Goal: Transaction & Acquisition: Purchase product/service

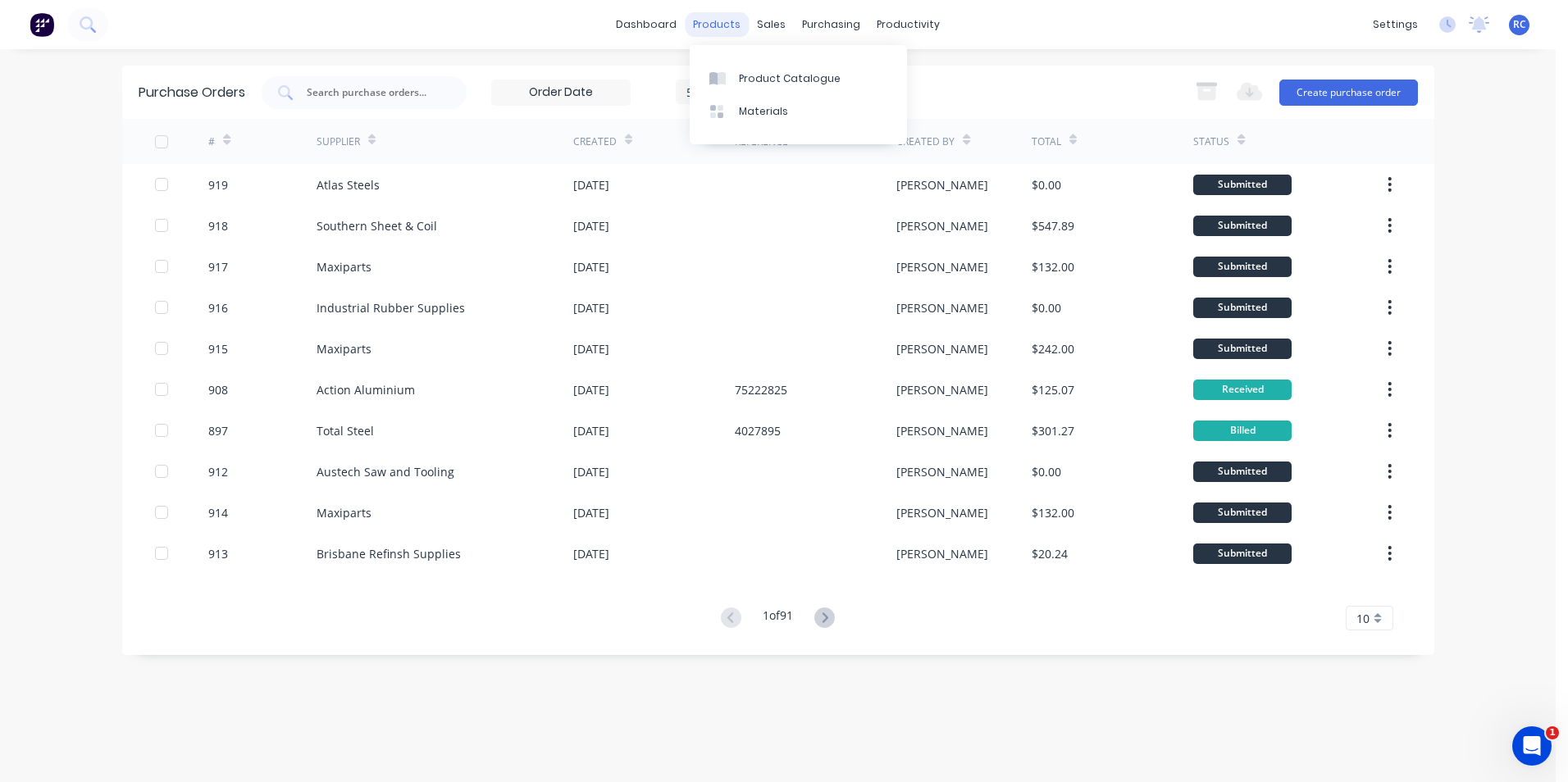
click at [739, 27] on div "products" at bounding box center [716, 24] width 64 height 25
click at [768, 31] on div "sales" at bounding box center [771, 24] width 45 height 25
click at [819, 80] on div "Sales Orders" at bounding box center [832, 78] width 67 height 15
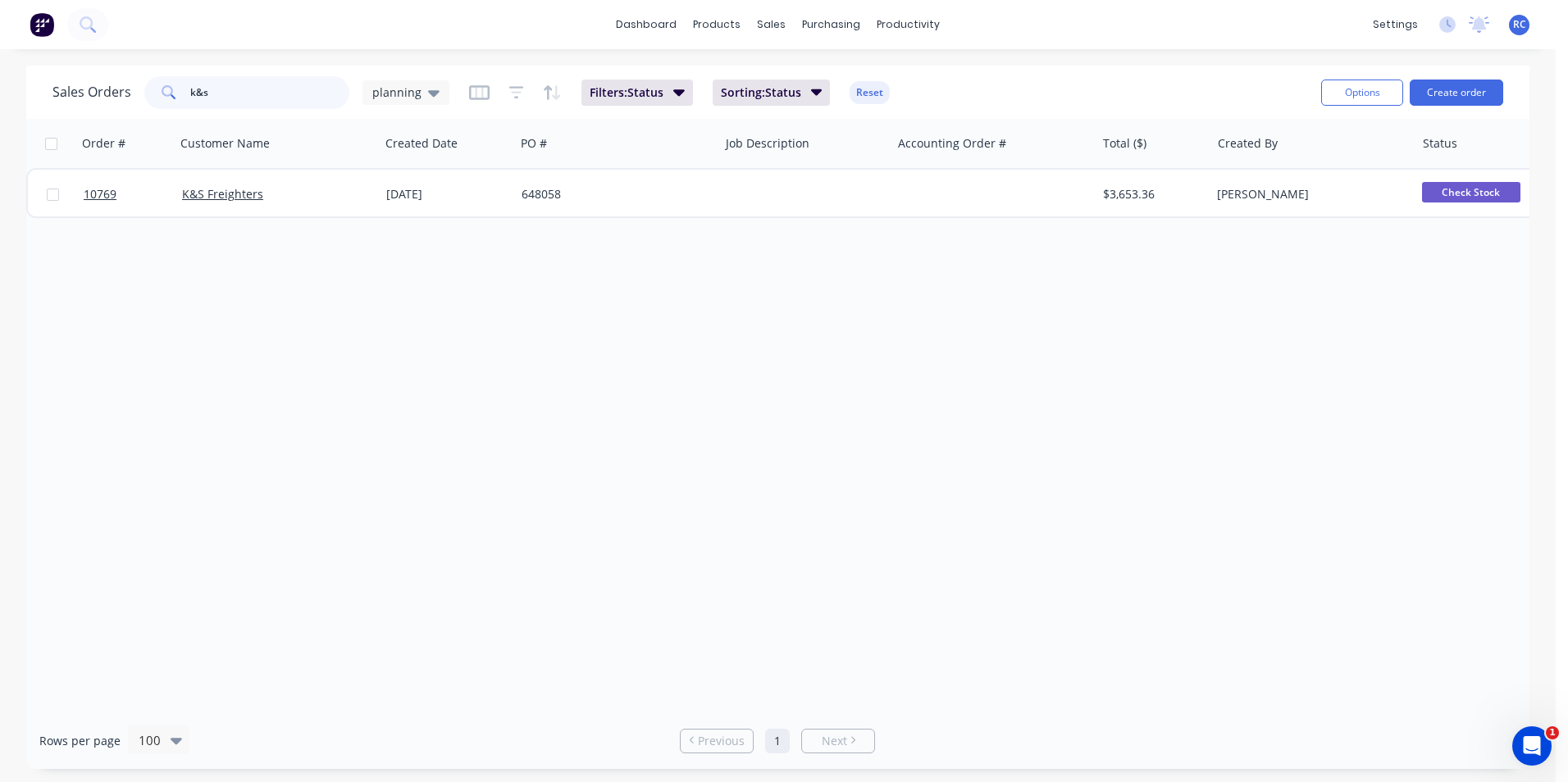
drag, startPoint x: 252, startPoint y: 82, endPoint x: -3, endPoint y: 70, distance: 255.3
click at [0, 70] on html "dashboard products sales purchasing productivity dashboard products Product Cat…" at bounding box center [784, 391] width 1568 height 782
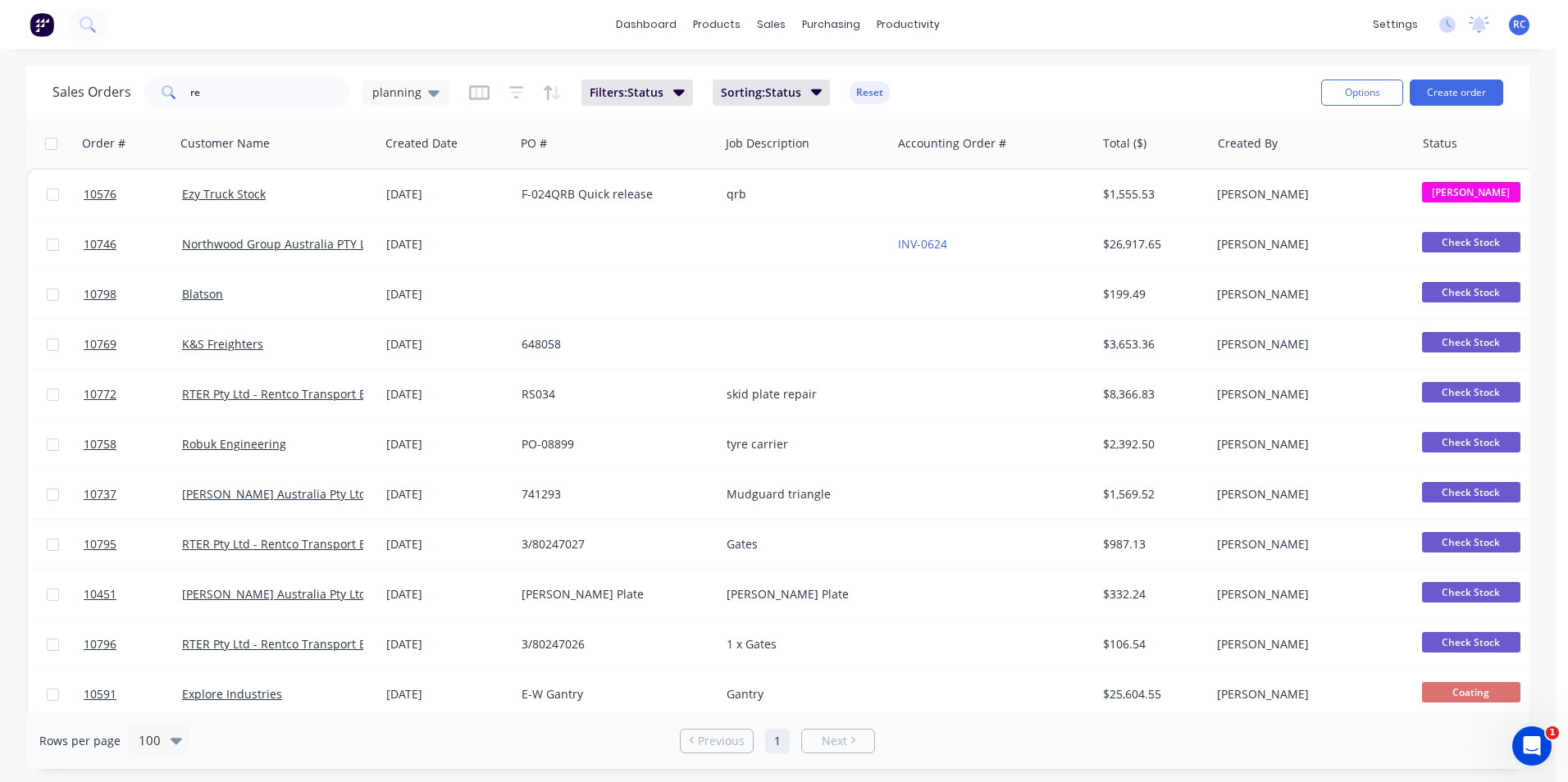
click at [216, 113] on div "Sales Orders re planning Filters: Status Sorting: Status Reset Options Create o…" at bounding box center [778, 93] width 1503 height 53
click at [287, 102] on input "re" at bounding box center [270, 92] width 160 height 33
type input "rentco"
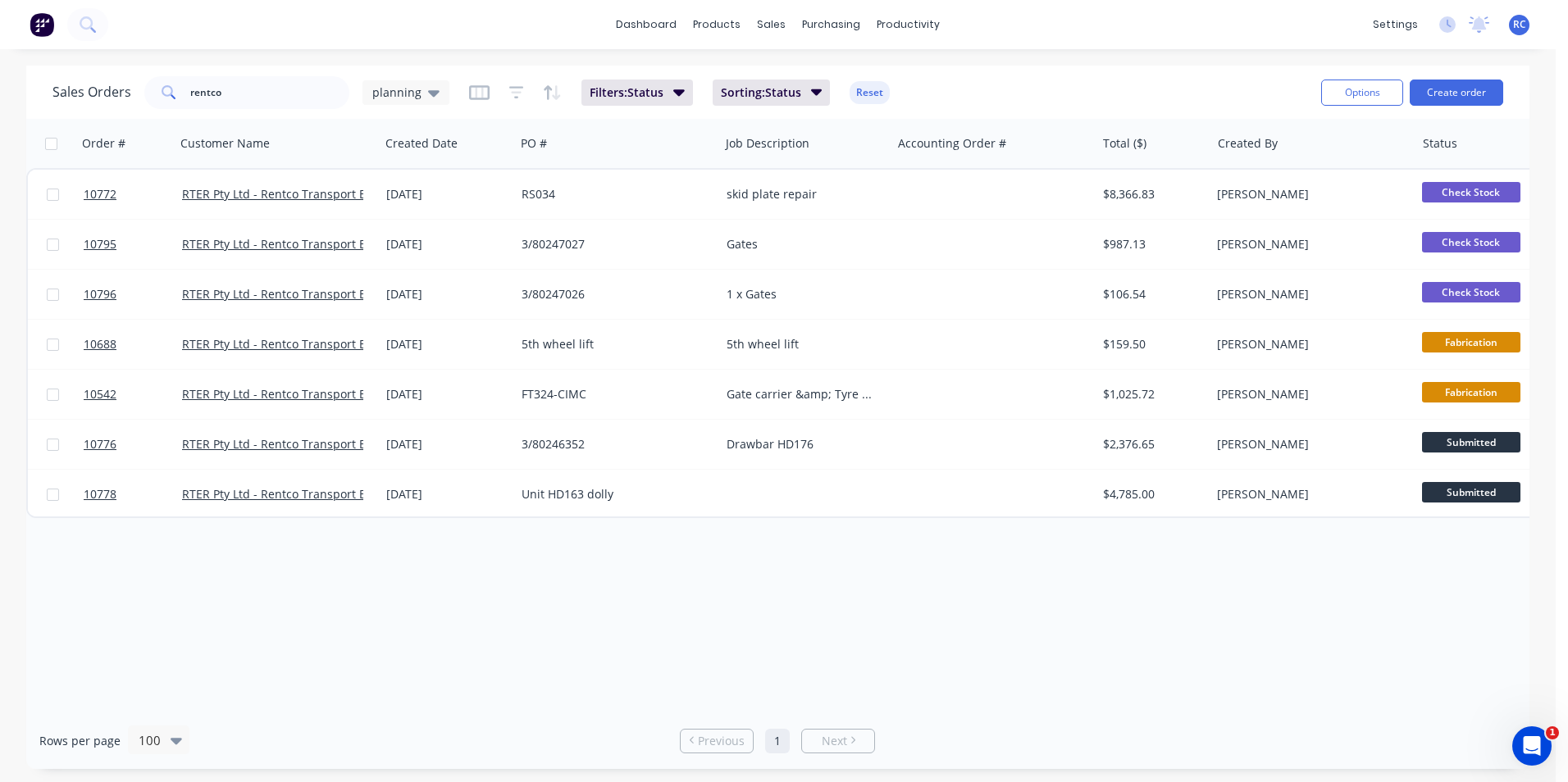
click at [430, 106] on div "Sales Orders rentco planning" at bounding box center [250, 92] width 397 height 33
click at [428, 95] on icon at bounding box center [434, 93] width 12 height 18
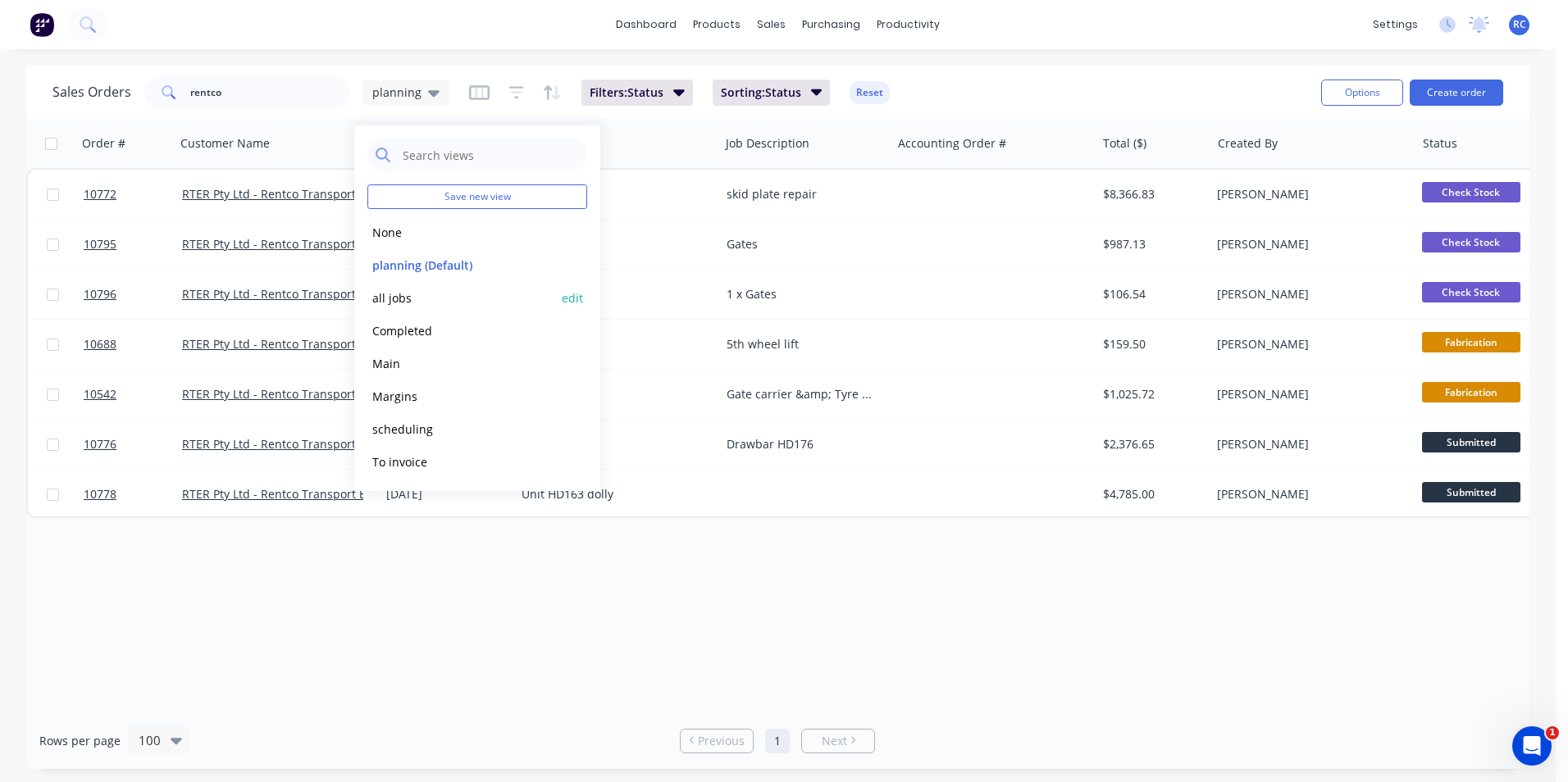
click at [412, 295] on button "all jobs" at bounding box center [461, 297] width 187 height 19
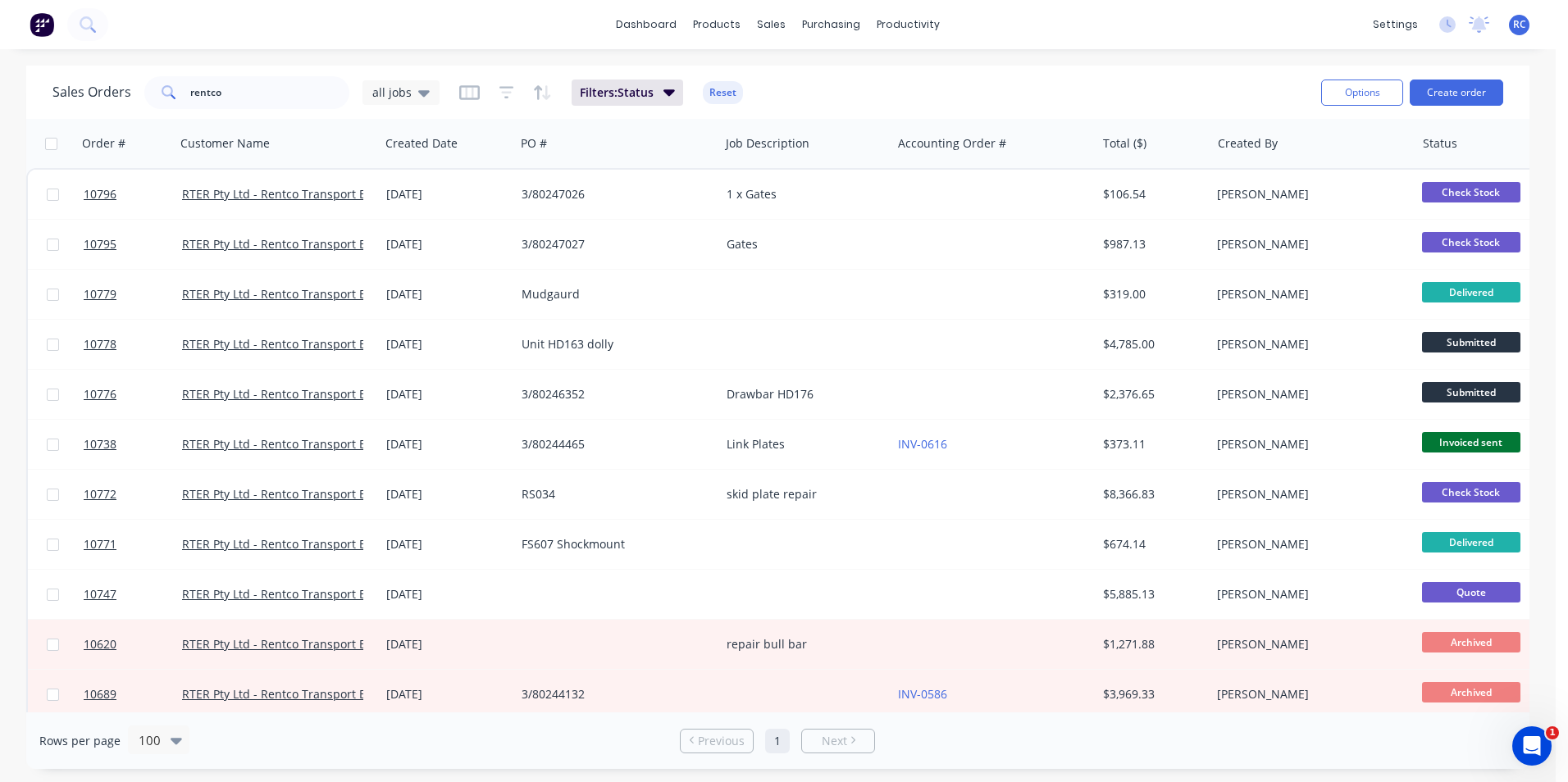
click at [1479, 156] on div at bounding box center [1494, 143] width 144 height 33
click at [0, 0] on div at bounding box center [0, 0] width 0 height 0
click at [1472, 150] on div at bounding box center [1494, 143] width 144 height 33
click at [1426, 152] on div at bounding box center [1494, 143] width 144 height 33
click at [1448, 160] on div "Status" at bounding box center [1498, 144] width 164 height 49
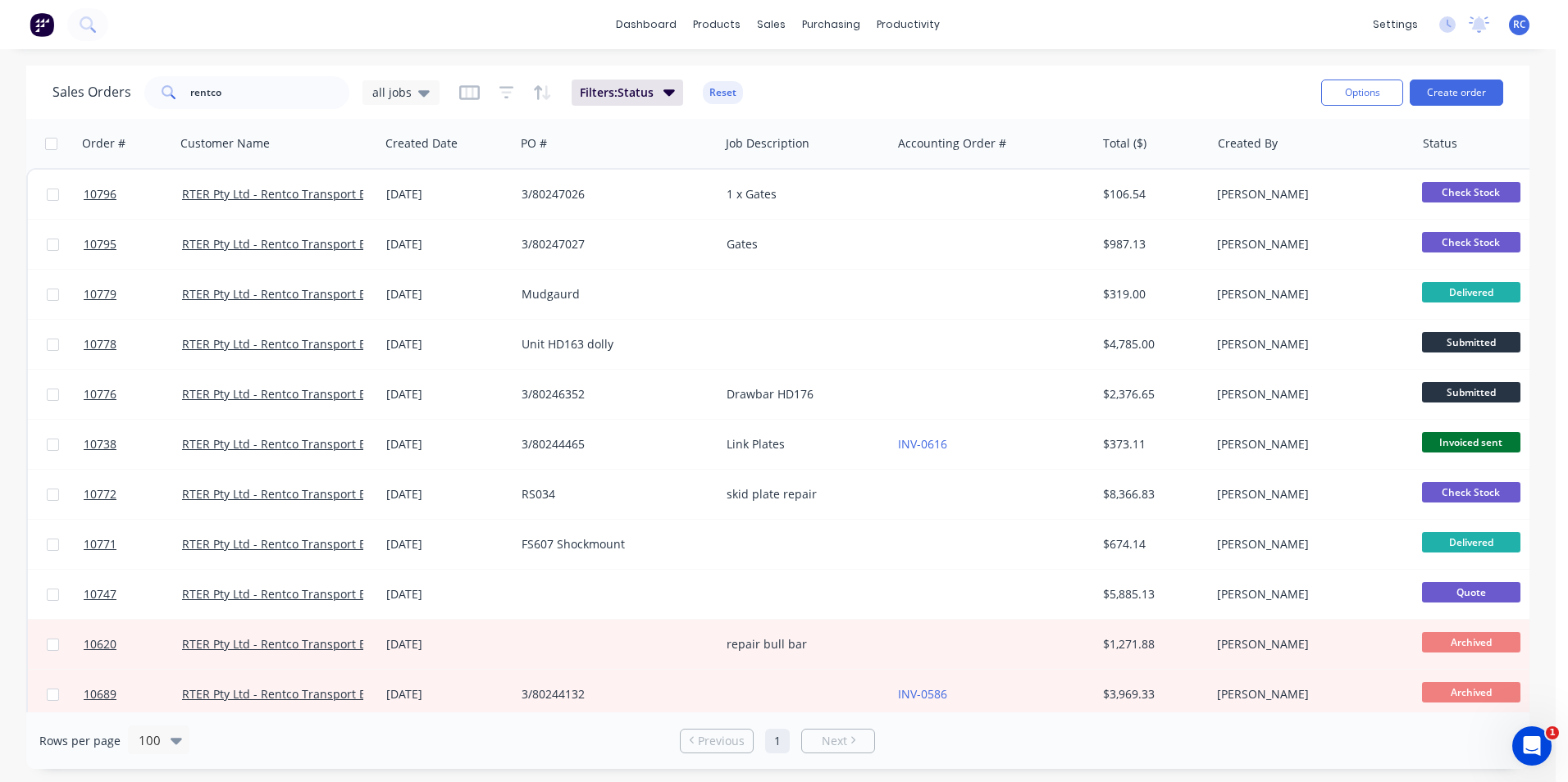
click at [1447, 150] on div at bounding box center [1494, 143] width 144 height 33
click at [1477, 150] on div at bounding box center [1494, 143] width 144 height 33
click at [428, 155] on div at bounding box center [443, 143] width 116 height 33
click at [485, 149] on icon "button" at bounding box center [486, 144] width 6 height 12
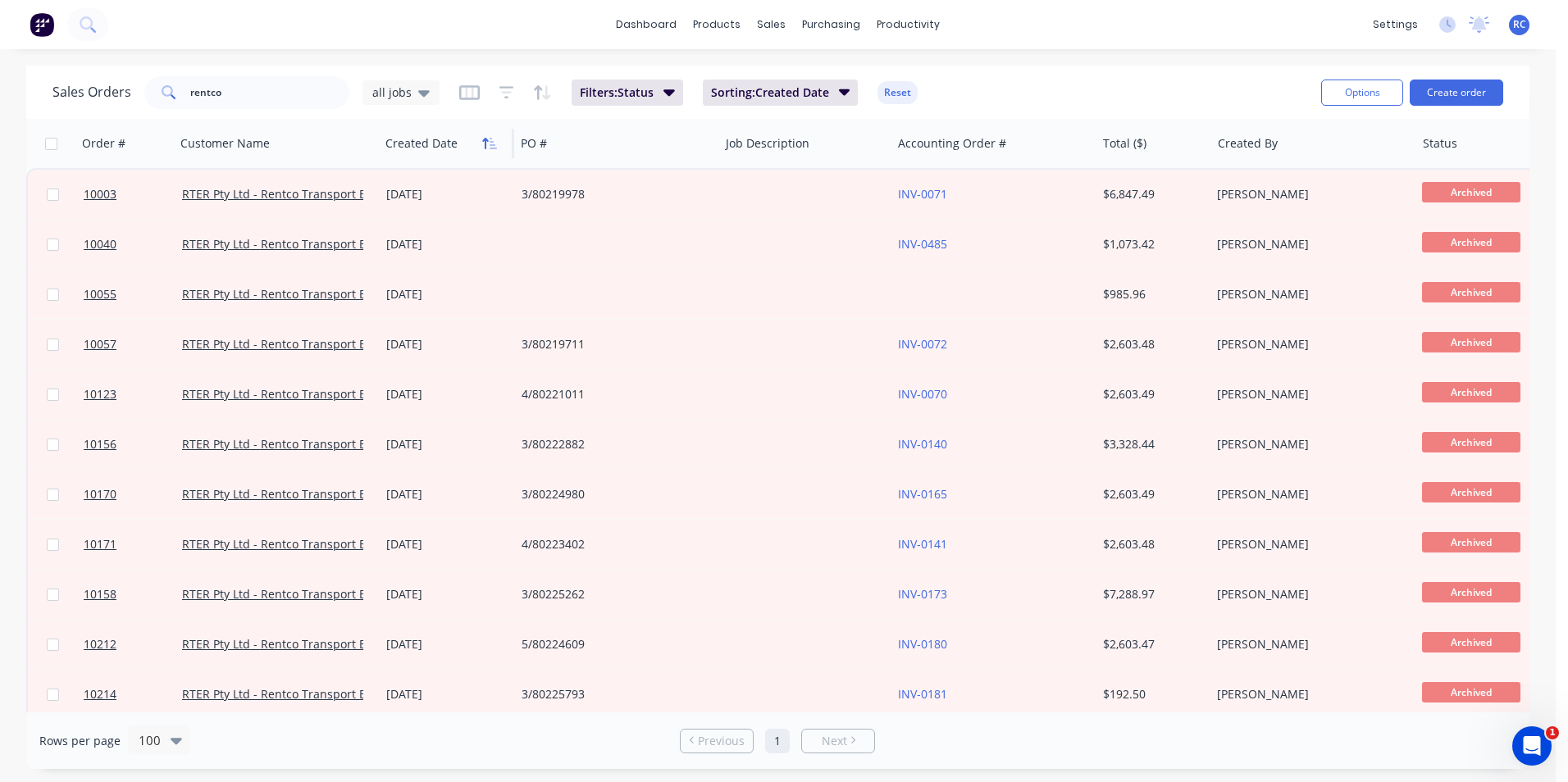
click at [484, 150] on icon "button" at bounding box center [490, 143] width 15 height 13
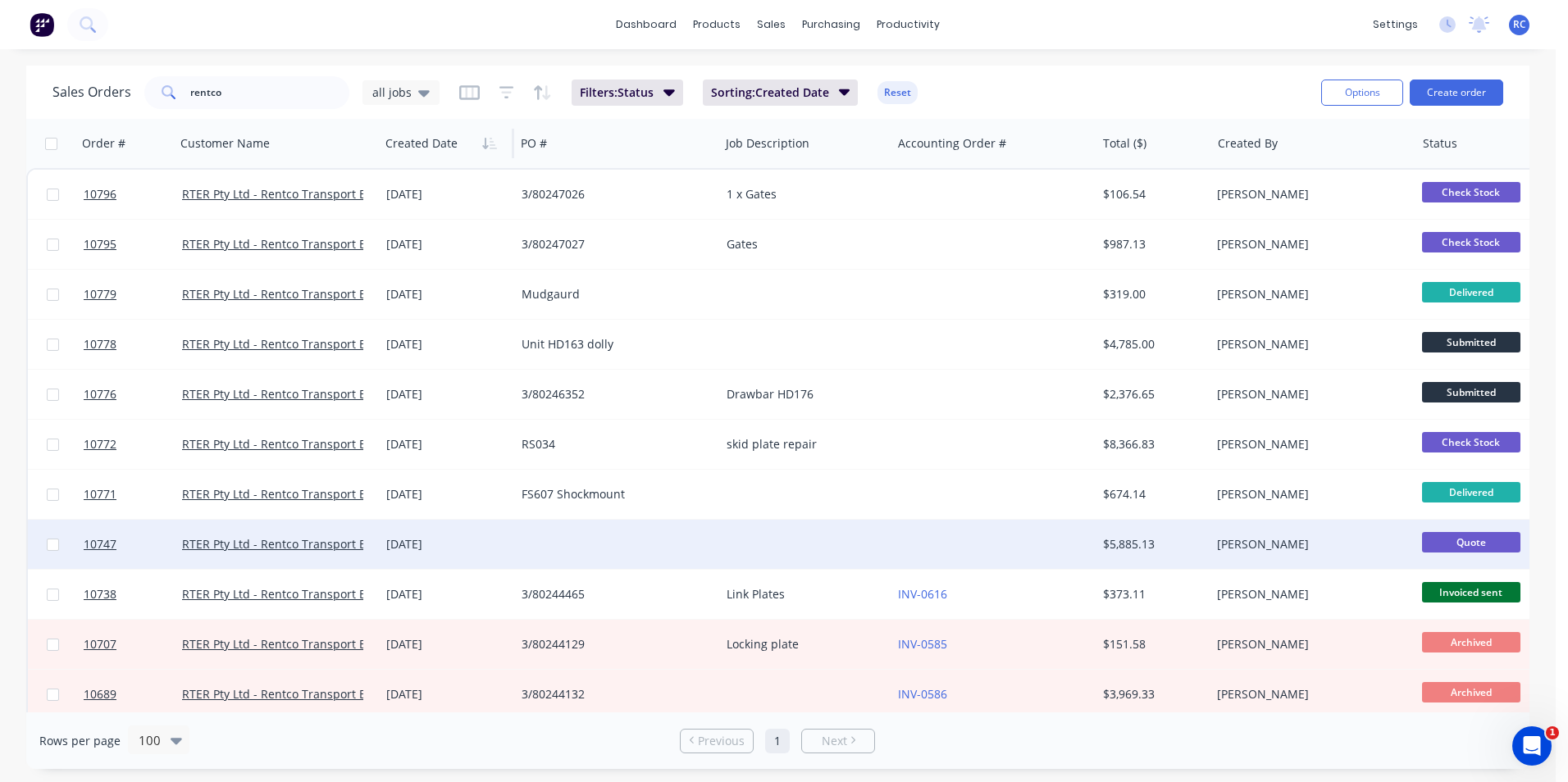
click at [418, 559] on div "03 Sep 2025" at bounding box center [446, 545] width 135 height 49
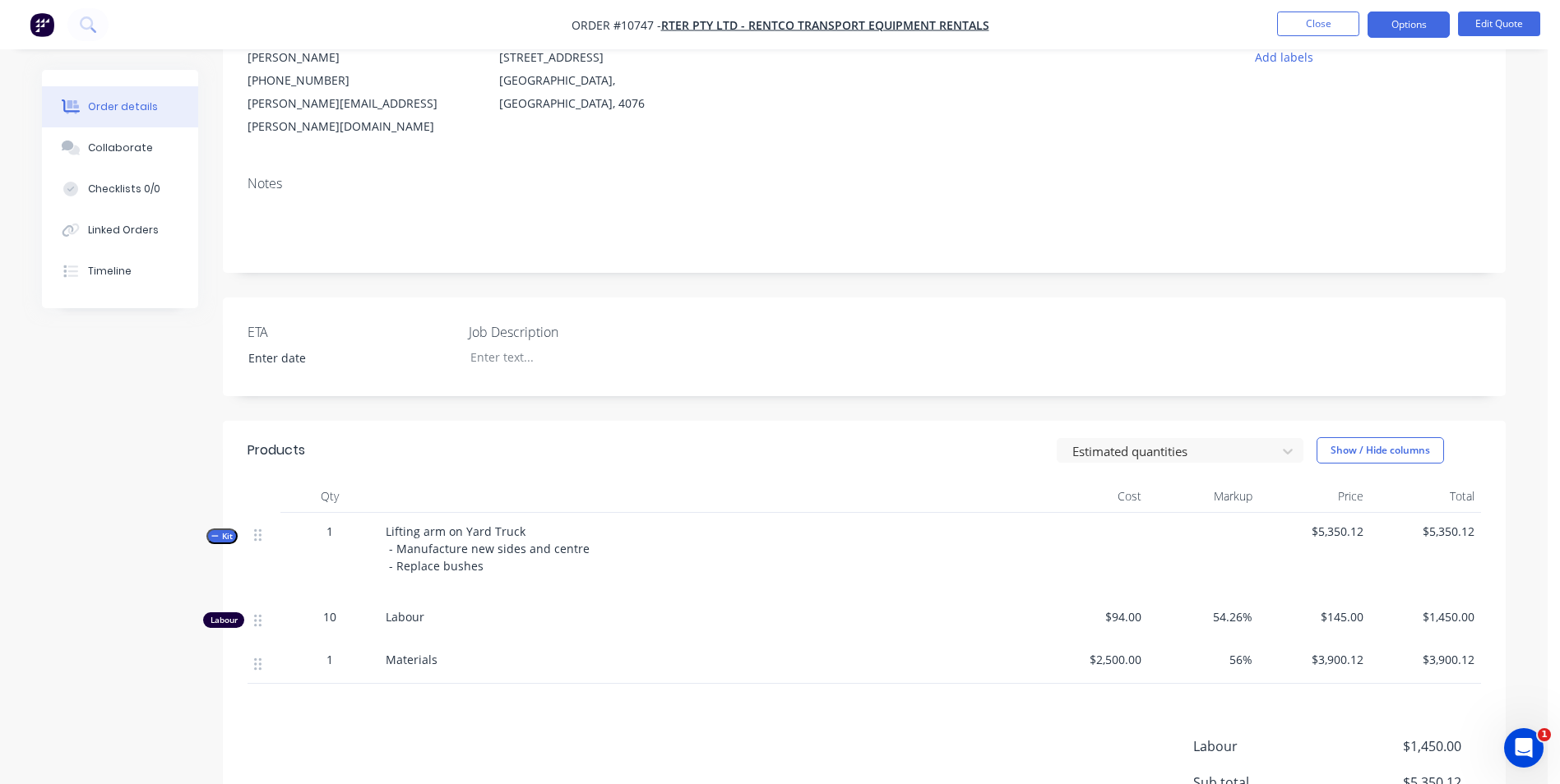
scroll to position [329, 0]
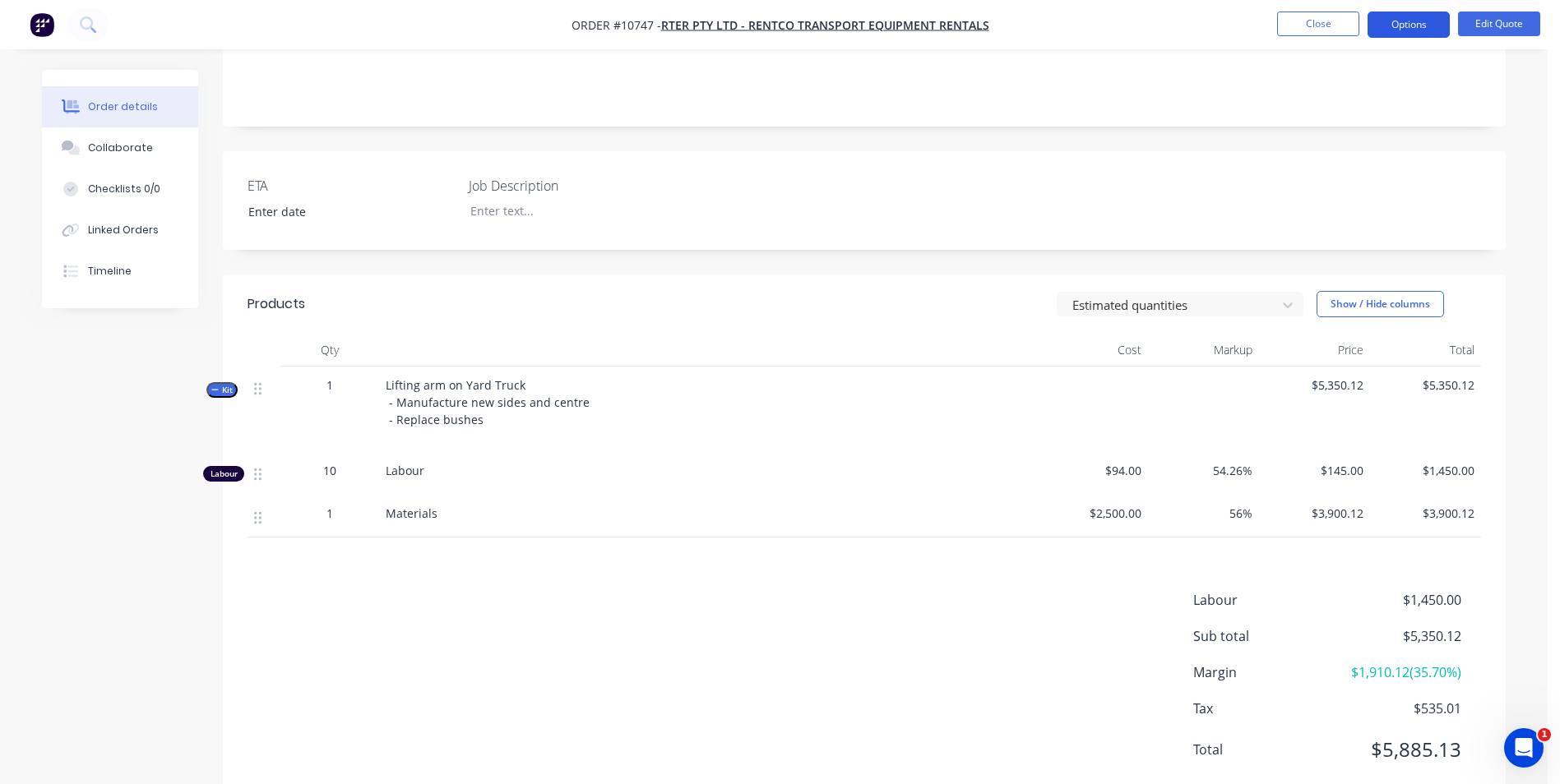
click at [1421, 18] on button "Options" at bounding box center [1408, 25] width 82 height 27
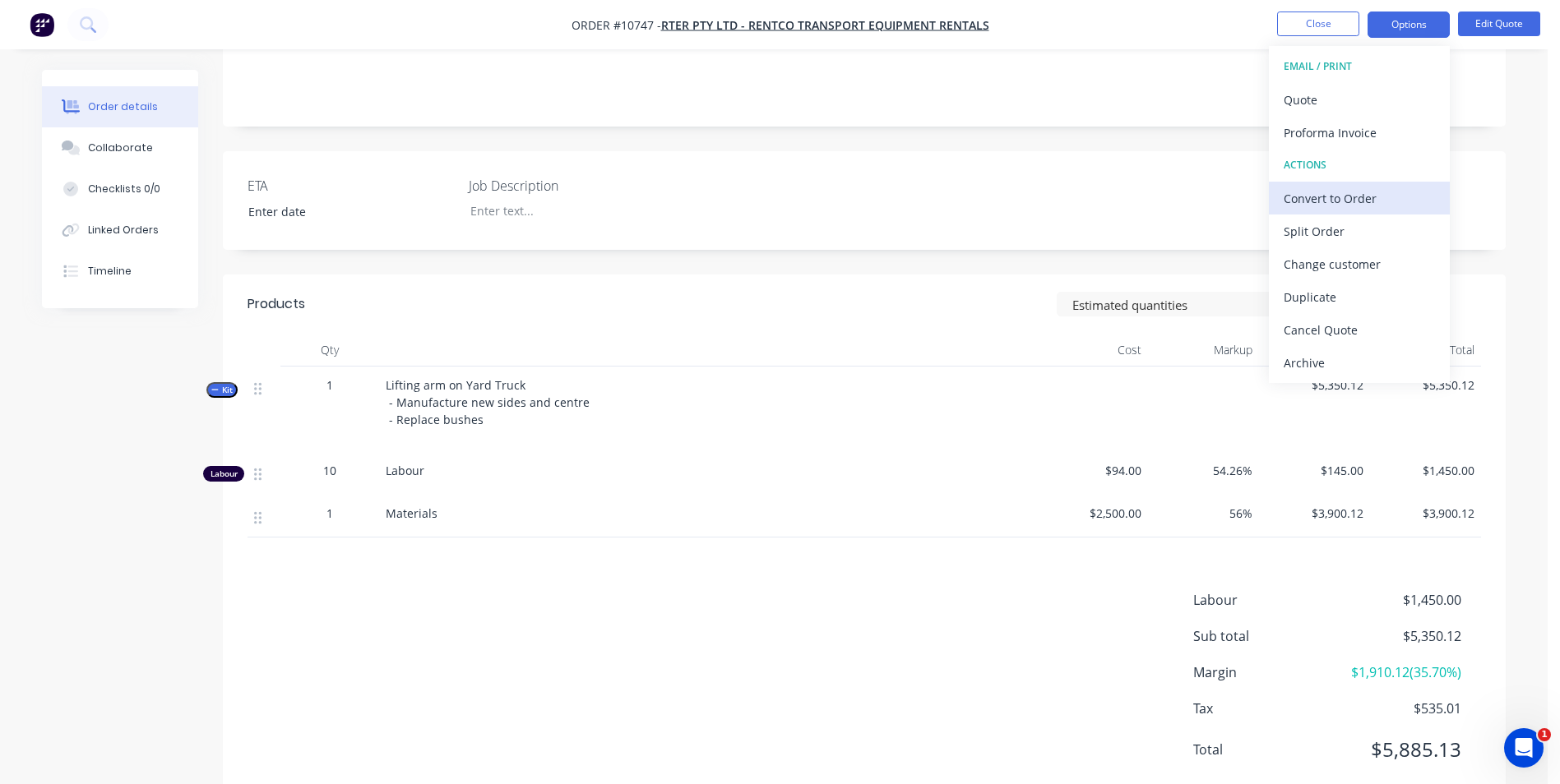
click at [1339, 201] on div "Convert to Order" at bounding box center [1359, 198] width 151 height 24
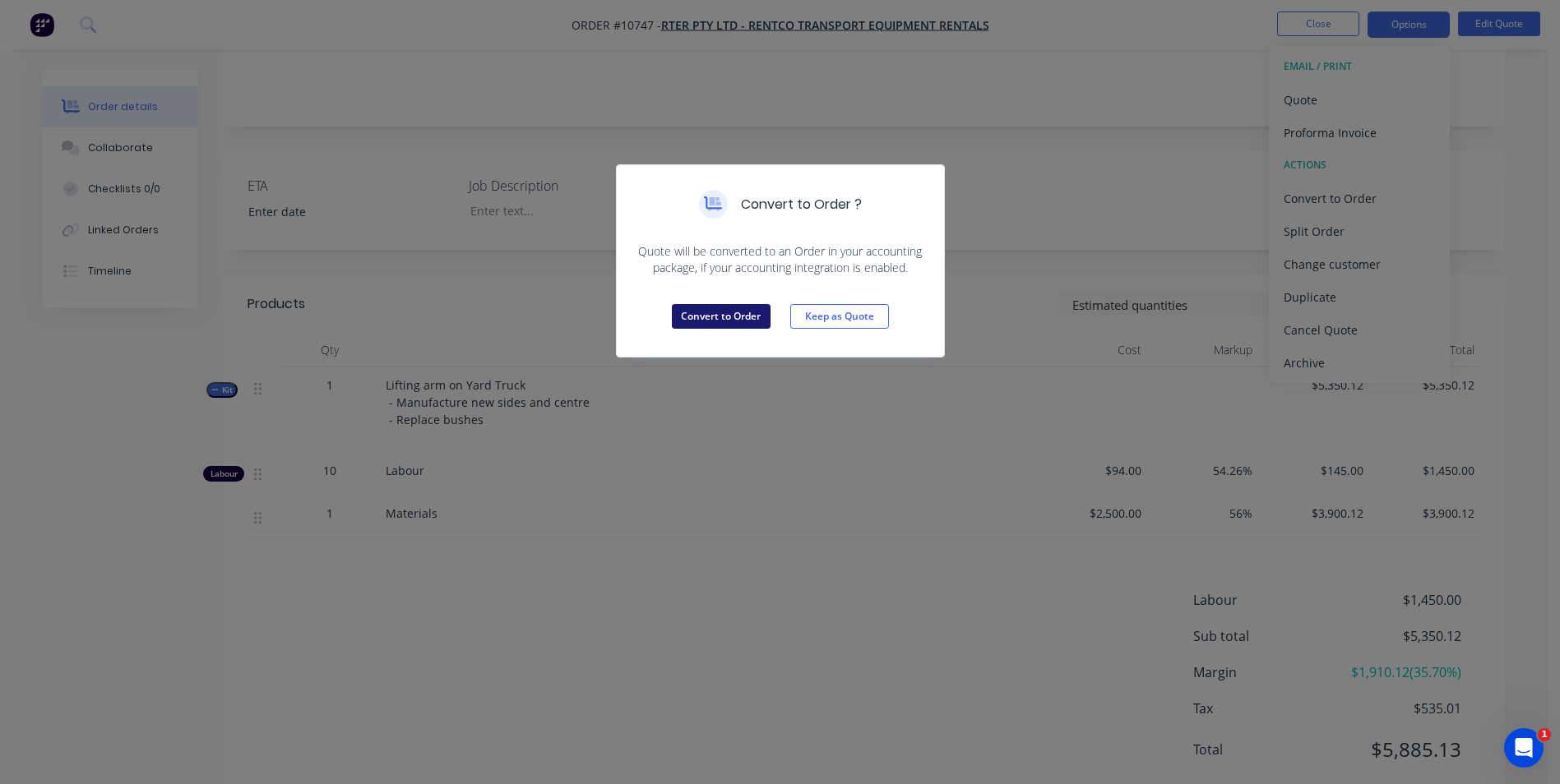
click at [744, 317] on button "Convert to Order" at bounding box center [721, 316] width 99 height 25
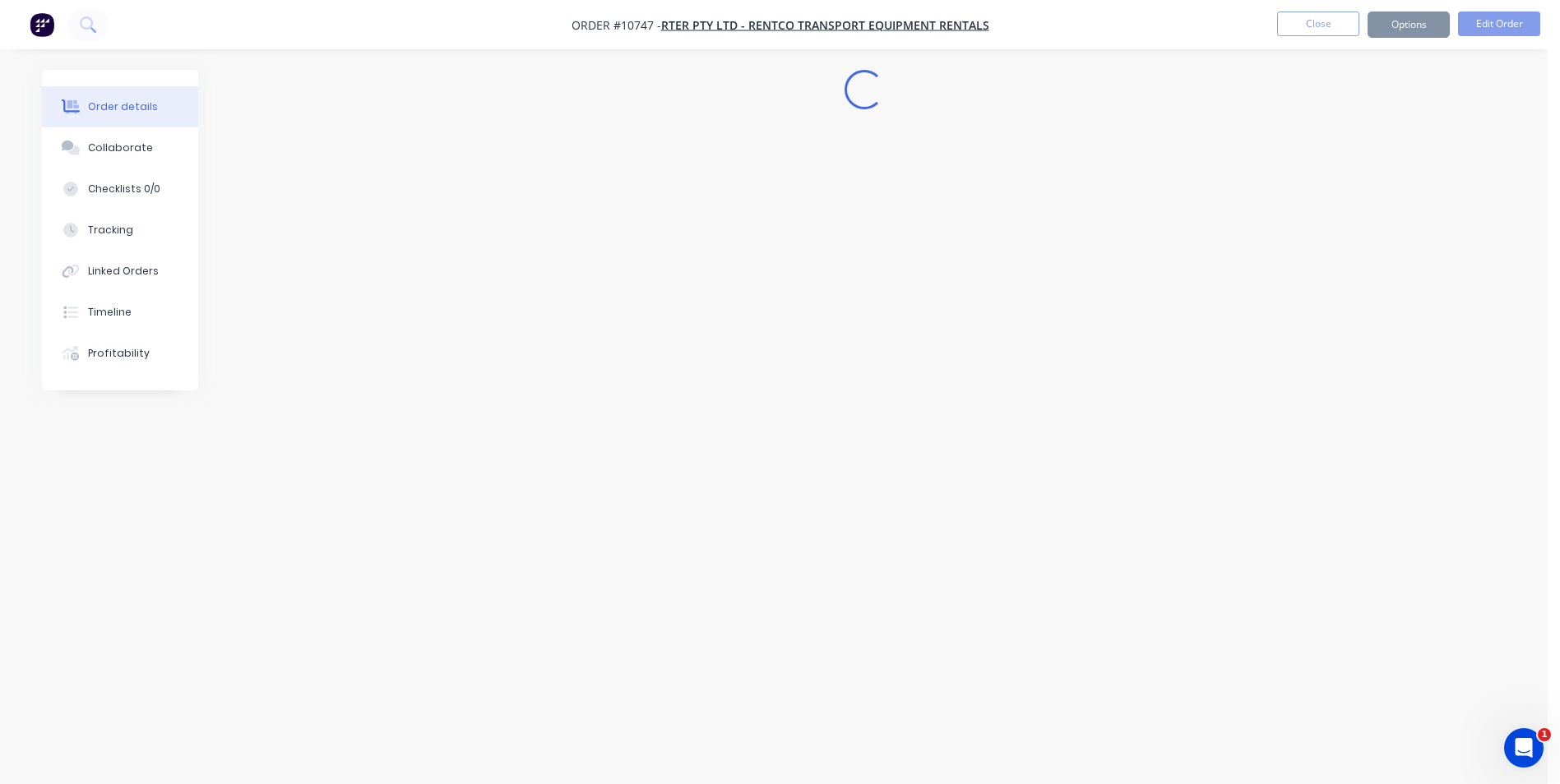
scroll to position [0, 0]
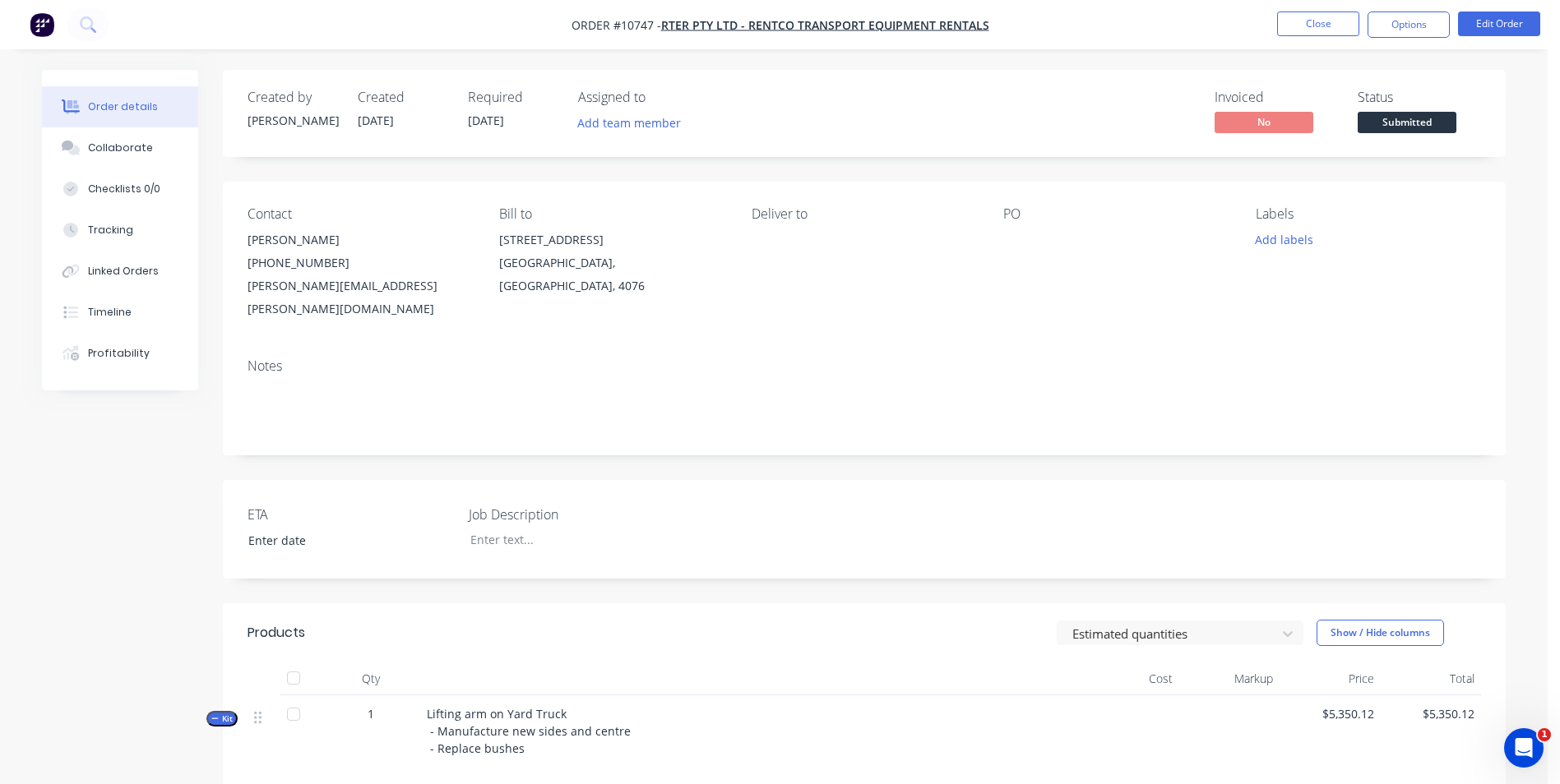
drag, startPoint x: 420, startPoint y: 22, endPoint x: 442, endPoint y: 3, distance: 29.1
click at [435, 11] on nav "Order #10747 - RTER Pty Ltd - Rentco Transport Equipment Rentals Close Options …" at bounding box center [780, 25] width 1560 height 49
click at [1417, 26] on button "Options" at bounding box center [1408, 25] width 82 height 27
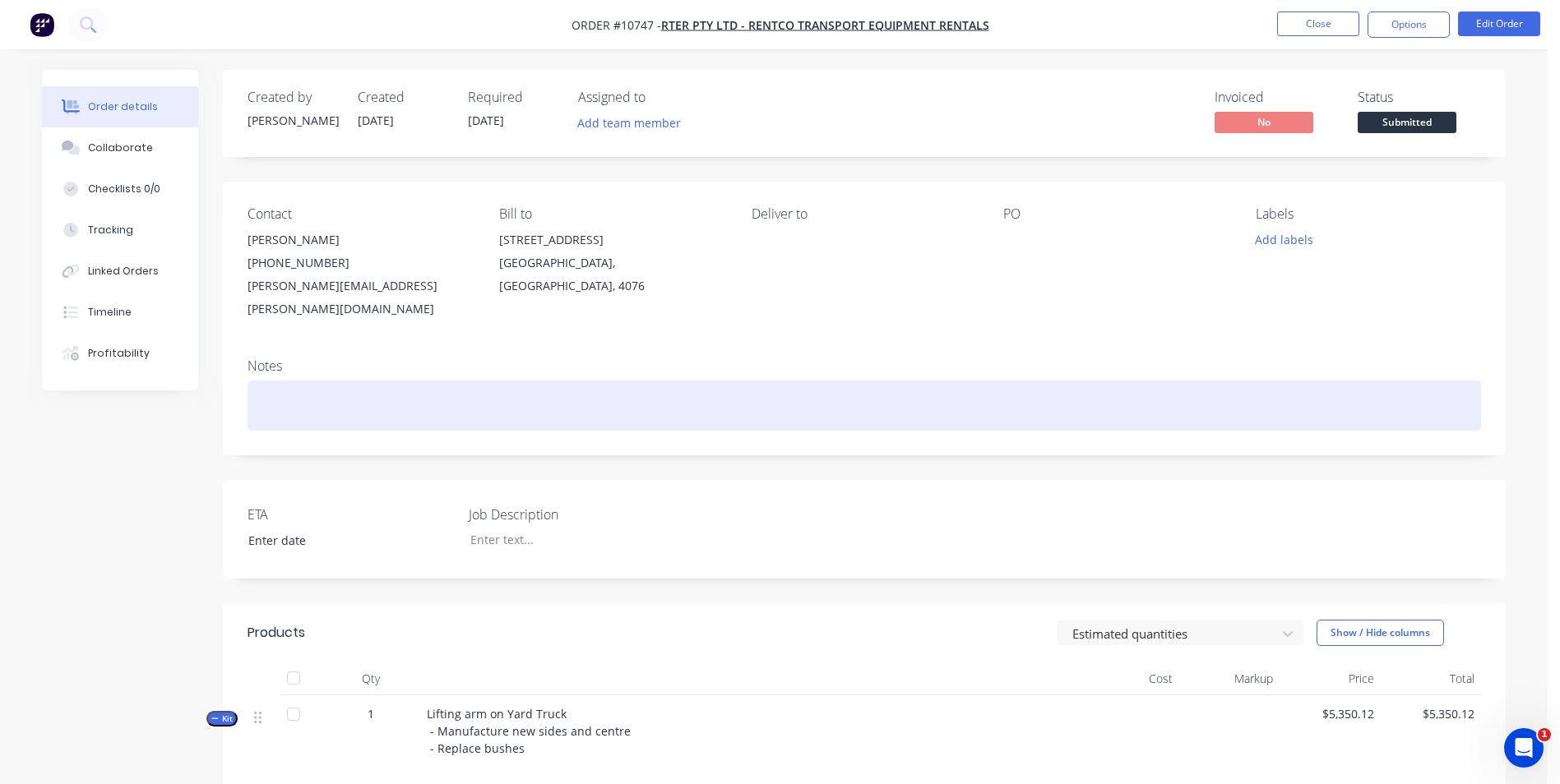
drag, startPoint x: 786, startPoint y: 383, endPoint x: 775, endPoint y: 381, distance: 11.2
click at [775, 381] on div at bounding box center [864, 405] width 1234 height 50
drag, startPoint x: 667, startPoint y: 362, endPoint x: 644, endPoint y: 344, distance: 29.2
click at [646, 346] on div "Notes" at bounding box center [864, 401] width 1283 height 111
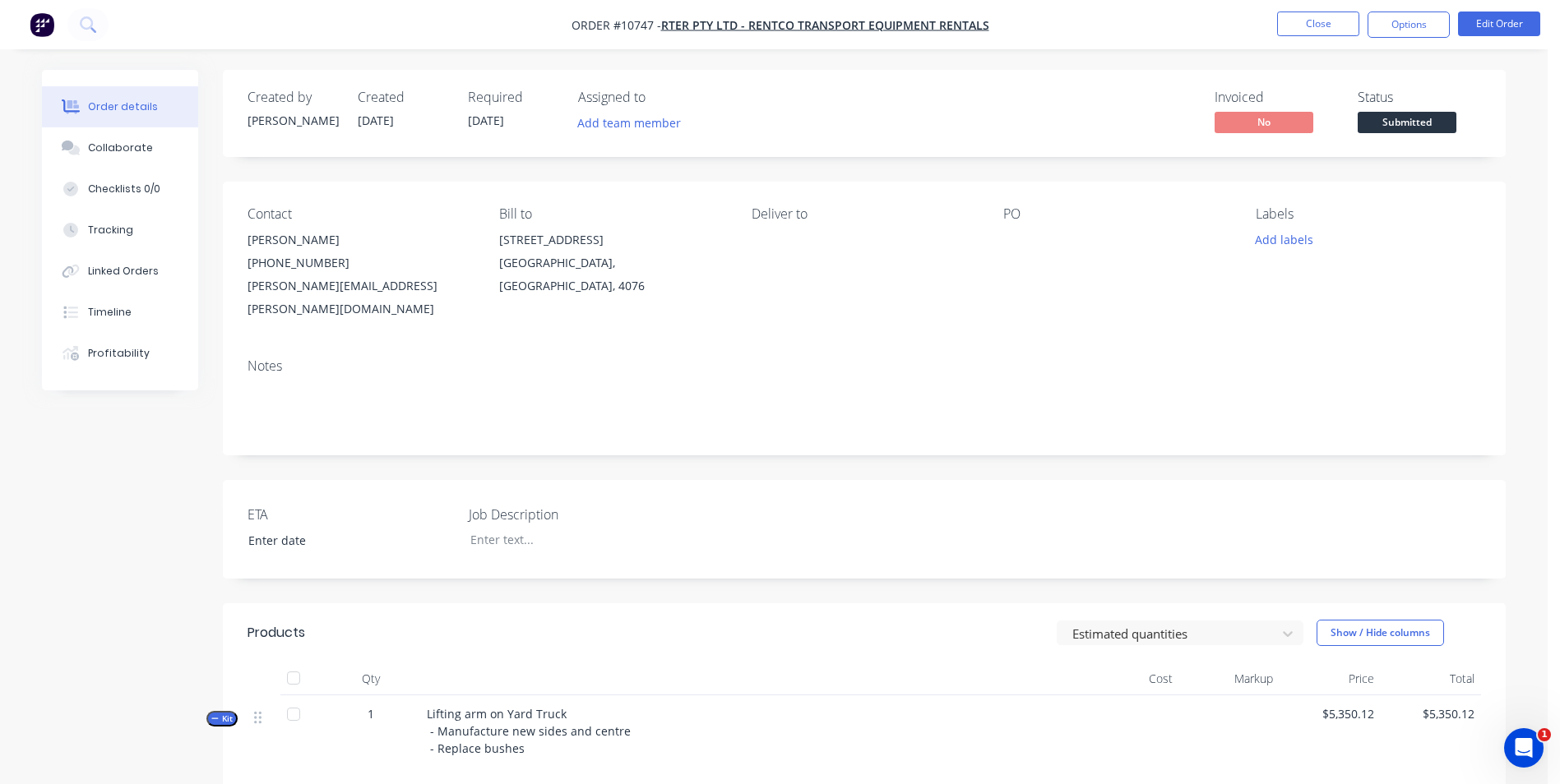
click at [670, 358] on div "Notes" at bounding box center [864, 366] width 1234 height 16
click at [663, 358] on div "Notes" at bounding box center [864, 366] width 1234 height 16
click at [1505, 22] on button "Edit Order" at bounding box center [1499, 24] width 82 height 25
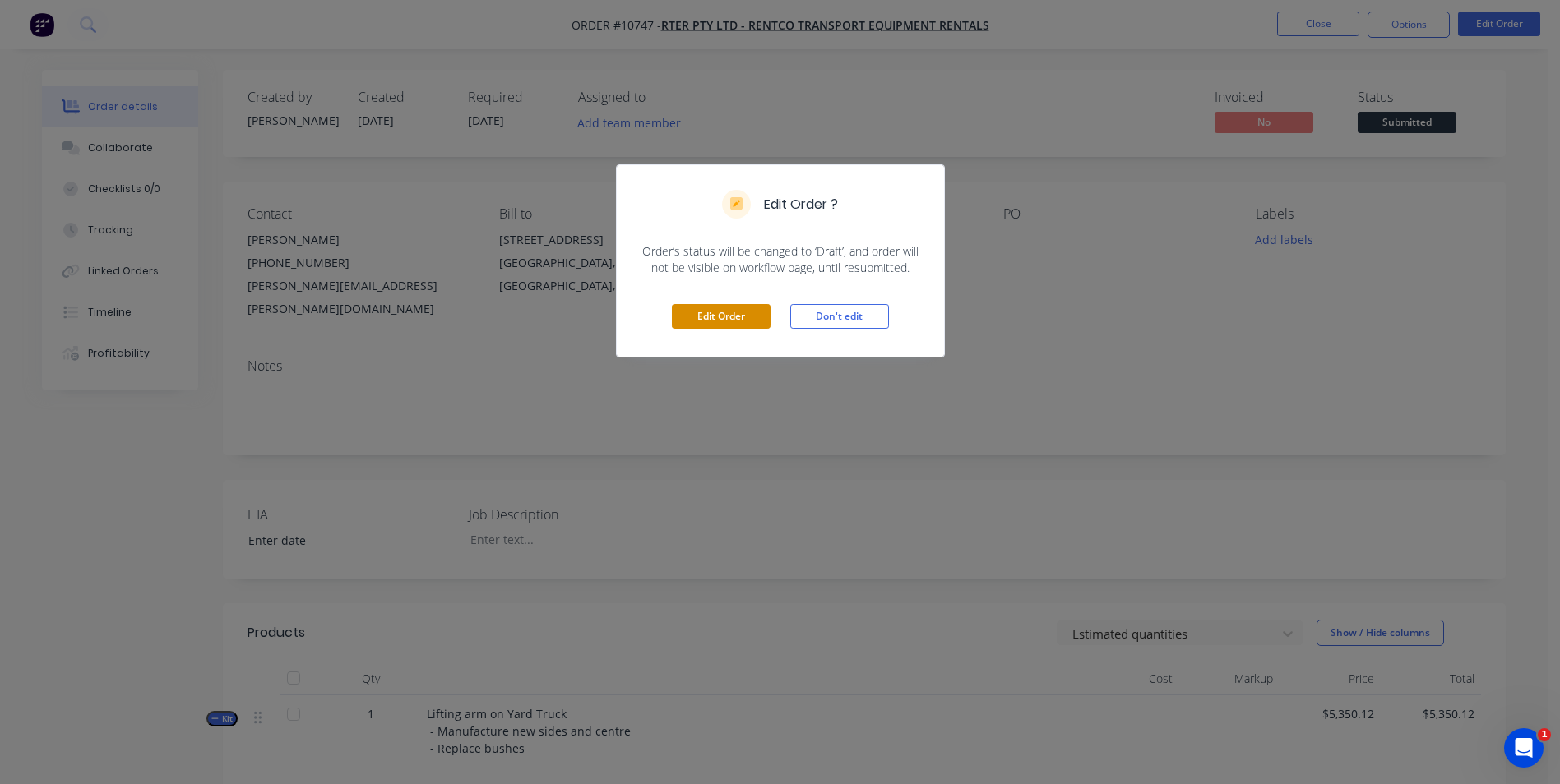
click at [722, 329] on button "Edit Order" at bounding box center [721, 316] width 99 height 25
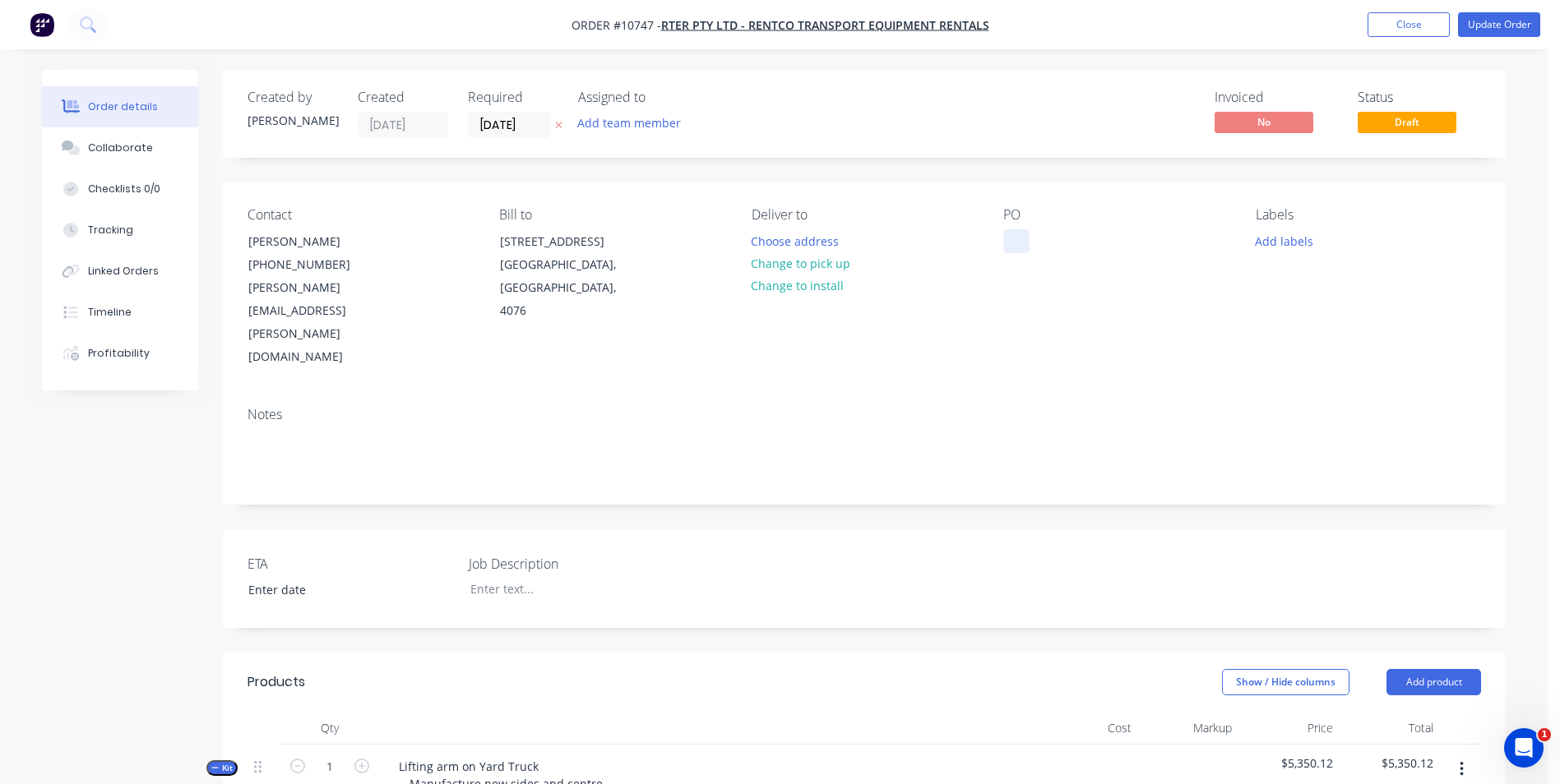
drag, startPoint x: 1019, startPoint y: 225, endPoint x: 1012, endPoint y: 232, distance: 9.9
click at [1013, 231] on div "PO" at bounding box center [1116, 288] width 225 height 162
click at [1010, 237] on div at bounding box center [1017, 241] width 27 height 24
paste div
click at [102, 300] on button "Timeline" at bounding box center [120, 313] width 156 height 41
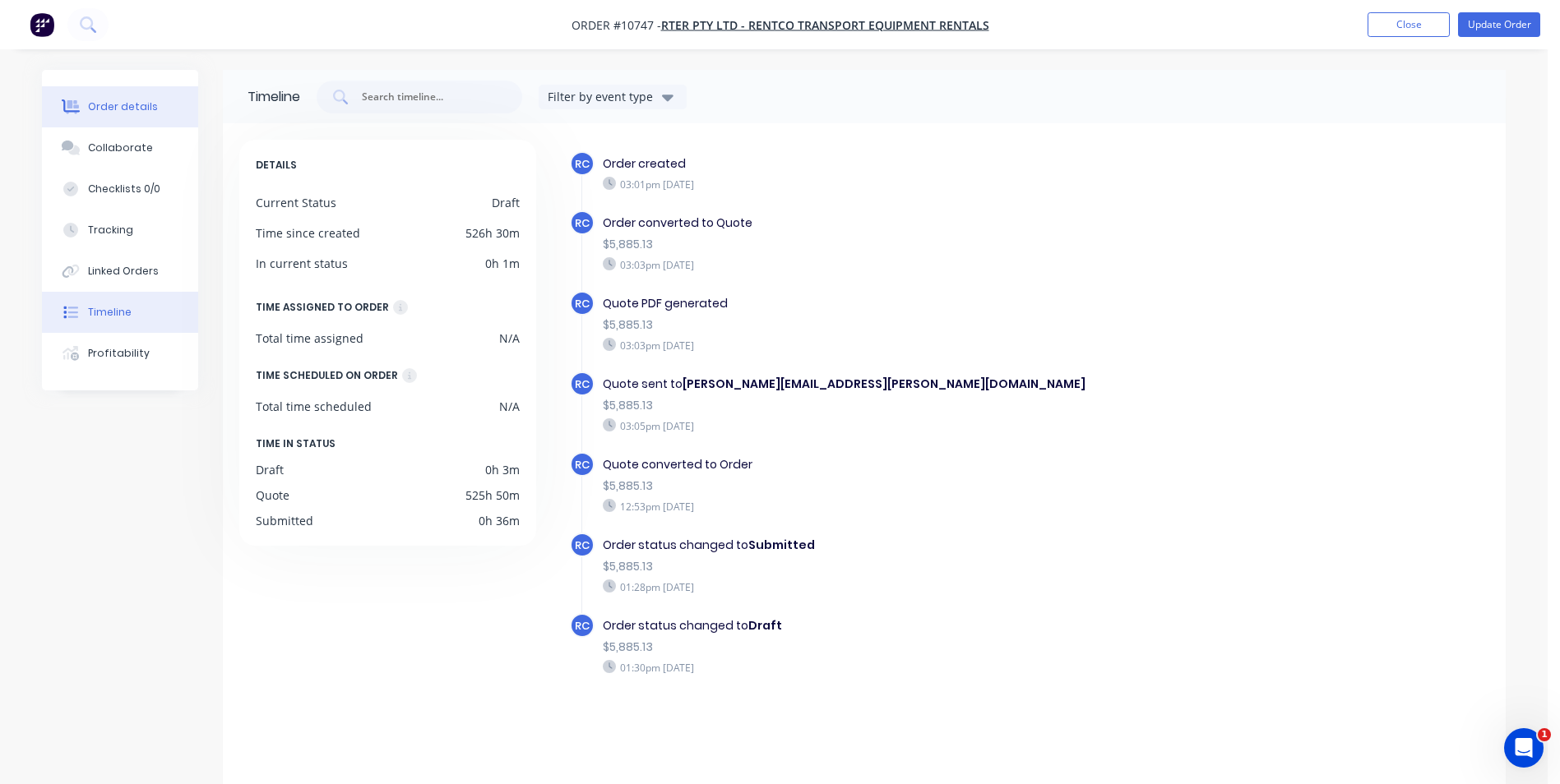
click at [116, 102] on div "Order details" at bounding box center [123, 107] width 70 height 15
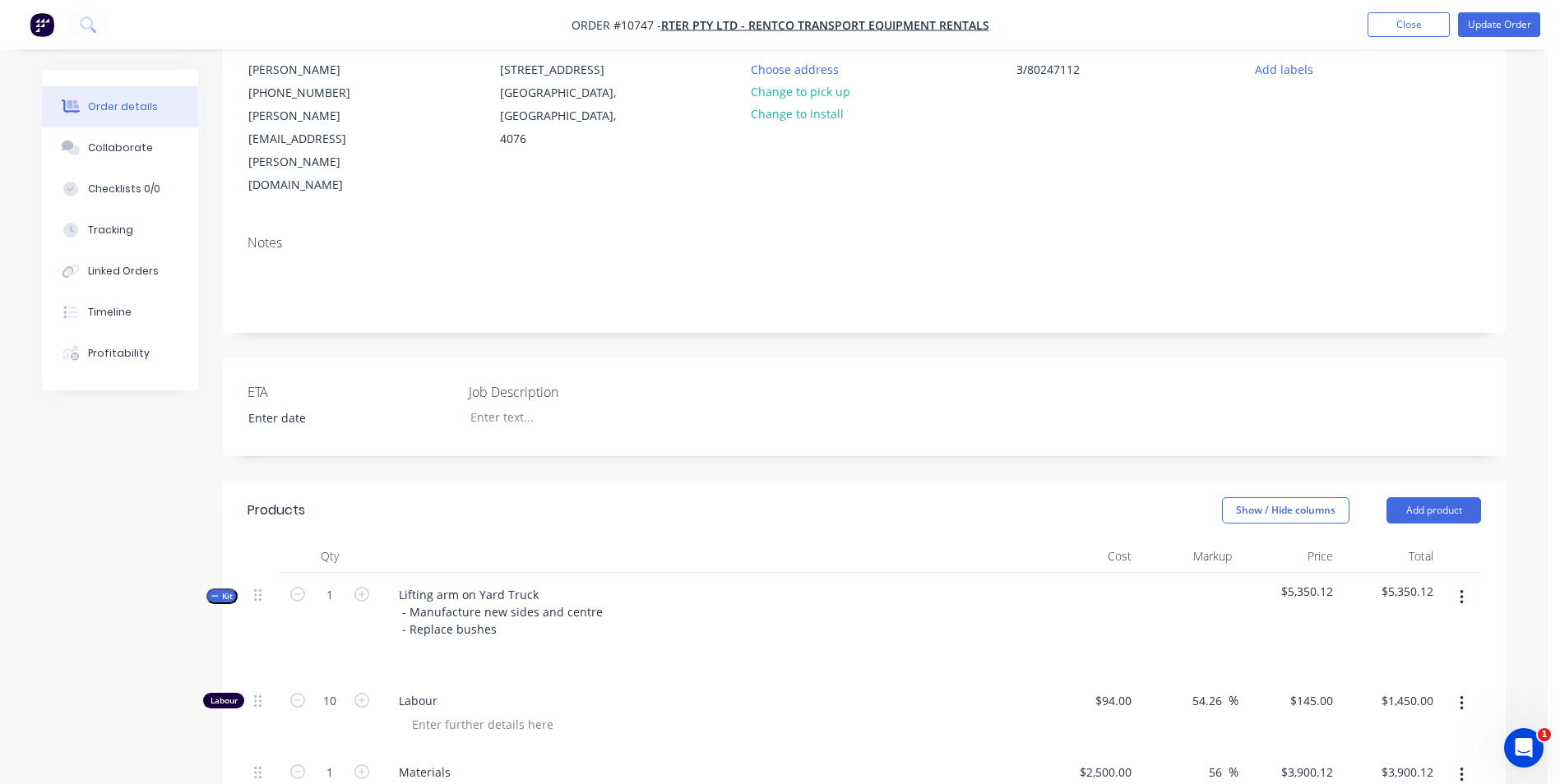
scroll to position [411, 0]
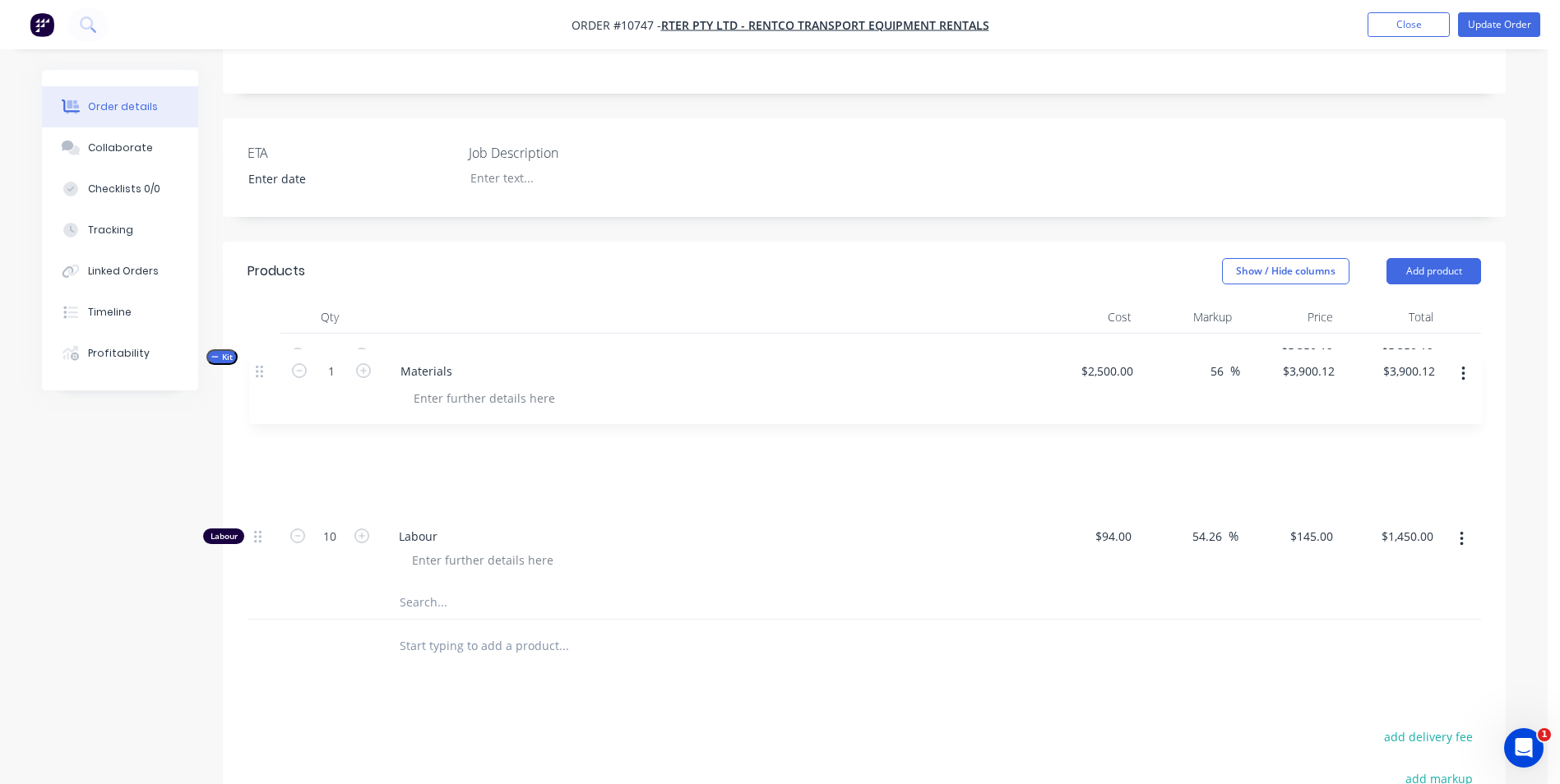
drag, startPoint x: 257, startPoint y: 466, endPoint x: 258, endPoint y: 367, distance: 99.0
click at [258, 367] on div "Kit 1 Lifting arm on Yard Truck - Manufacture new sides and centre - Replace bu…" at bounding box center [864, 477] width 1234 height 286
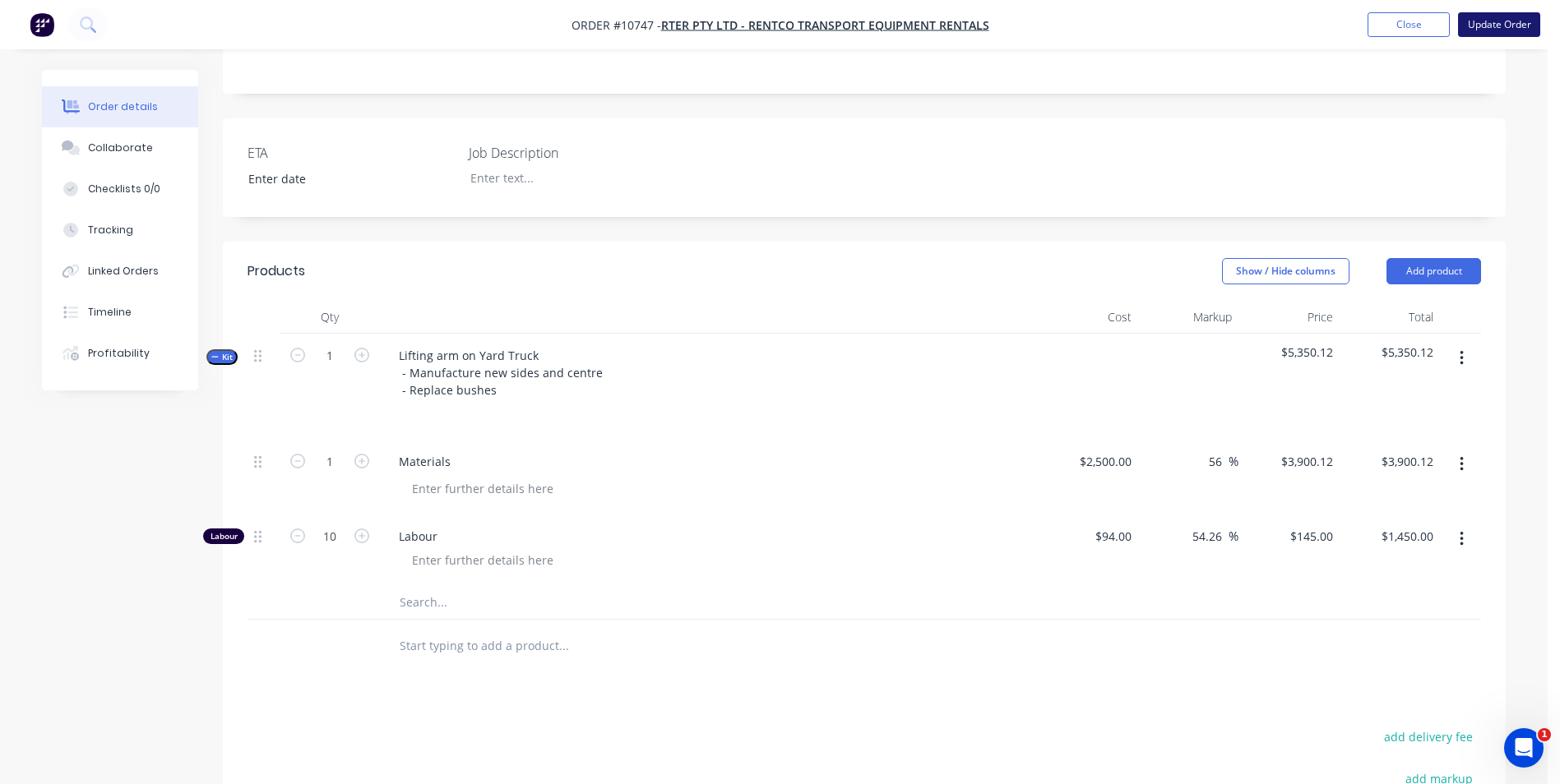
click at [1530, 20] on button "Update Order" at bounding box center [1499, 24] width 82 height 25
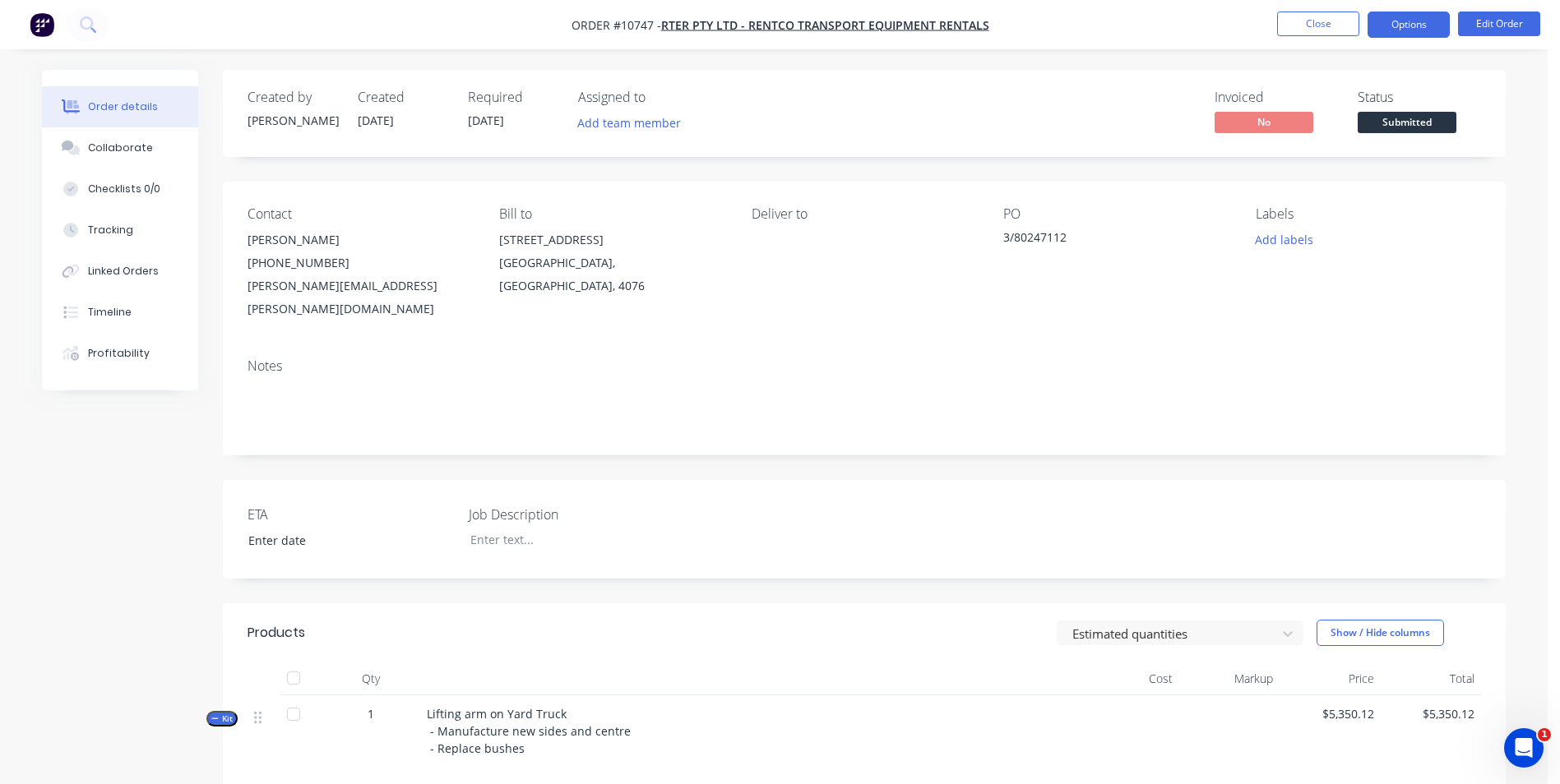
click at [1441, 26] on button "Options" at bounding box center [1408, 25] width 82 height 27
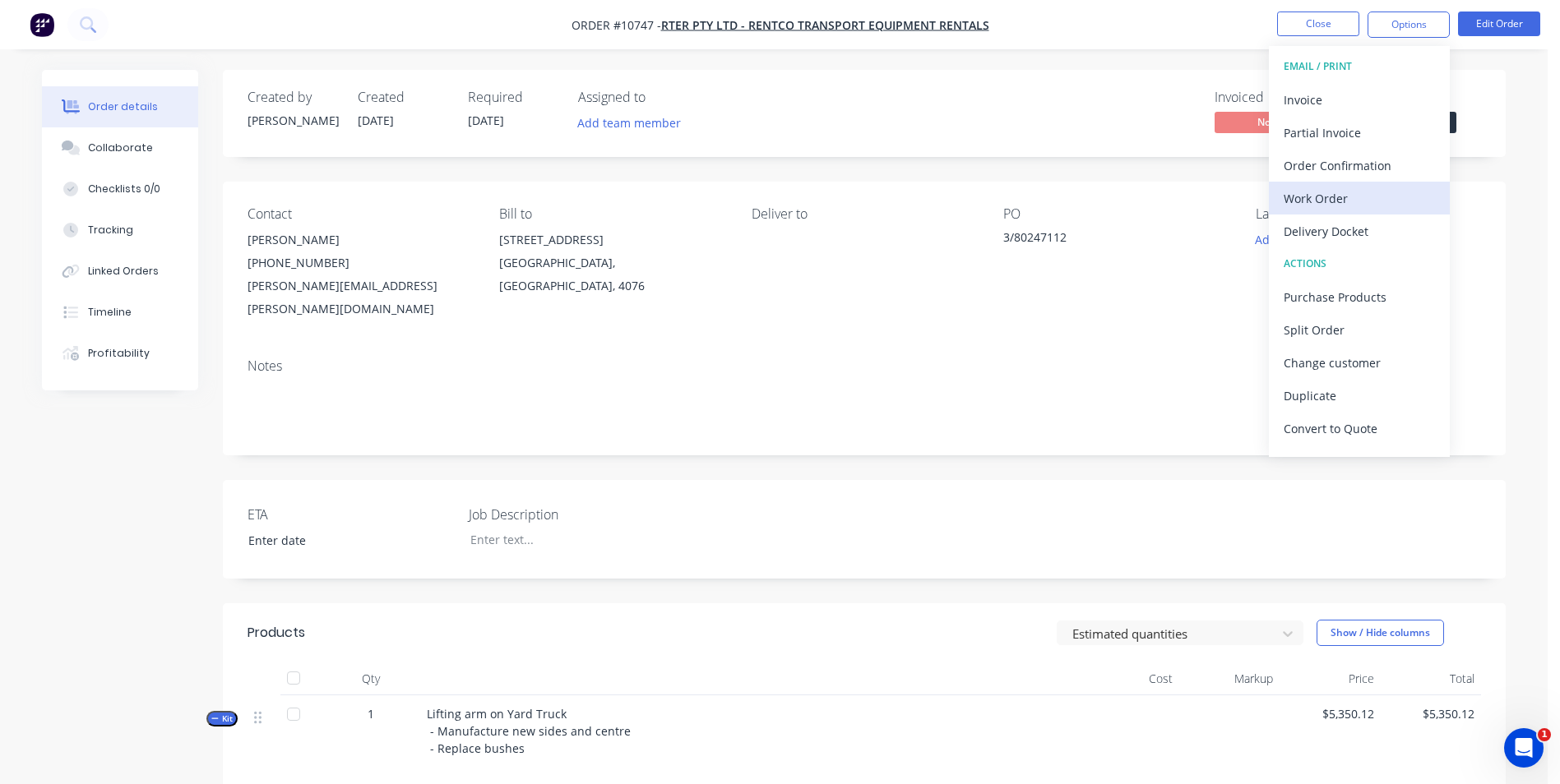
click at [1347, 195] on div "Work Order" at bounding box center [1359, 198] width 151 height 24
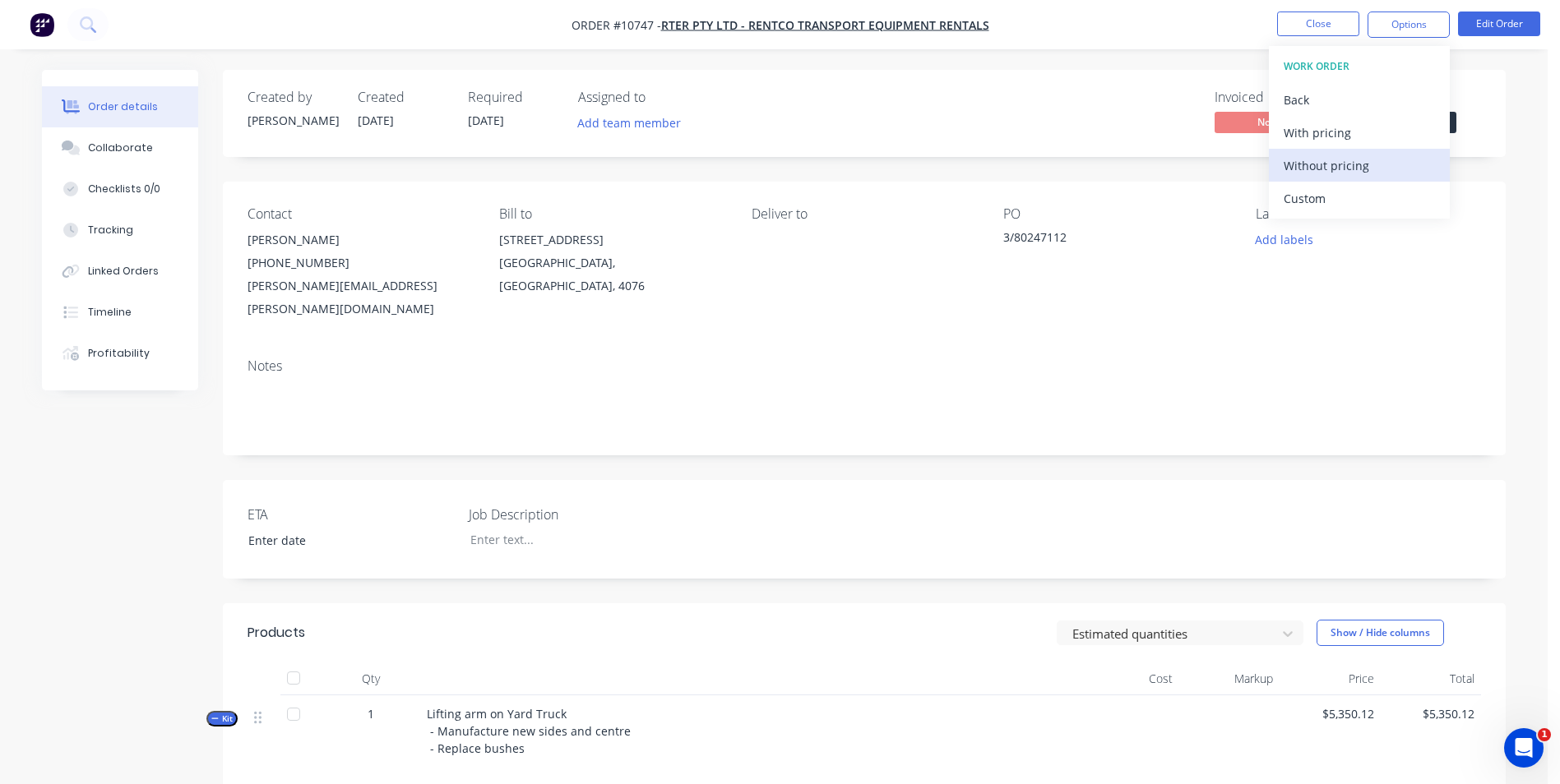
click at [1355, 156] on div "Without pricing" at bounding box center [1359, 166] width 151 height 24
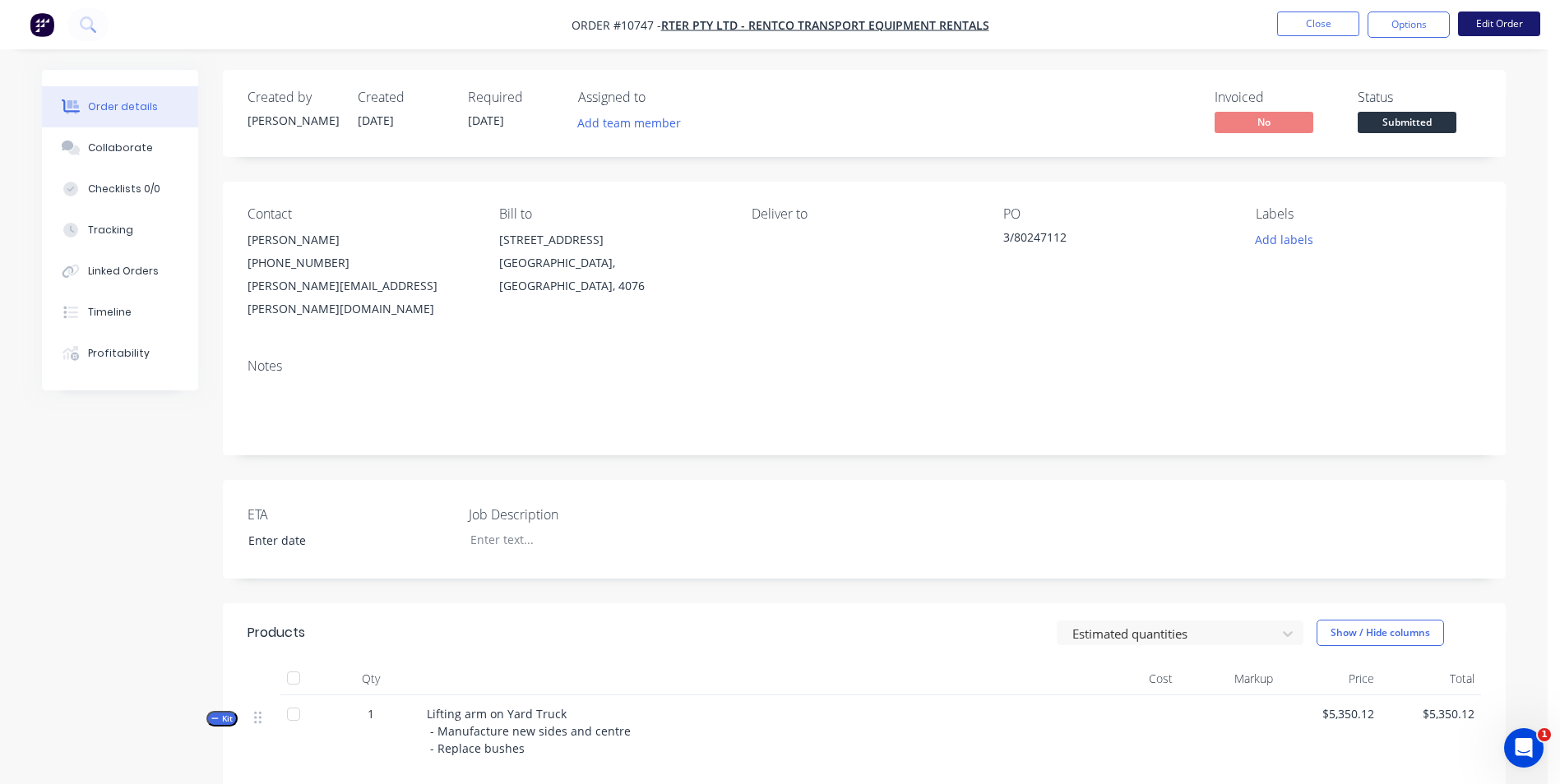
click at [1527, 34] on button "Edit Order" at bounding box center [1499, 24] width 82 height 25
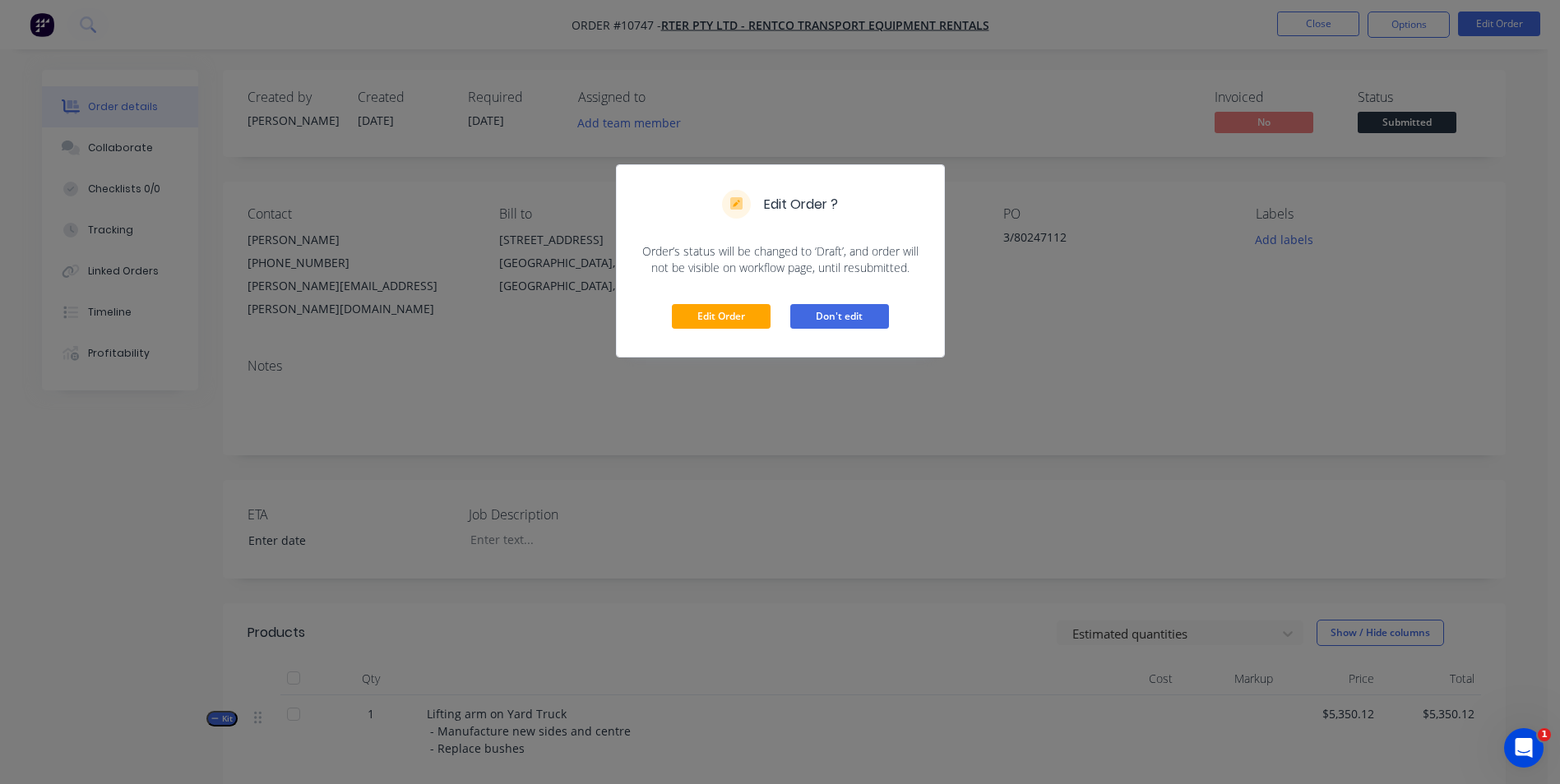
click at [870, 321] on button "Don't edit" at bounding box center [840, 316] width 99 height 25
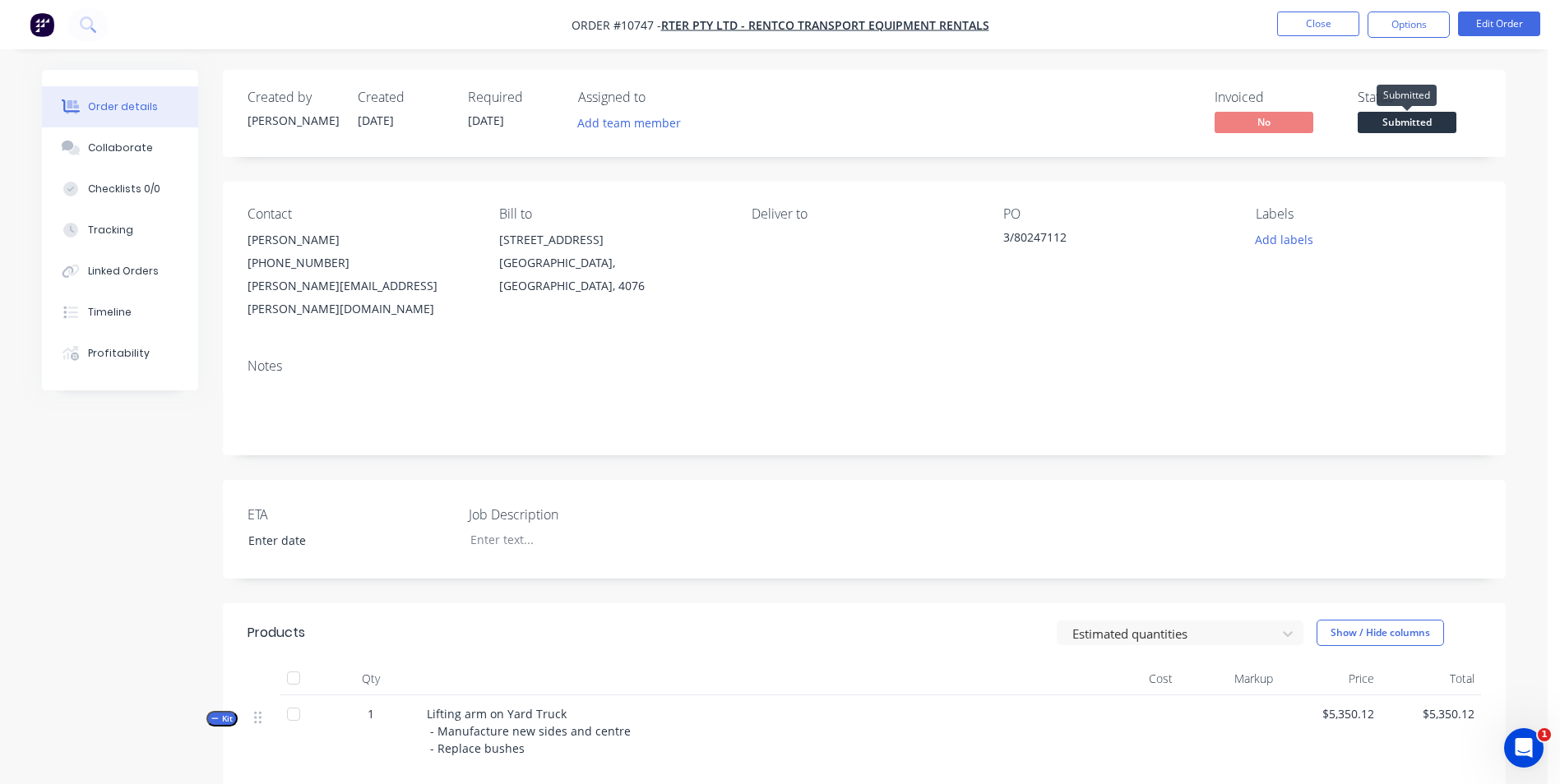
click at [1404, 125] on span "Submitted" at bounding box center [1407, 121] width 99 height 21
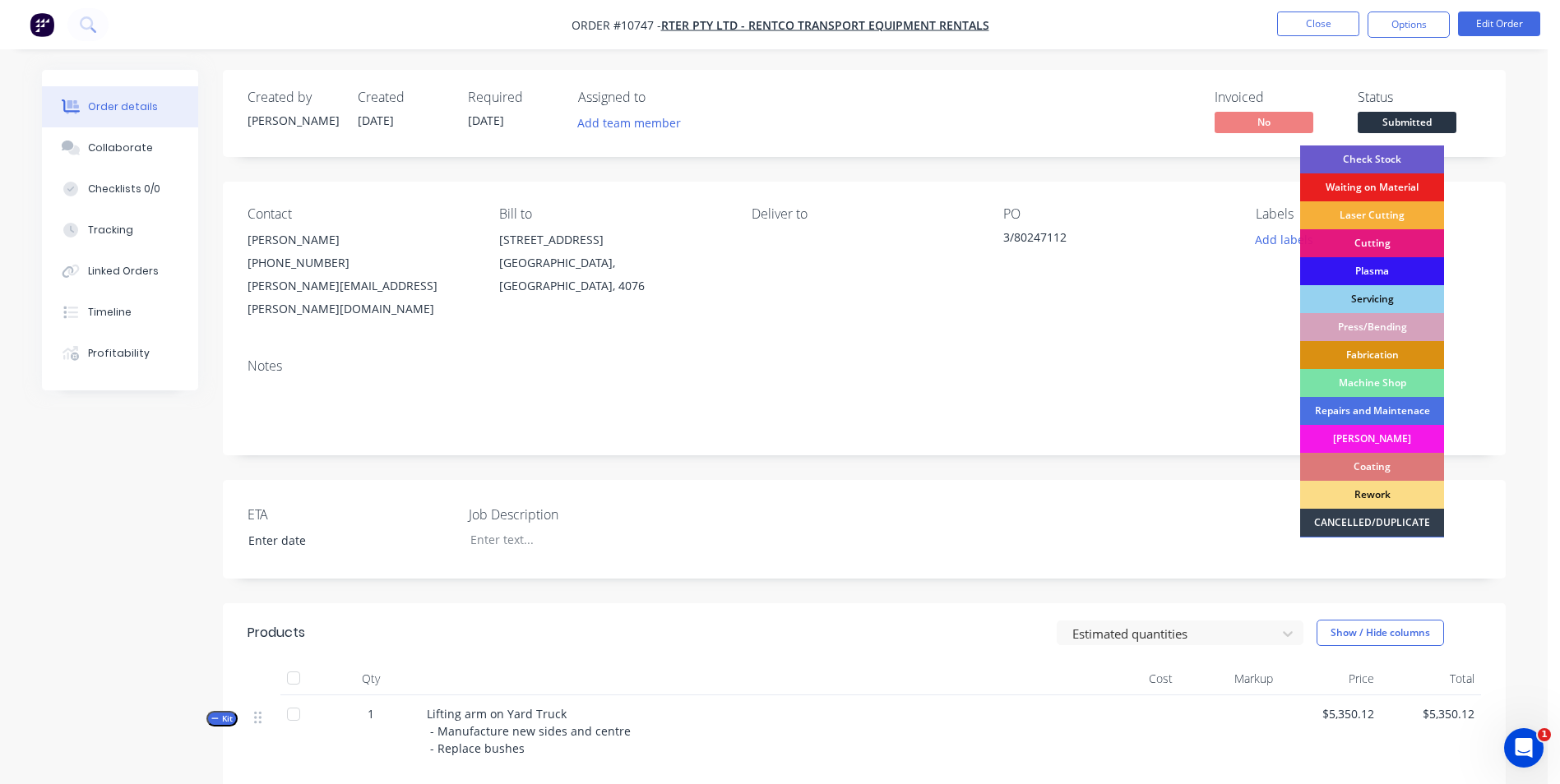
click at [1404, 155] on div "Check Stock" at bounding box center [1372, 159] width 144 height 28
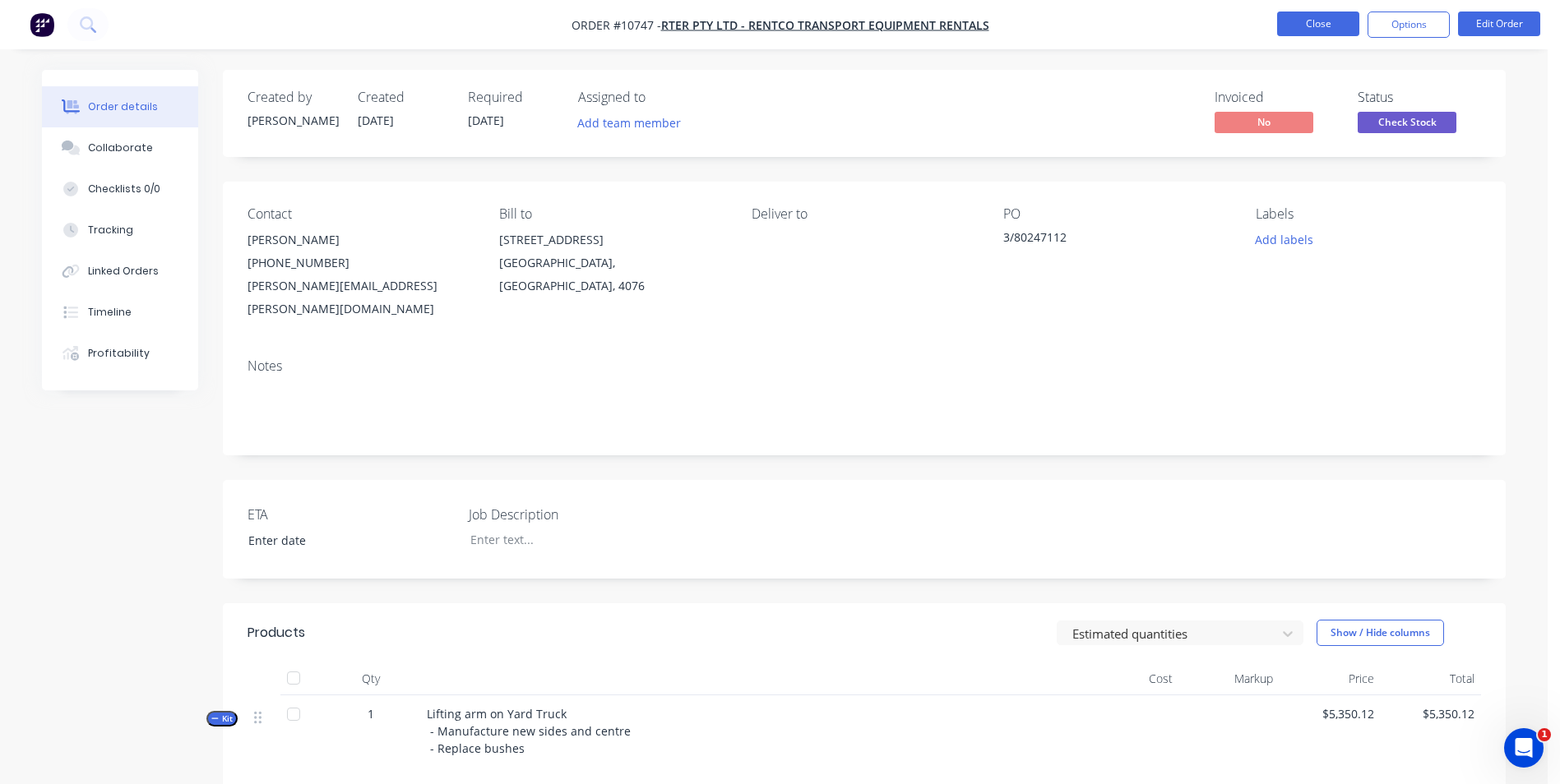
click at [1341, 33] on button "Close" at bounding box center [1318, 24] width 82 height 25
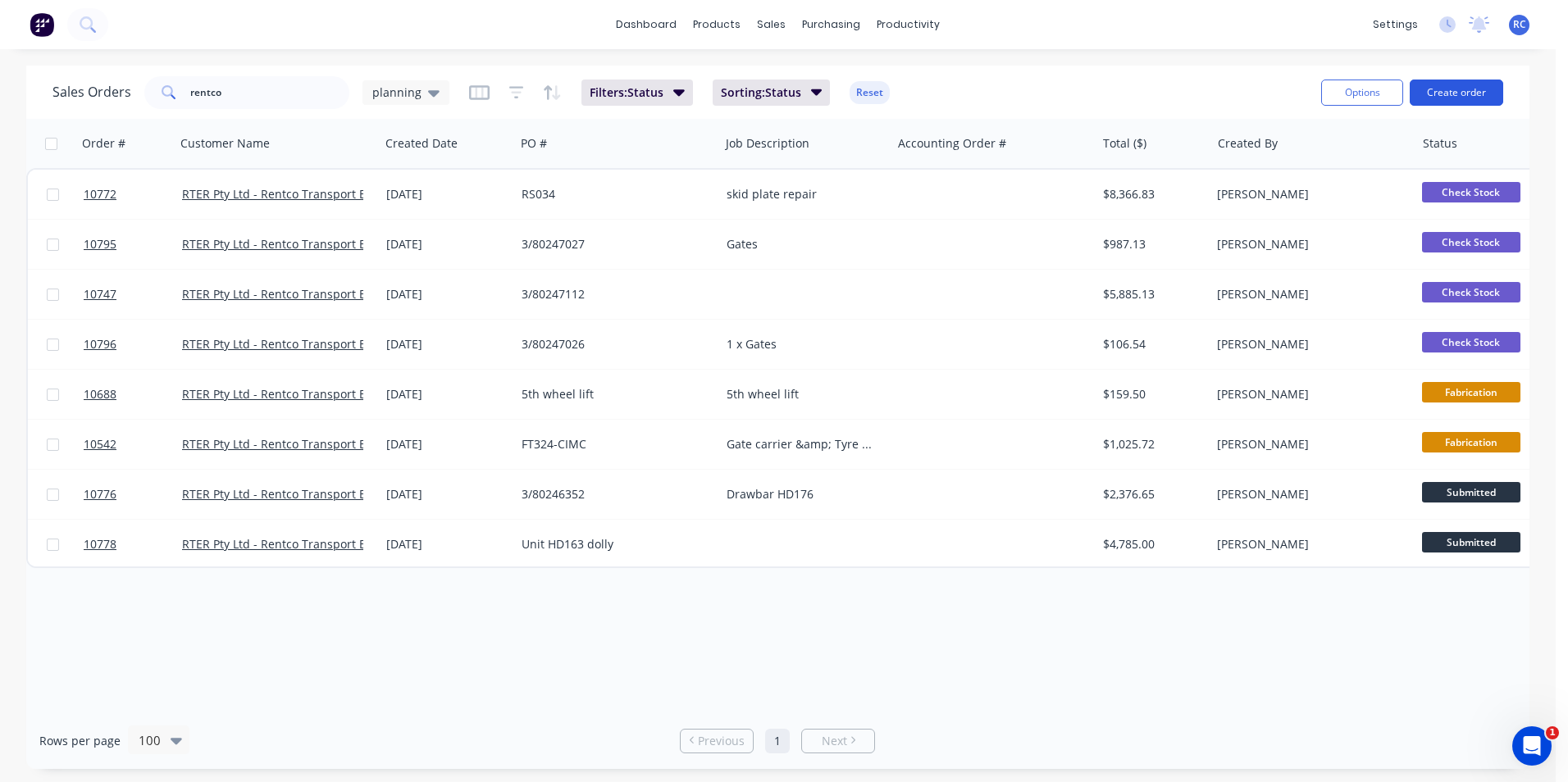
click at [1450, 89] on button "Create order" at bounding box center [1456, 93] width 94 height 27
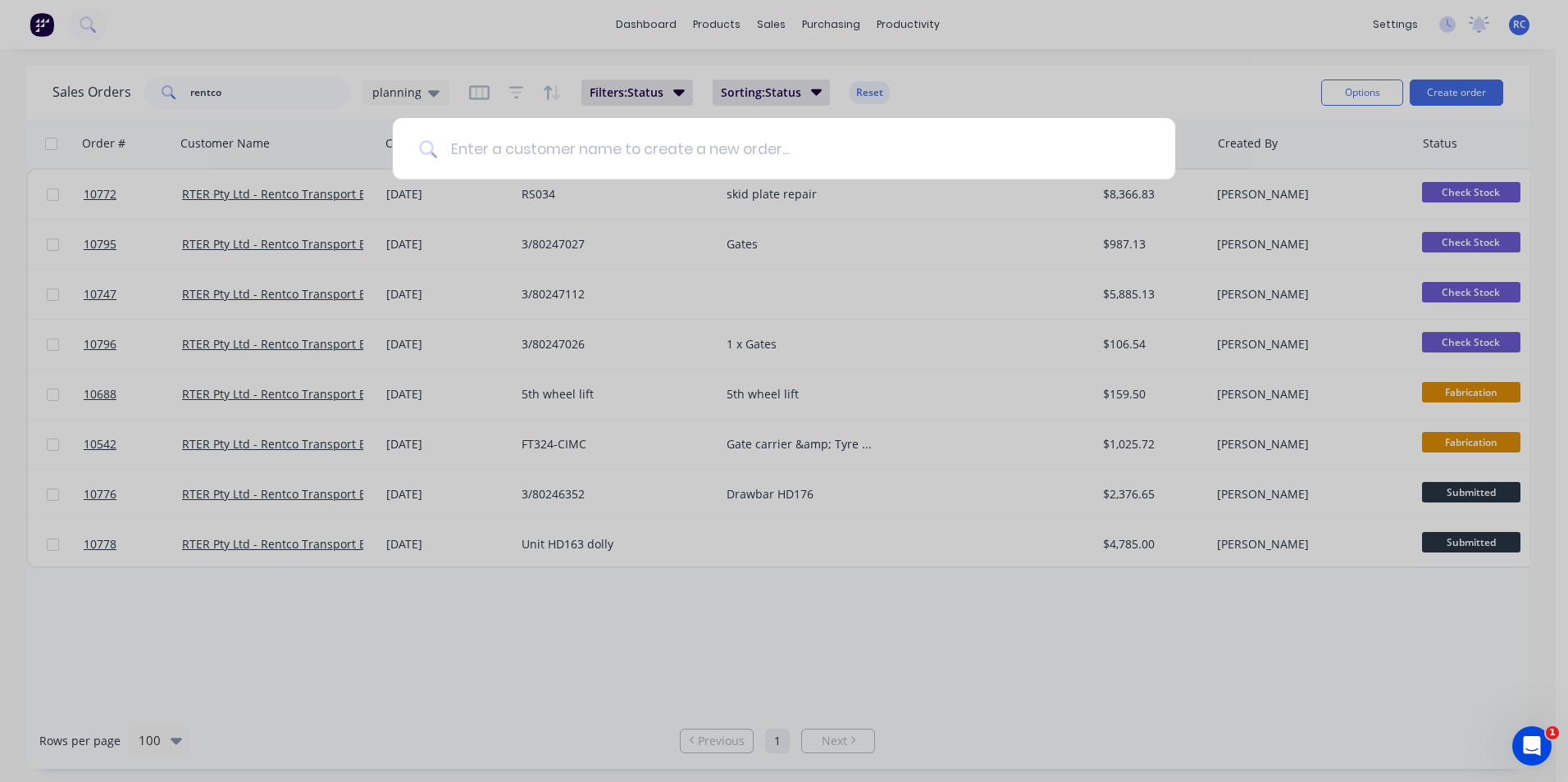
click at [512, 152] on input at bounding box center [793, 149] width 712 height 61
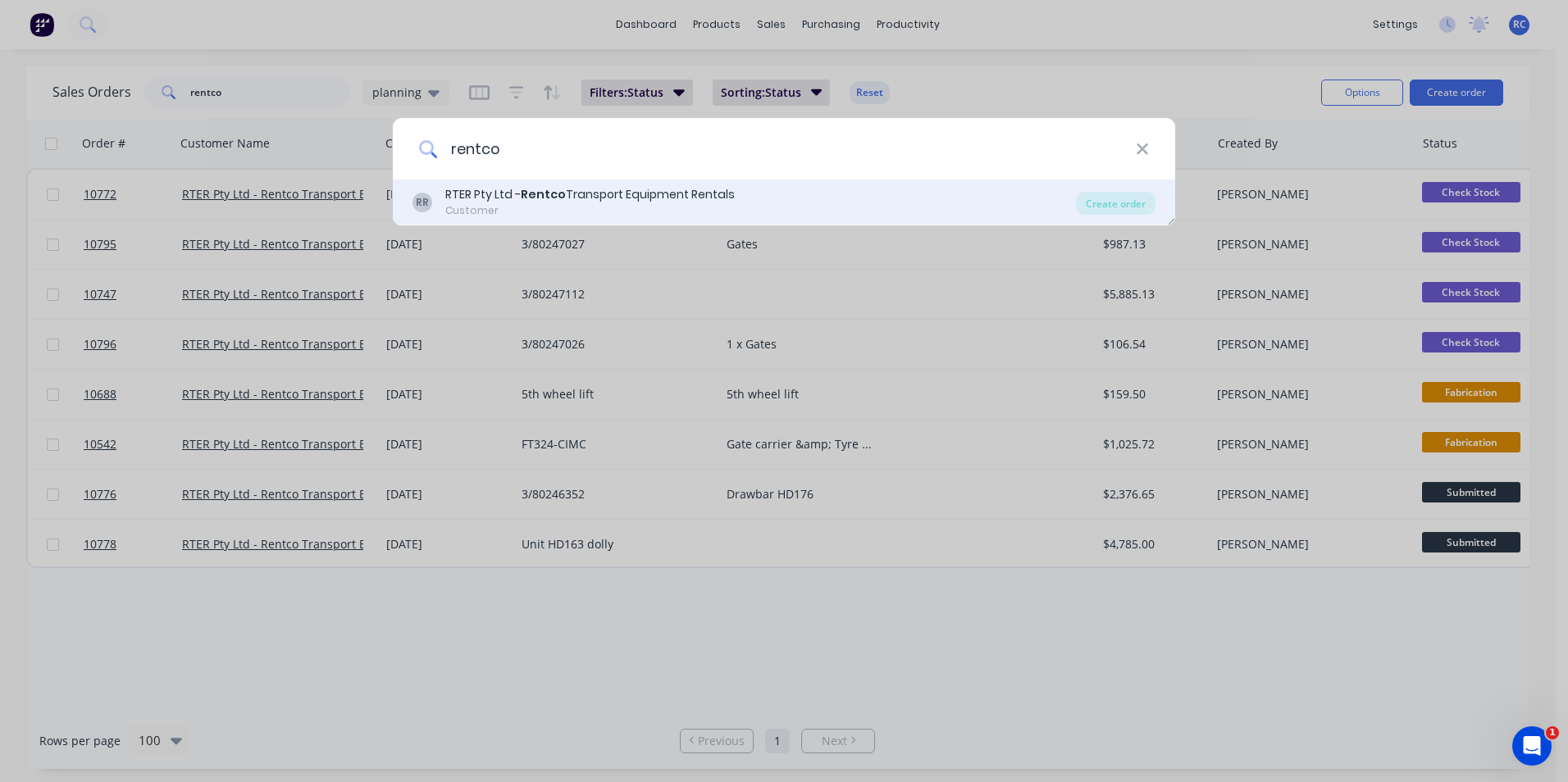
type input "rentco"
click at [547, 216] on div "Customer" at bounding box center [590, 210] width 290 height 15
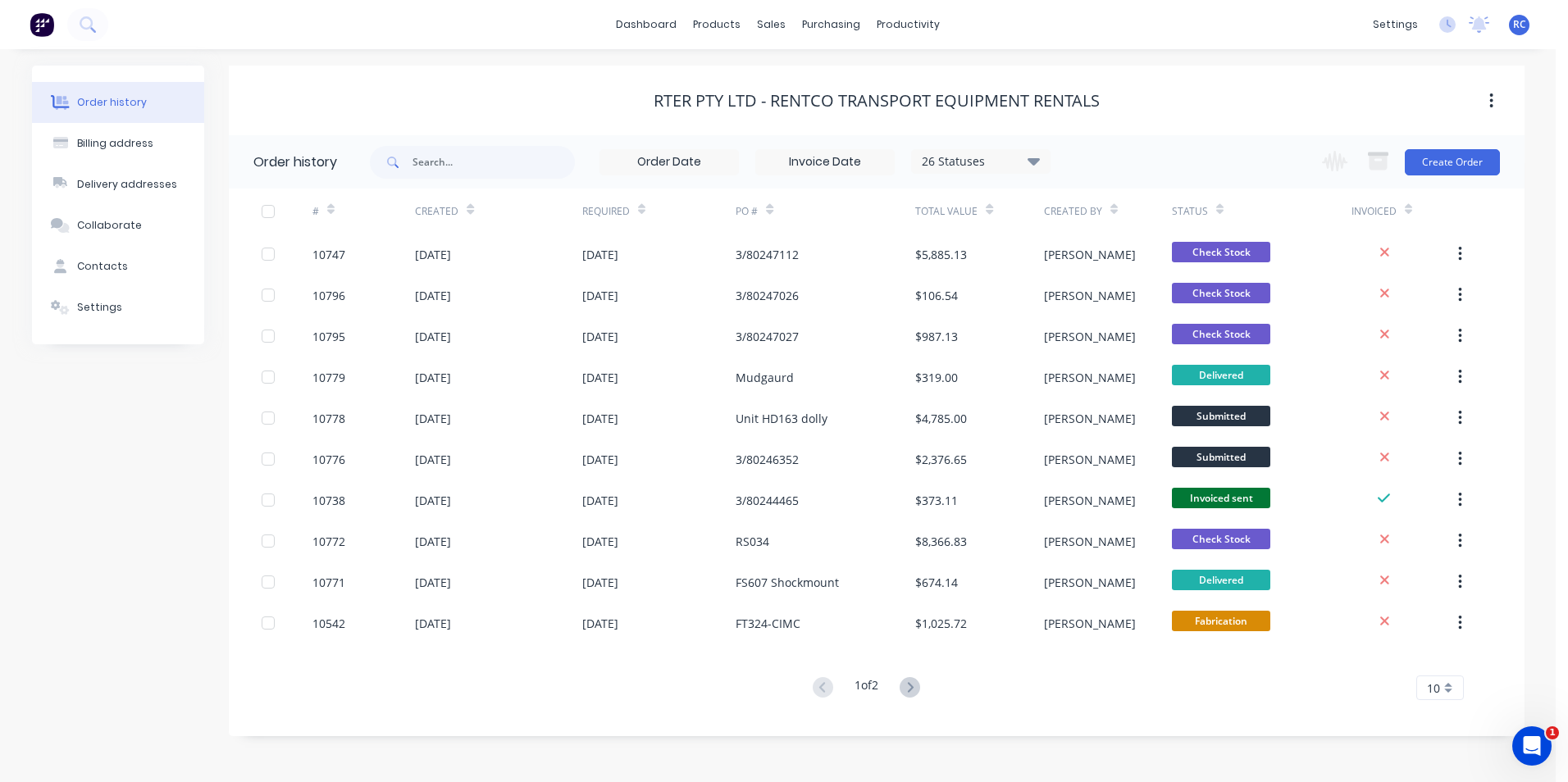
click at [1506, 157] on div "26 Statuses Invoice Status Invoiced Not Invoiced Partial Order Status All Archi…" at bounding box center [947, 162] width 1154 height 53
click at [1494, 150] on button "Create Order" at bounding box center [1452, 163] width 96 height 27
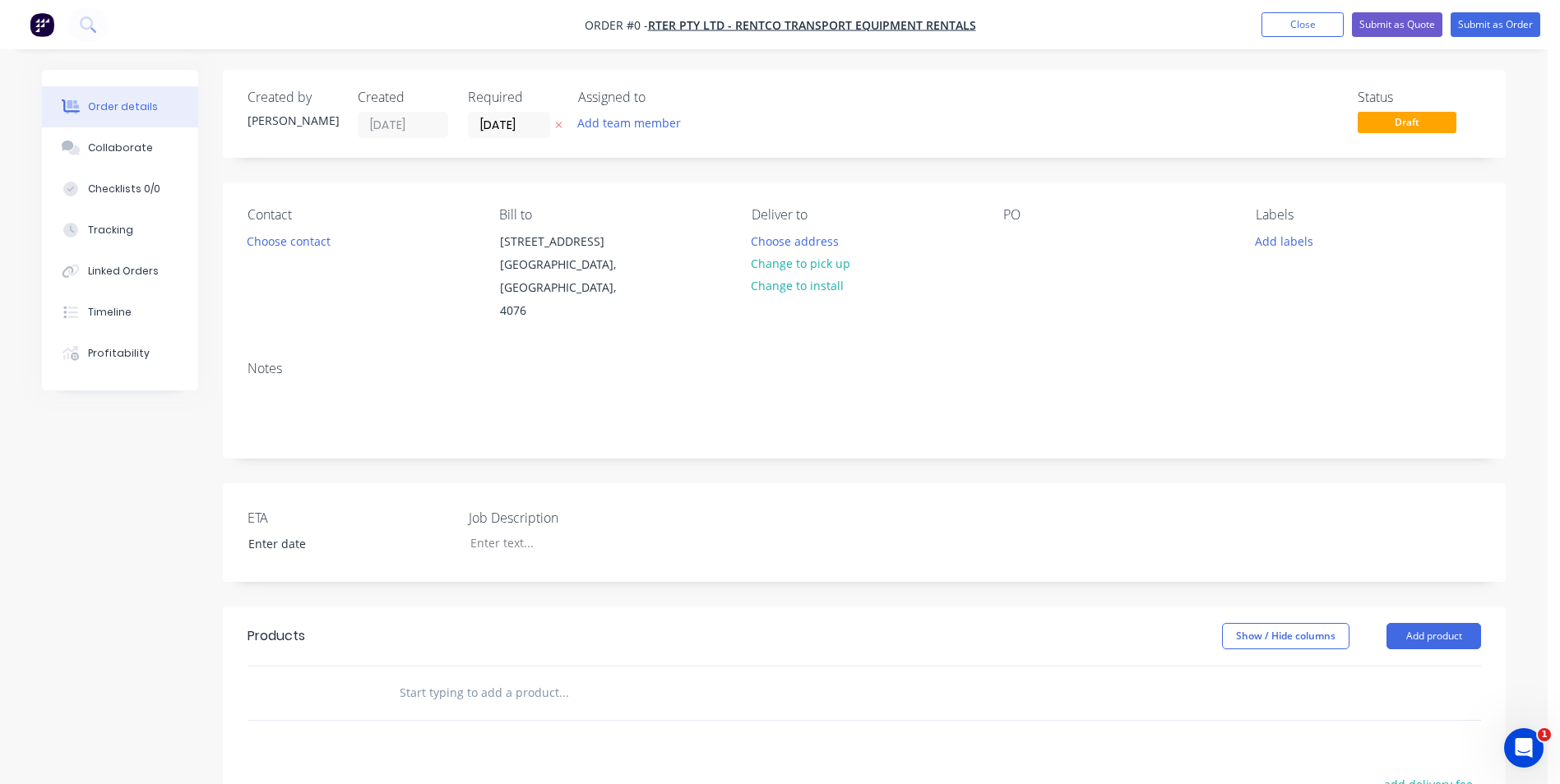
click at [292, 253] on div "Contact Choose contact" at bounding box center [361, 265] width 225 height 116
click at [290, 243] on button "Choose contact" at bounding box center [288, 240] width 101 height 22
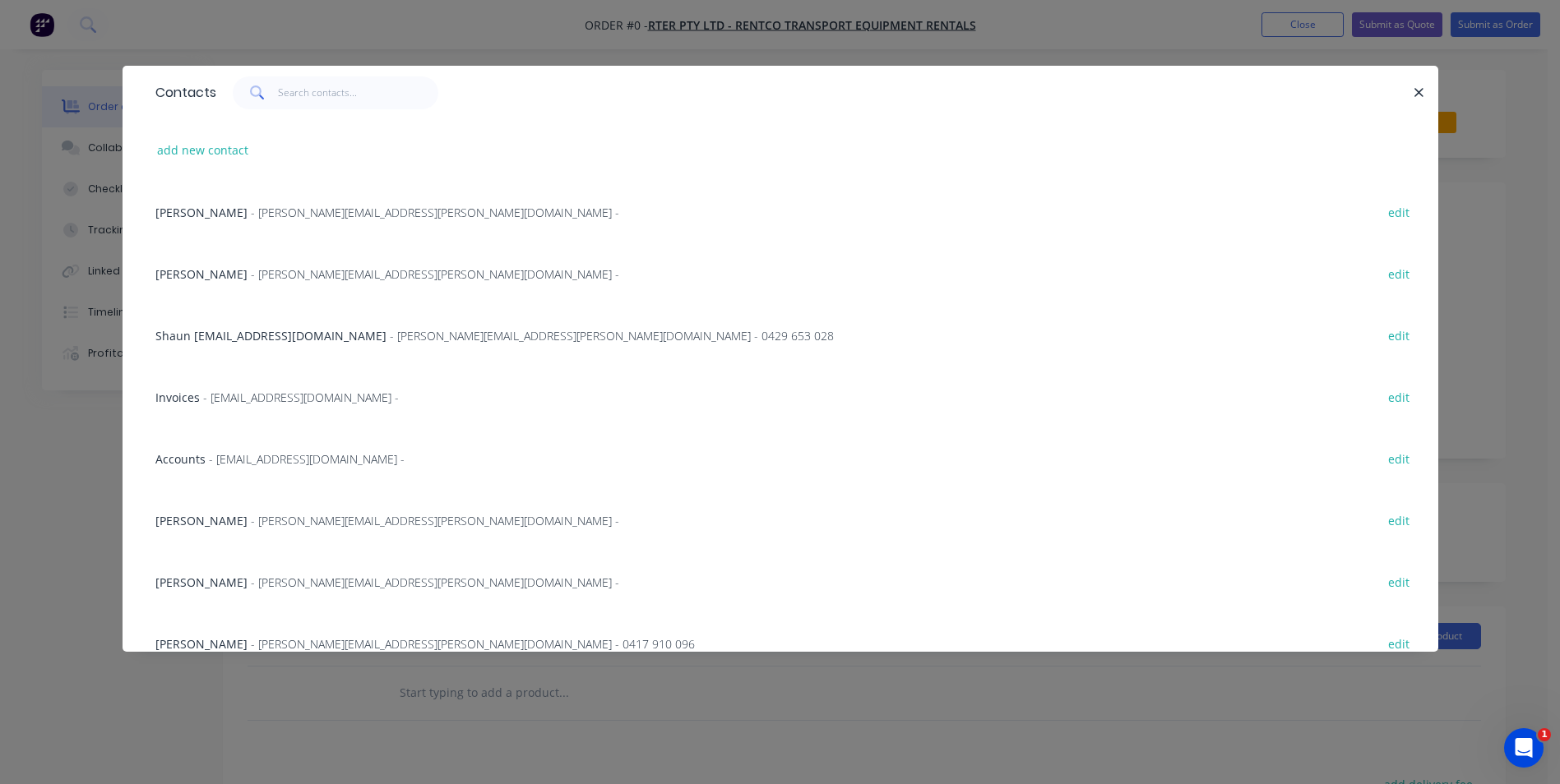
click at [263, 276] on span "- bradley.smith@rentco.com.au -" at bounding box center [435, 274] width 369 height 16
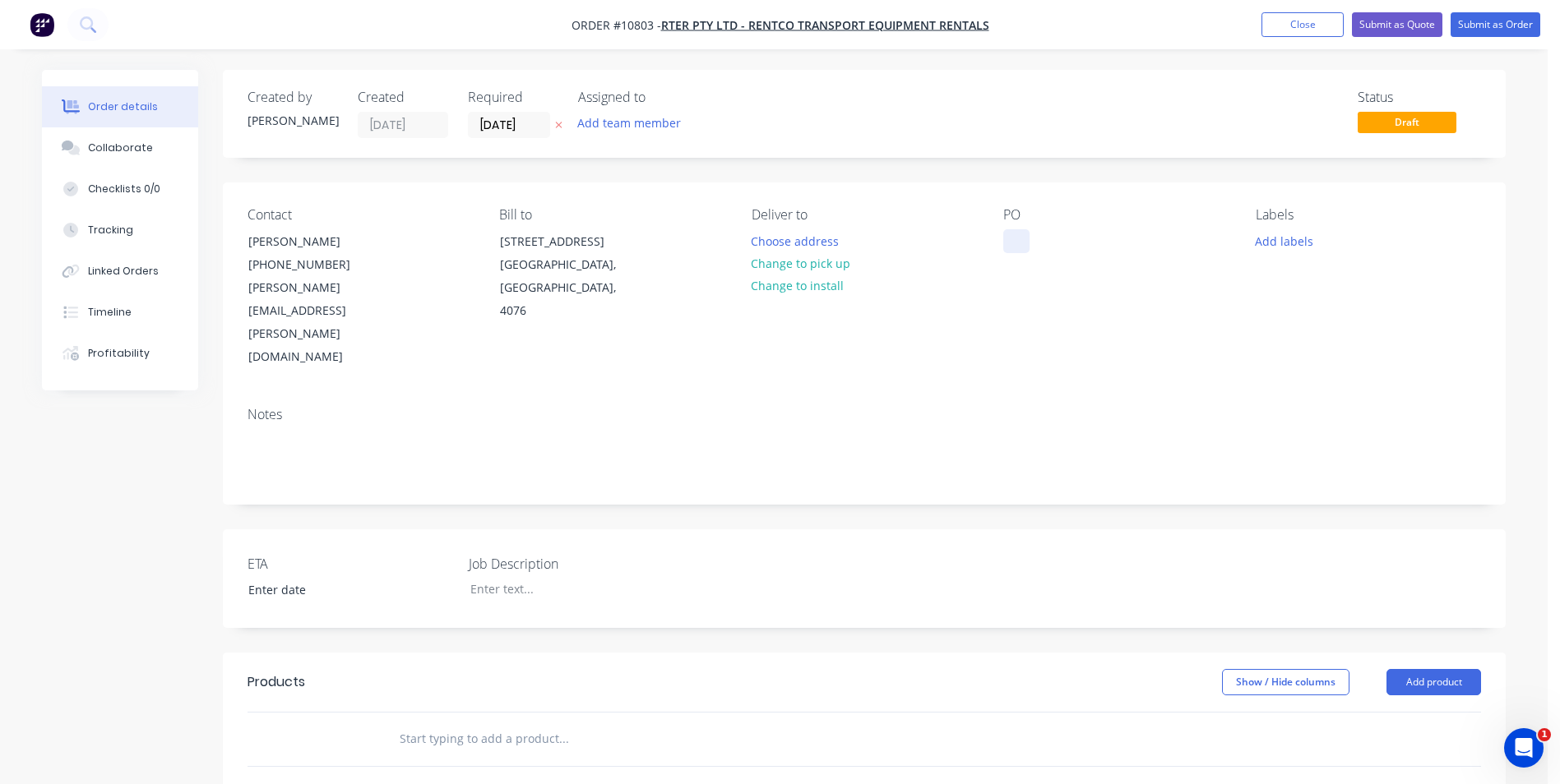
click at [1024, 238] on div at bounding box center [1017, 241] width 27 height 24
click at [433, 723] on input "text" at bounding box center [563, 739] width 329 height 33
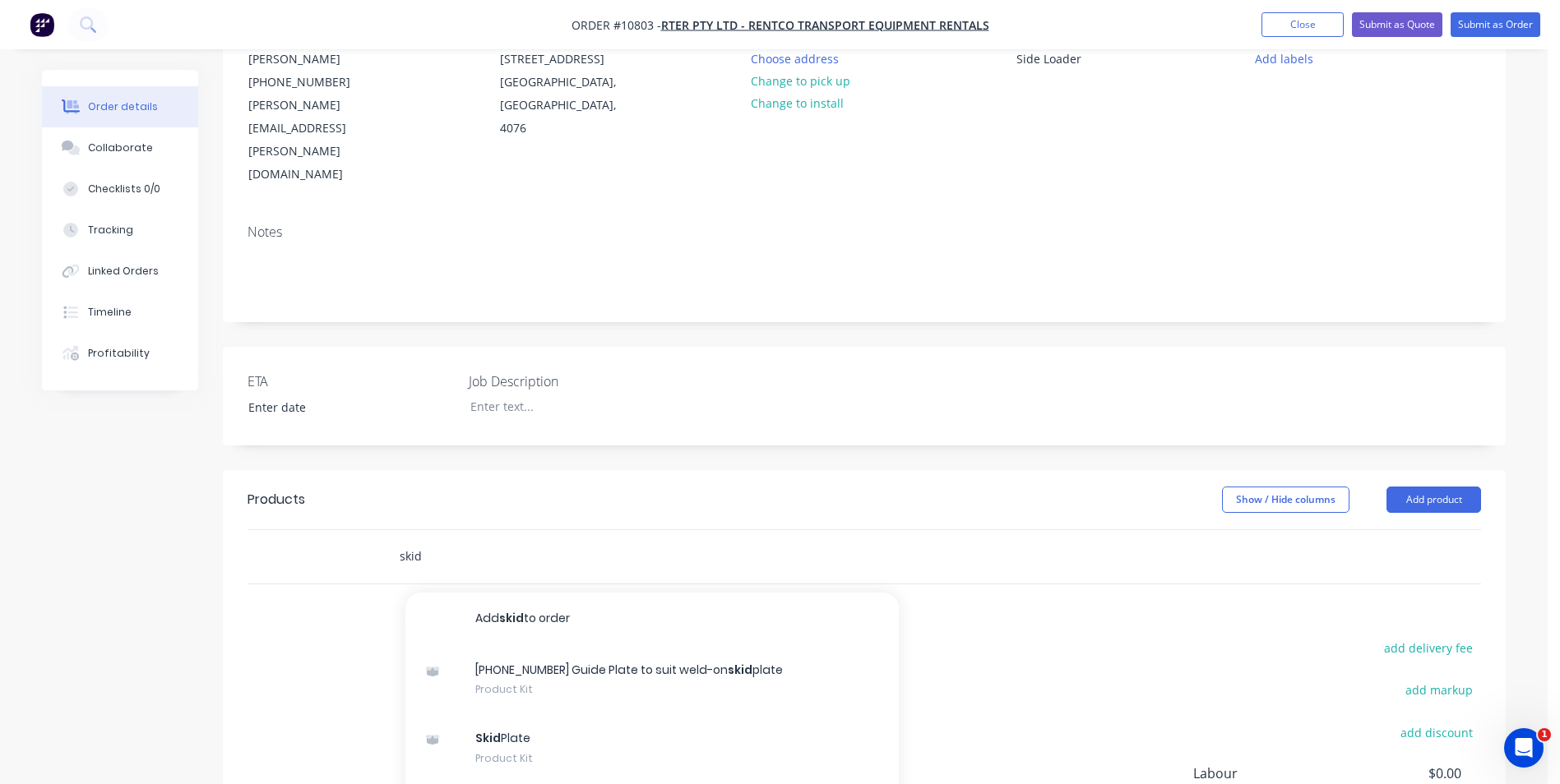
scroll to position [333, 0]
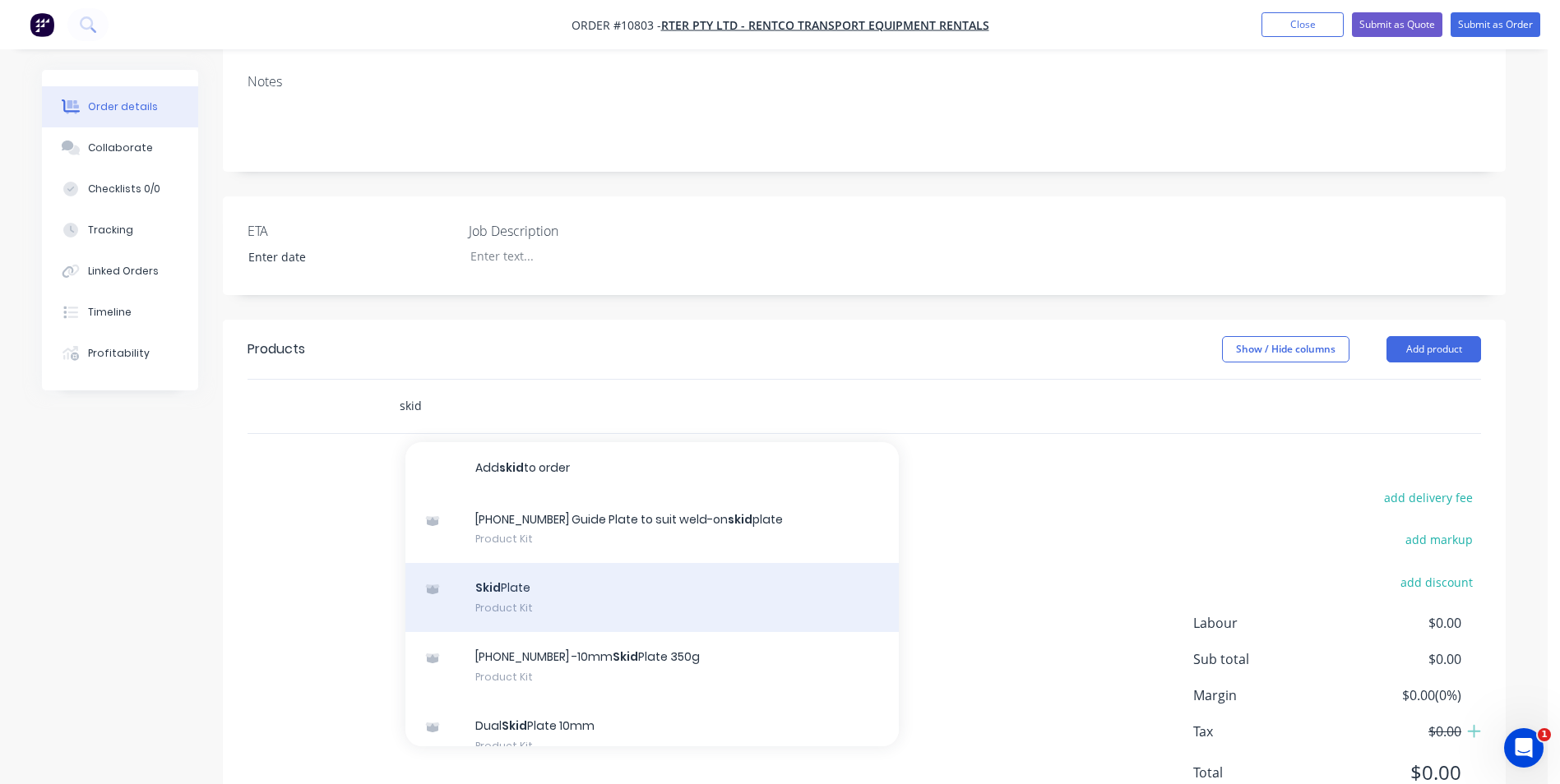
type input "skid"
click at [632, 563] on div "Skid Plate Product Kit" at bounding box center [652, 597] width 494 height 69
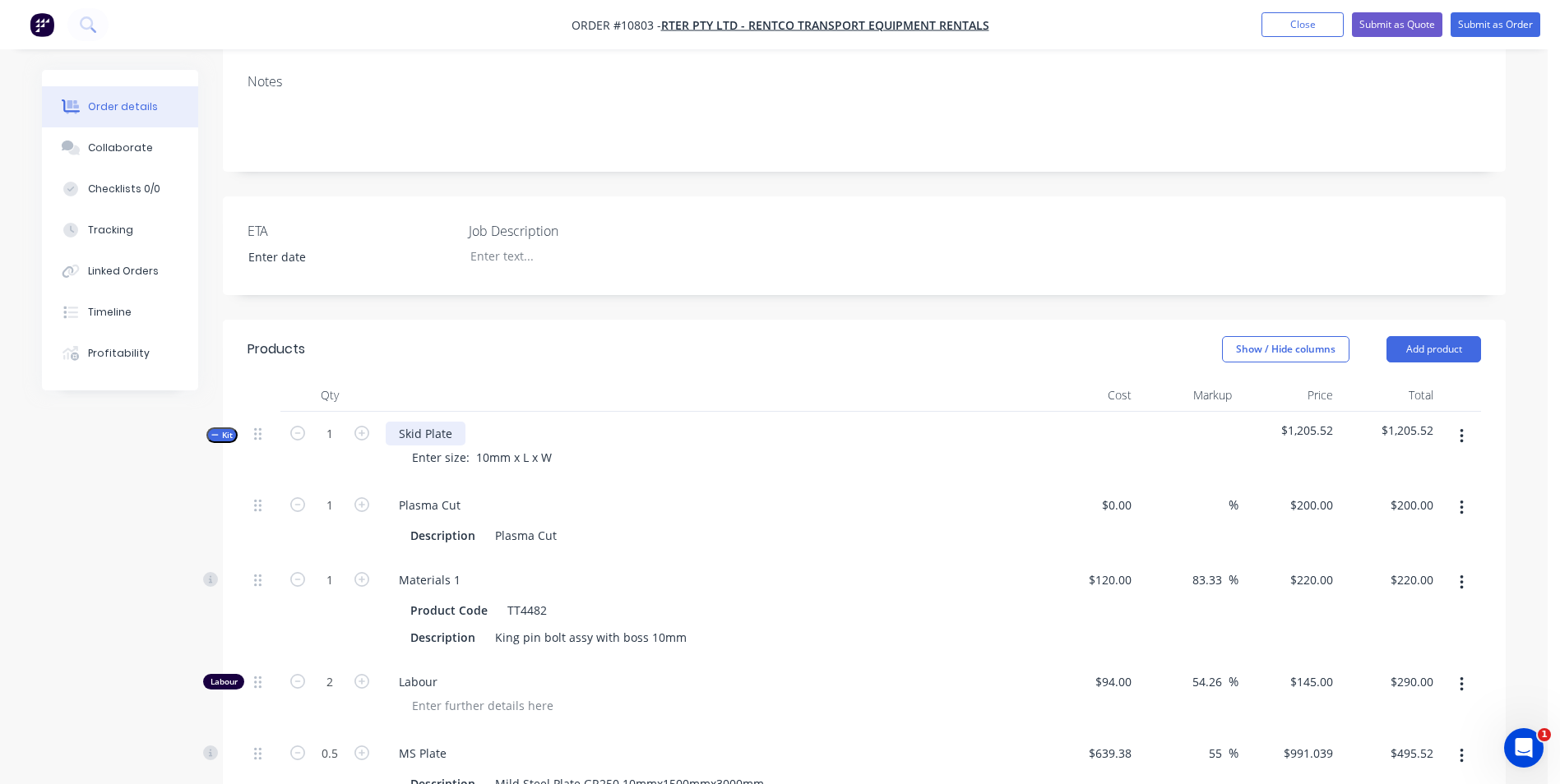
click at [459, 422] on div "Skid Plate" at bounding box center [425, 433] width 80 height 24
click at [330, 669] on input "2" at bounding box center [329, 681] width 42 height 25
type input "40"
type input "$5,800.00"
click at [620, 626] on div "King pin bolt assy with boss 10mm" at bounding box center [591, 638] width 205 height 24
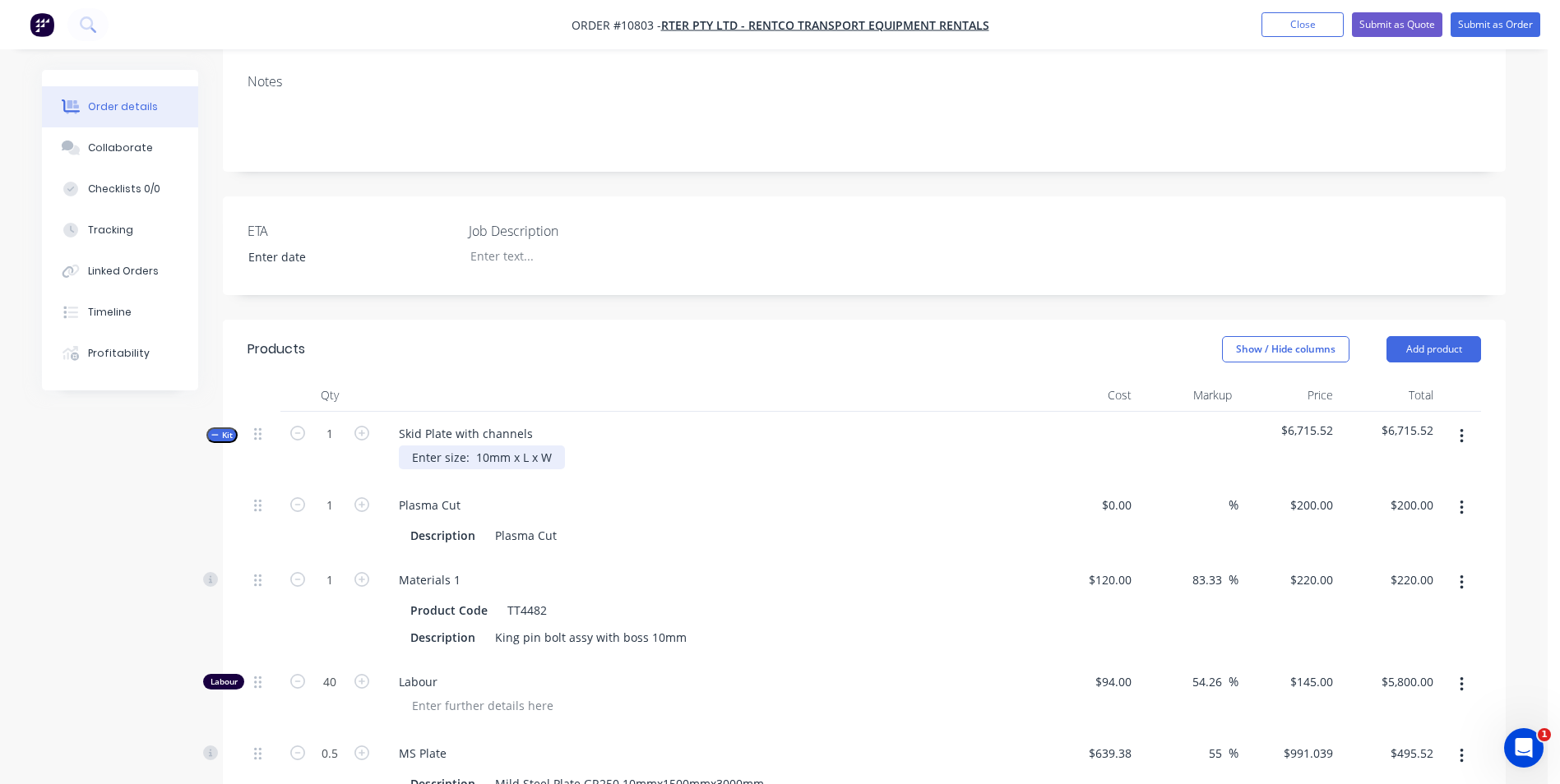
click at [554, 445] on div "Enter size: 10mm x L x W" at bounding box center [482, 457] width 166 height 24
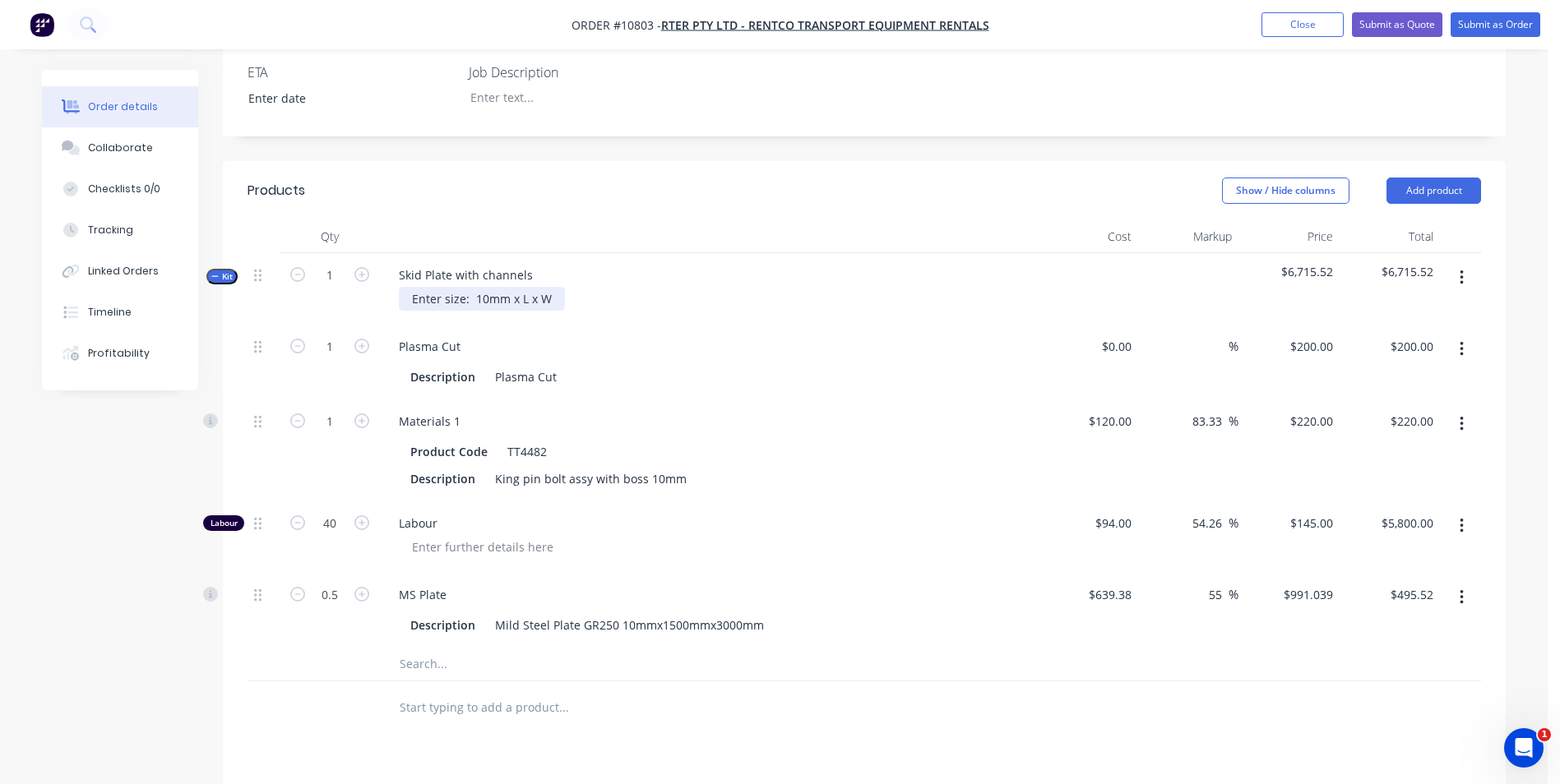
scroll to position [498, 0]
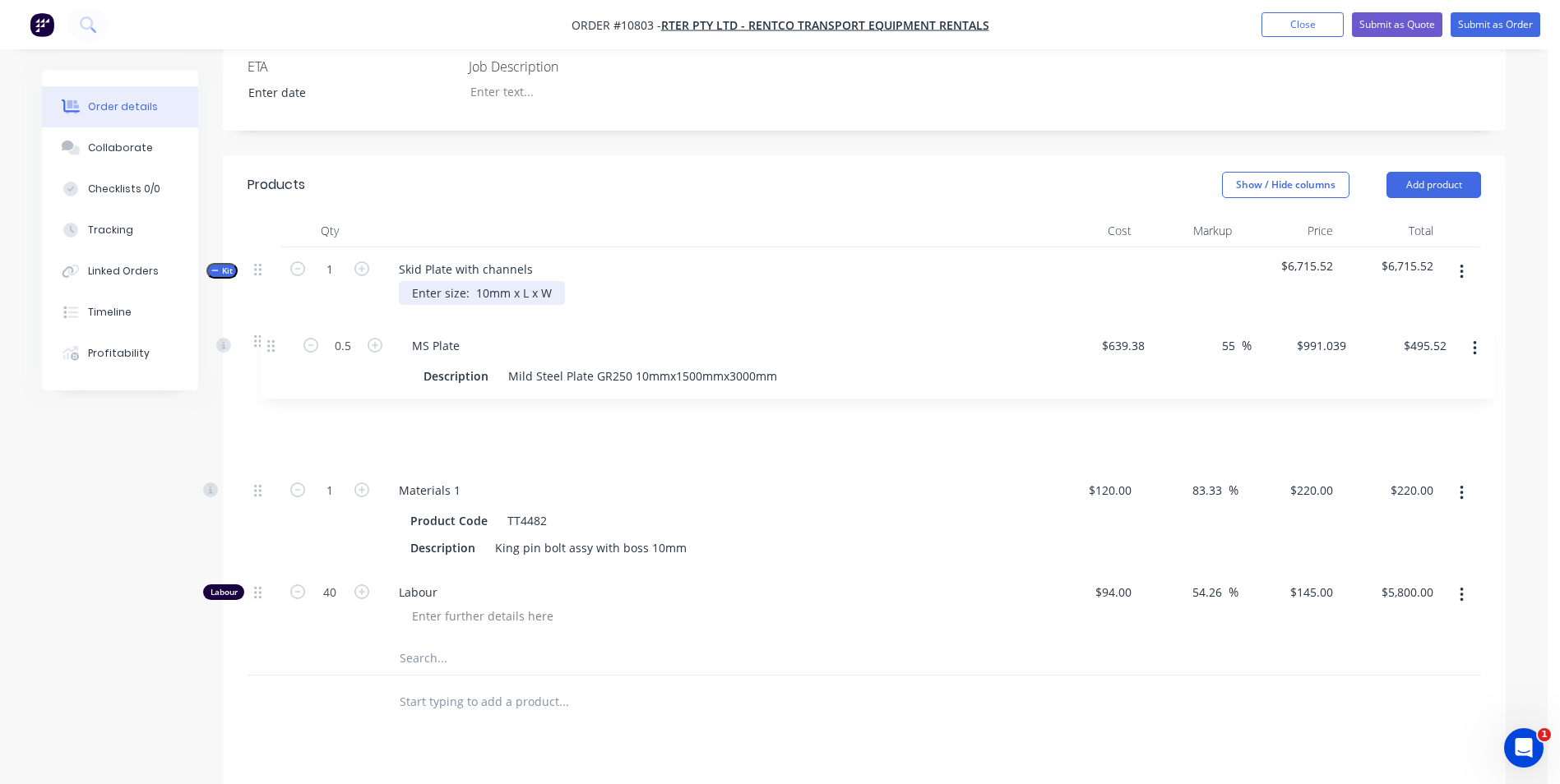
drag, startPoint x: 256, startPoint y: 540, endPoint x: 264, endPoint y: 354, distance: 186.2
click at [268, 343] on div "1 Plasma Cut Description Plasma Cut $0.00 $0.00 % $200.00 $200.00 $200.00 $200.…" at bounding box center [864, 480] width 1234 height 323
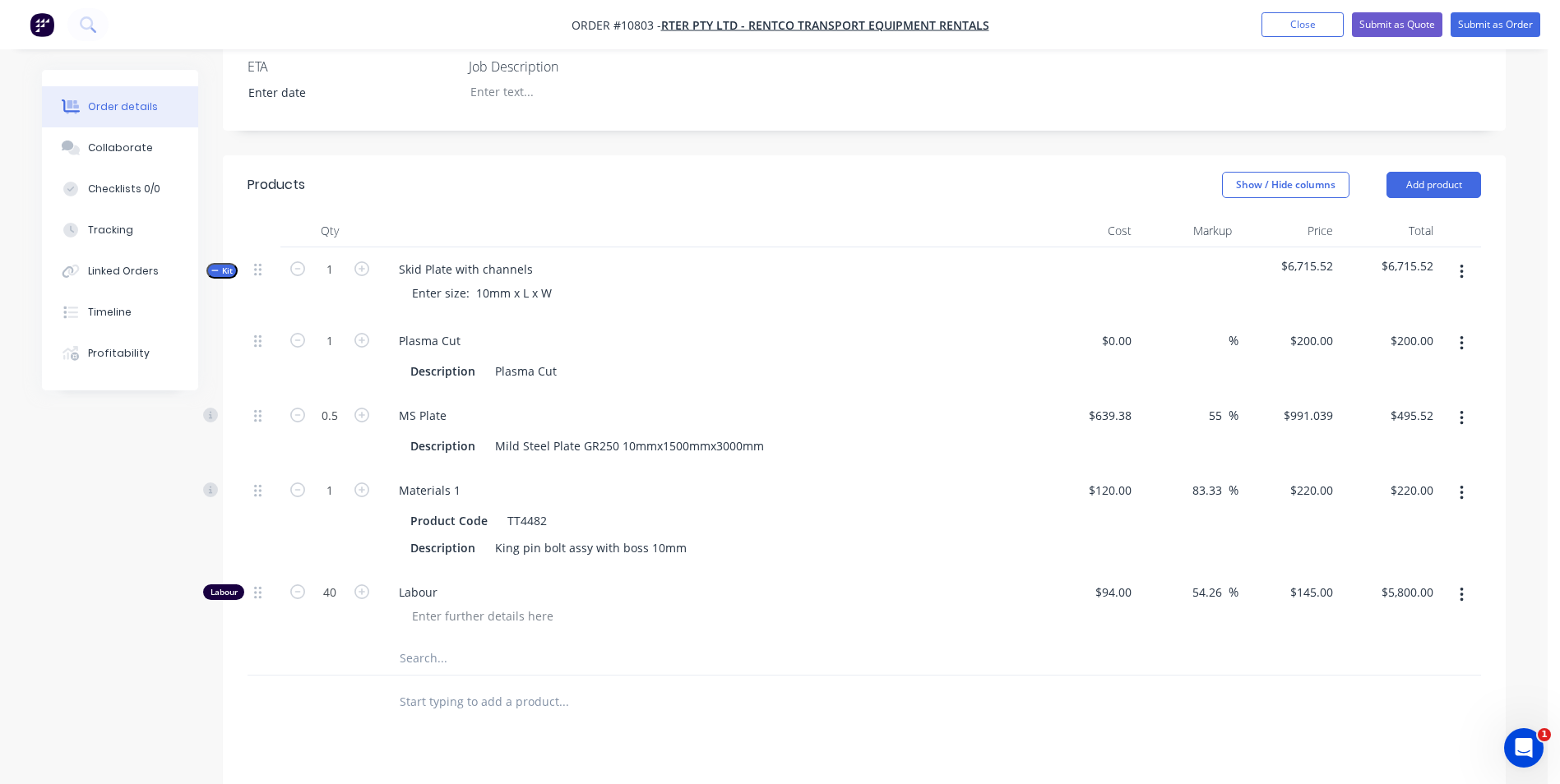
click at [492, 581] on div "1 Plasma Cut Description Plasma Cut $0.00 $0.00 % $200.00 $200.00 $200.00 $200.…" at bounding box center [864, 497] width 1234 height 356
click at [1468, 258] on button "button" at bounding box center [1461, 273] width 39 height 30
click at [434, 642] on input "text" at bounding box center [563, 658] width 329 height 33
click at [521, 642] on input "Channels 6mm x 1300 Long x 80mm High" at bounding box center [563, 658] width 329 height 33
type input "Channels 6mm x 1300mm Long x 80mm High"
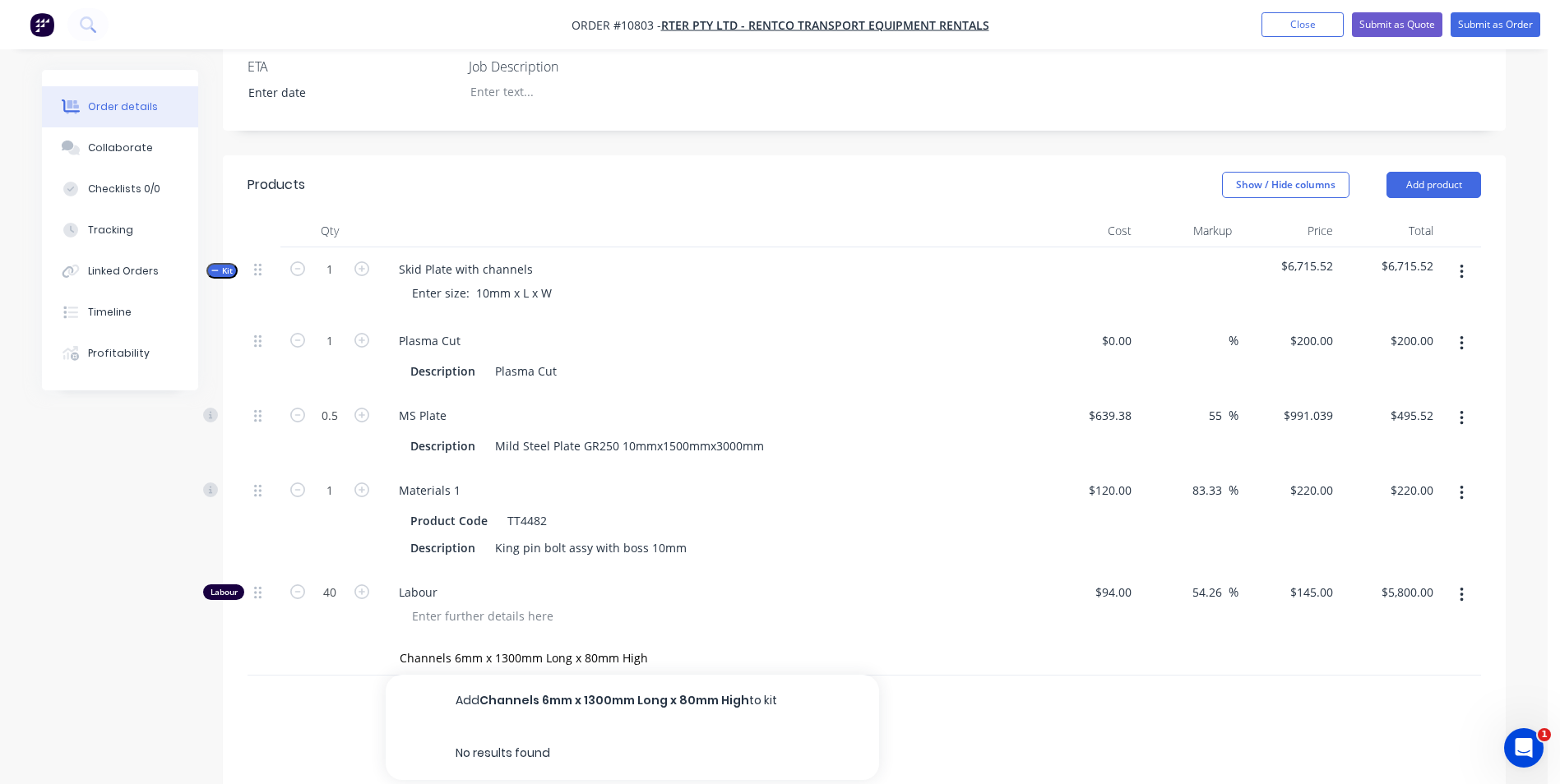
click at [769, 642] on div "Channels 6mm x 1300mm Long x 80mm High Add Channels 6mm x 1300mm Long x 80mm Hi…" at bounding box center [632, 658] width 494 height 33
click at [729, 642] on div "Channels 6mm x 1300mm Long x 80mm High Add Channels 6mm x 1300mm Long x 80mm Hi…" at bounding box center [632, 658] width 494 height 33
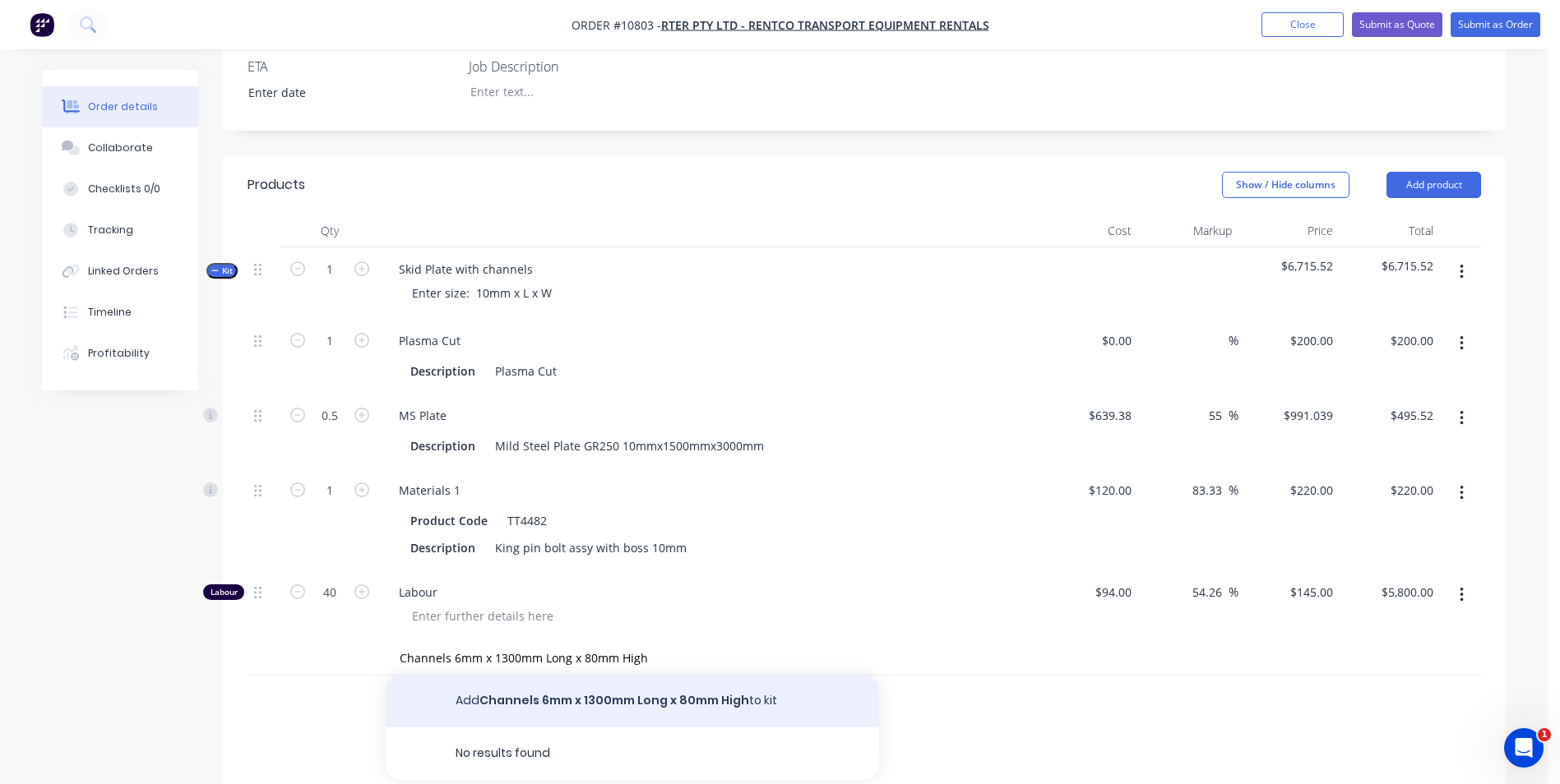
click at [717, 674] on button "Add Channels 6mm x 1300mm Long x 80mm High to kit" at bounding box center [632, 700] width 494 height 52
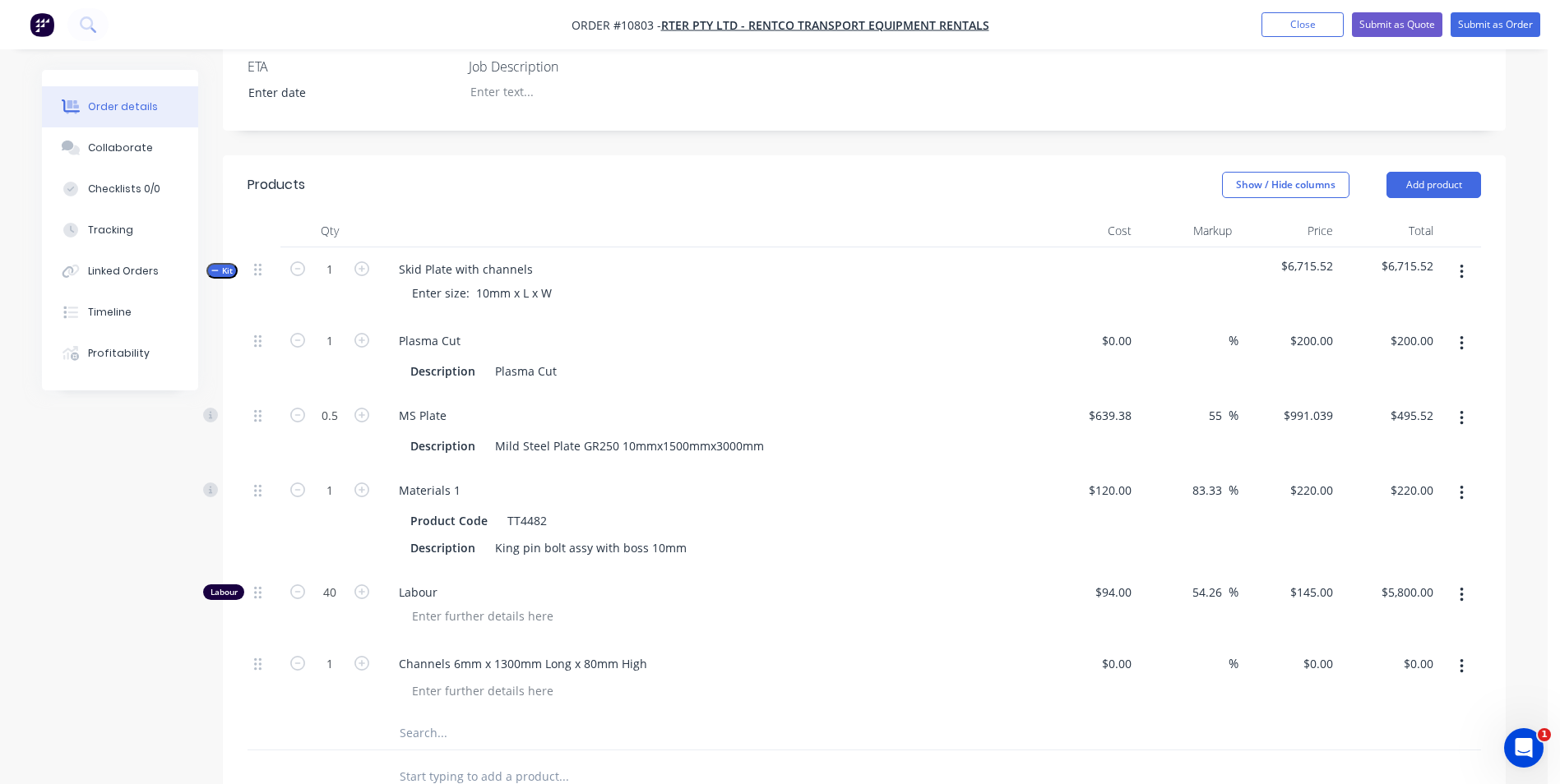
scroll to position [503, 0]
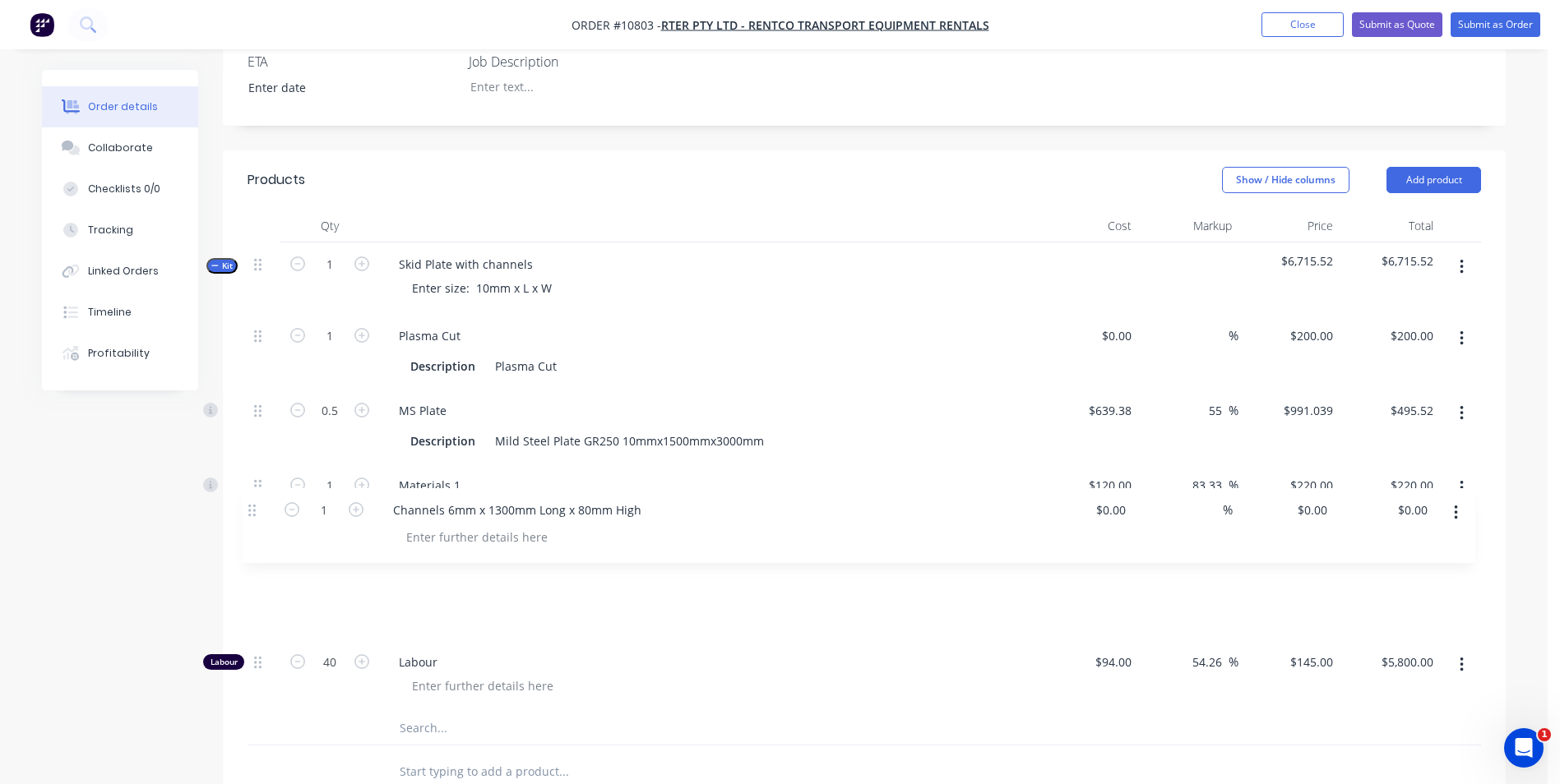
drag, startPoint x: 260, startPoint y: 597, endPoint x: 253, endPoint y: 508, distance: 89.3
click at [253, 508] on div "1 Plasma Cut Description Plasma Cut $0.00 $0.00 % $200.00 $200.00 $200.00 $200.…" at bounding box center [864, 512] width 1234 height 398
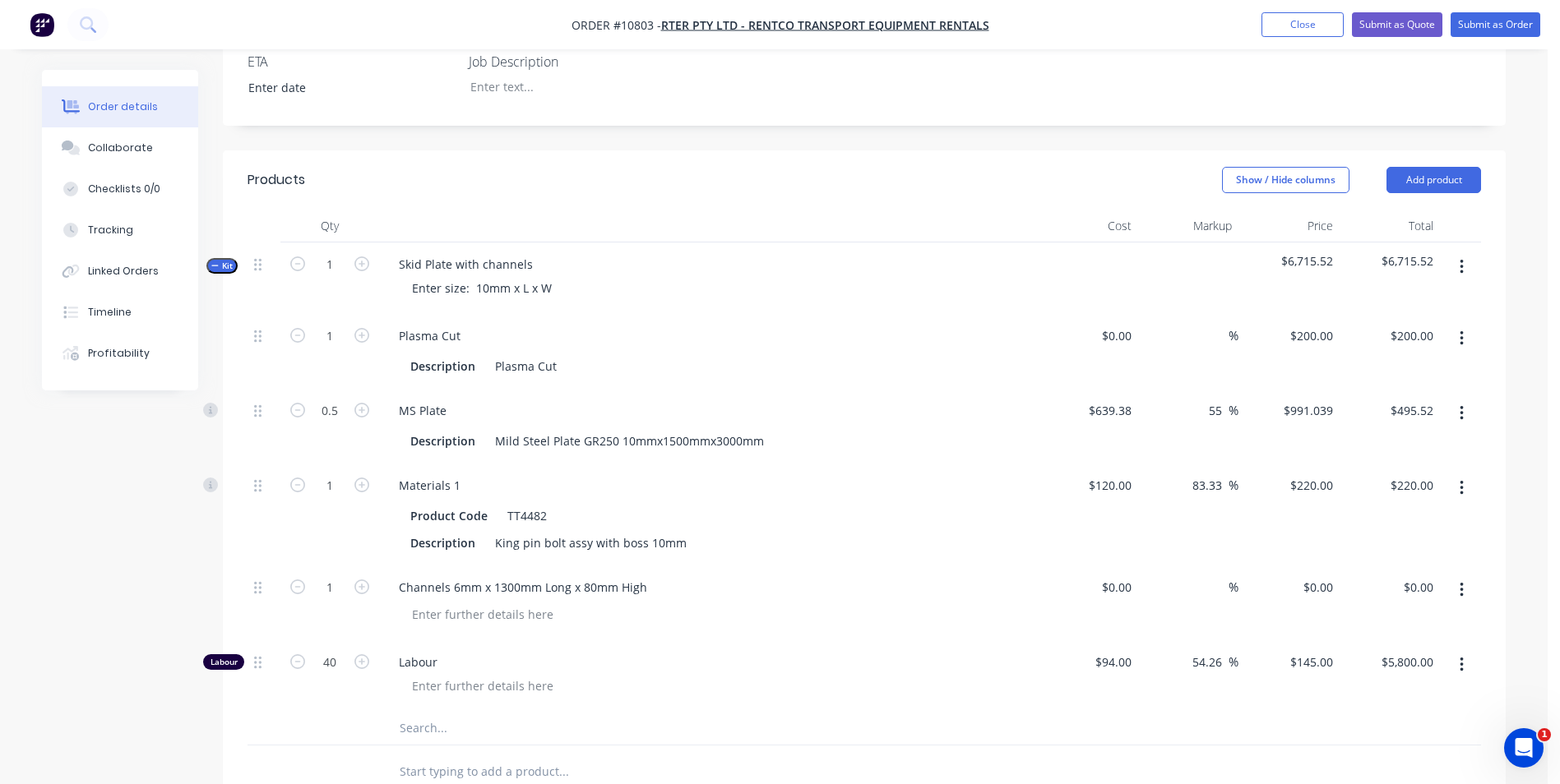
click at [432, 712] on input "text" at bounding box center [563, 728] width 329 height 33
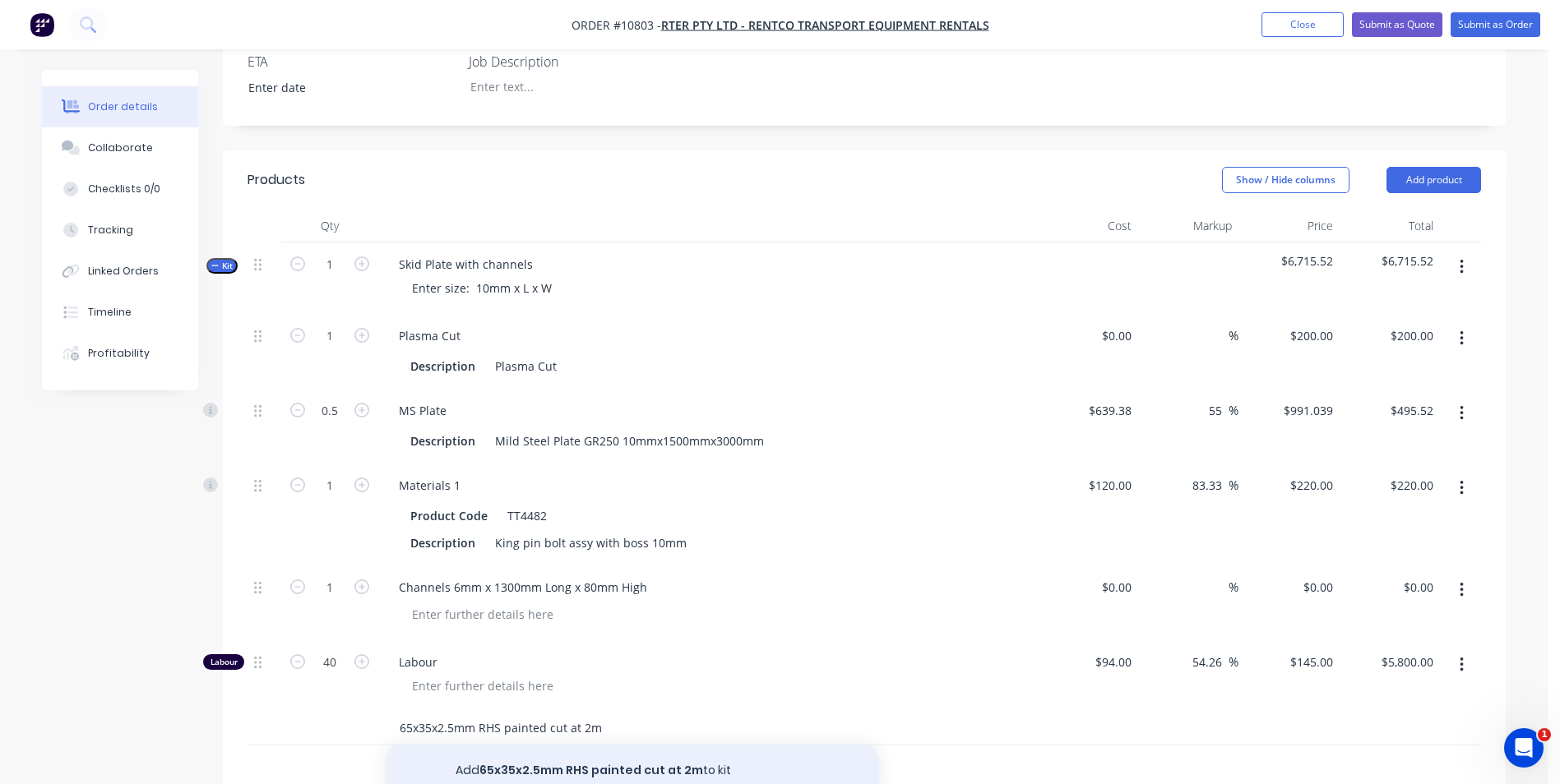
type input "65x35x2.5mm RHS painted cut at 2m"
click at [614, 745] on button "Add 65x35x2.5mm RHS painted cut at 2m to kit" at bounding box center [632, 770] width 494 height 52
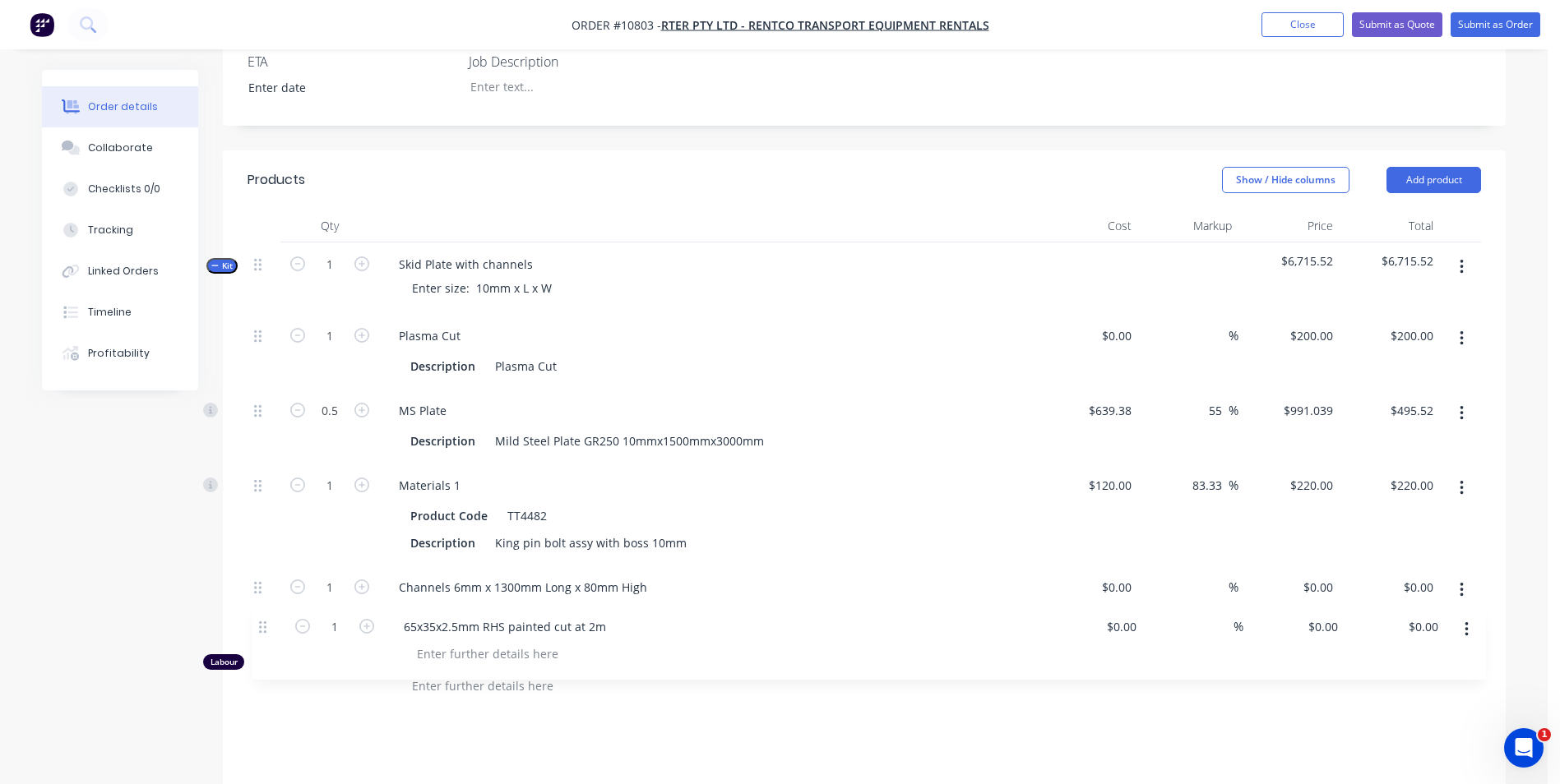
scroll to position [512, 0]
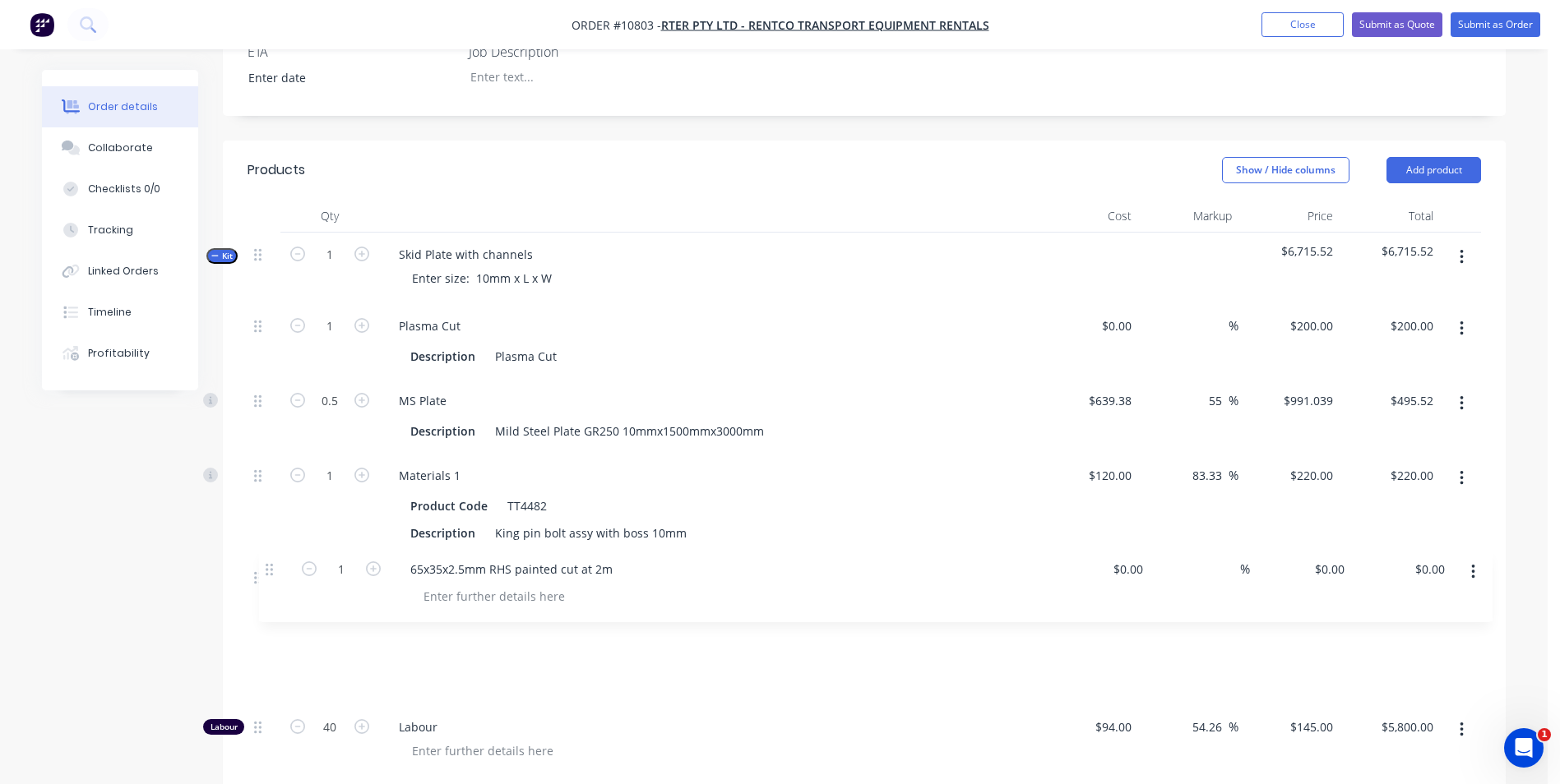
drag, startPoint x: 258, startPoint y: 670, endPoint x: 269, endPoint y: 572, distance: 98.6
click at [269, 572] on div "1 Plasma Cut Description Plasma Cut $0.00 $0.00 % $200.00 $200.00 $200.00 $200.…" at bounding box center [864, 540] width 1234 height 473
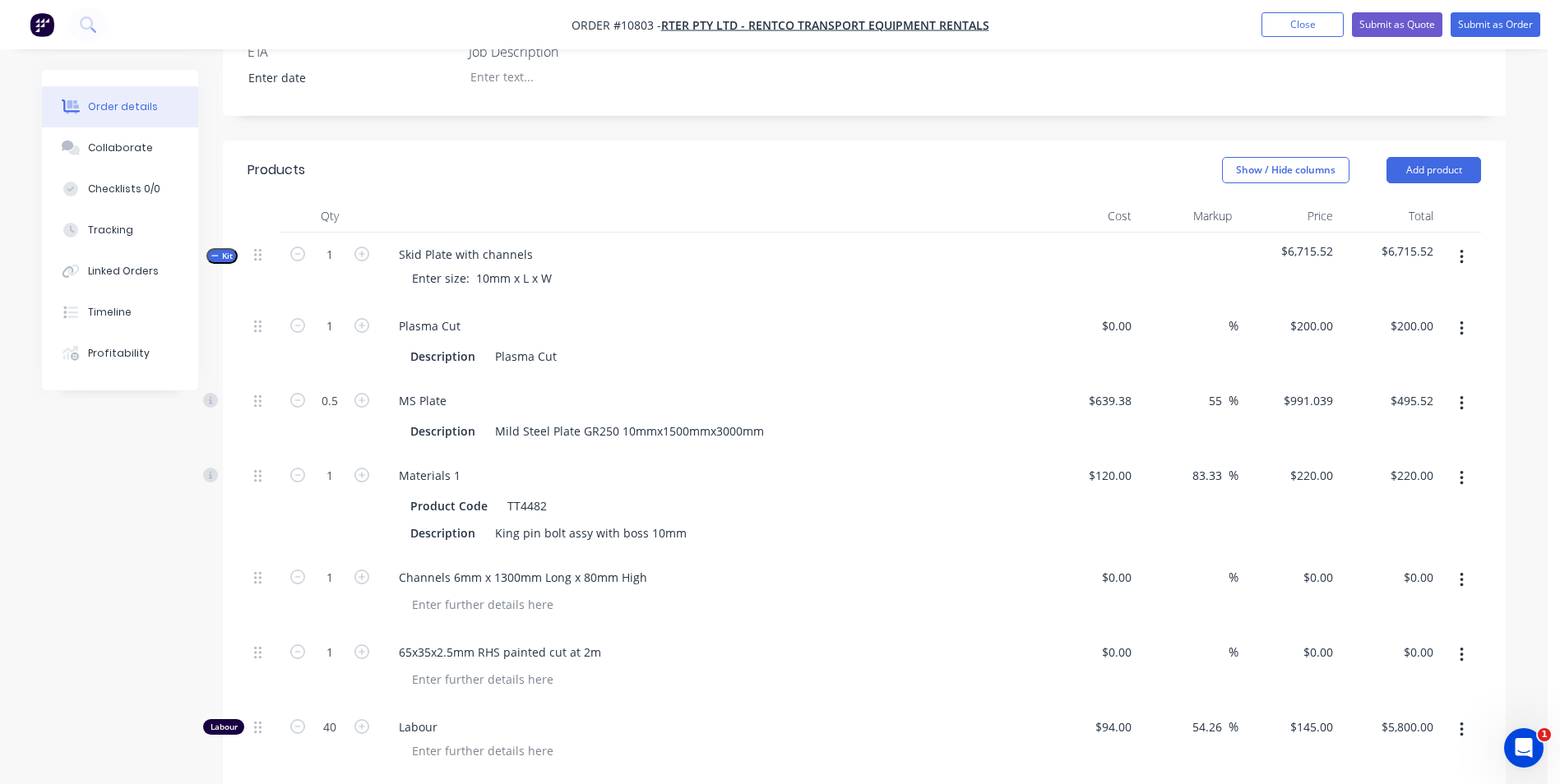
click at [428, 777] on input "text" at bounding box center [563, 793] width 329 height 33
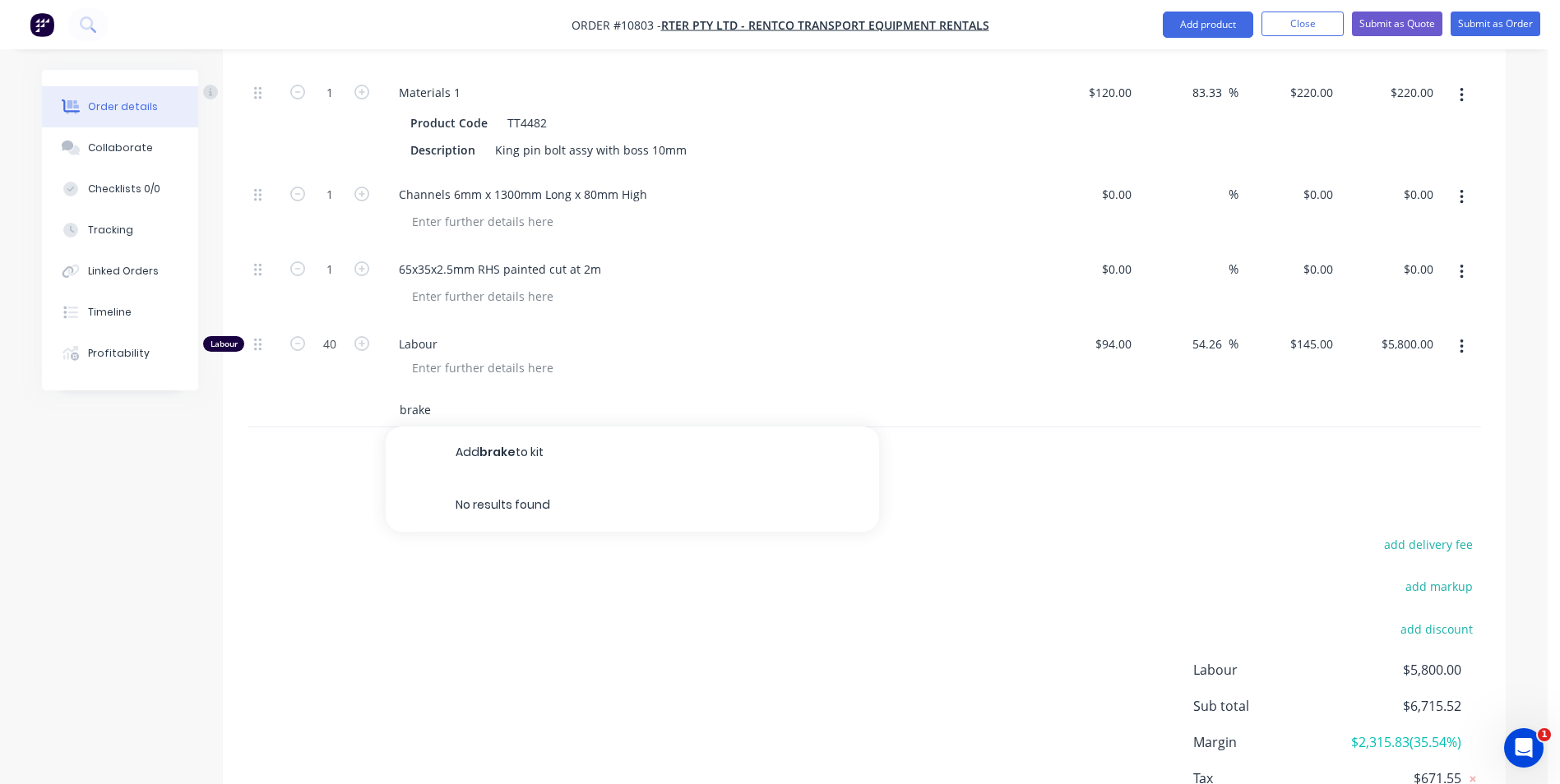
scroll to position [923, 0]
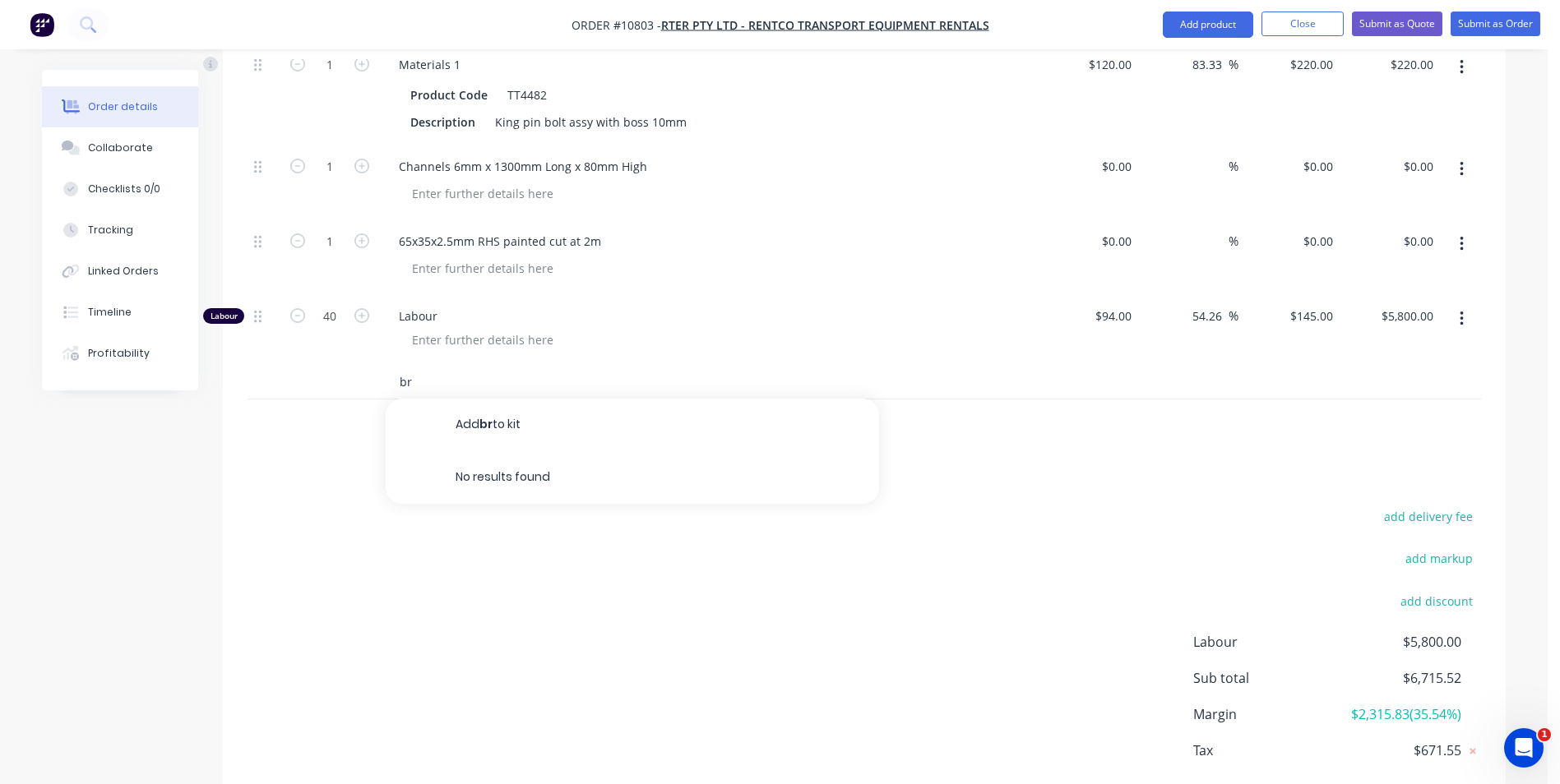
type input "b"
type input "k"
type input "b"
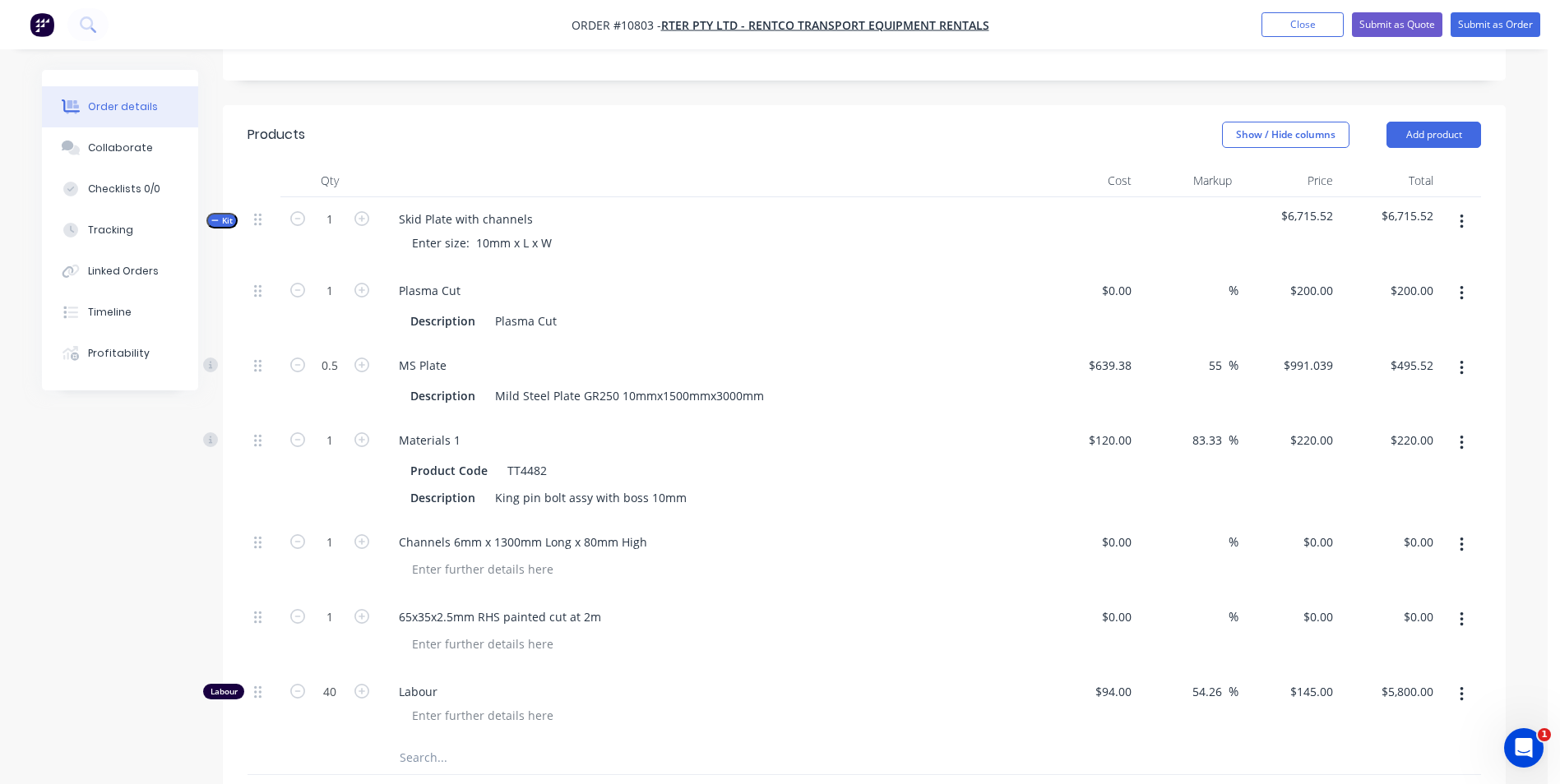
scroll to position [366, 0]
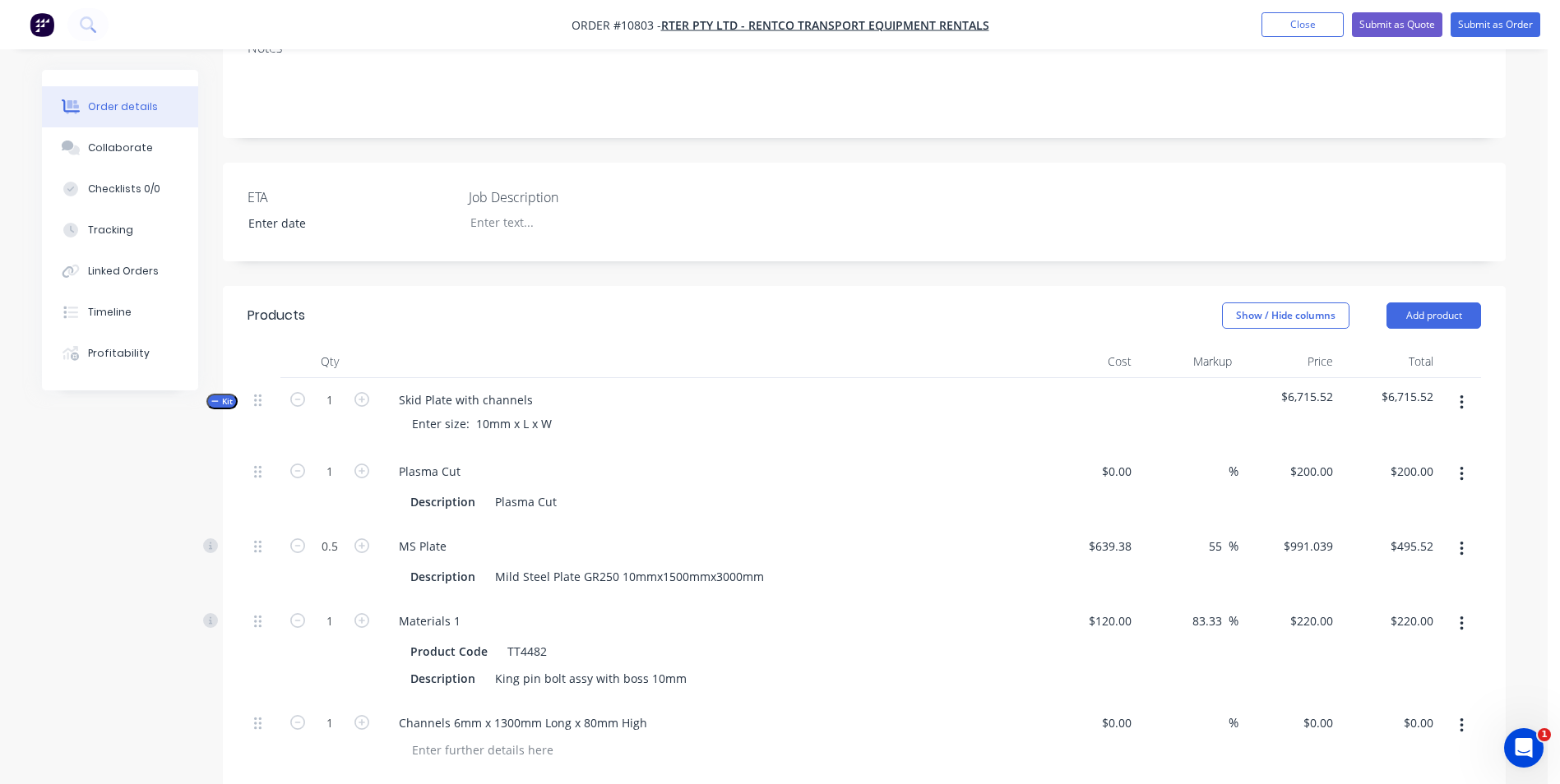
click at [1461, 395] on icon "button" at bounding box center [1461, 402] width 3 height 15
click at [1429, 434] on div "Add product to kit" at bounding box center [1403, 446] width 126 height 24
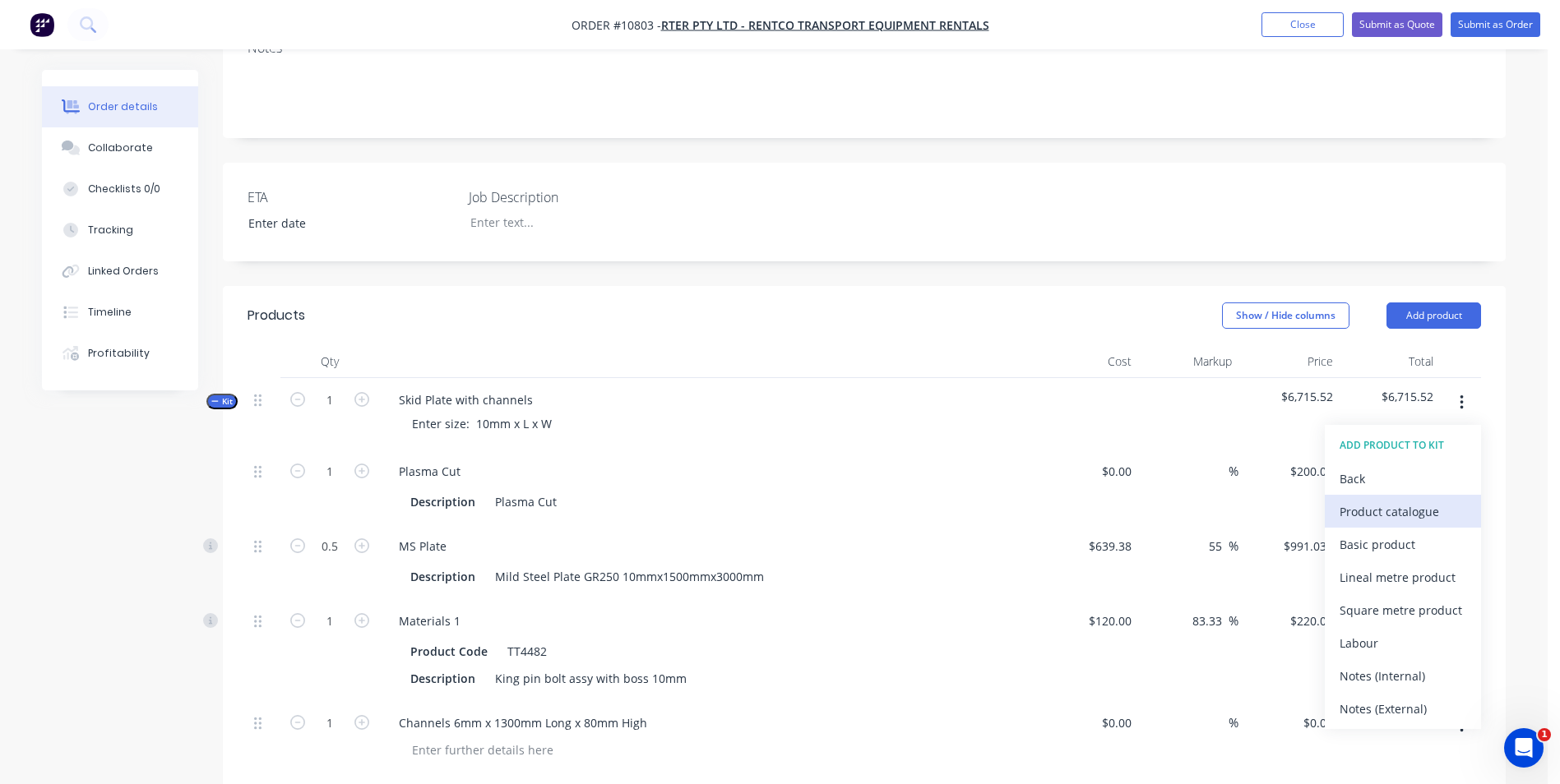
click at [1440, 500] on div "Product catalogue" at bounding box center [1403, 511] width 126 height 24
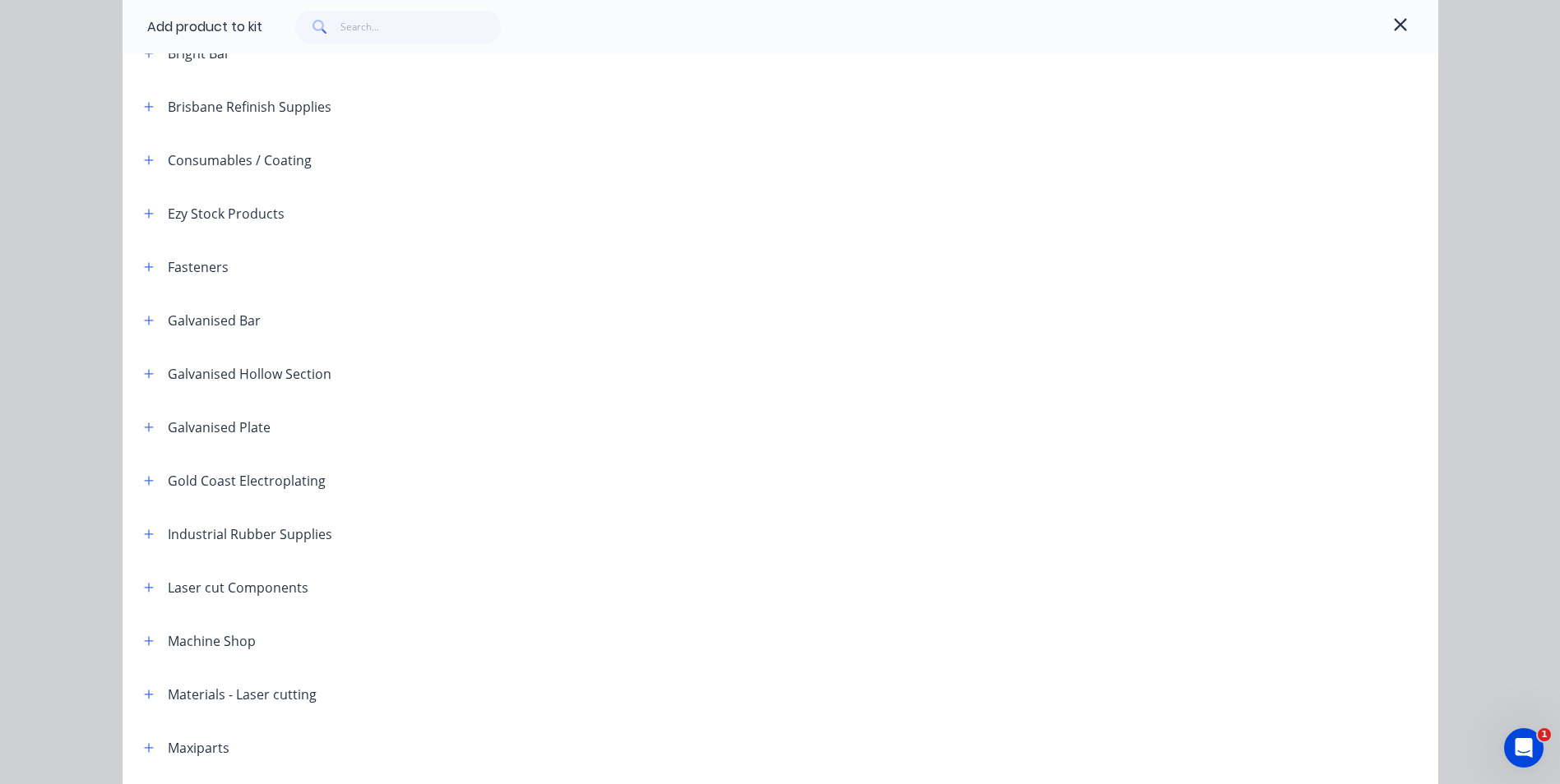
scroll to position [329, 0]
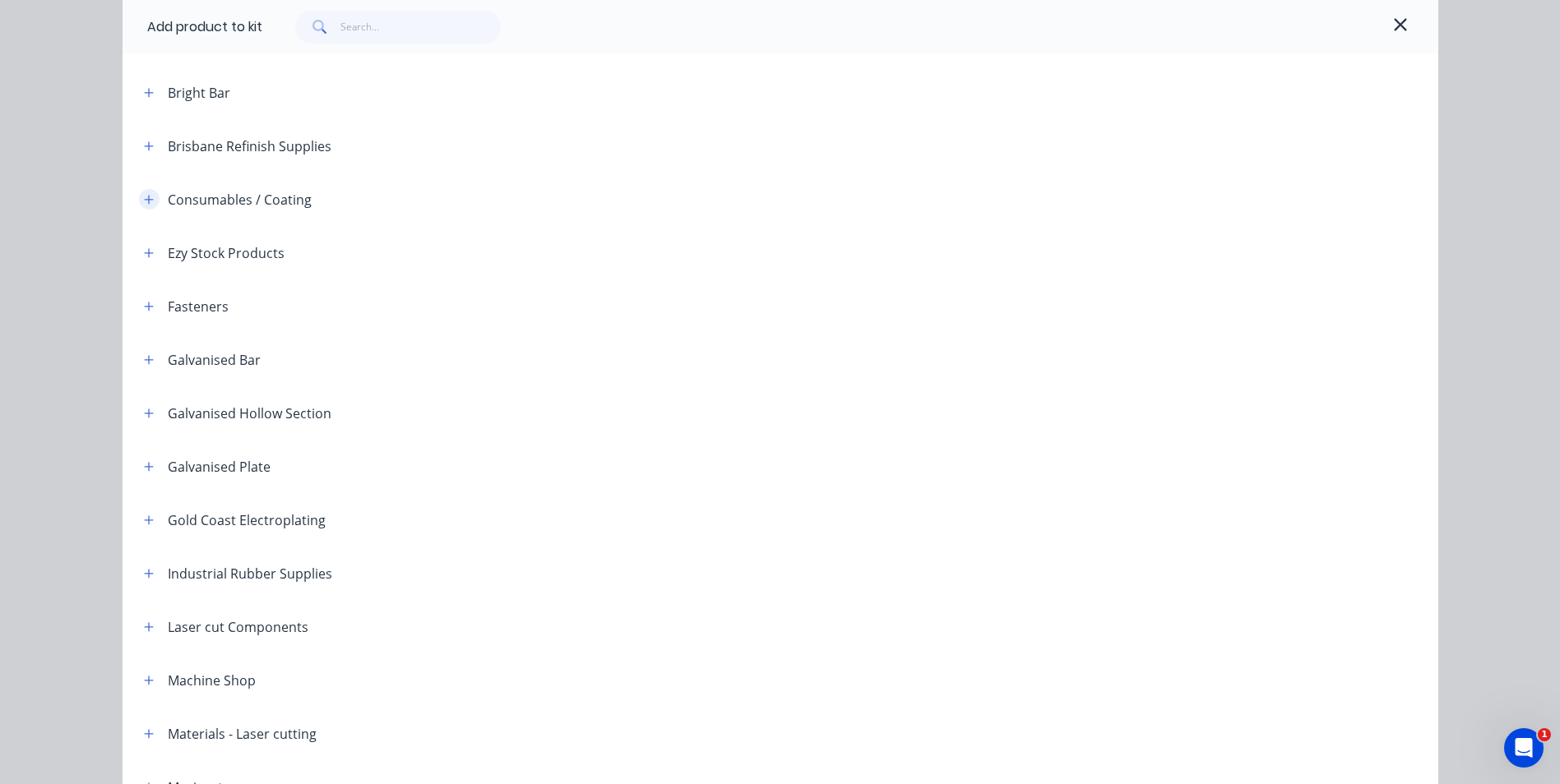
click at [139, 199] on button "button" at bounding box center [149, 198] width 21 height 21
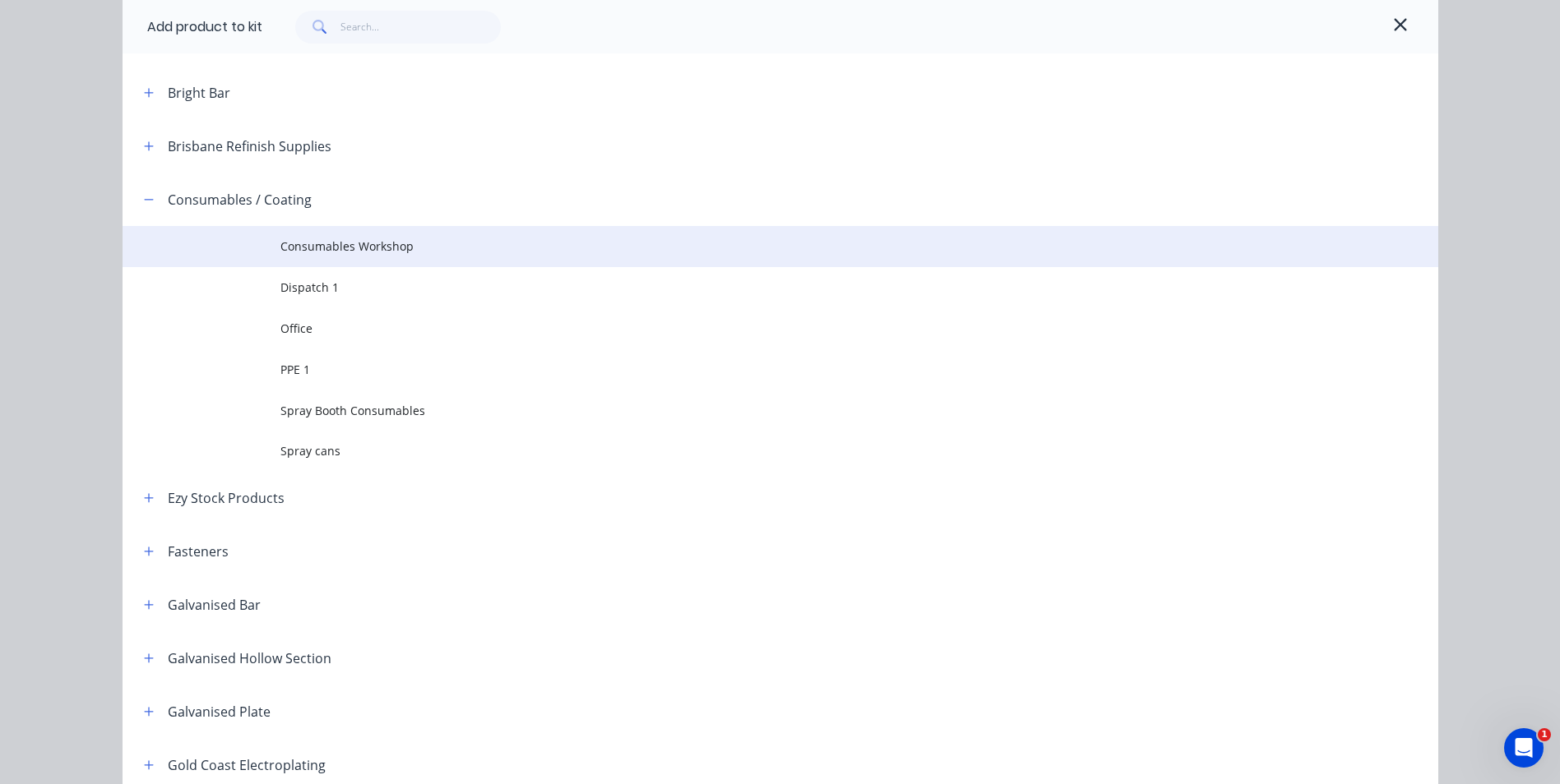
click at [301, 241] on span "Consumables Workshop" at bounding box center [743, 246] width 926 height 17
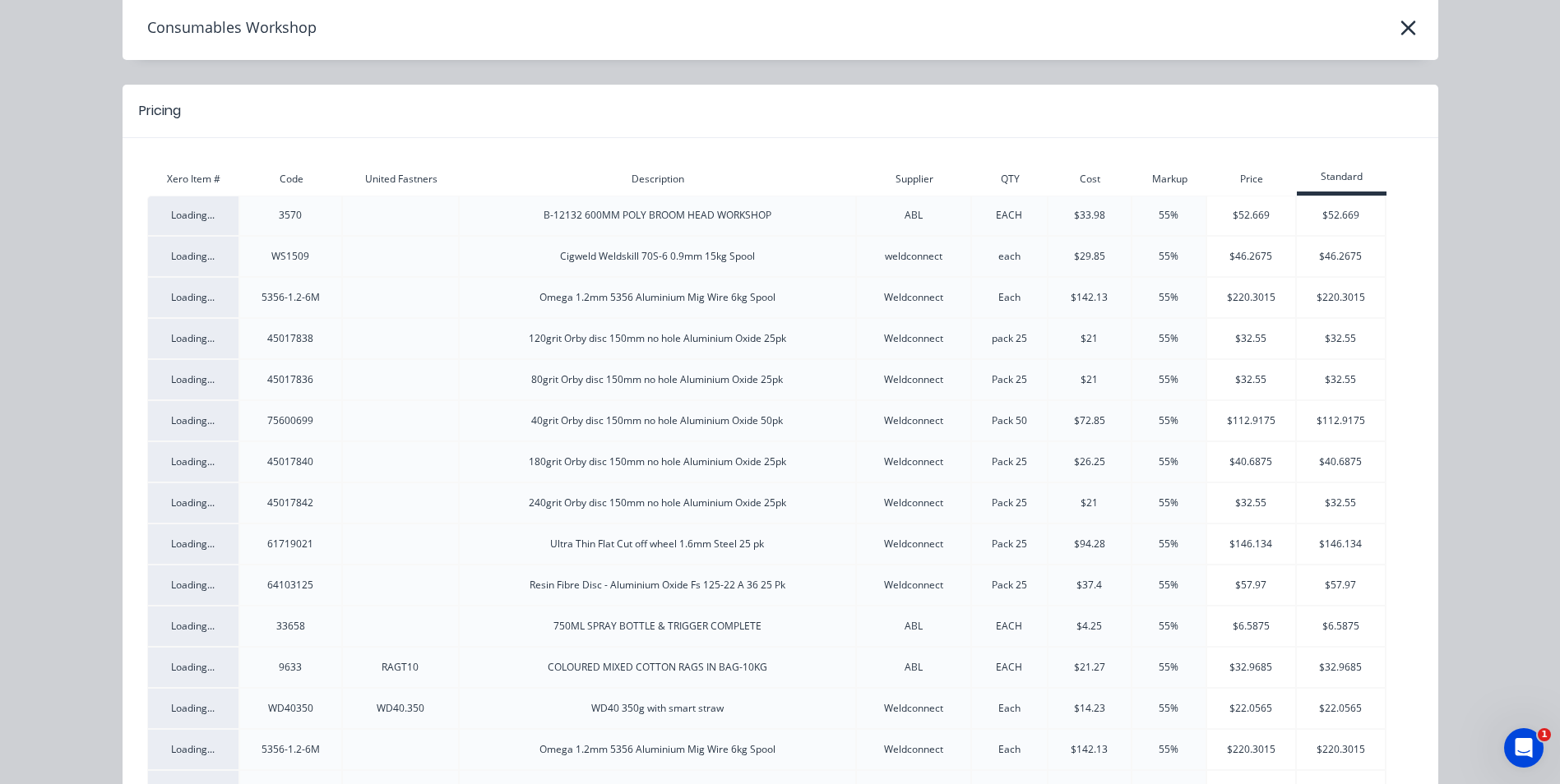
scroll to position [0, 0]
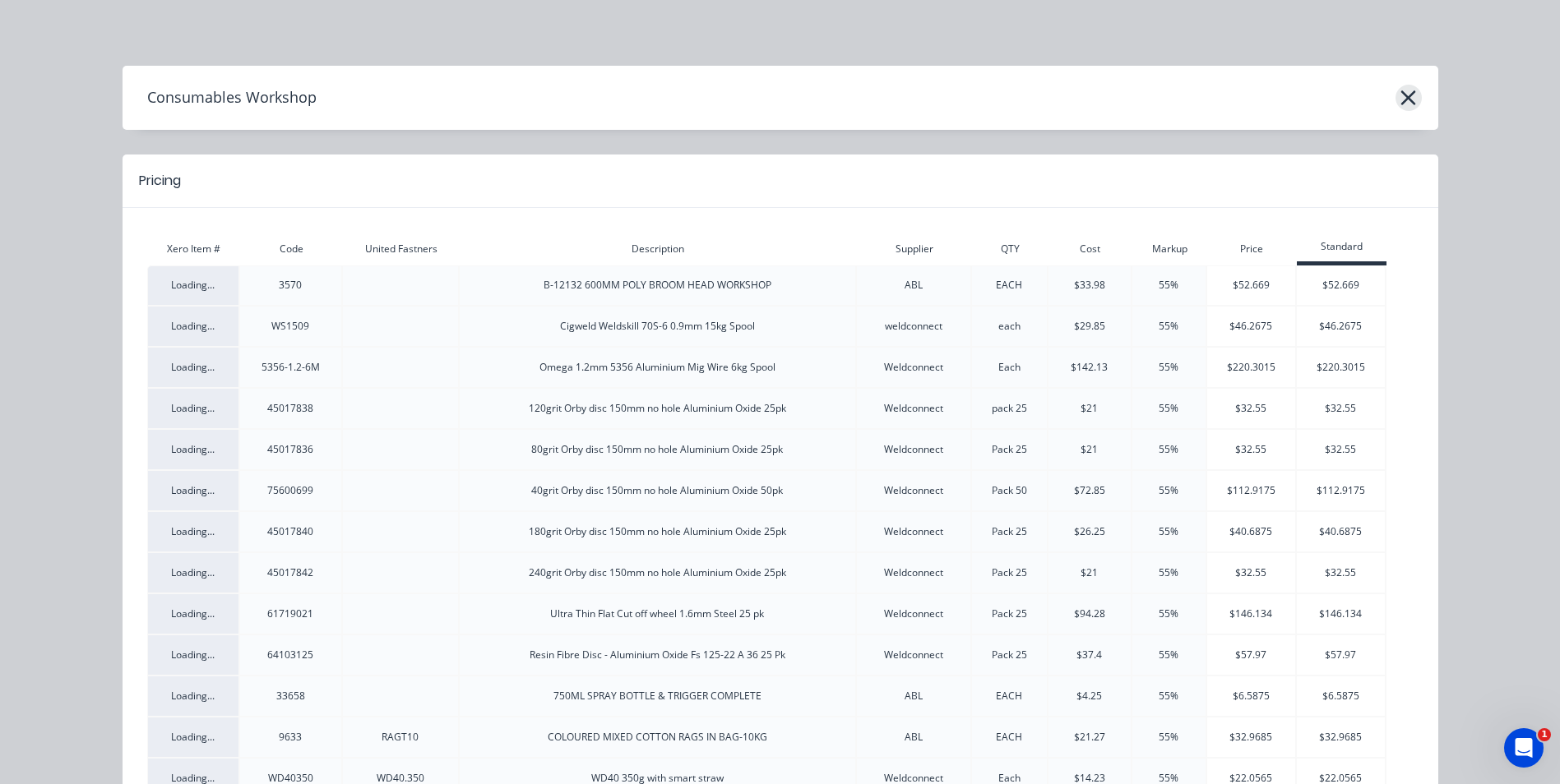
click at [1402, 97] on icon "button" at bounding box center [1409, 98] width 15 height 15
click at [1409, 82] on div "Consumables Workshop" at bounding box center [780, 98] width 1316 height 32
click at [1410, 94] on icon "button" at bounding box center [1408, 97] width 17 height 23
click at [1400, 96] on icon "button" at bounding box center [1408, 97] width 17 height 23
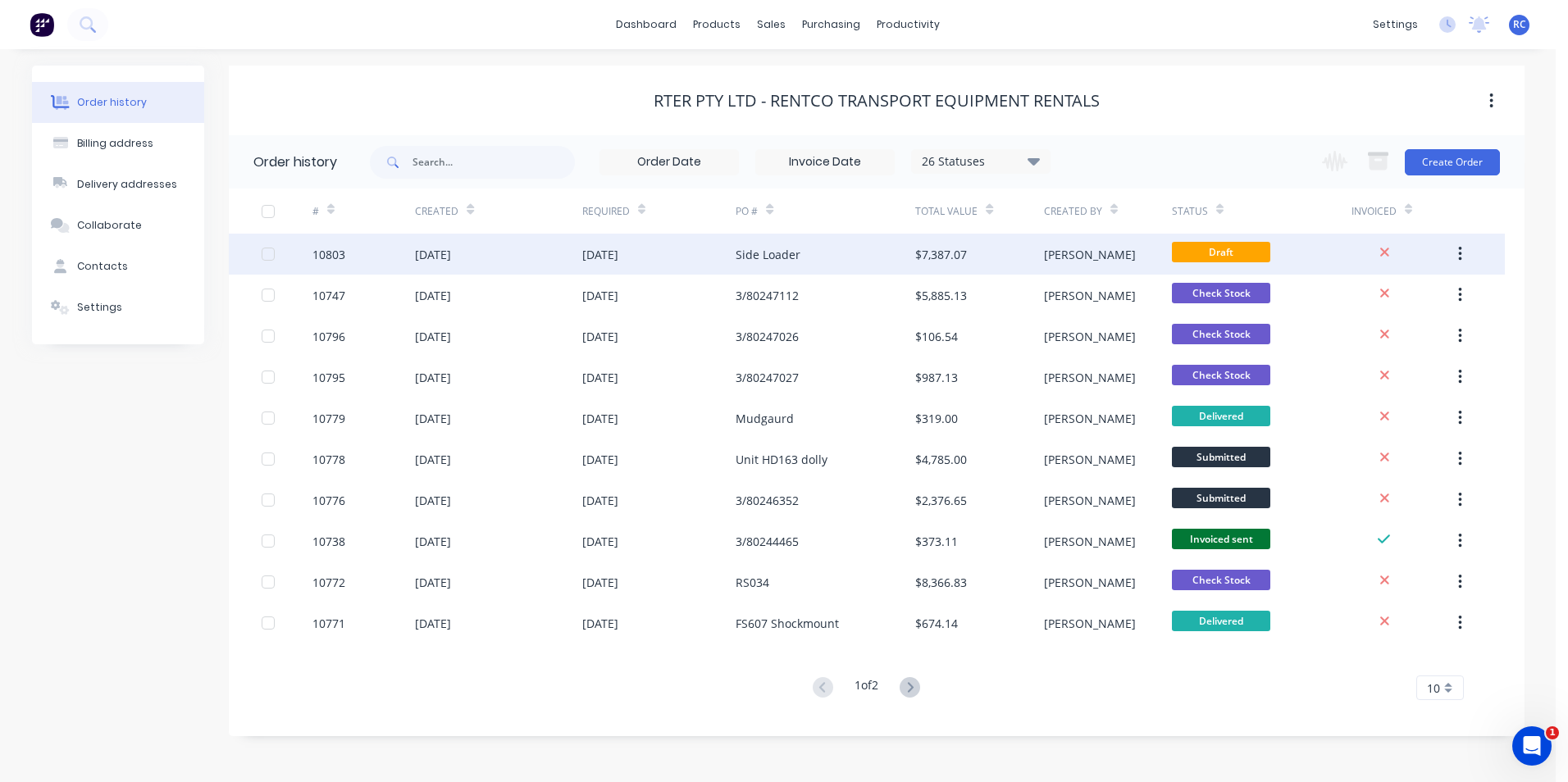
click at [541, 250] on div "[DATE]" at bounding box center [497, 254] width 166 height 41
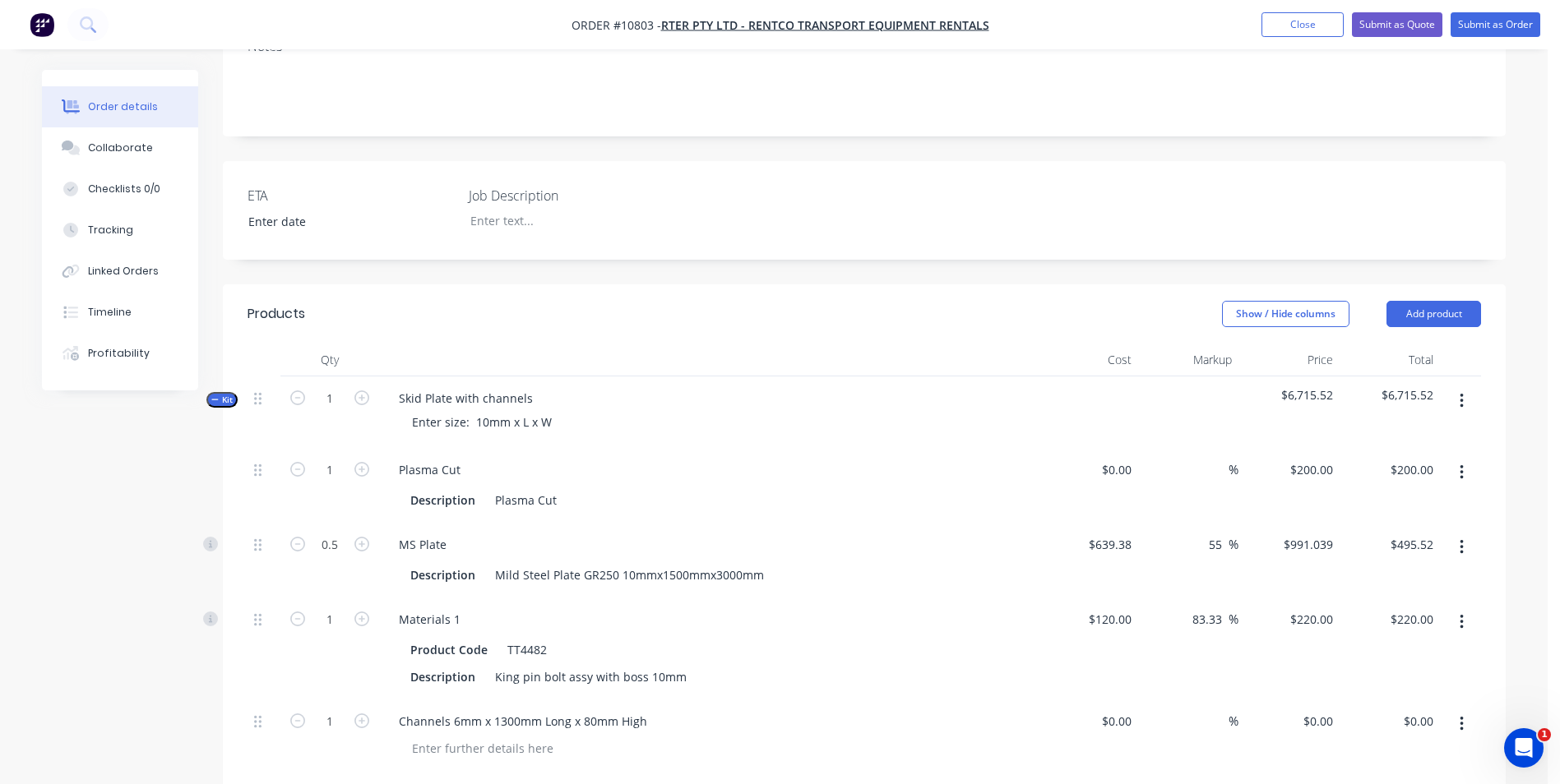
scroll to position [494, 0]
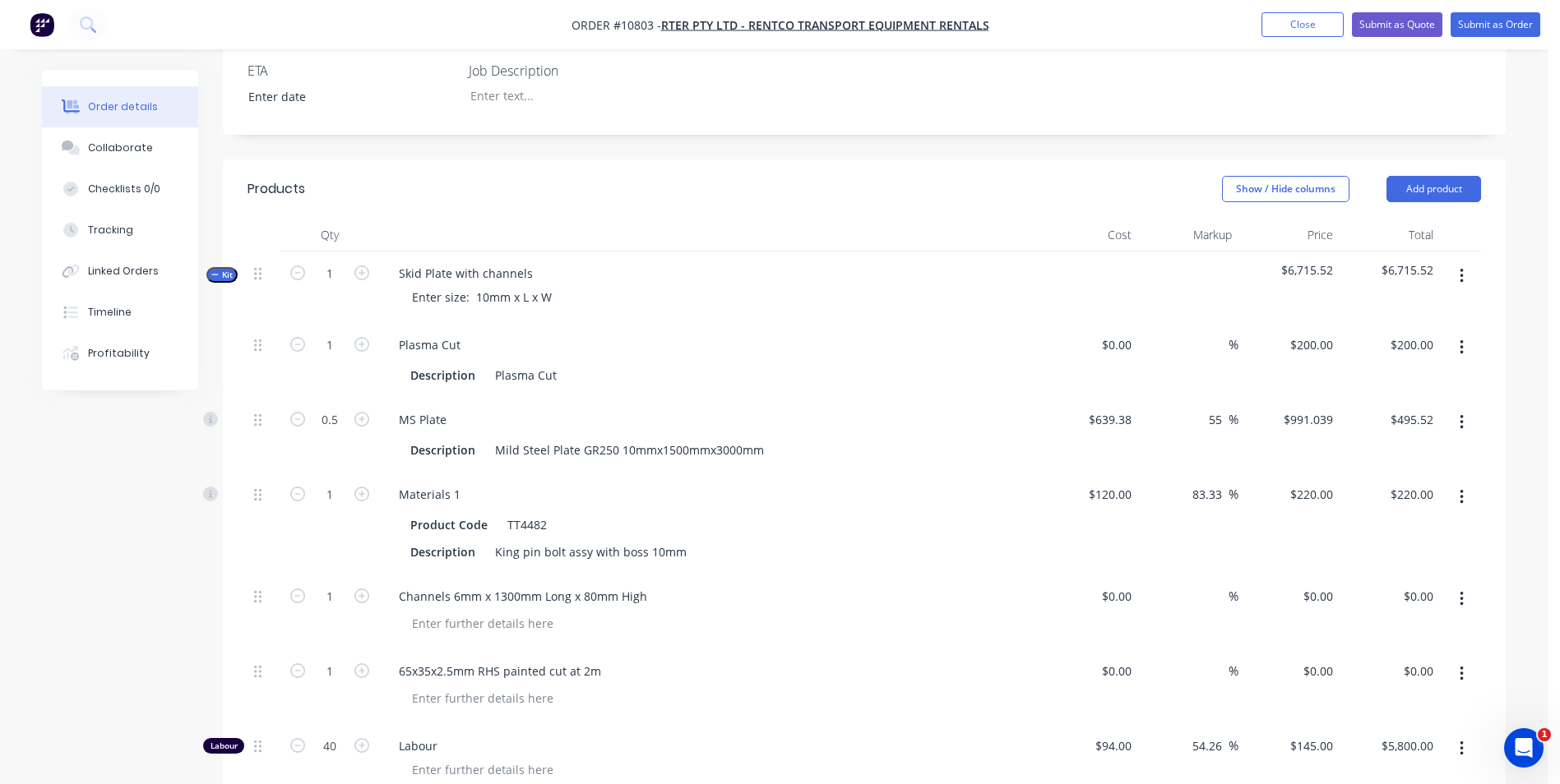
click at [1458, 262] on button "button" at bounding box center [1461, 276] width 39 height 30
click at [1422, 307] on div "Add product to kit" at bounding box center [1403, 319] width 126 height 24
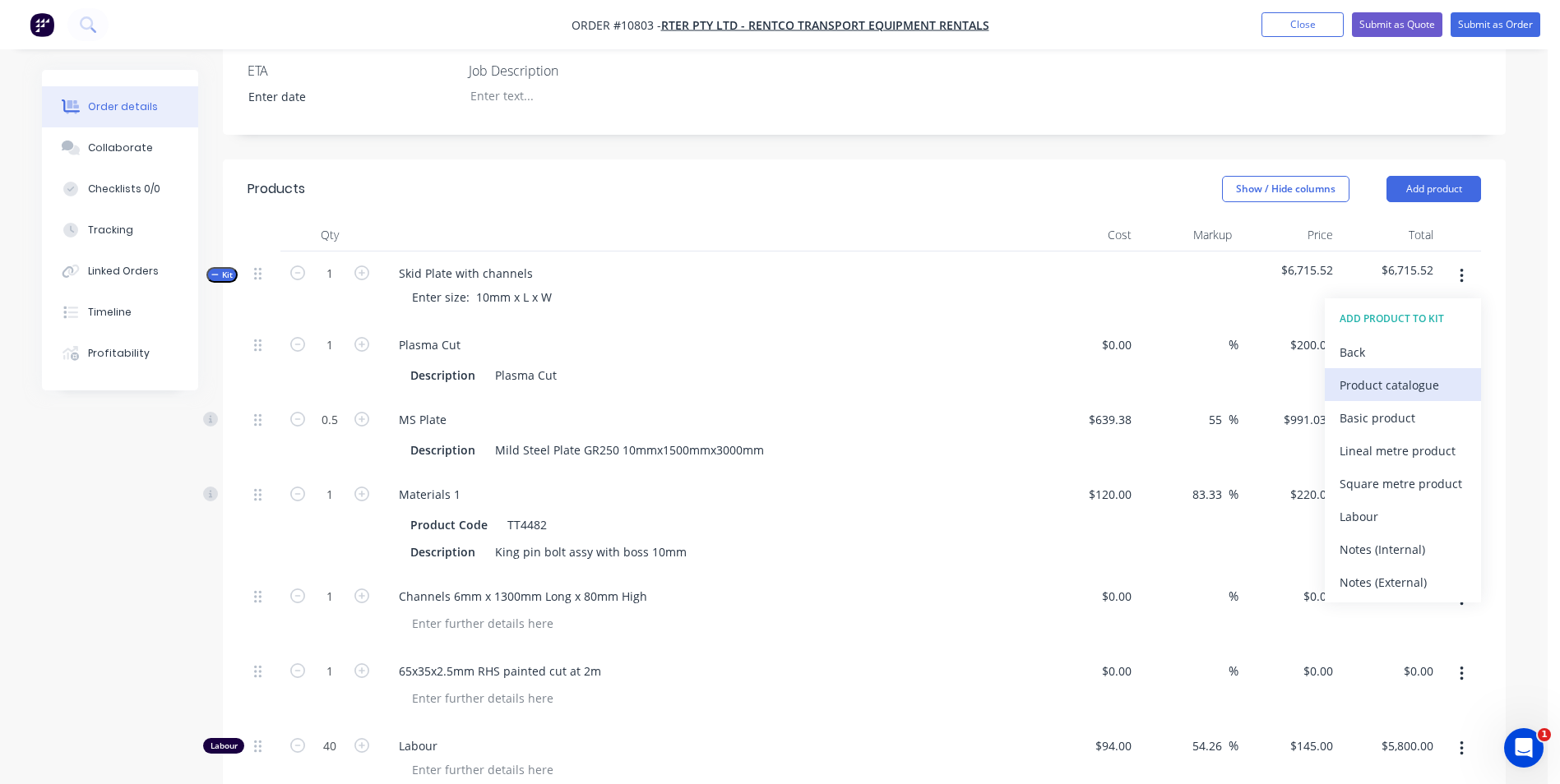
click at [1413, 373] on div "Product catalogue" at bounding box center [1403, 385] width 126 height 24
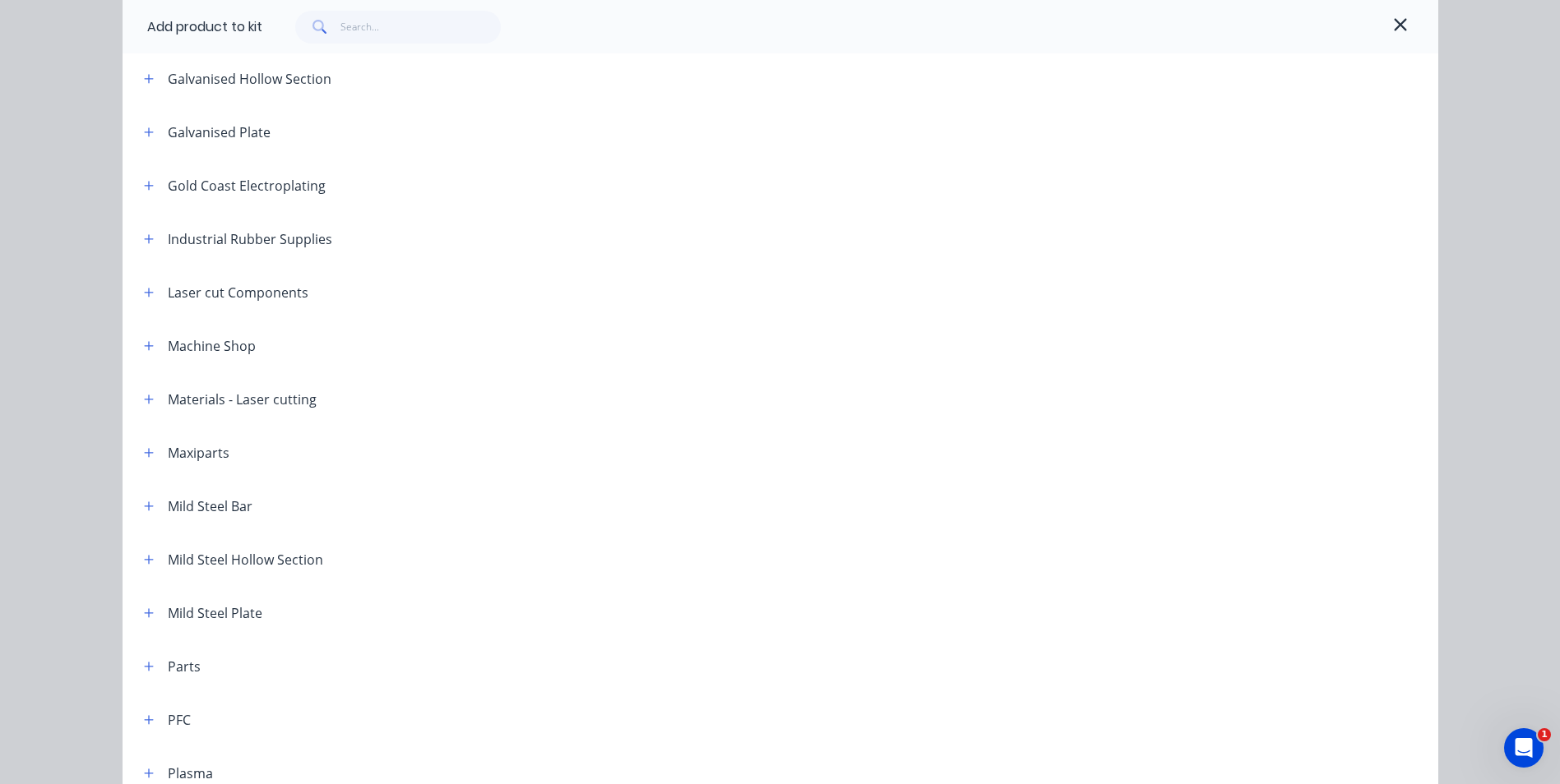
scroll to position [385, 0]
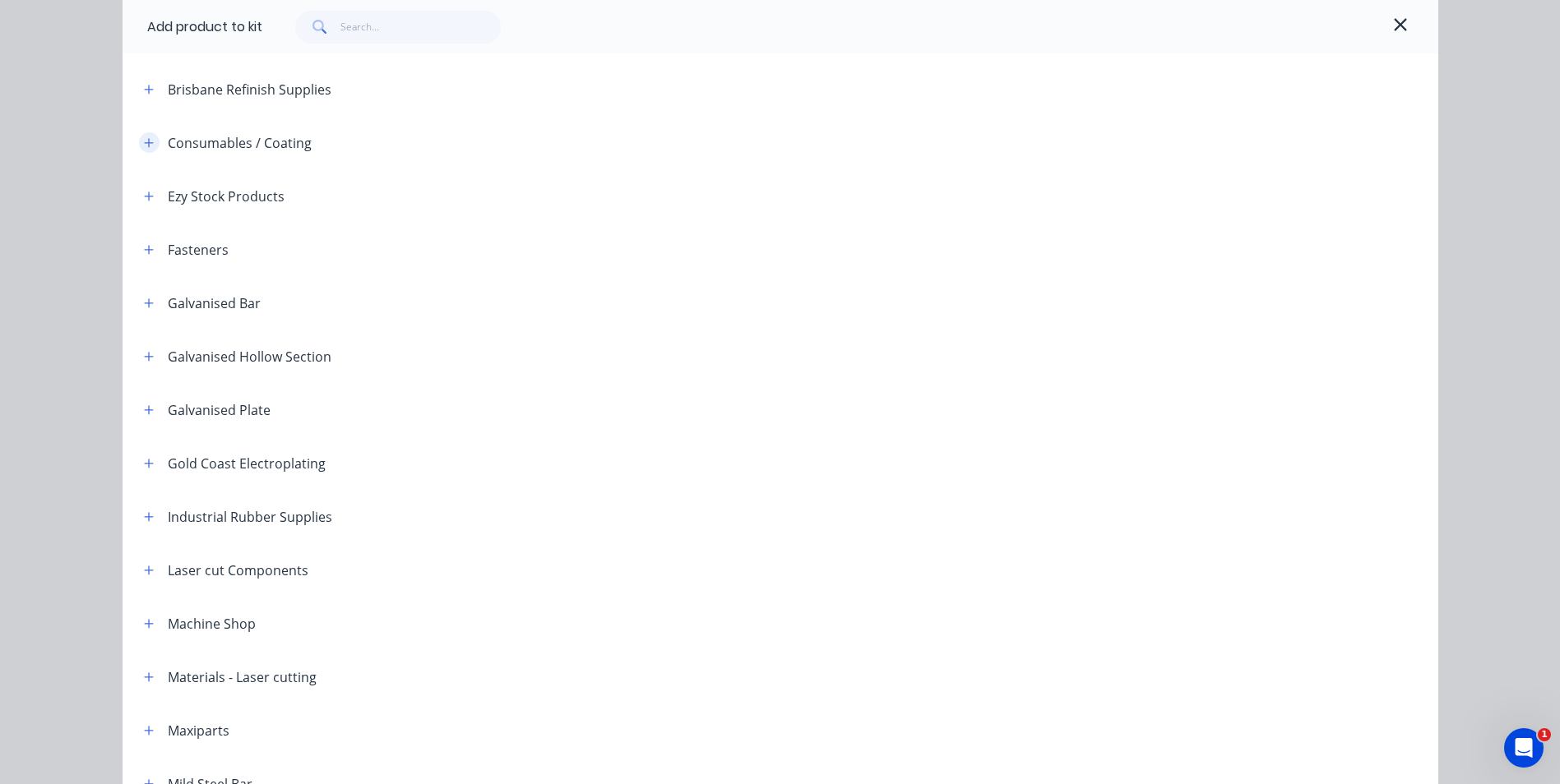
click at [144, 148] on icon "button" at bounding box center [149, 143] width 10 height 12
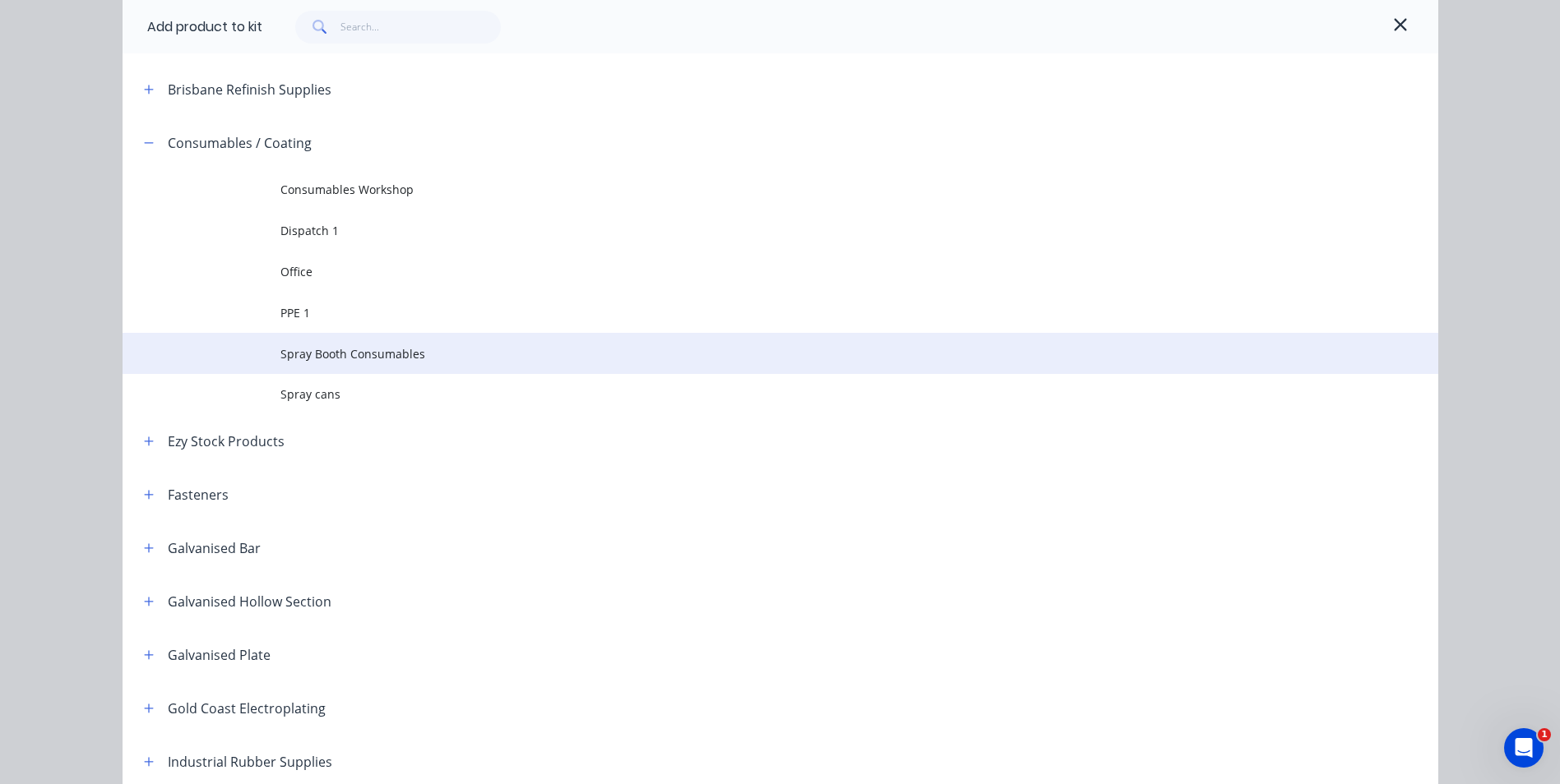
click at [322, 353] on span "Spray Booth Consumables" at bounding box center [743, 353] width 926 height 17
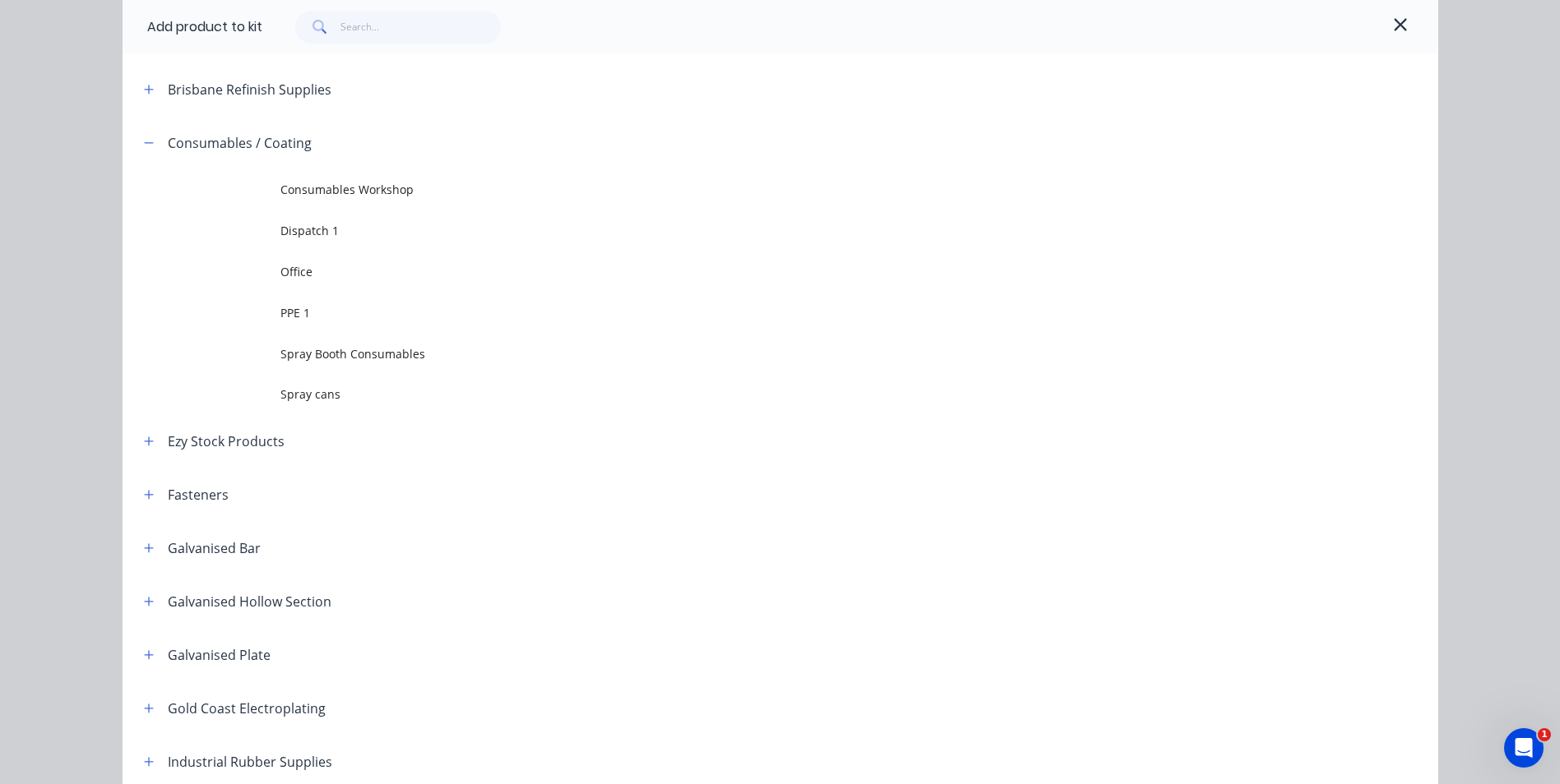
scroll to position [0, 0]
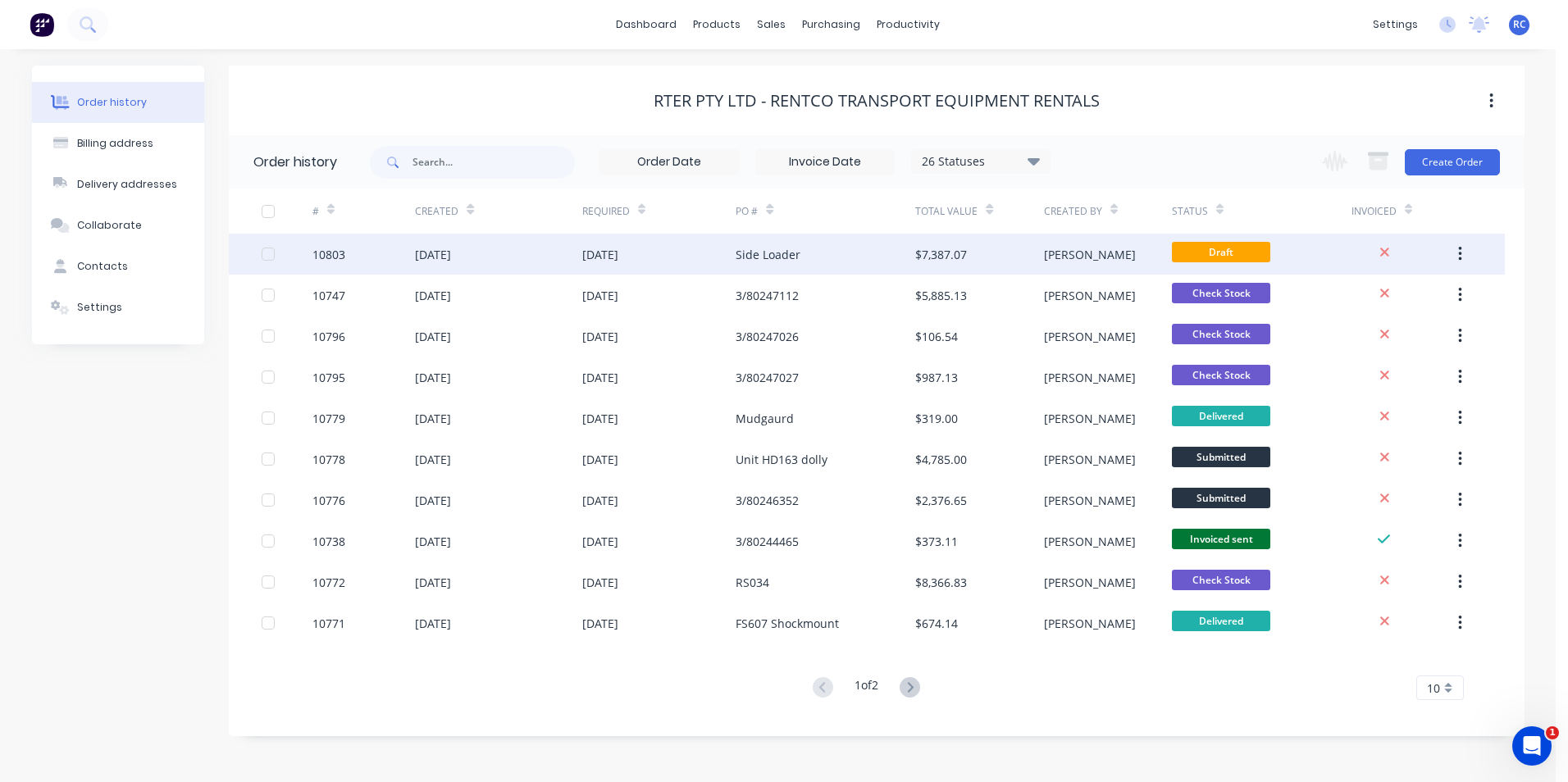
click at [832, 252] on div "Side Loader" at bounding box center [825, 254] width 179 height 41
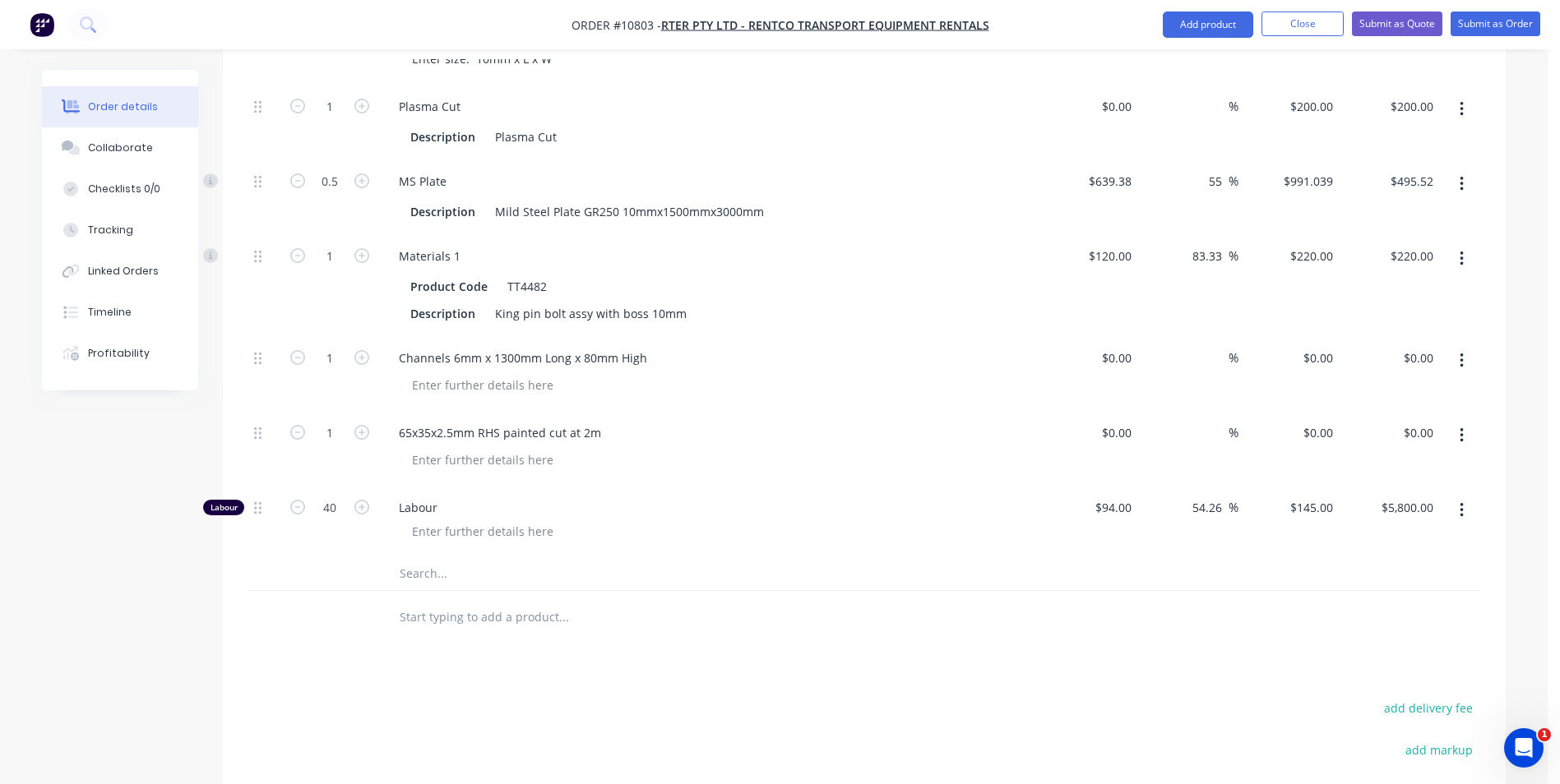
scroll to position [942, 0]
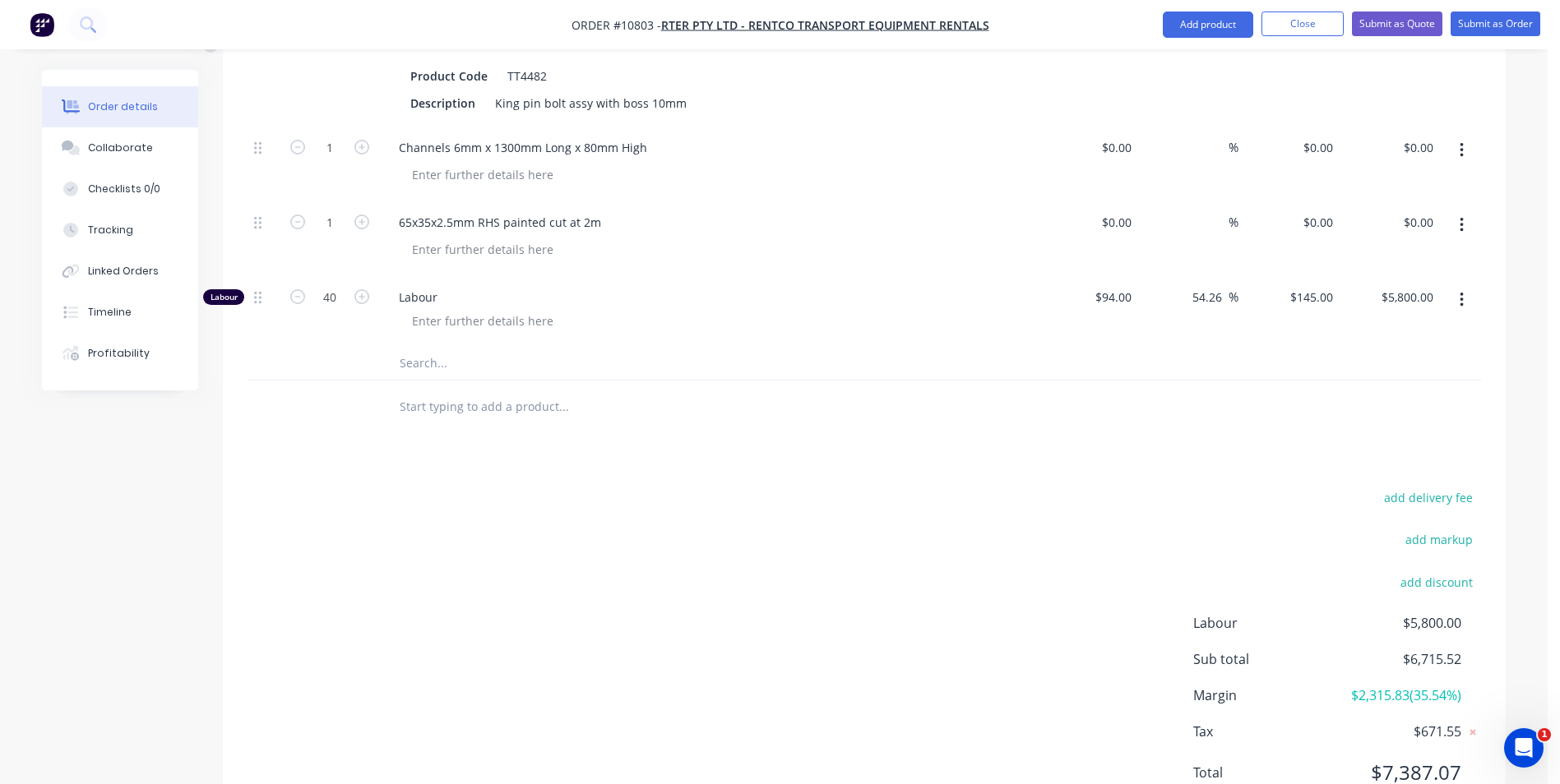
click at [424, 347] on input "text" at bounding box center [563, 362] width 329 height 33
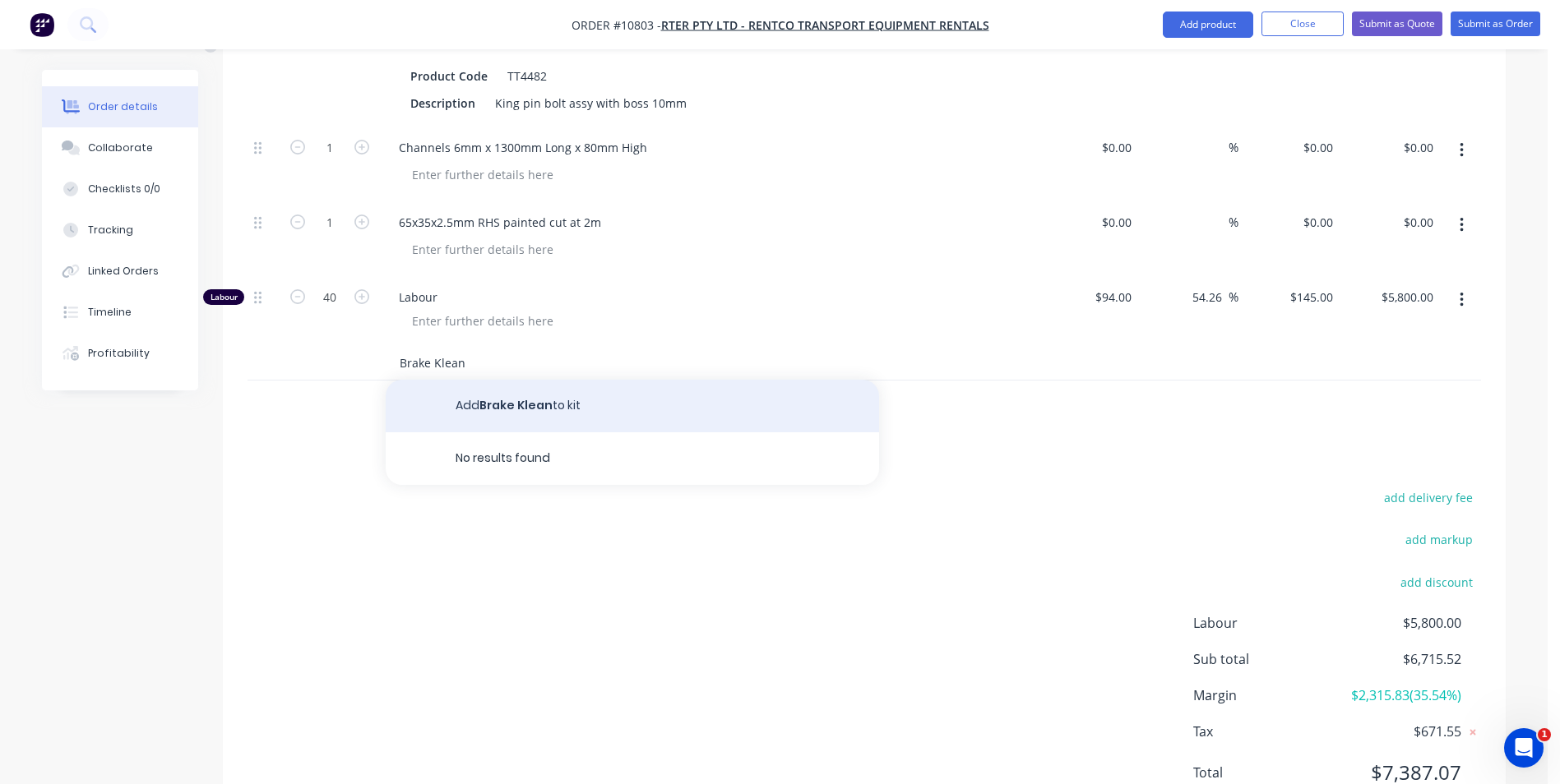
type input "Brake Klean"
click at [531, 380] on button "Add Brake Klean to kit" at bounding box center [632, 406] width 494 height 52
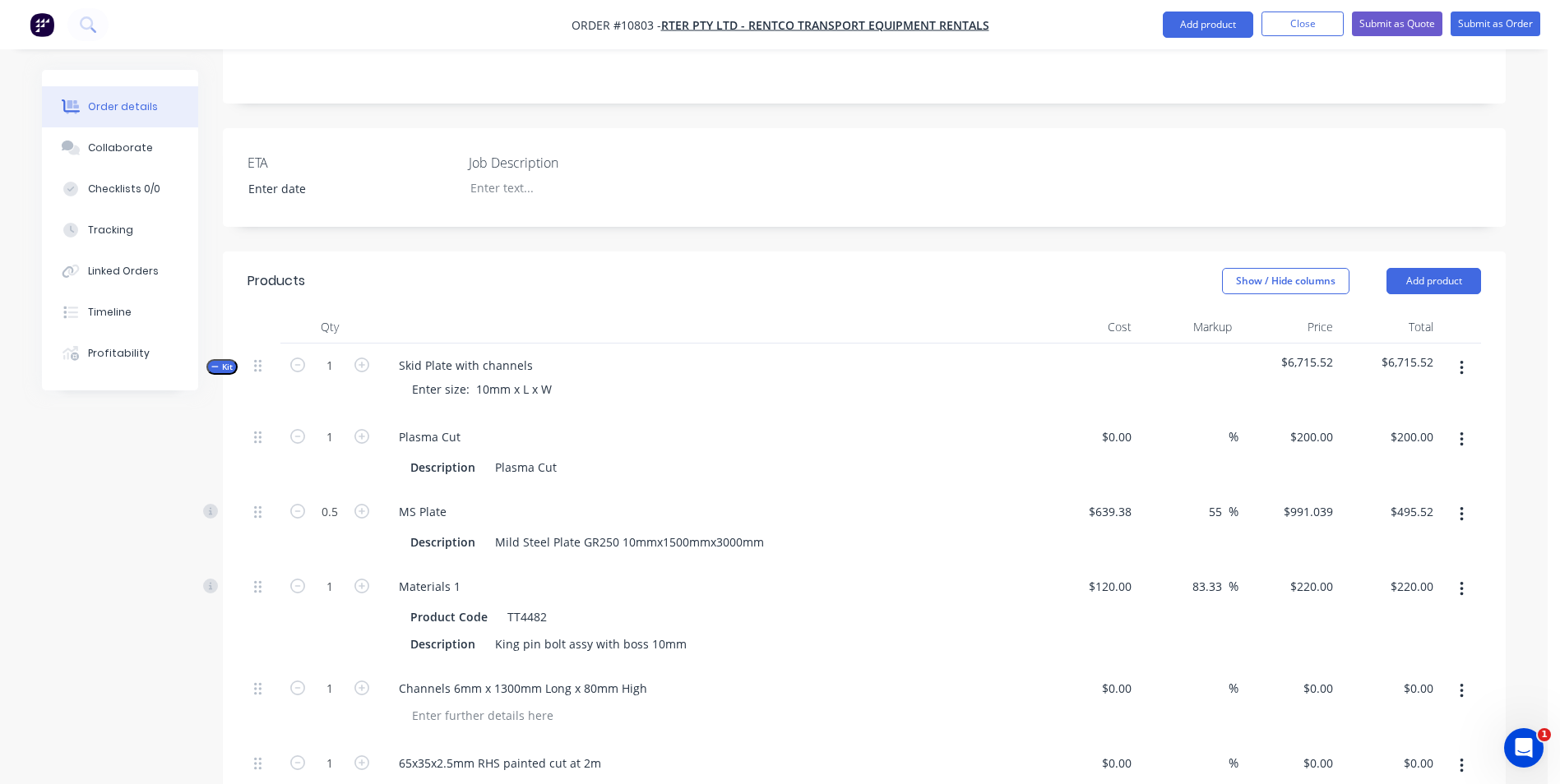
scroll to position [366, 0]
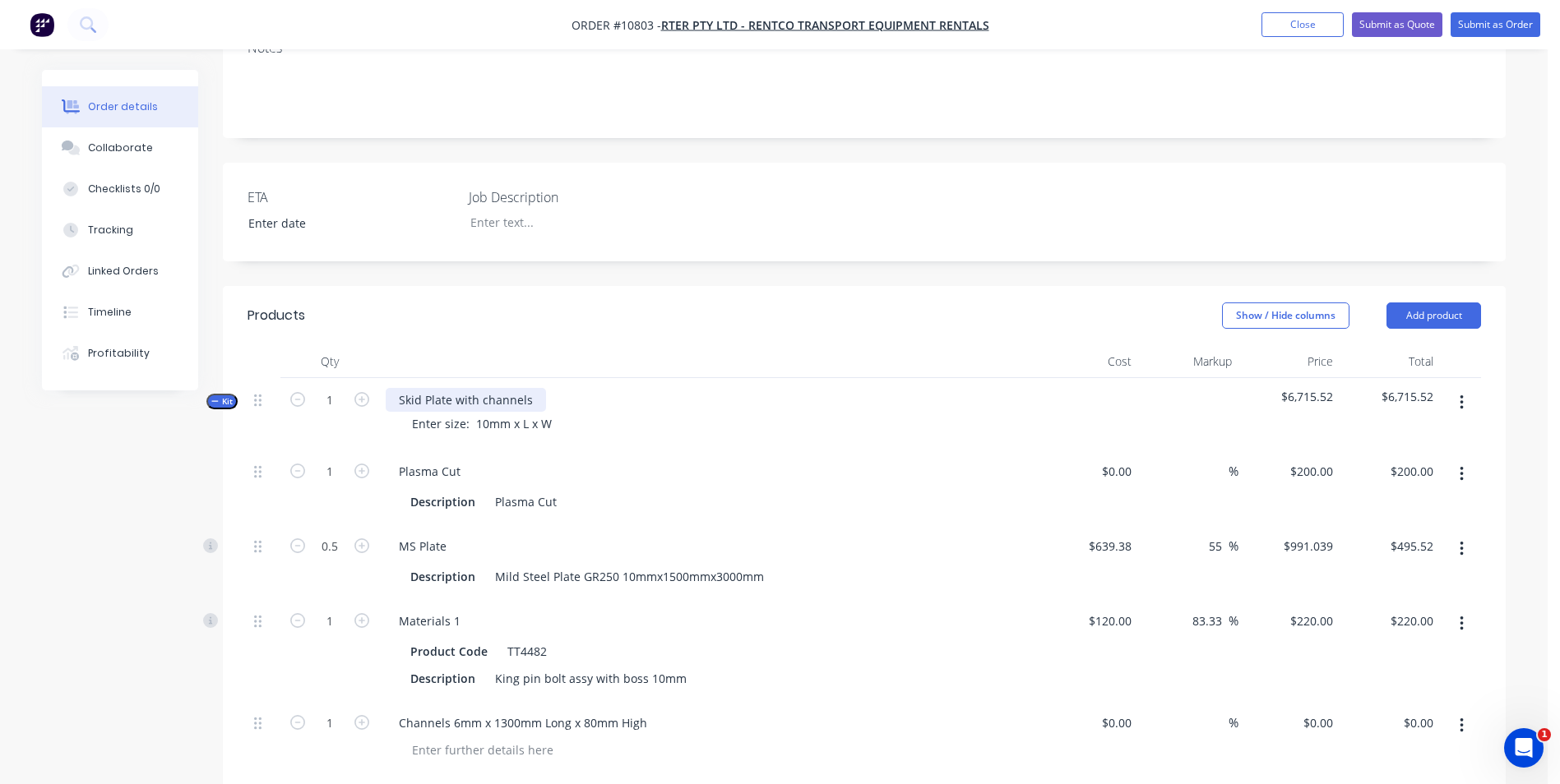
click at [454, 388] on div "Skid Plate with channels" at bounding box center [465, 400] width 160 height 24
click at [73, 151] on icon at bounding box center [74, 150] width 12 height 10
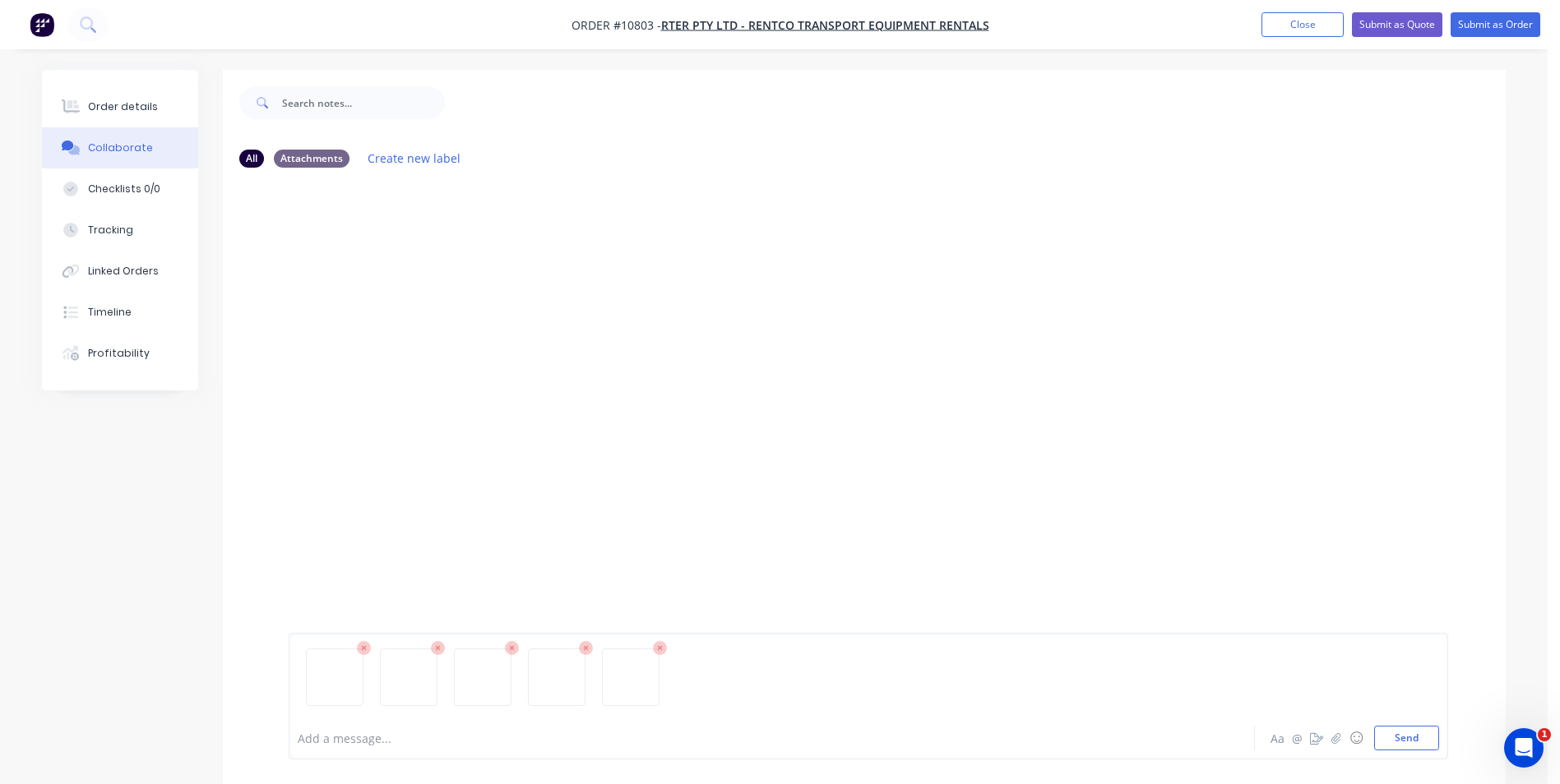
click at [891, 245] on div at bounding box center [864, 448] width 1283 height 536
click at [112, 123] on button "Order details" at bounding box center [120, 107] width 156 height 41
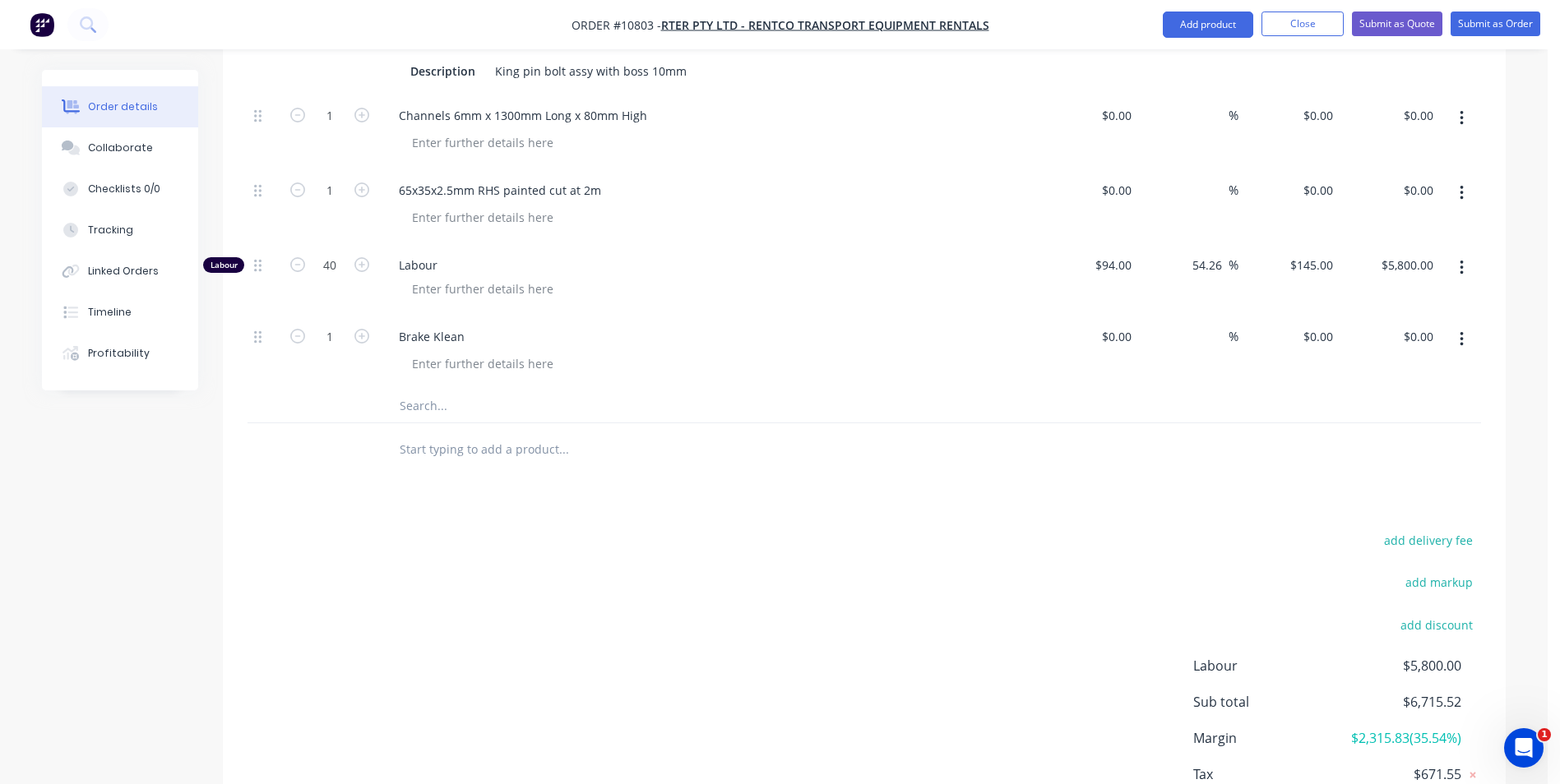
scroll to position [935, 0]
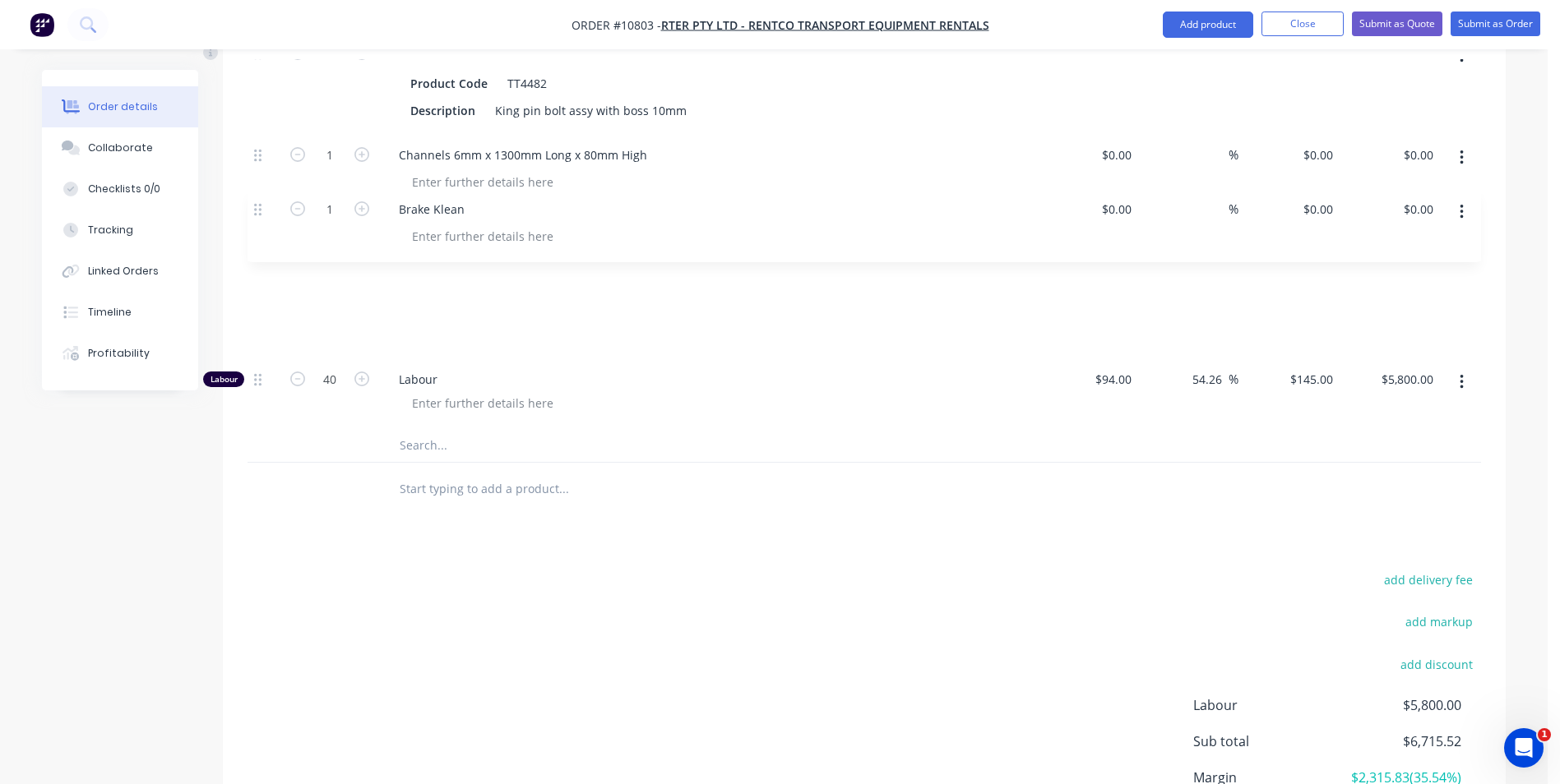
drag, startPoint x: 258, startPoint y: 308, endPoint x: 253, endPoint y: 207, distance: 101.1
click at [253, 207] on div "1 Plasma Cut Description Plasma Cut $0.00 $0.00 % $200.00 $200.00 $200.00 $200.…" at bounding box center [864, 155] width 1234 height 547
click at [415, 430] on input "text" at bounding box center [563, 445] width 329 height 33
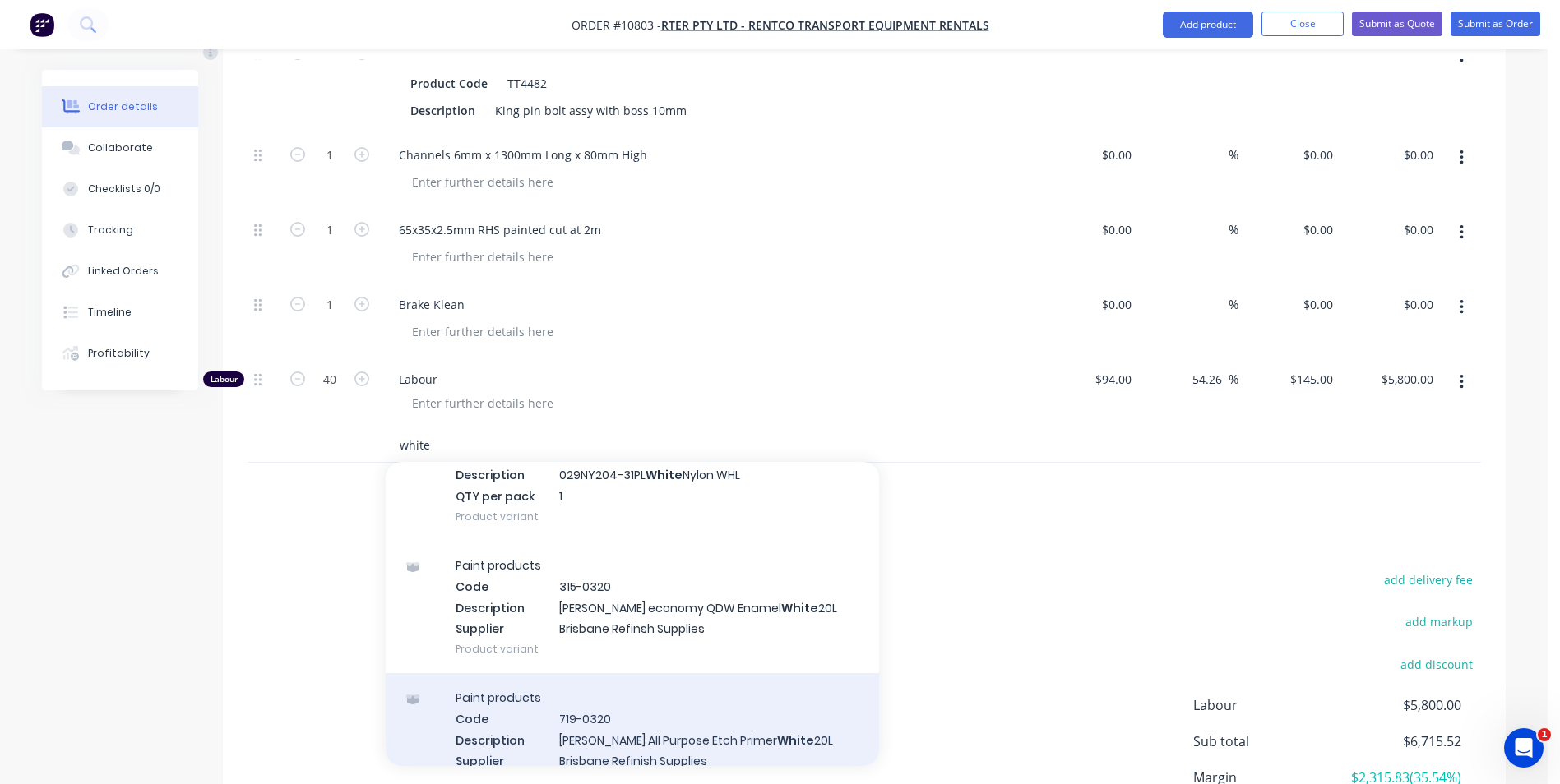
scroll to position [658, 0]
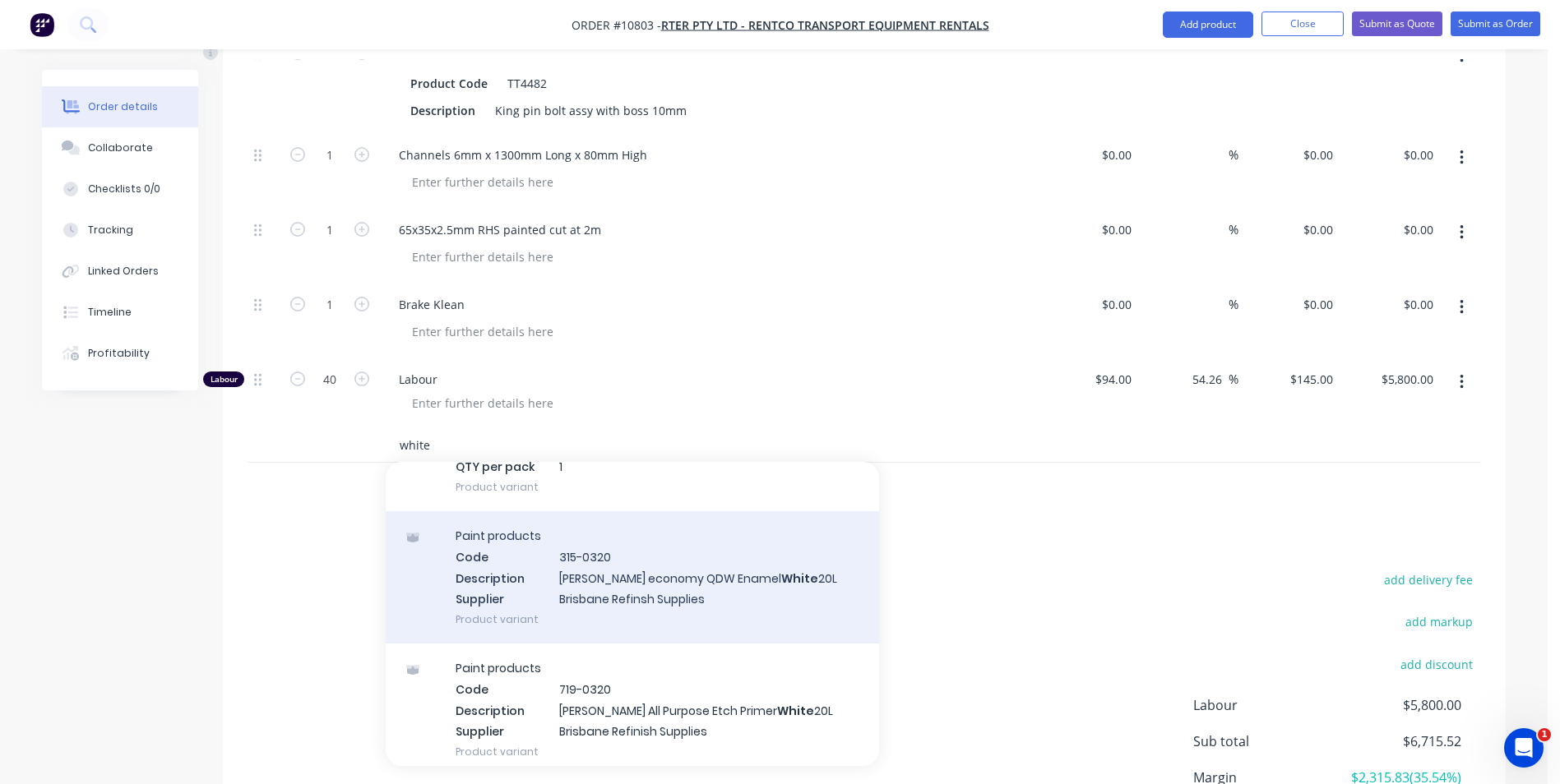
type input "white"
click at [652, 511] on div "Paint products Code 315-0320 Description Nason economy QDW Enamel White 20L Sup…" at bounding box center [632, 578] width 494 height 132
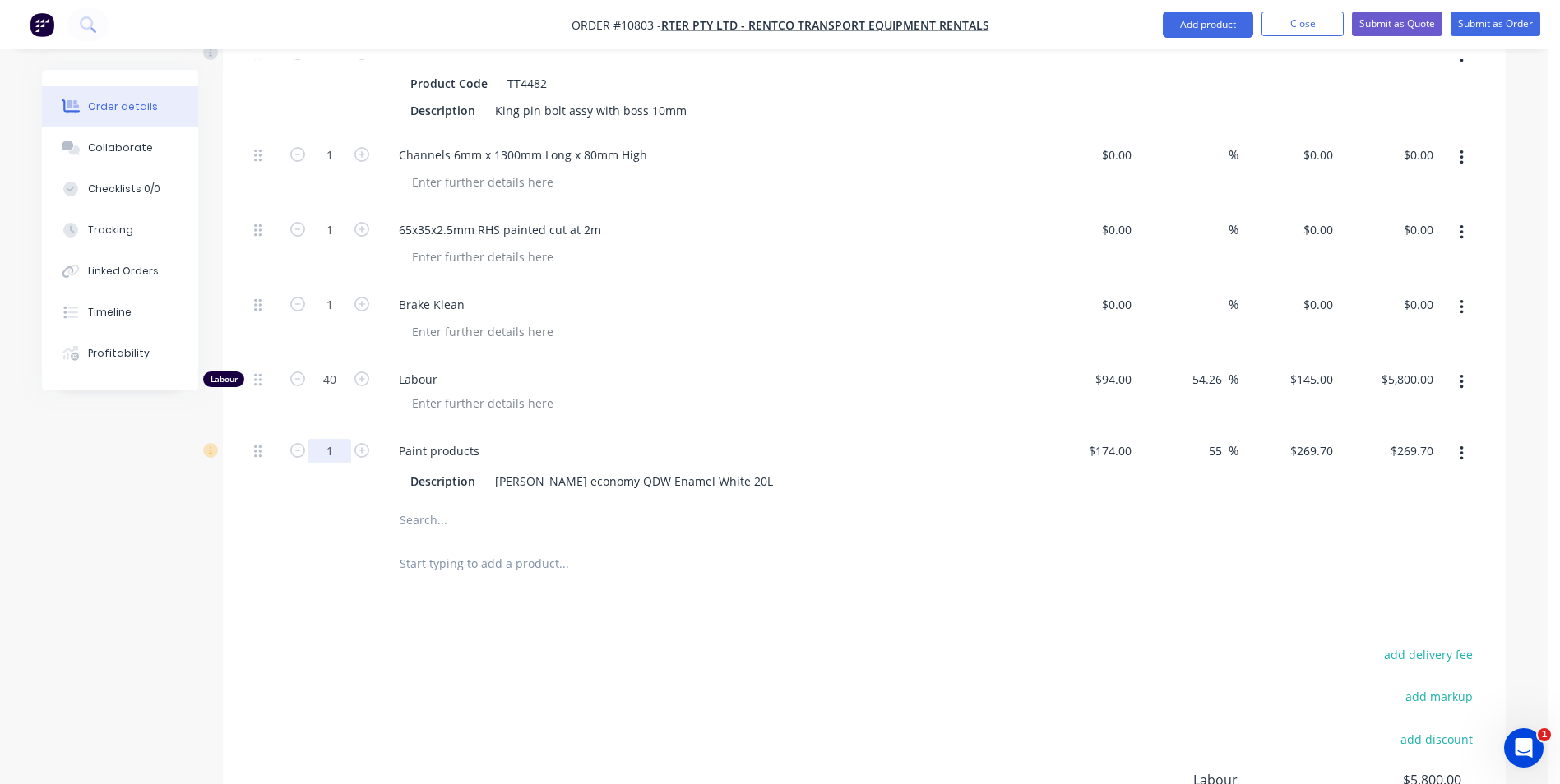
click at [336, 439] on input "1" at bounding box center [329, 451] width 42 height 25
type input "0.1"
type input "$26.97"
click at [630, 537] on div at bounding box center [675, 564] width 592 height 53
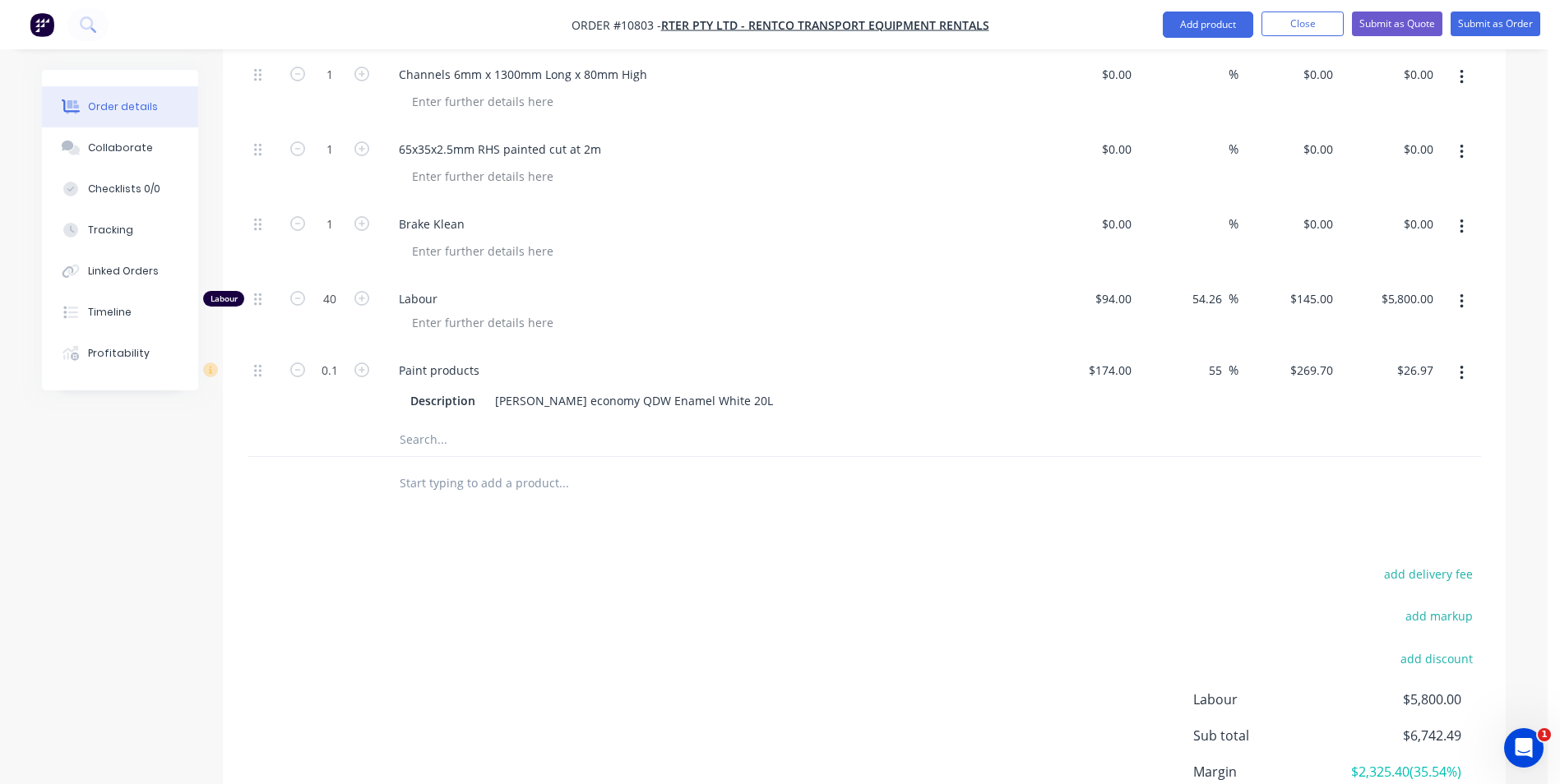
scroll to position [1017, 0]
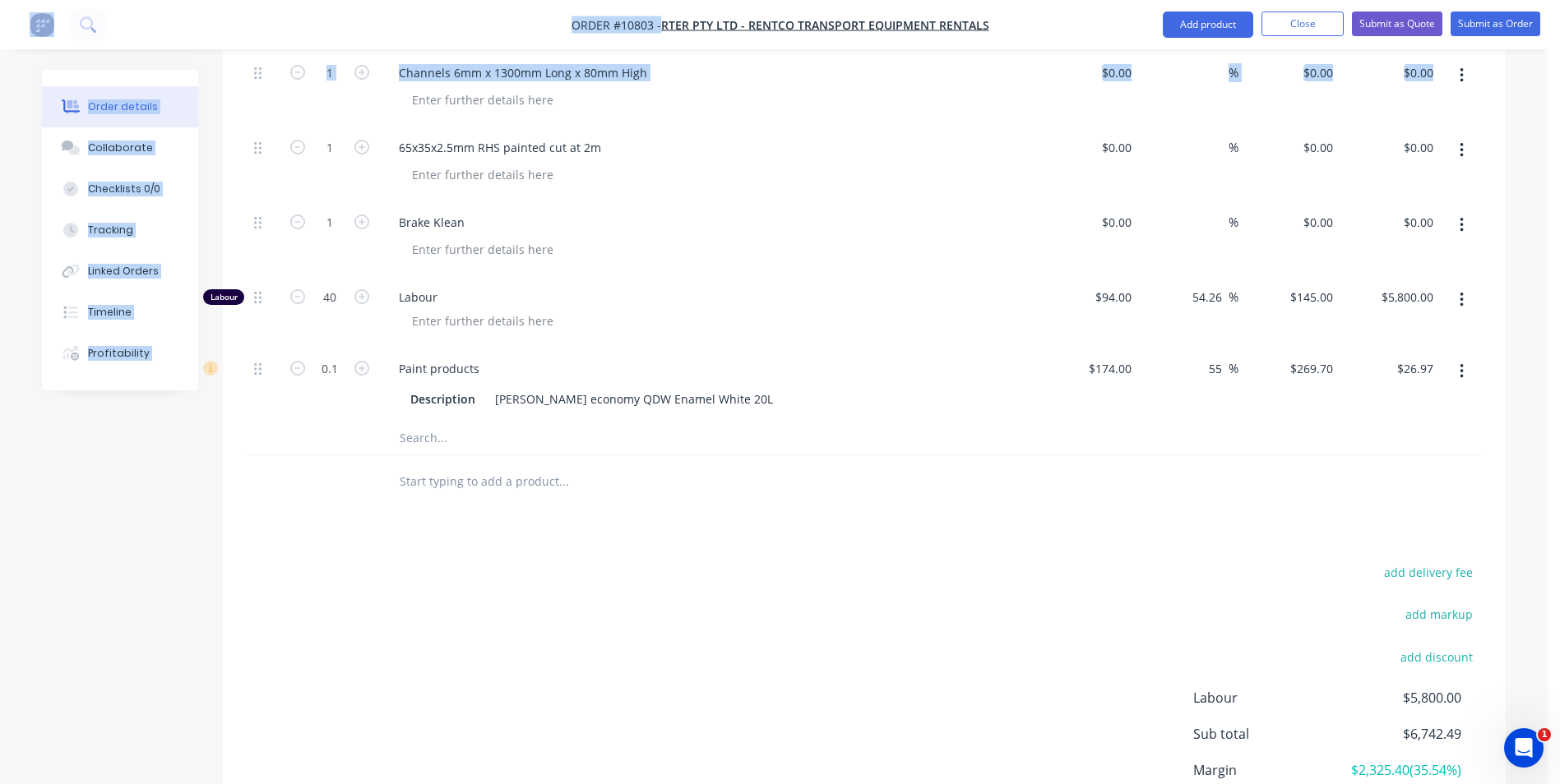
drag, startPoint x: 4, startPoint y: 77, endPoint x: 13, endPoint y: 43, distance: 35.2
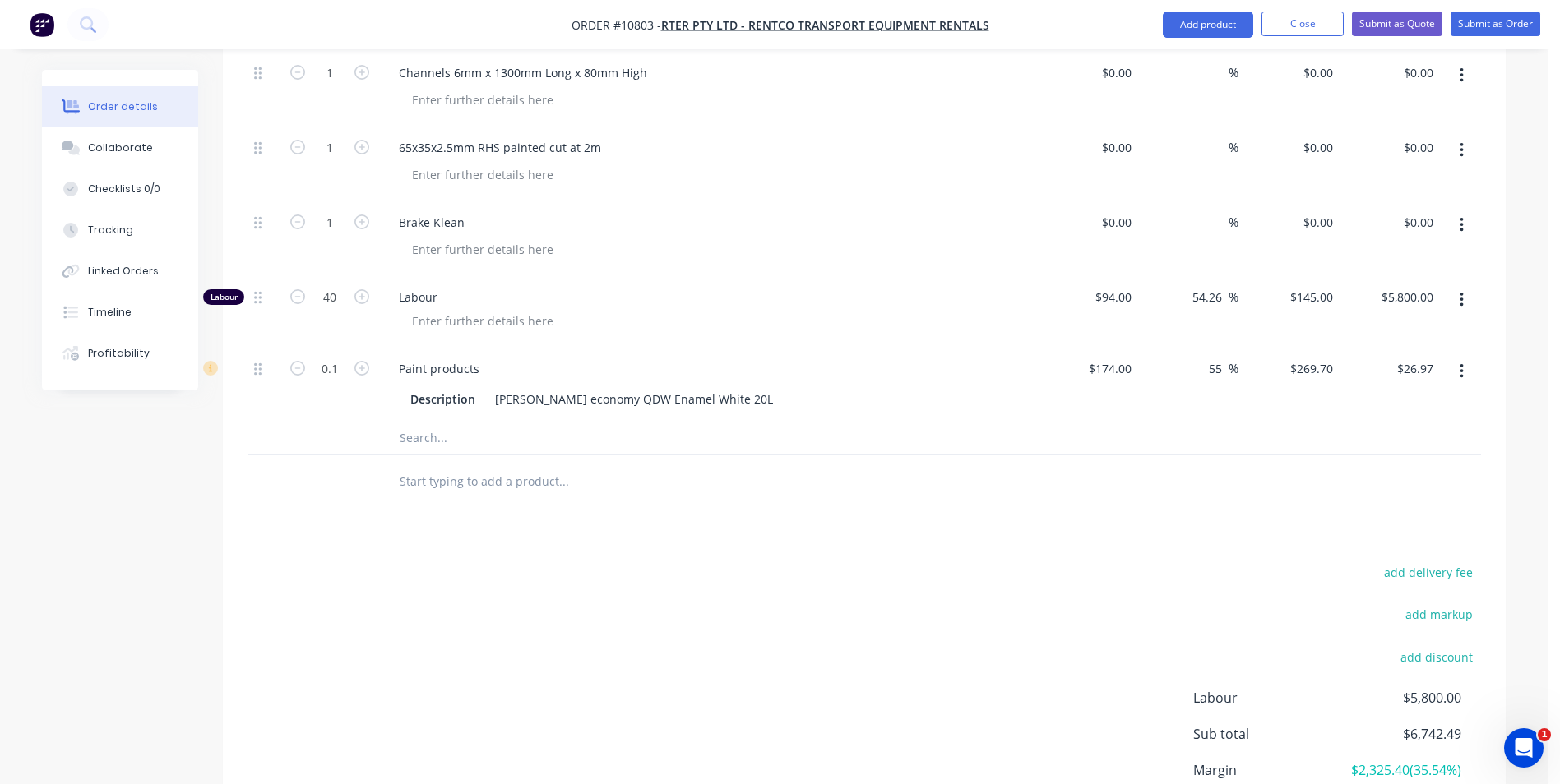
click at [789, 470] on div "Products Show / Hide columns Add product Qty Cost Markup Price Total Kit 1 Remo…" at bounding box center [864, 270] width 1283 height 1268
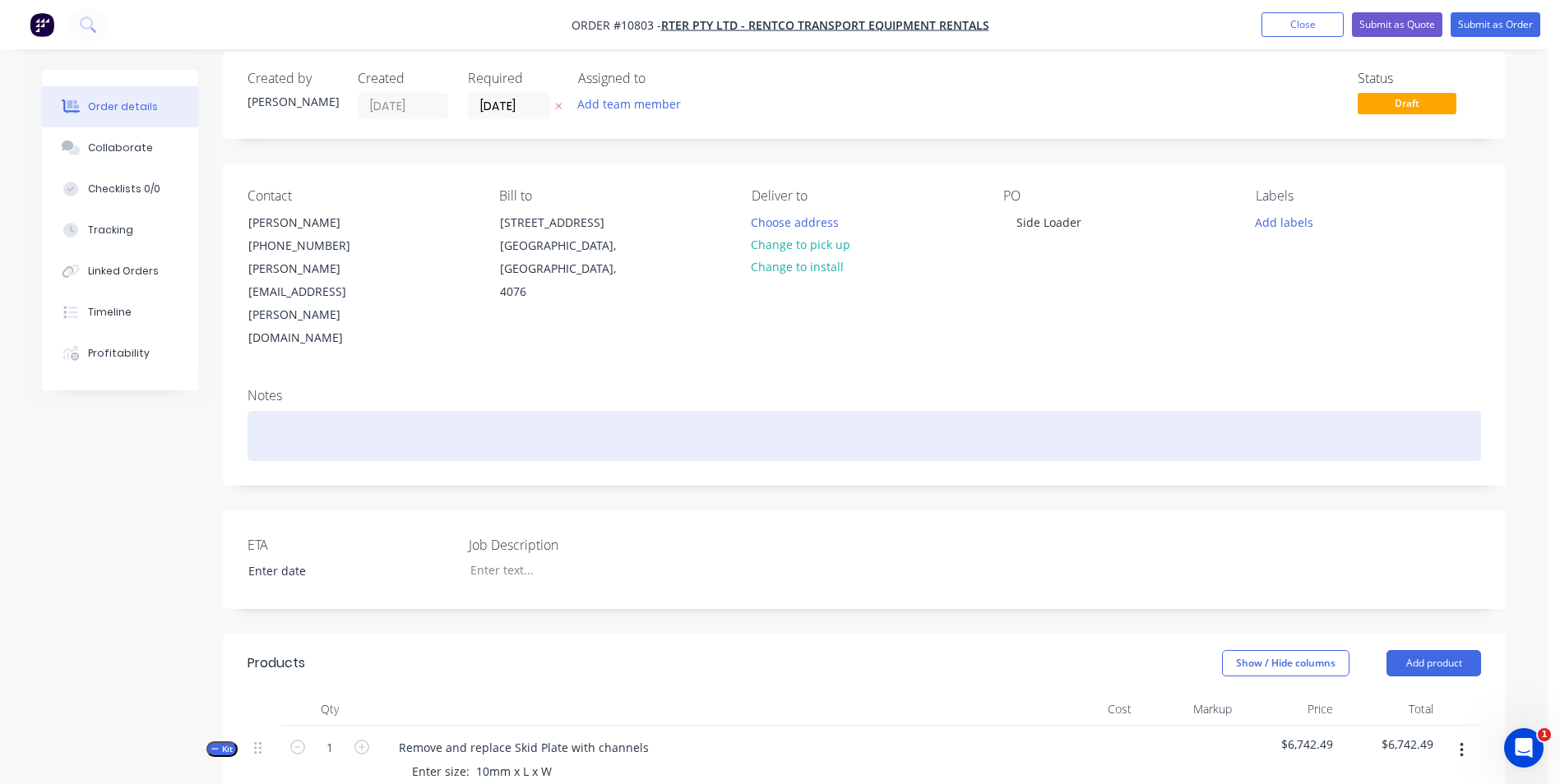
scroll to position [0, 0]
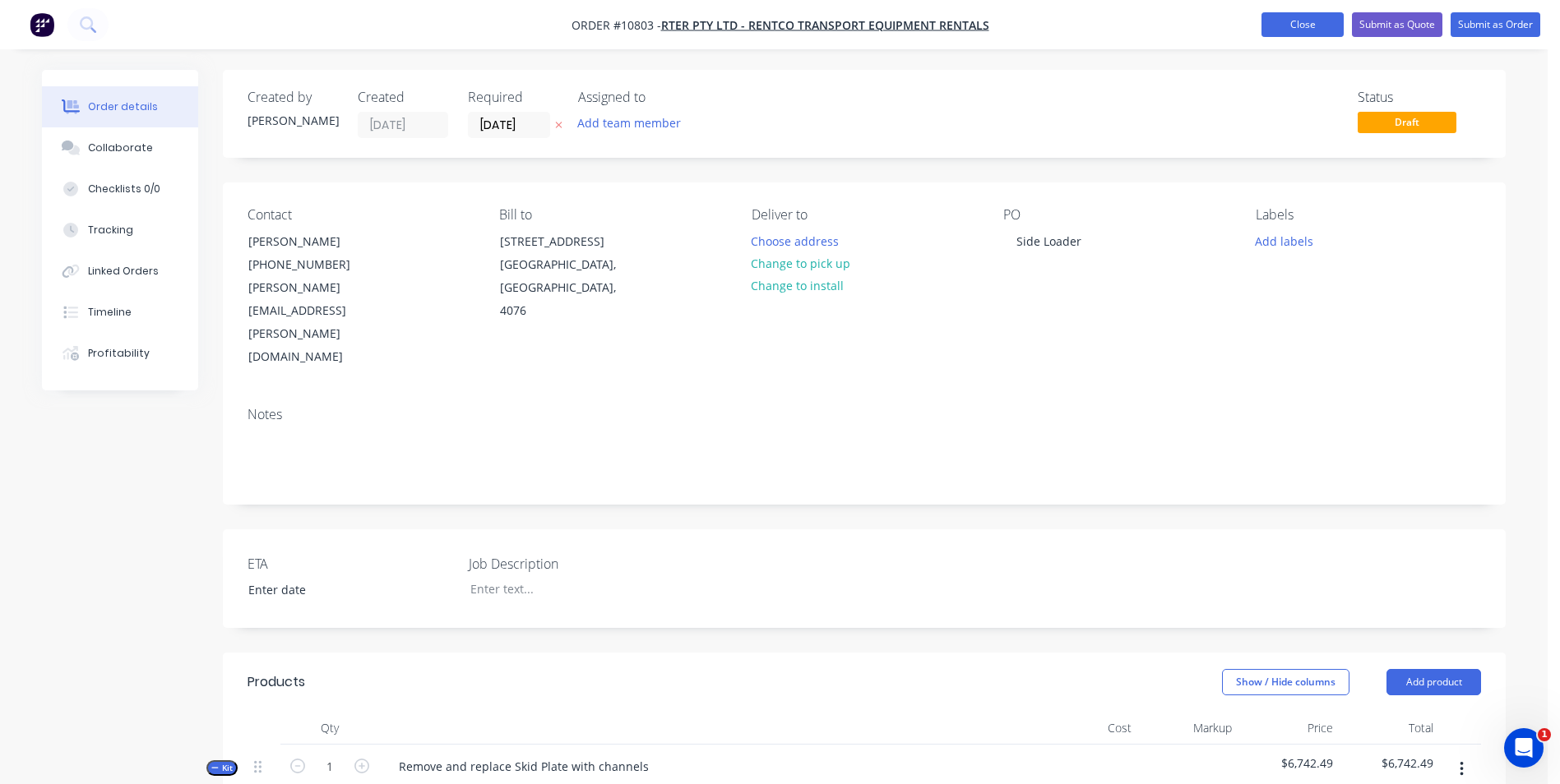
click at [1306, 34] on button "Close" at bounding box center [1302, 24] width 82 height 25
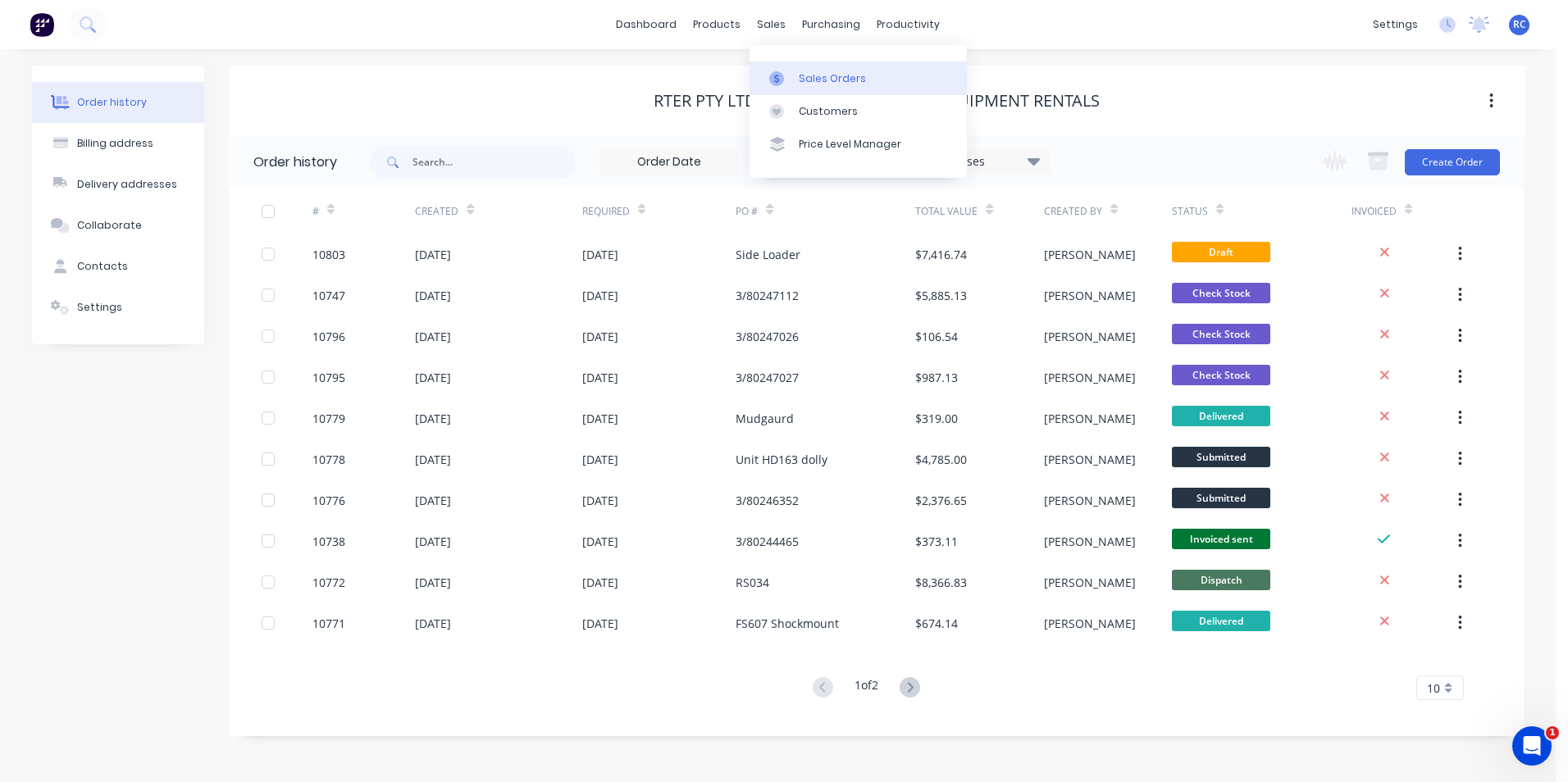
click at [823, 71] on div "Sales Orders" at bounding box center [832, 78] width 67 height 15
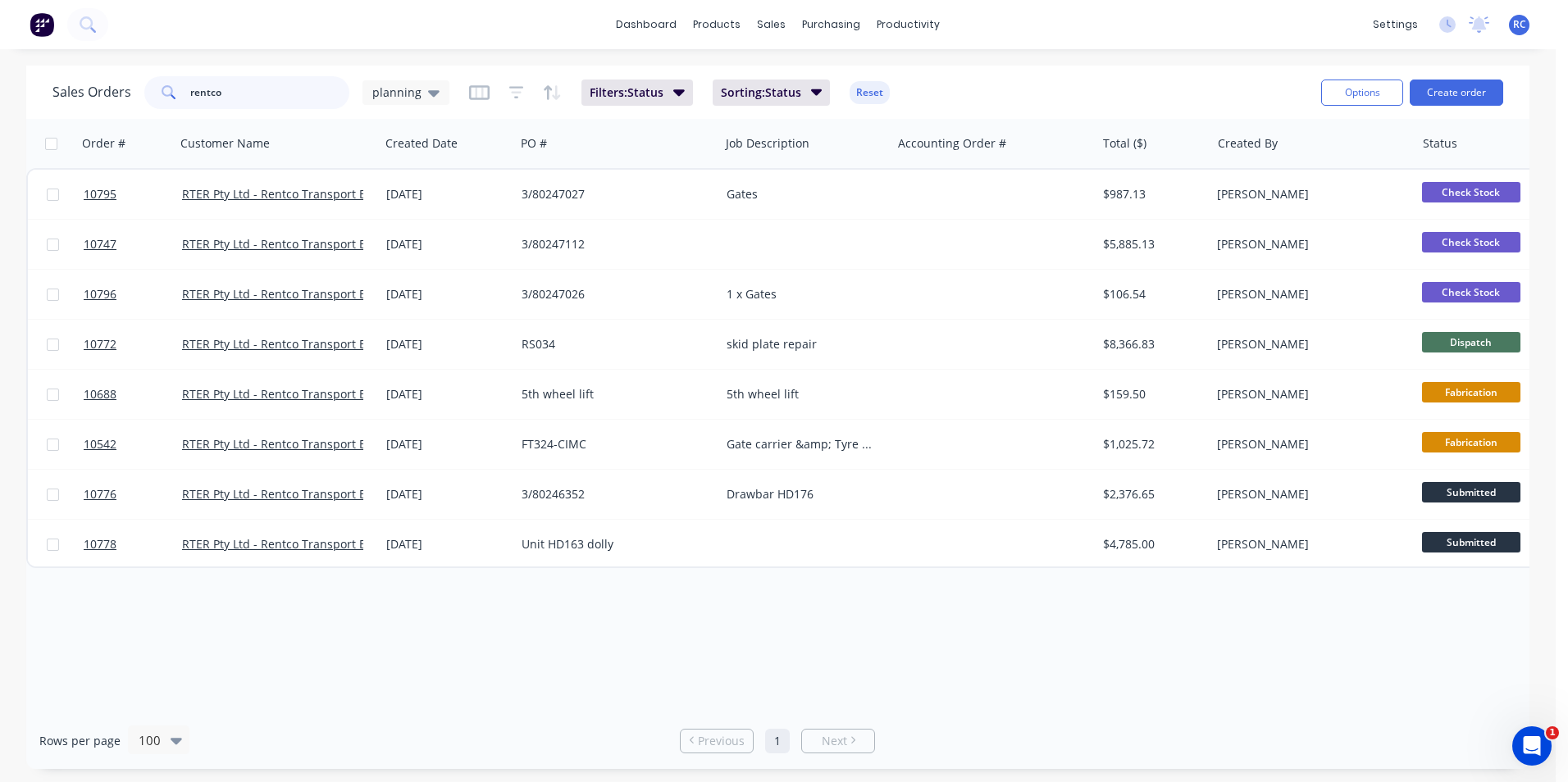
drag, startPoint x: 274, startPoint y: 92, endPoint x: 77, endPoint y: 88, distance: 197.0
click at [77, 88] on div "Sales Orders rentco planning" at bounding box center [250, 92] width 397 height 33
type input "recom"
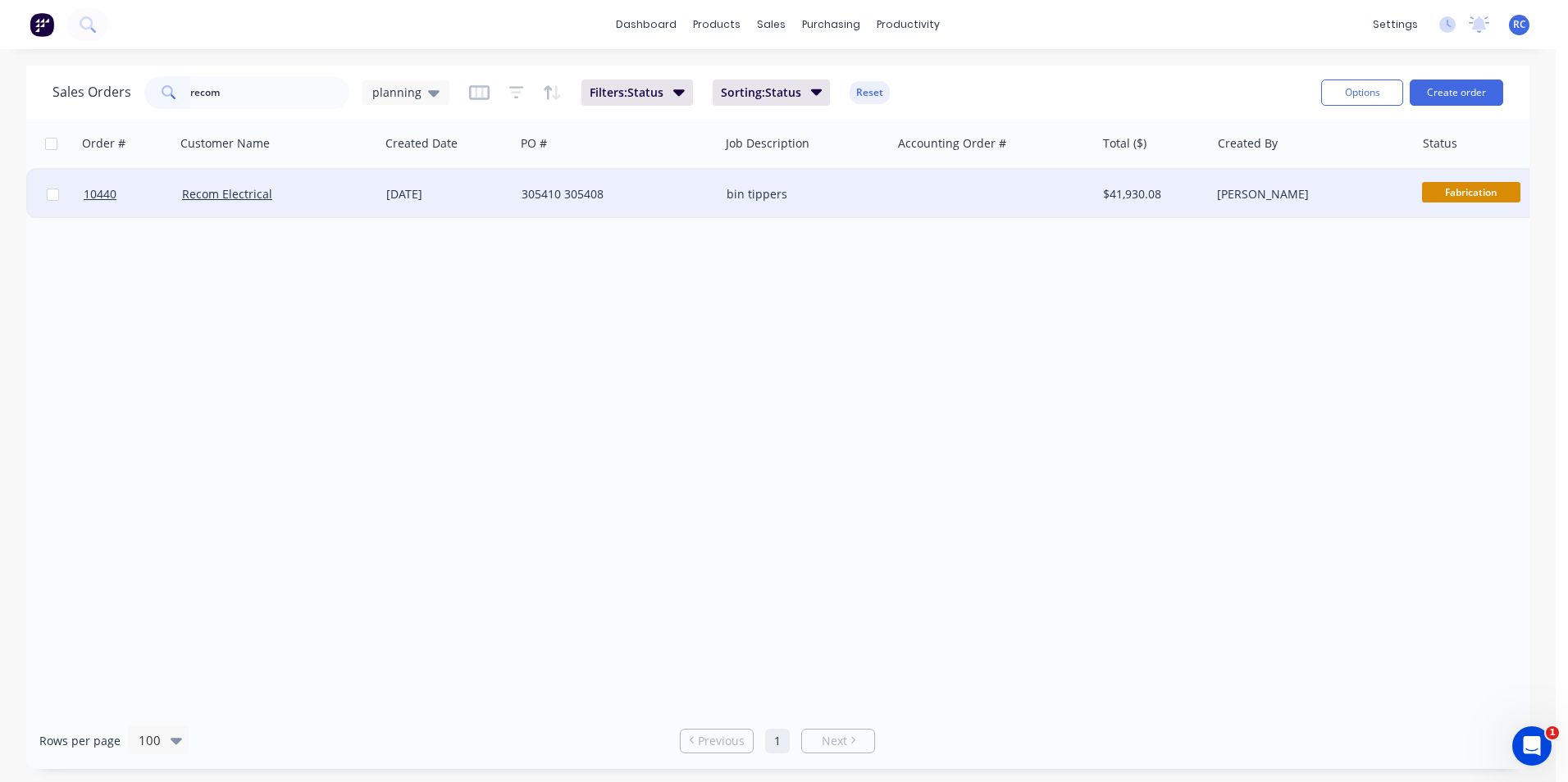
click at [216, 202] on div "Recom Electrical" at bounding box center [273, 194] width 182 height 17
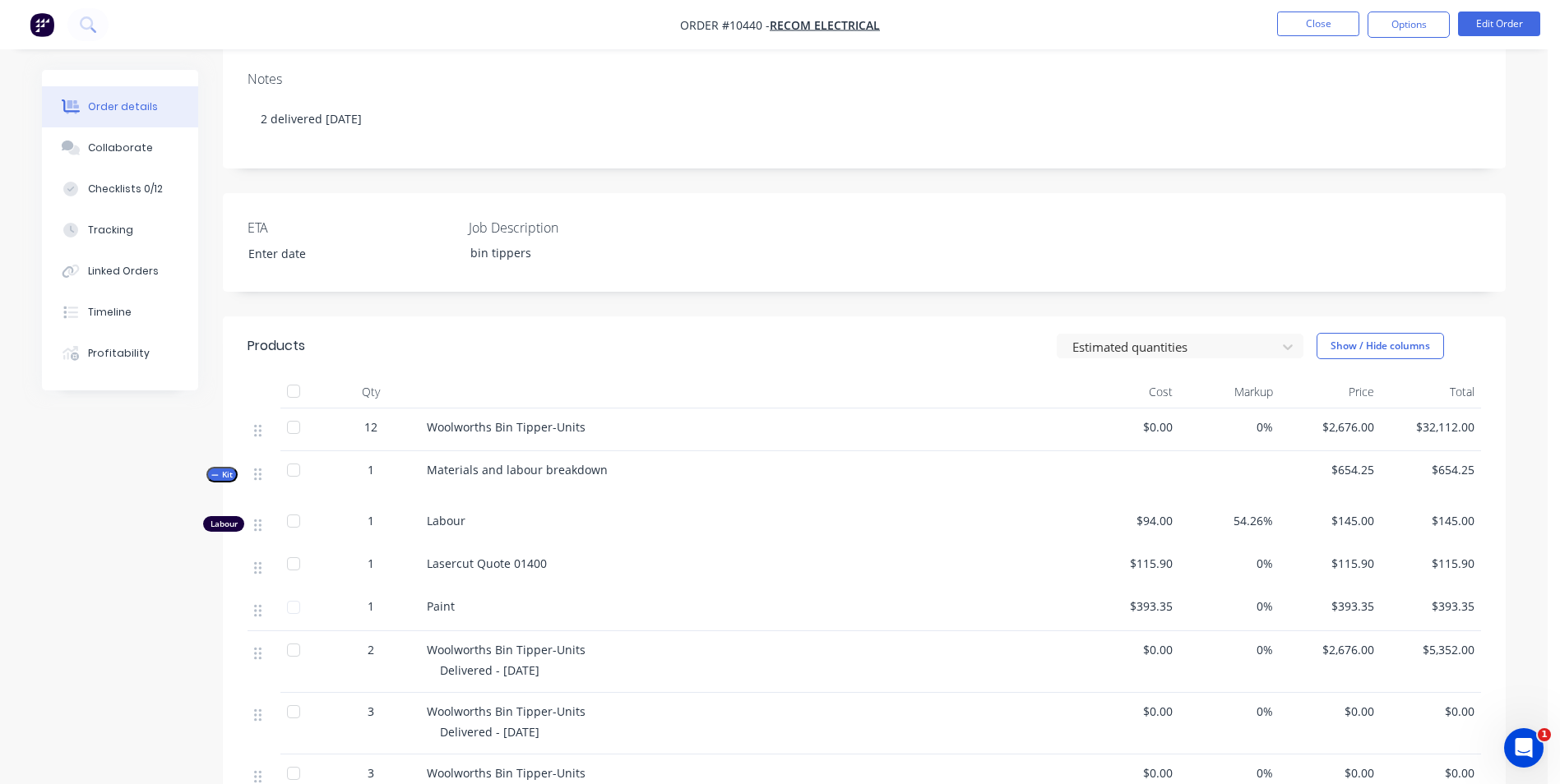
scroll to position [329, 0]
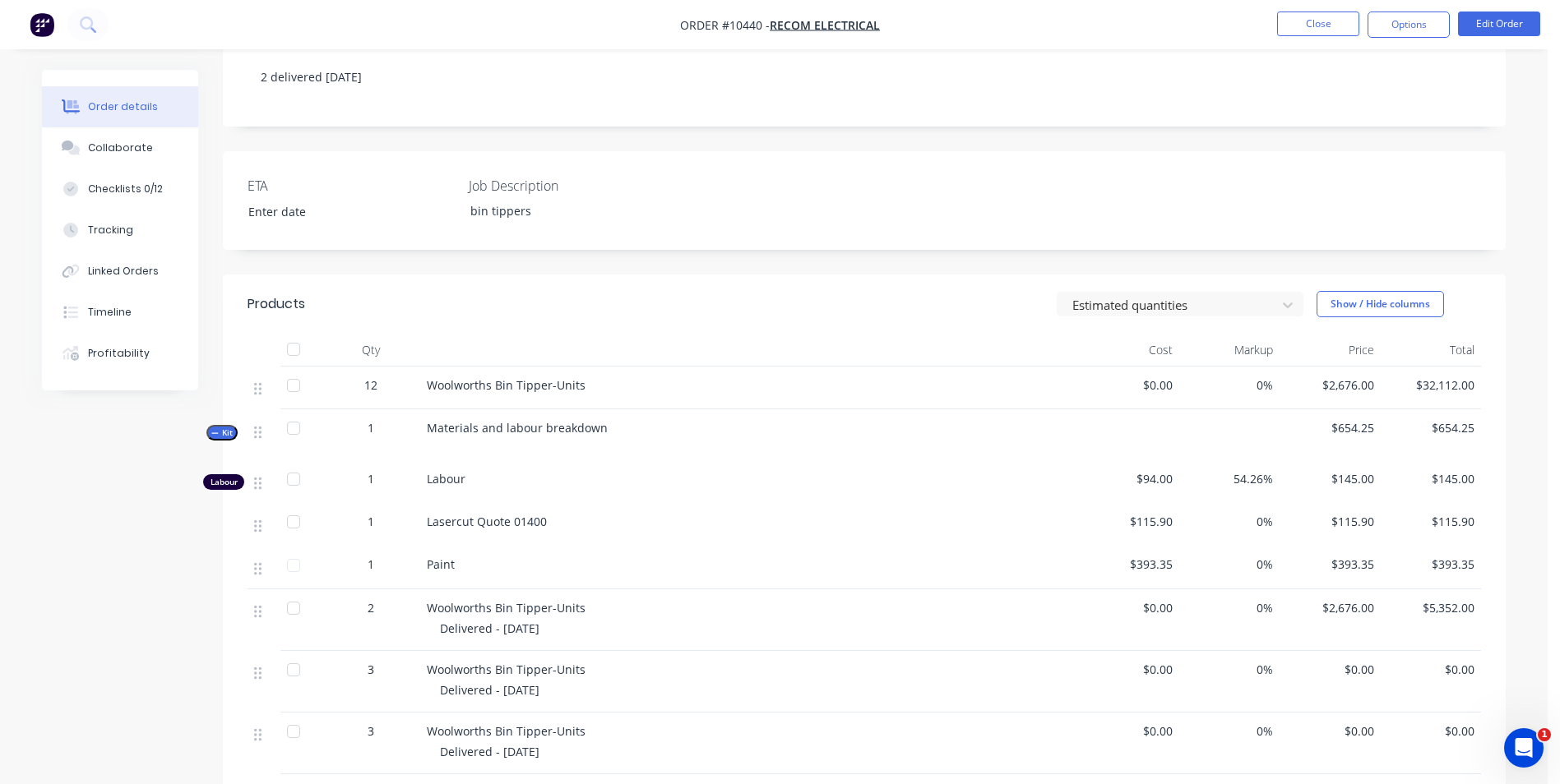
drag, startPoint x: 1334, startPoint y: 21, endPoint x: 959, endPoint y: 271, distance: 450.7
click at [976, 268] on div "Order #10440 - Recom Electrical Close Options Edit Order Order details Collabor…" at bounding box center [774, 369] width 1548 height 1396
drag, startPoint x: 587, startPoint y: 400, endPoint x: 430, endPoint y: 395, distance: 157.1
click at [430, 394] on div "Woolworths Bin Tipper-Units" at bounding box center [749, 384] width 645 height 17
copy span "Woolworths Bin Tipper-Units"
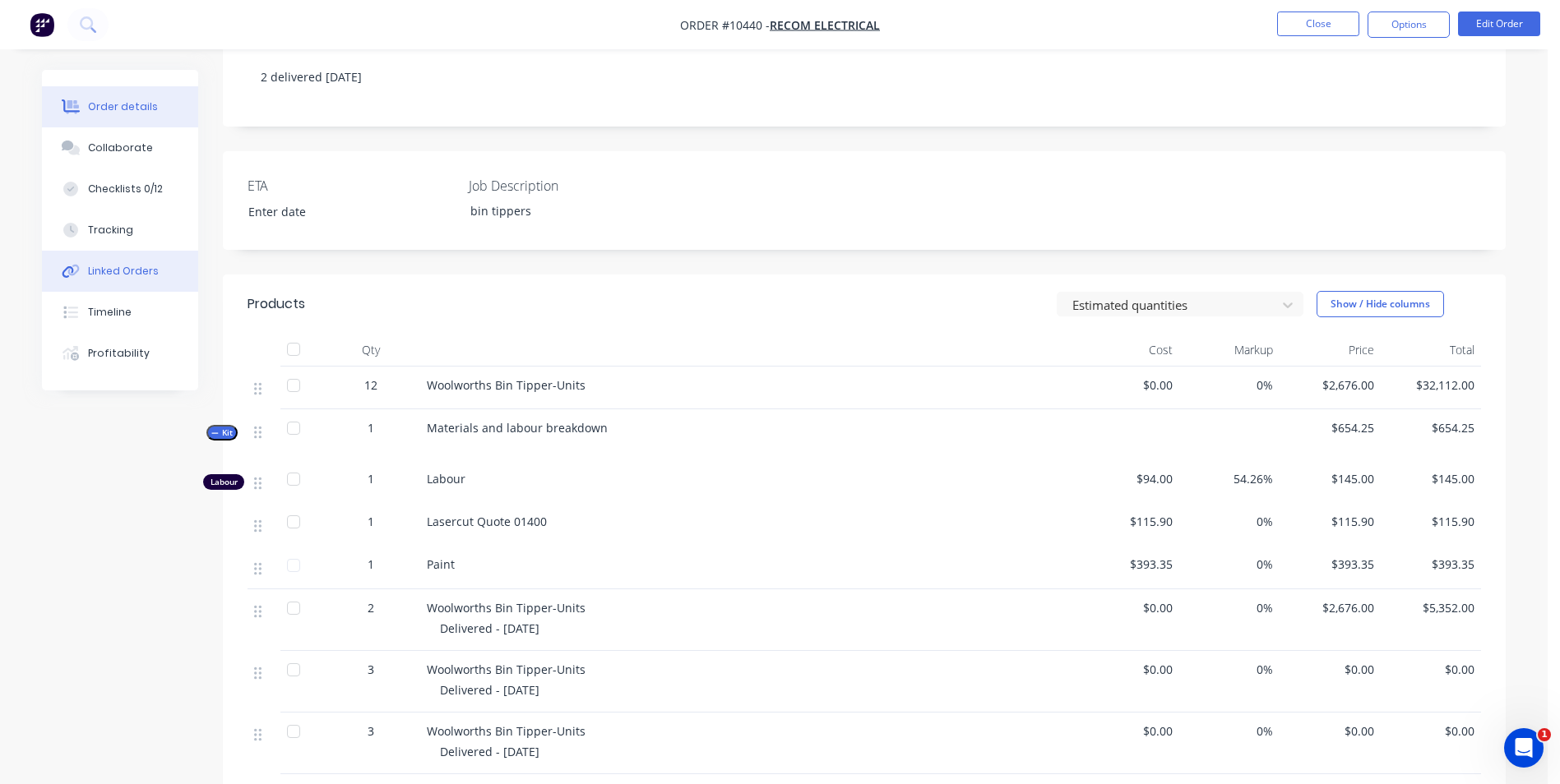
click at [150, 277] on div "Linked Orders" at bounding box center [123, 271] width 71 height 15
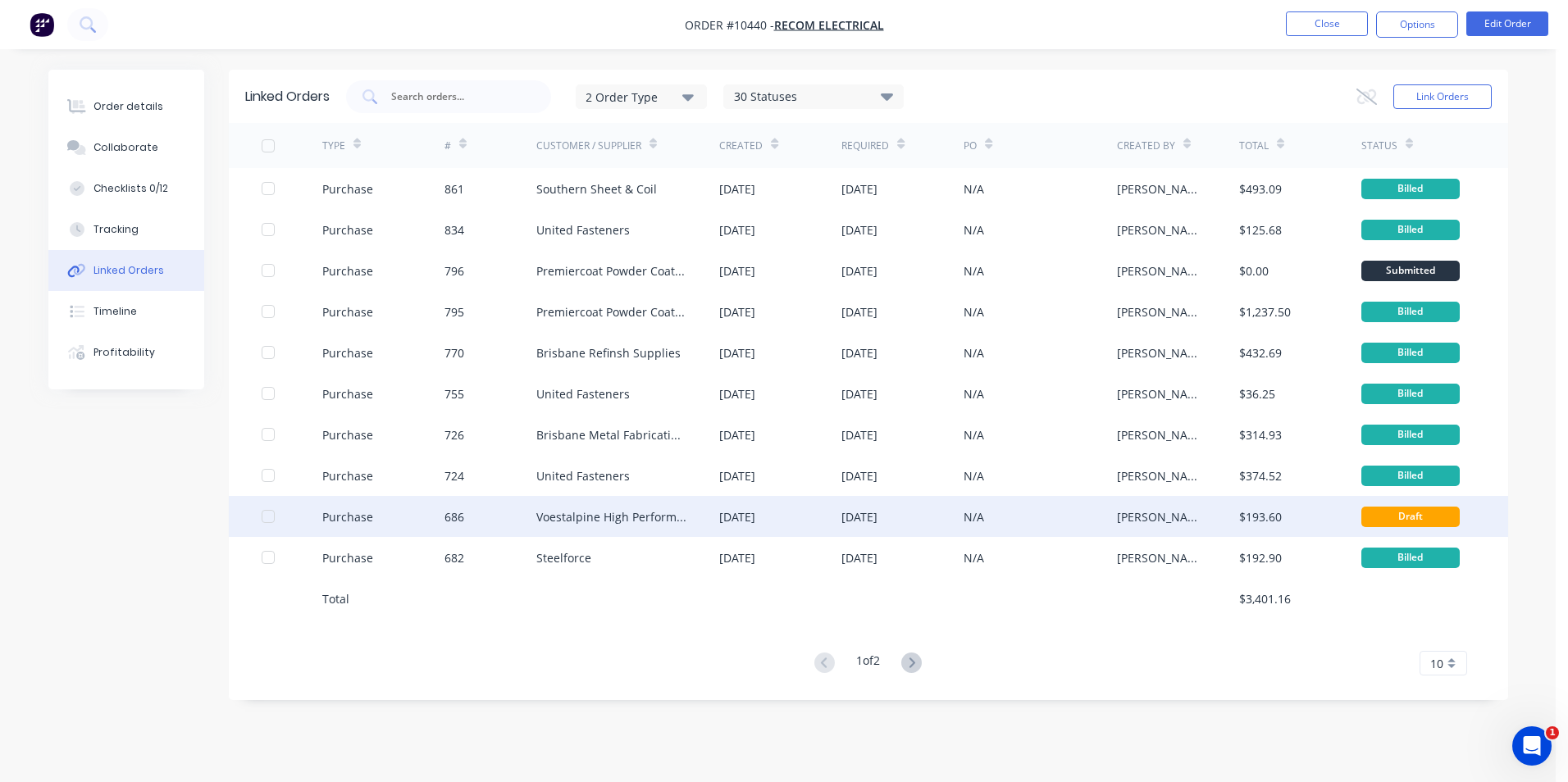
click at [642, 531] on div "Voestalpine High Performance Metals (Aust)" at bounding box center [627, 517] width 183 height 41
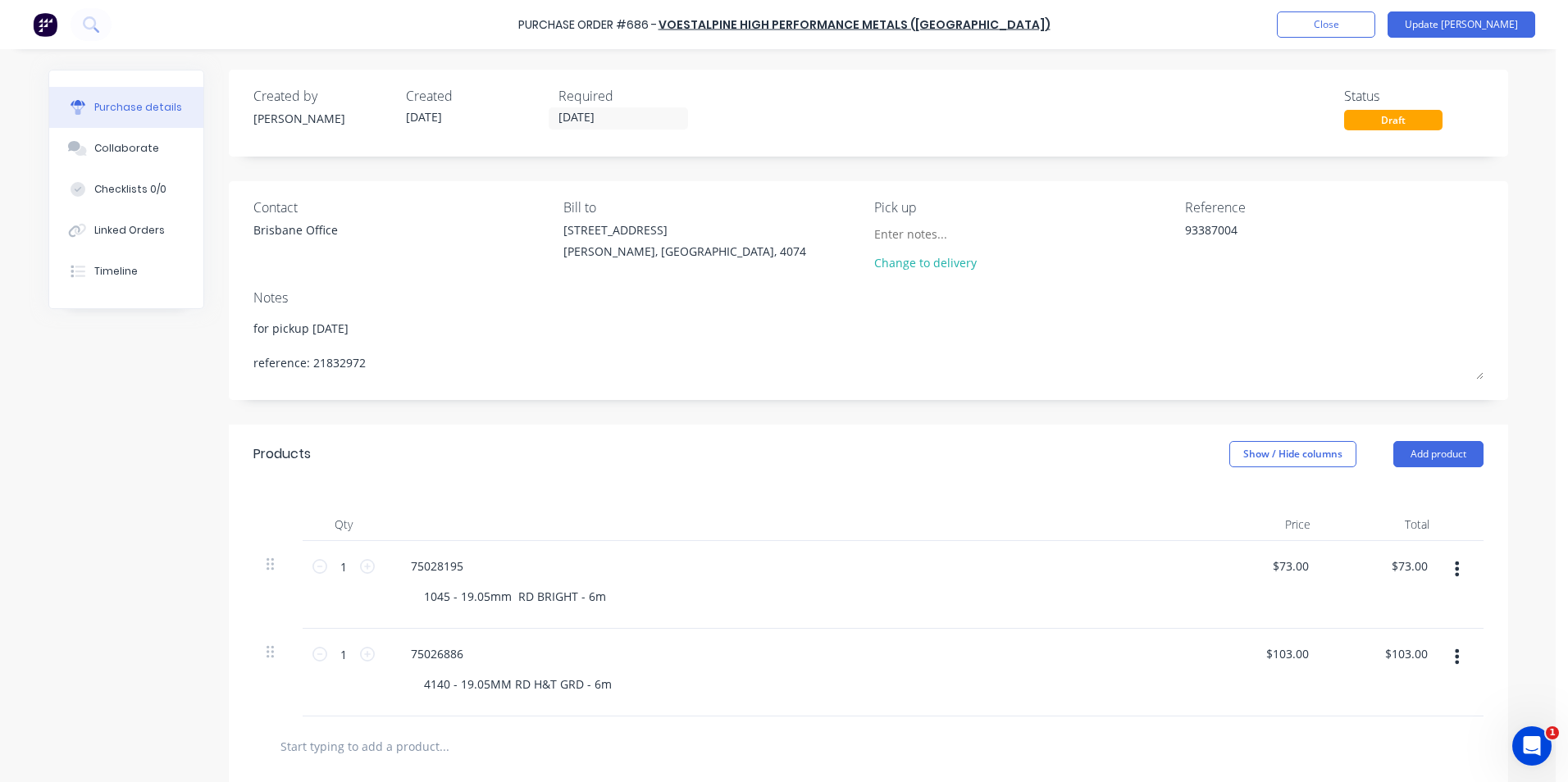
click at [119, 108] on div "Purchase details" at bounding box center [138, 107] width 88 height 15
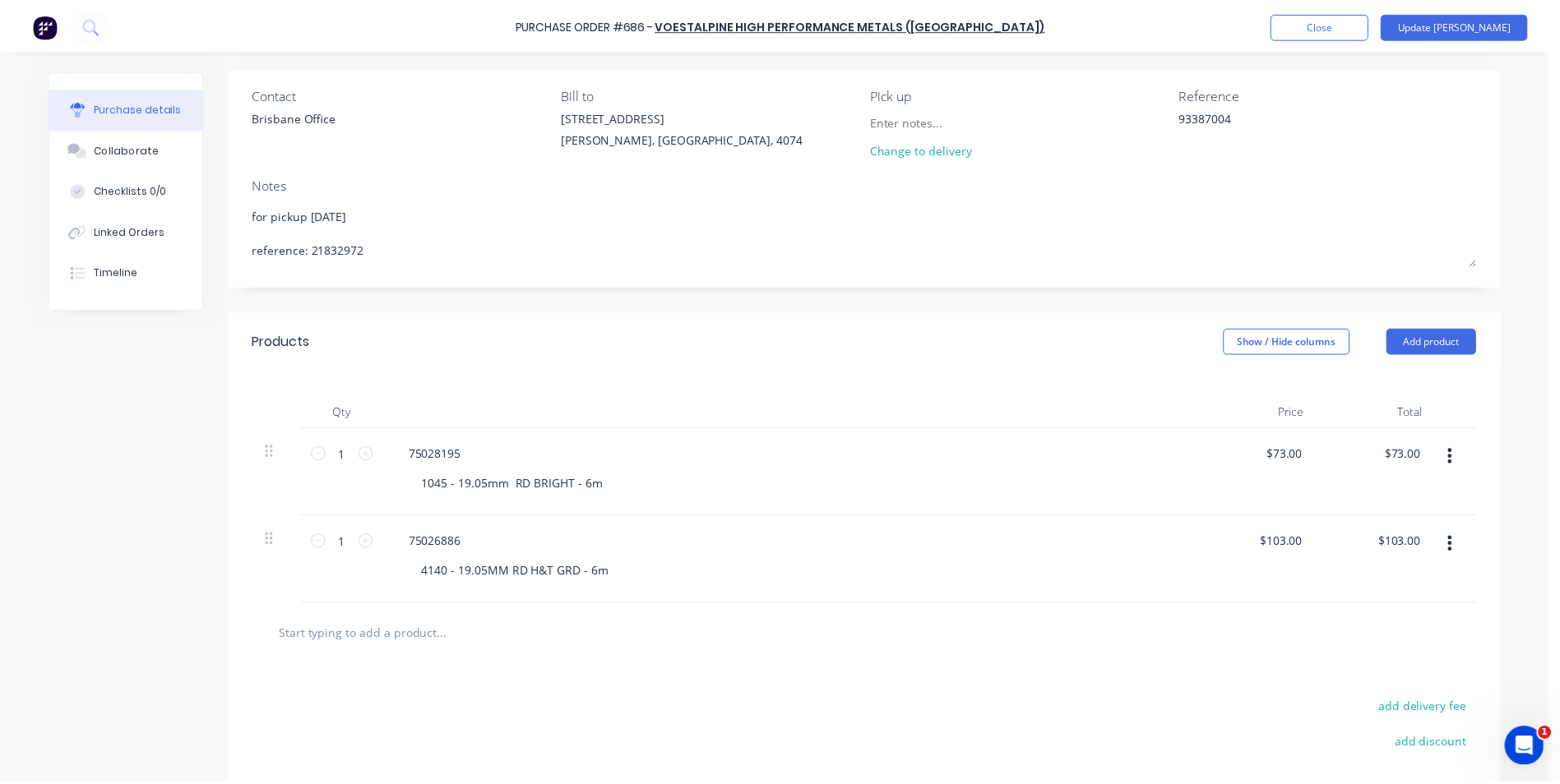
scroll to position [281, 0]
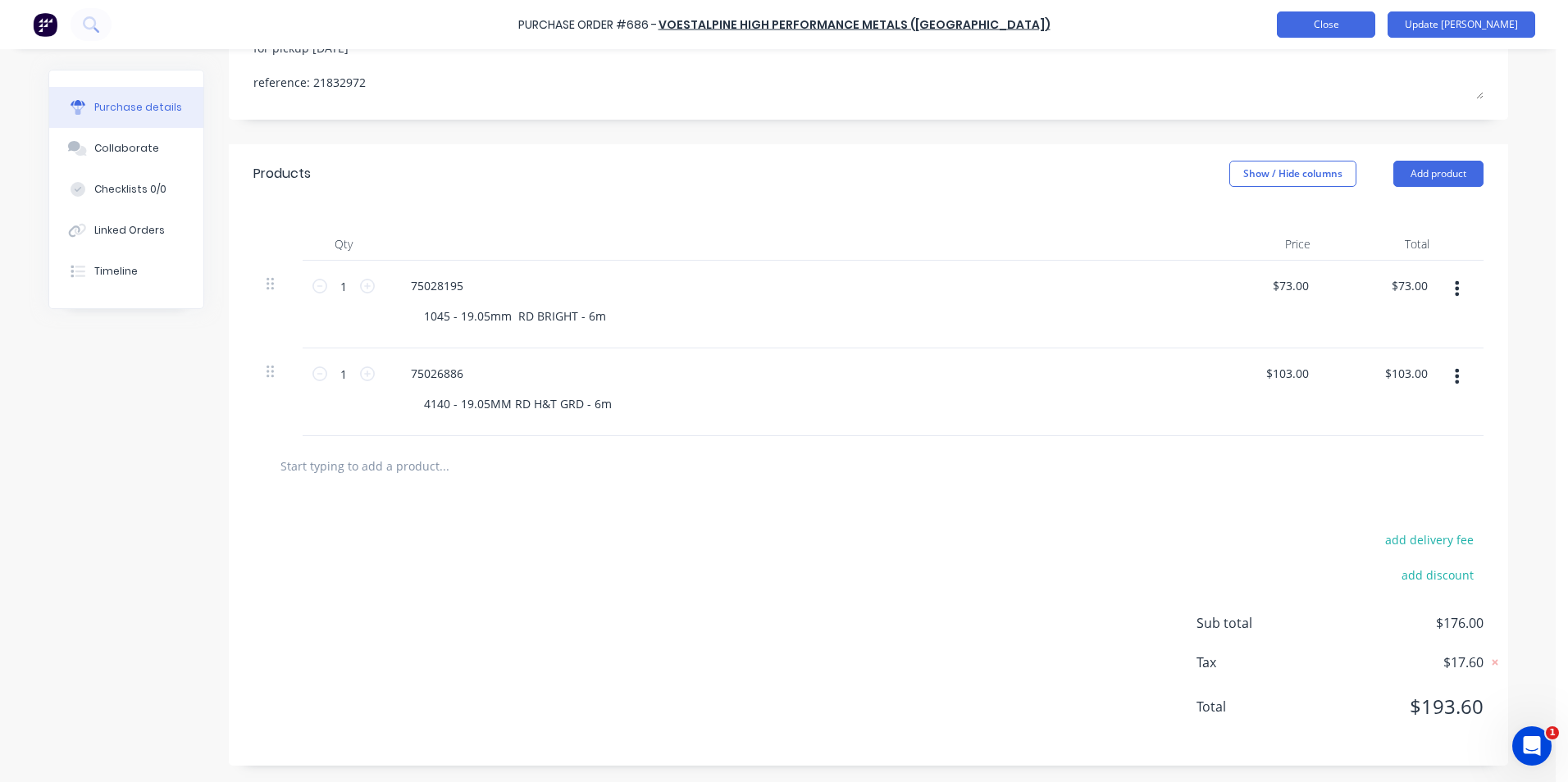
type textarea "x"
click at [1375, 30] on button "Close" at bounding box center [1326, 25] width 98 height 27
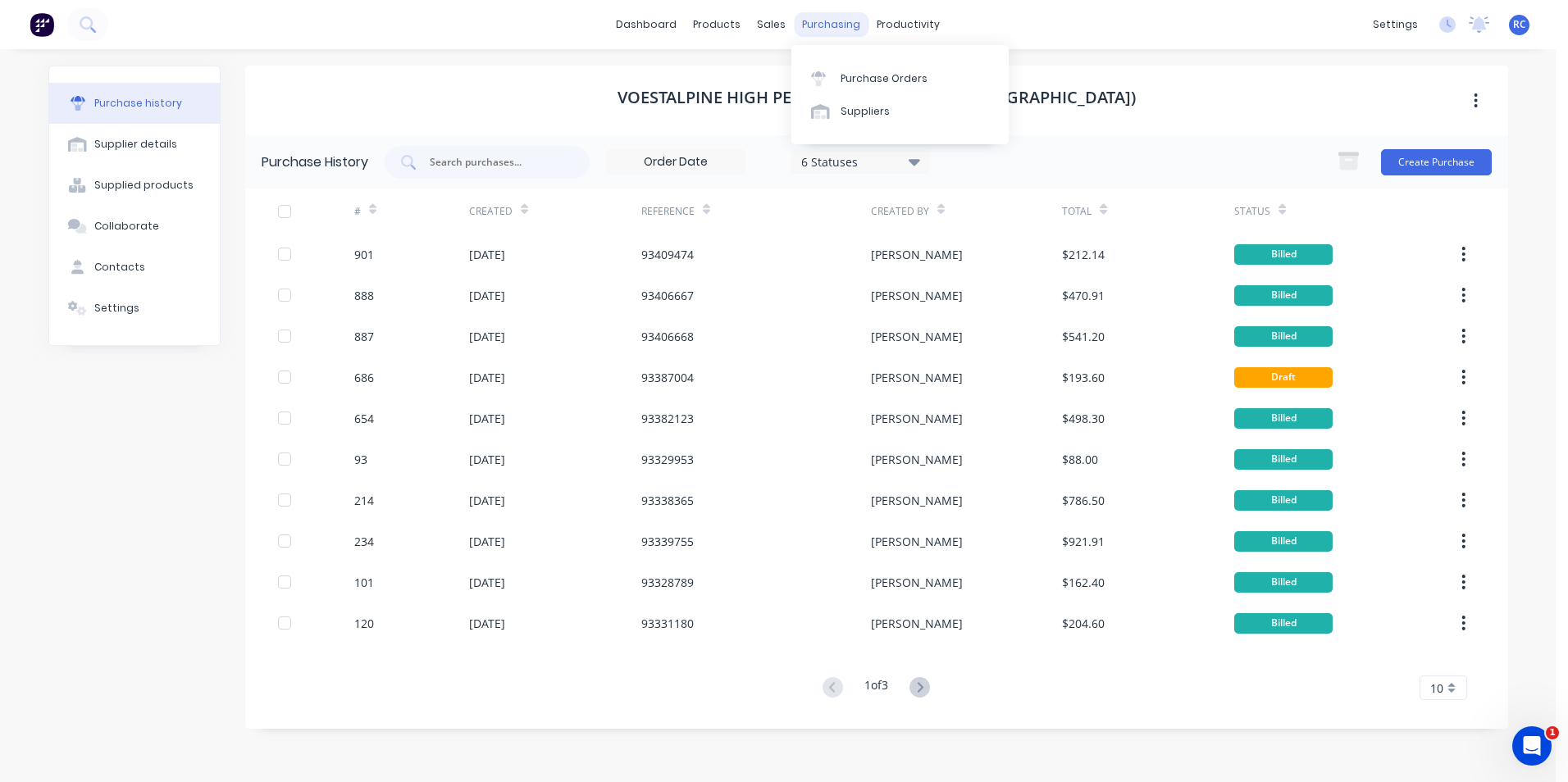
click at [800, 30] on div "purchasing" at bounding box center [831, 24] width 75 height 25
drag, startPoint x: 771, startPoint y: 38, endPoint x: 776, endPoint y: 21, distance: 17.7
click at [776, 21] on div "dashboard products sales purchasing productivity dashboard products Product Cat…" at bounding box center [777, 25] width 1555 height 49
drag, startPoint x: 776, startPoint y: 21, endPoint x: 676, endPoint y: 73, distance: 112.7
click at [676, 73] on div "Voestalpine High Performance Metals (Aust)" at bounding box center [877, 100] width 1263 height 70
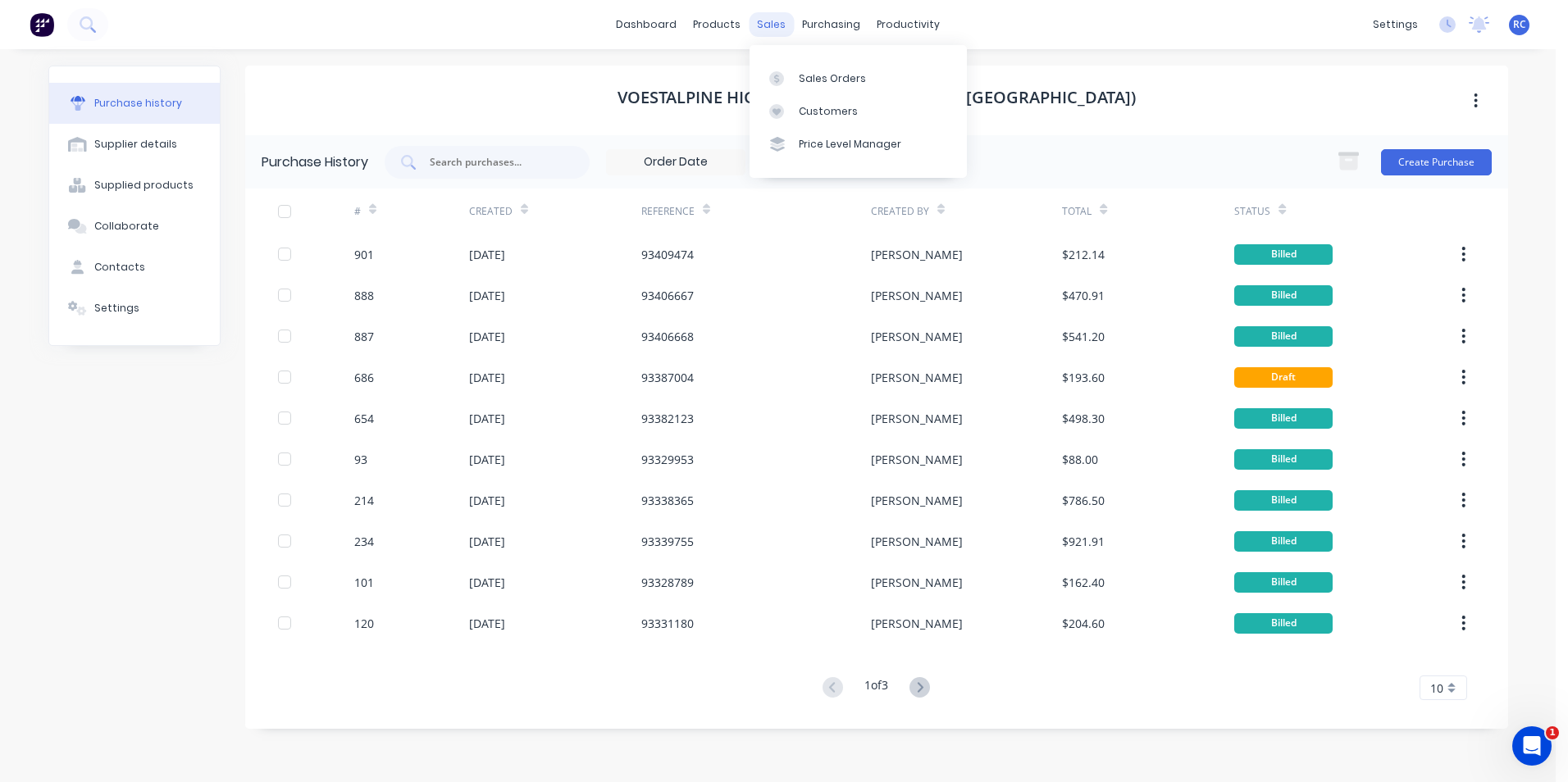
click at [768, 29] on div "sales" at bounding box center [771, 24] width 45 height 25
click at [779, 76] on icon at bounding box center [776, 78] width 15 height 15
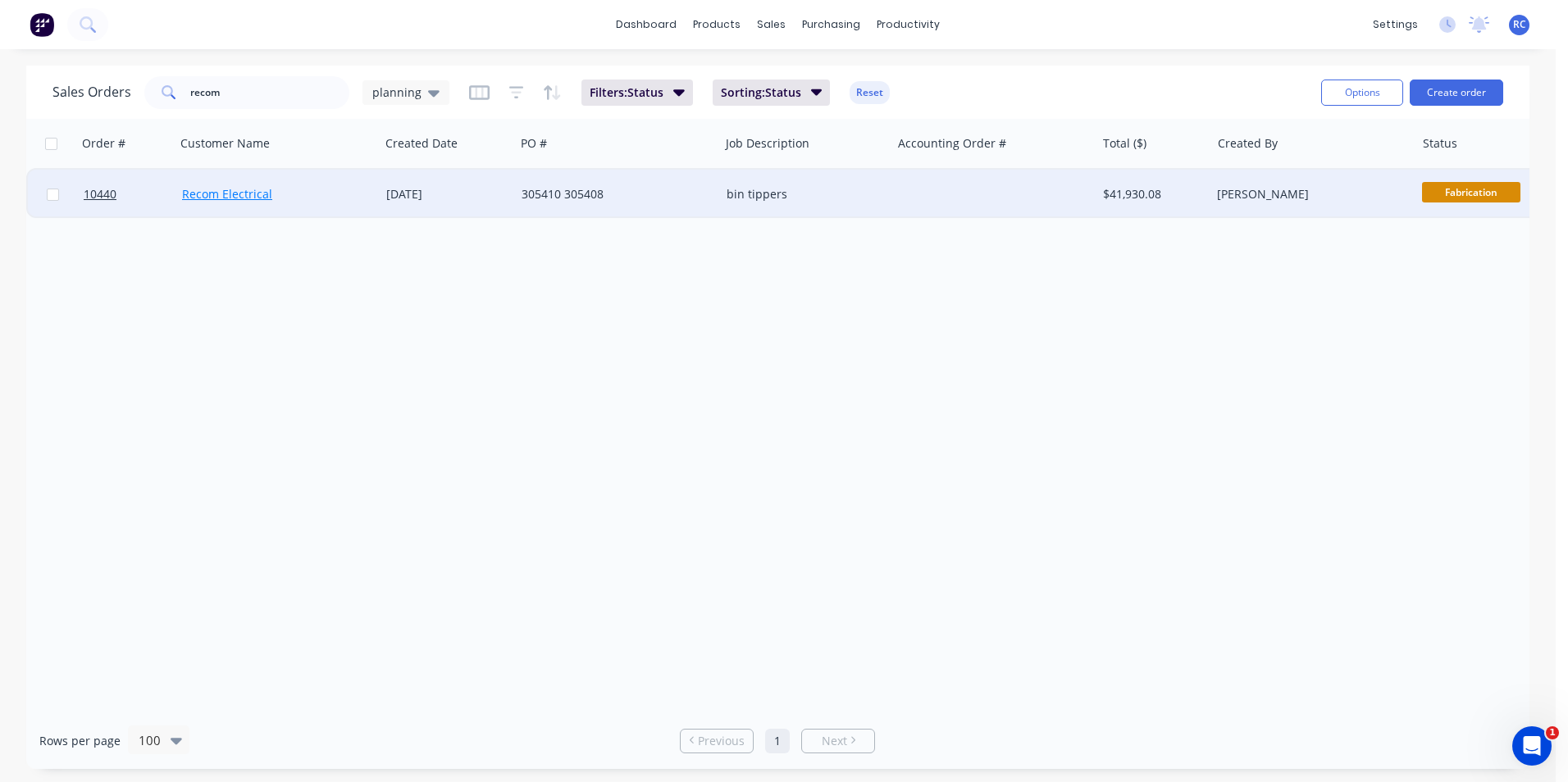
click at [244, 191] on link "Recom Electrical" at bounding box center [228, 194] width 91 height 16
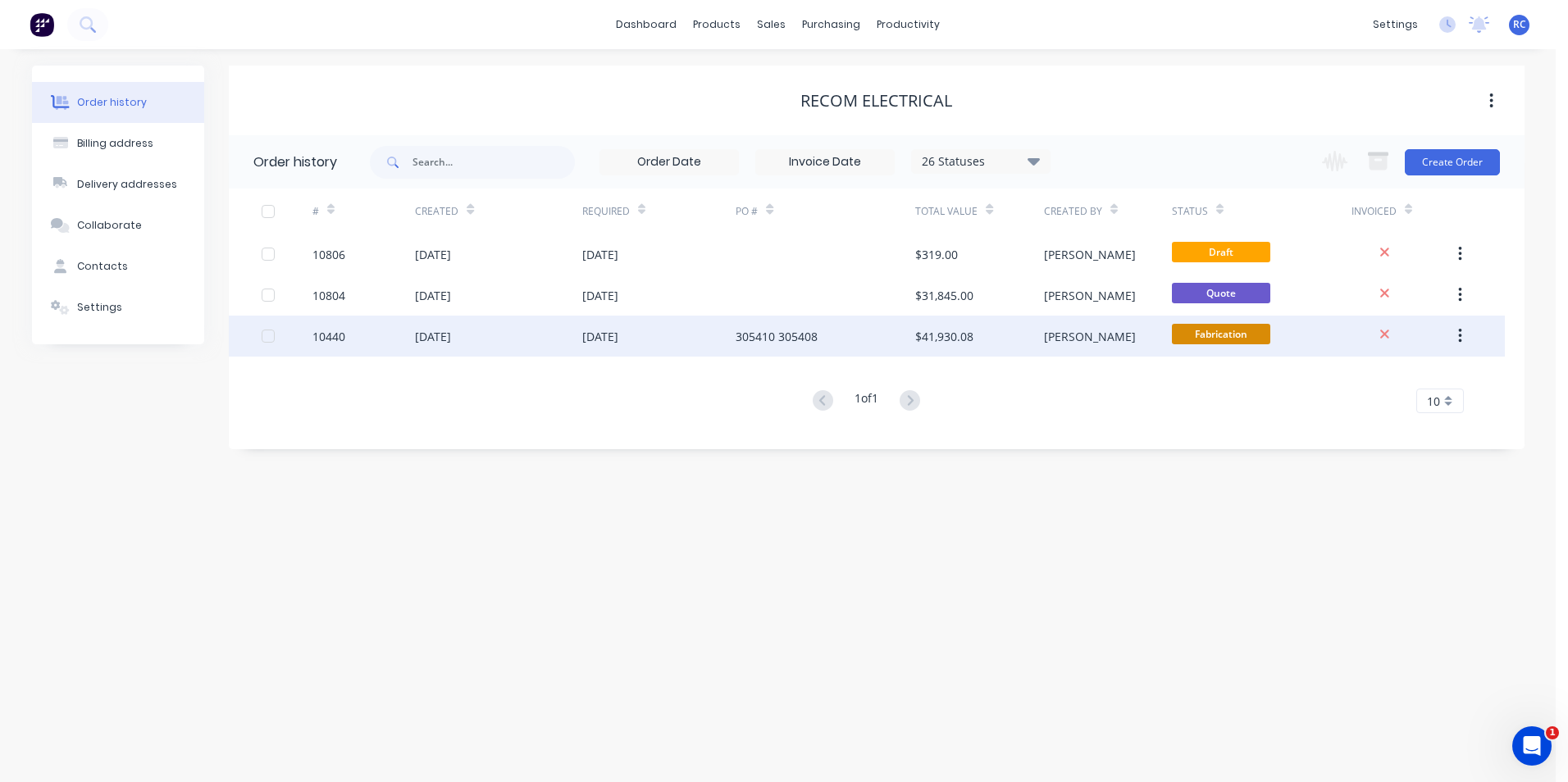
click at [576, 344] on div "[DATE]" at bounding box center [497, 337] width 166 height 41
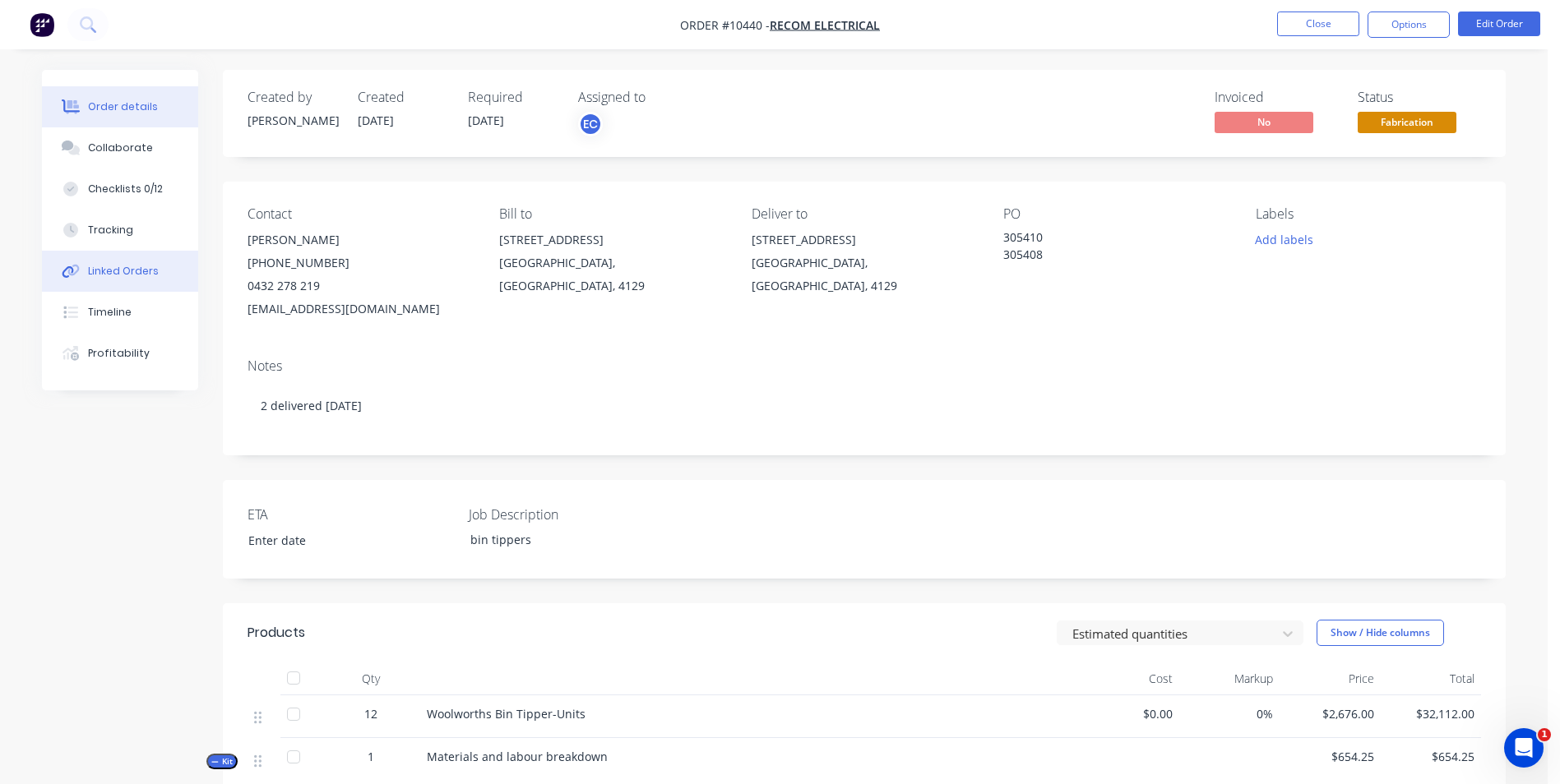
click at [154, 263] on button "Linked Orders" at bounding box center [120, 272] width 156 height 41
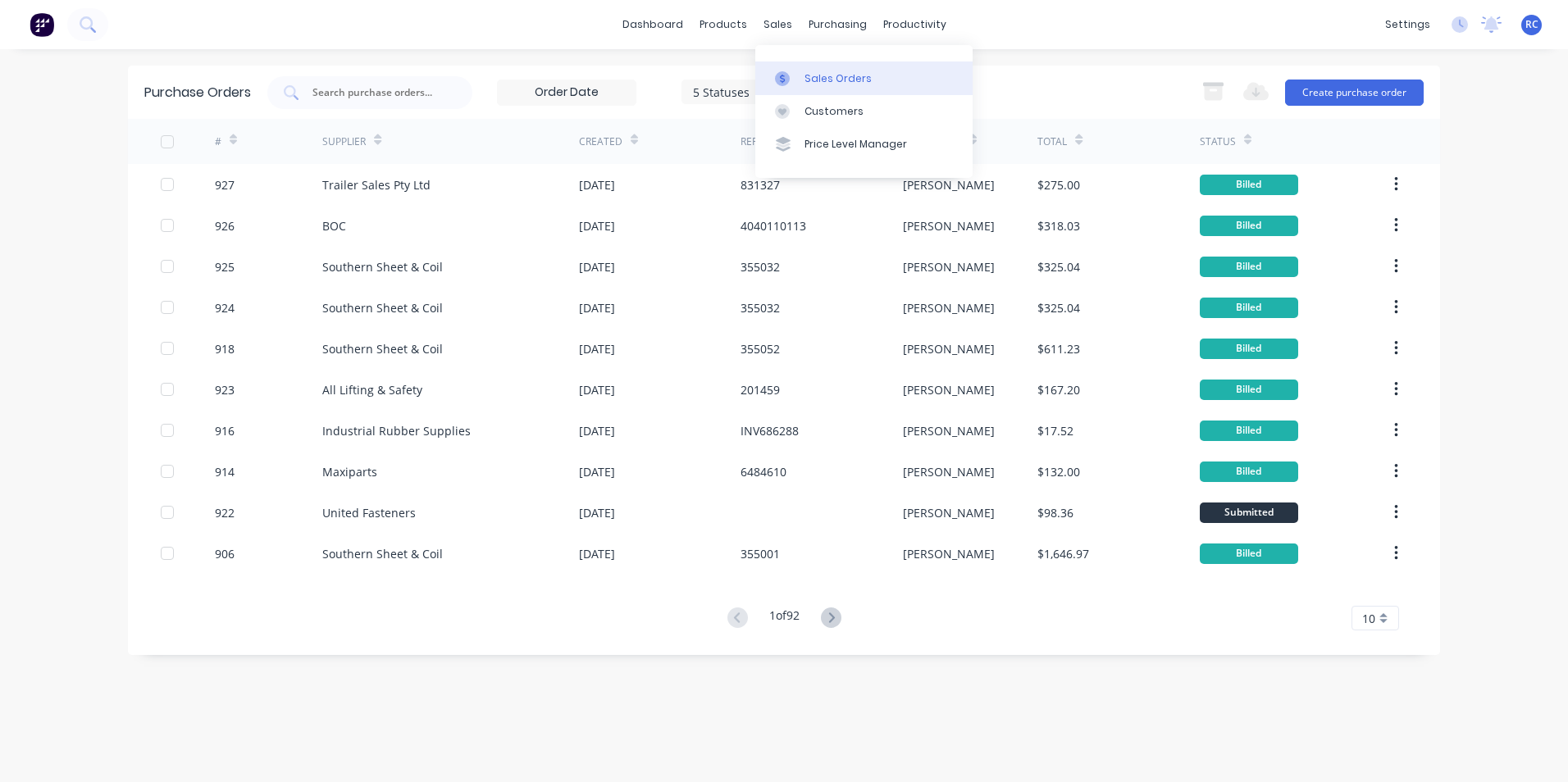
click at [787, 67] on link "Sales Orders" at bounding box center [864, 77] width 218 height 33
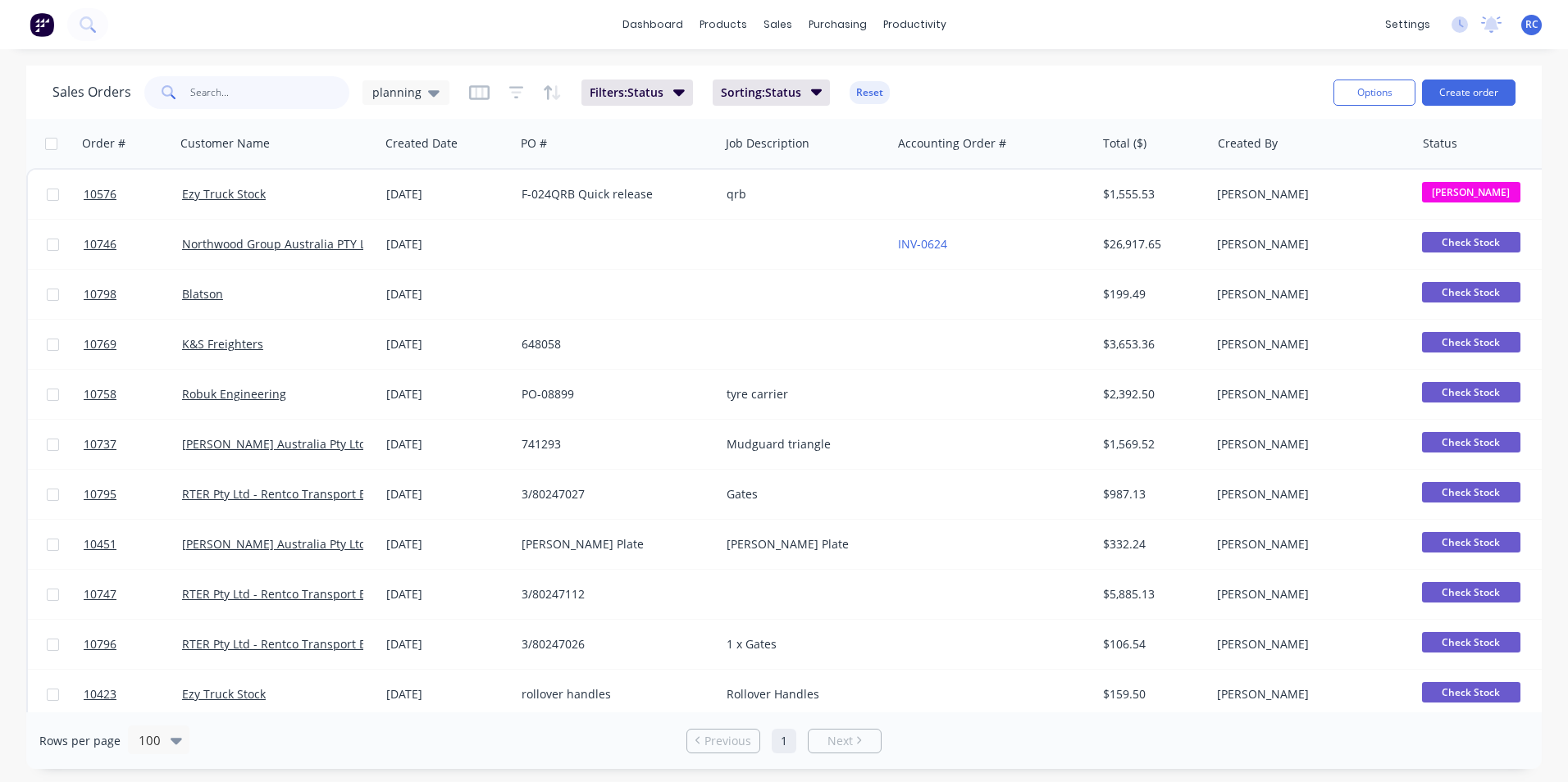
click at [273, 85] on input "text" at bounding box center [270, 92] width 160 height 33
click at [1506, 93] on button "Create order" at bounding box center [1469, 93] width 94 height 27
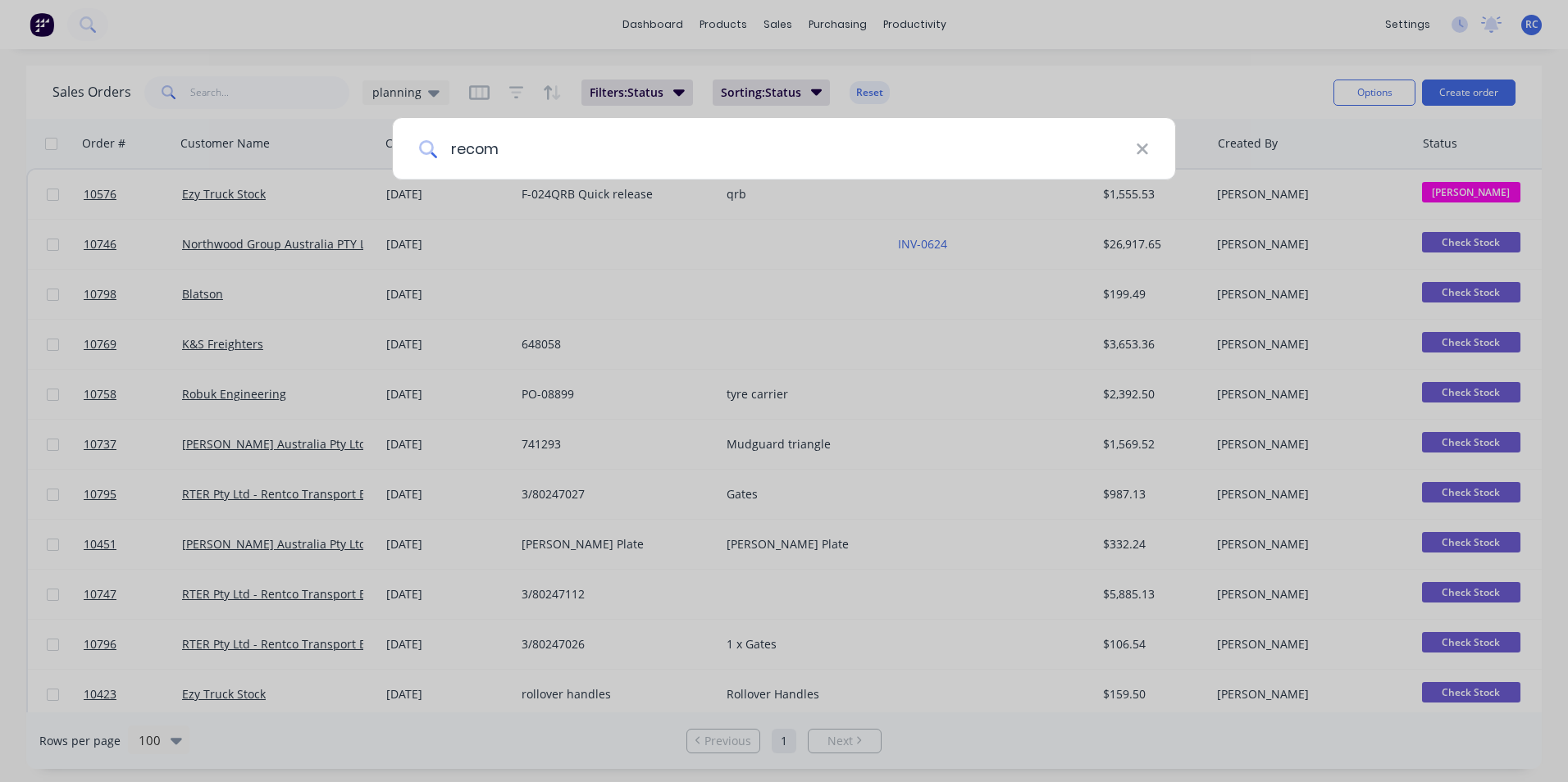
type input "recom"
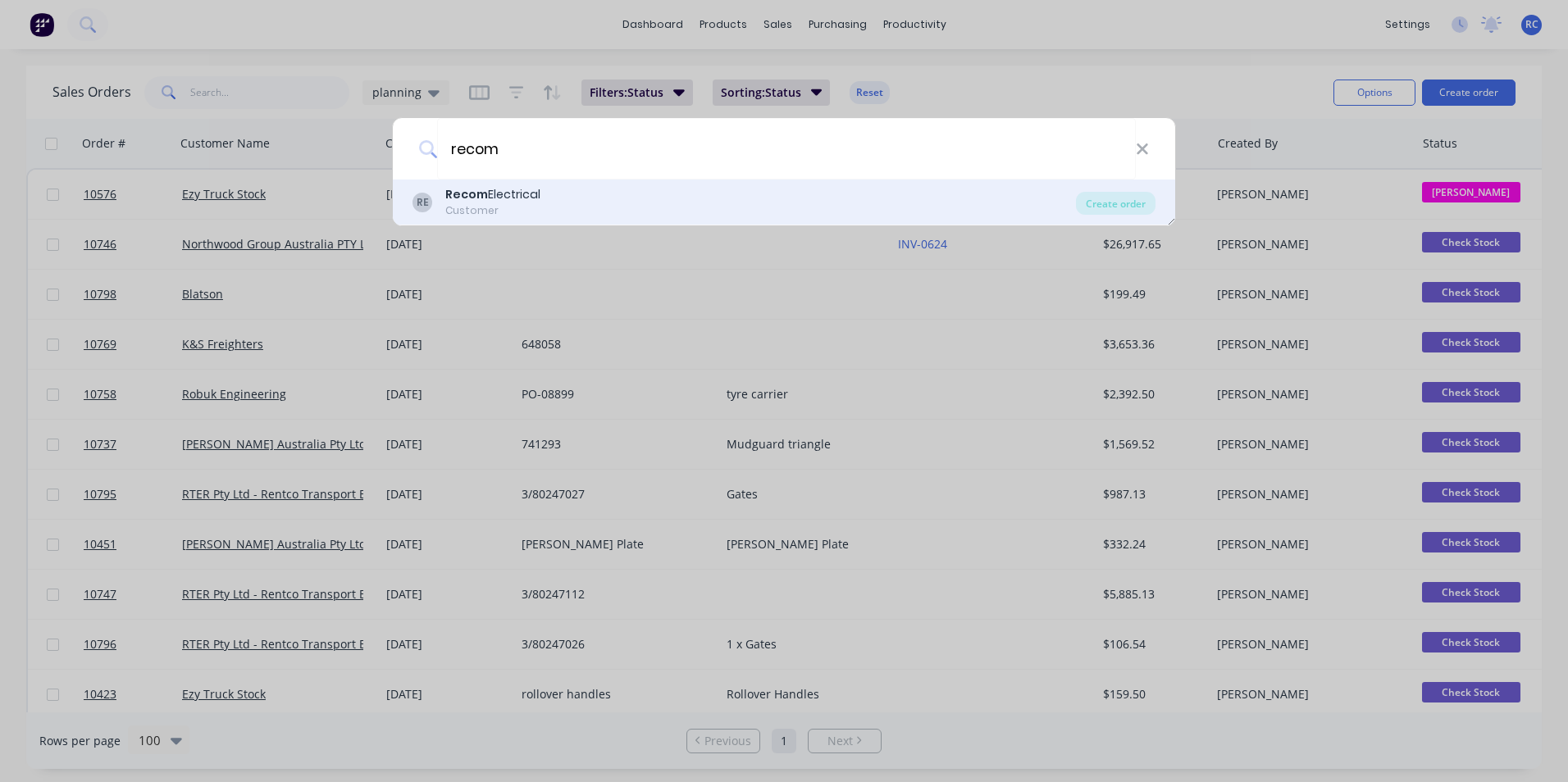
click at [531, 183] on div "RE Recom Electrical Customer Create order" at bounding box center [784, 202] width 782 height 46
click at [522, 199] on div "Recom Electrical" at bounding box center [492, 194] width 96 height 17
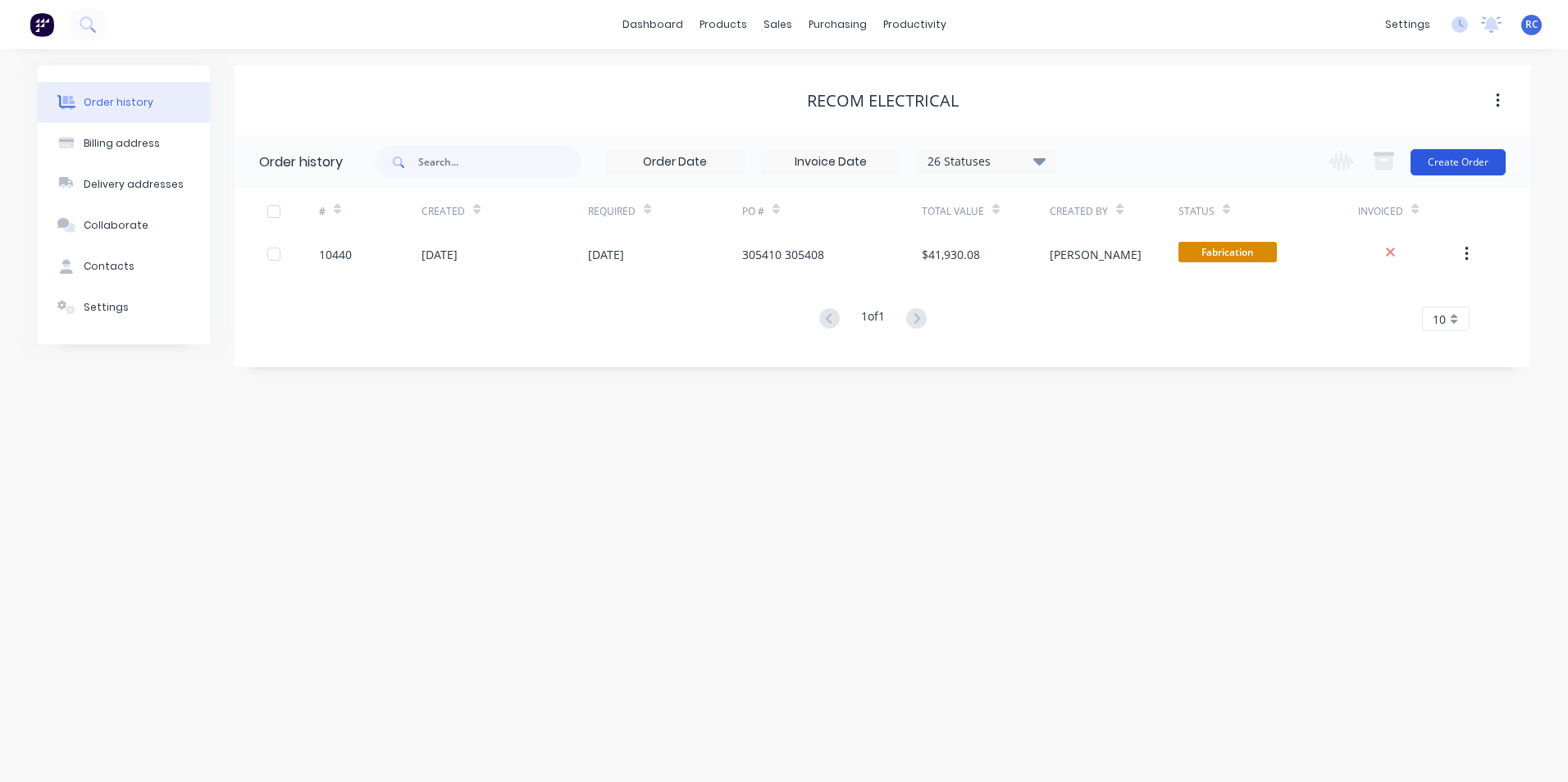
click at [1470, 152] on button "Create Order" at bounding box center [1458, 163] width 96 height 27
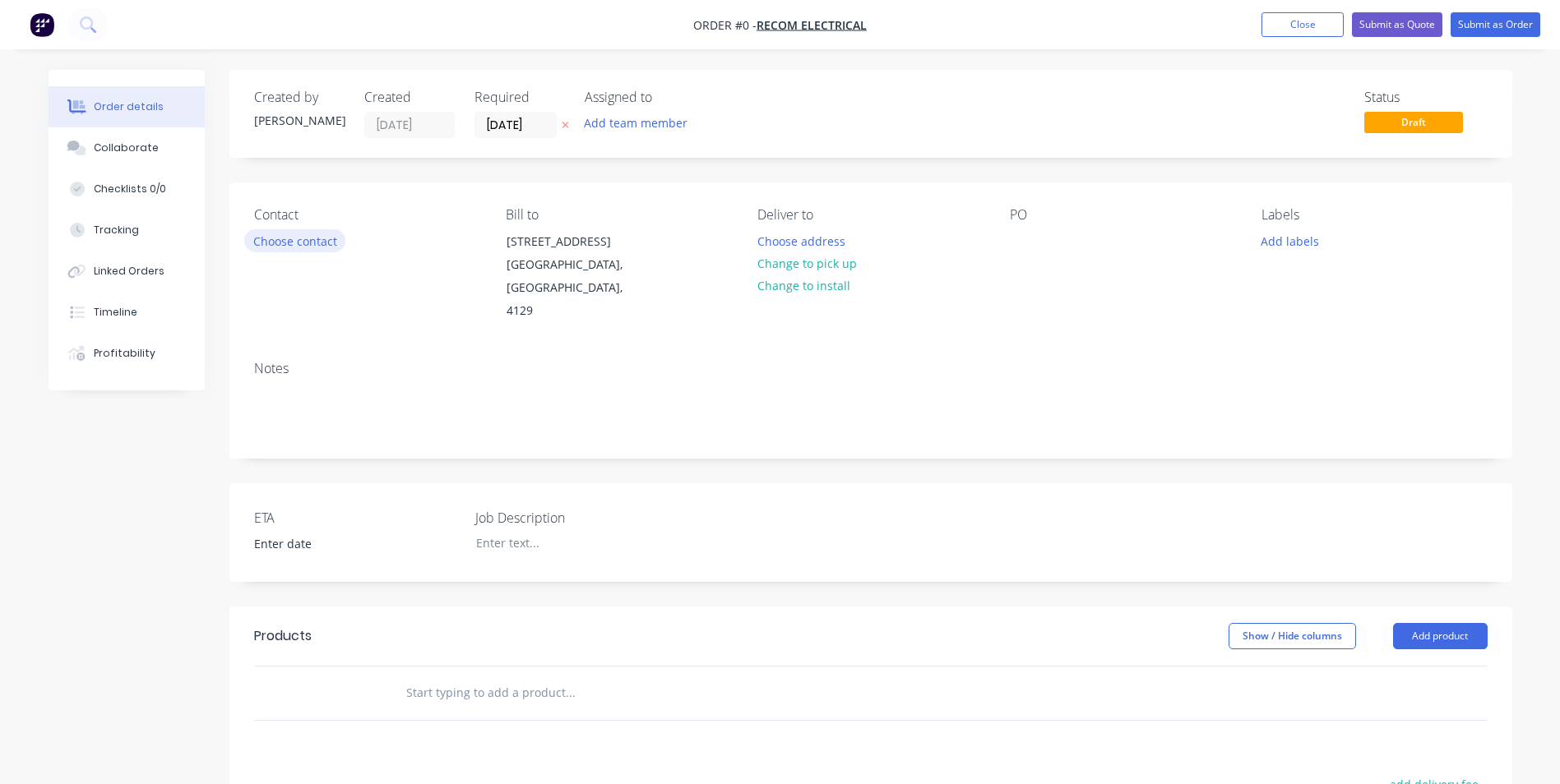
click at [288, 239] on button "Choose contact" at bounding box center [294, 240] width 101 height 22
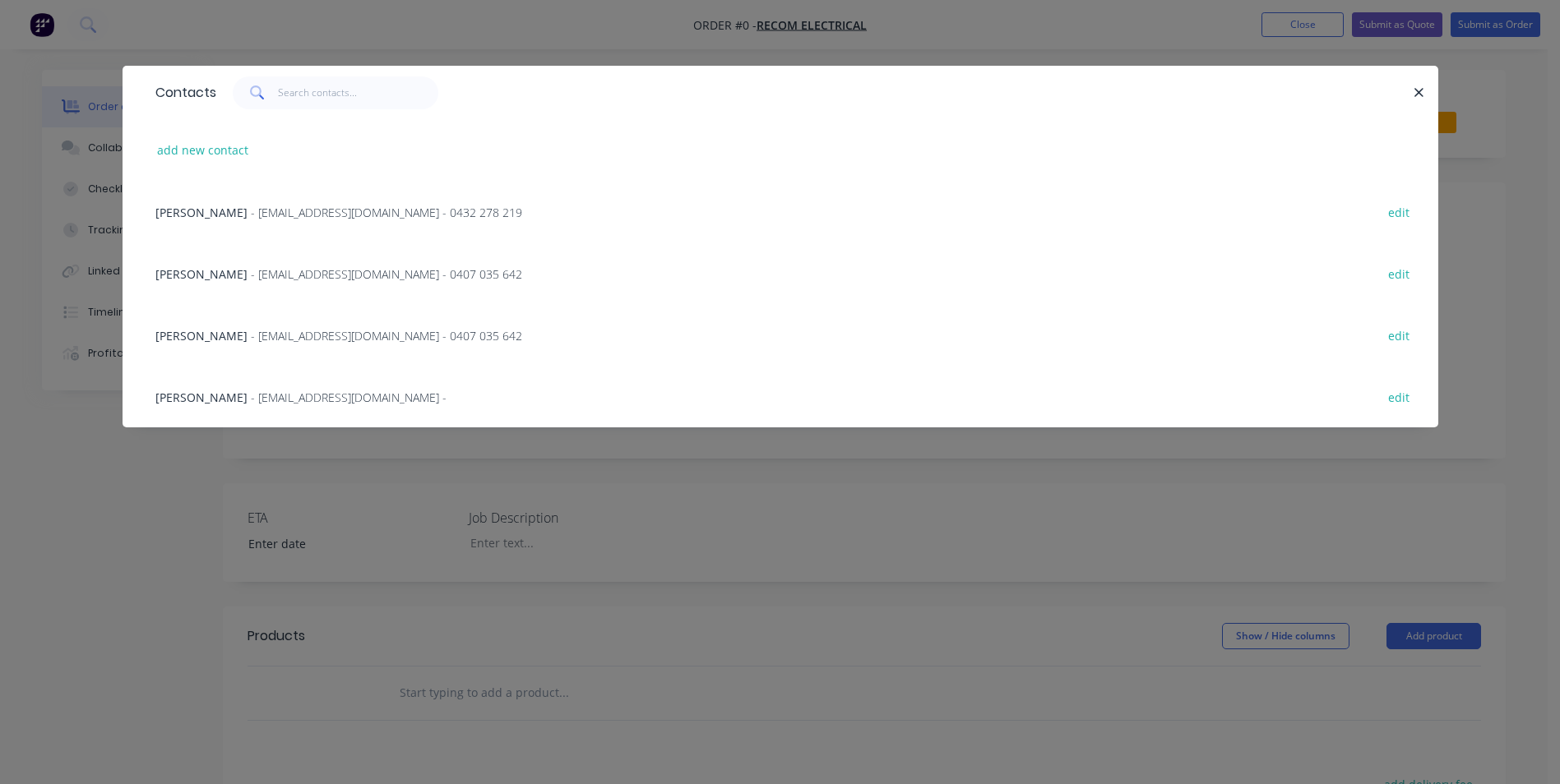
click at [251, 208] on span "- jcleal@recomqld.com.au - 0432 278 219" at bounding box center [386, 212] width 272 height 16
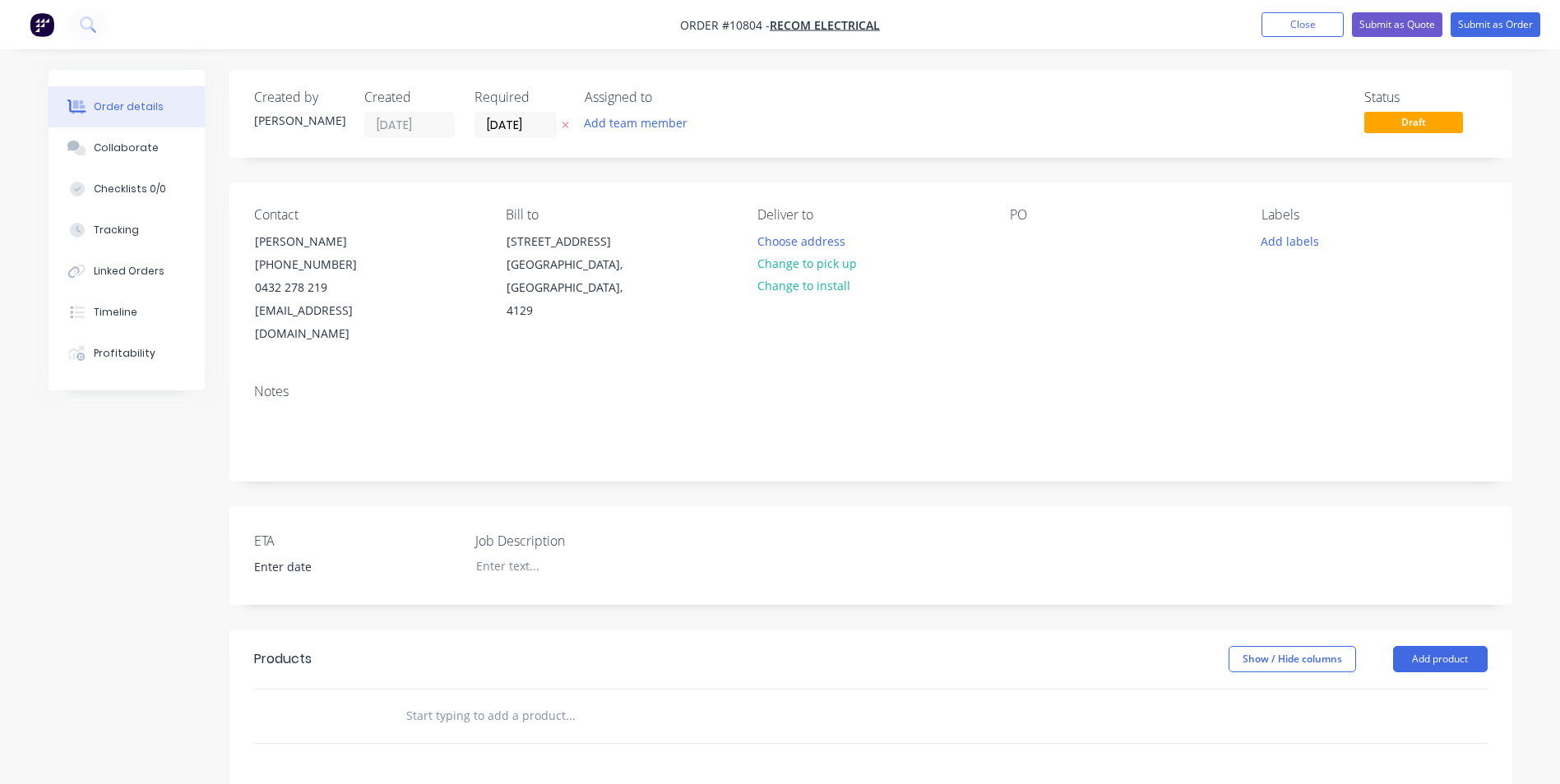
click at [464, 699] on input "text" at bounding box center [569, 715] width 329 height 33
paste input "Woolworths Bin Tipper-Units"
type input "Woolworths Bin Tipper- new design"
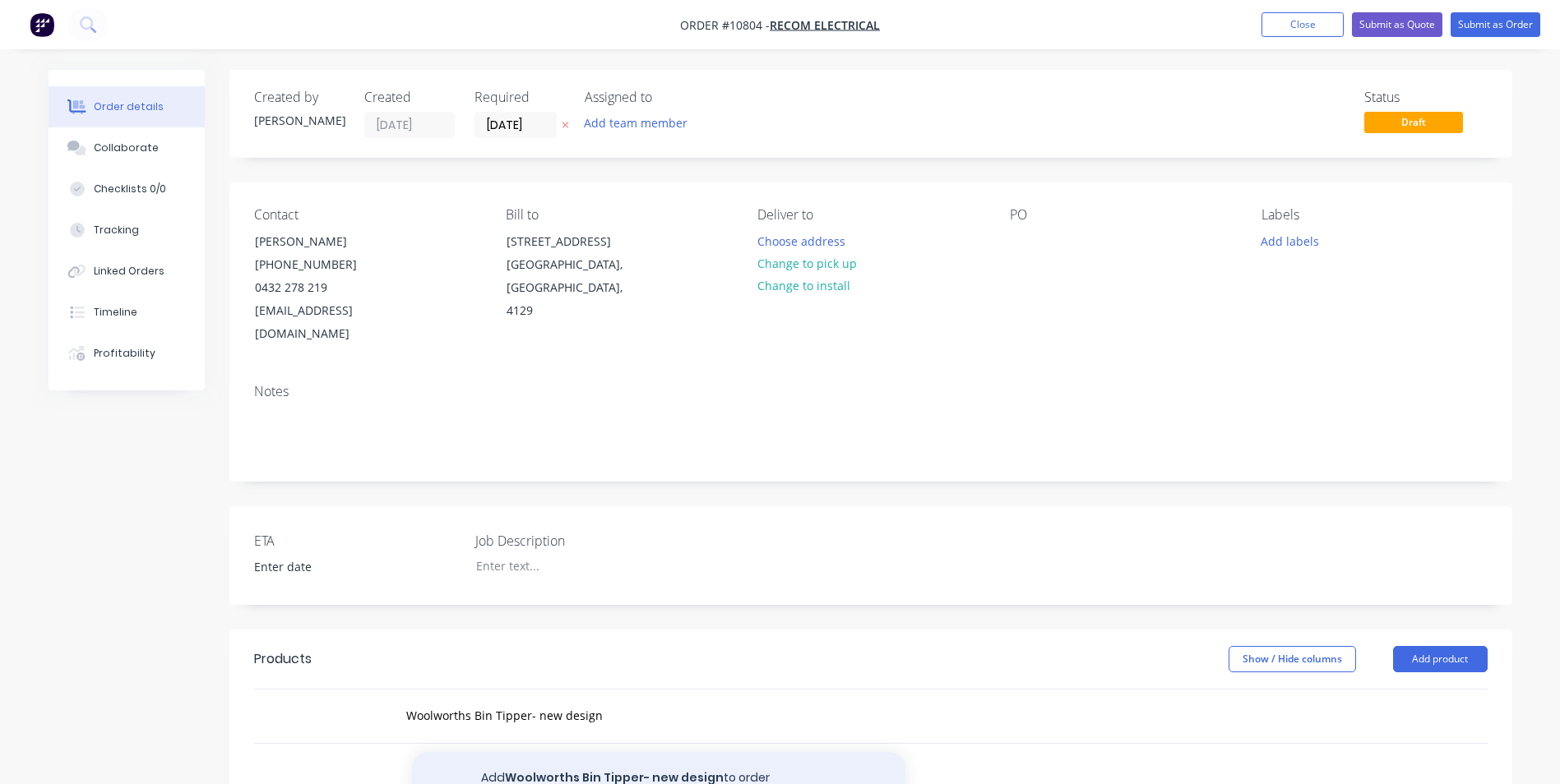
click at [712, 759] on button "Add Woolworths Bin Tipper- new design to order" at bounding box center [659, 778] width 494 height 52
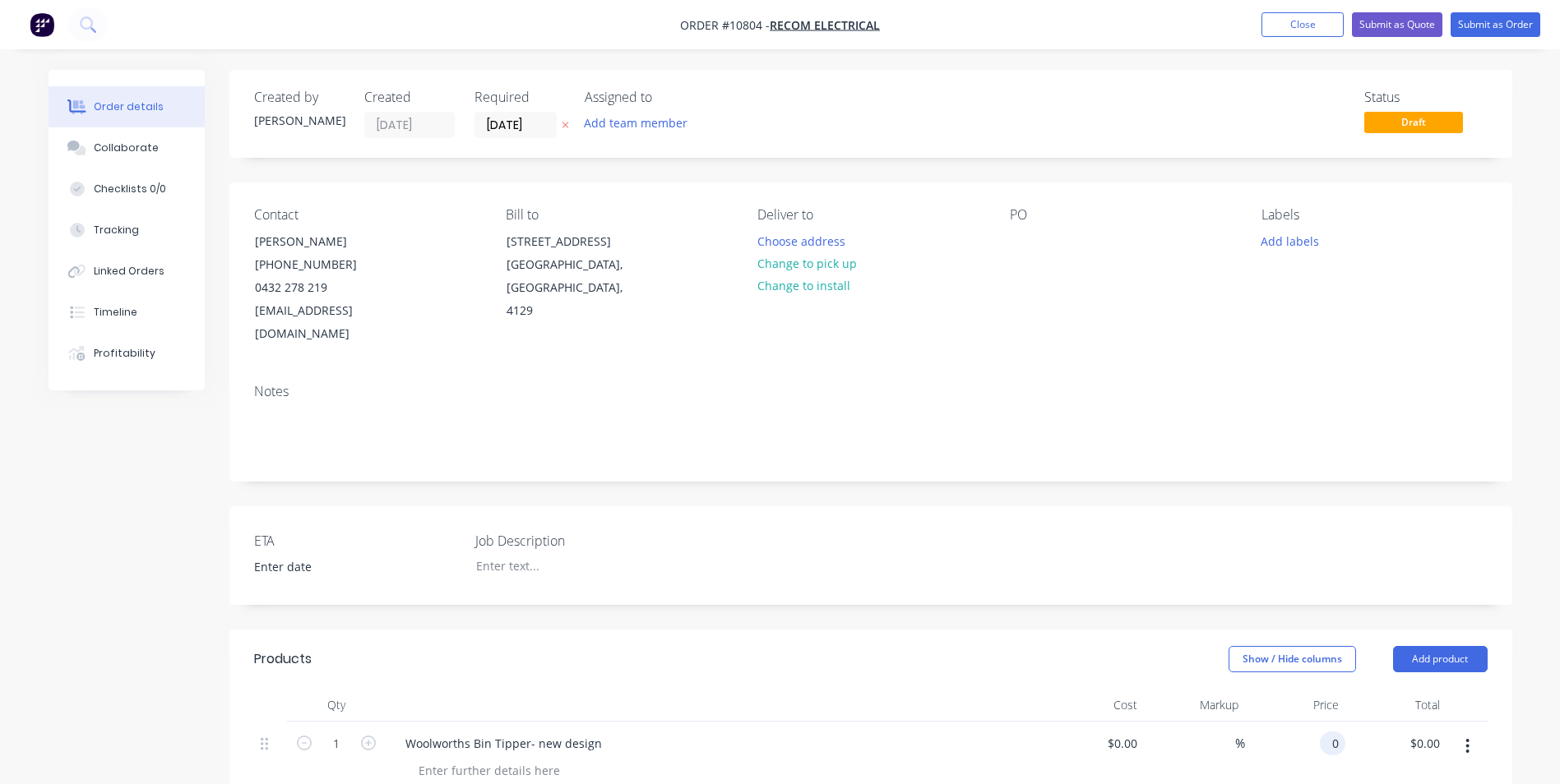
click at [1331, 732] on input "0" at bounding box center [1336, 744] width 19 height 24
type input "$2,895.00"
click at [1290, 763] on div "$2,895.00 2895.00" at bounding box center [1295, 759] width 101 height 75
click at [352, 732] on input "1" at bounding box center [336, 744] width 42 height 25
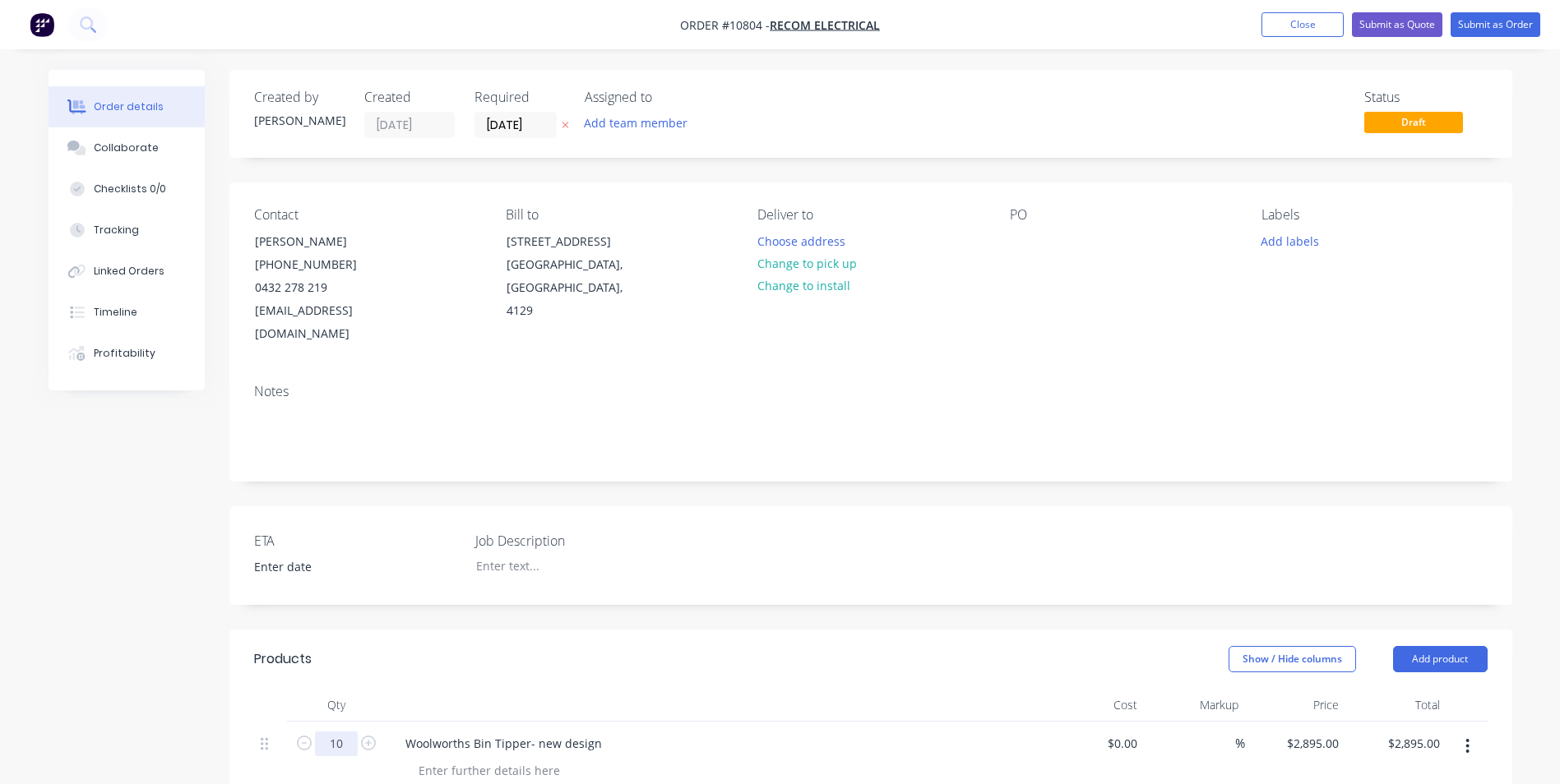
type input "10"
type input "$28,950.00"
click at [680, 689] on div at bounding box center [714, 705] width 658 height 33
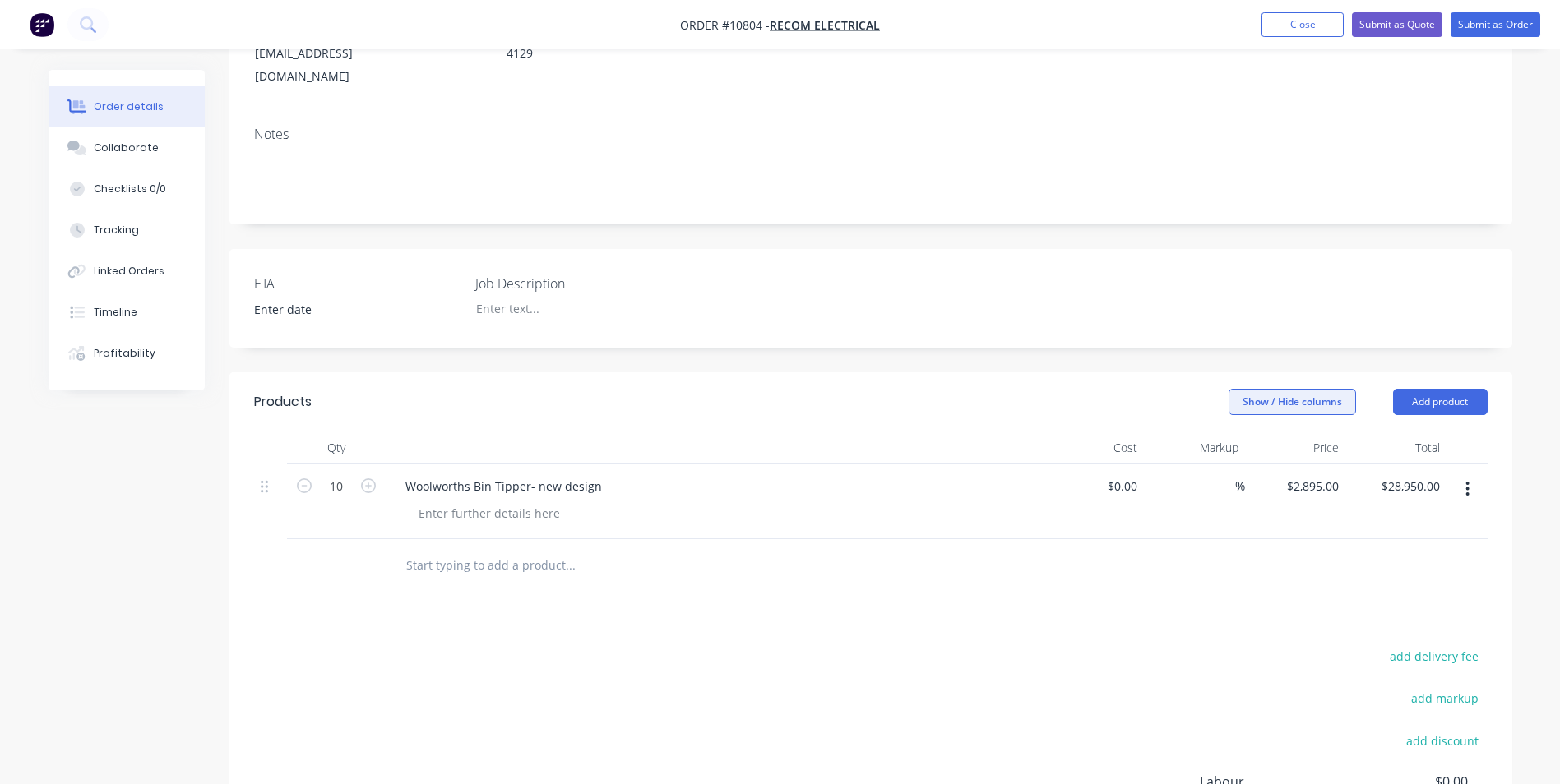
scroll to position [215, 0]
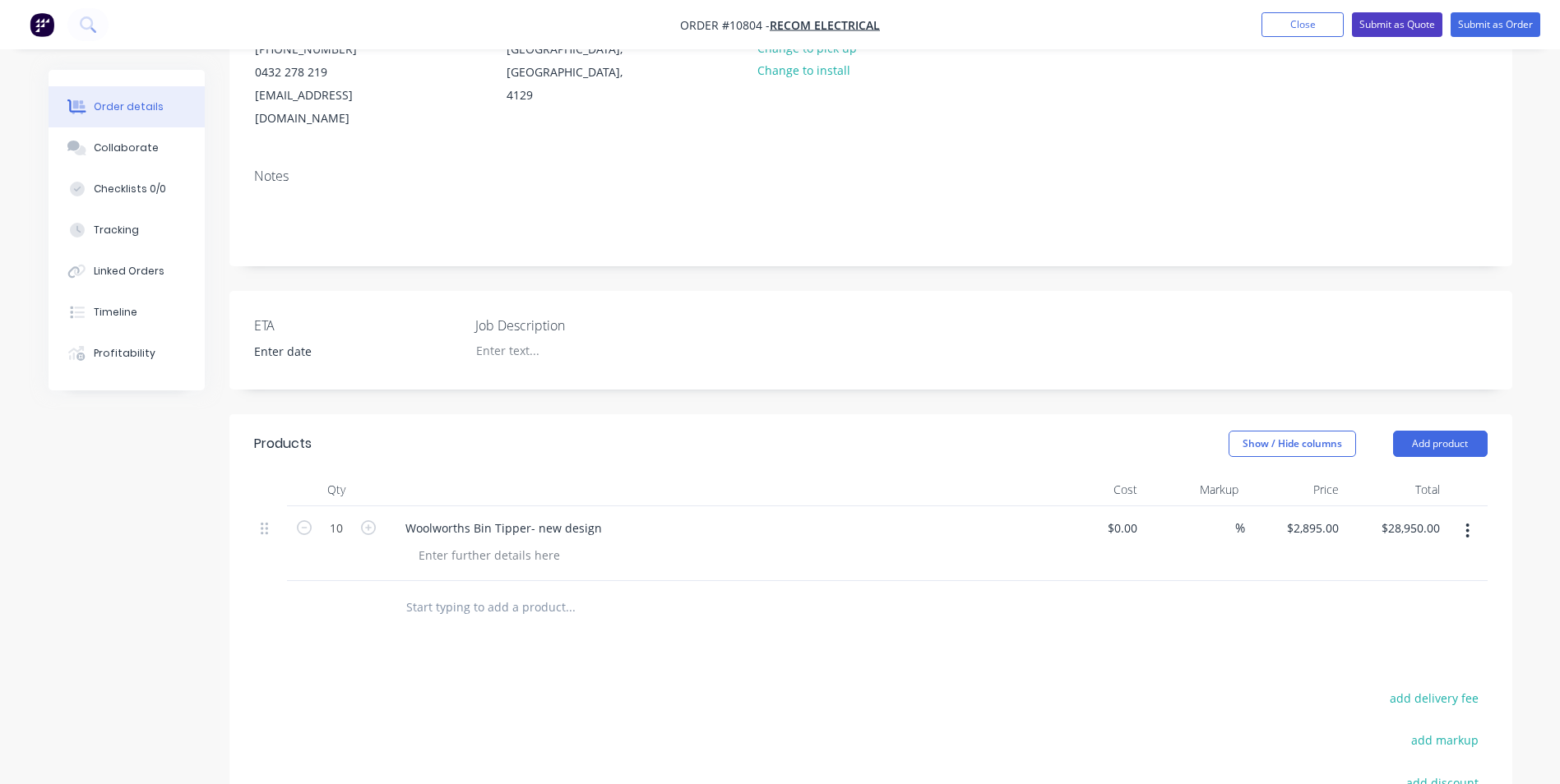
click at [1431, 22] on button "Submit as Quote" at bounding box center [1398, 24] width 91 height 25
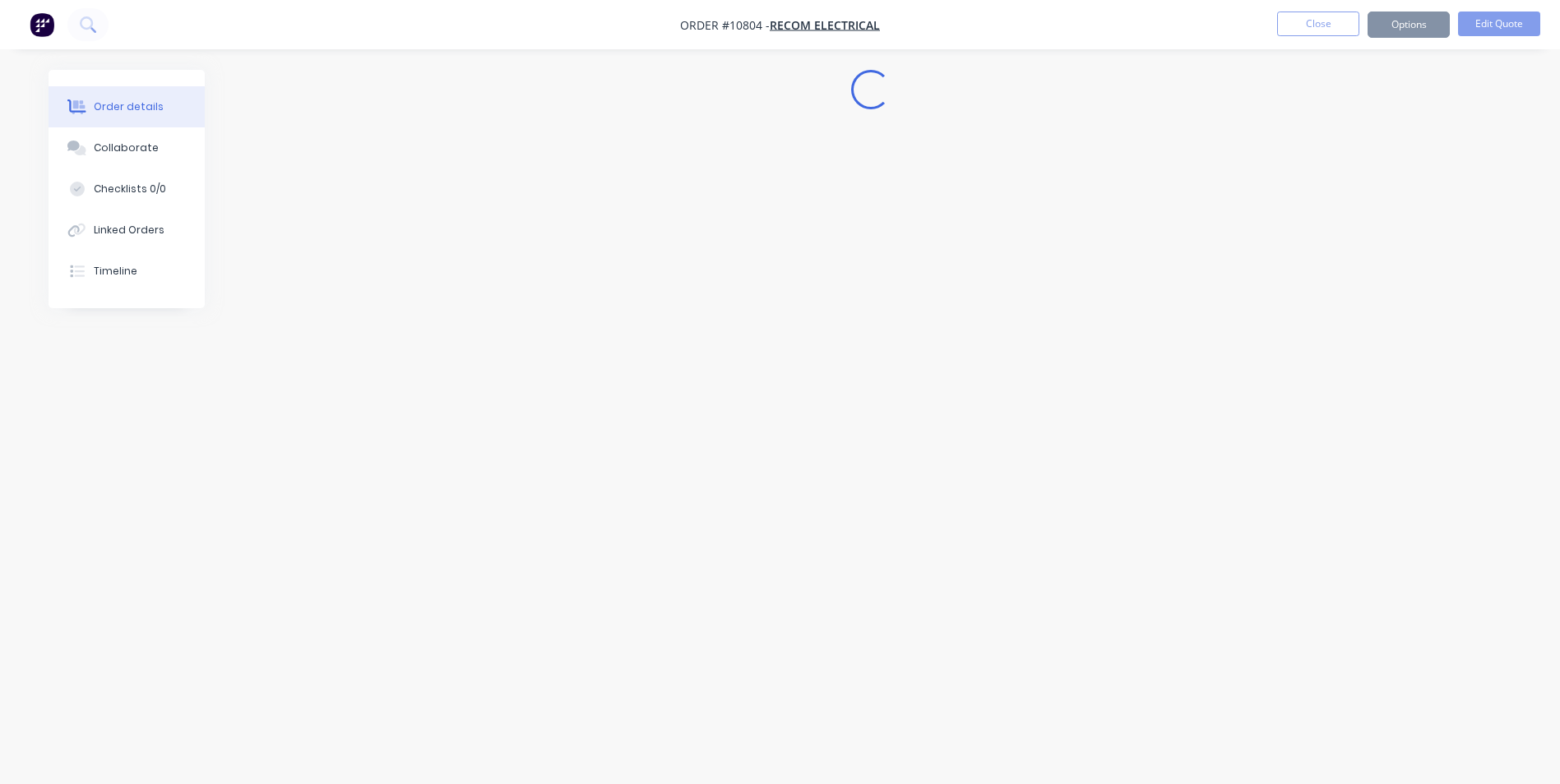
scroll to position [0, 0]
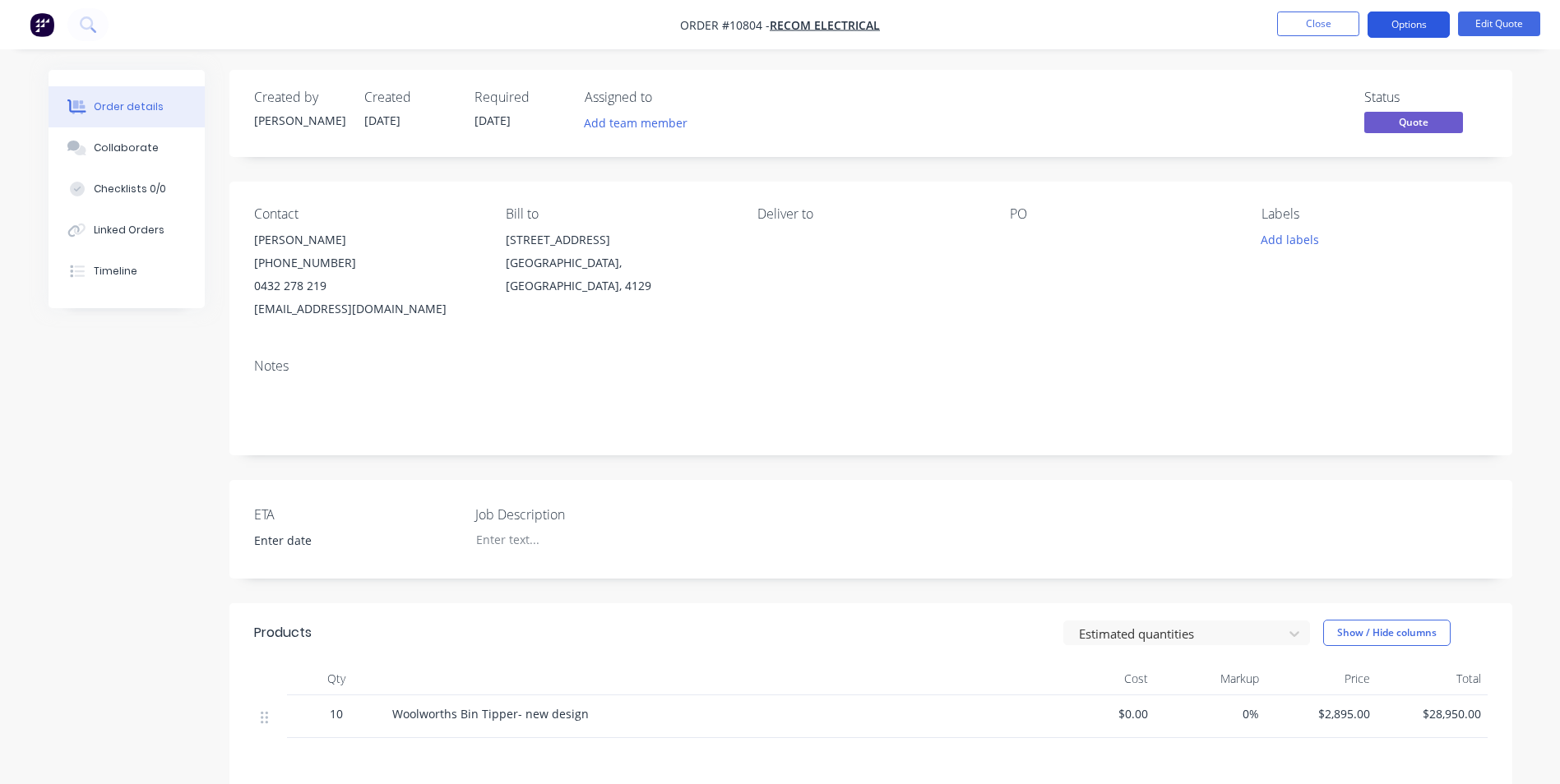
click at [1428, 22] on button "Options" at bounding box center [1408, 25] width 82 height 27
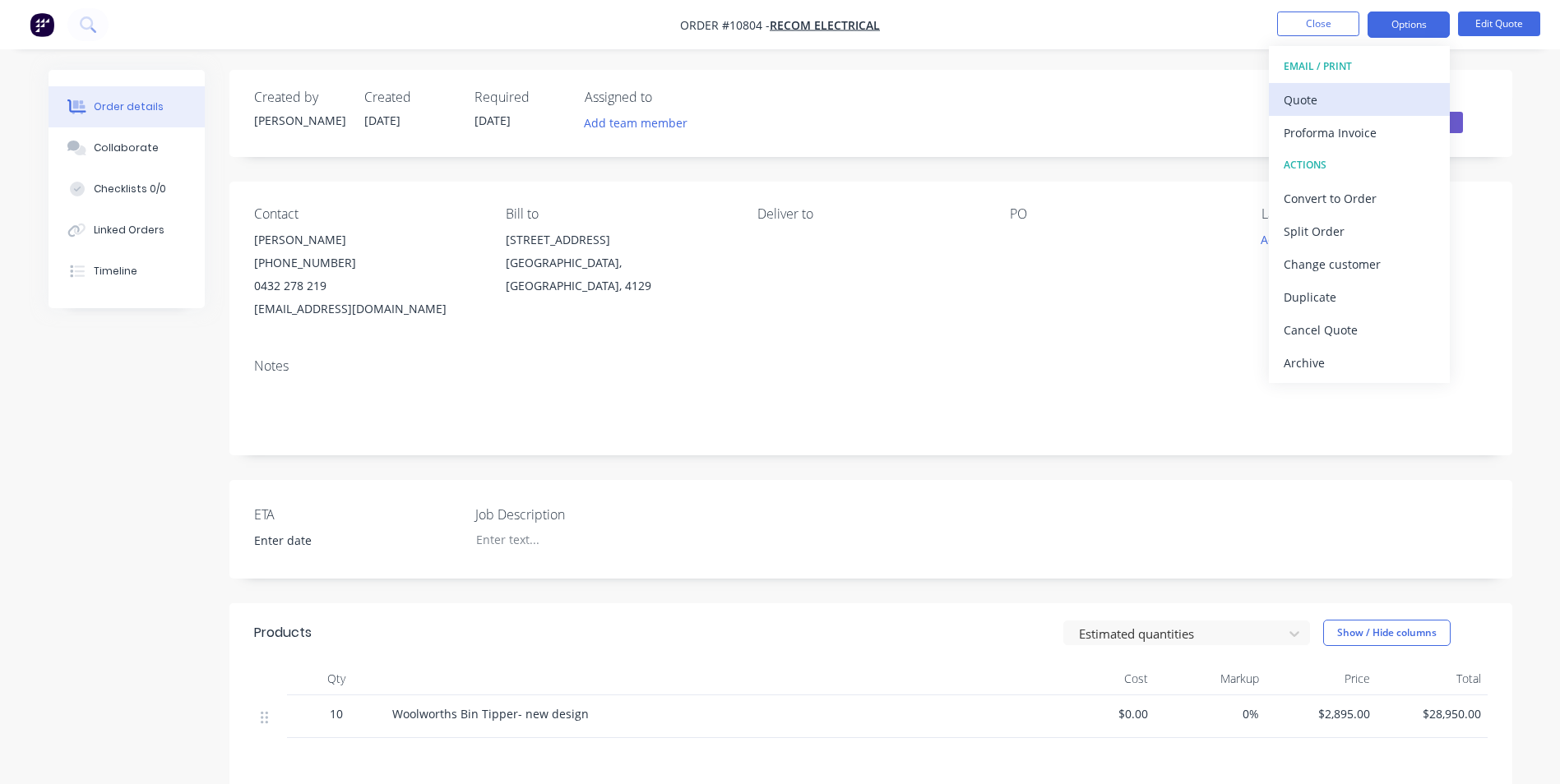
click at [1377, 95] on div "Quote" at bounding box center [1359, 100] width 151 height 24
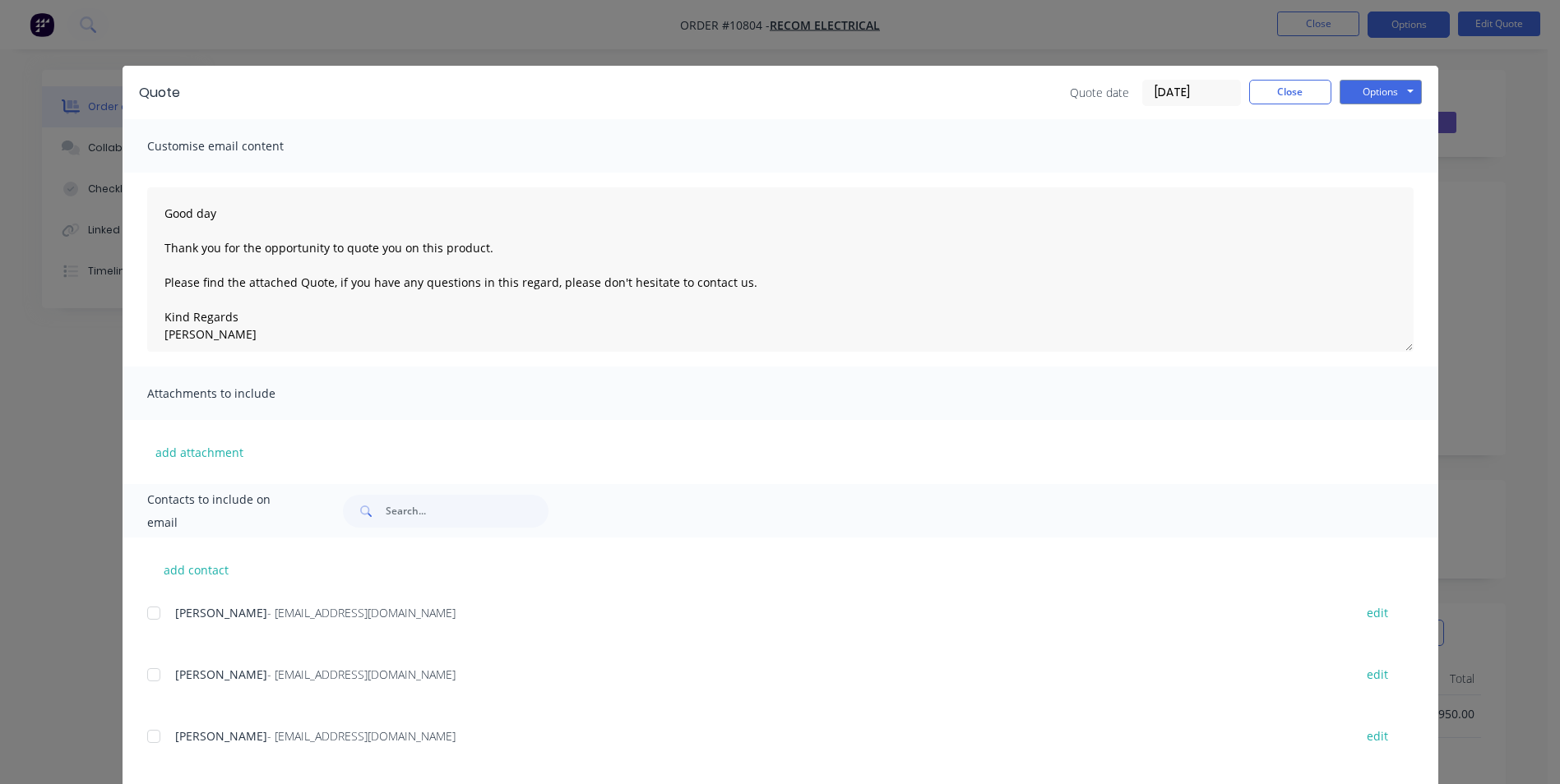
click at [183, 616] on span "[PERSON_NAME]" at bounding box center [220, 613] width 92 height 16
click at [140, 615] on div at bounding box center [153, 612] width 33 height 33
click at [1353, 93] on button "Options" at bounding box center [1380, 92] width 82 height 25
click at [1382, 175] on button "Email" at bounding box center [1392, 175] width 106 height 27
click at [1284, 106] on div "Quote Quote date 25/09/25 Close Options Preview Print Email" at bounding box center [780, 93] width 1316 height 53
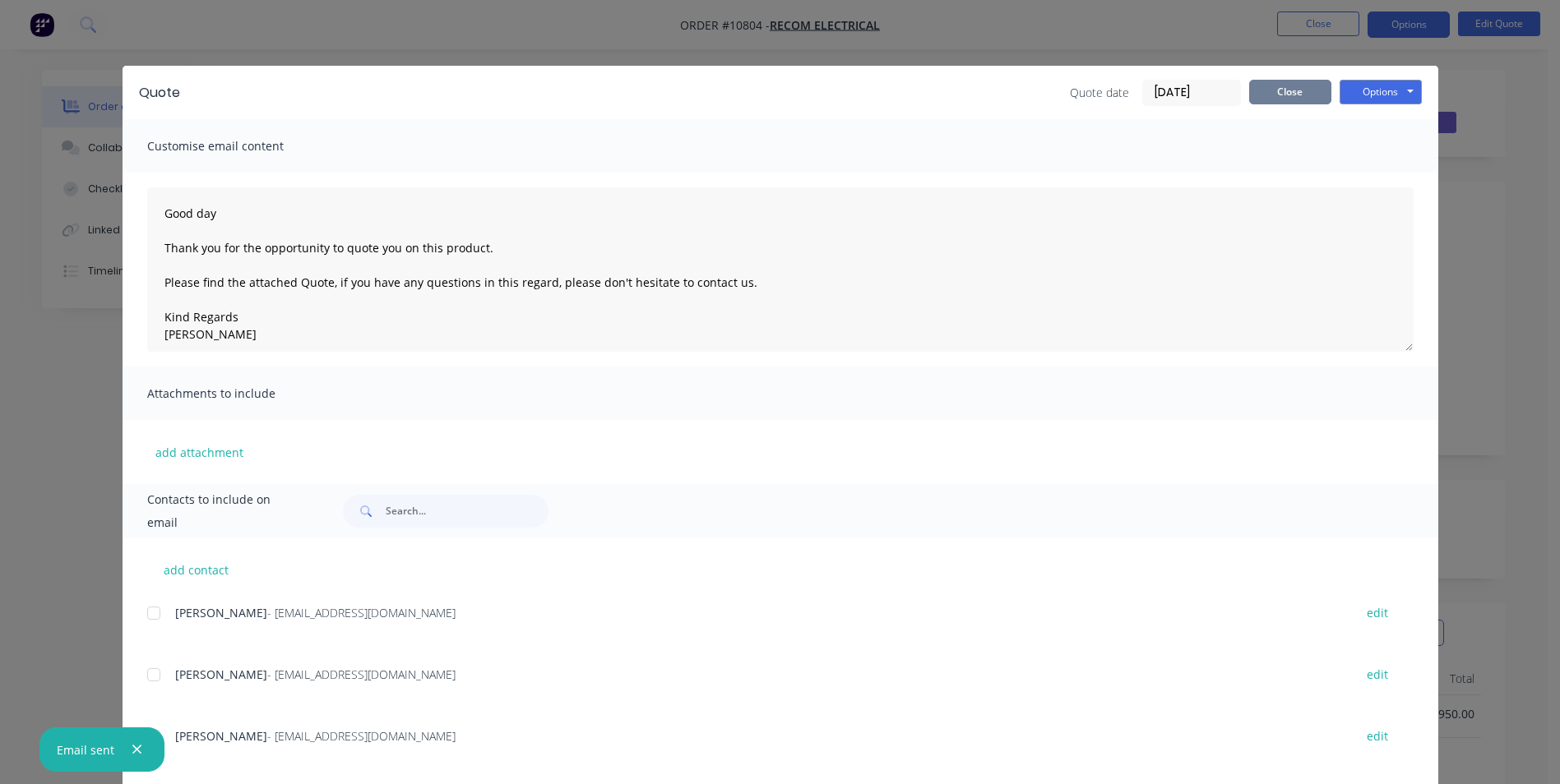
click at [1272, 91] on button "Close" at bounding box center [1290, 92] width 82 height 25
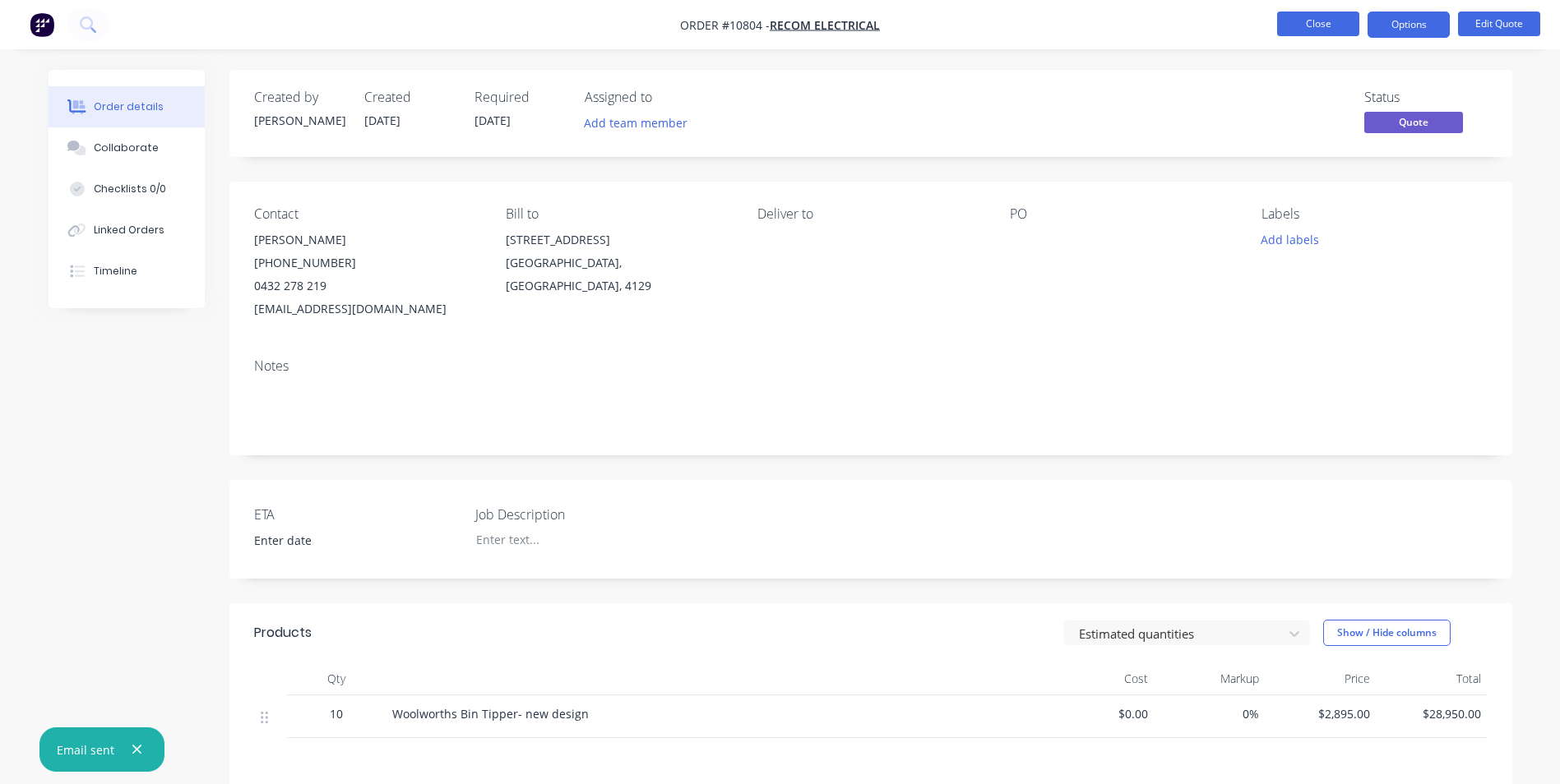
click at [1310, 33] on button "Close" at bounding box center [1318, 24] width 82 height 25
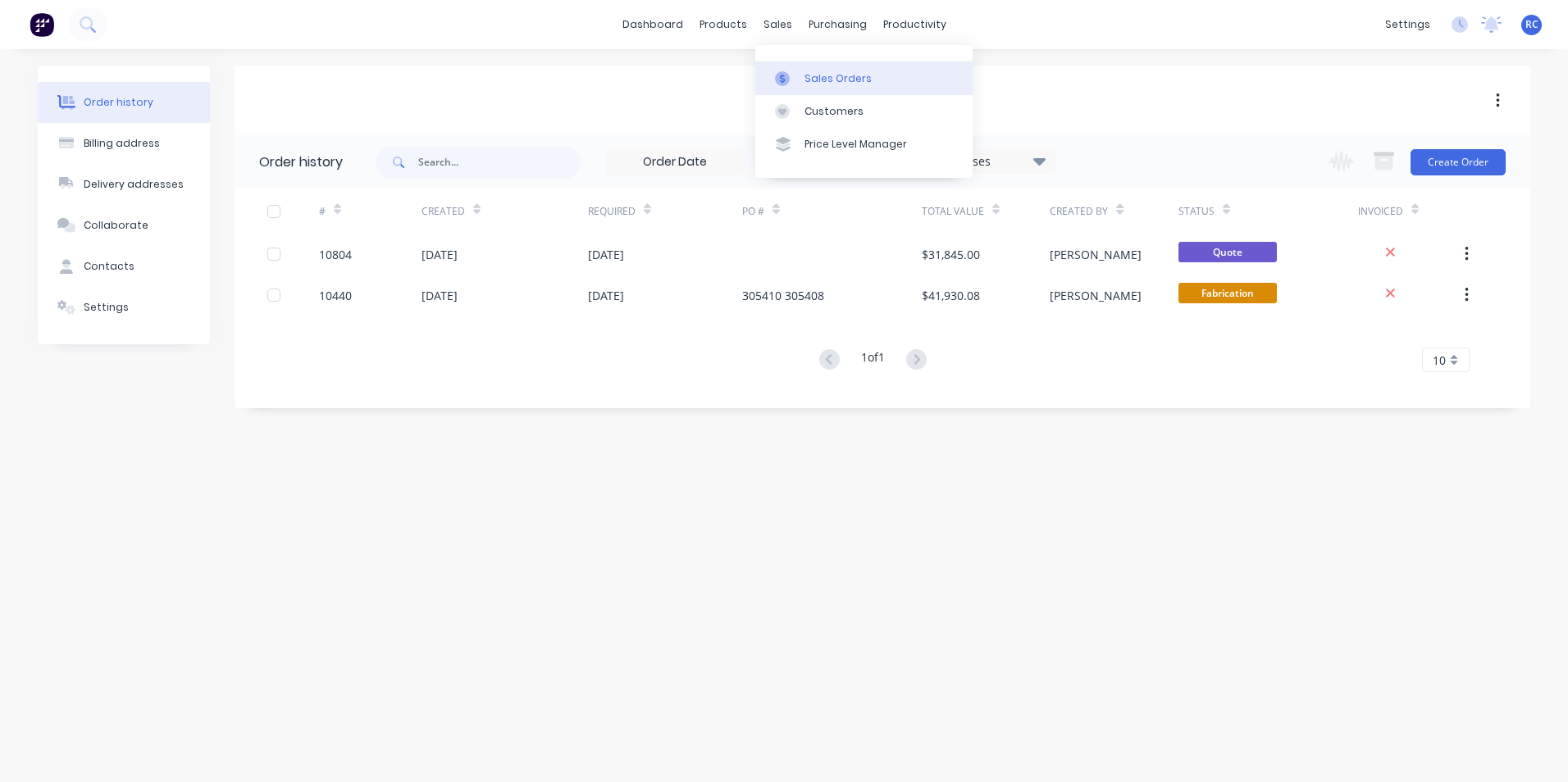
click at [805, 83] on div "Sales Orders" at bounding box center [838, 78] width 67 height 15
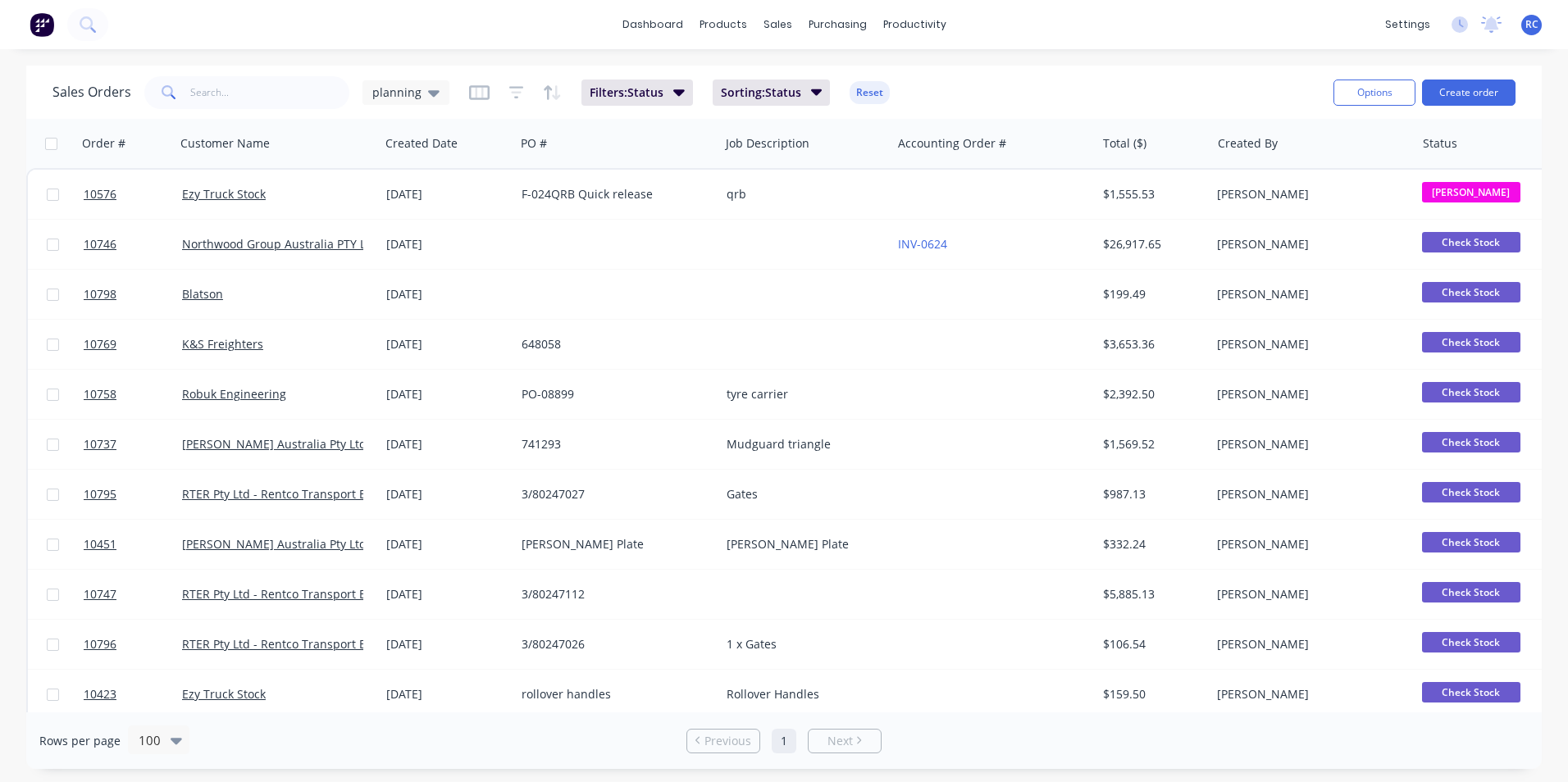
click at [1461, 105] on div "Options Create order" at bounding box center [1420, 92] width 188 height 40
click at [1455, 96] on button "Create order" at bounding box center [1469, 93] width 94 height 27
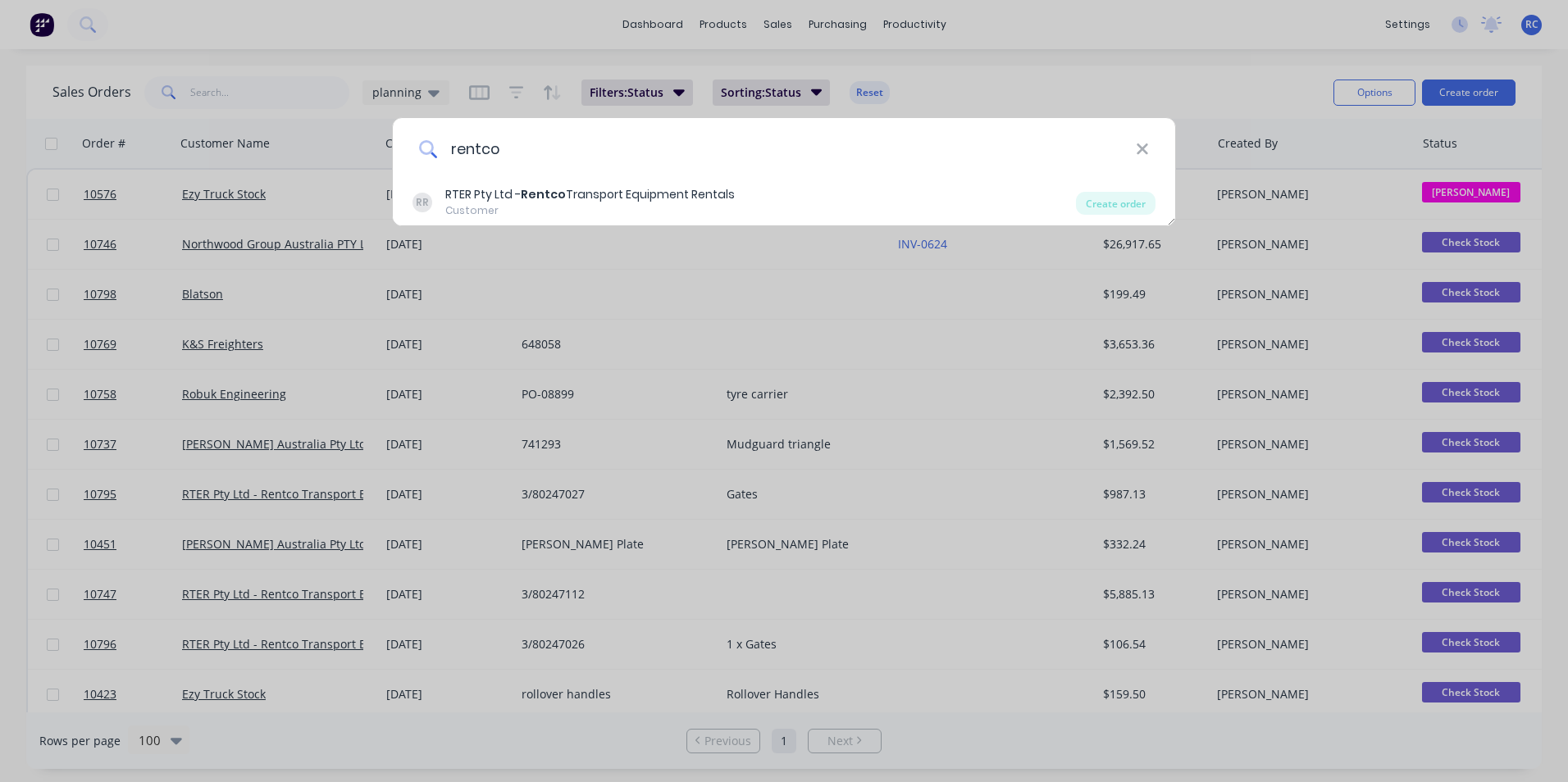
type input "rentco"
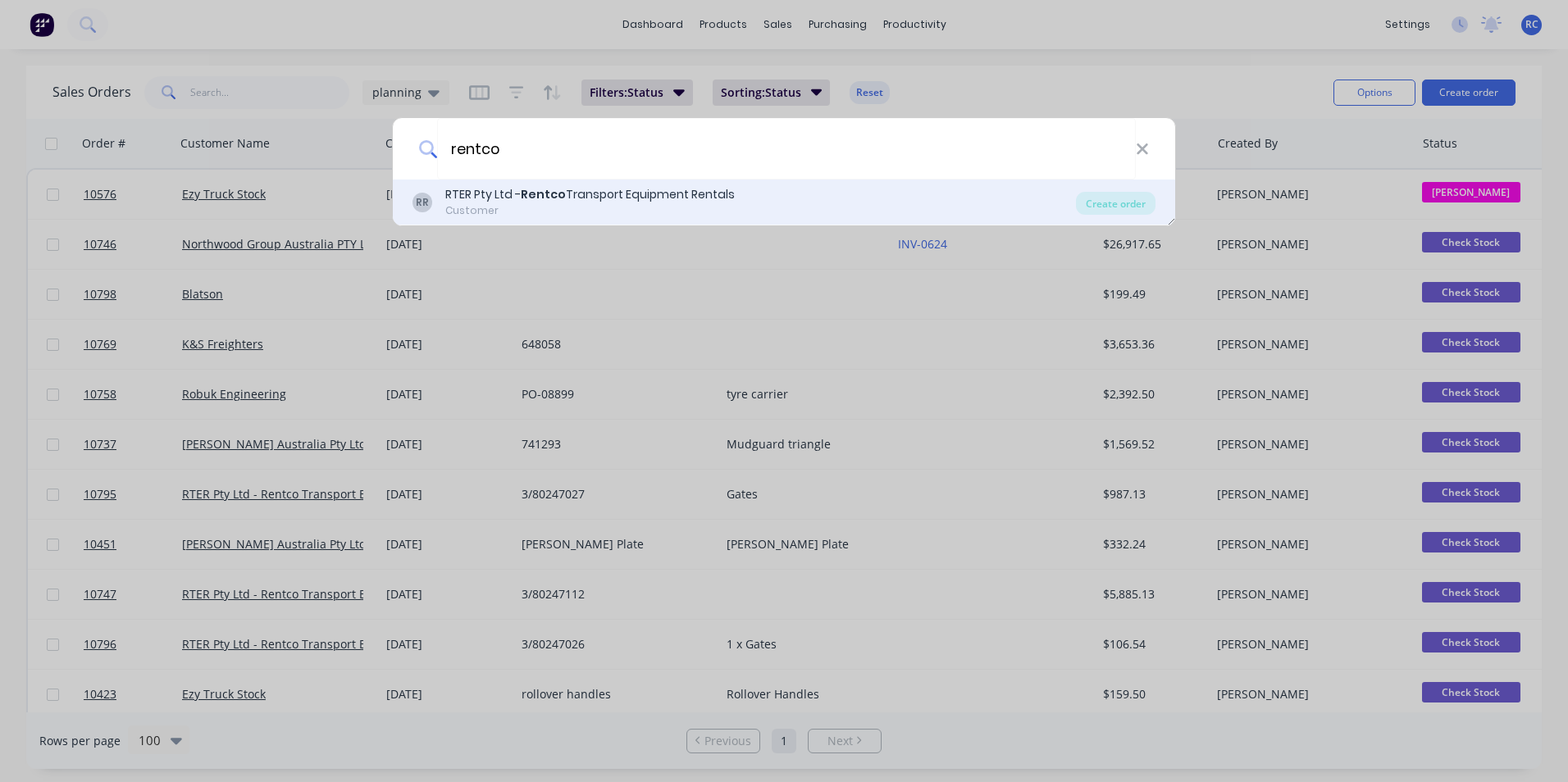
click at [650, 210] on div "Customer" at bounding box center [590, 210] width 290 height 15
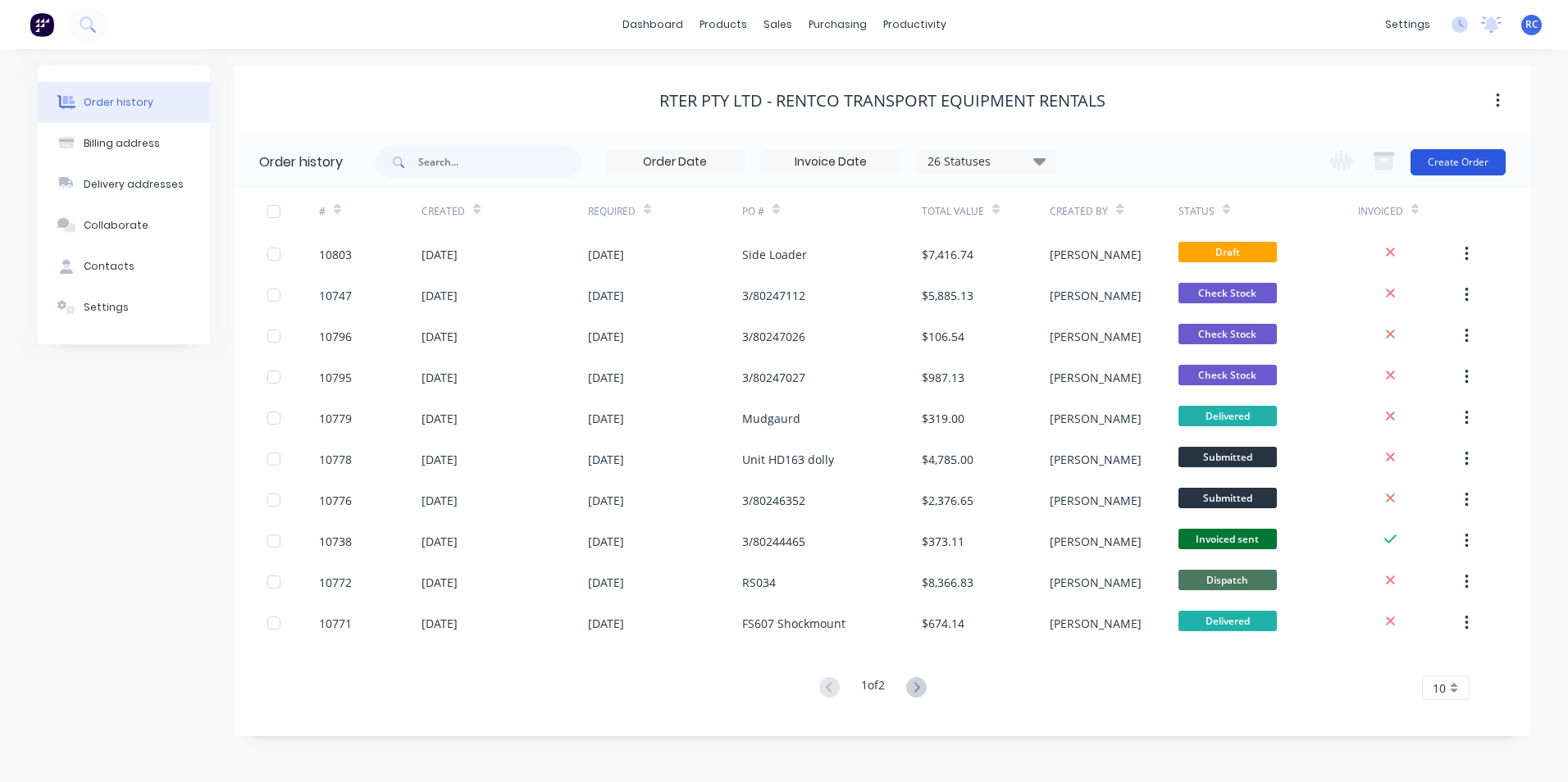
click at [1435, 156] on button "Create Order" at bounding box center [1458, 163] width 96 height 27
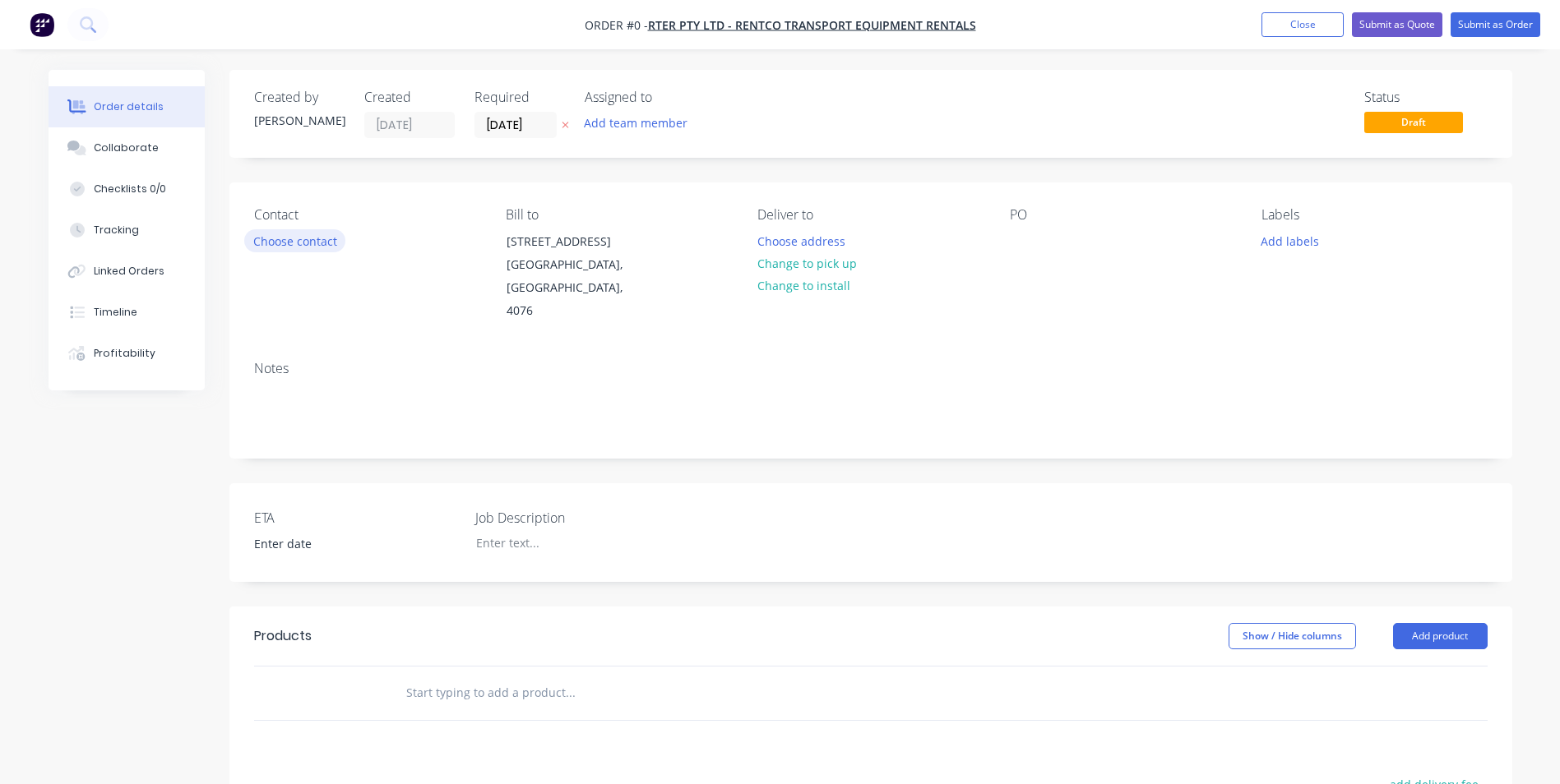
drag, startPoint x: 346, startPoint y: 248, endPoint x: 319, endPoint y: 243, distance: 27.5
click at [319, 243] on div "Contact Choose contact" at bounding box center [367, 265] width 225 height 116
click at [307, 246] on button "Choose contact" at bounding box center [294, 240] width 101 height 22
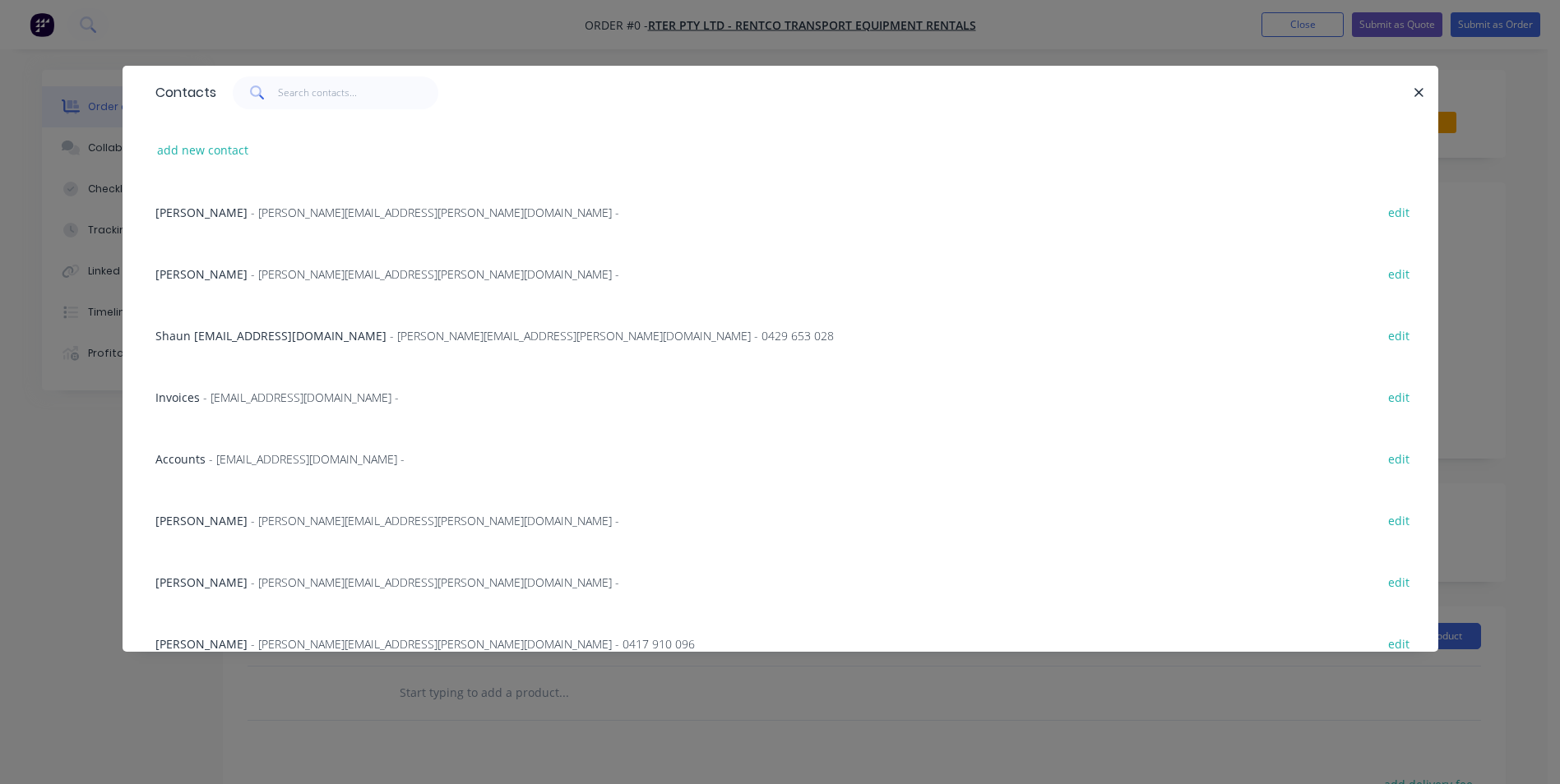
click at [216, 255] on div "Bradley Smith - bradley.smith@rentco.com.au - edit" at bounding box center [780, 274] width 1267 height 61
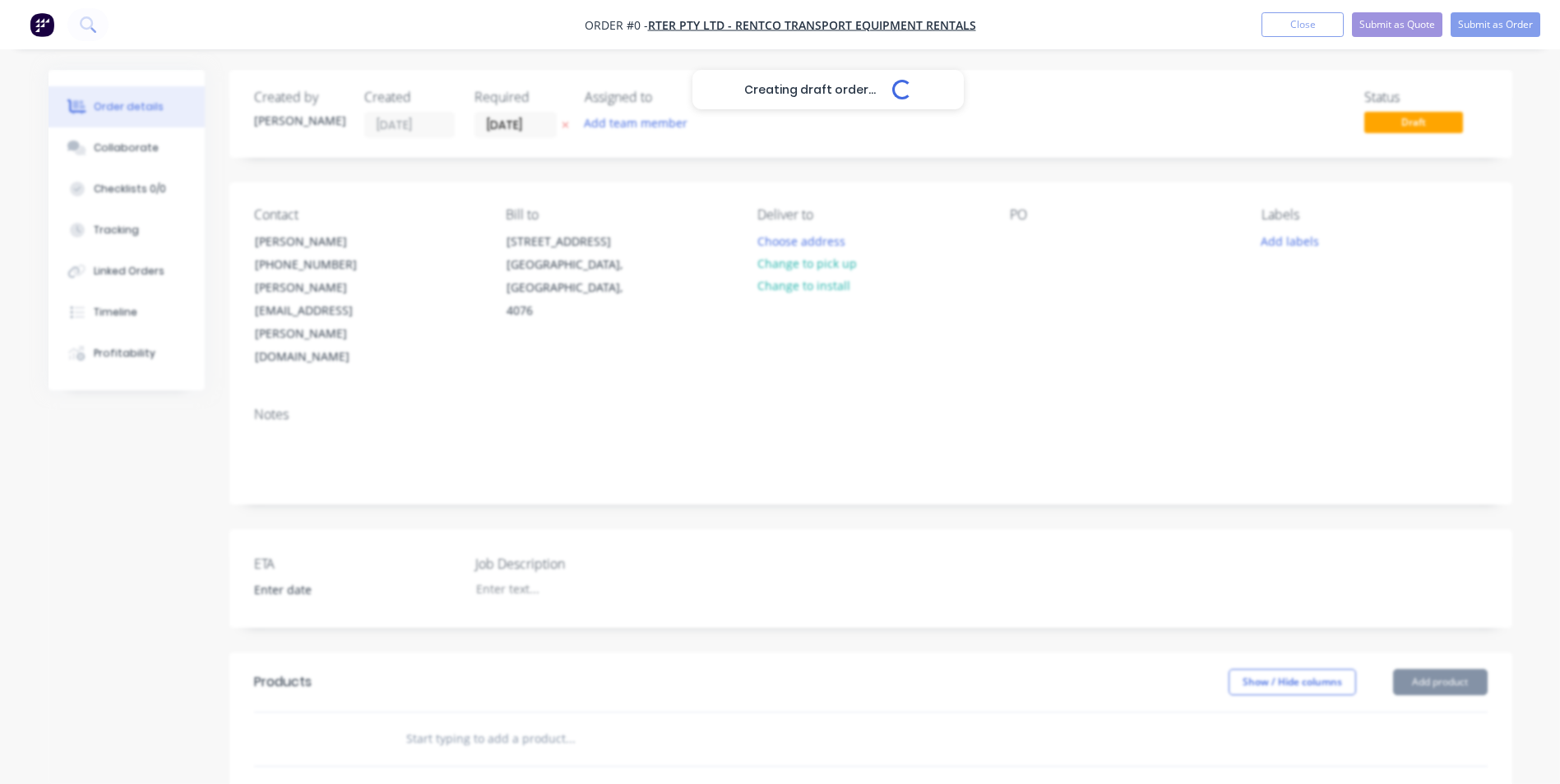
click at [1024, 233] on div "Creating draft order... Loading..." at bounding box center [828, 462] width 1560 height 784
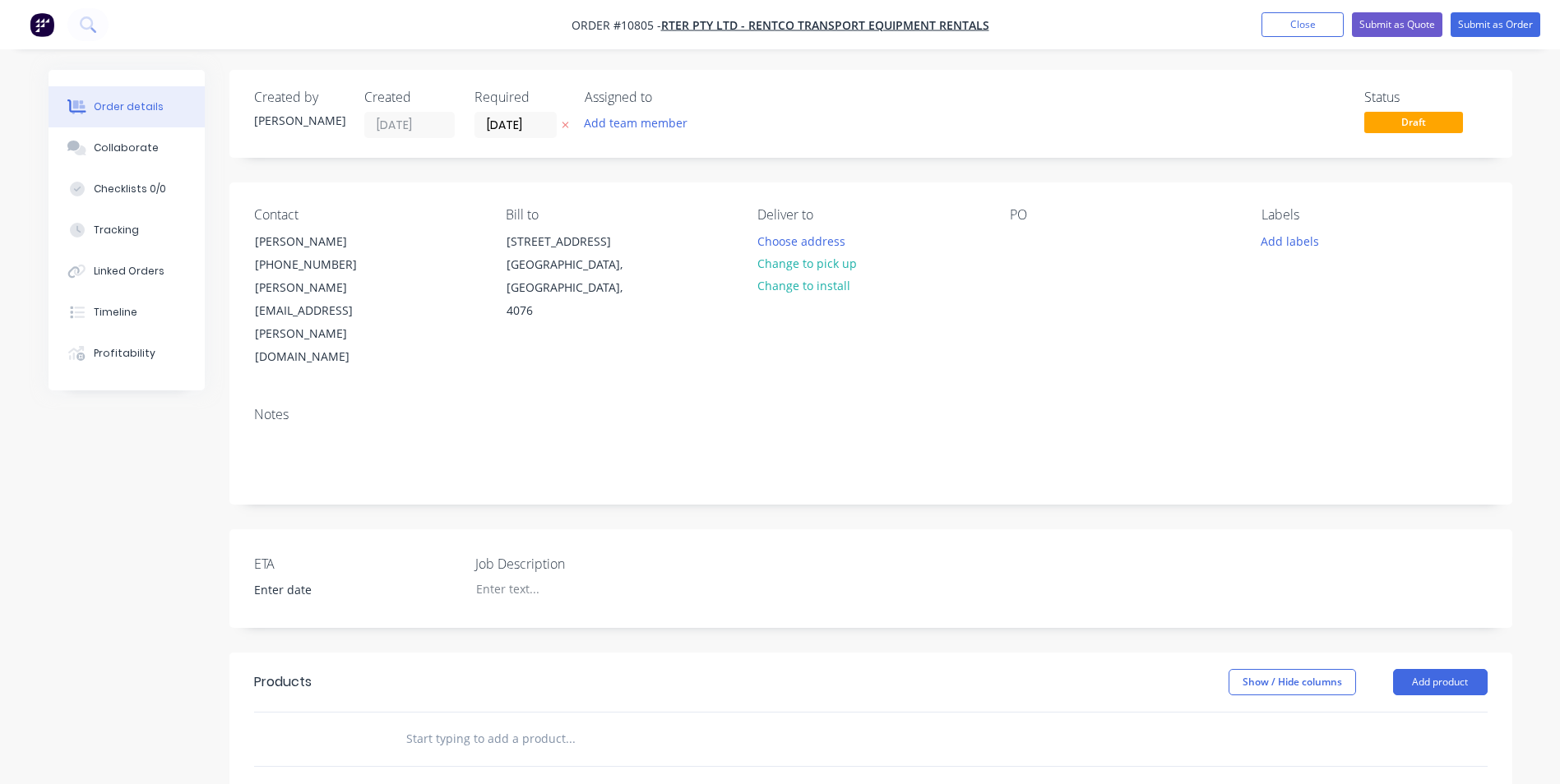
click at [457, 723] on input "text" at bounding box center [569, 739] width 329 height 33
type input "template"
click at [1324, 24] on button "Close" at bounding box center [1302, 24] width 82 height 25
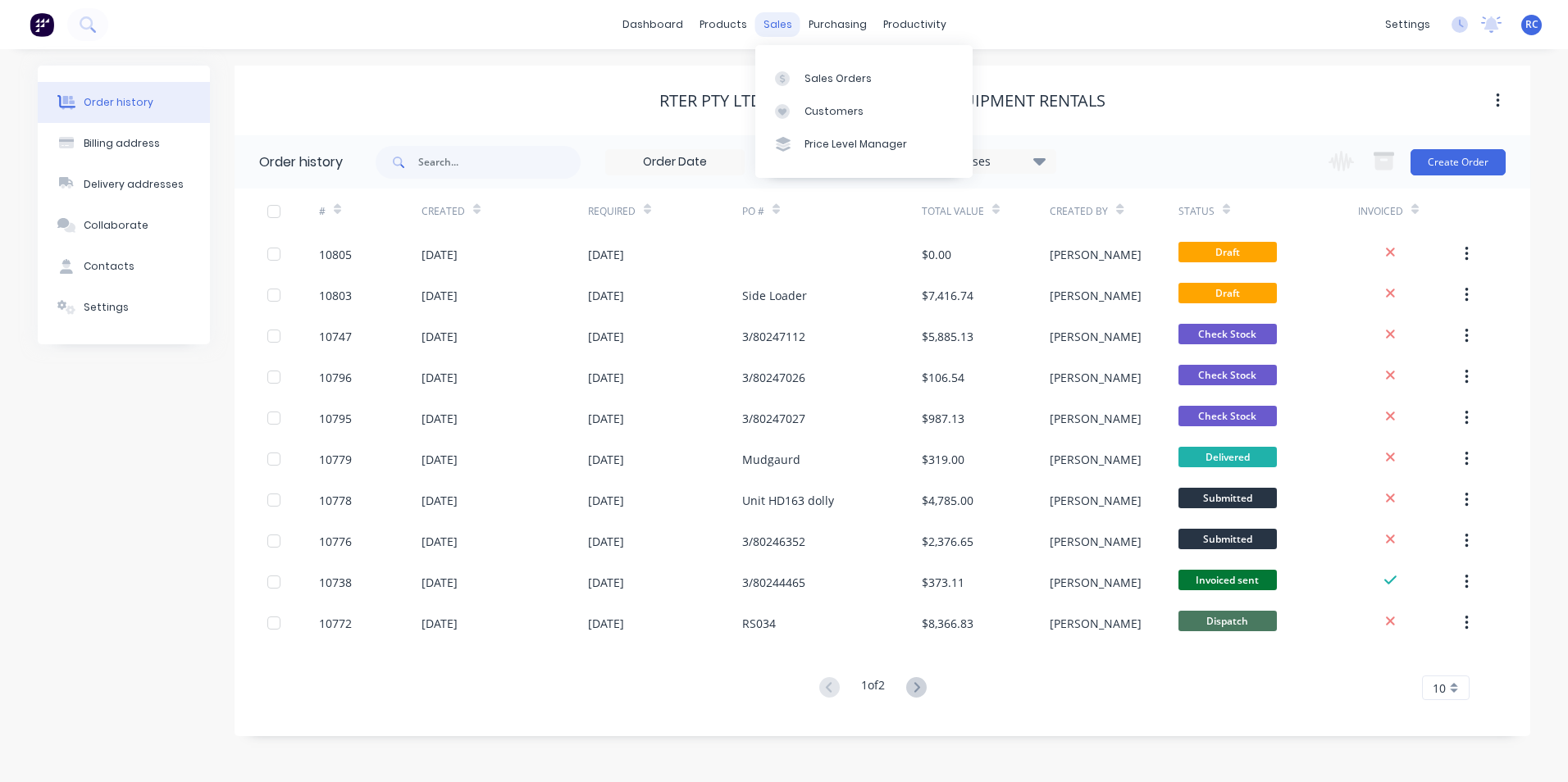
click at [784, 25] on div "sales" at bounding box center [778, 24] width 45 height 25
click at [798, 80] on div at bounding box center [787, 78] width 25 height 15
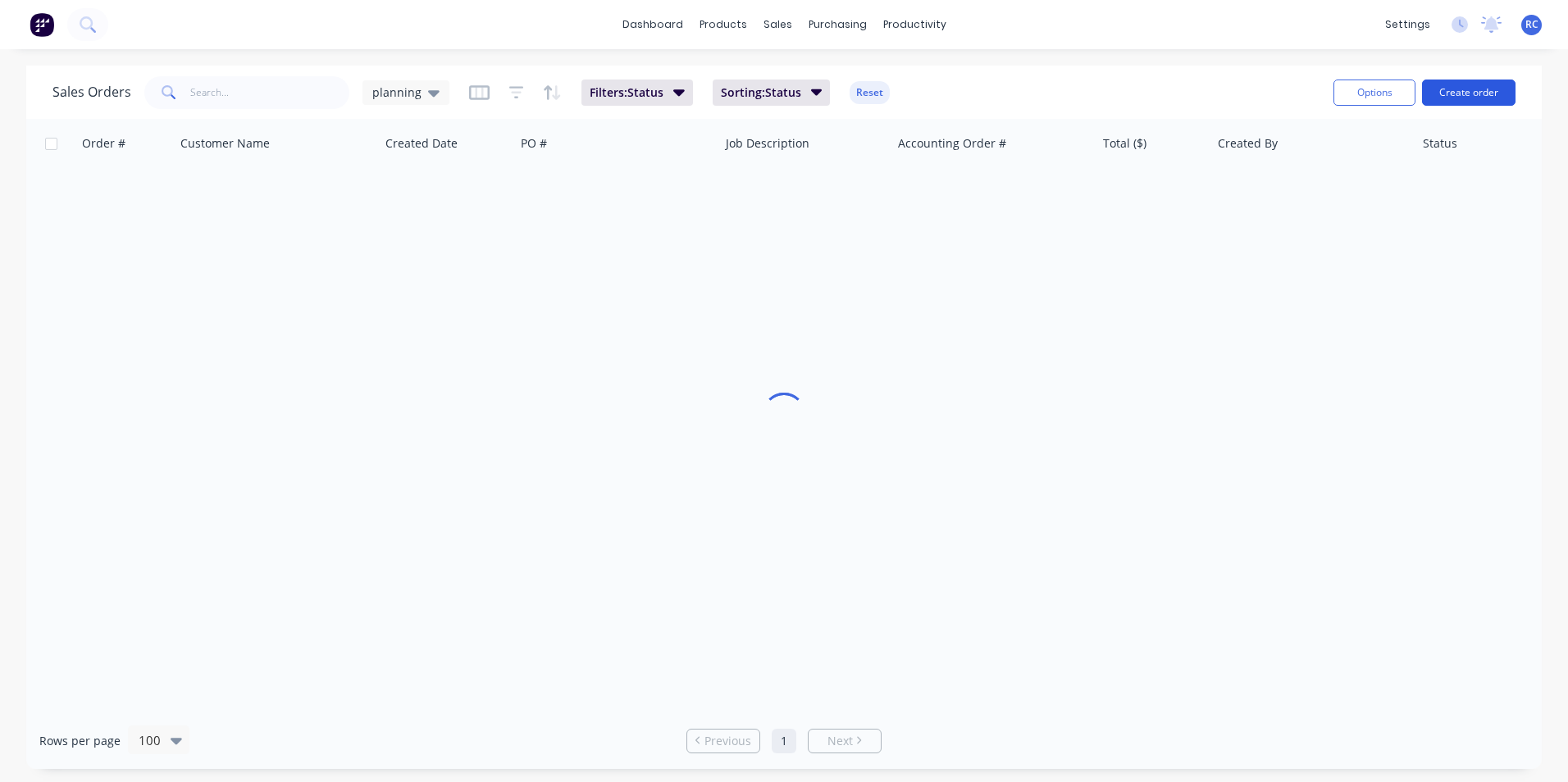
click at [1467, 88] on button "Create order" at bounding box center [1469, 93] width 94 height 27
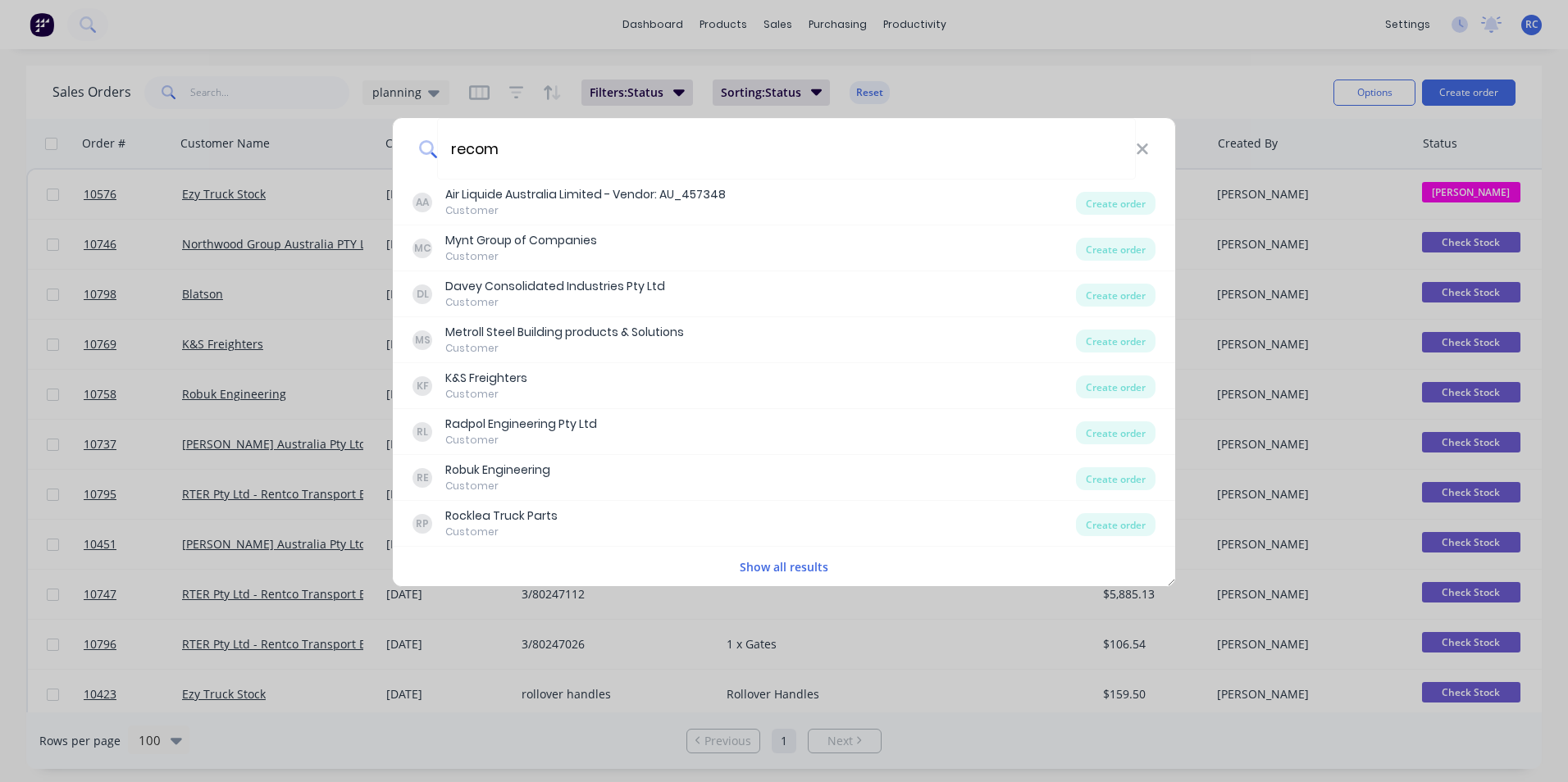
type input "recom"
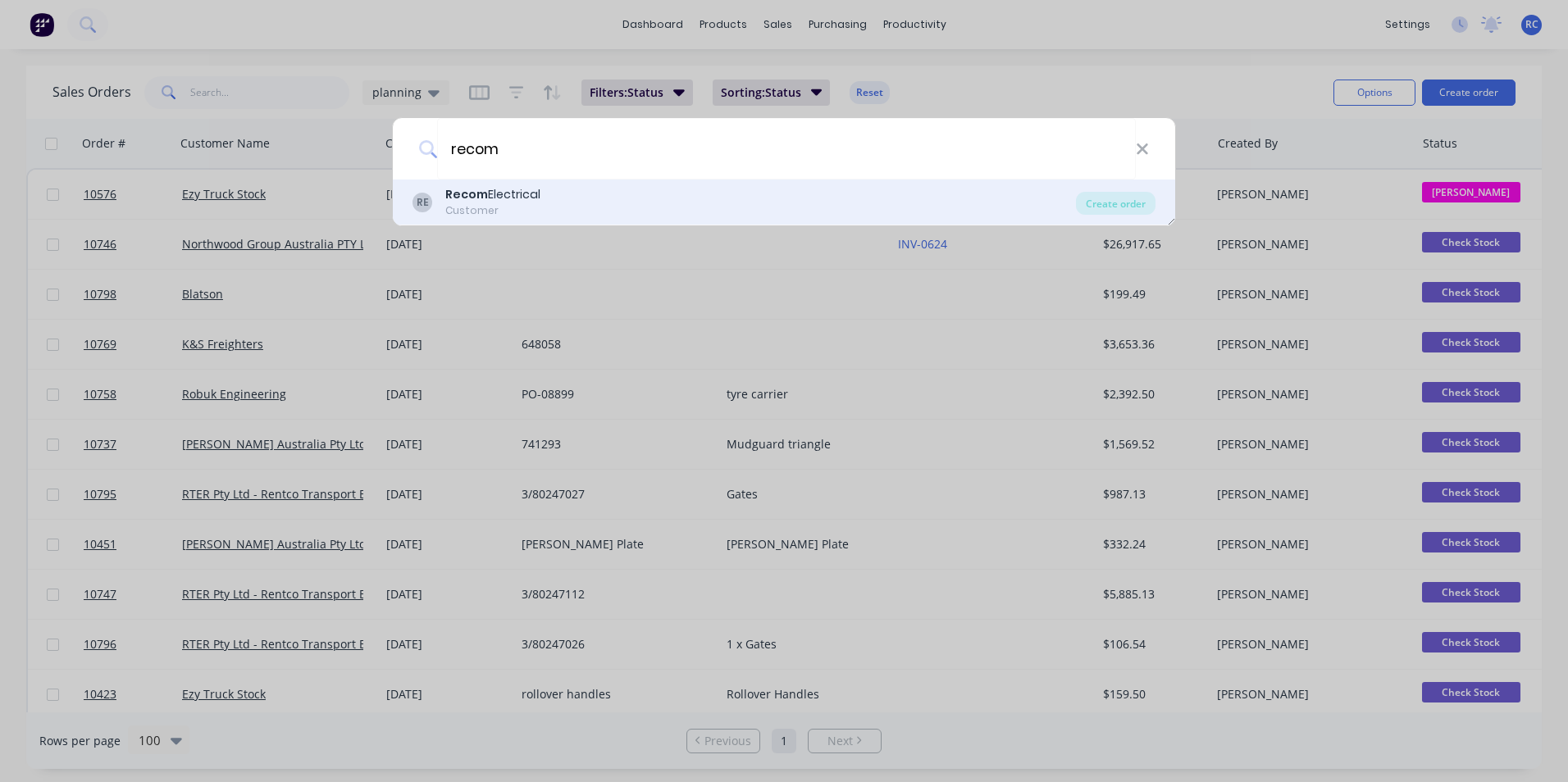
click at [510, 181] on div "RE Recom Electrical Customer Create order" at bounding box center [784, 202] width 782 height 46
click at [512, 191] on div "Recom Electrical" at bounding box center [492, 194] width 96 height 17
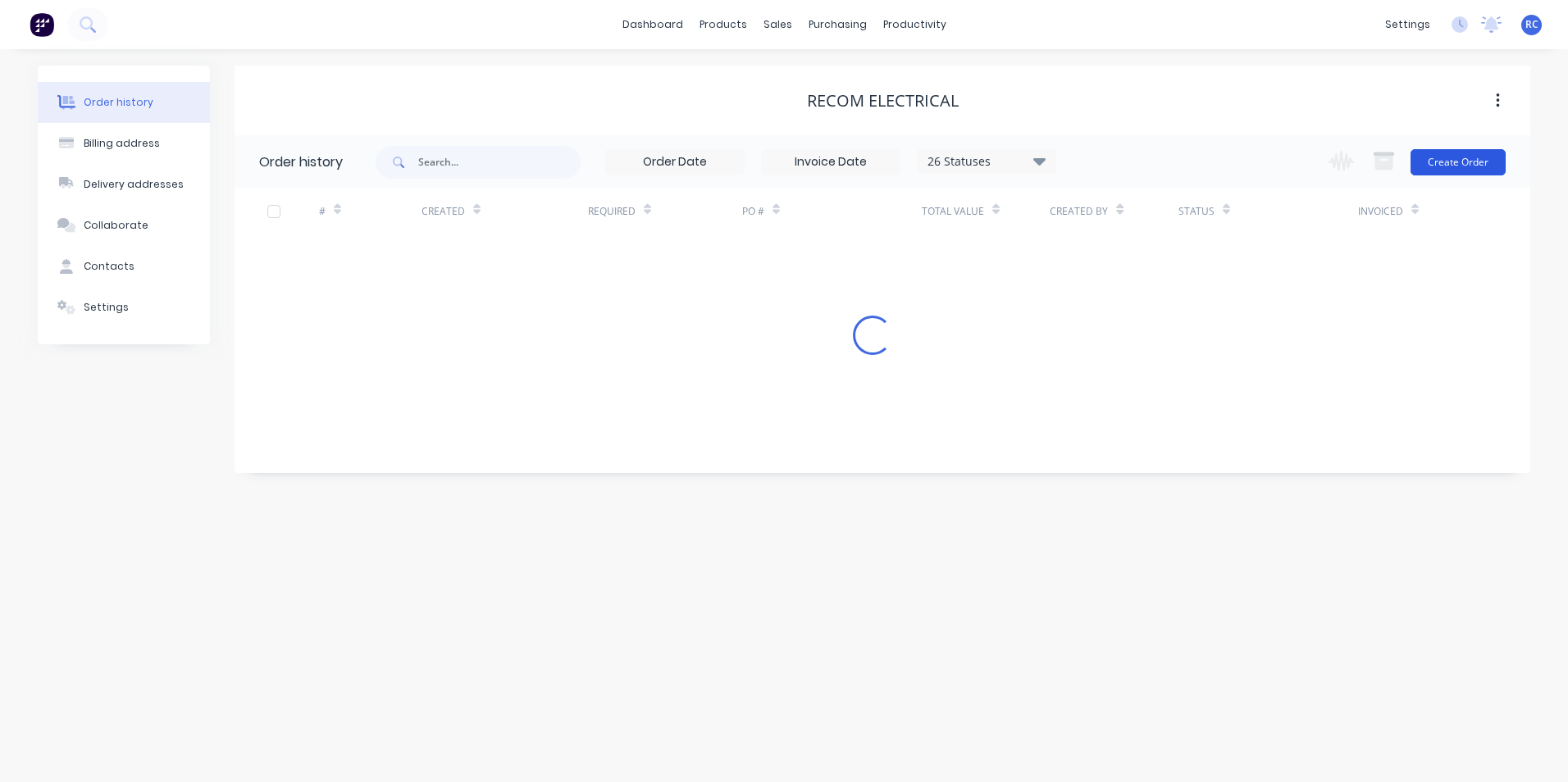
click at [1447, 164] on button "Create Order" at bounding box center [1458, 163] width 96 height 27
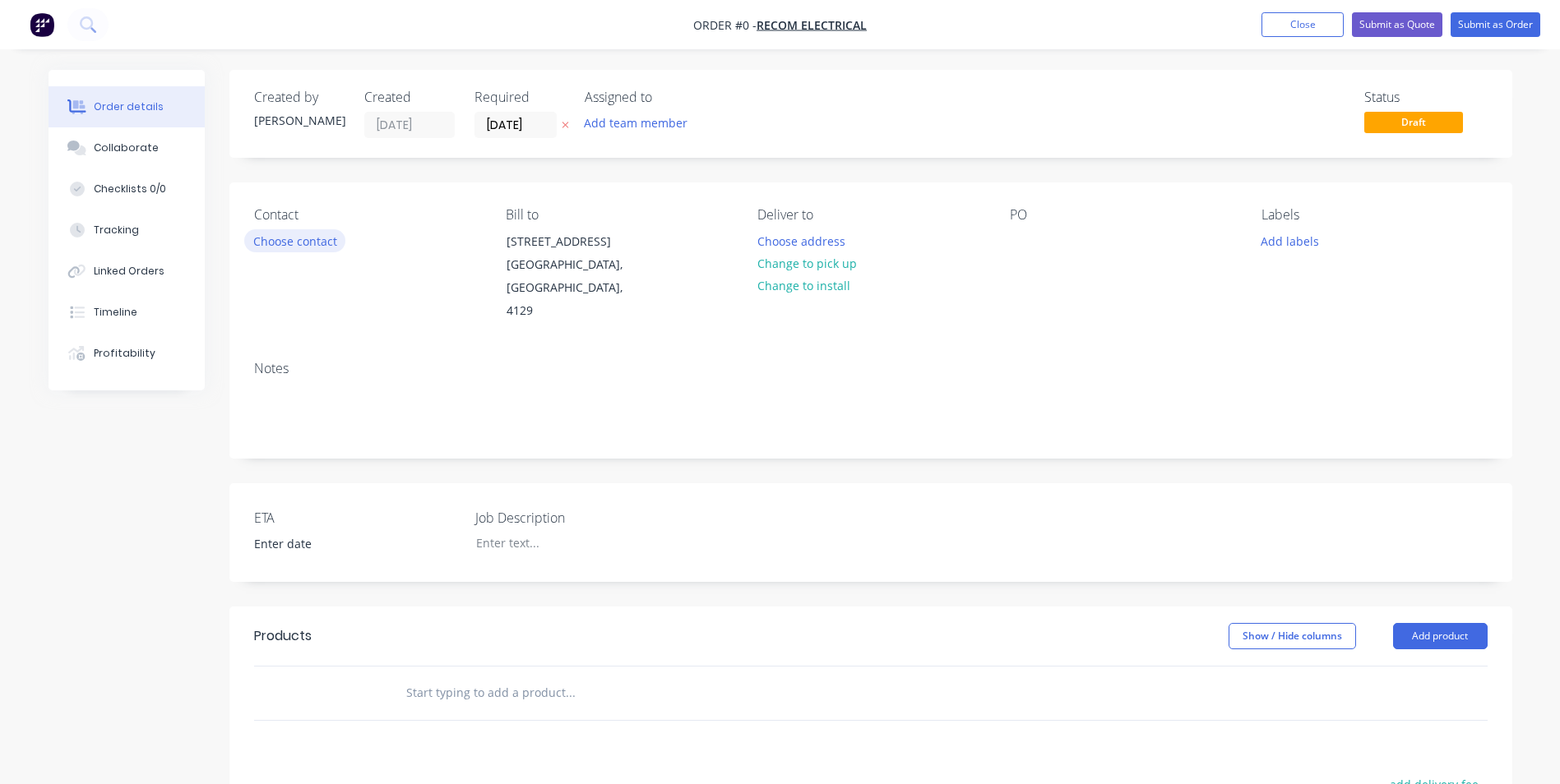
click at [301, 246] on button "Choose contact" at bounding box center [294, 240] width 101 height 22
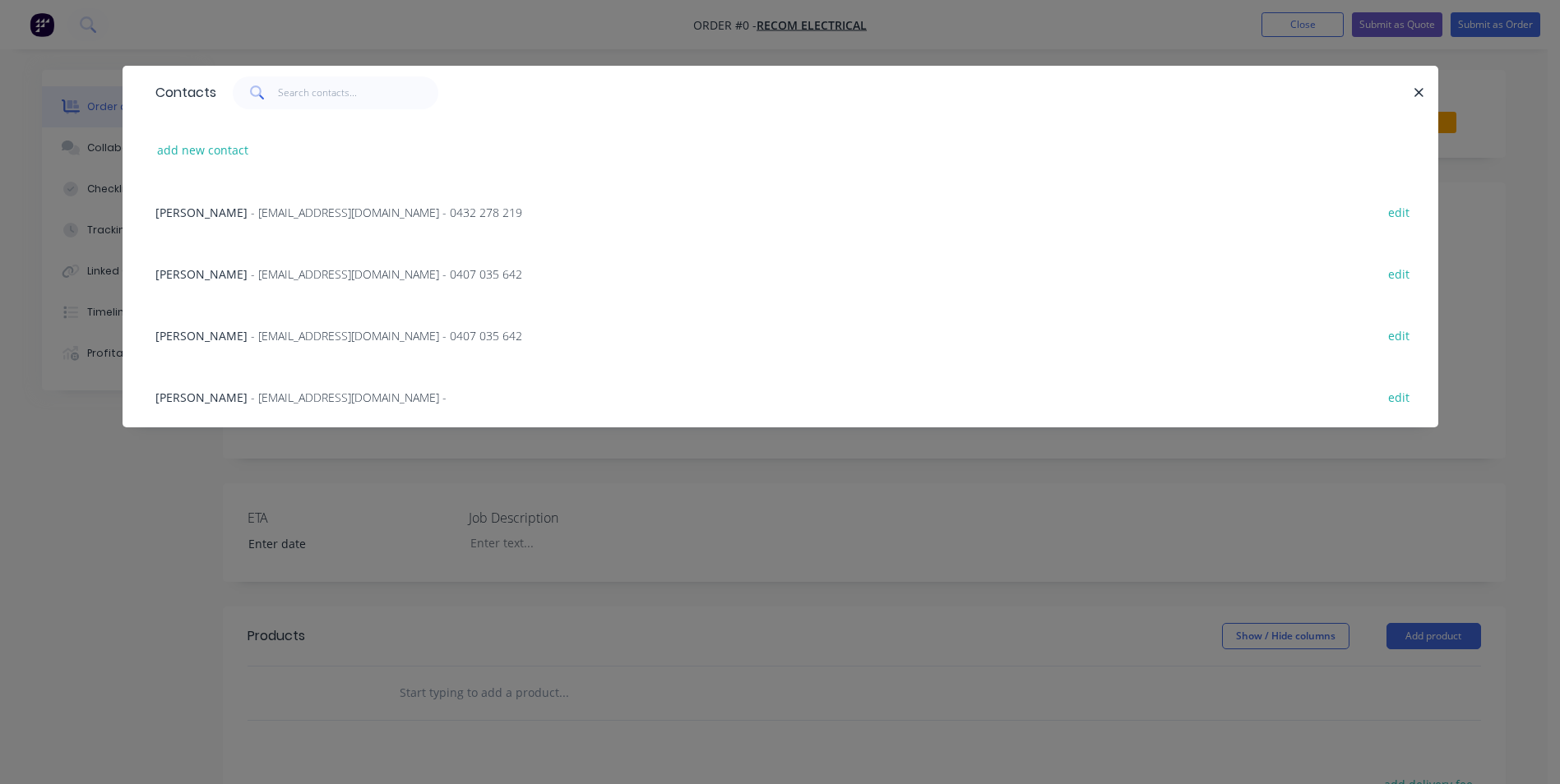
click at [278, 218] on span "- jcleal@recomqld.com.au - 0432 278 219" at bounding box center [386, 212] width 272 height 16
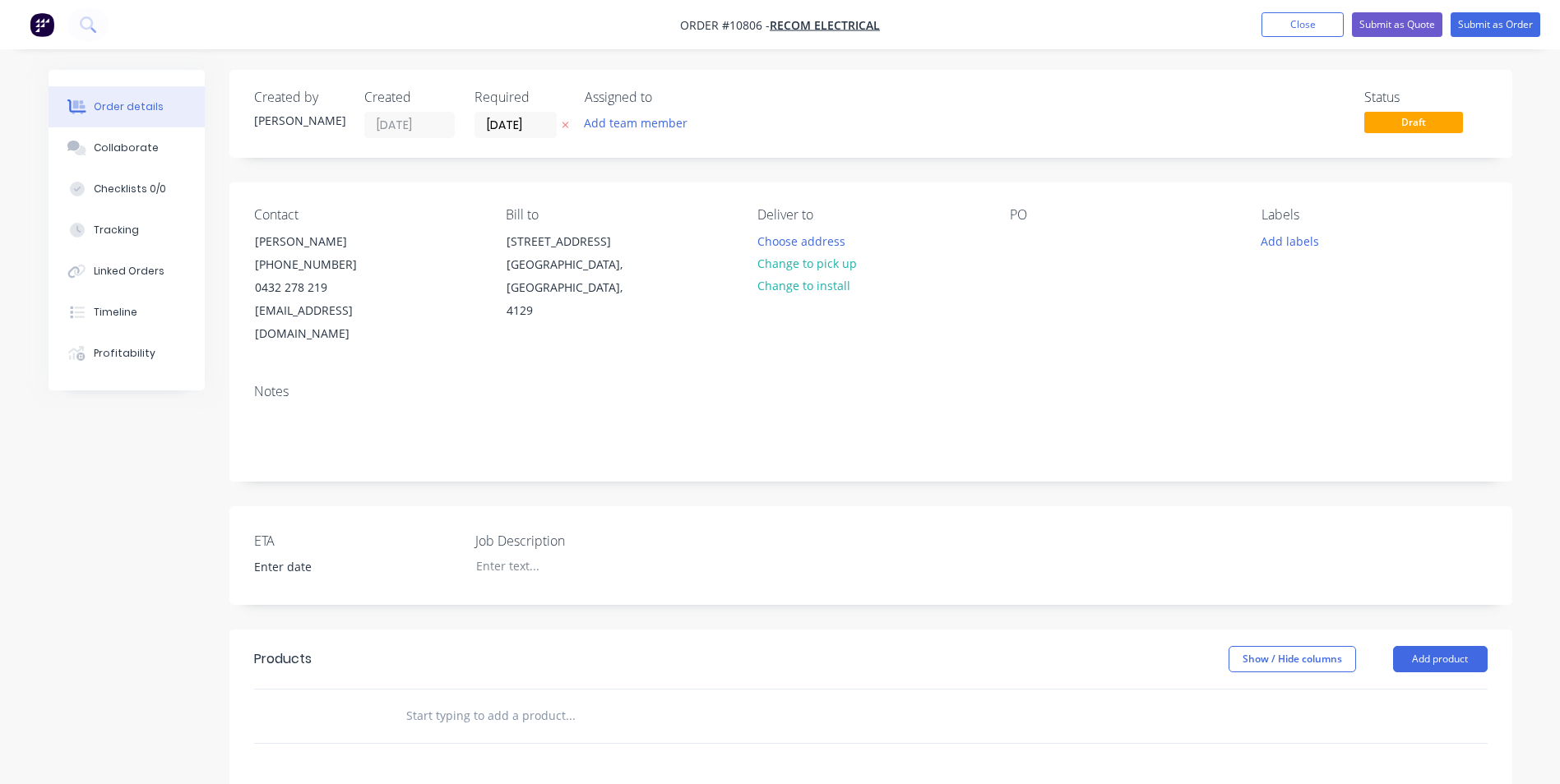
click at [1037, 233] on div "PO" at bounding box center [1122, 276] width 225 height 139
drag, startPoint x: 1050, startPoint y: 231, endPoint x: 1039, endPoint y: 231, distance: 11.0
click at [1046, 231] on div "PO" at bounding box center [1122, 276] width 225 height 139
click at [1008, 239] on div "Contact Josh Cleal (07) 3139 0333 0432 278 219 jcleal@recomqld.com.au Bill to 3…" at bounding box center [870, 276] width 1283 height 189
click at [422, 699] on input "text" at bounding box center [569, 715] width 329 height 33
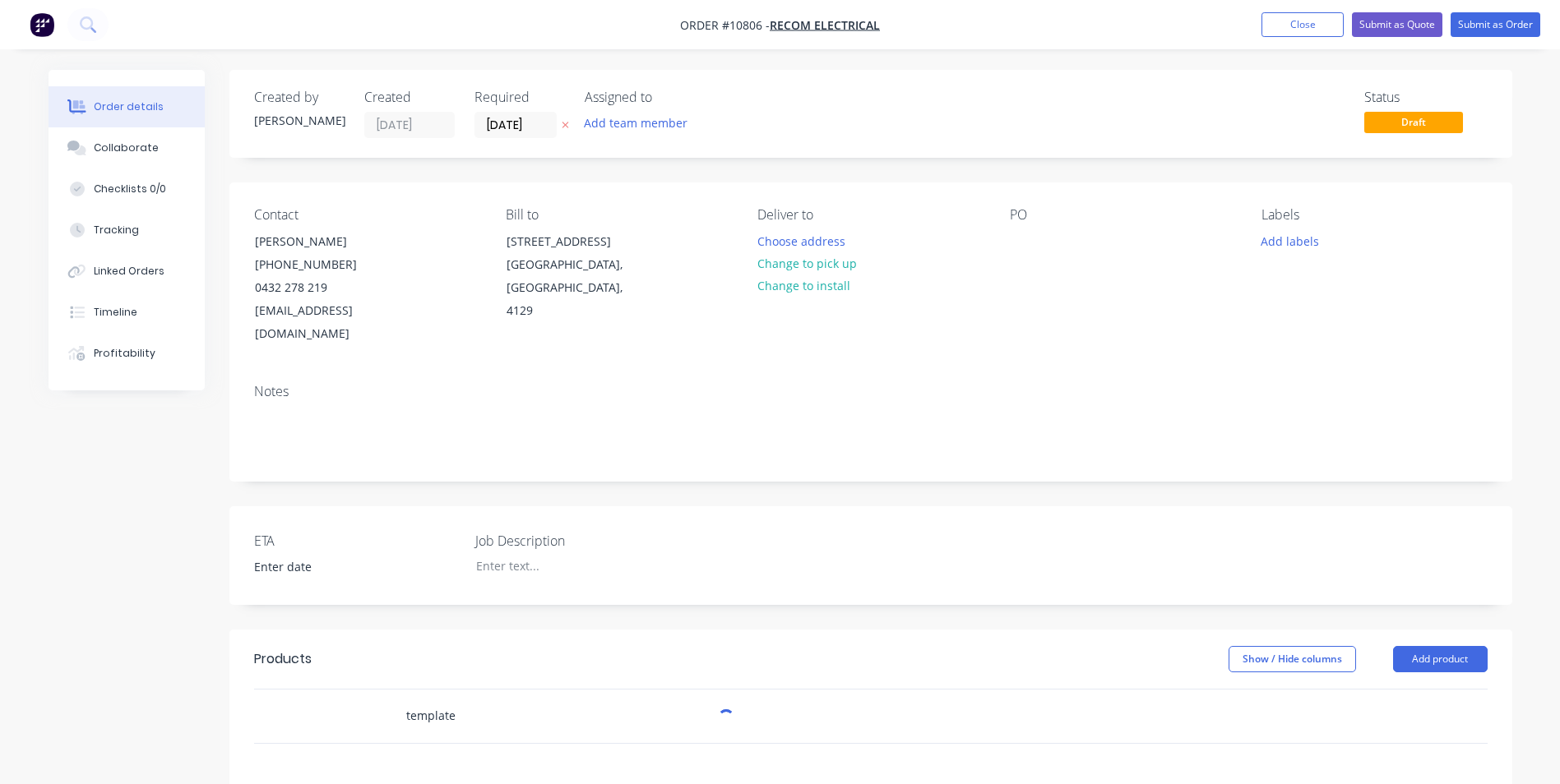
type input "template"
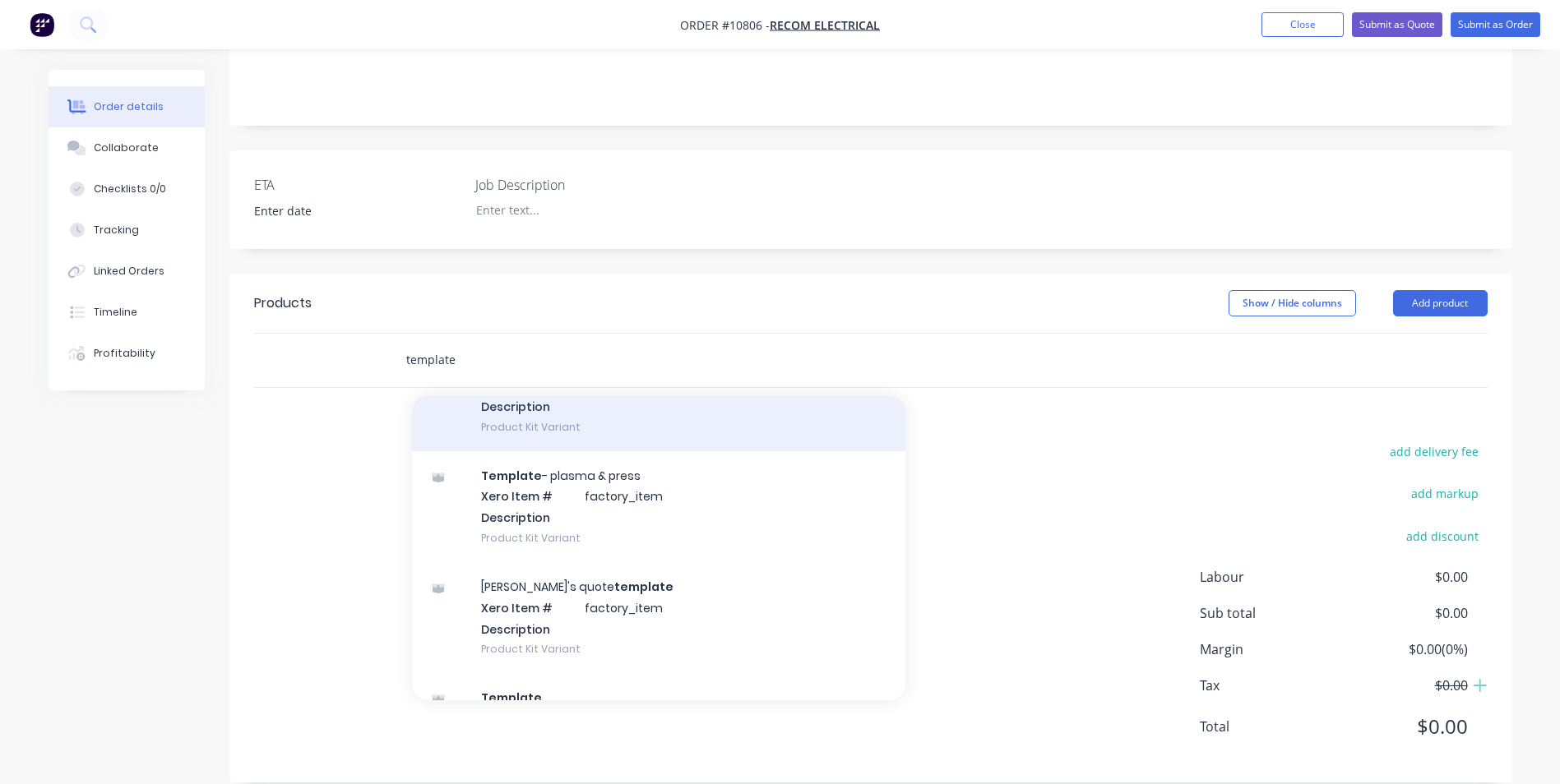
scroll to position [332, 0]
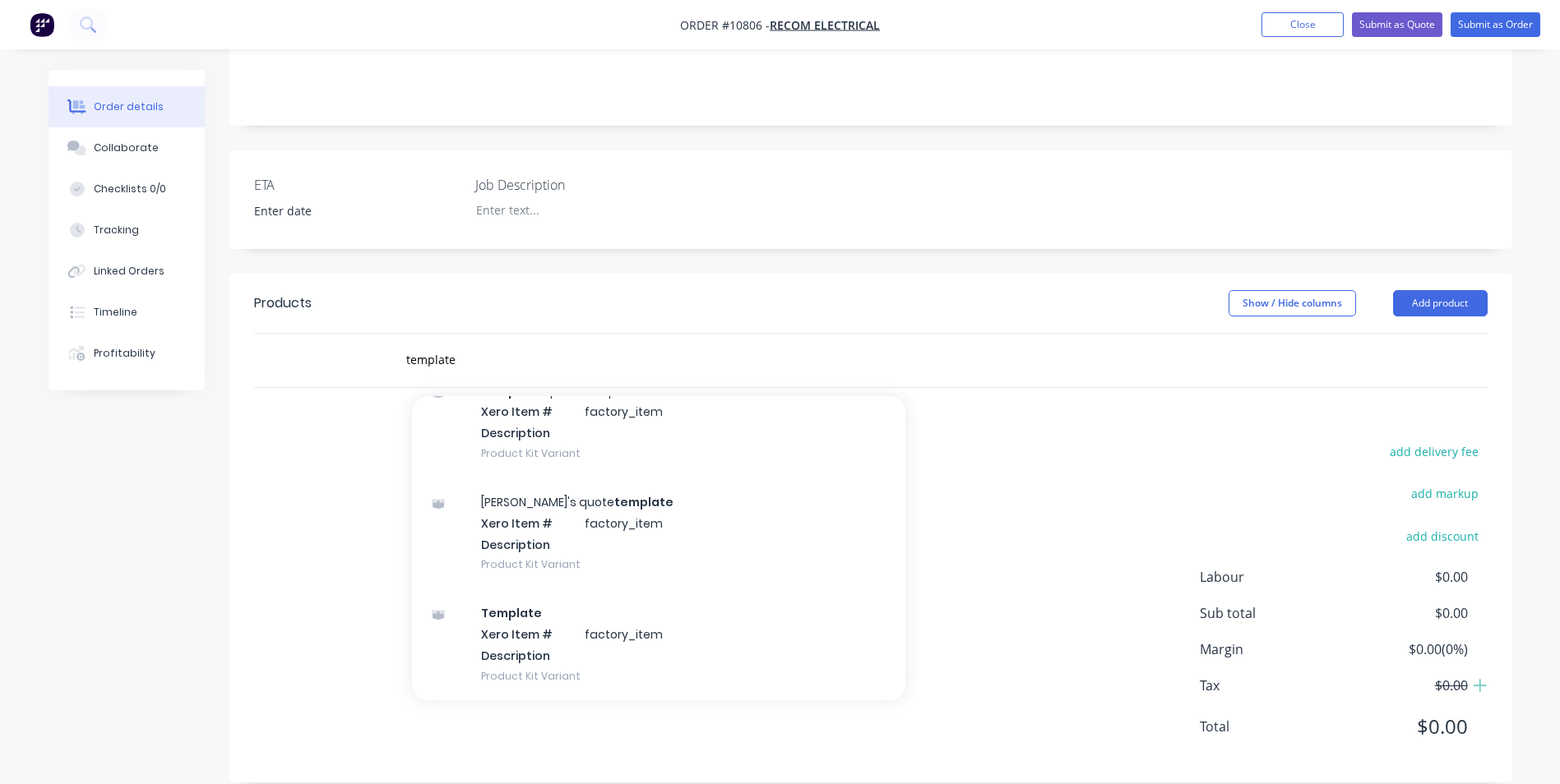
click at [709, 597] on div "Template Xero Item # factory_item Description Product Kit Variant" at bounding box center [659, 644] width 494 height 111
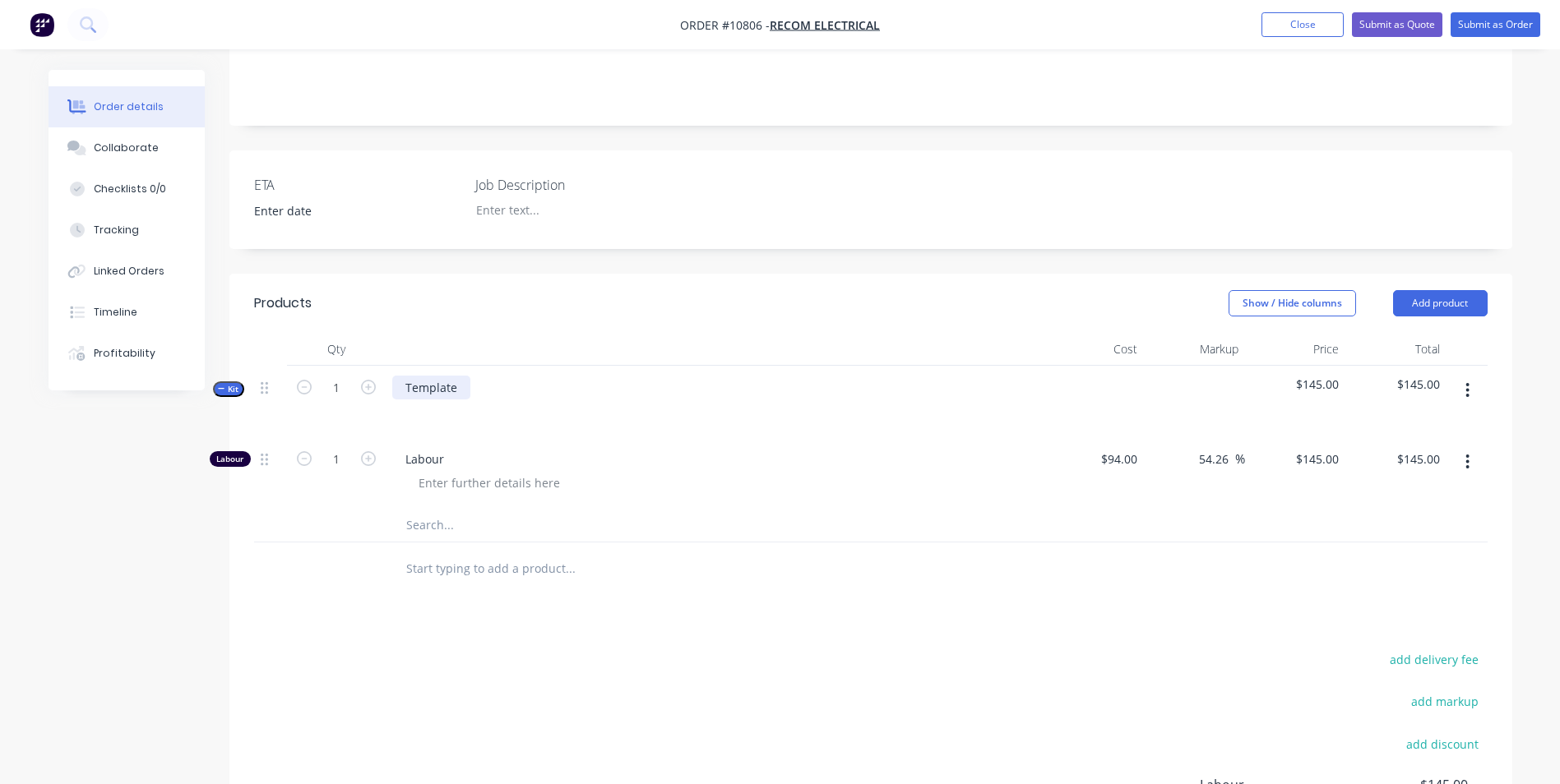
click at [445, 375] on div "Template" at bounding box center [431, 387] width 78 height 24
drag, startPoint x: 456, startPoint y: 371, endPoint x: 396, endPoint y: 332, distance: 71.6
click at [396, 333] on div "Qty Cost Markup Price Total Kit 1 Template $145.00 $145.00 Labour 1 Labour $94.…" at bounding box center [870, 437] width 1234 height 209
click at [706, 532] on div "Qty Cost Markup Price Total Kit 1 H Frame $145.00 $145.00 Labour 1 Labour $94.0…" at bounding box center [870, 464] width 1283 height 263
click at [1088, 402] on div at bounding box center [1094, 401] width 101 height 71
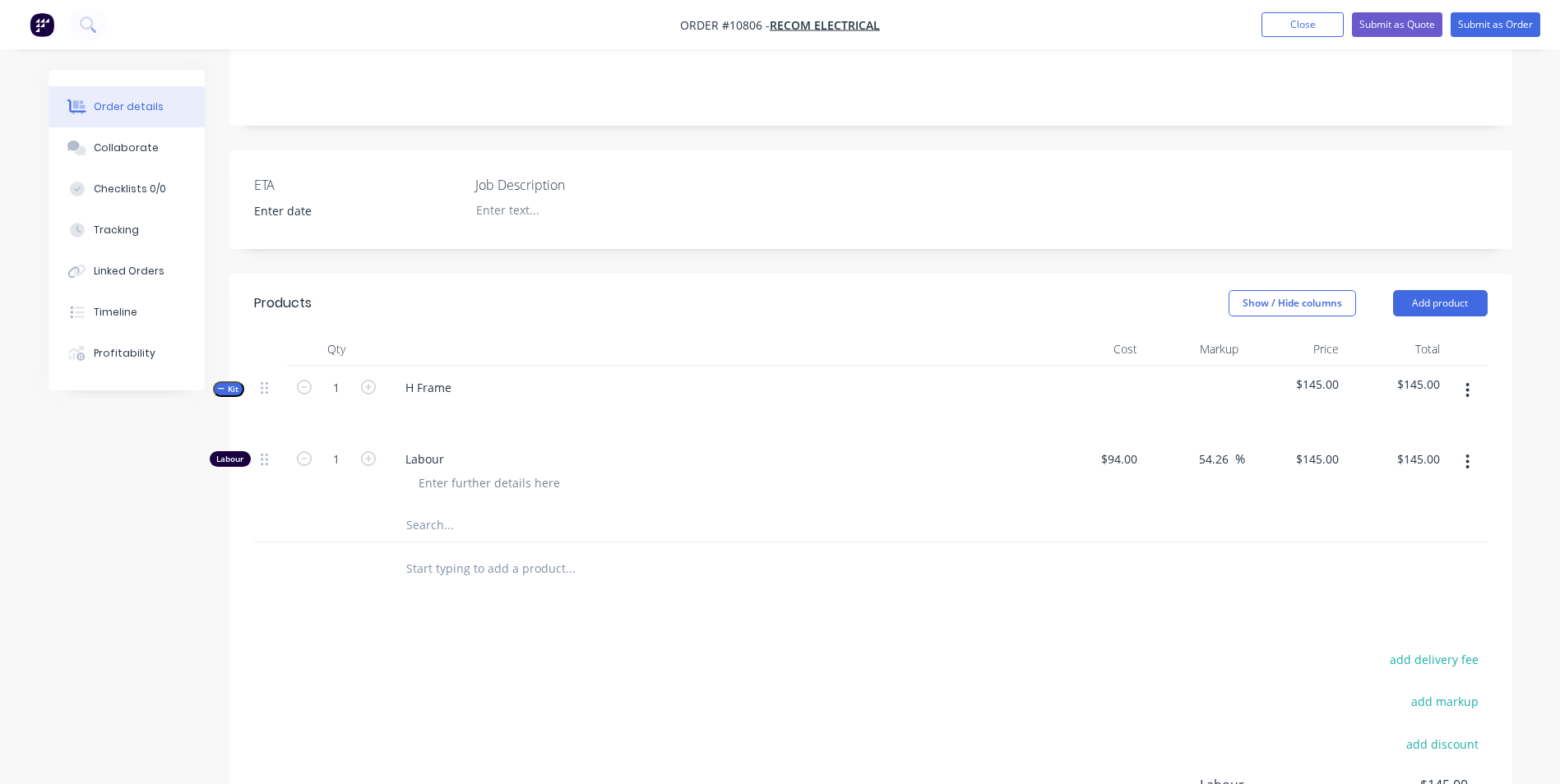
click at [475, 552] on input "text" at bounding box center [569, 568] width 329 height 33
click at [1465, 375] on button "button" at bounding box center [1467, 390] width 39 height 30
click at [1423, 488] on div "Duplicate" at bounding box center [1410, 500] width 126 height 24
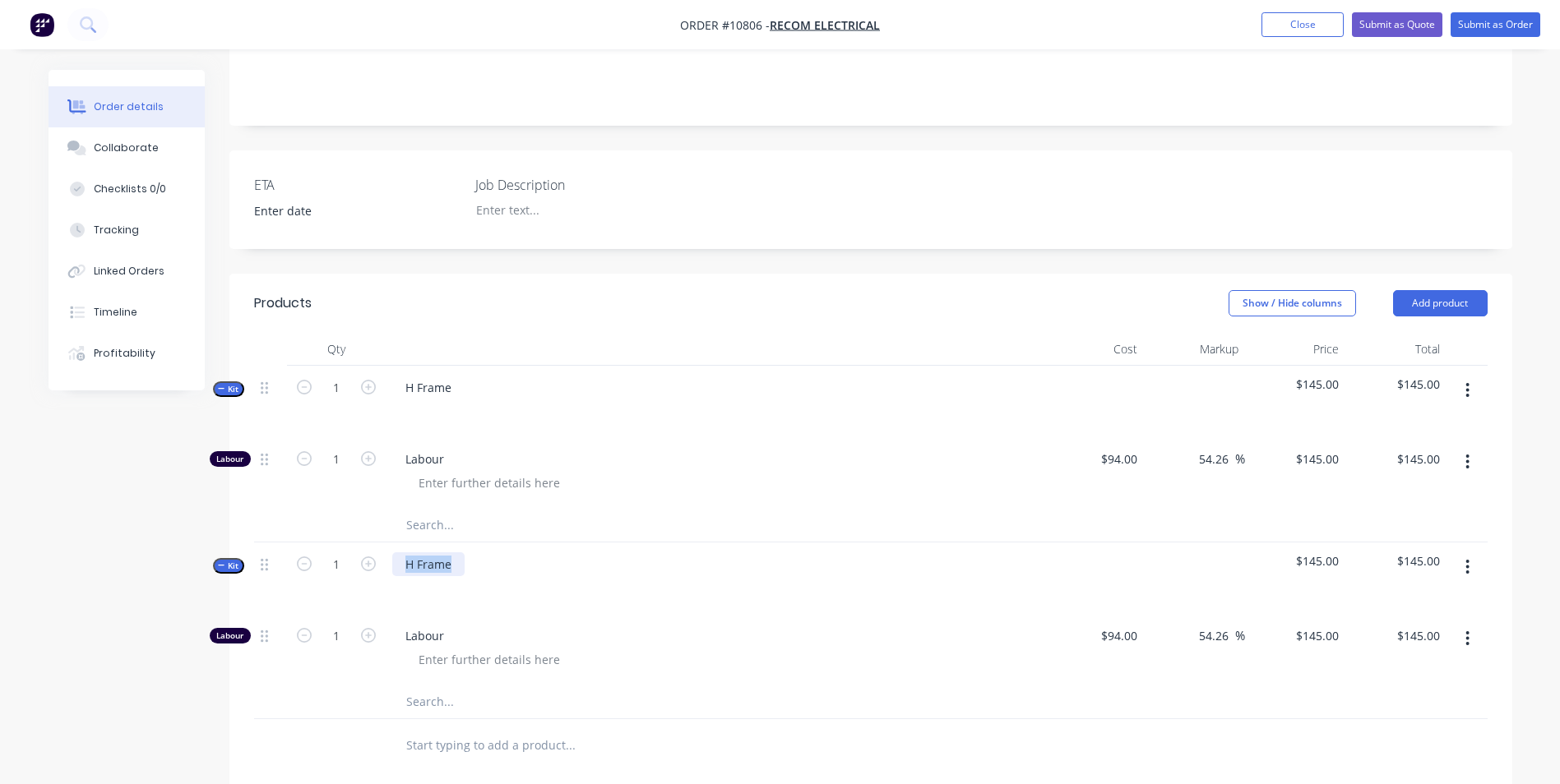
drag, startPoint x: 449, startPoint y: 545, endPoint x: 367, endPoint y: 516, distance: 87.0
click at [367, 516] on div "Kit 1 H Frame $145.00 $145.00 Labour 1 Labour $94.00 $94.00 54.26 54.26 % $145.…" at bounding box center [870, 542] width 1234 height 353
click at [497, 577] on div at bounding box center [714, 588] width 645 height 24
click at [431, 512] on input "text" at bounding box center [569, 524] width 329 height 33
type input "[PHONE_NUMBER]"
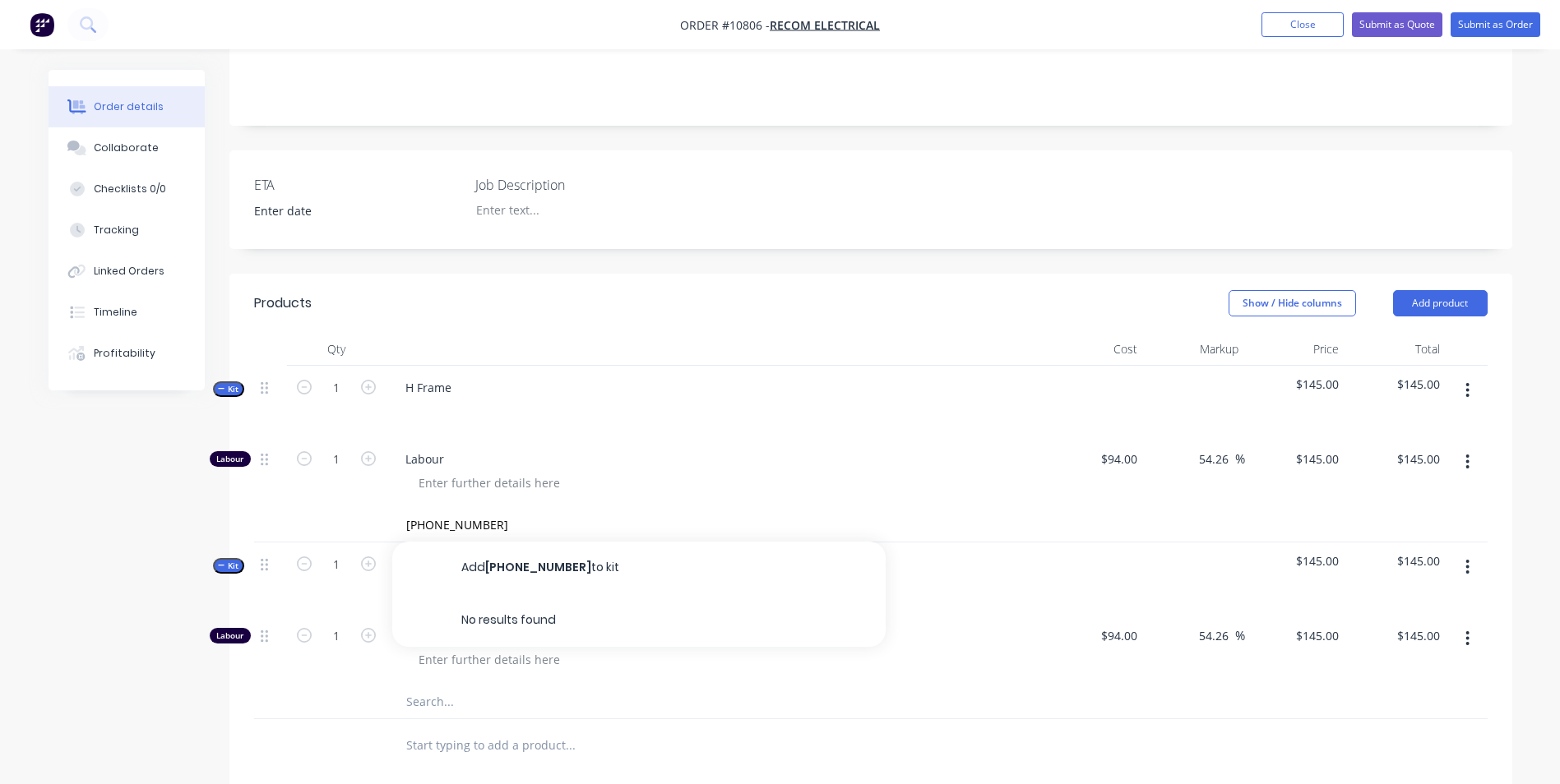
click at [523, 542] on button "Add 3351-02-001 to kit" at bounding box center [639, 568] width 494 height 52
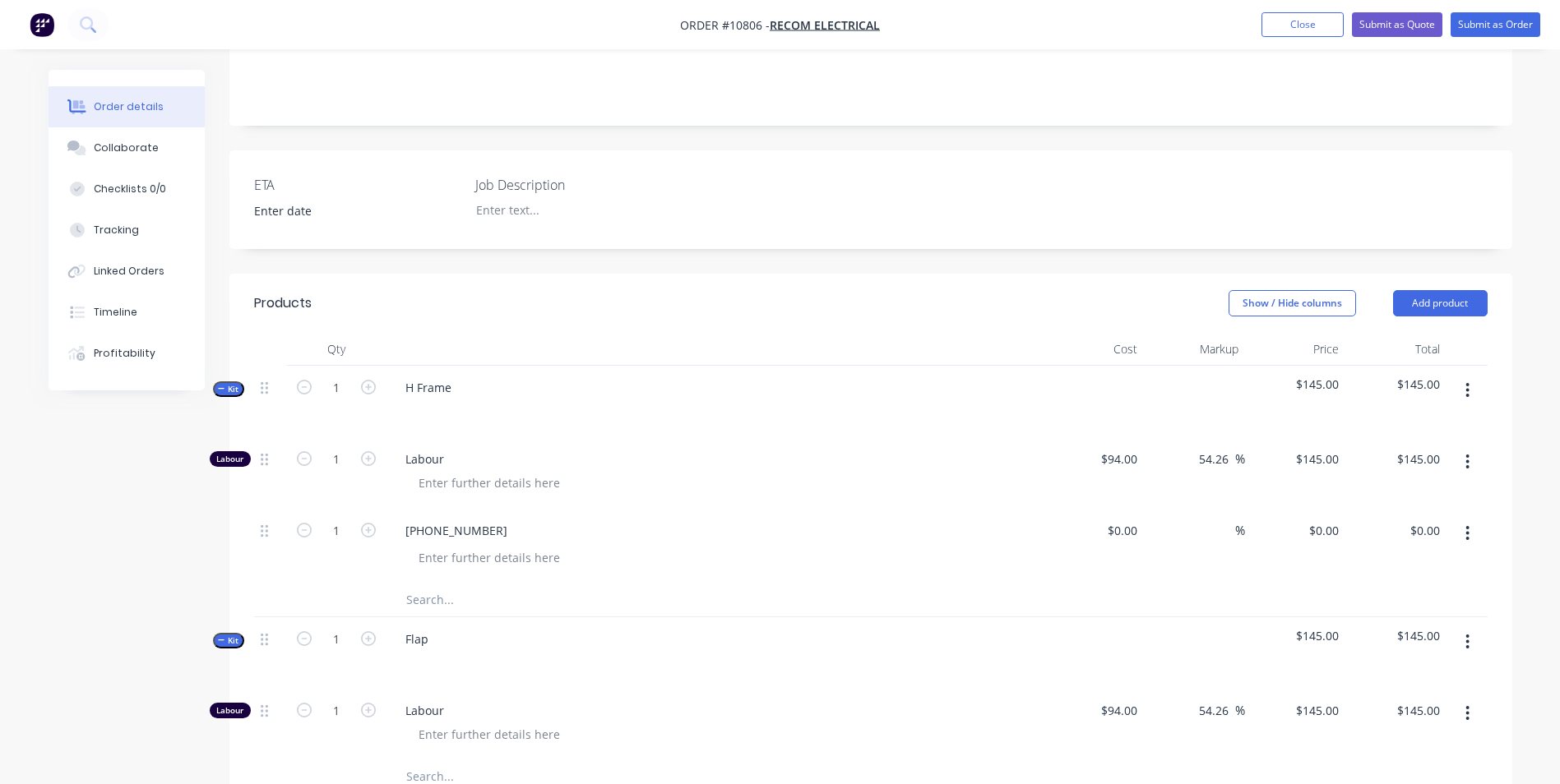
click at [1468, 526] on icon "button" at bounding box center [1467, 533] width 3 height 15
click at [1450, 597] on div "Duplicate" at bounding box center [1410, 609] width 126 height 24
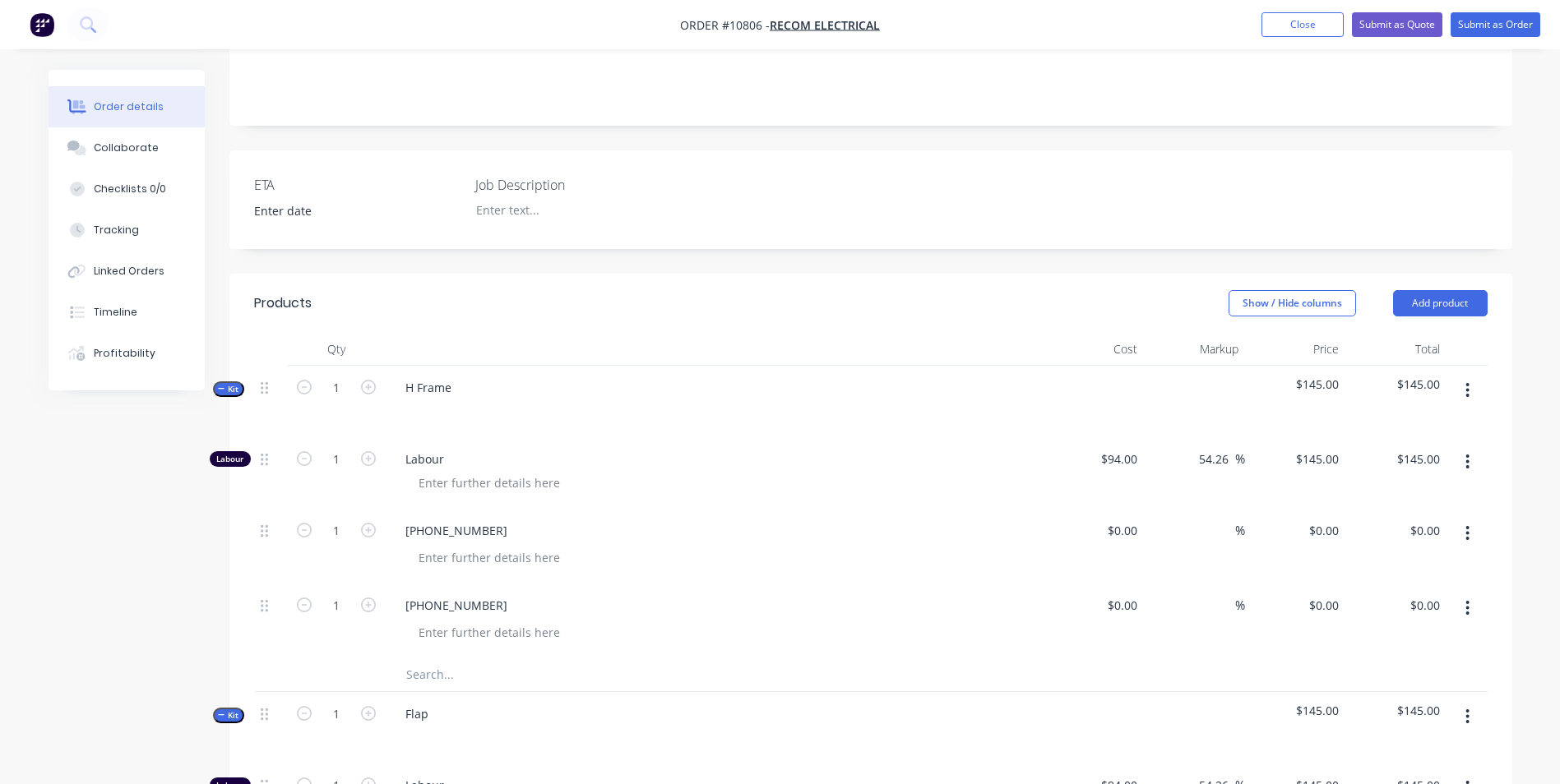
drag, startPoint x: 1474, startPoint y: 512, endPoint x: 1475, endPoint y: 524, distance: 12.0
click at [1473, 518] on button "button" at bounding box center [1467, 533] width 39 height 30
click at [1478, 569] on button "Save to catalogue" at bounding box center [1410, 576] width 156 height 33
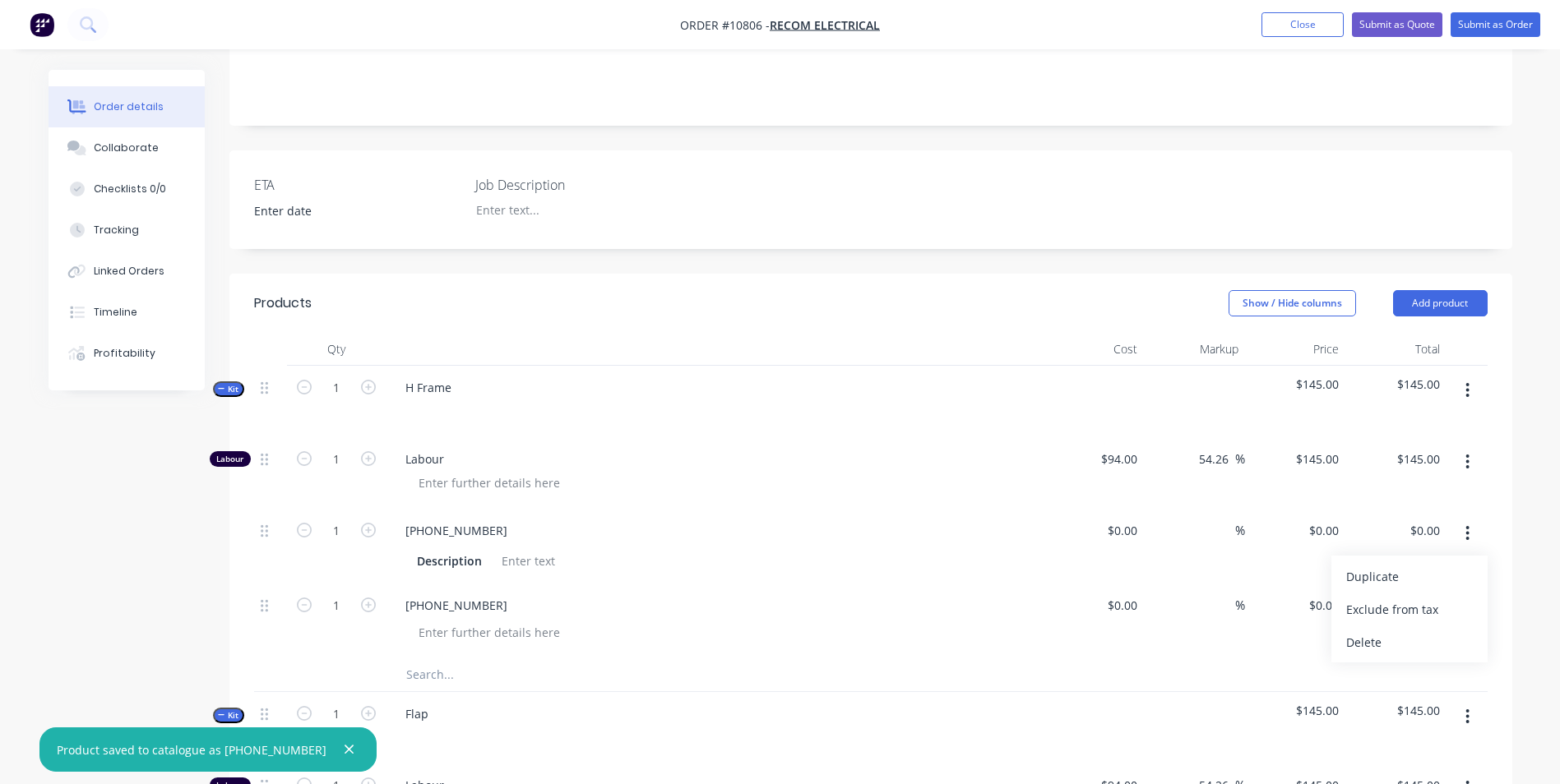
click at [1468, 526] on icon "button" at bounding box center [1467, 533] width 3 height 15
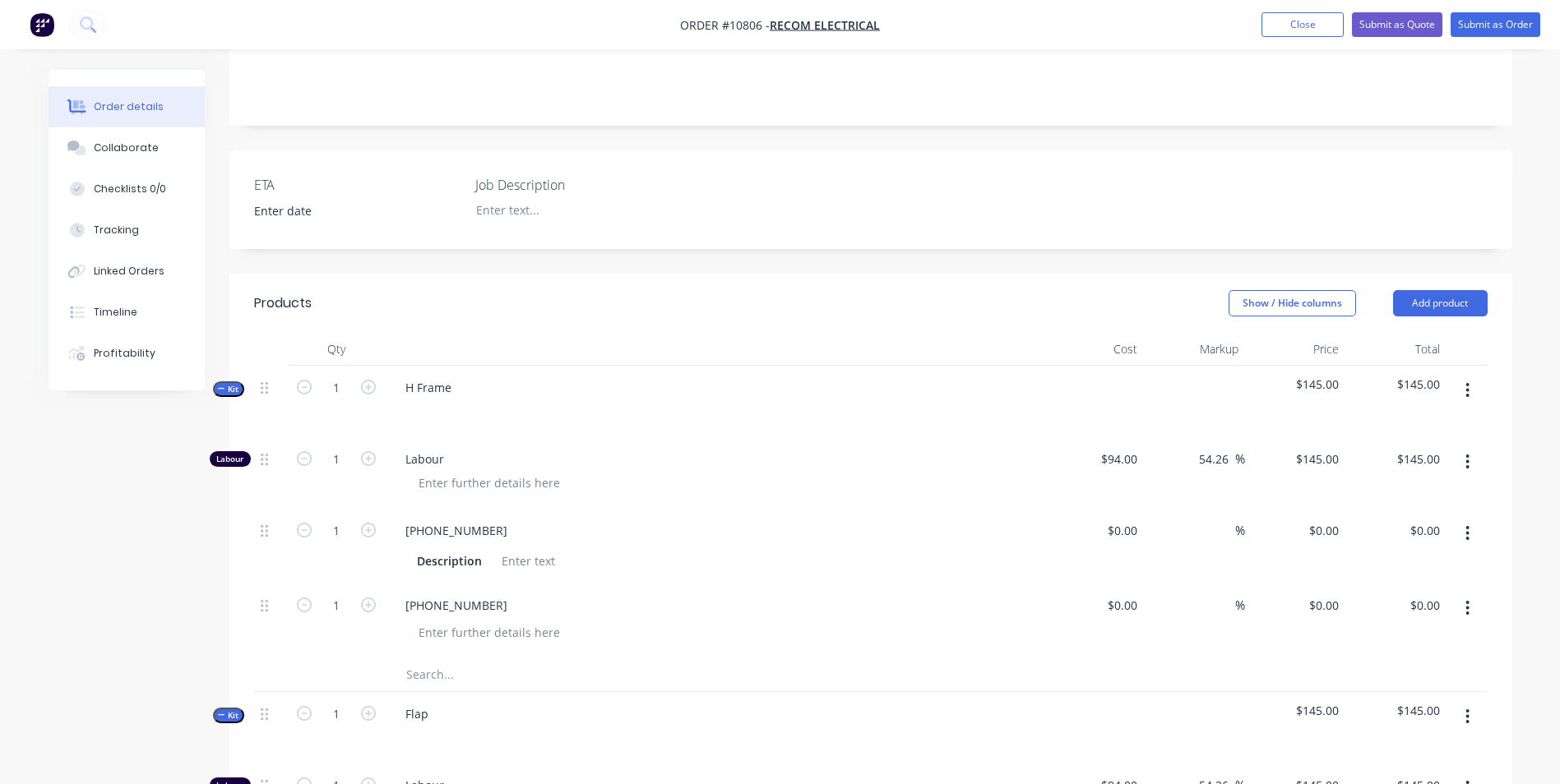
click at [1464, 518] on button "button" at bounding box center [1467, 533] width 39 height 30
click at [1425, 565] on div "Duplicate" at bounding box center [1410, 577] width 126 height 24
click at [461, 593] on div "[PHONE_NUMBER]" at bounding box center [456, 605] width 128 height 24
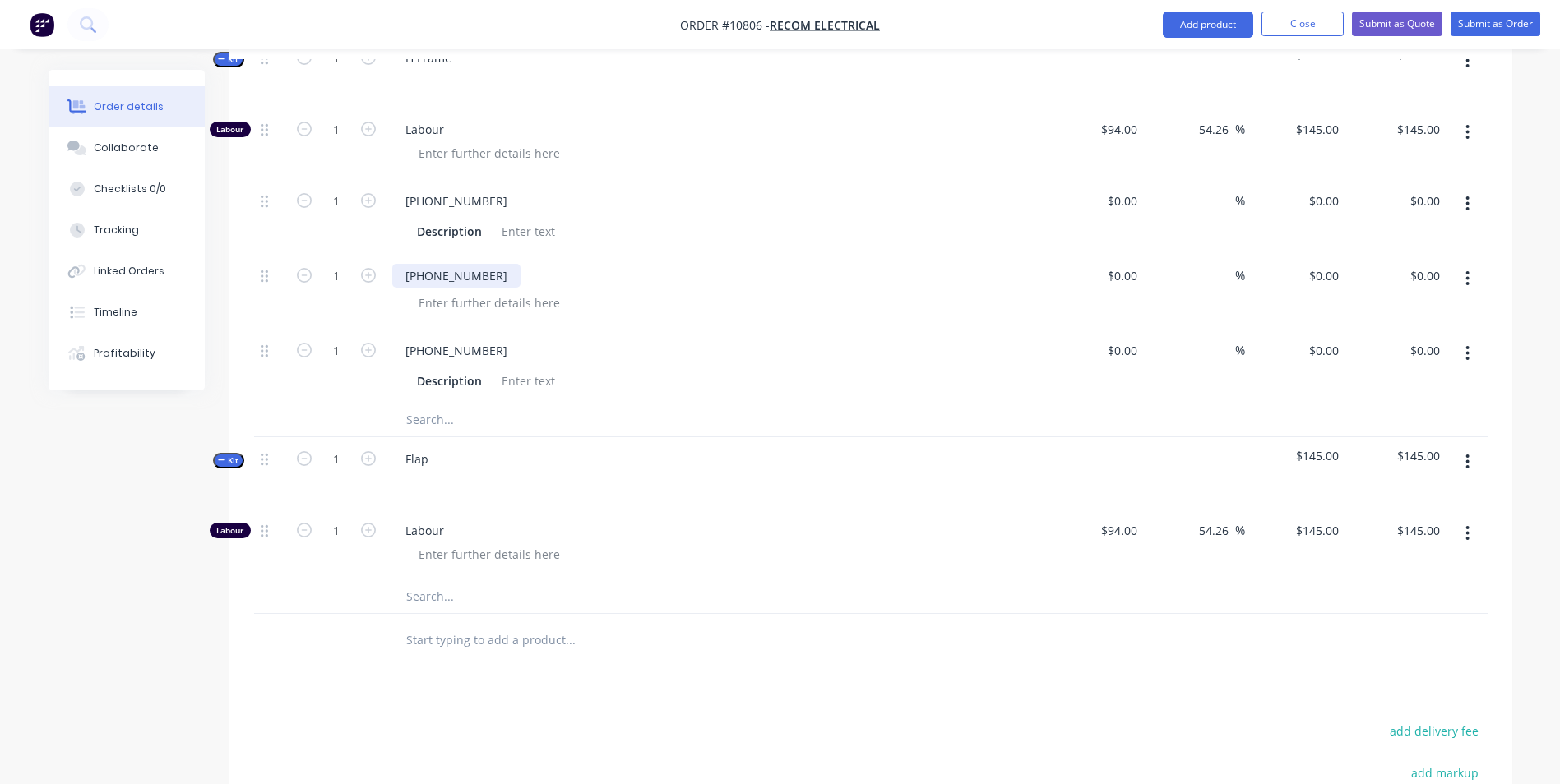
scroll to position [684, 0]
drag, startPoint x: 464, startPoint y: 327, endPoint x: 481, endPoint y: 333, distance: 18.0
click at [481, 340] on div "[PHONE_NUMBER]" at bounding box center [456, 352] width 128 height 24
click at [729, 370] on div "Description" at bounding box center [710, 382] width 602 height 24
click at [1471, 340] on button "button" at bounding box center [1467, 354] width 39 height 30
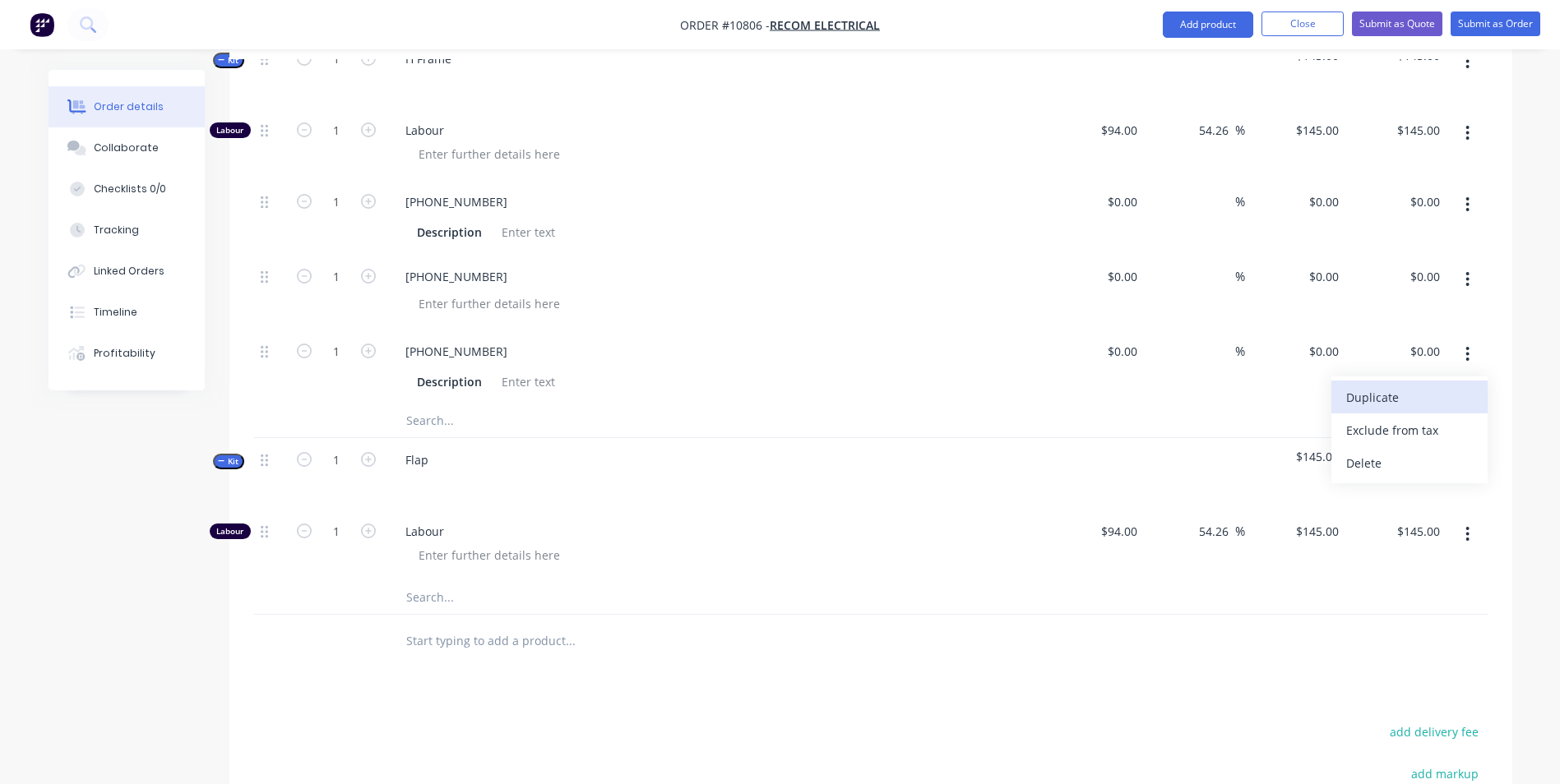
click at [1447, 385] on div "Duplicate" at bounding box center [1410, 397] width 126 height 24
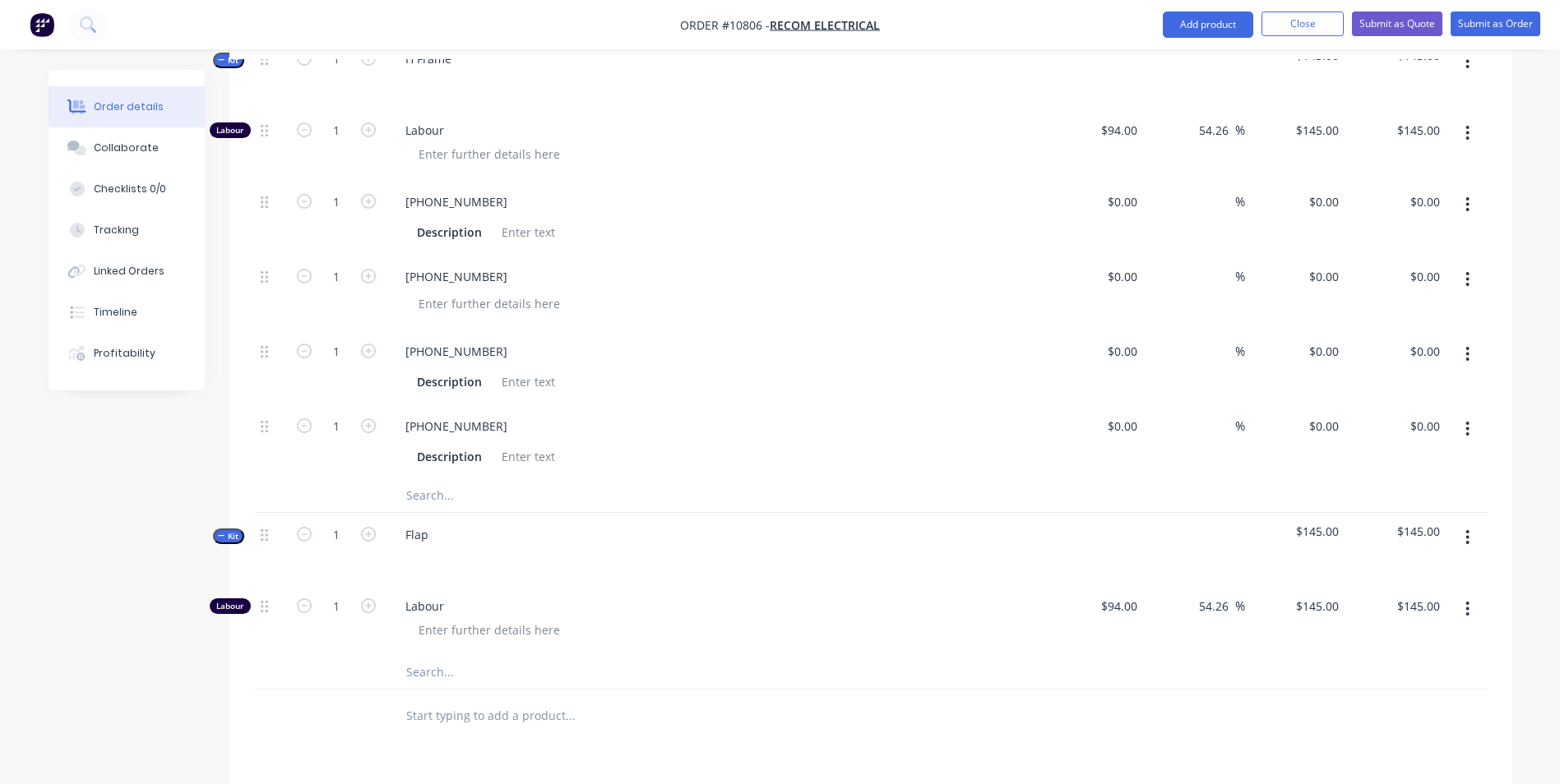
click at [1469, 346] on icon "button" at bounding box center [1468, 354] width 4 height 18
click at [1461, 385] on div "Duplicate" at bounding box center [1410, 397] width 126 height 24
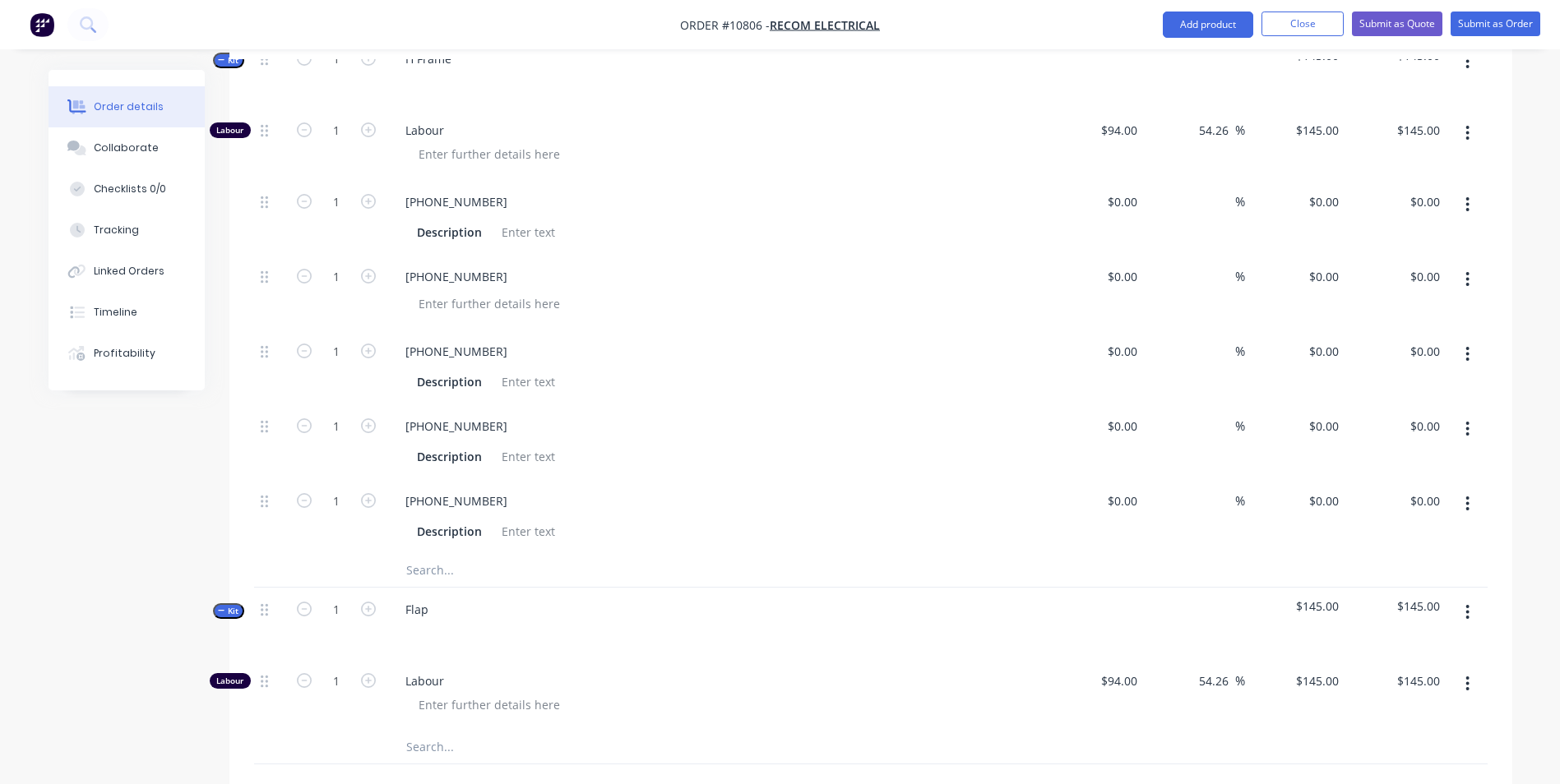
click at [1469, 347] on icon "button" at bounding box center [1467, 353] width 3 height 15
click at [1451, 385] on div "Duplicate" at bounding box center [1410, 397] width 126 height 24
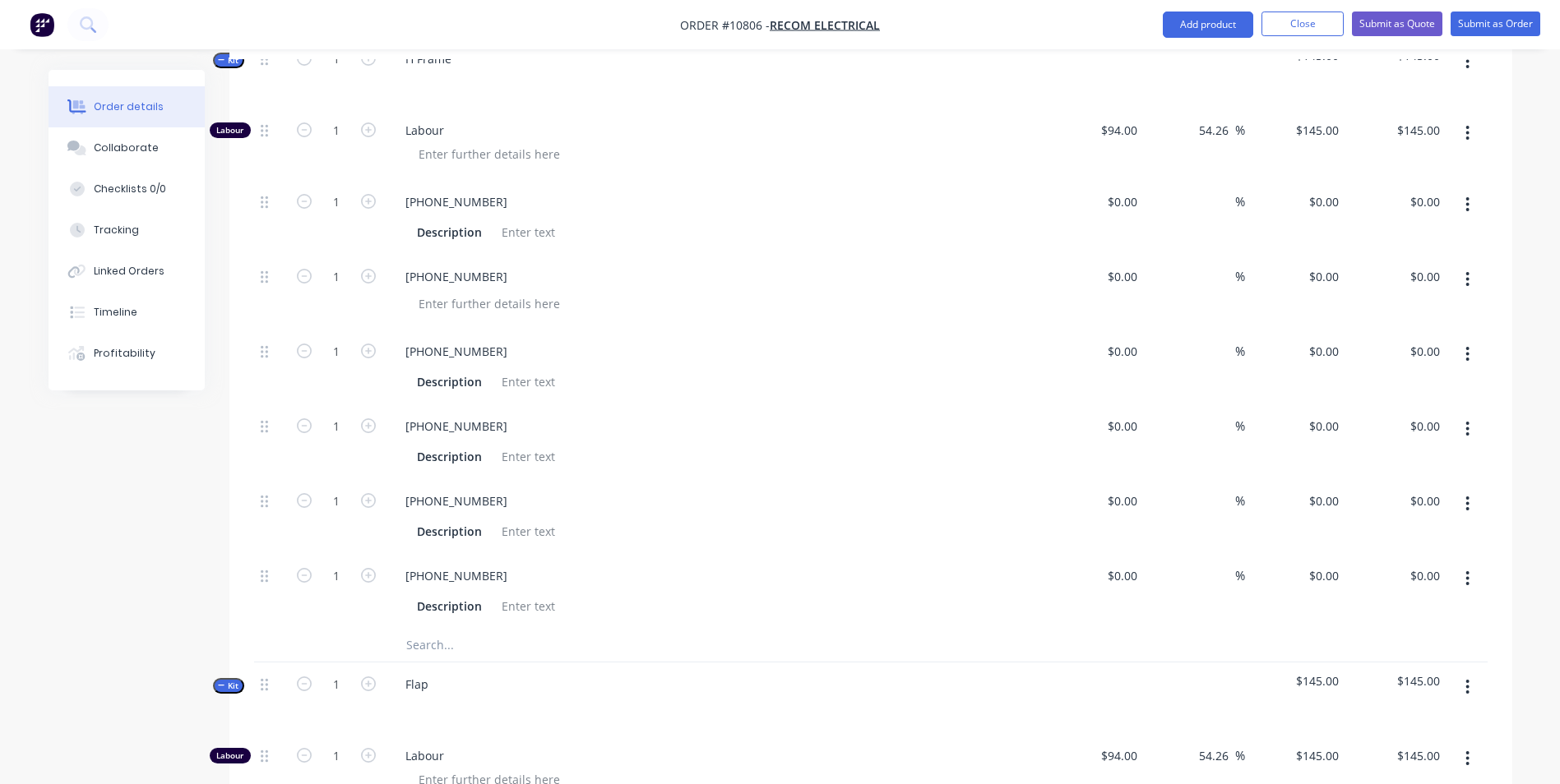
click at [1466, 347] on icon "button" at bounding box center [1467, 353] width 3 height 15
click at [1407, 385] on div "Duplicate" at bounding box center [1410, 397] width 126 height 24
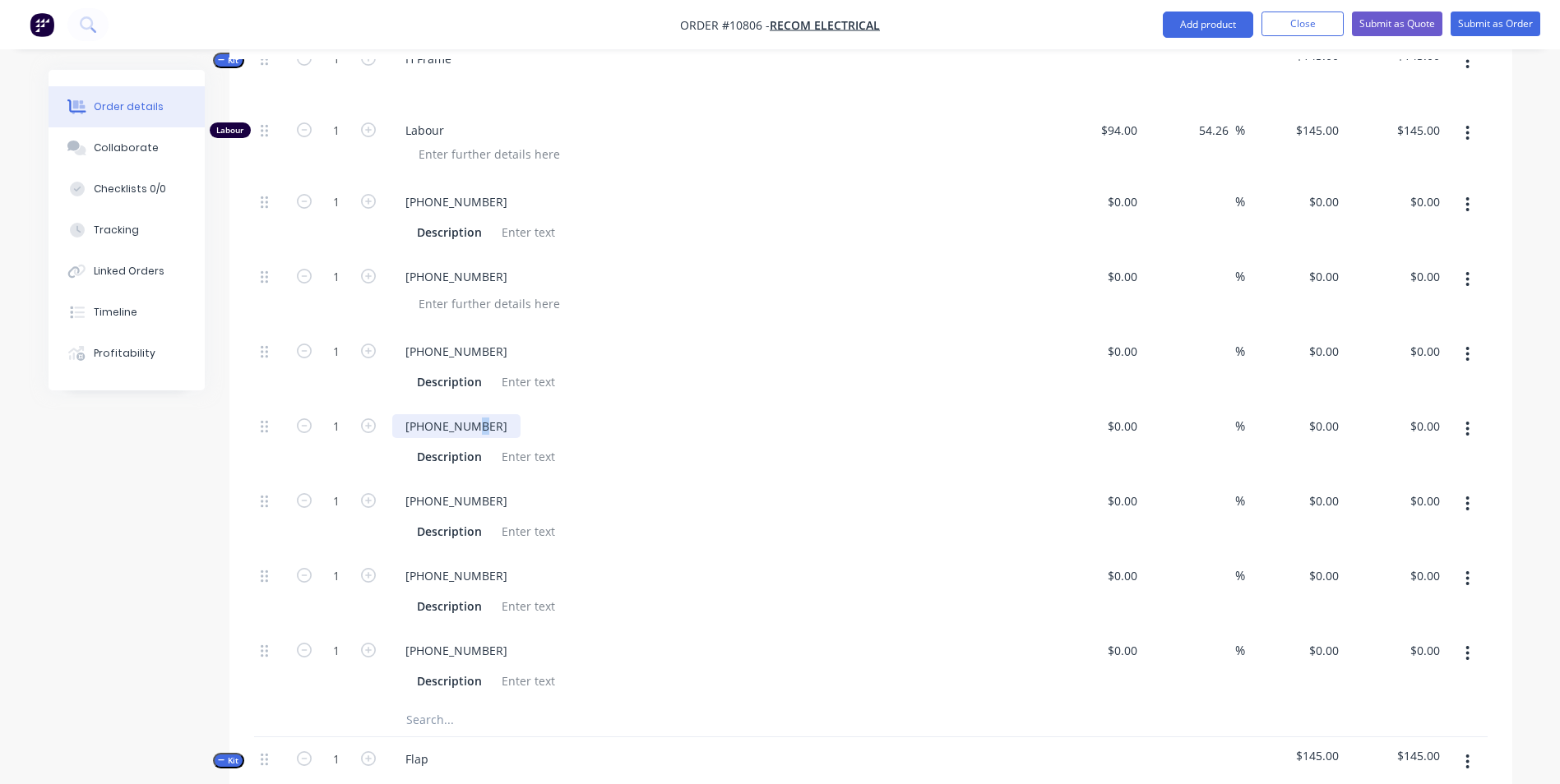
click at [474, 415] on div "[PHONE_NUMBER]" at bounding box center [456, 427] width 128 height 24
click at [464, 489] on div "[PHONE_NUMBER]" at bounding box center [456, 501] width 128 height 24
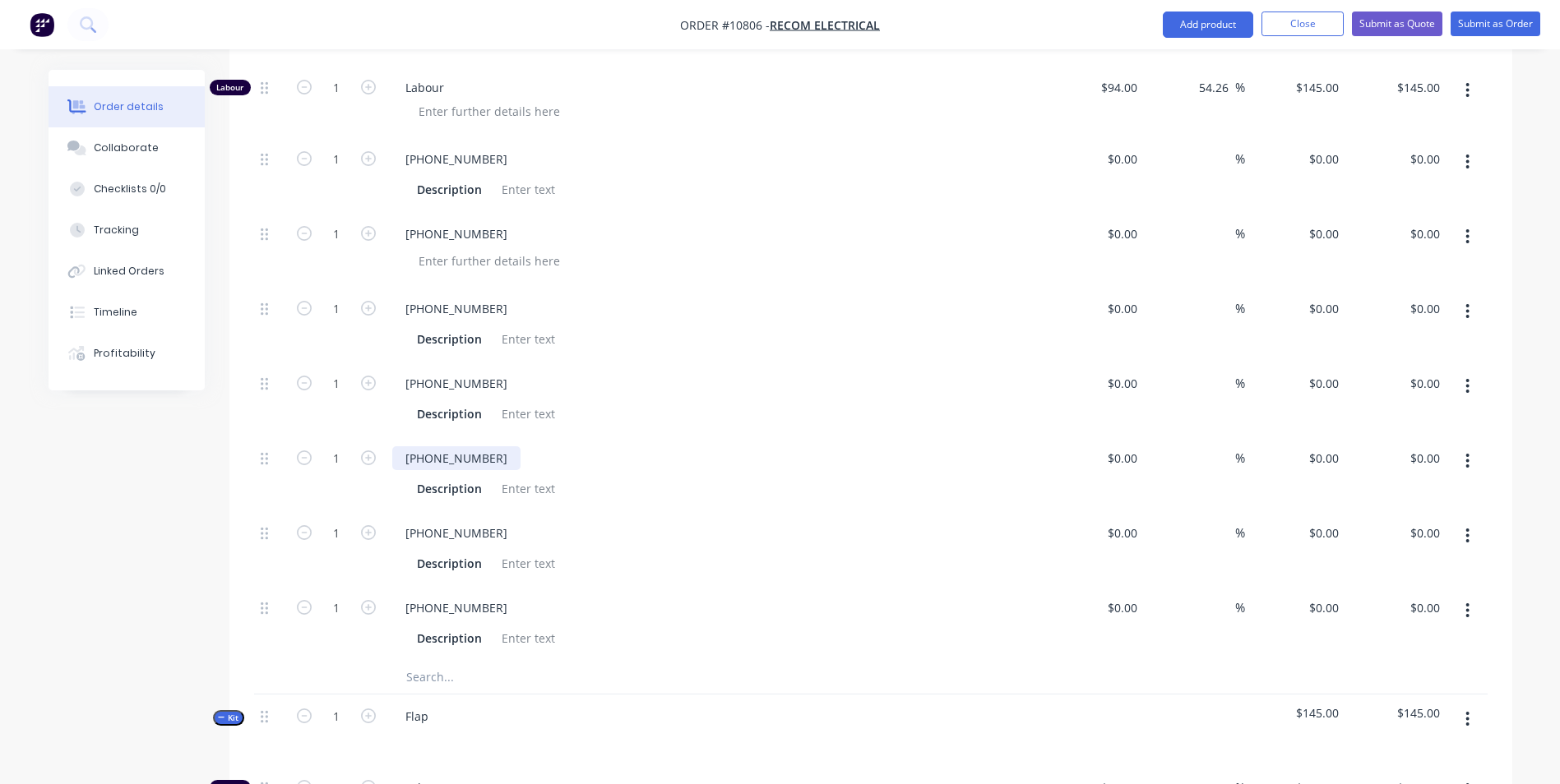
scroll to position [767, 0]
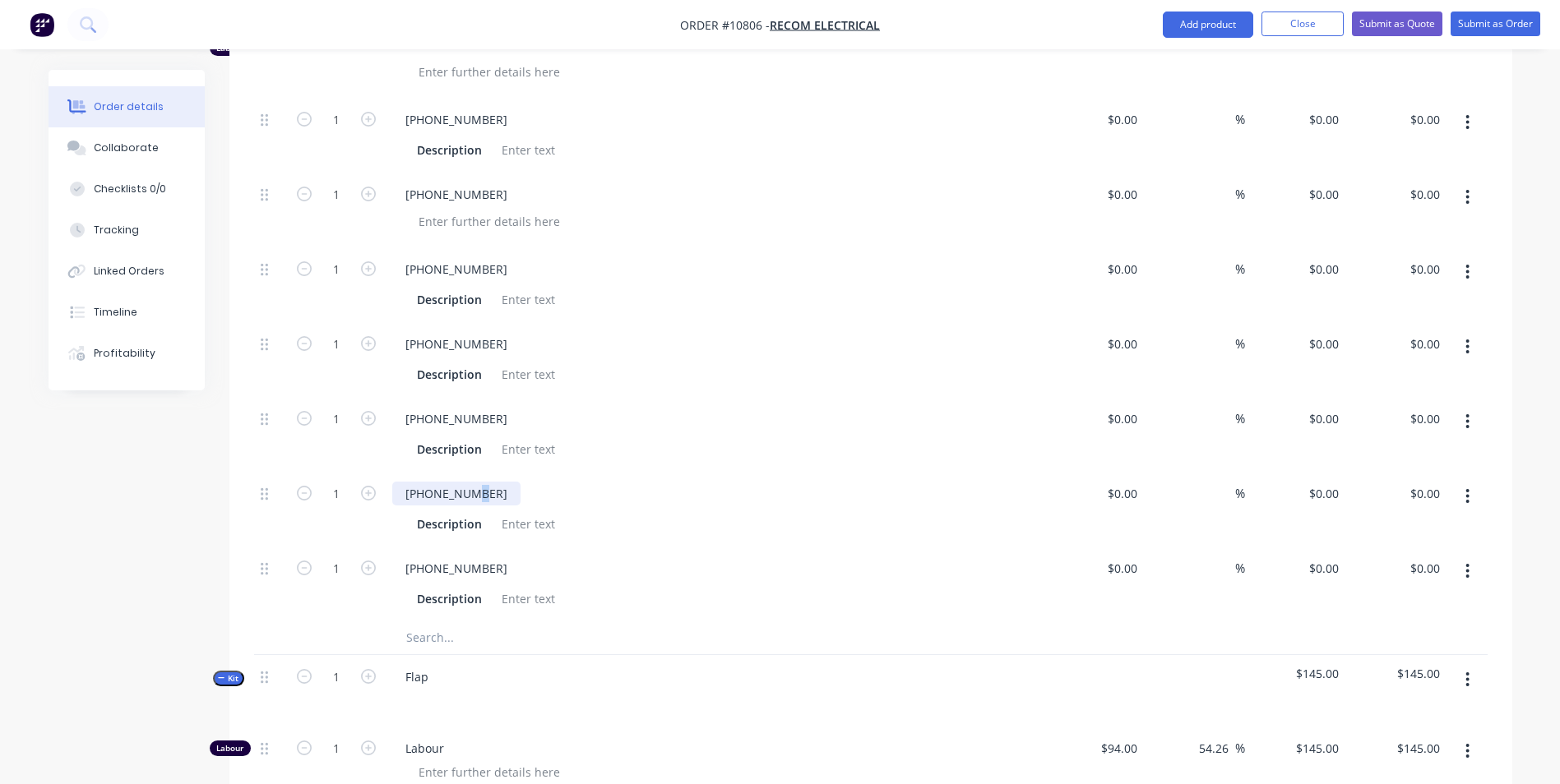
click at [472, 482] on div "[PHONE_NUMBER]" at bounding box center [456, 494] width 128 height 24
click at [473, 557] on div "[PHONE_NUMBER]" at bounding box center [456, 569] width 128 height 24
click at [515, 138] on div at bounding box center [528, 150] width 66 height 24
click at [469, 209] on div at bounding box center [489, 221] width 168 height 24
click at [510, 287] on div at bounding box center [528, 299] width 66 height 24
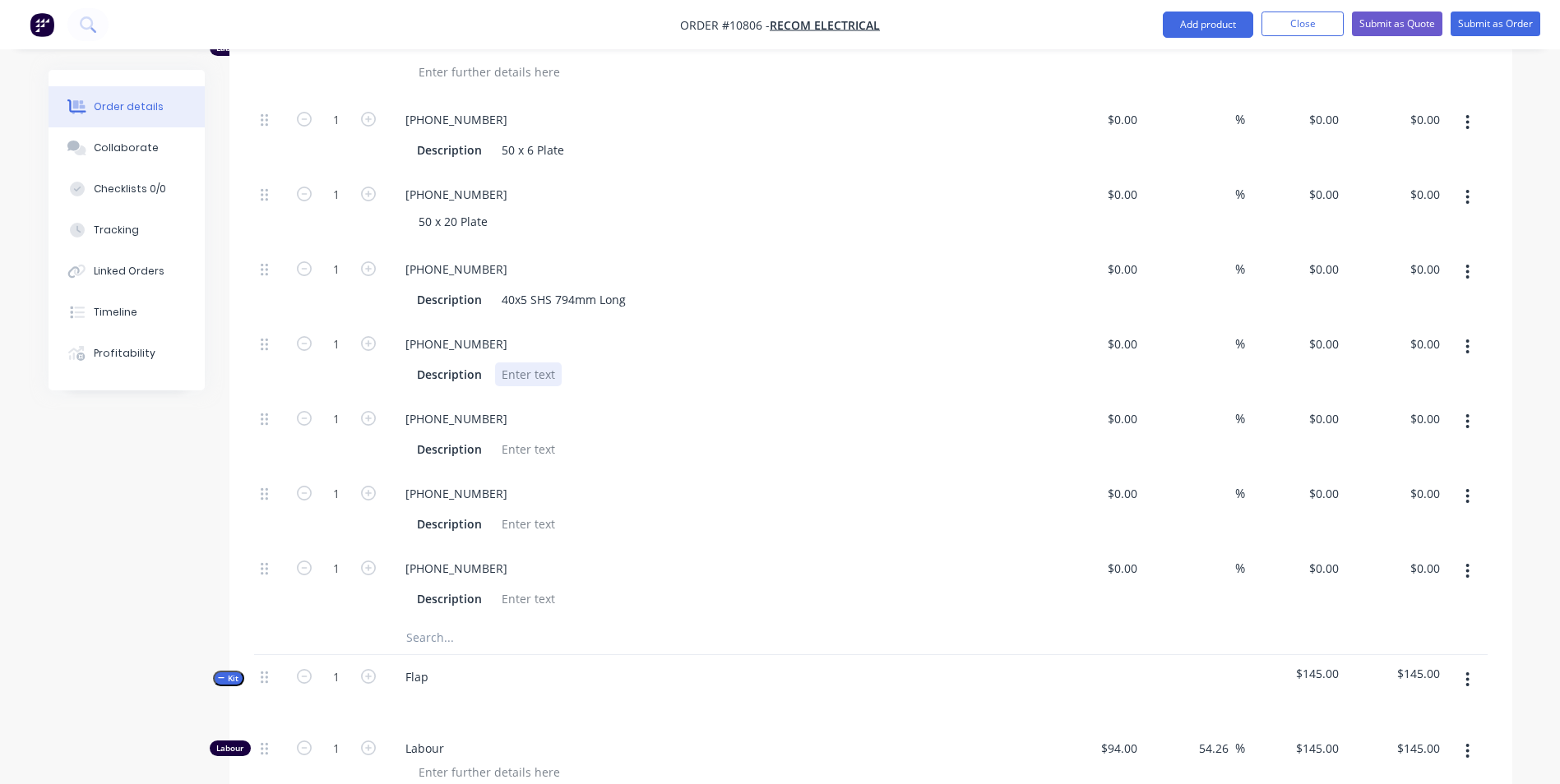
click at [529, 362] on div at bounding box center [528, 374] width 66 height 24
drag, startPoint x: 620, startPoint y: 273, endPoint x: 515, endPoint y: 277, distance: 105.1
click at [515, 287] on div "40x5 SHS 794mm Long" at bounding box center [563, 299] width 137 height 24
drag, startPoint x: 624, startPoint y: 276, endPoint x: 499, endPoint y: 273, distance: 125.0
click at [499, 287] on div "40x5 SHS 794mm Long" at bounding box center [563, 299] width 137 height 24
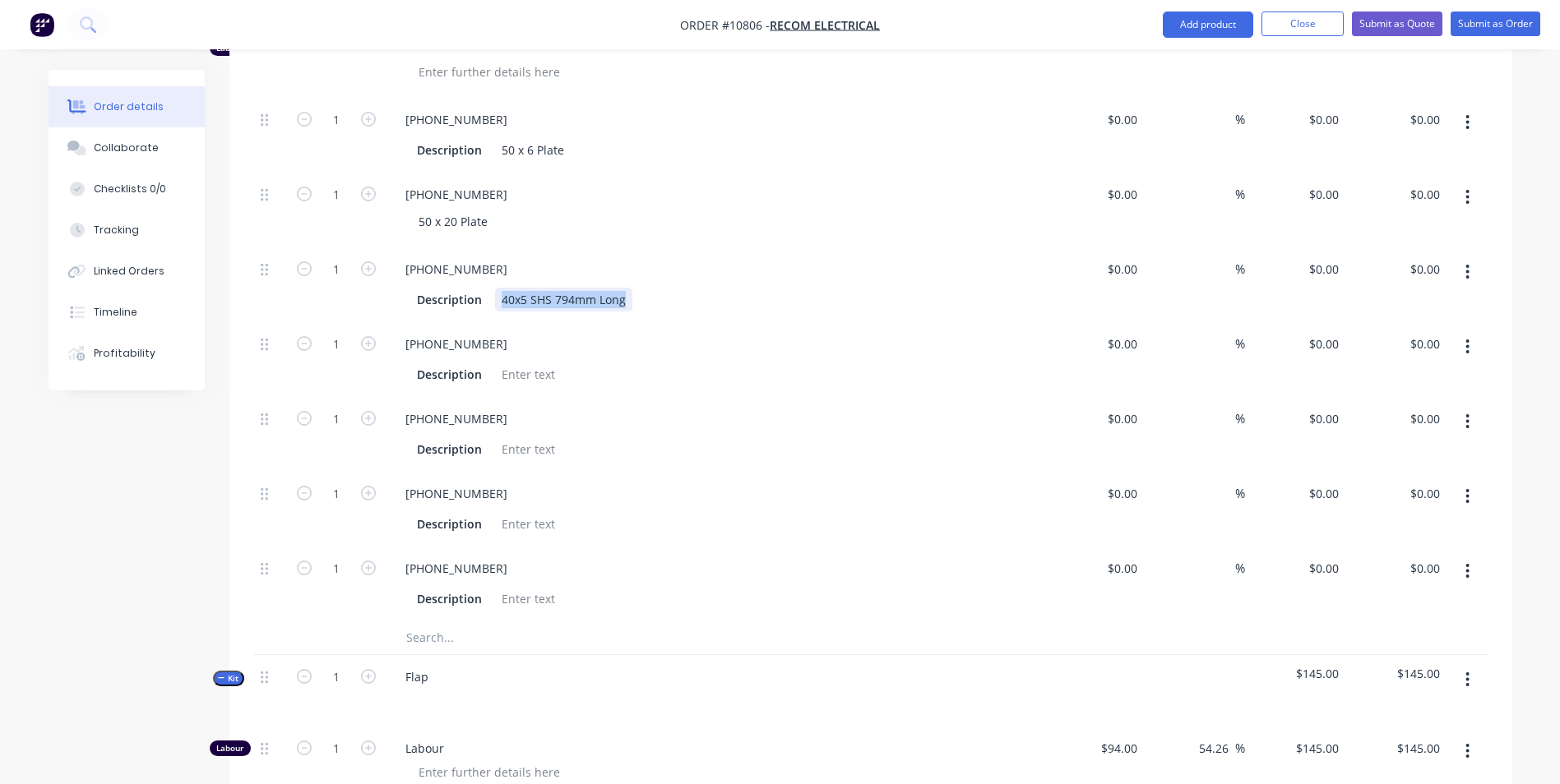
copy div "40x5 SHS 794mm Long"
click at [501, 362] on div at bounding box center [528, 374] width 66 height 24
paste div
click at [536, 437] on div at bounding box center [528, 449] width 66 height 24
paste div
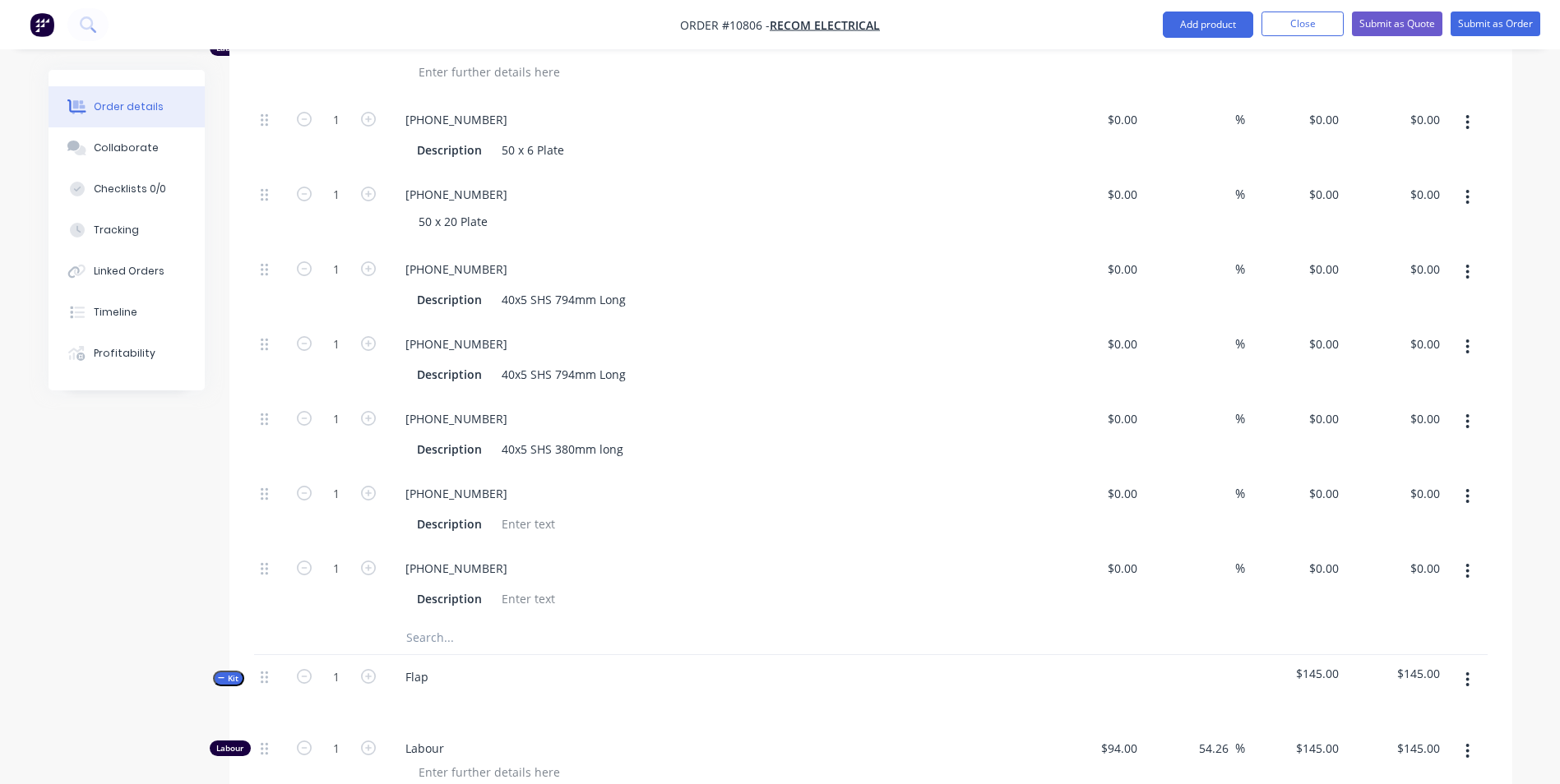
click at [522, 183] on div "[PHONE_NUMBER]" at bounding box center [714, 195] width 645 height 24
click at [456, 209] on div "50 x 20 Plate" at bounding box center [452, 221] width 96 height 24
click at [536, 138] on div "50 x 6 Plate" at bounding box center [533, 150] width 76 height 24
click at [528, 512] on div at bounding box center [528, 524] width 66 height 24
click at [528, 587] on div at bounding box center [528, 598] width 66 height 24
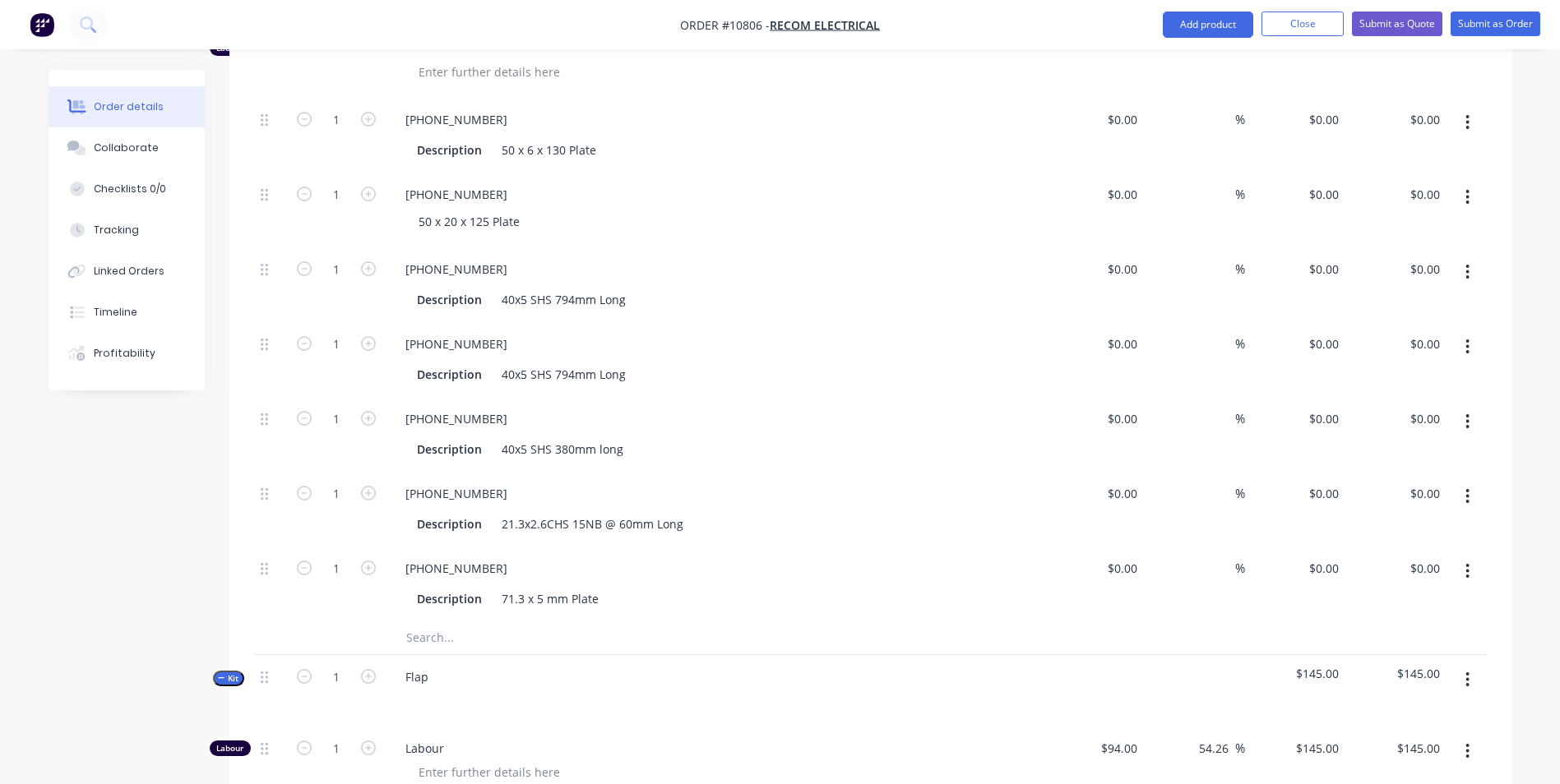
click at [788, 621] on div at bounding box center [639, 637] width 494 height 33
click at [418, 621] on input "text" at bounding box center [569, 637] width 329 height 33
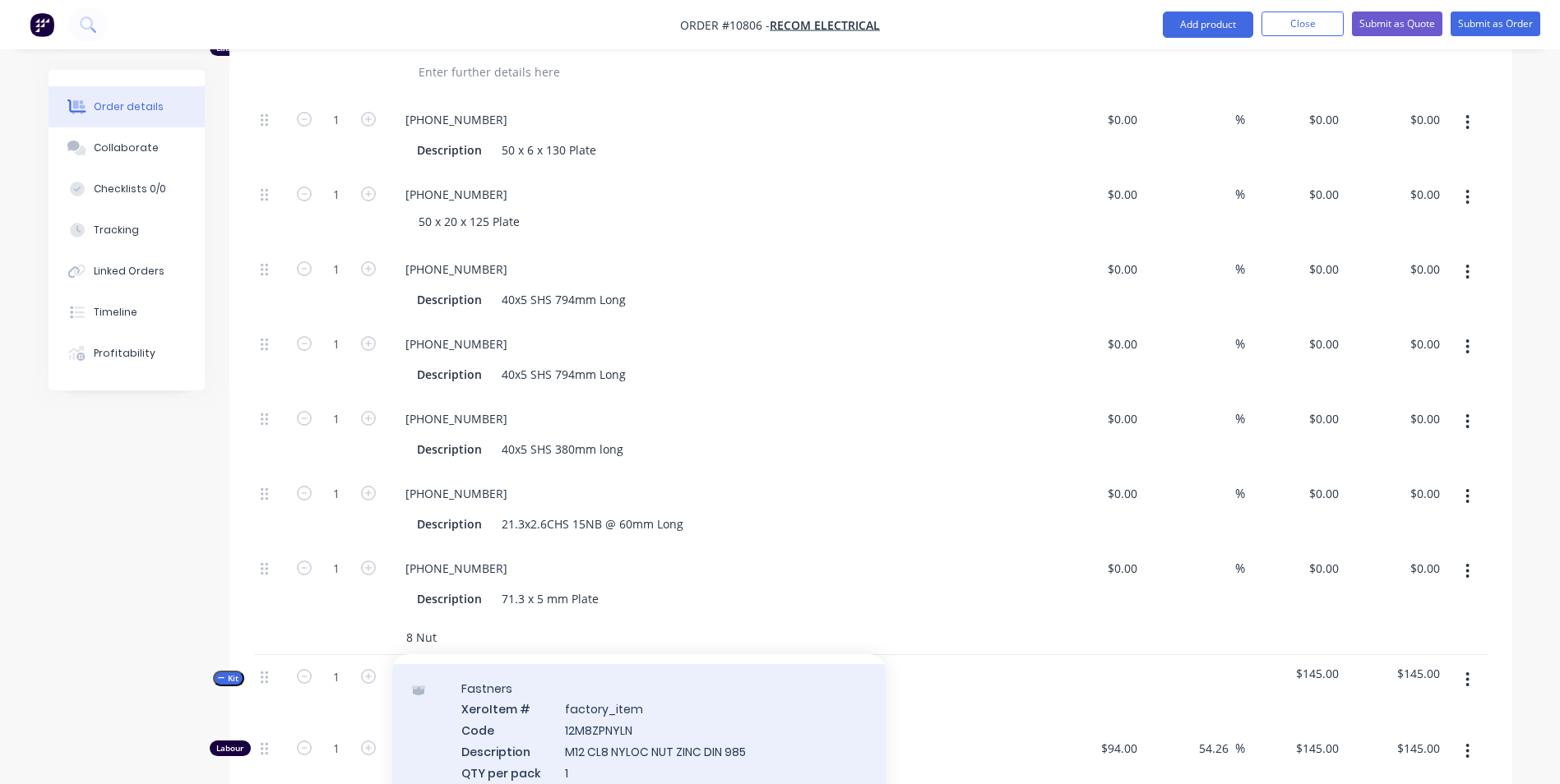
scroll to position [494, 0]
type input "8 Nut"
click at [641, 705] on div "Stock components Part Number Stock Number Description M8 Hez Nut Zinc Process A…" at bounding box center [639, 751] width 494 height 154
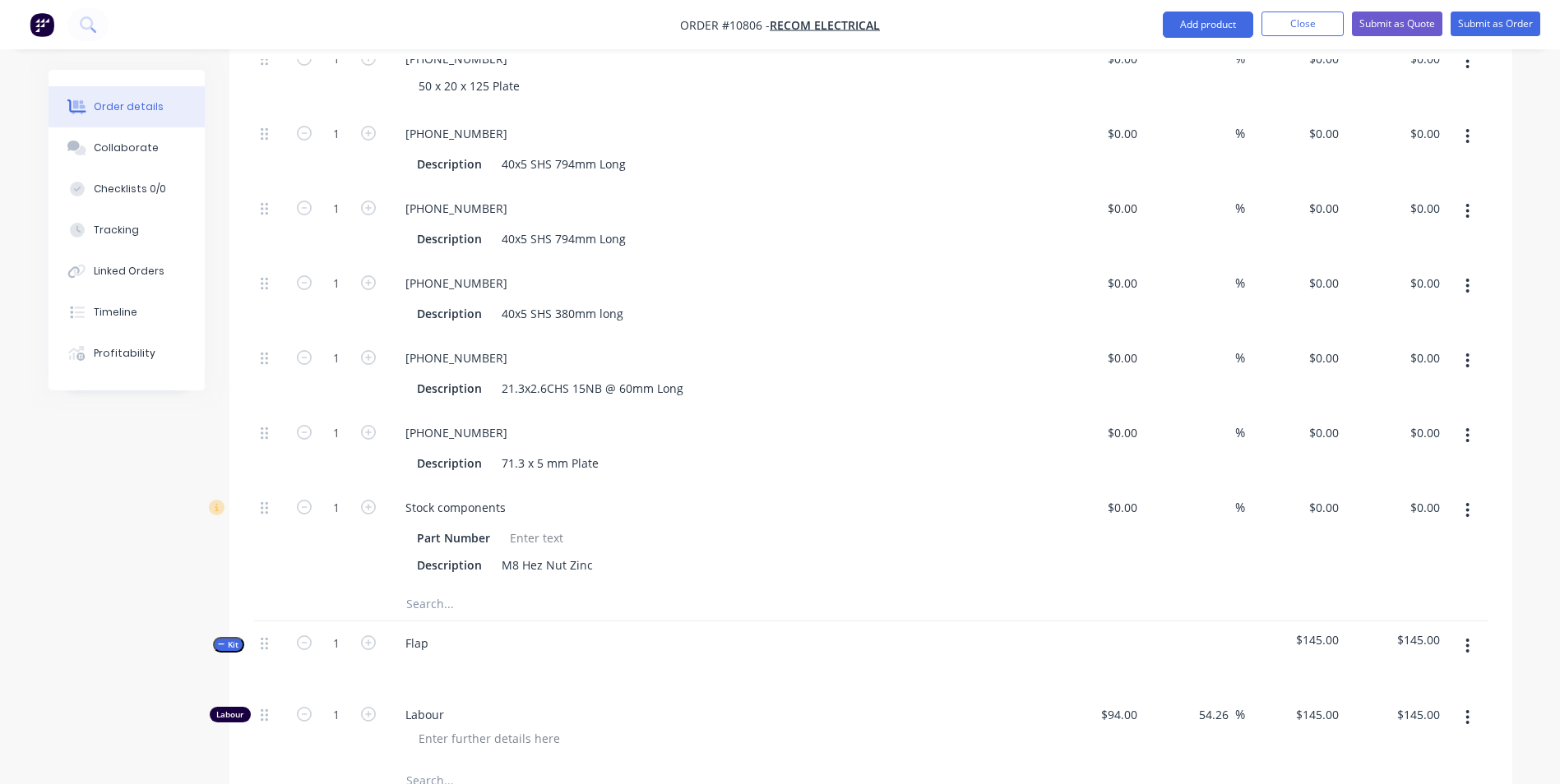
scroll to position [931, 0]
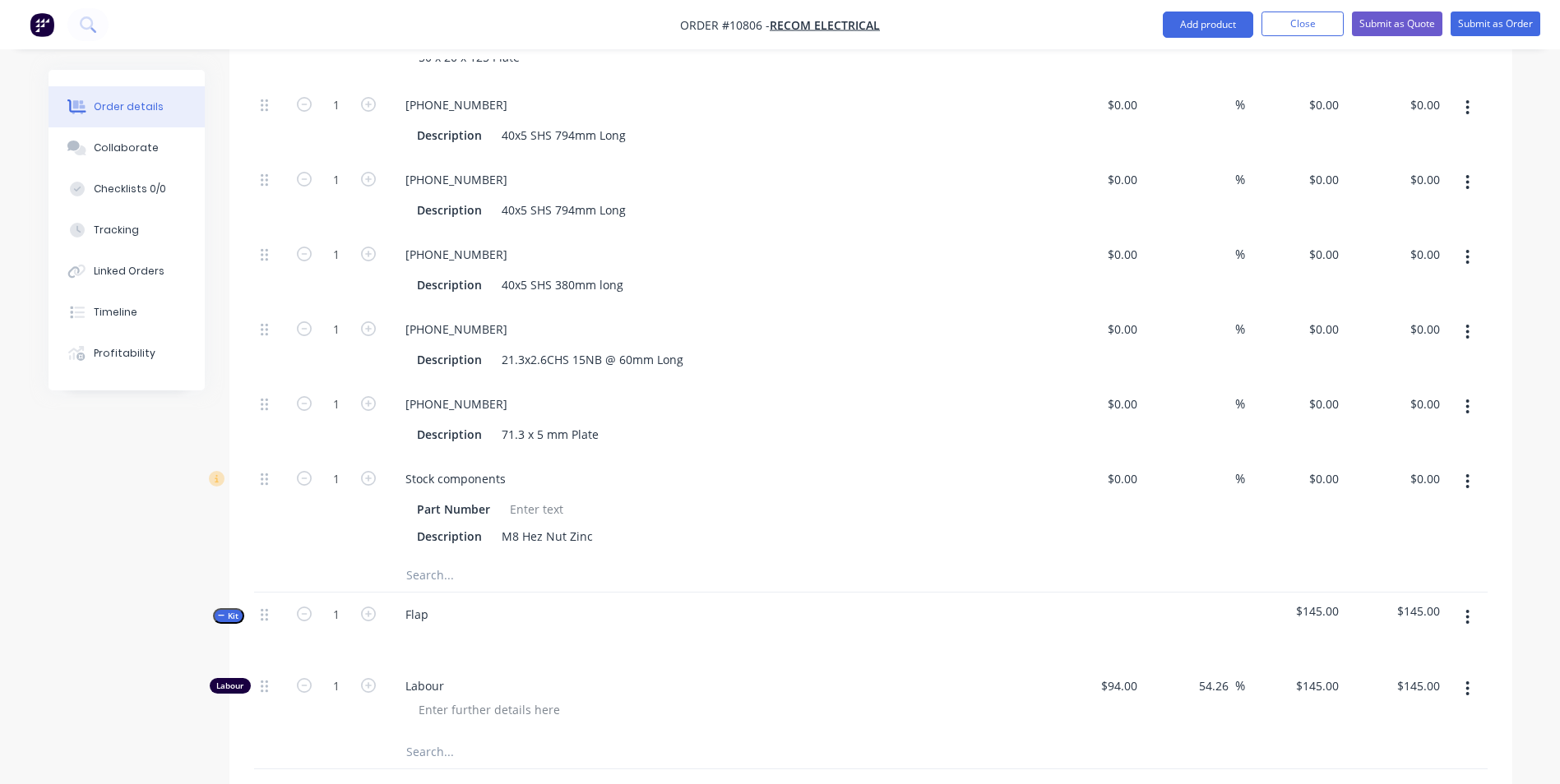
click at [427, 559] on input "text" at bounding box center [569, 575] width 329 height 33
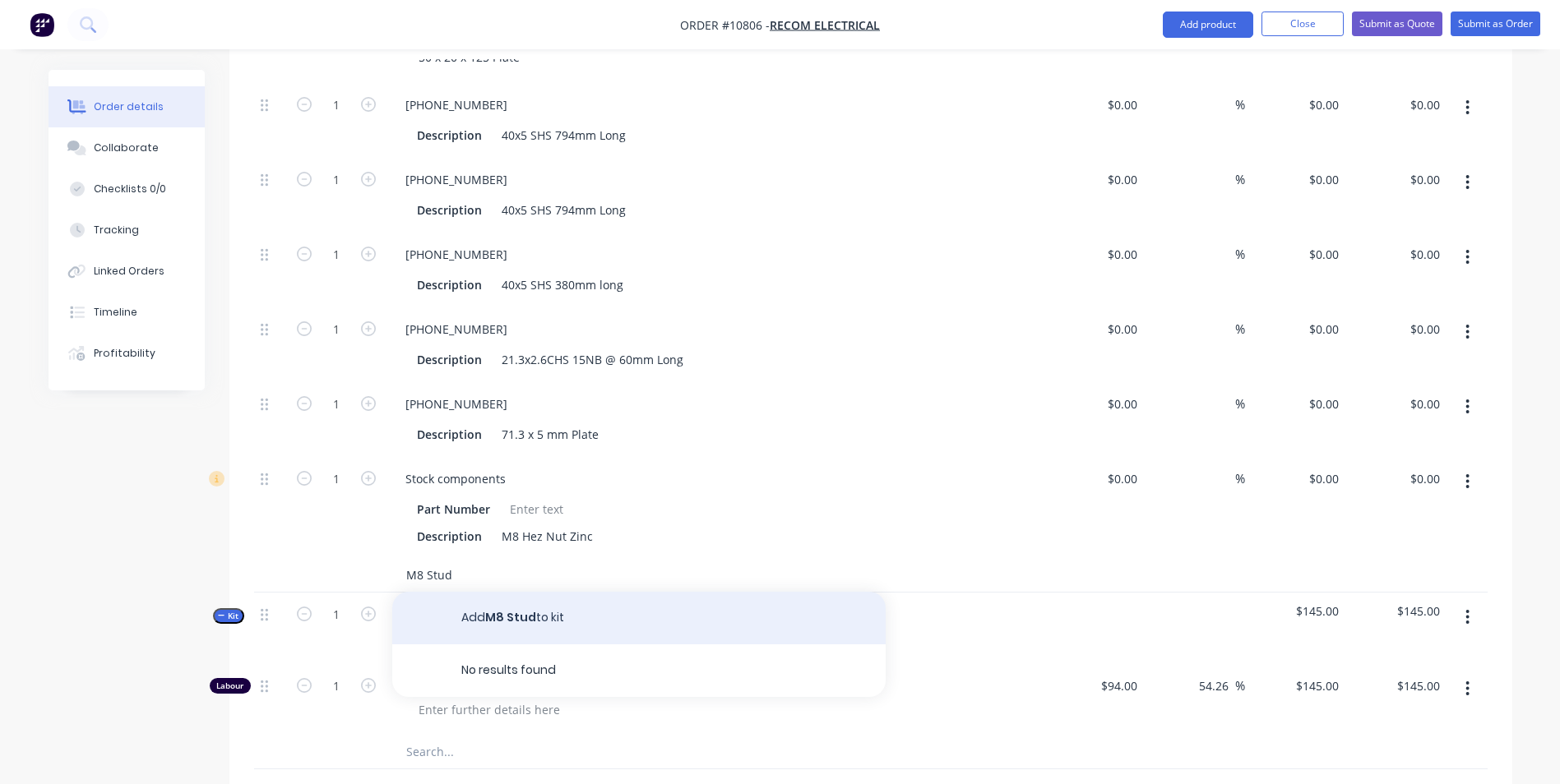
type input "M8 Stud"
click at [620, 591] on button "Add M8 Stud to kit" at bounding box center [639, 617] width 494 height 52
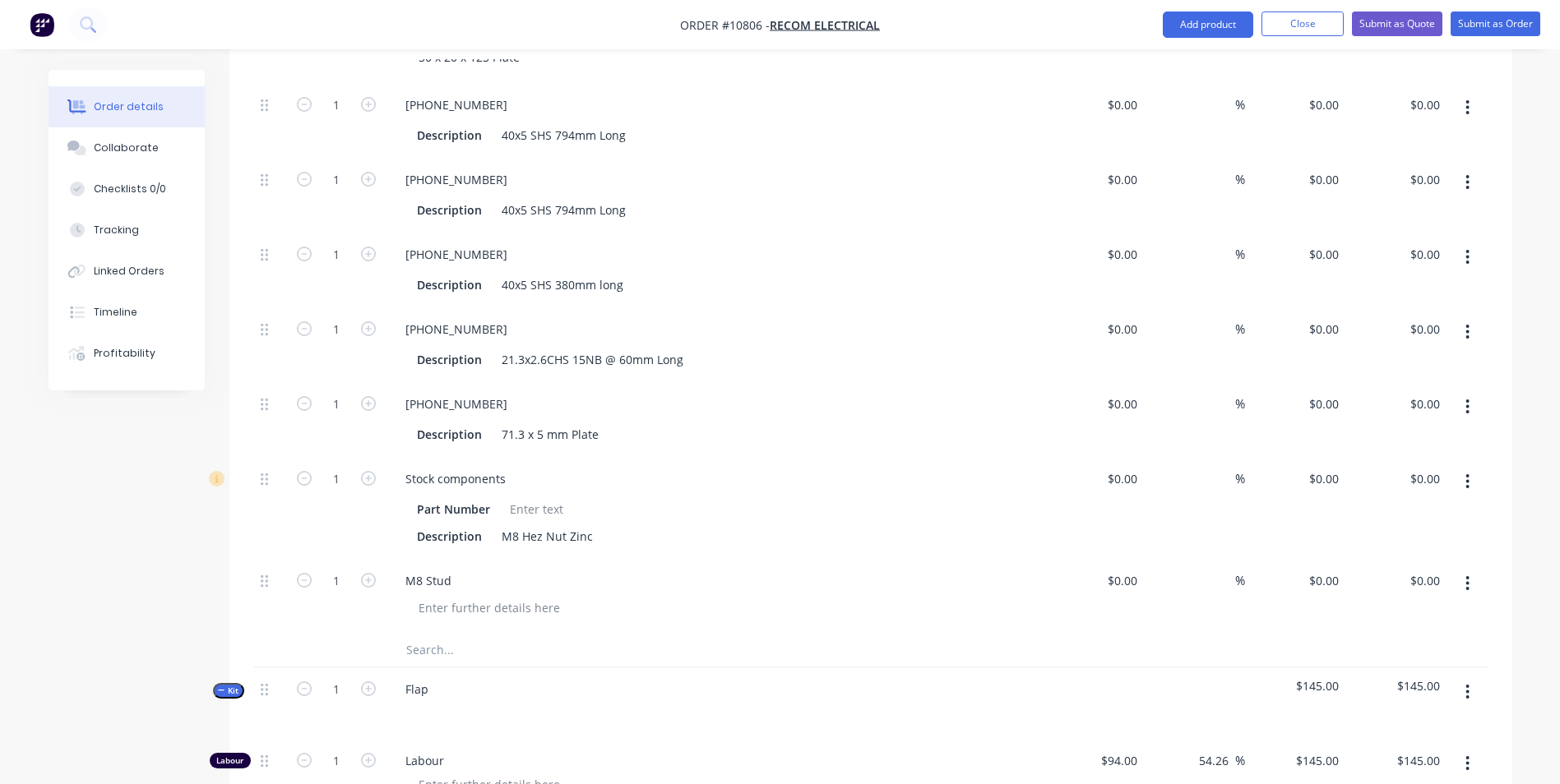
click at [462, 634] on input "text" at bounding box center [569, 650] width 329 height 33
click at [1098, 779] on div "$94.00 $94.00" at bounding box center [1094, 774] width 101 height 71
click at [459, 569] on div "M8 Stud" at bounding box center [428, 581] width 72 height 24
click at [440, 634] on input "text" at bounding box center [569, 650] width 329 height 33
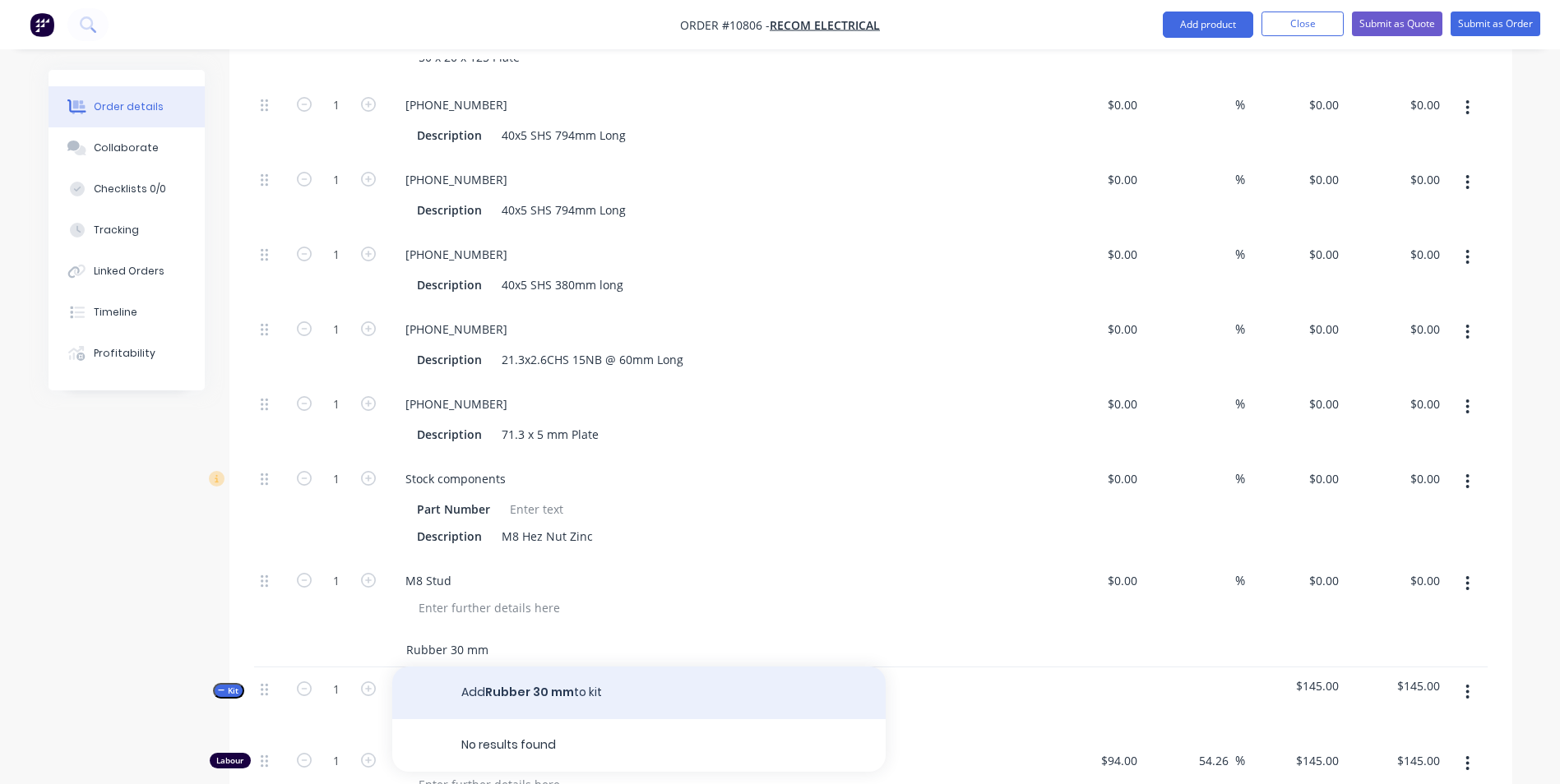
type input "Rubber 30 mm"
click at [582, 671] on button "Add Rubber 30 mm to kit" at bounding box center [639, 692] width 494 height 52
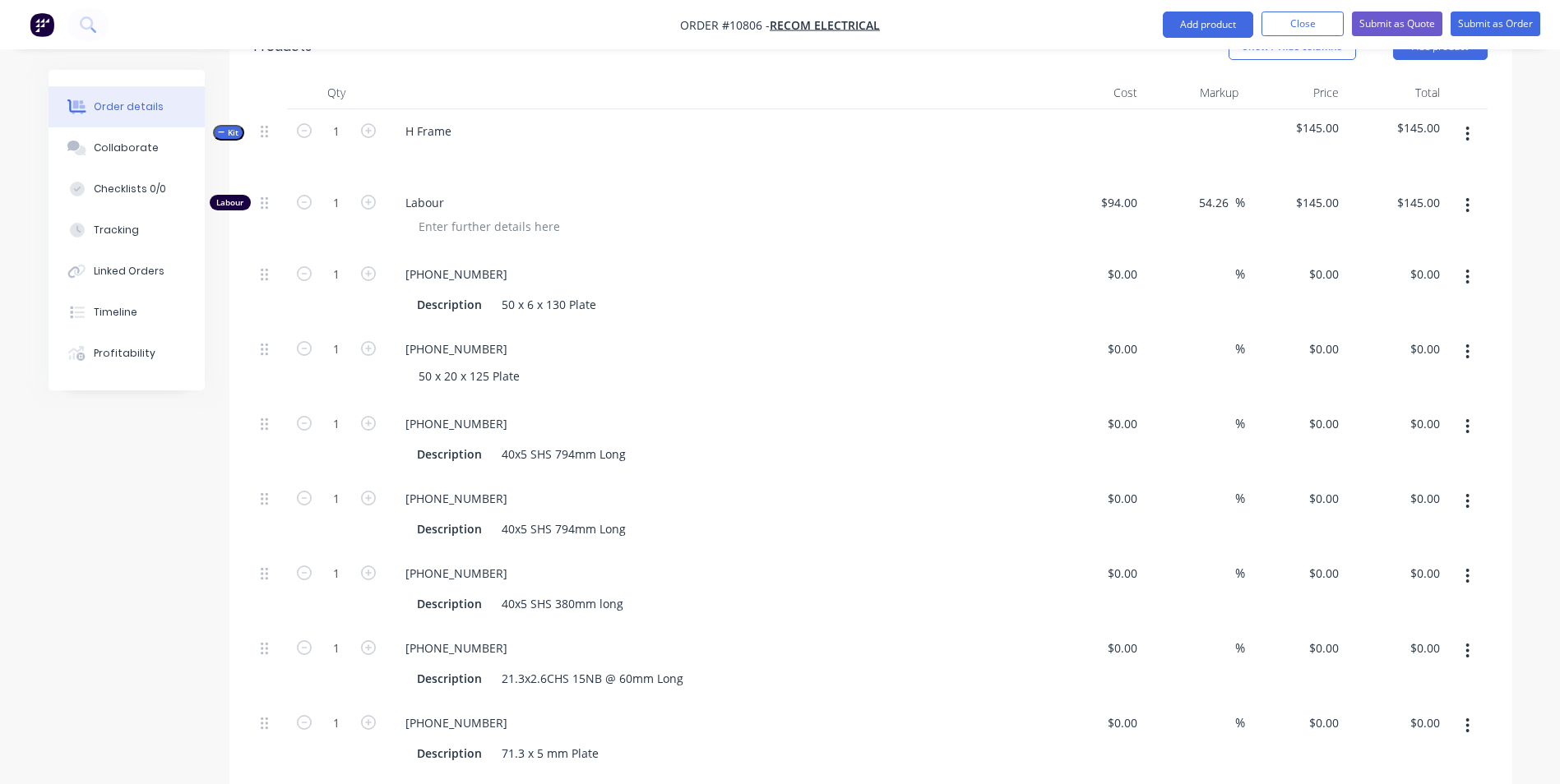
scroll to position [602, 0]
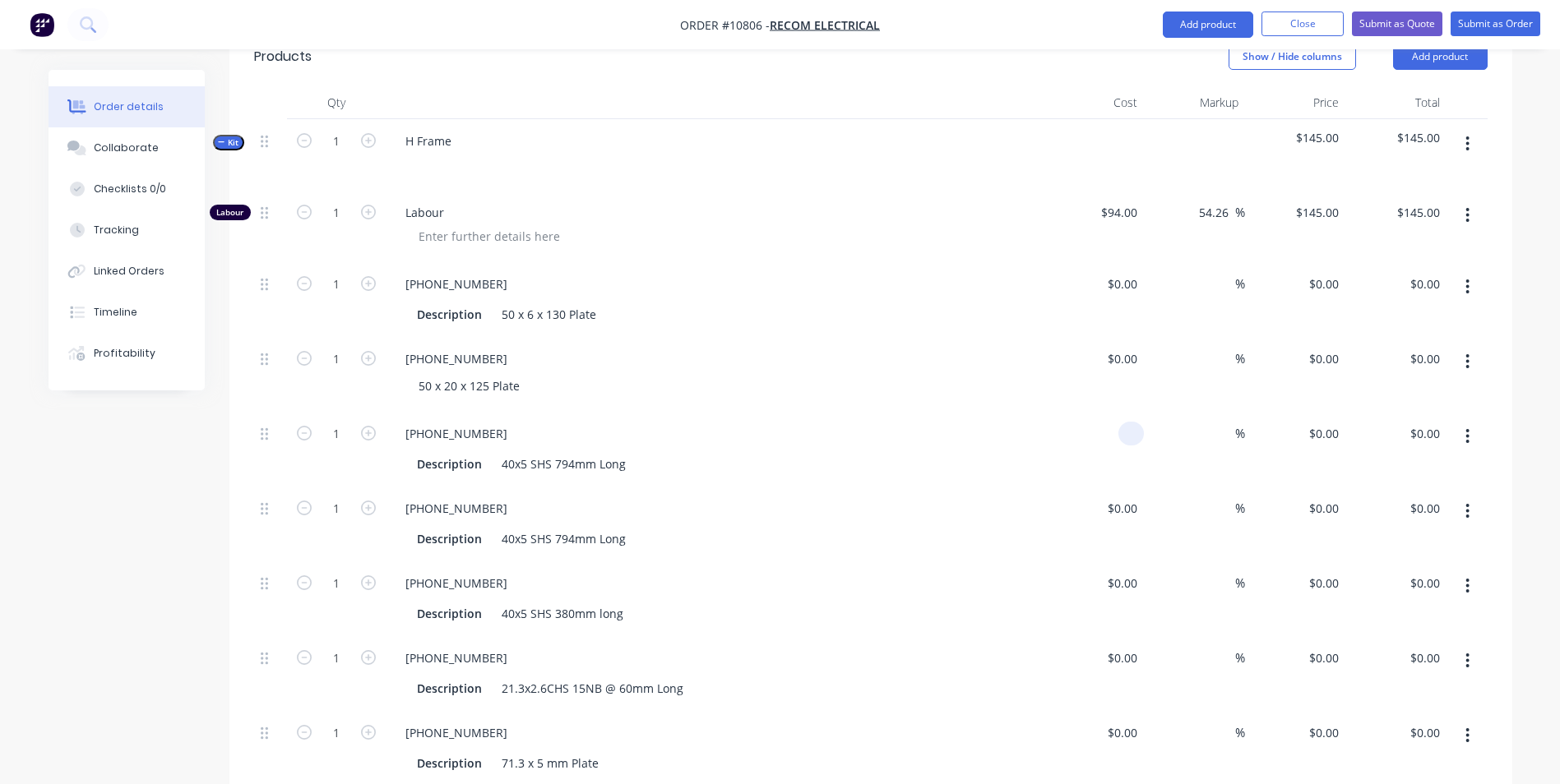
click at [1112, 414] on div at bounding box center [1094, 449] width 101 height 75
click at [526, 601] on div "40x5 SHS 380mm long" at bounding box center [562, 613] width 135 height 24
click at [525, 452] on div "40x5 SHS 794mm Long" at bounding box center [563, 464] width 137 height 24
drag, startPoint x: 526, startPoint y: 518, endPoint x: 522, endPoint y: 509, distance: 9.8
click at [522, 527] on div "40x5 SHS 794mm Long" at bounding box center [563, 539] width 137 height 24
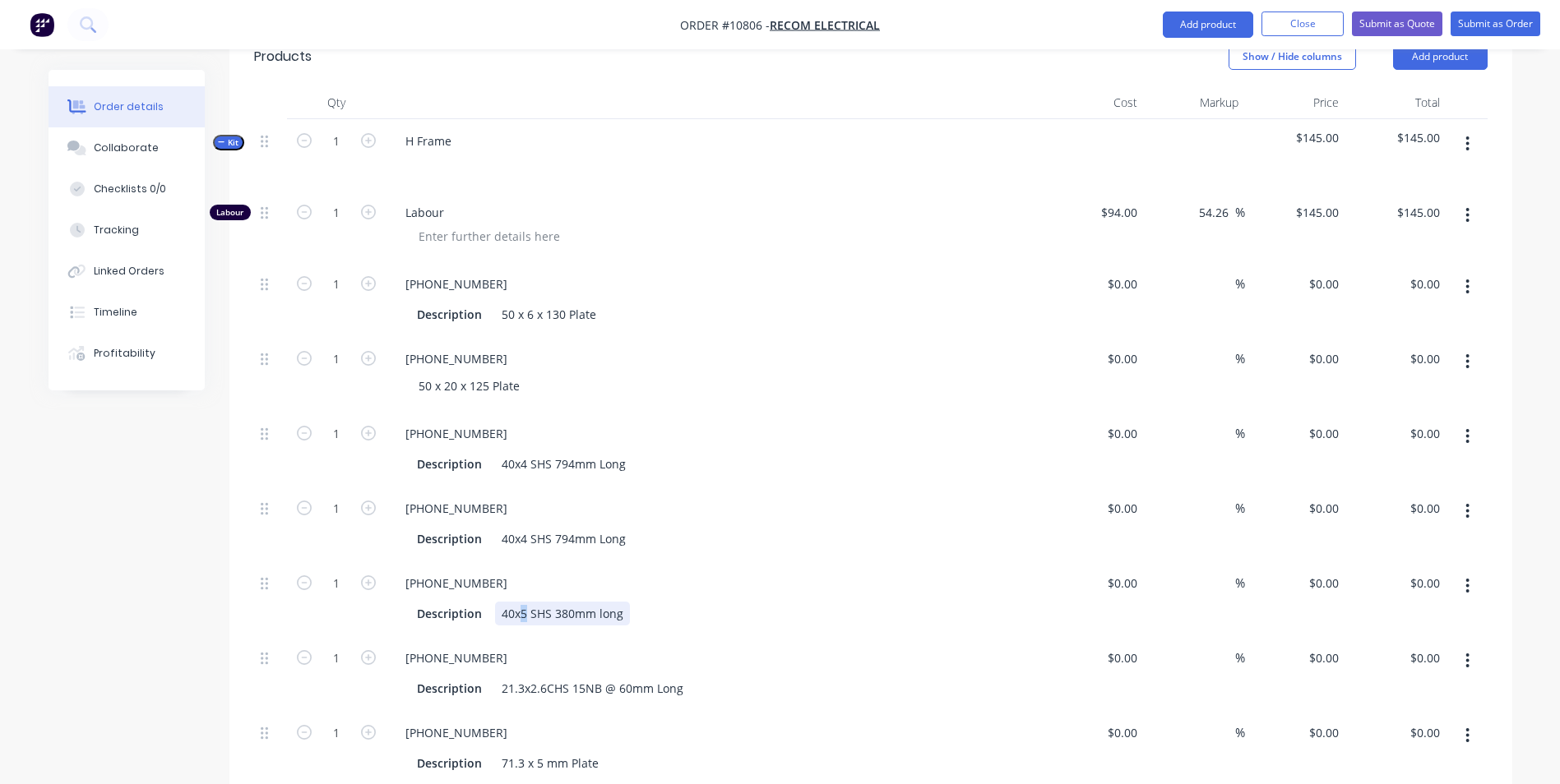
click at [521, 601] on div "40x5 SHS 380mm long" at bounding box center [562, 613] width 135 height 24
click at [1107, 412] on div "0 0" at bounding box center [1094, 449] width 101 height 75
click at [1127, 422] on input "0" at bounding box center [1134, 433] width 19 height 24
type input "$6.82"
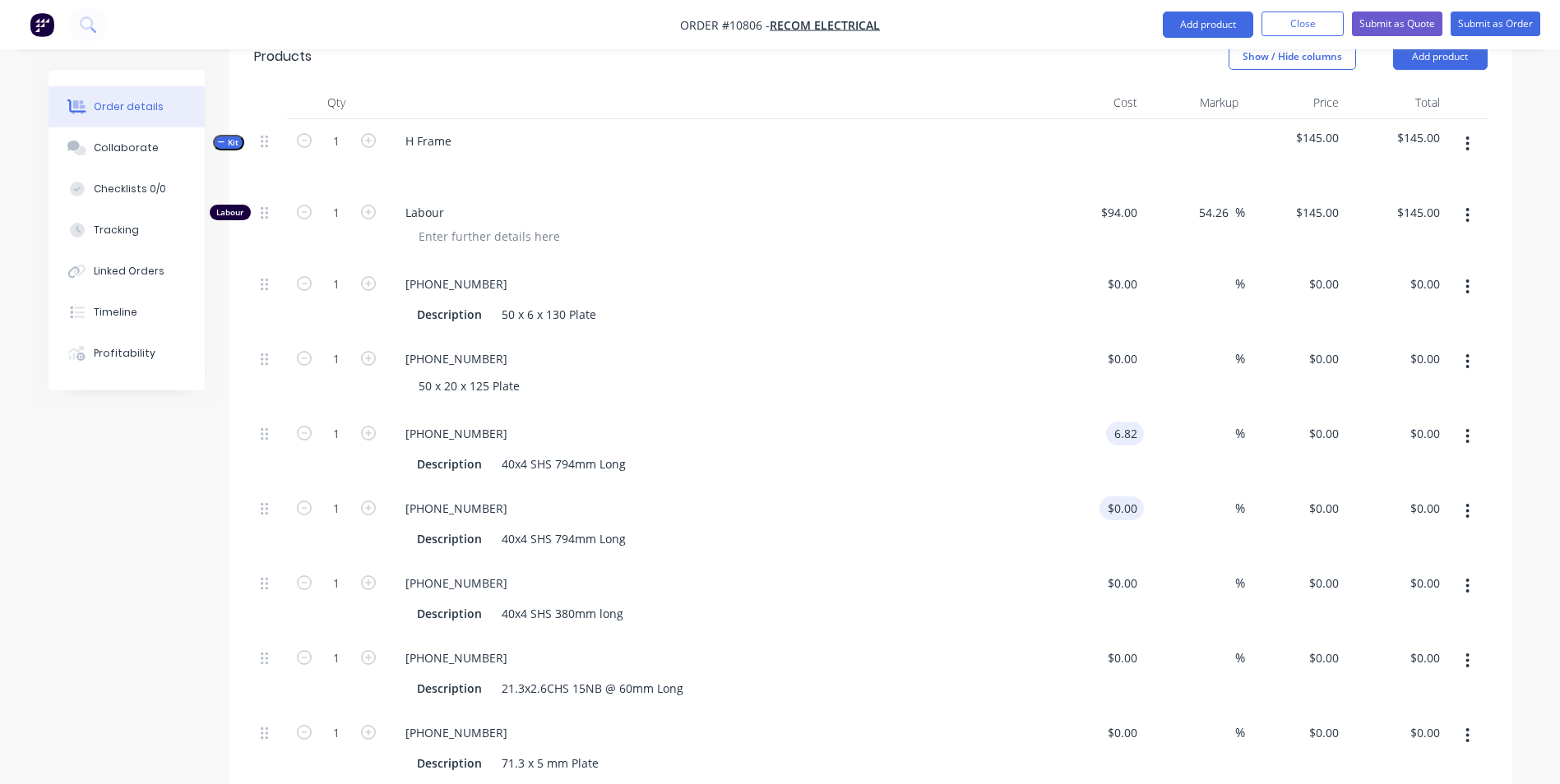
type input "$6.82"
click at [1125, 497] on input at bounding box center [1134, 509] width 19 height 24
type input "$6.82"
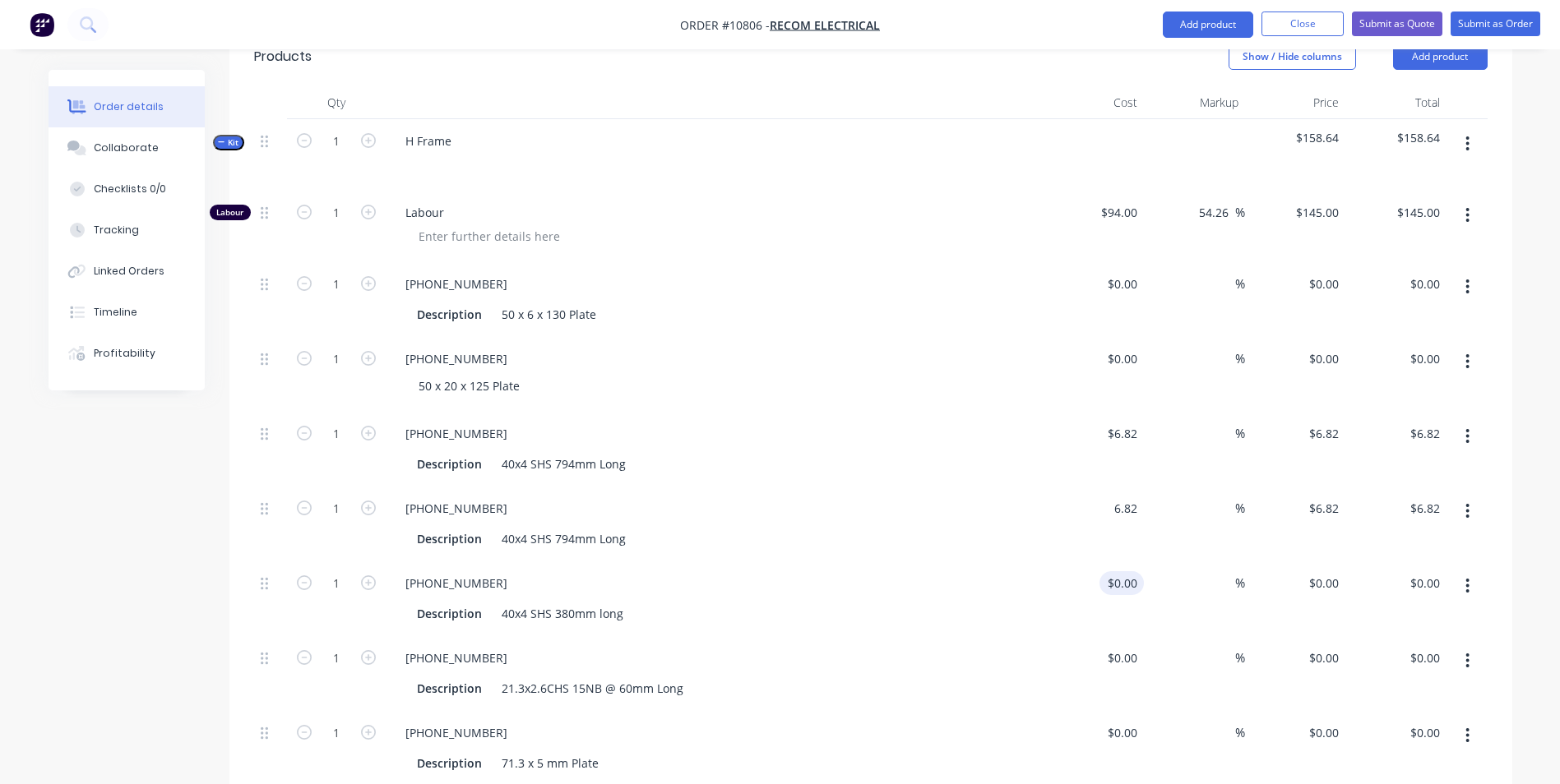
type input "$6.82"
click at [1131, 572] on input at bounding box center [1134, 584] width 19 height 24
type input "$3.26"
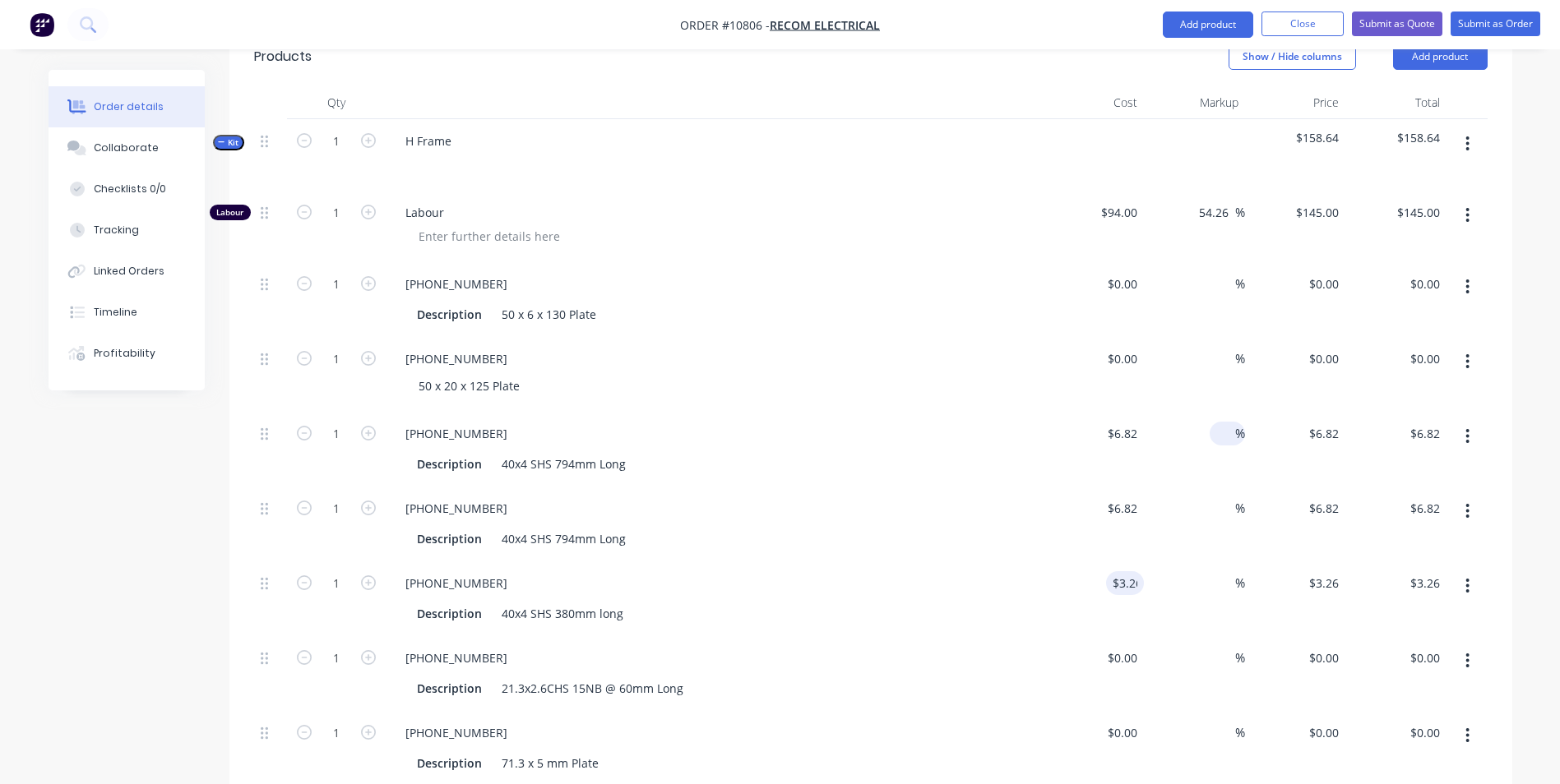
click at [1227, 422] on input at bounding box center [1225, 433] width 19 height 24
drag, startPoint x: 1200, startPoint y: 188, endPoint x: 1225, endPoint y: 196, distance: 26.2
click at [1225, 200] on input "54.26" at bounding box center [1216, 212] width 38 height 24
type input "0"
type input "$94.00"
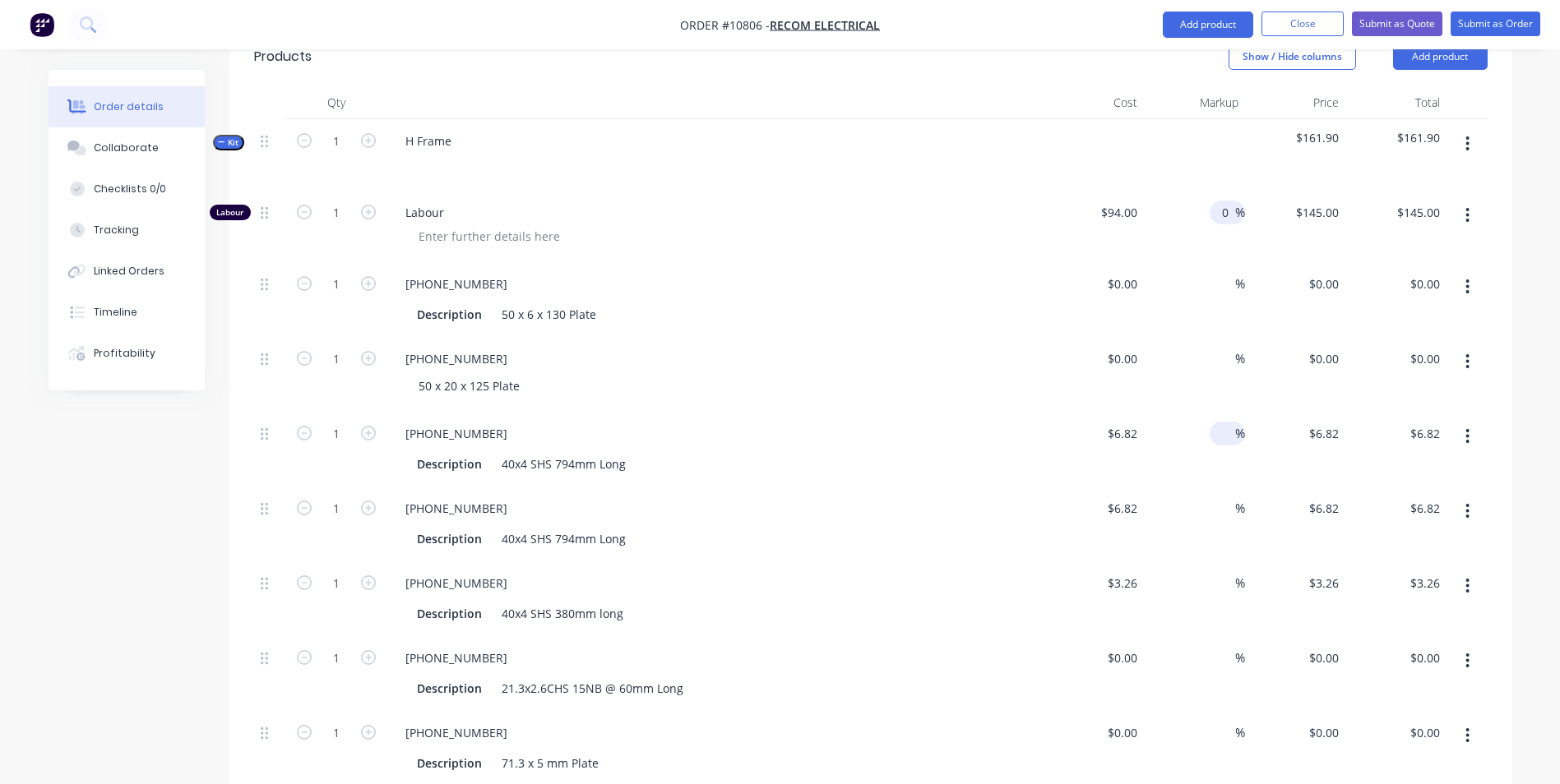
type input "$94.00"
click at [1210, 422] on div "%" at bounding box center [1228, 433] width 36 height 24
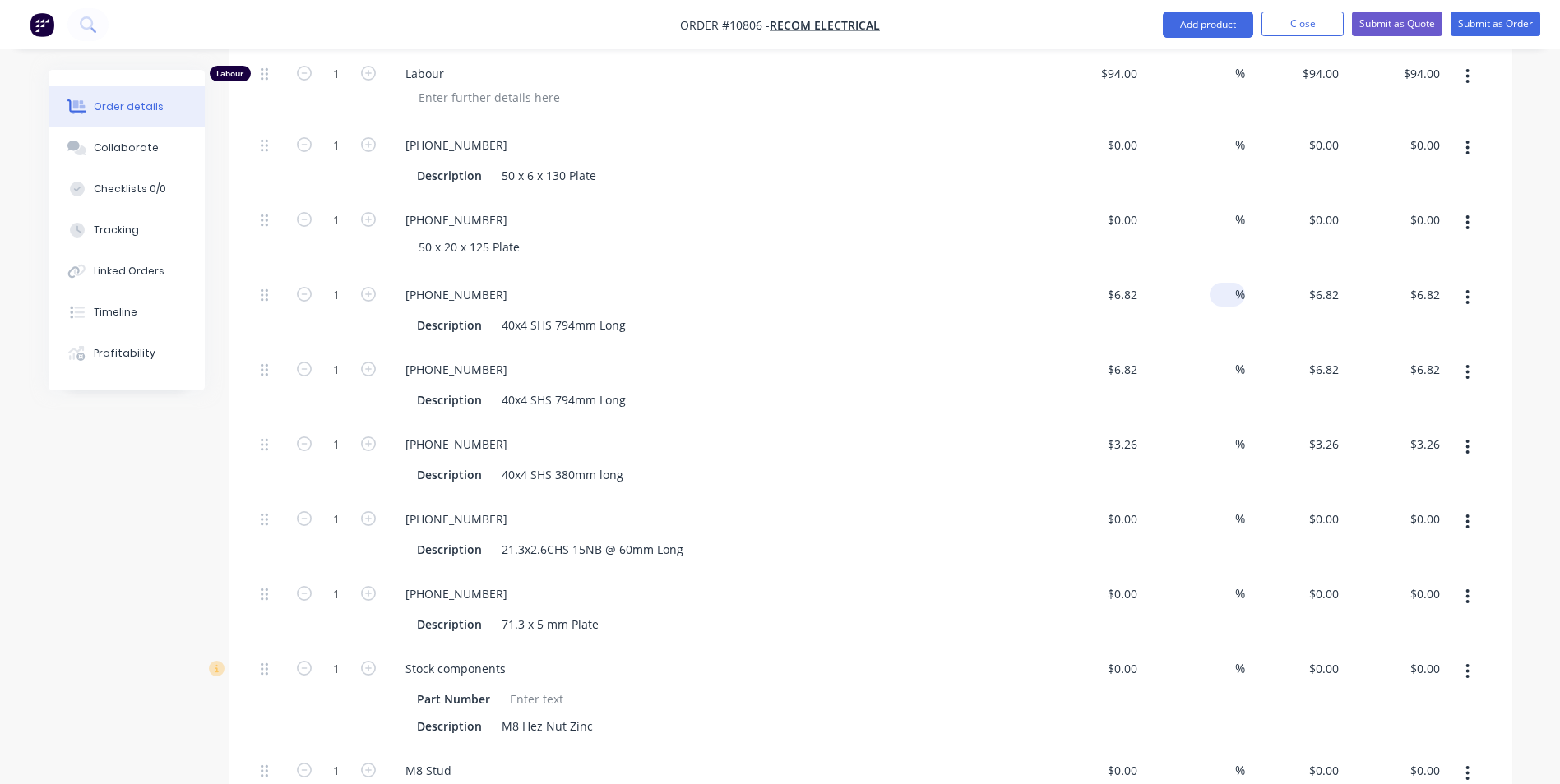
scroll to position [767, 0]
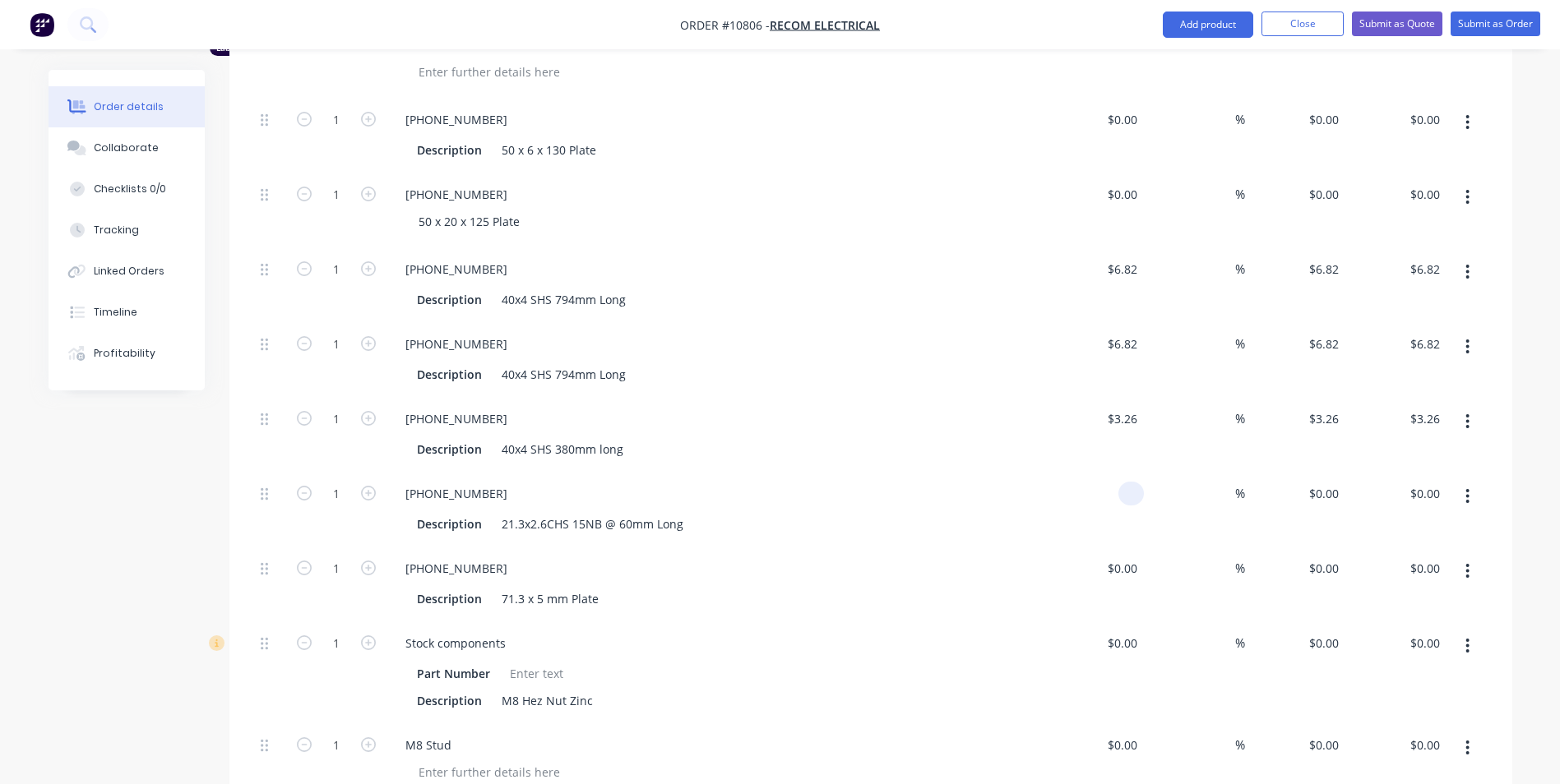
click at [1142, 482] on div at bounding box center [1134, 494] width 19 height 24
click at [1107, 472] on div "$0.00 $0.00" at bounding box center [1094, 510] width 101 height 75
click at [1115, 479] on div "0 0" at bounding box center [1094, 510] width 101 height 75
click at [1121, 482] on div "0 0" at bounding box center [1131, 494] width 26 height 24
type input "$1.99"
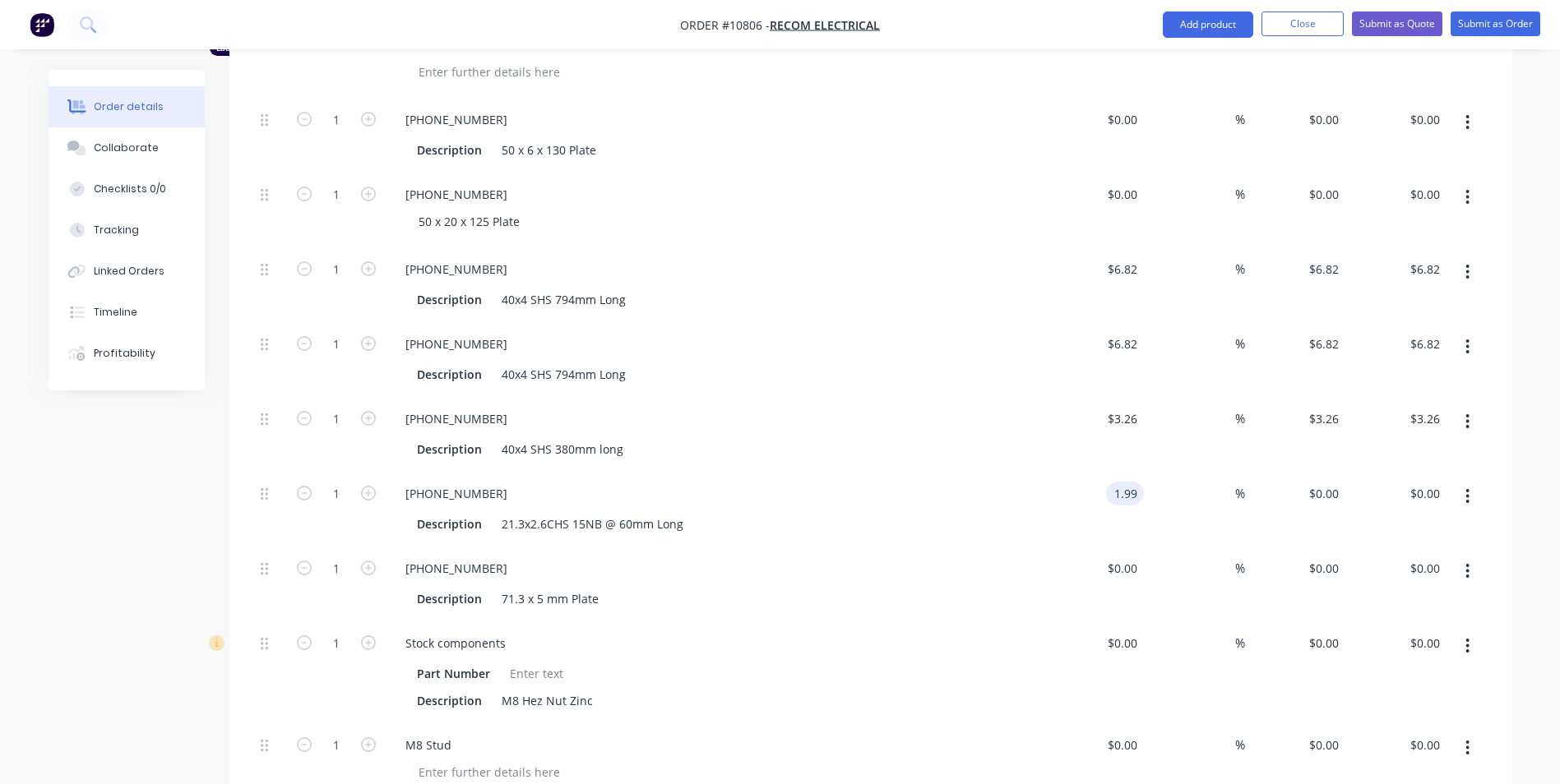
type input "$1.99"
click at [1104, 547] on div "$0.00 $0.00" at bounding box center [1094, 585] width 101 height 75
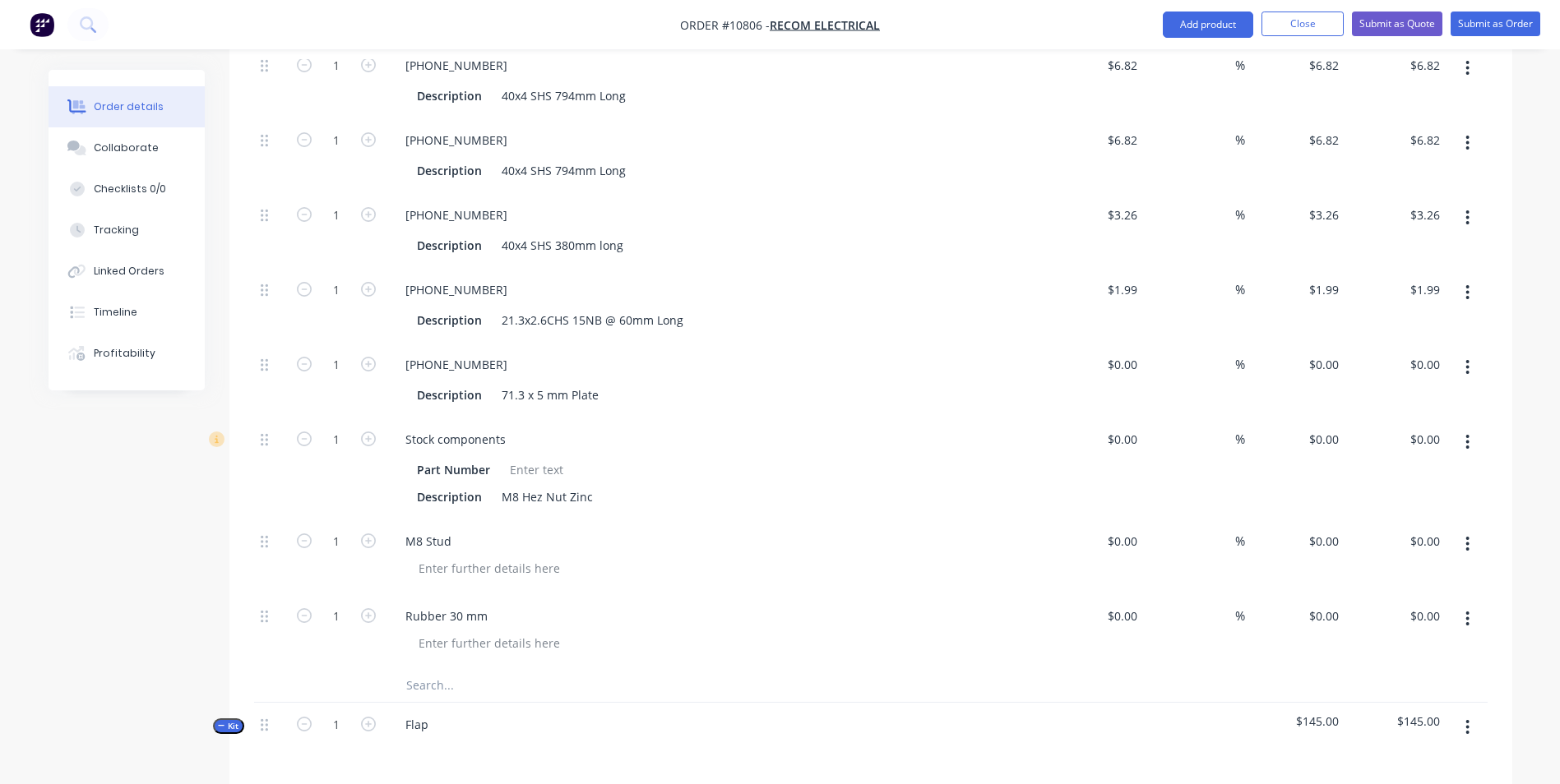
scroll to position [1096, 0]
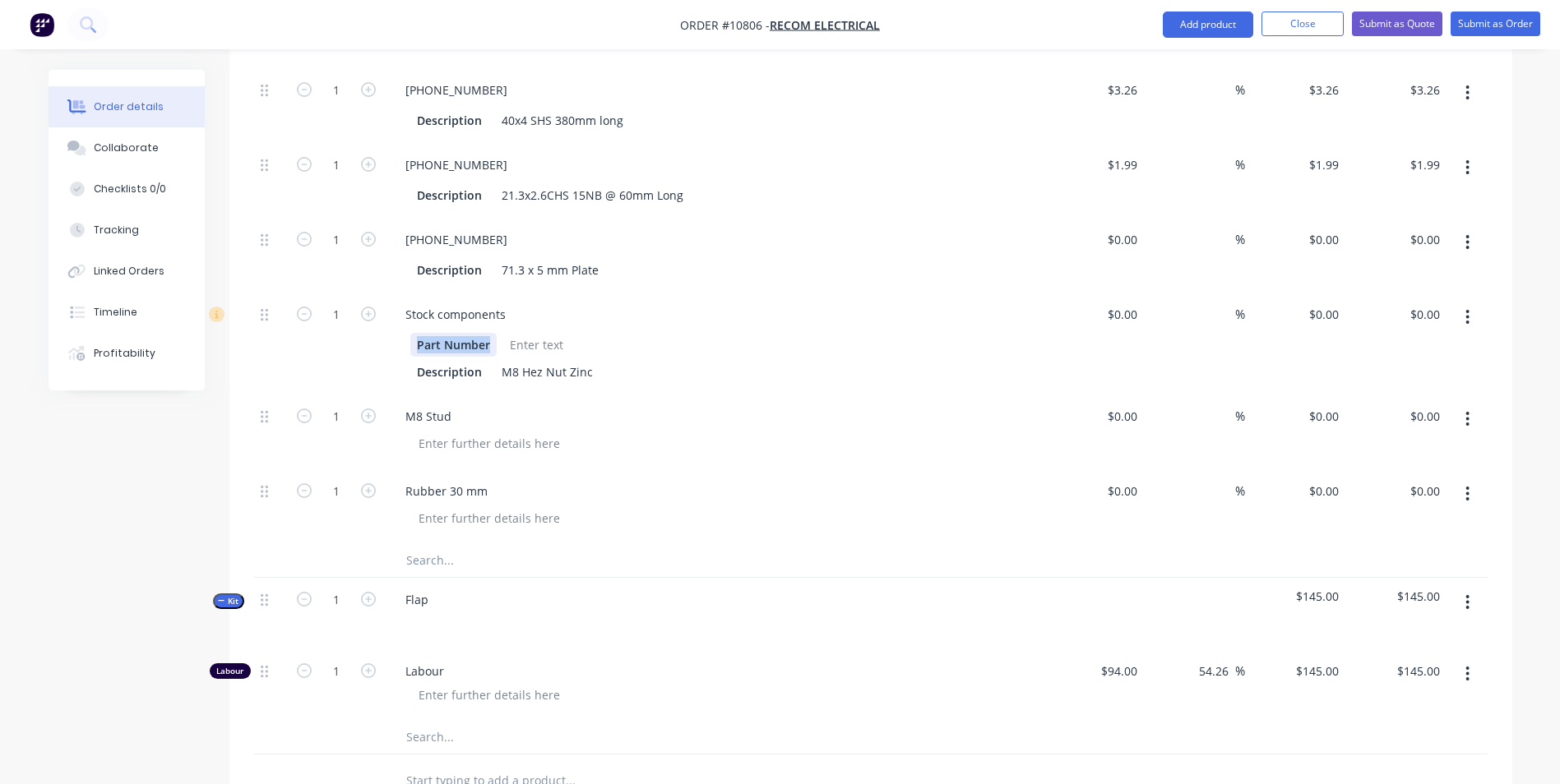
drag, startPoint x: 493, startPoint y: 327, endPoint x: 338, endPoint y: 320, distance: 155.2
click at [338, 320] on div "1 Stock components Part Number Description M8 Hez Nut Zinc $0.00 $0.00 % $0.00 …" at bounding box center [870, 343] width 1234 height 102
click at [576, 479] on div "Rubber 30 mm" at bounding box center [714, 491] width 645 height 24
drag, startPoint x: 503, startPoint y: 297, endPoint x: 392, endPoint y: 291, distance: 111.2
click at [392, 302] on div "Stock components" at bounding box center [455, 314] width 126 height 24
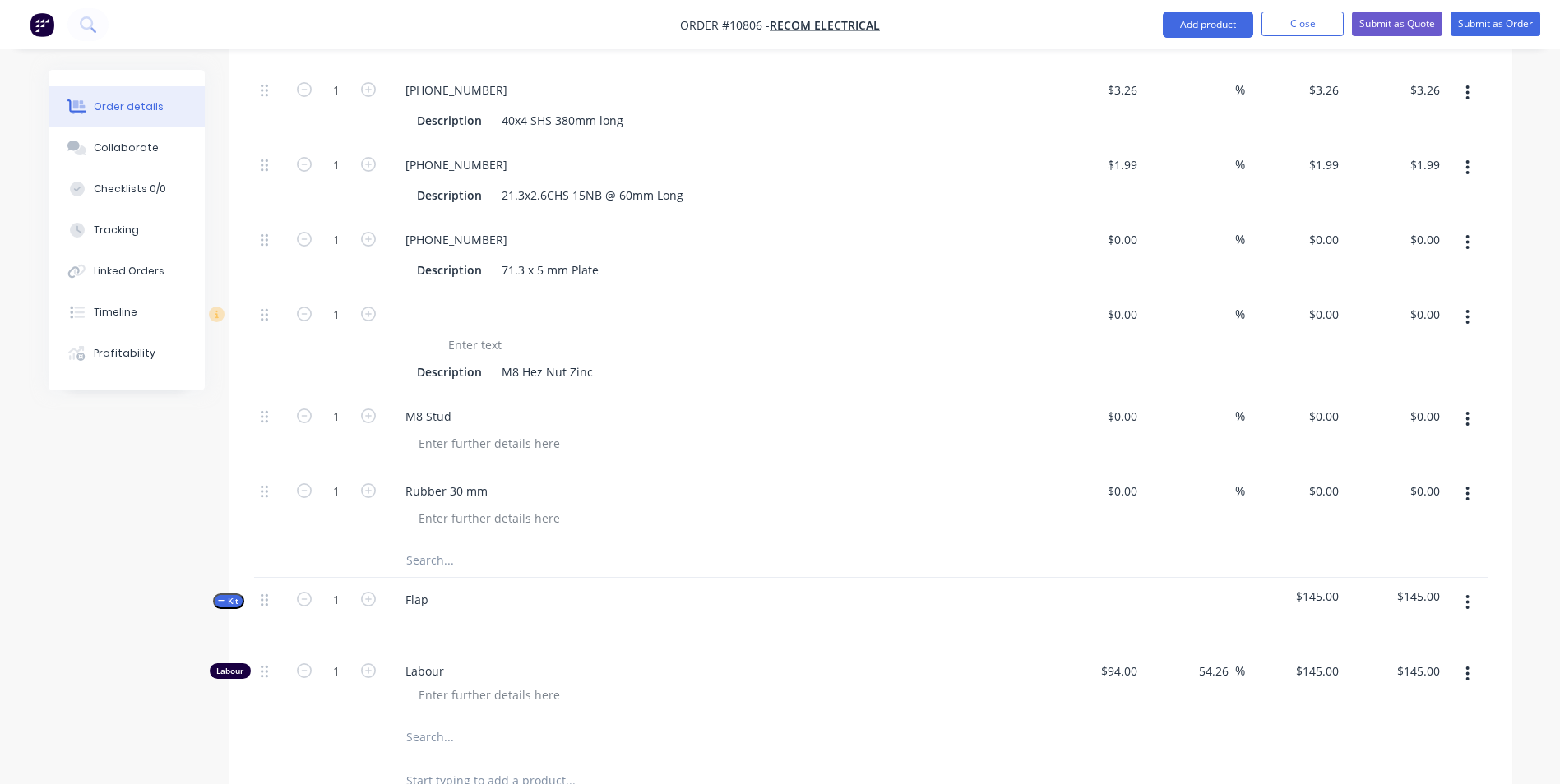
click at [1467, 487] on icon "button" at bounding box center [1467, 494] width 3 height 15
click at [1393, 624] on div "Delete" at bounding box center [1410, 636] width 126 height 24
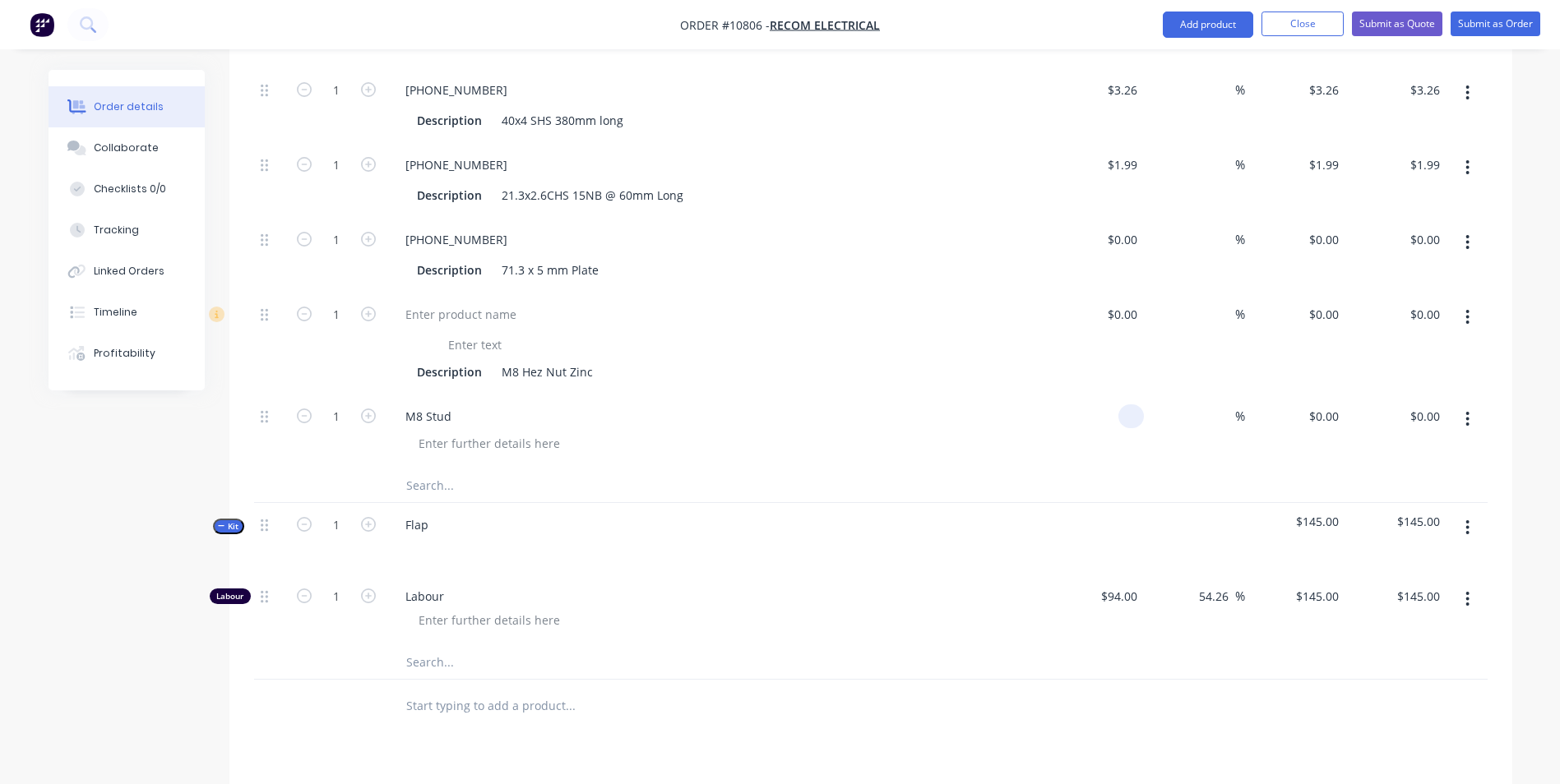
click at [1131, 405] on input at bounding box center [1134, 417] width 19 height 24
type input "$0.00"
type input "0"
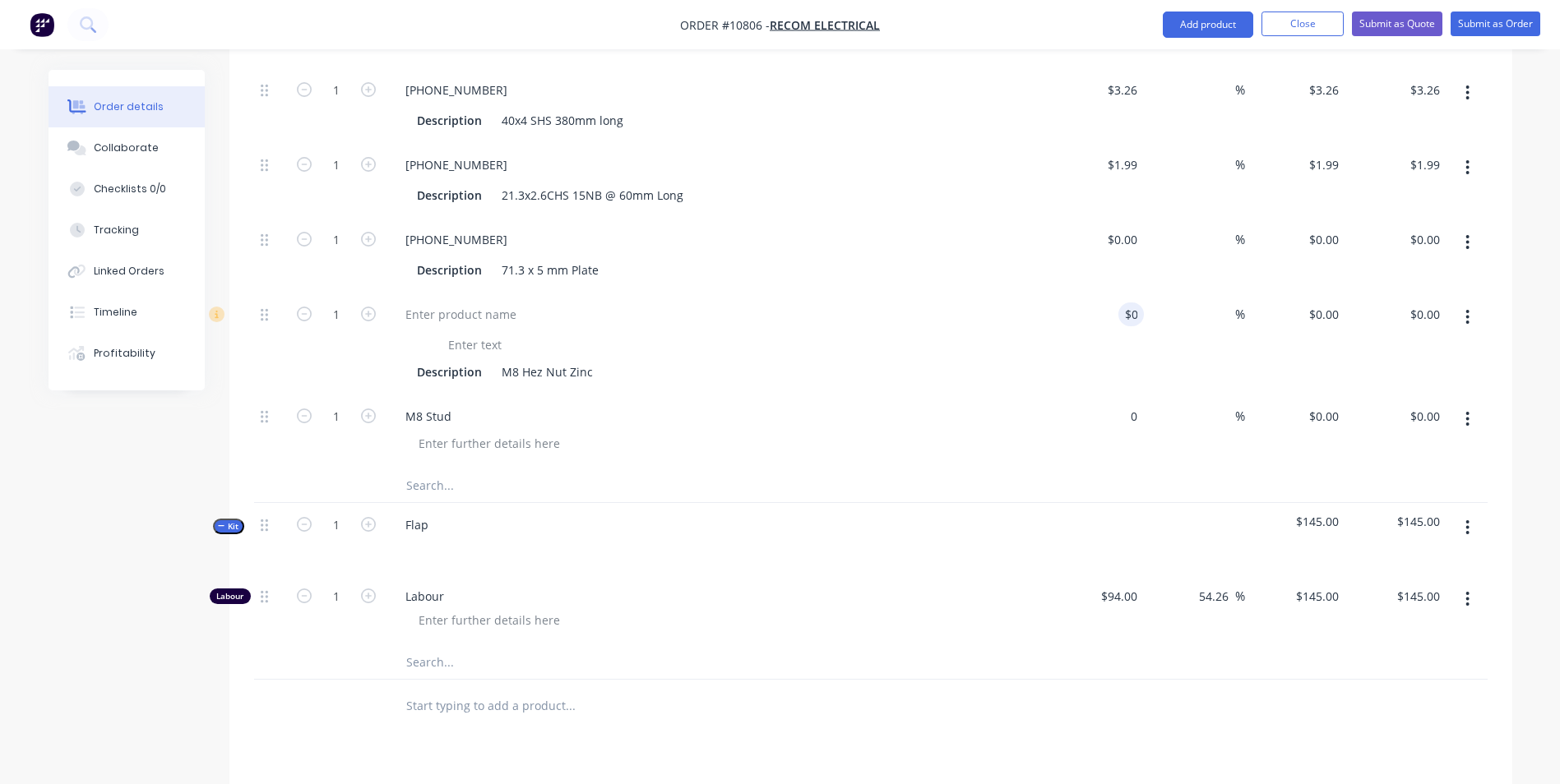
type input "$0.00"
click at [1134, 302] on input "0" at bounding box center [1134, 314] width 19 height 24
type input "$0.00"
type input "0"
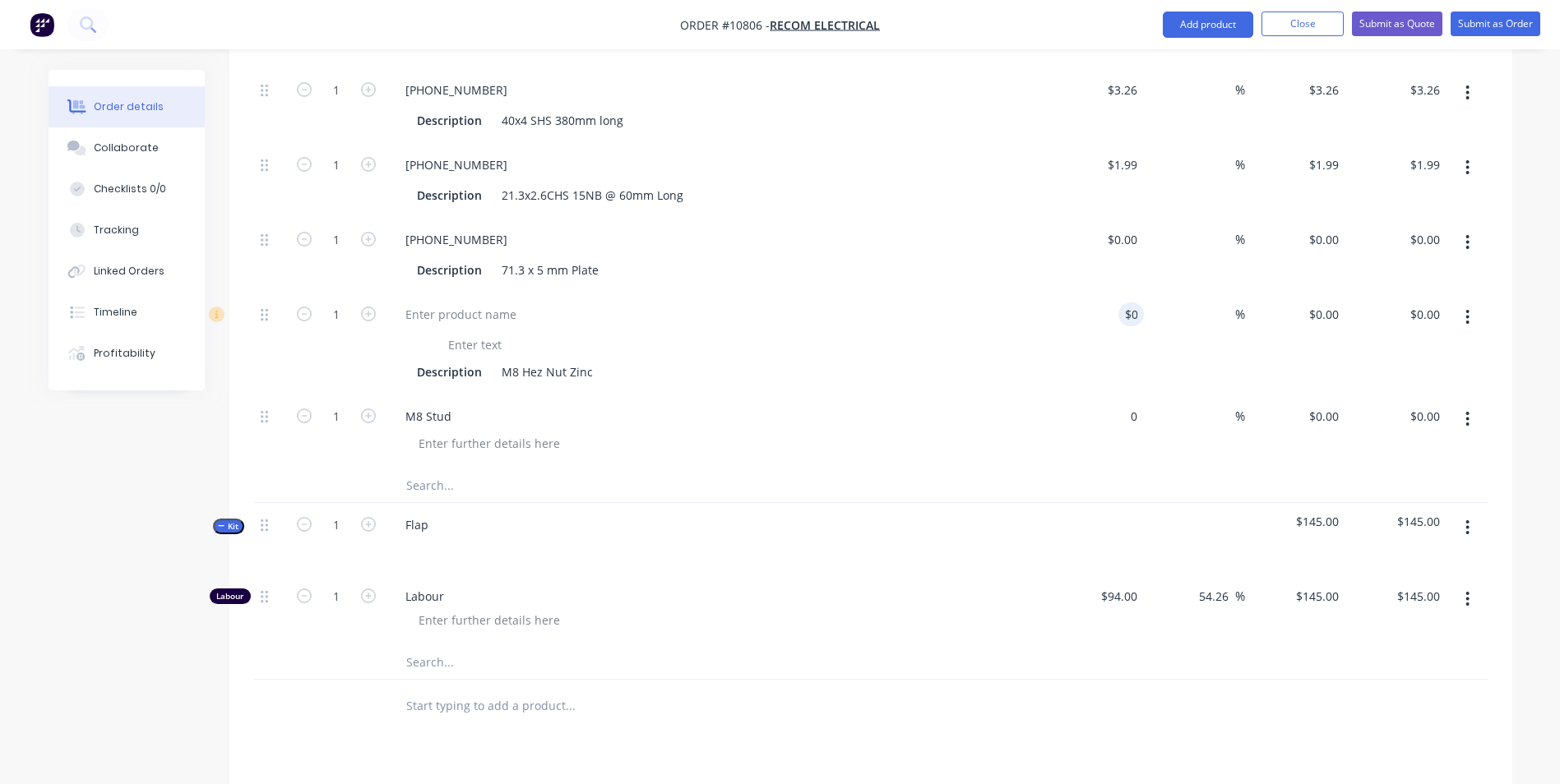
type input "$0.00"
type input "0"
type input "$0.00"
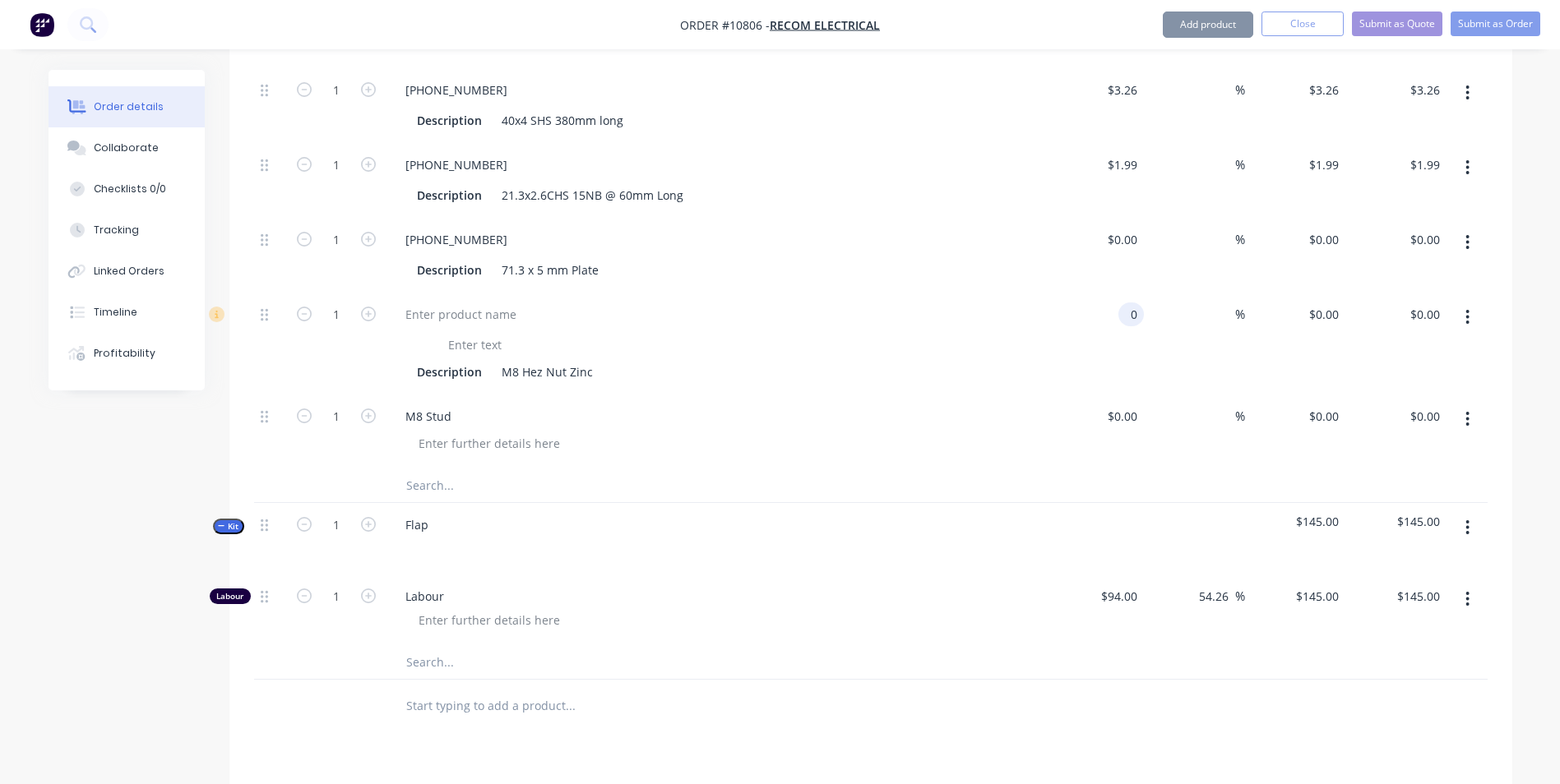
type input "$0.00"
type input "0"
type input "$0.00"
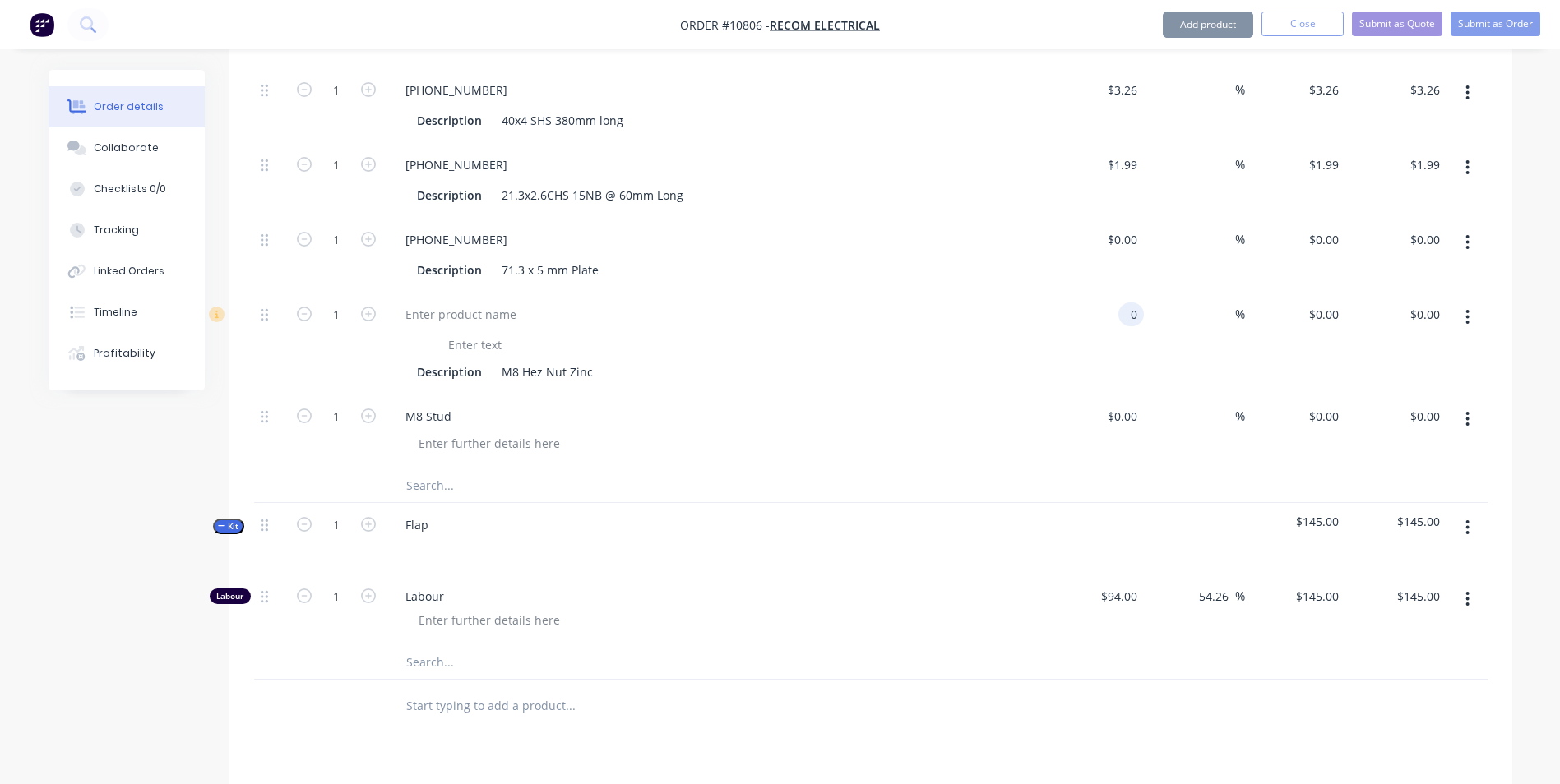
type input "0"
type input "$0.00"
type input "0"
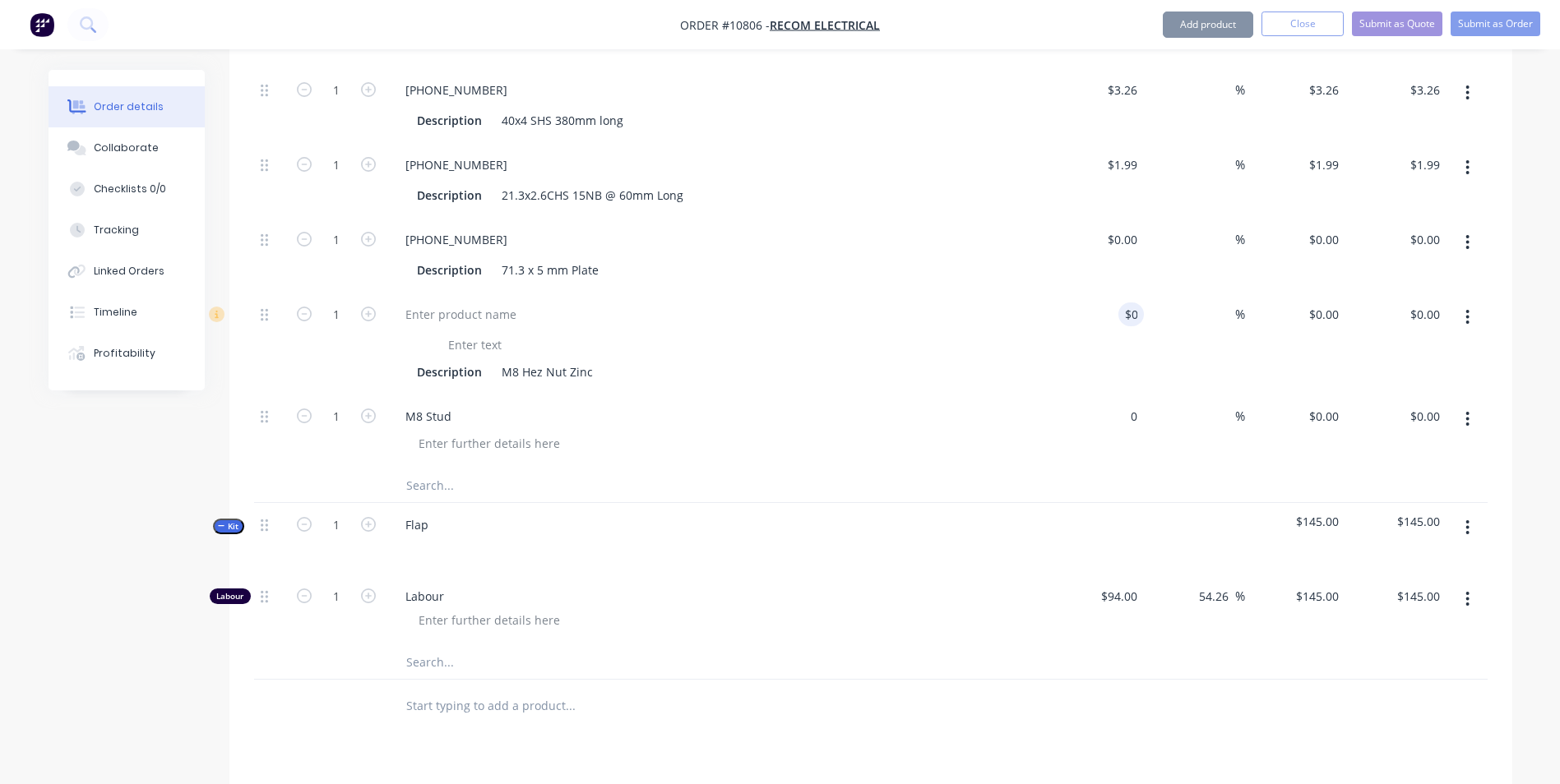
type input "0"
type input "$0.00"
type input "0"
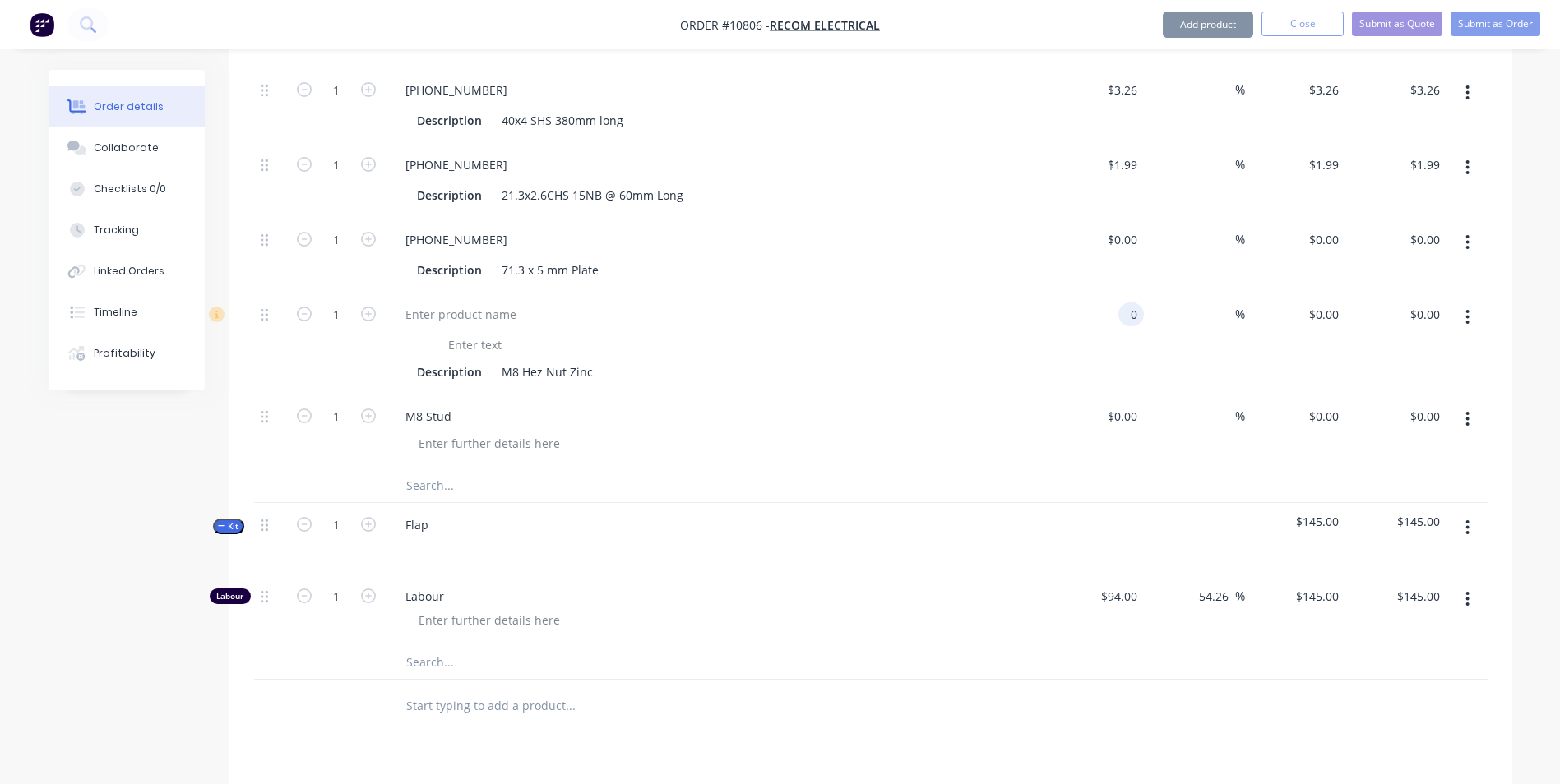
type input "0"
type input "$0.00"
type input "0."
type input "0"
type input "$0.00"
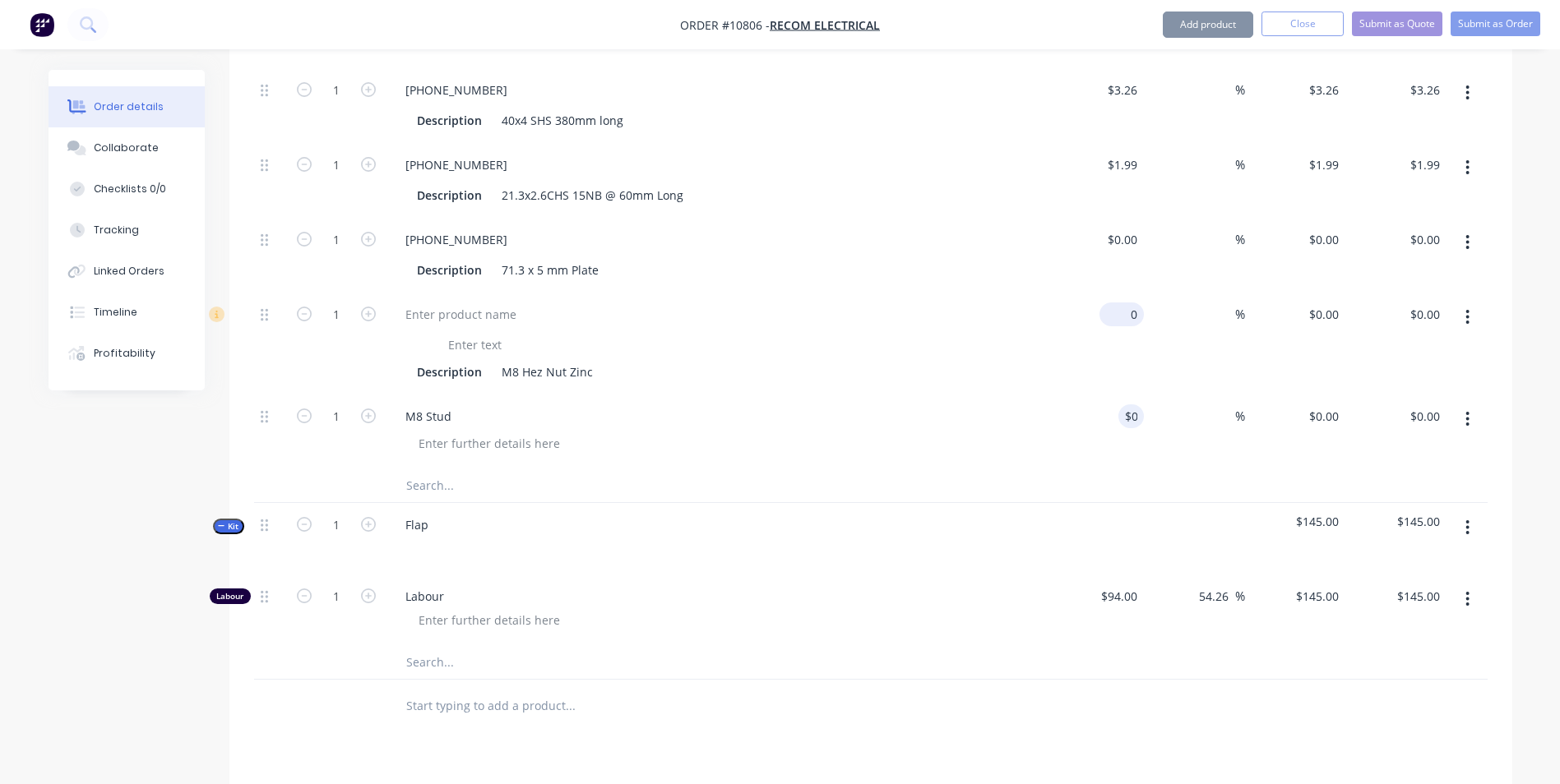
type input "$0.00"
type input "0."
type input "0"
type input "0."
type input "$0.00"
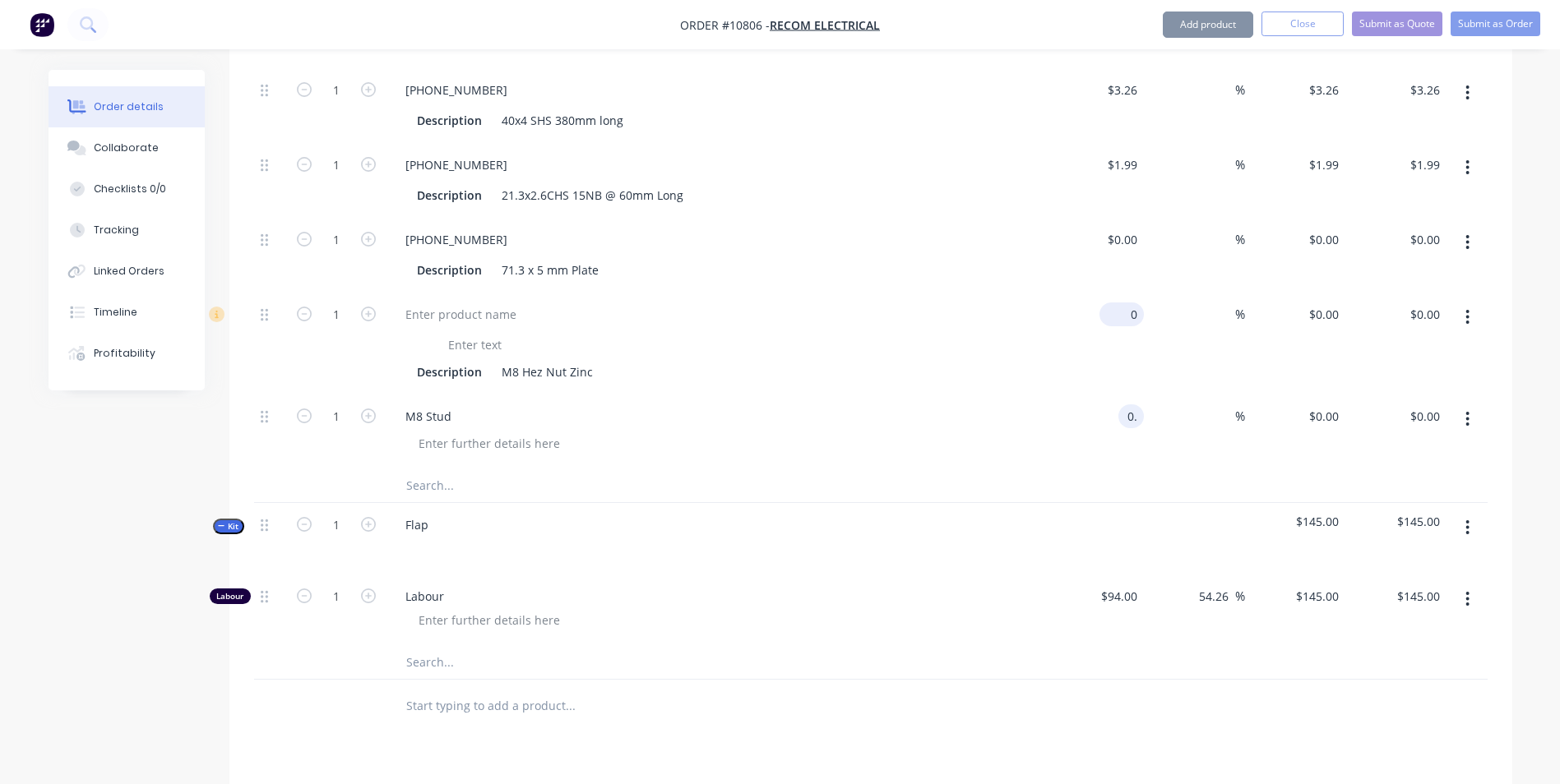
type input "0.0"
type input "0"
type input "$0.00"
type input "0.0"
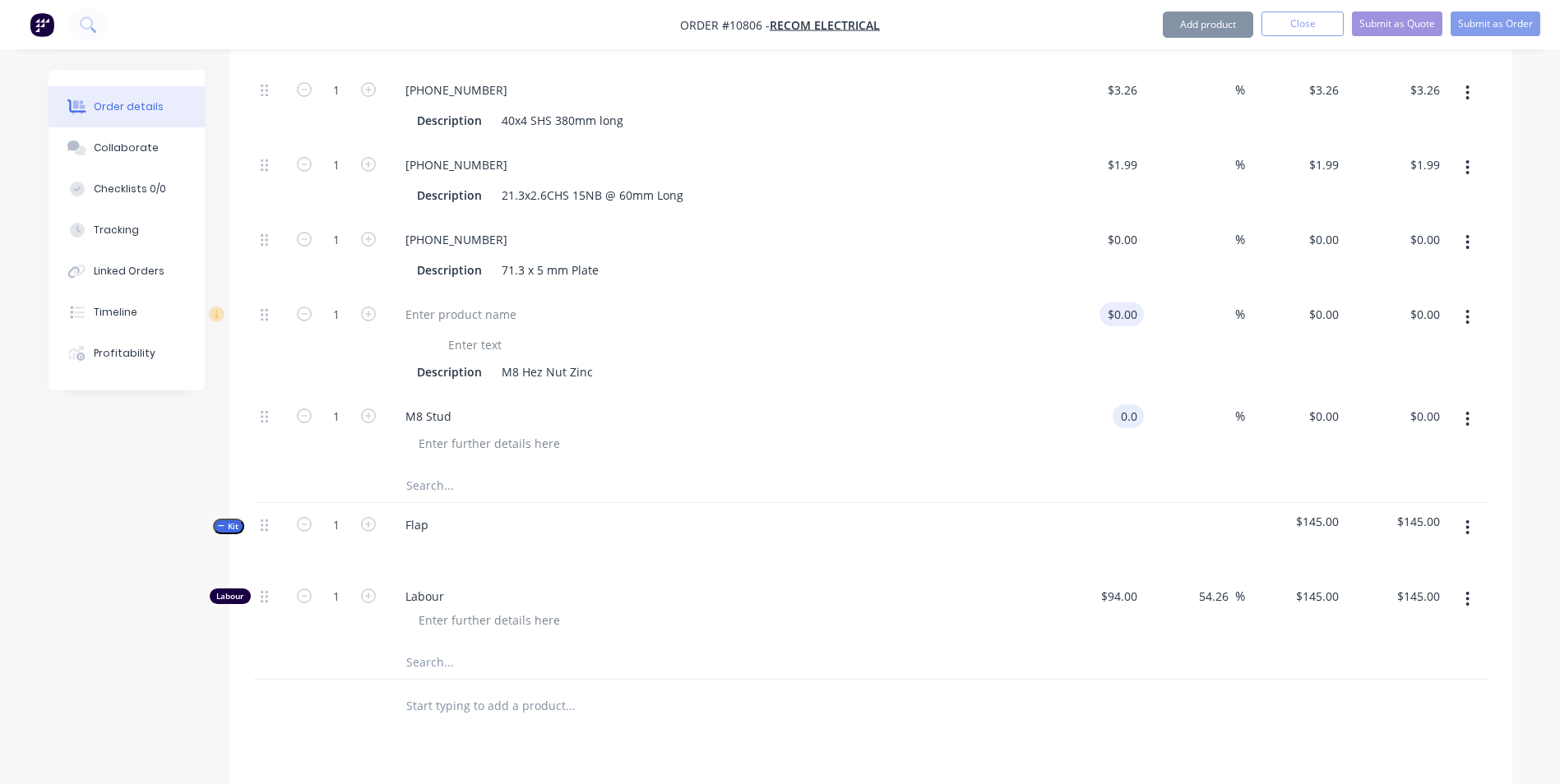
type input "0"
type input "$0.00"
type input "0.08"
type input "0"
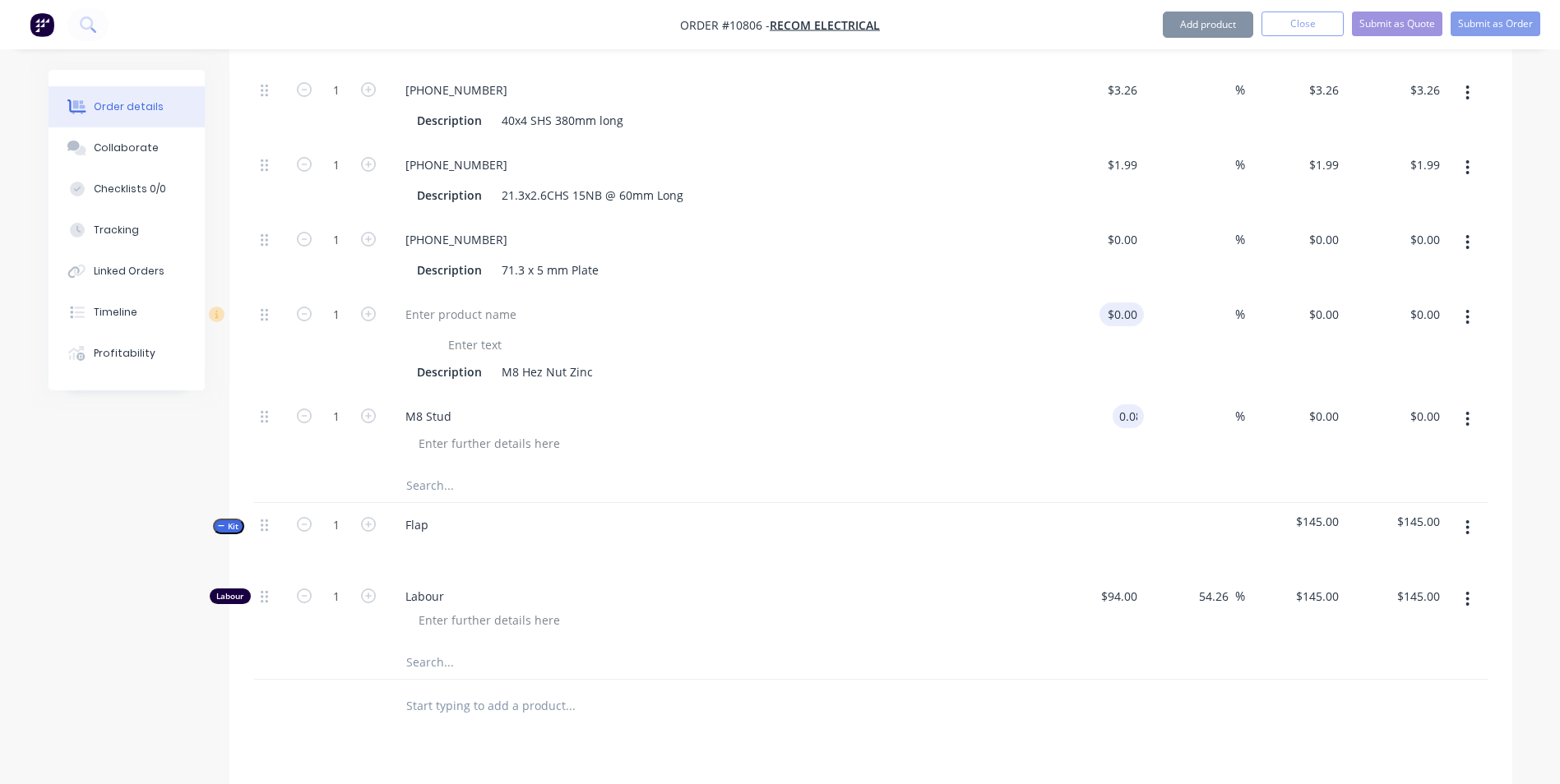
type input "$0.08"
type input "0"
type input "$0.08"
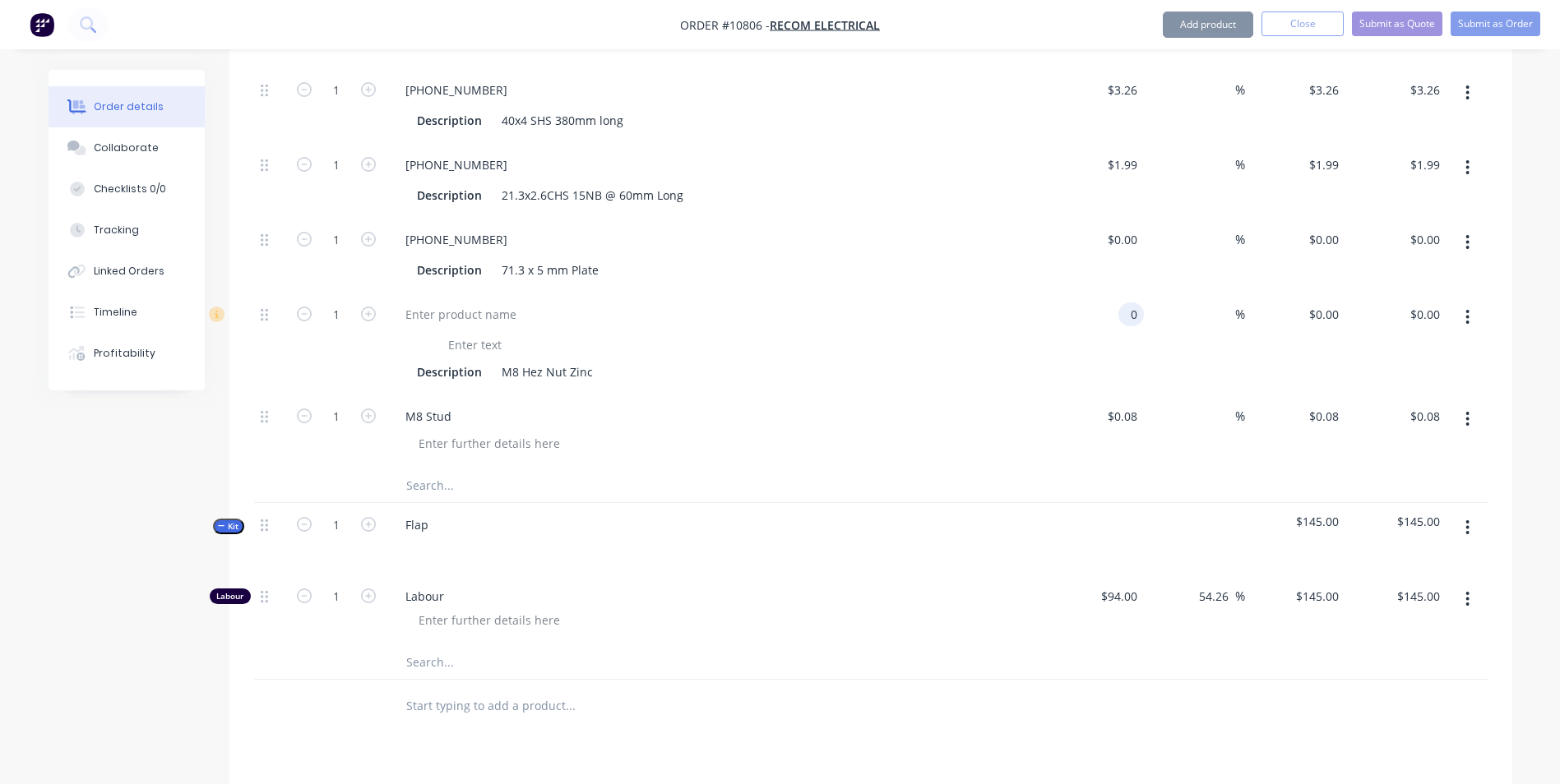
type input "$0.00"
type input "0.08"
type input "0"
type input "$0.08"
type input "$0.00"
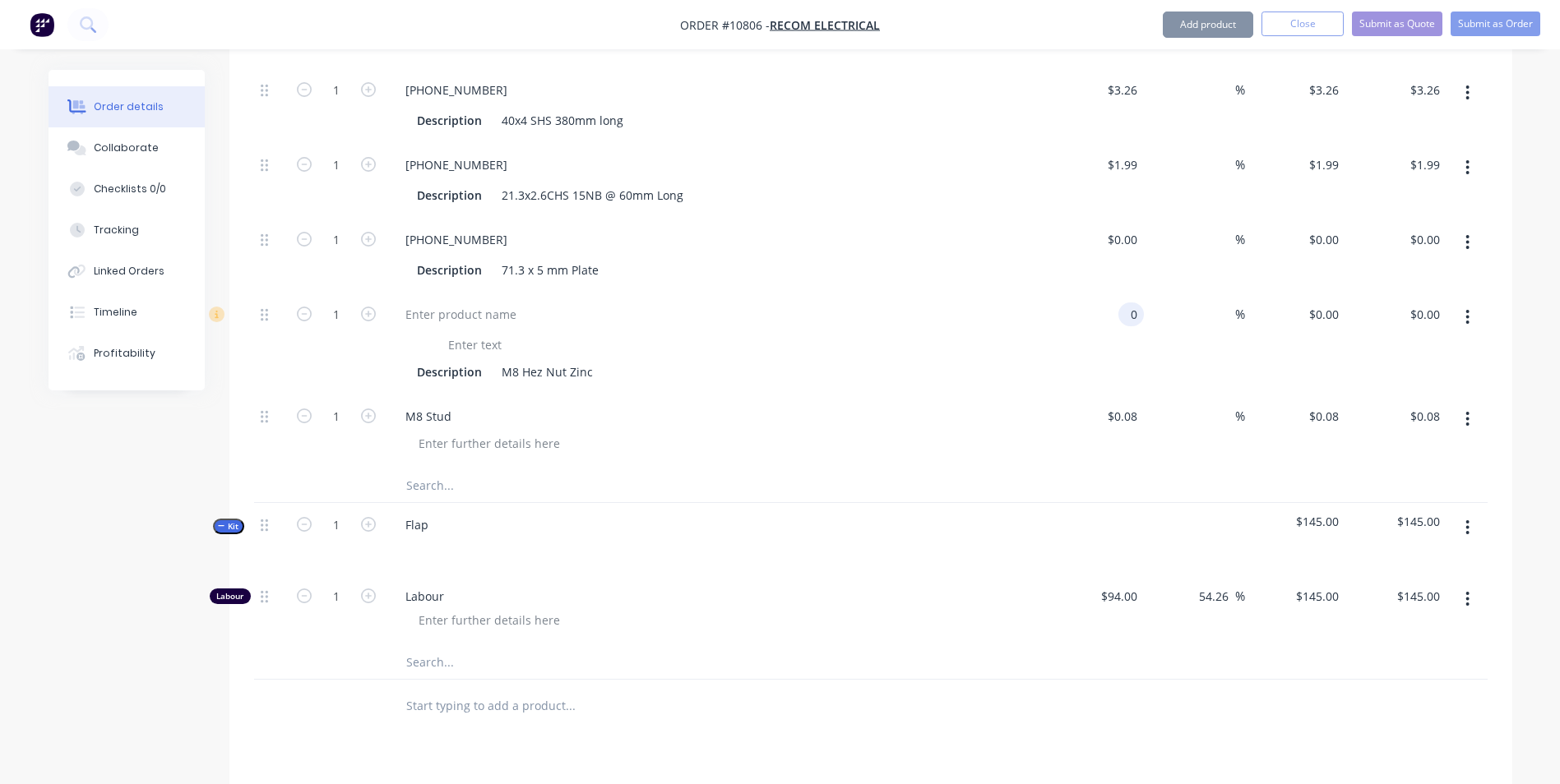
type input "0.08"
type input "0"
type input "$0.08"
type input "$0.00"
type input "0.08"
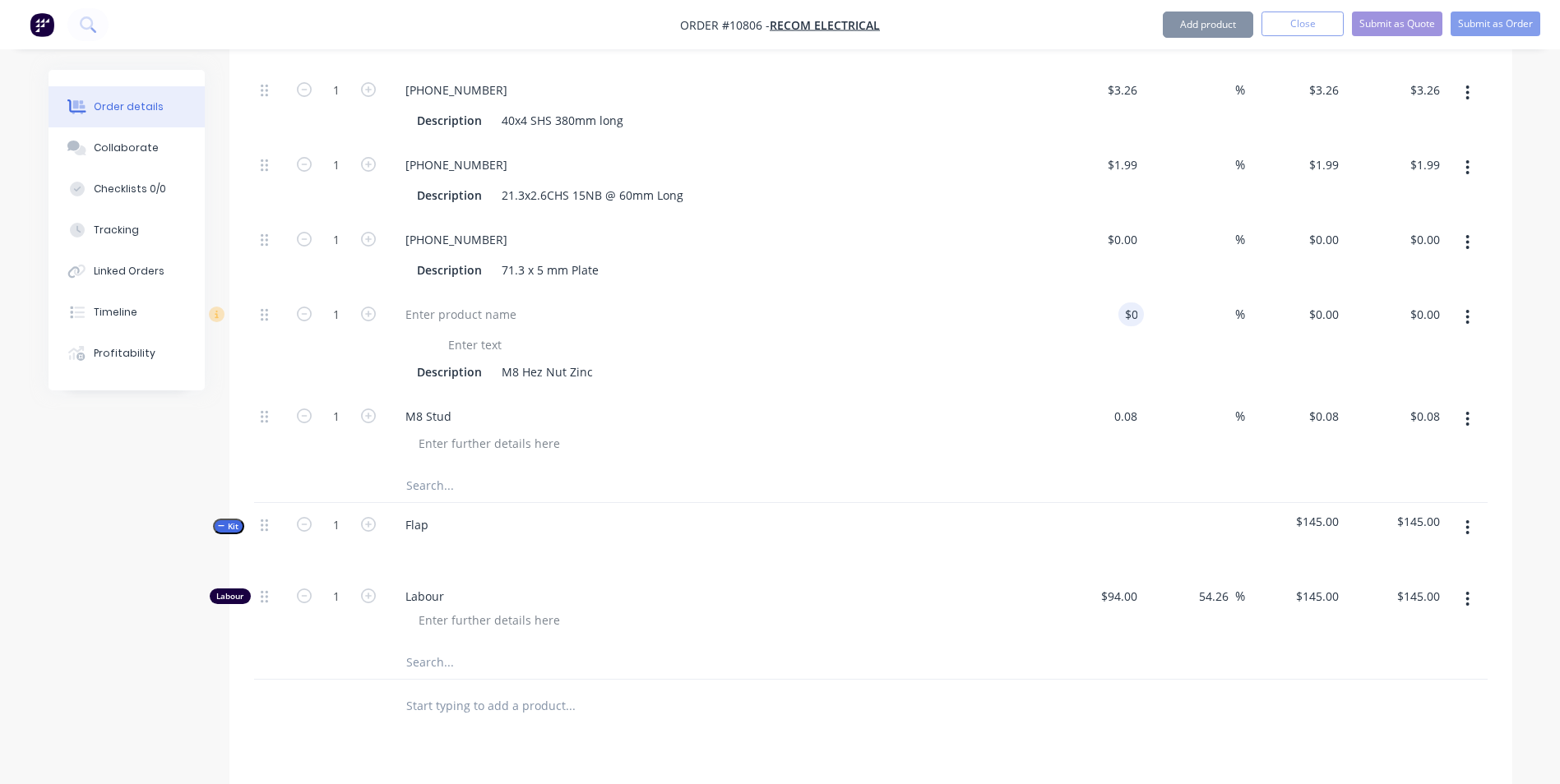
type input "0"
type input "$0.08"
type input "$0.00"
type input "0.08"
type input "0"
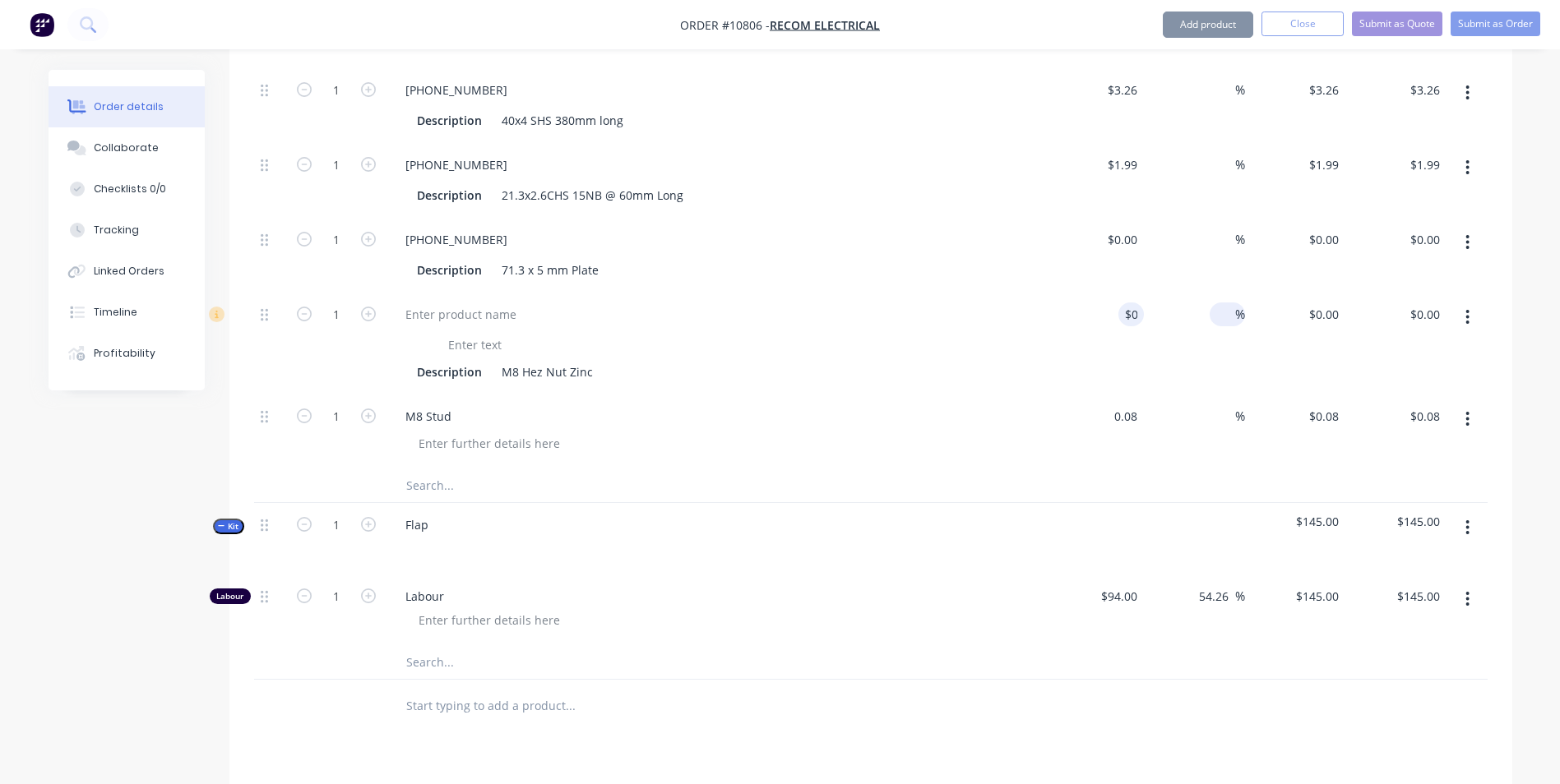
type input "$0.08"
type input "$0.00"
type input "0.08"
type input "0"
type input "$0.08"
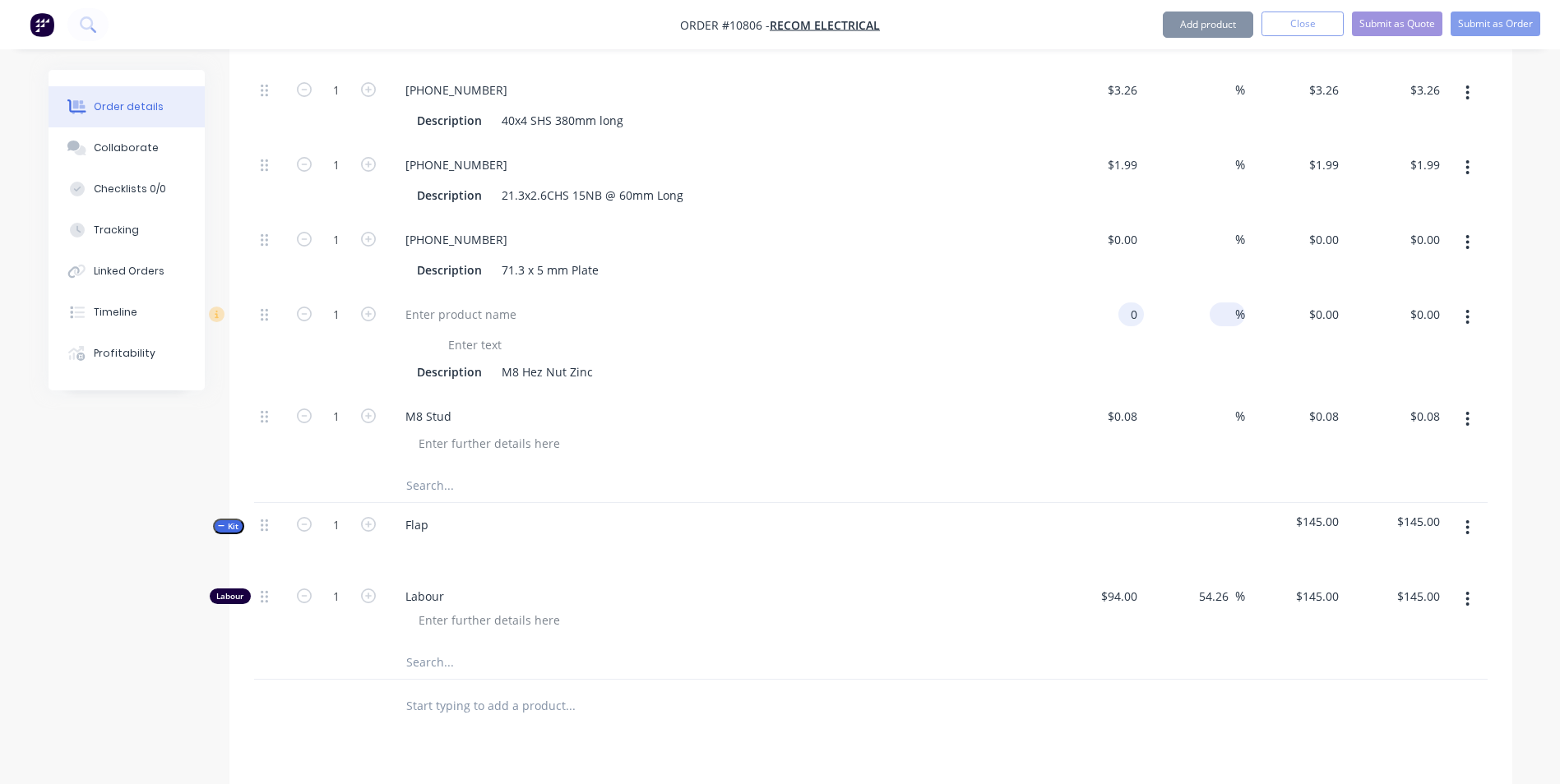
type input "$0.00"
type input "0.08"
type input "0"
type input "$0.08"
type input "$0.00"
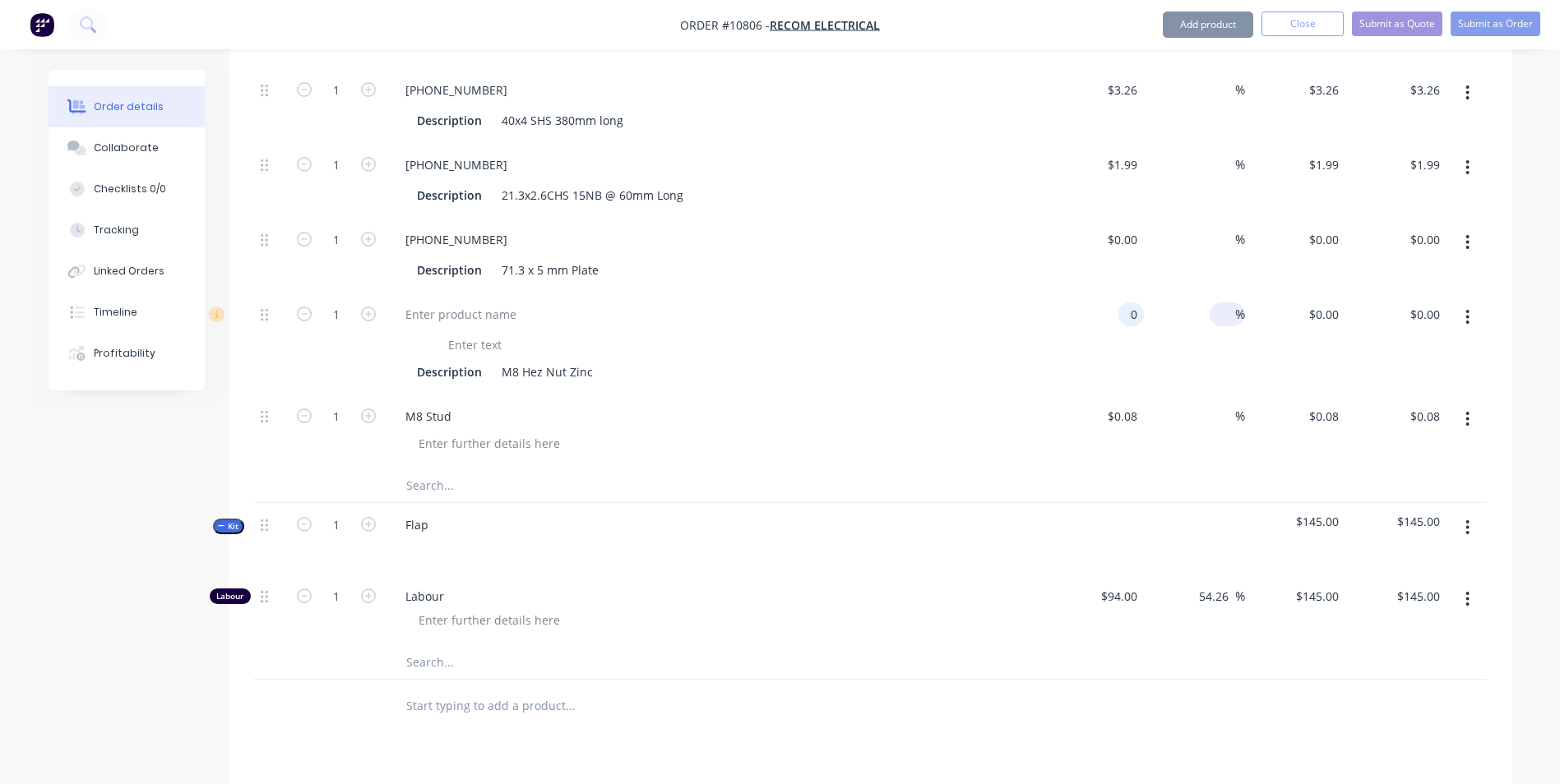
type input "0.08"
type input "0"
type input "$0.08"
type input "$0.00"
type input "0.08"
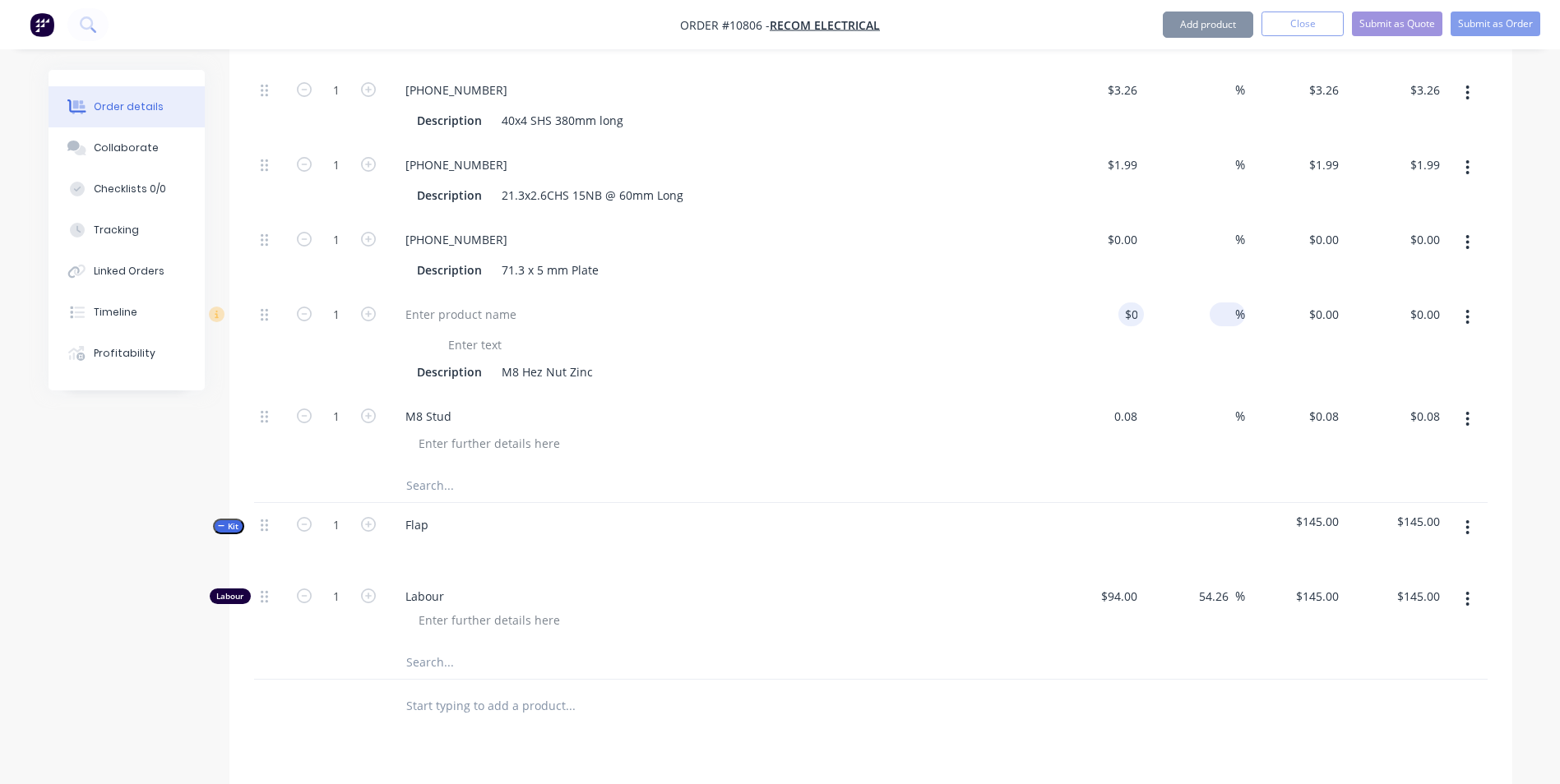
type input "0"
type input "$0.08"
type input "$0.00"
type input "0.08"
type input "0"
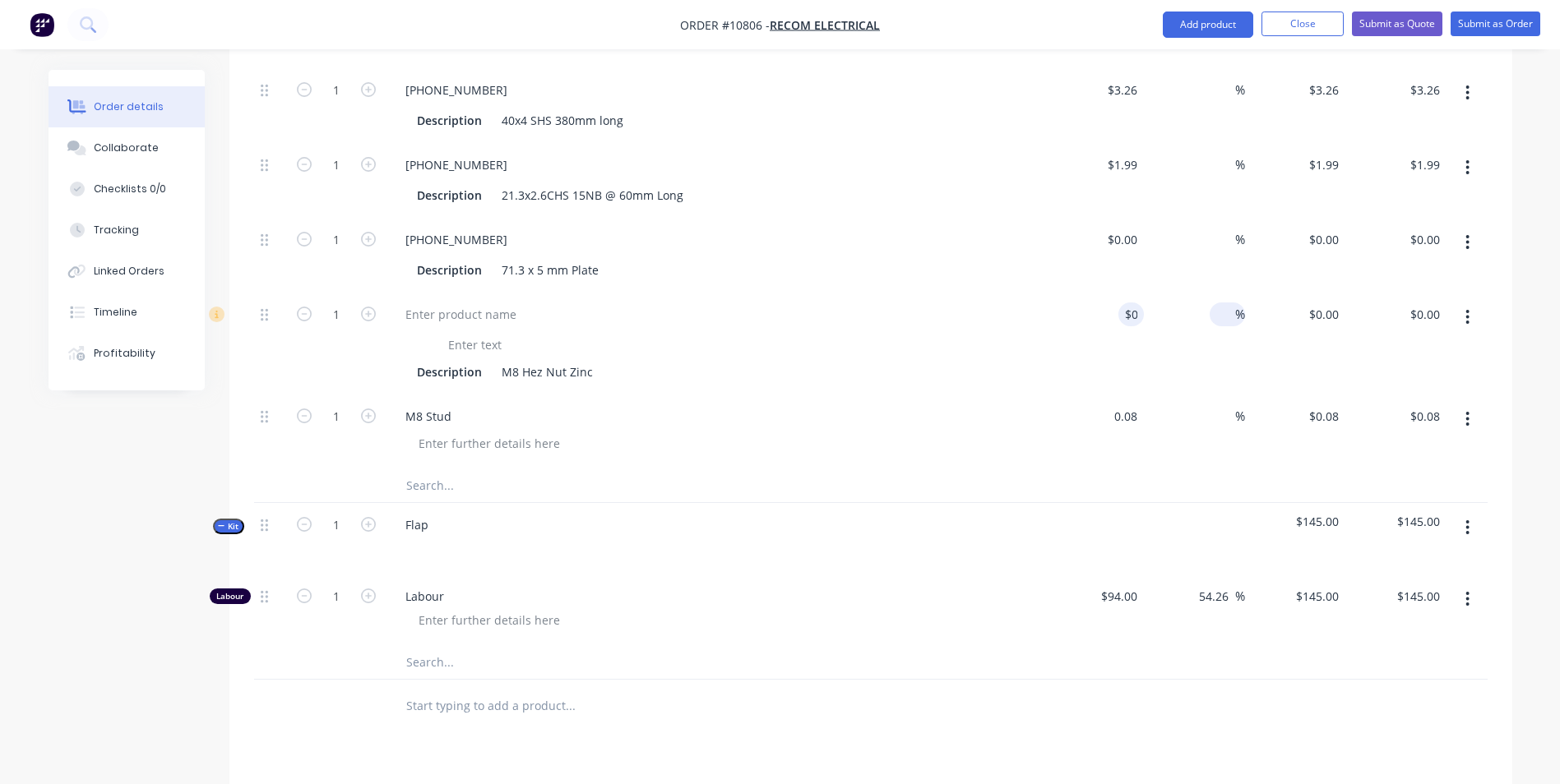
type input "$0.08"
type input "$0.00"
type input "0.08"
type input "0"
type input "$0.08"
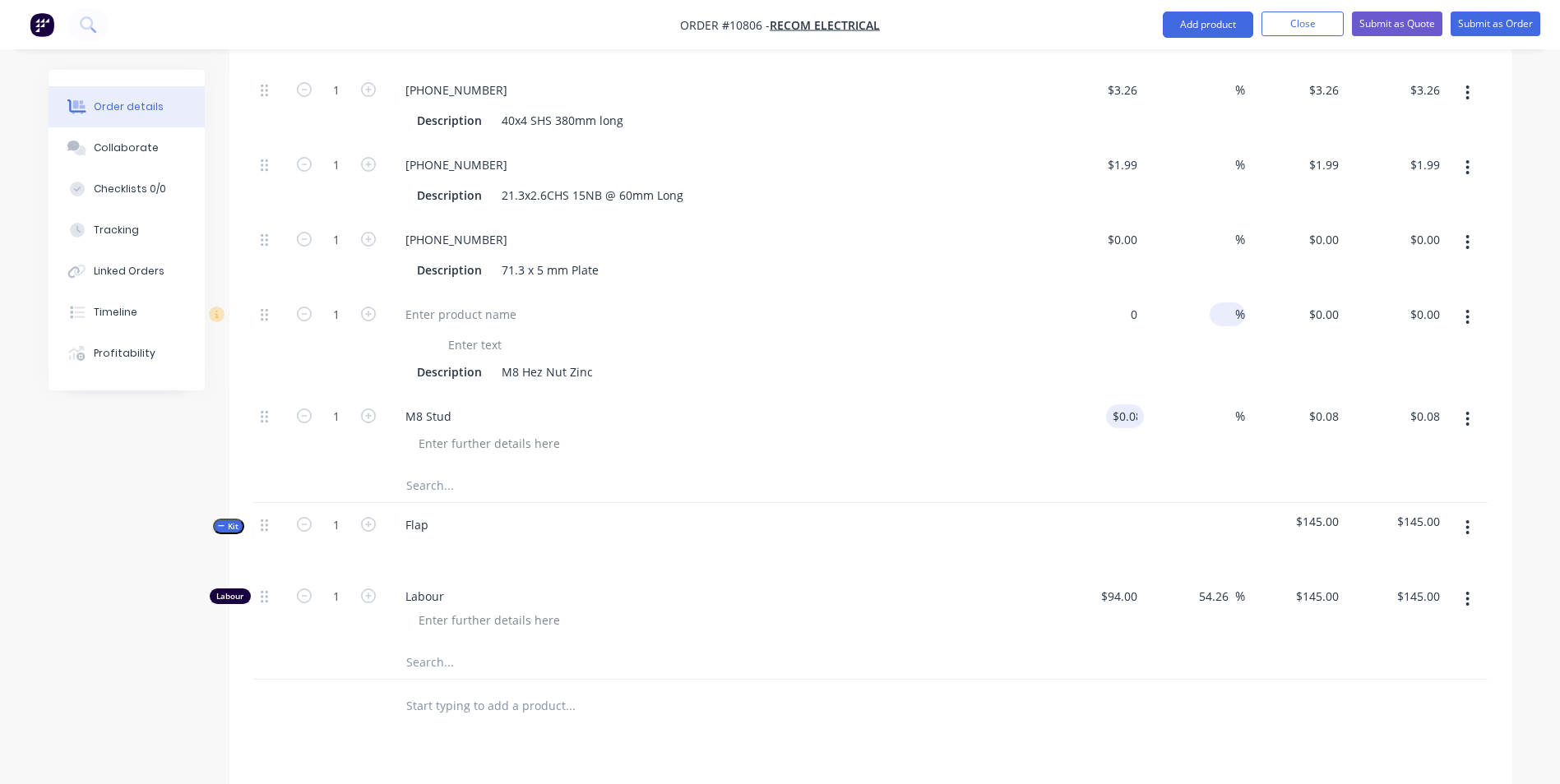
type input "$0.00"
type input "0.08"
type input "0"
type input "$0.08"
type input "$0.00"
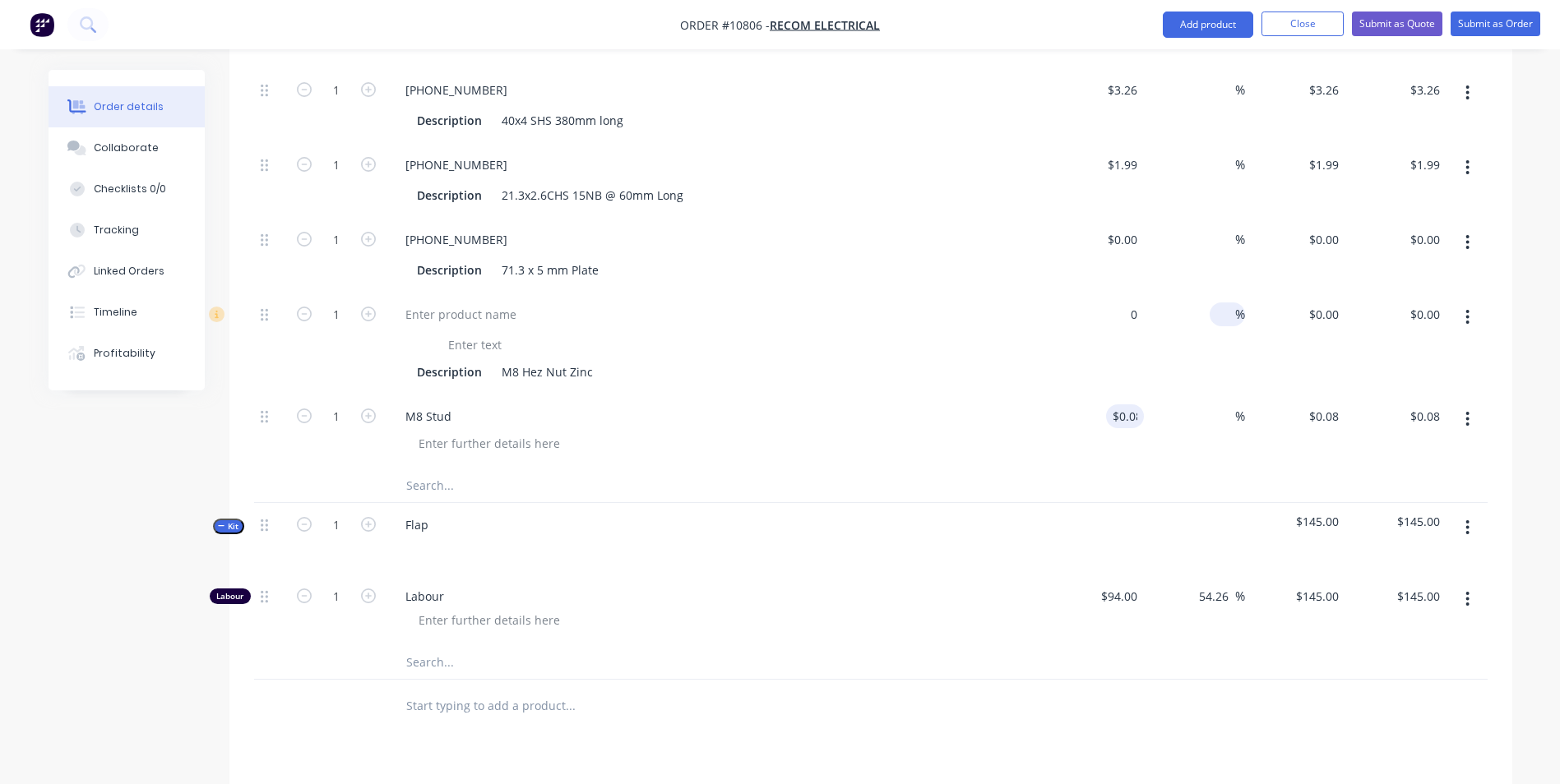
type input "0.08"
type input "0"
type input "$0.08"
type input "$0.00"
type input "0.08"
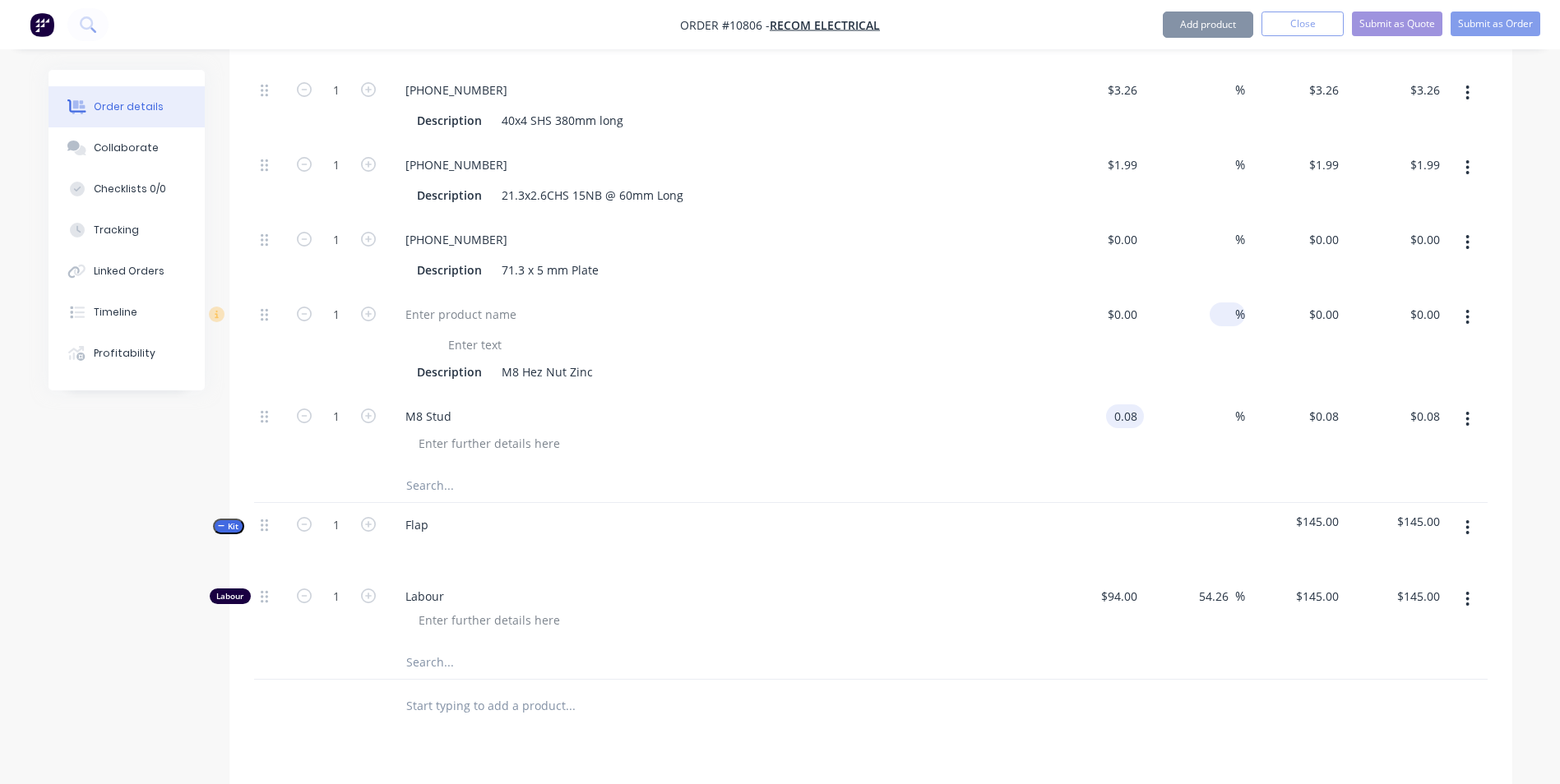
type input "0"
type input "$0.08"
type input "$0.00"
type input "0.08"
type input "0"
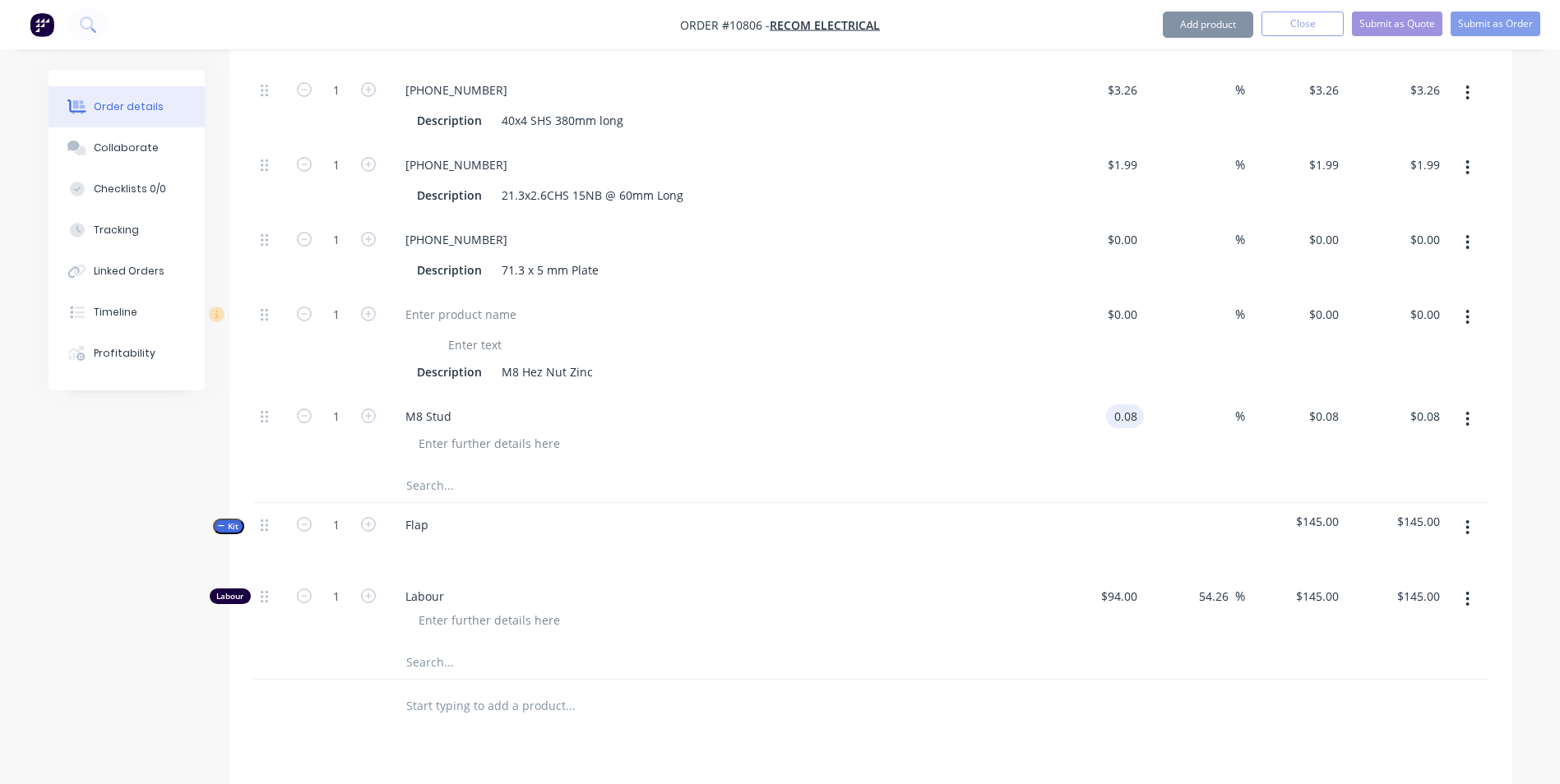
type input "$0.08"
type input "$0.00"
type input "0.08"
type input "0"
type input "$0.08"
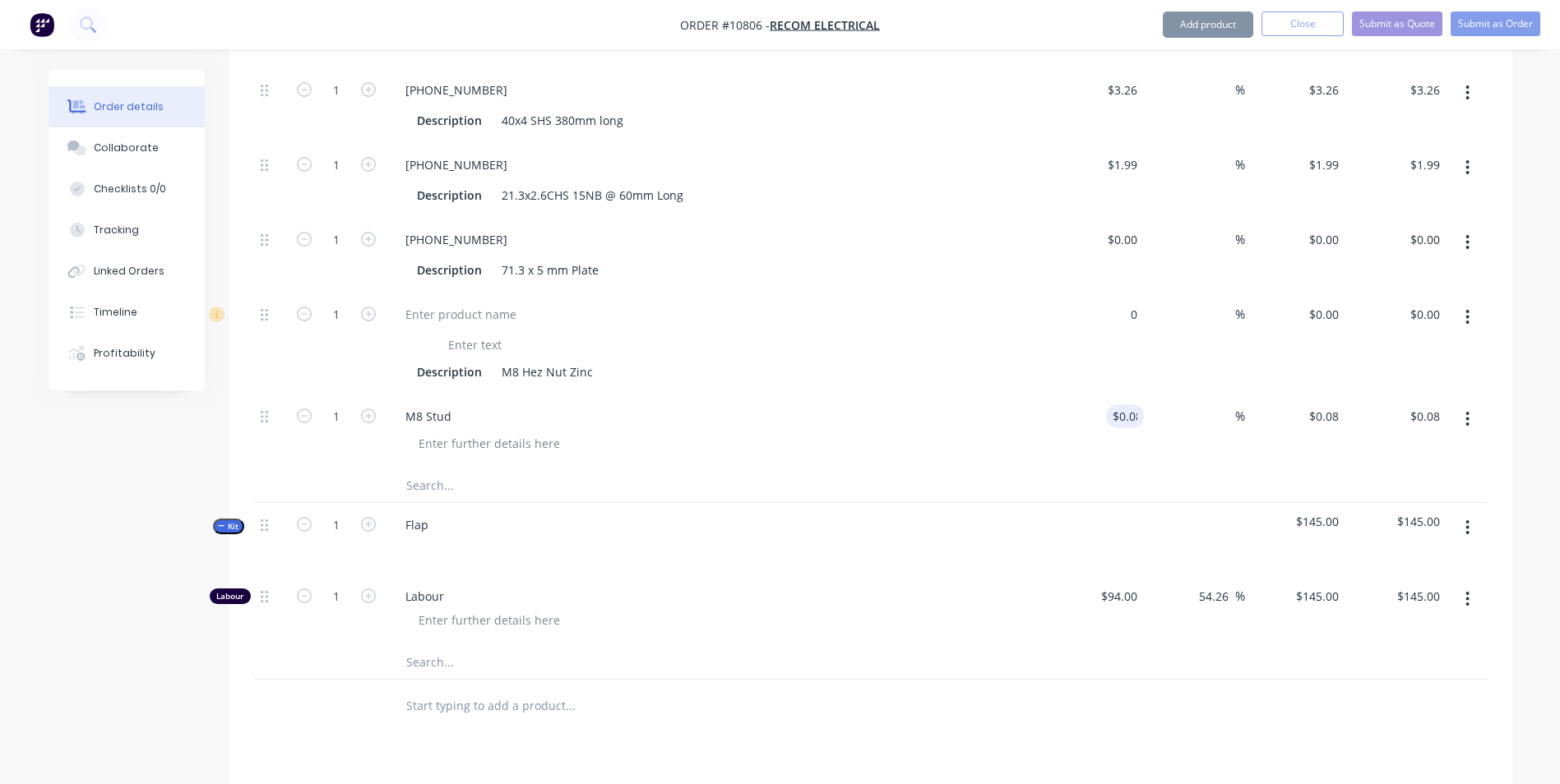
type input "$0.00"
type input "0.08"
type input "0"
type input "$0.08"
type input "$0.00"
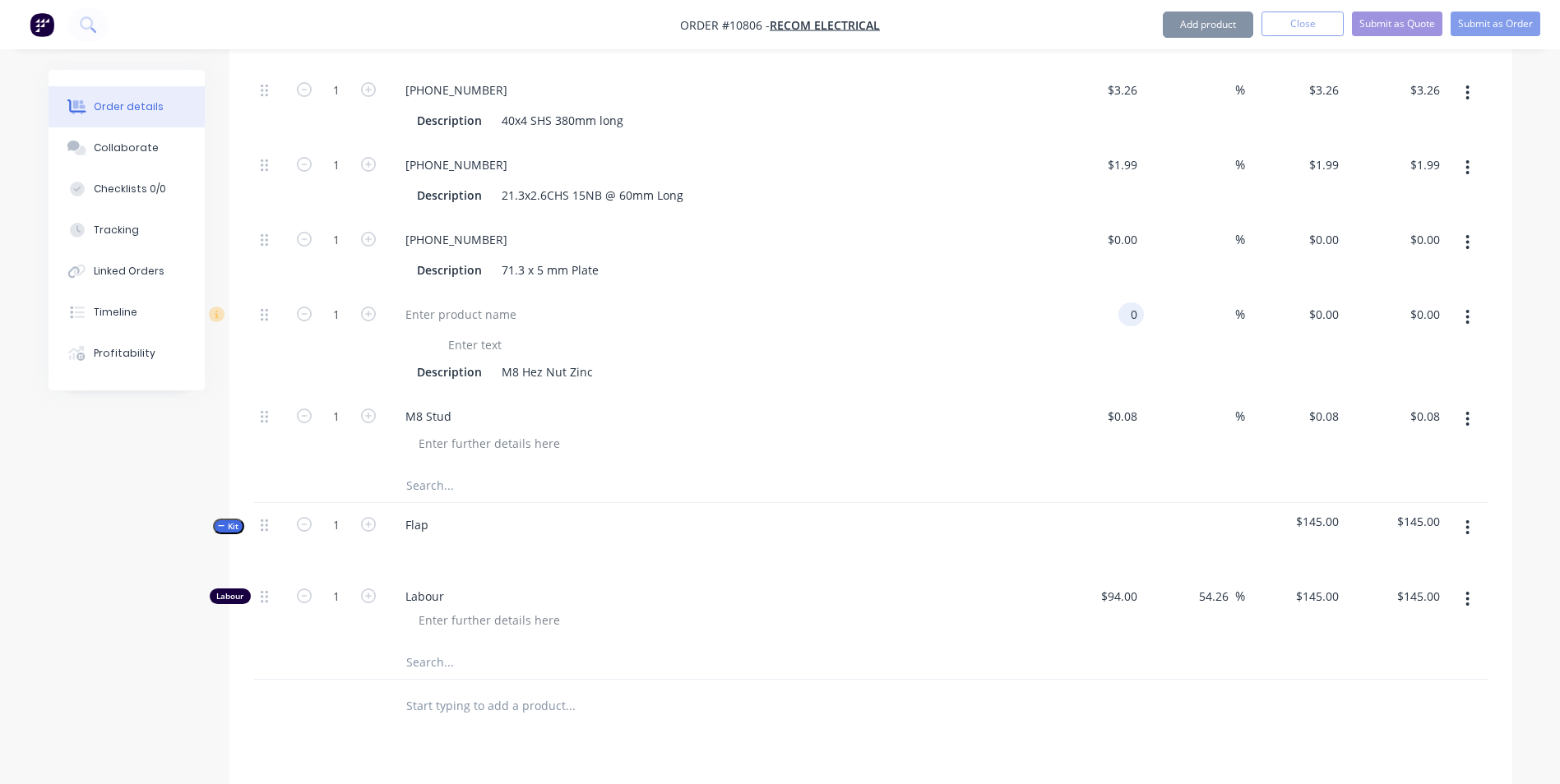
type input "0.08"
type input "0"
type input "$0.08"
type input "$0.00"
type input "0.08"
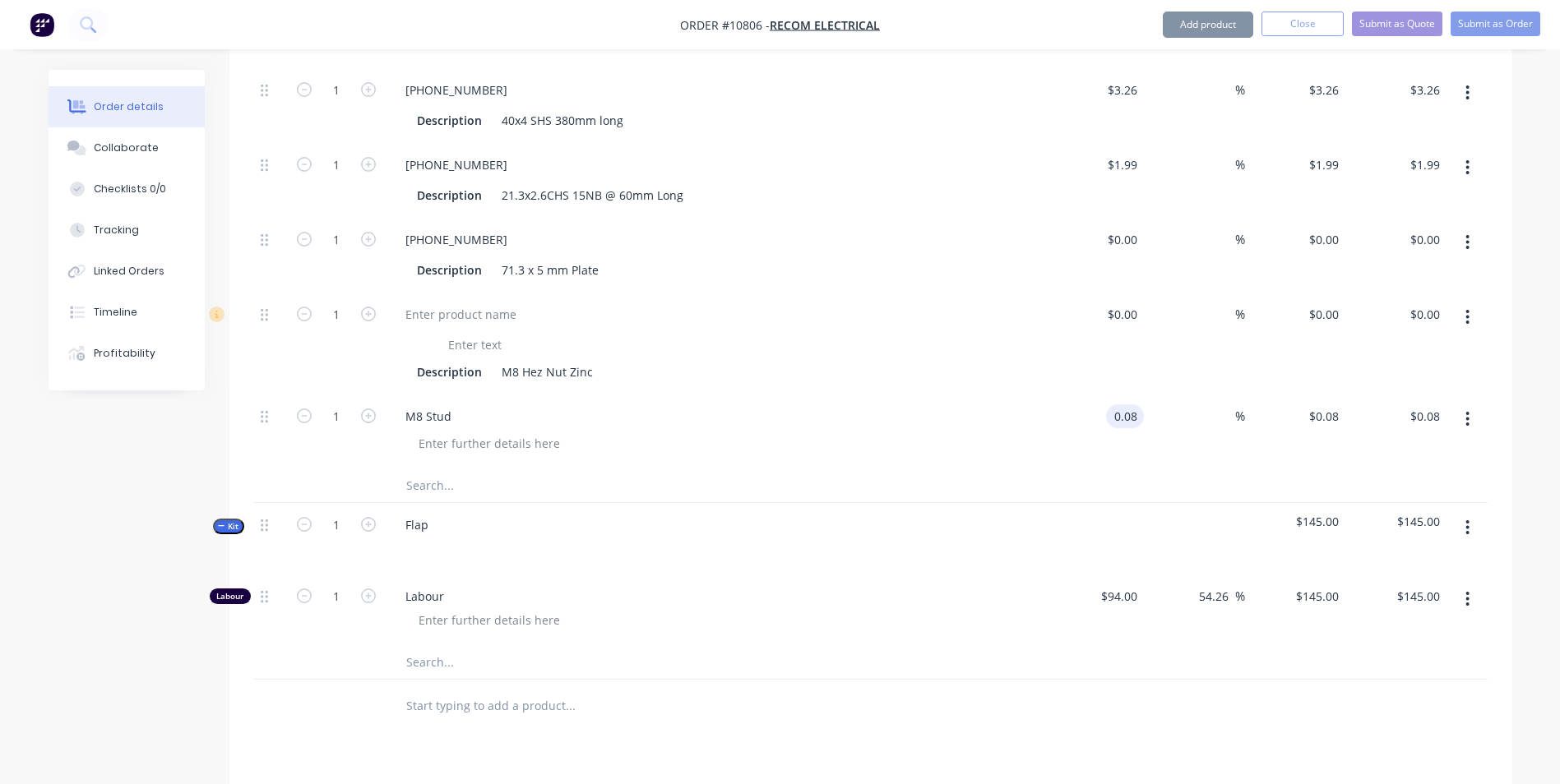
type input "0"
type input "$0.08"
click at [987, 360] on div "Description M8 Hez Nut Zinc" at bounding box center [710, 372] width 602 height 24
type input "$0.00"
type input "0.08"
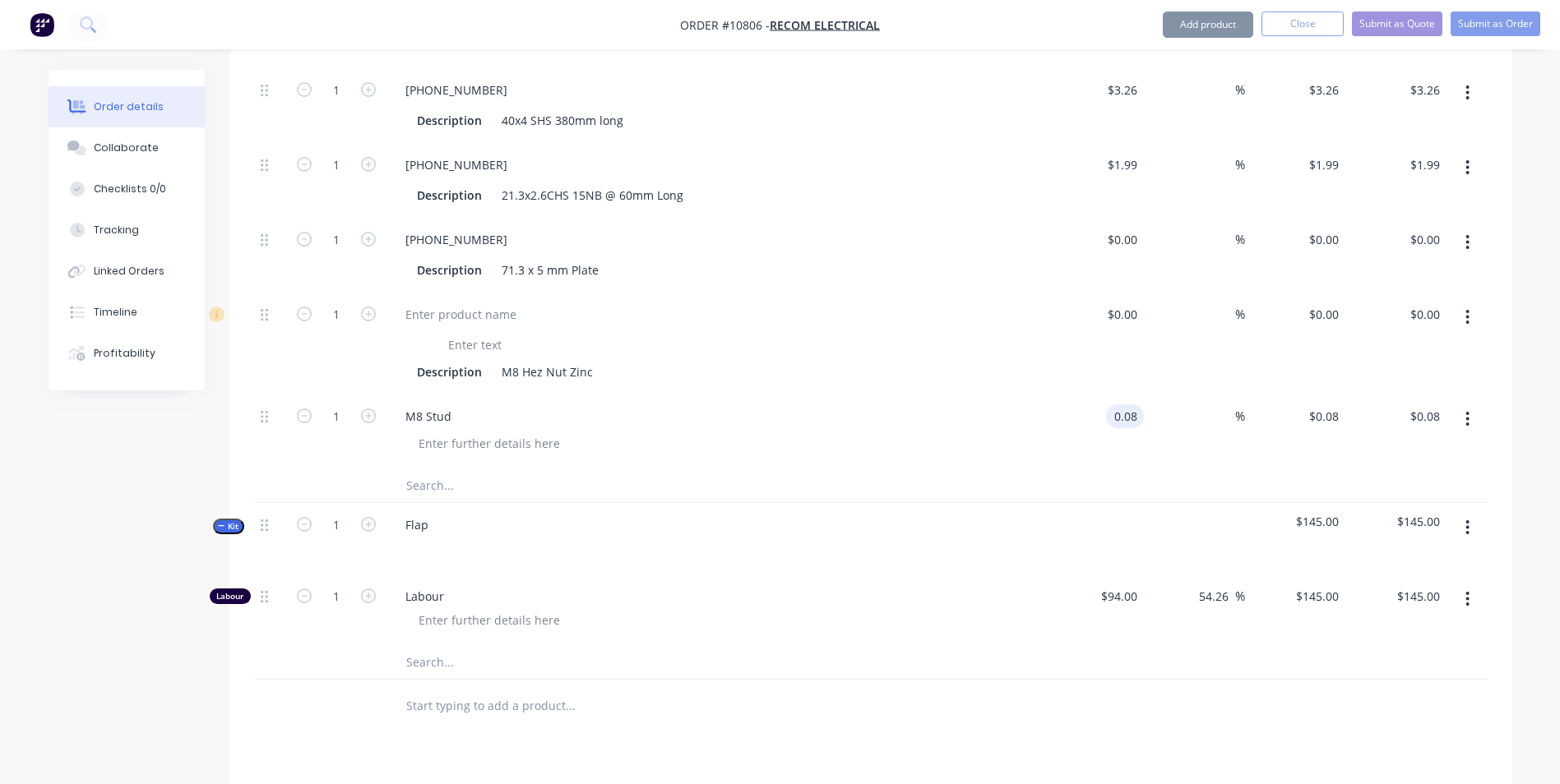
type input "0"
type input "$0.08"
type input "$0.00"
type input "0.08"
type input "0"
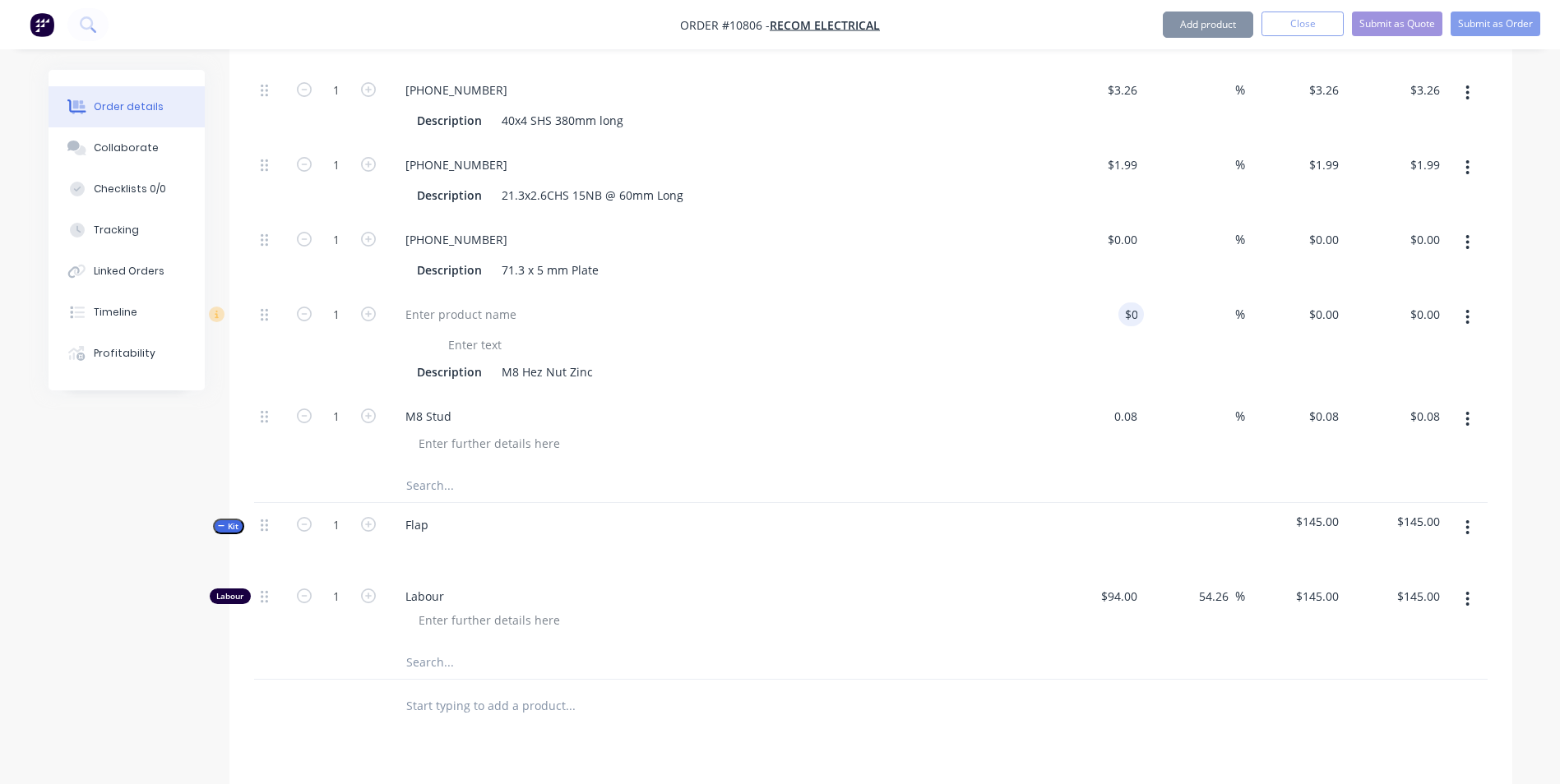
type input "$0.08"
type input "$0.00"
type input "0.08"
type input "0"
type input "$0.08"
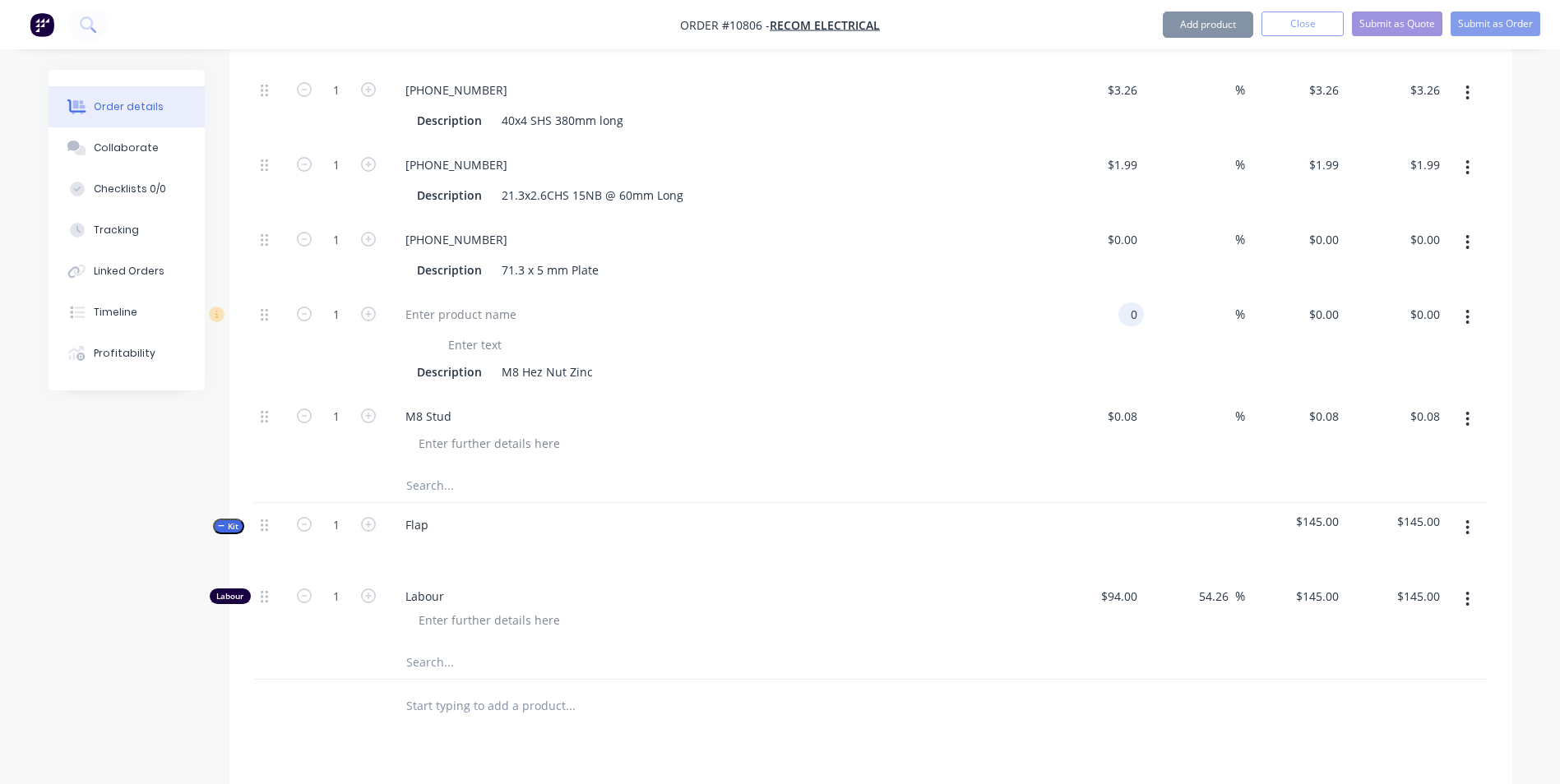
type input "$0.00"
type input "0.08"
type input "0"
type input "$0.08"
type input "$0.00"
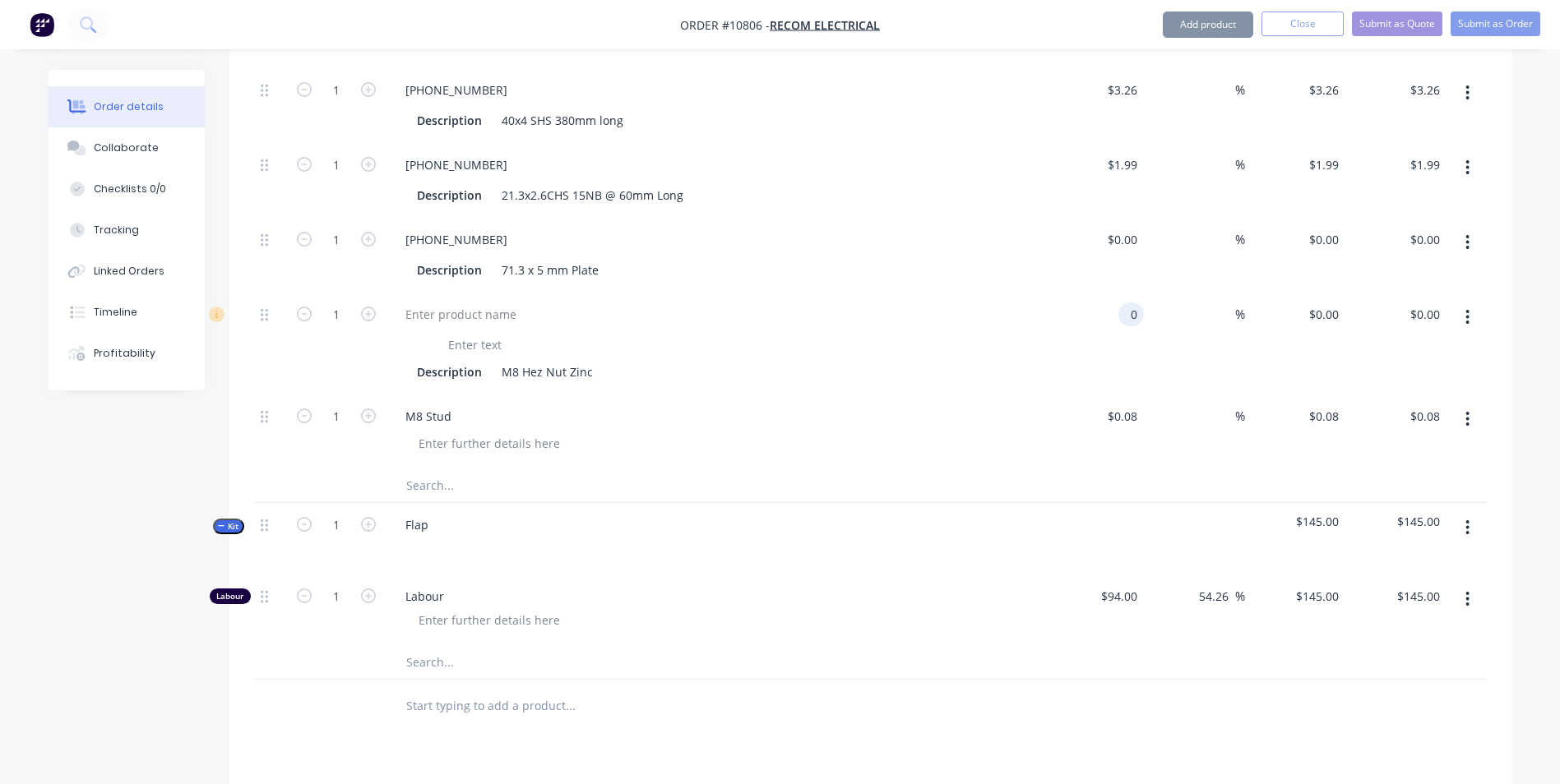
type input "0.08"
type input "0"
type input "$0.08"
type input "$0.00"
type input "0.08"
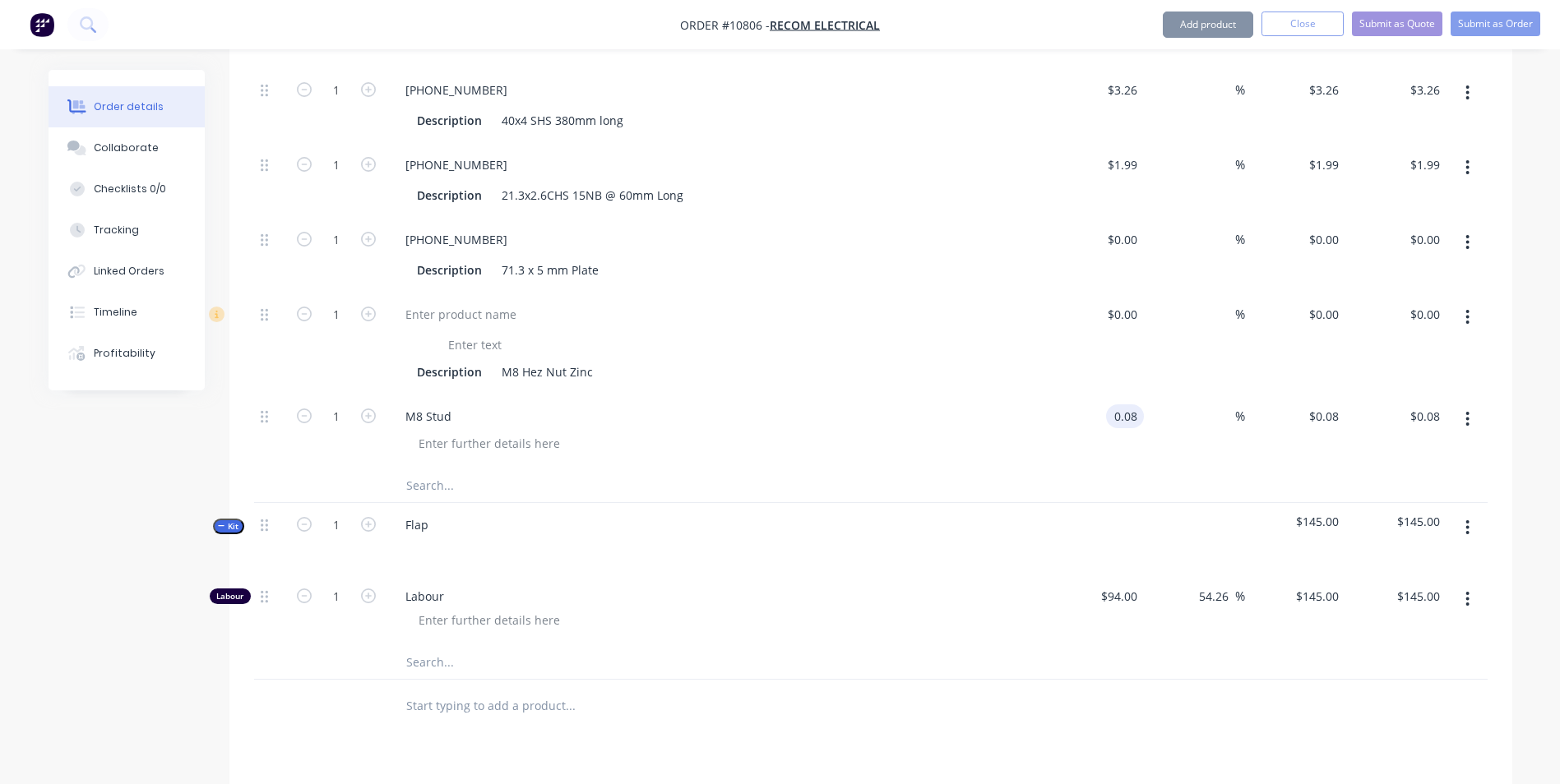
type input "0"
click at [1132, 302] on input "0" at bounding box center [1125, 314] width 38 height 24
click at [950, 333] on div at bounding box center [710, 345] width 602 height 24
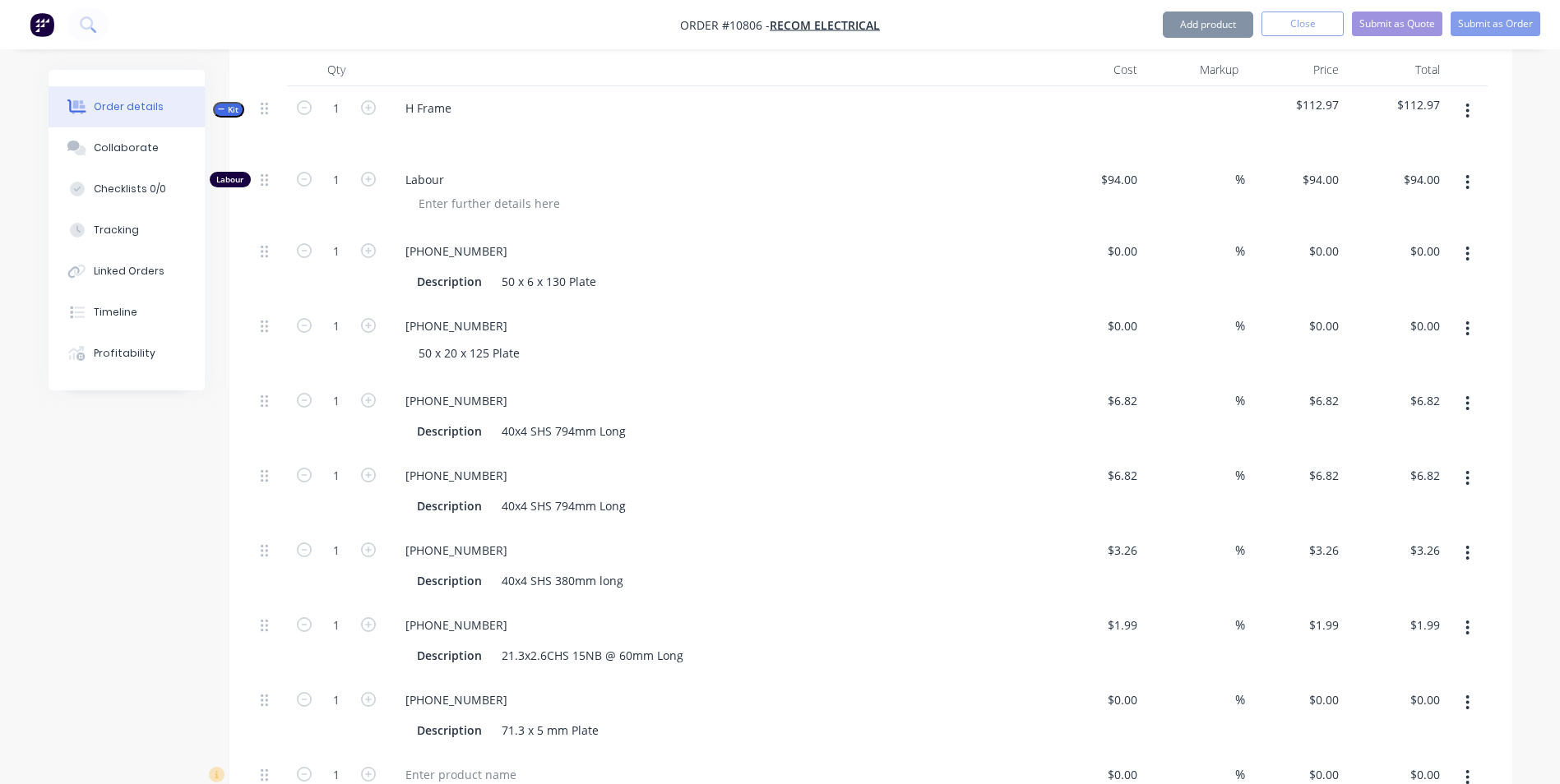
scroll to position [602, 0]
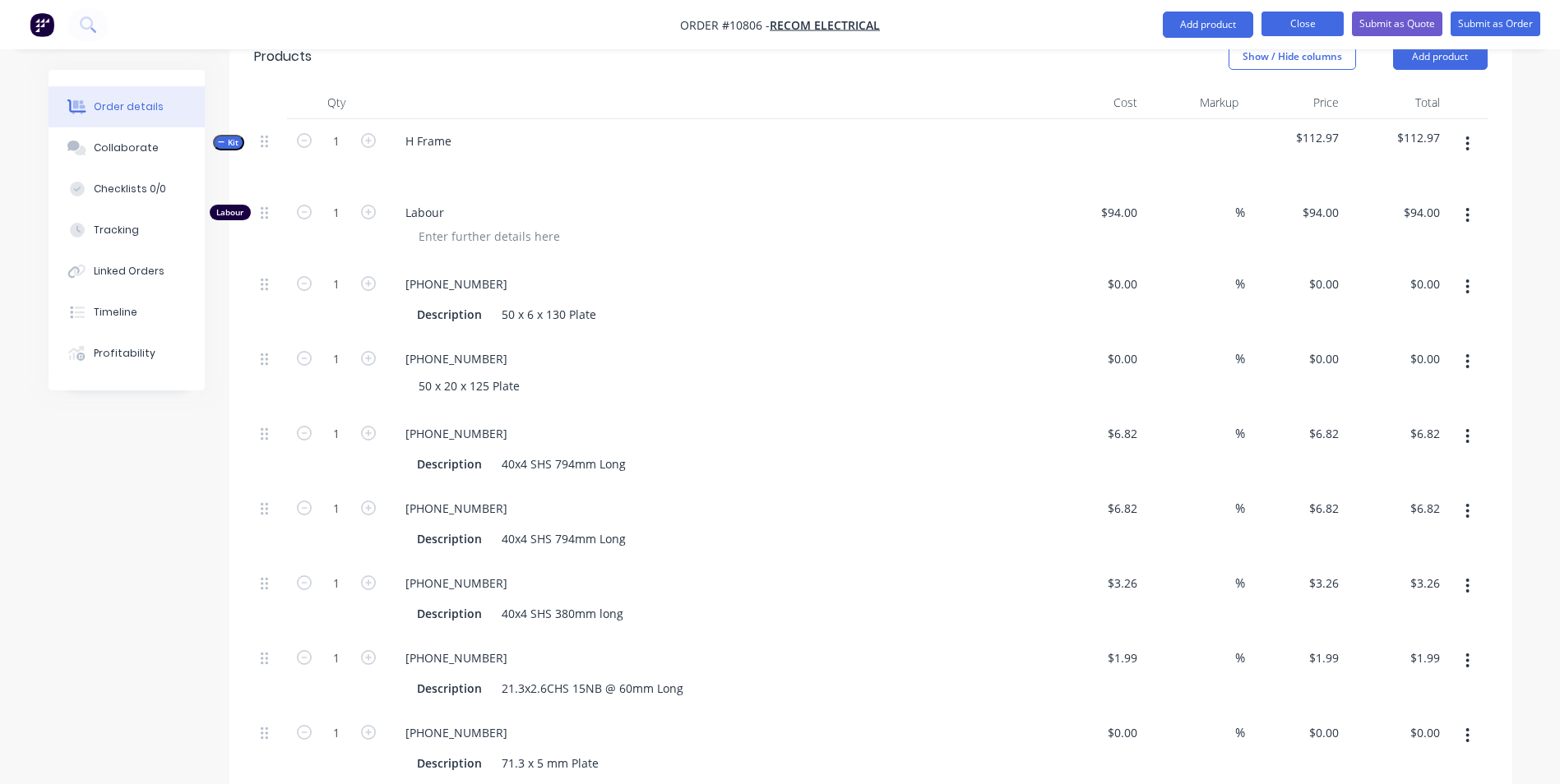
click at [1313, 19] on button "Close" at bounding box center [1302, 24] width 82 height 25
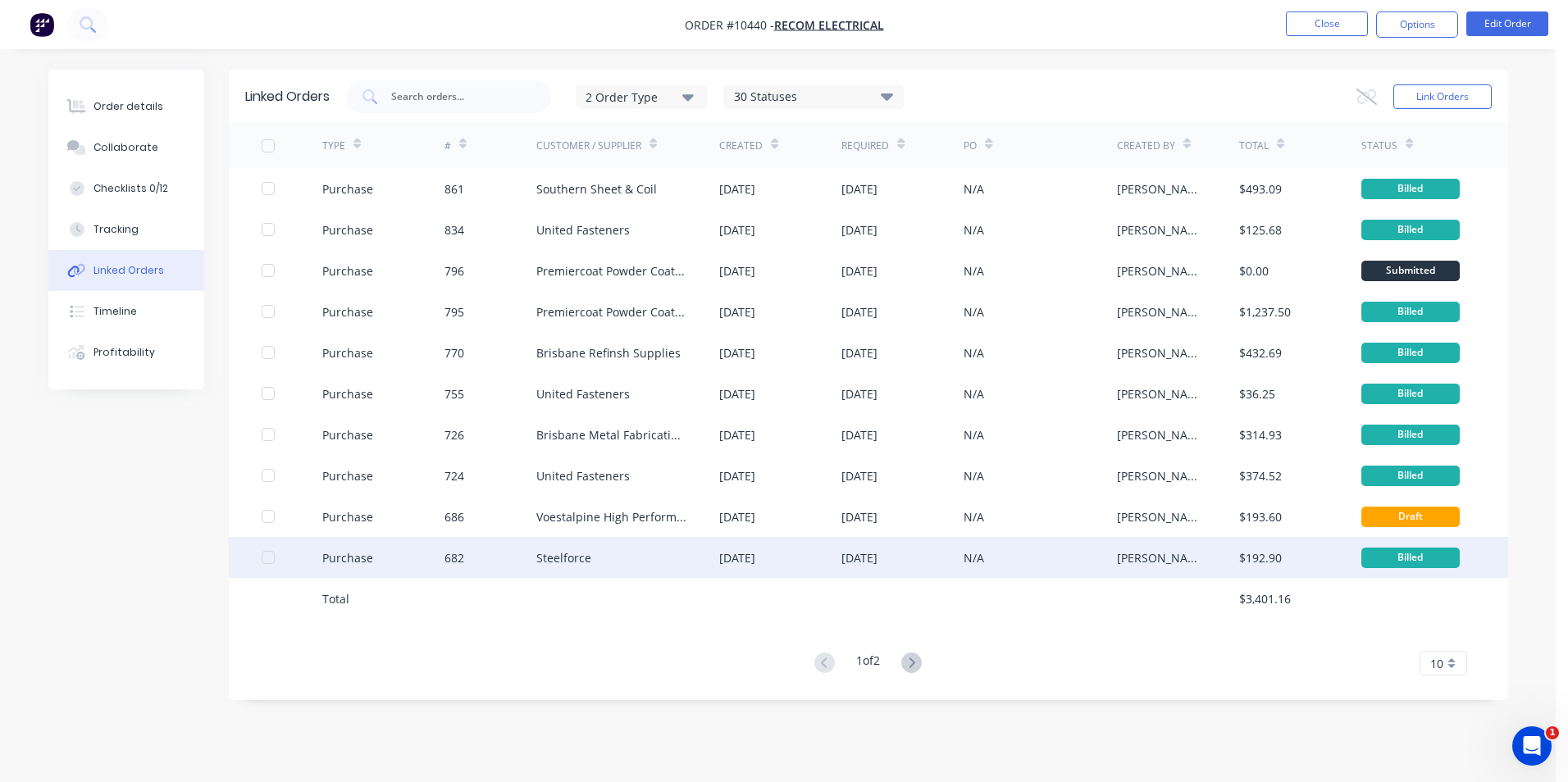
click at [572, 553] on div "Steelforce" at bounding box center [563, 557] width 55 height 17
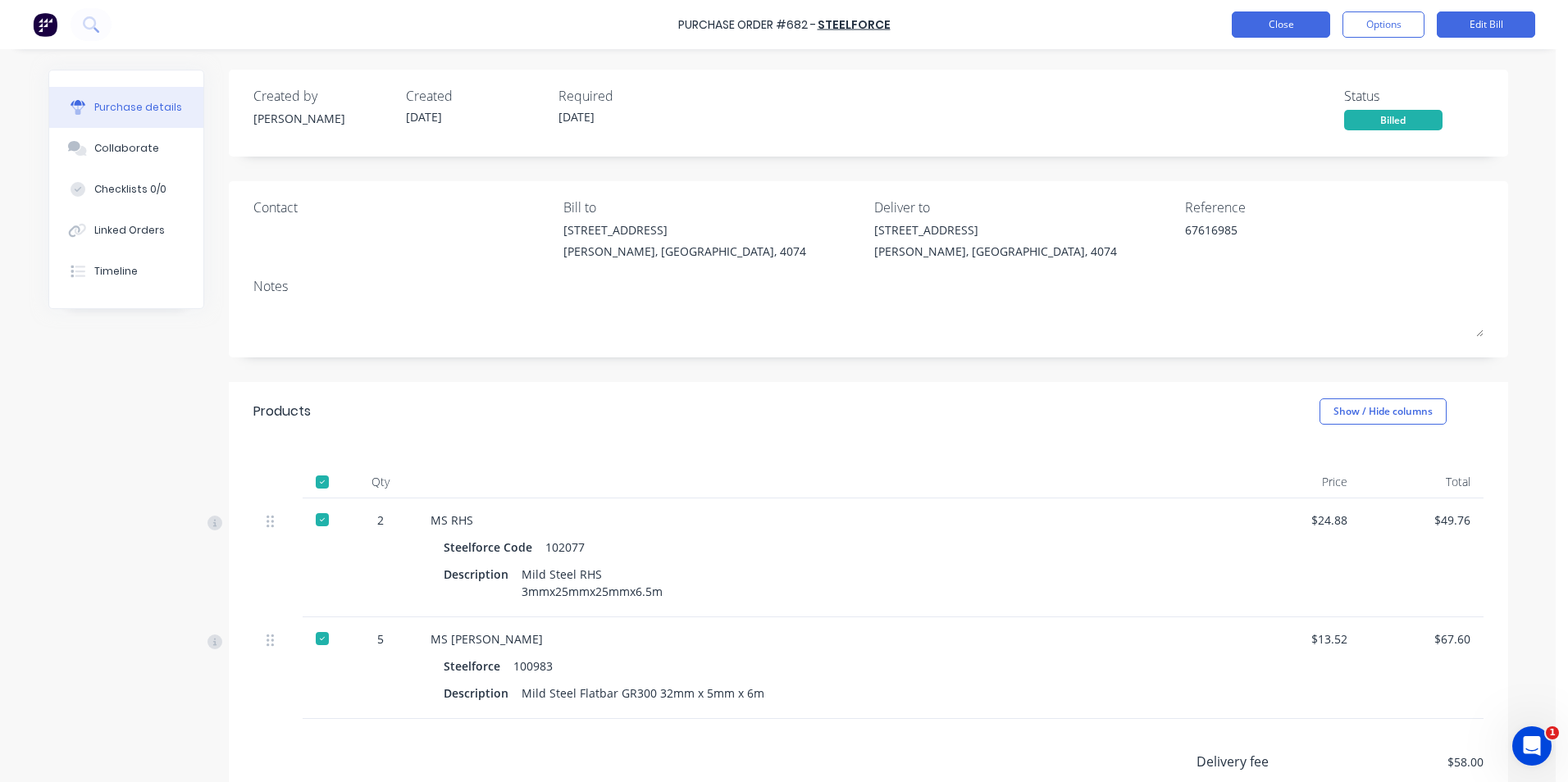
click at [1288, 19] on button "Close" at bounding box center [1280, 25] width 98 height 27
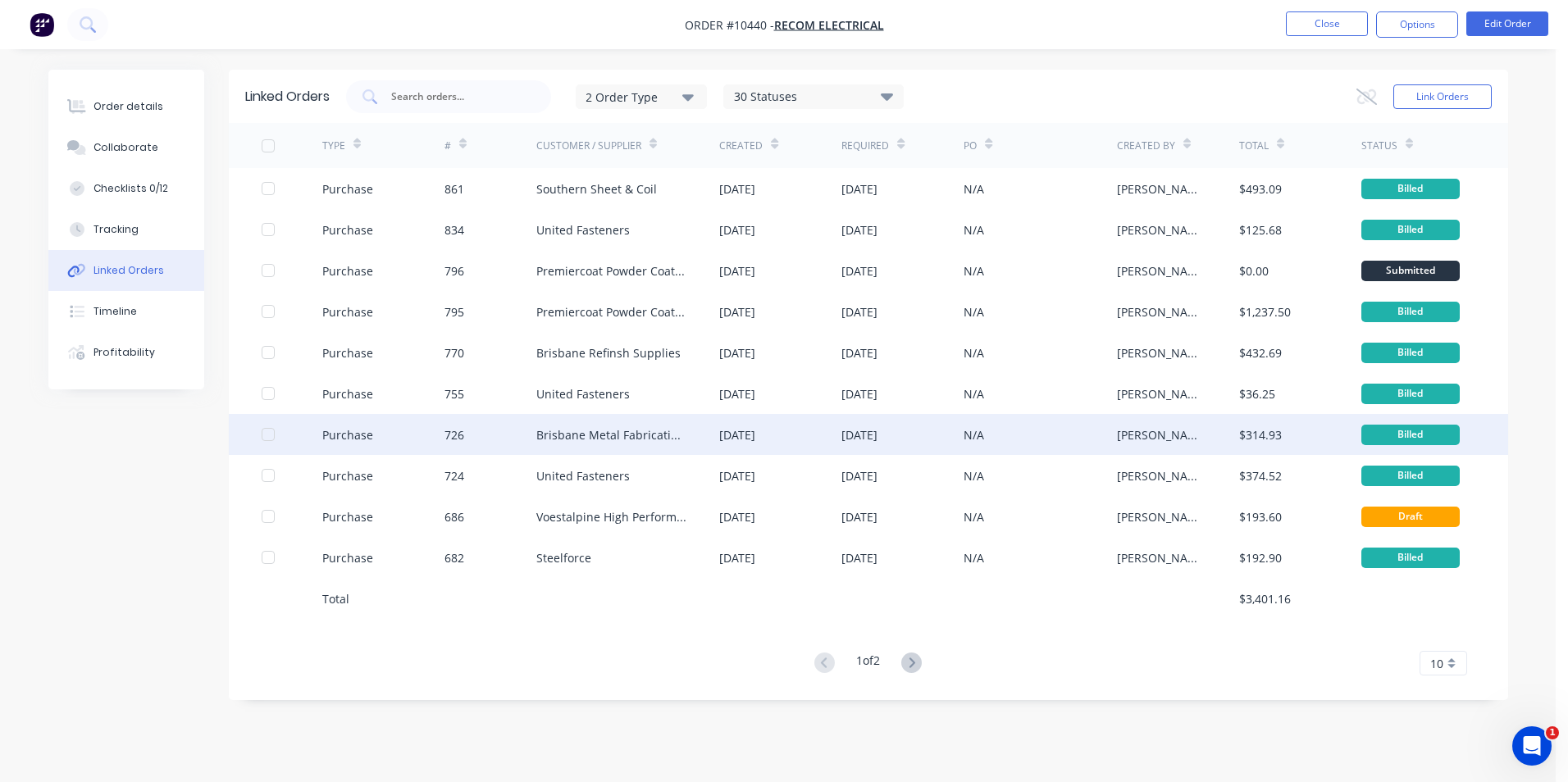
click at [657, 440] on div "Brisbane Metal Fabrication Pty Ltd" at bounding box center [611, 434] width 151 height 17
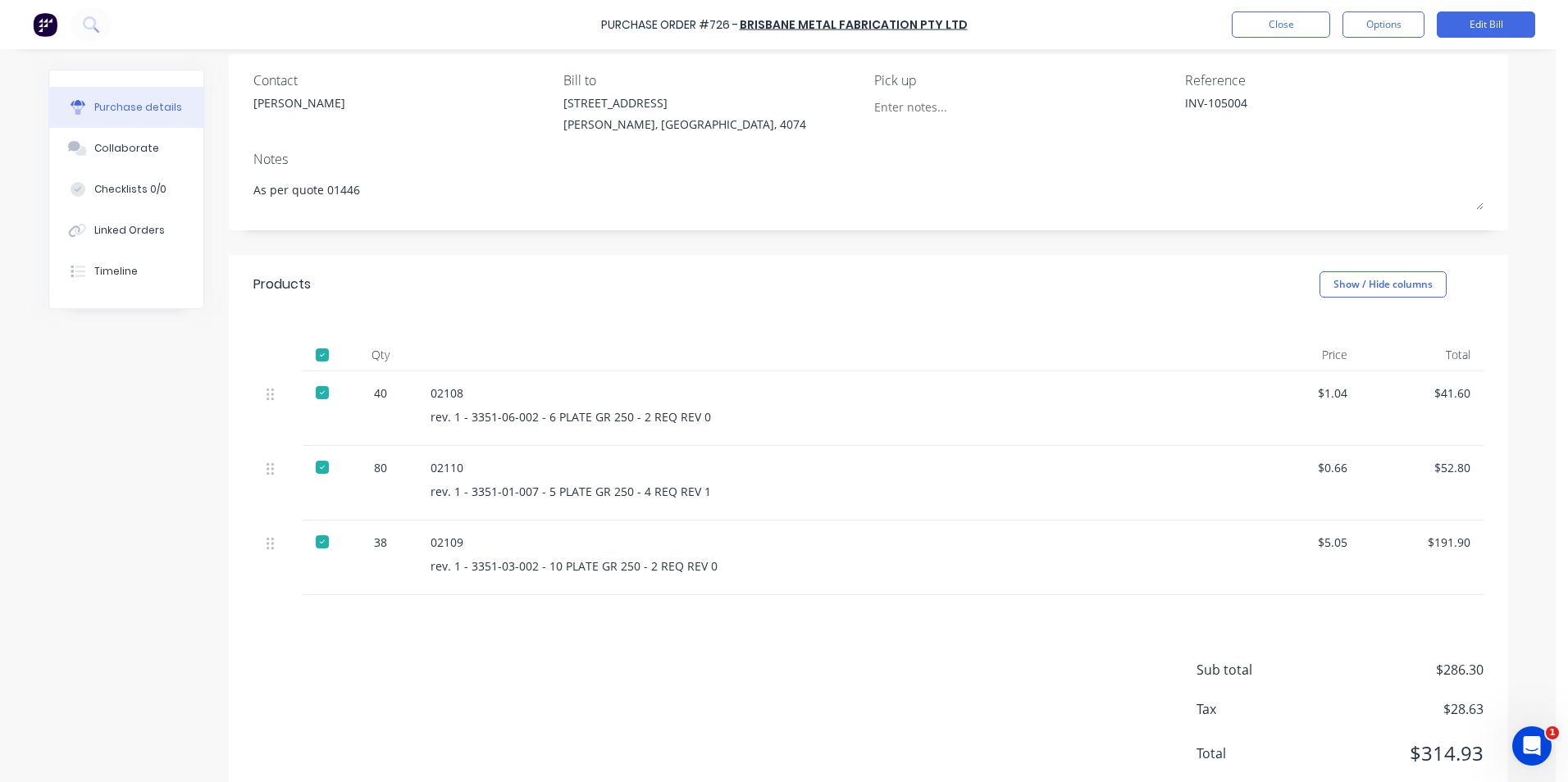
scroll to position [164, 0]
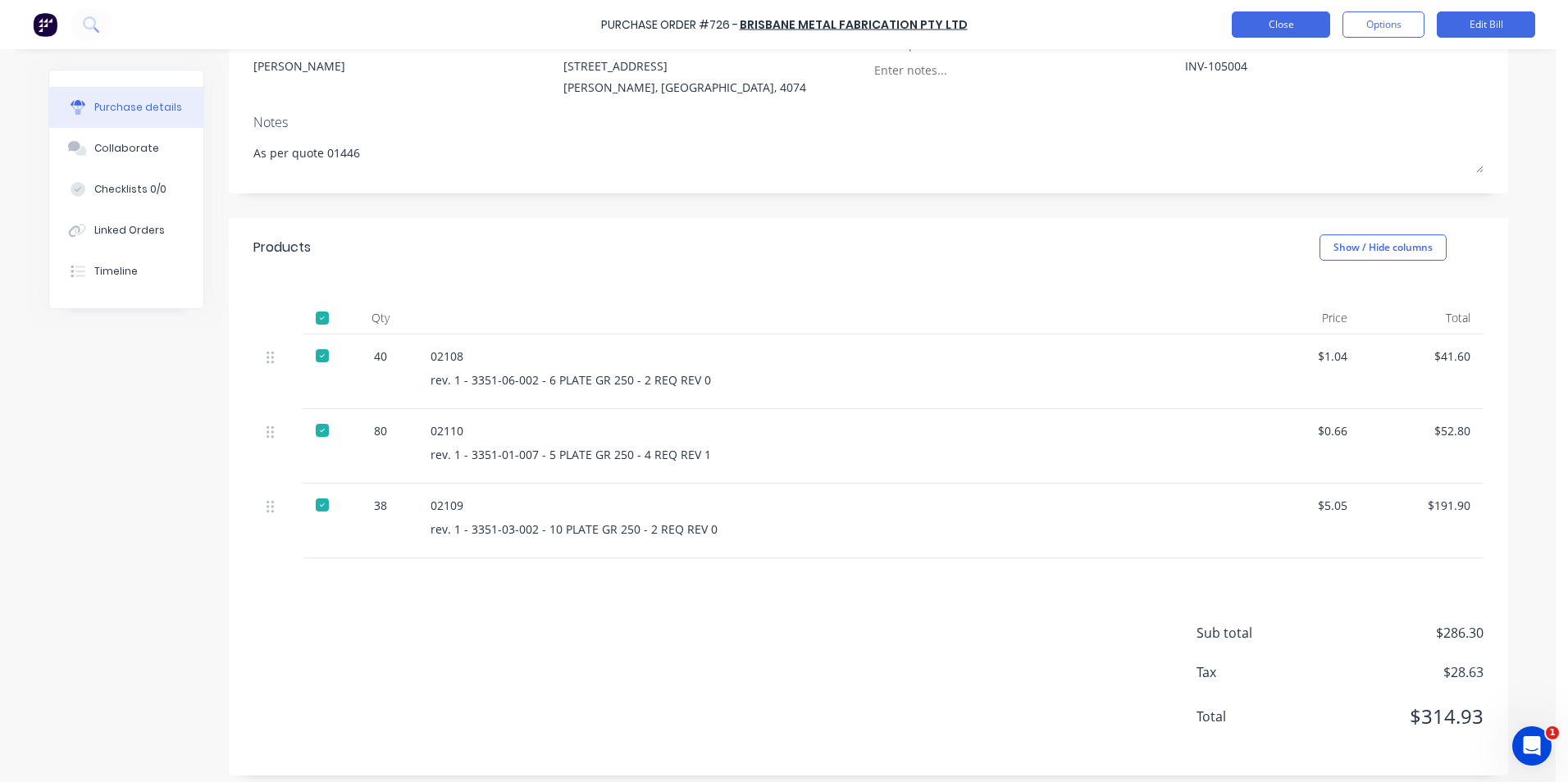
click at [1315, 20] on button "Close" at bounding box center [1280, 25] width 98 height 27
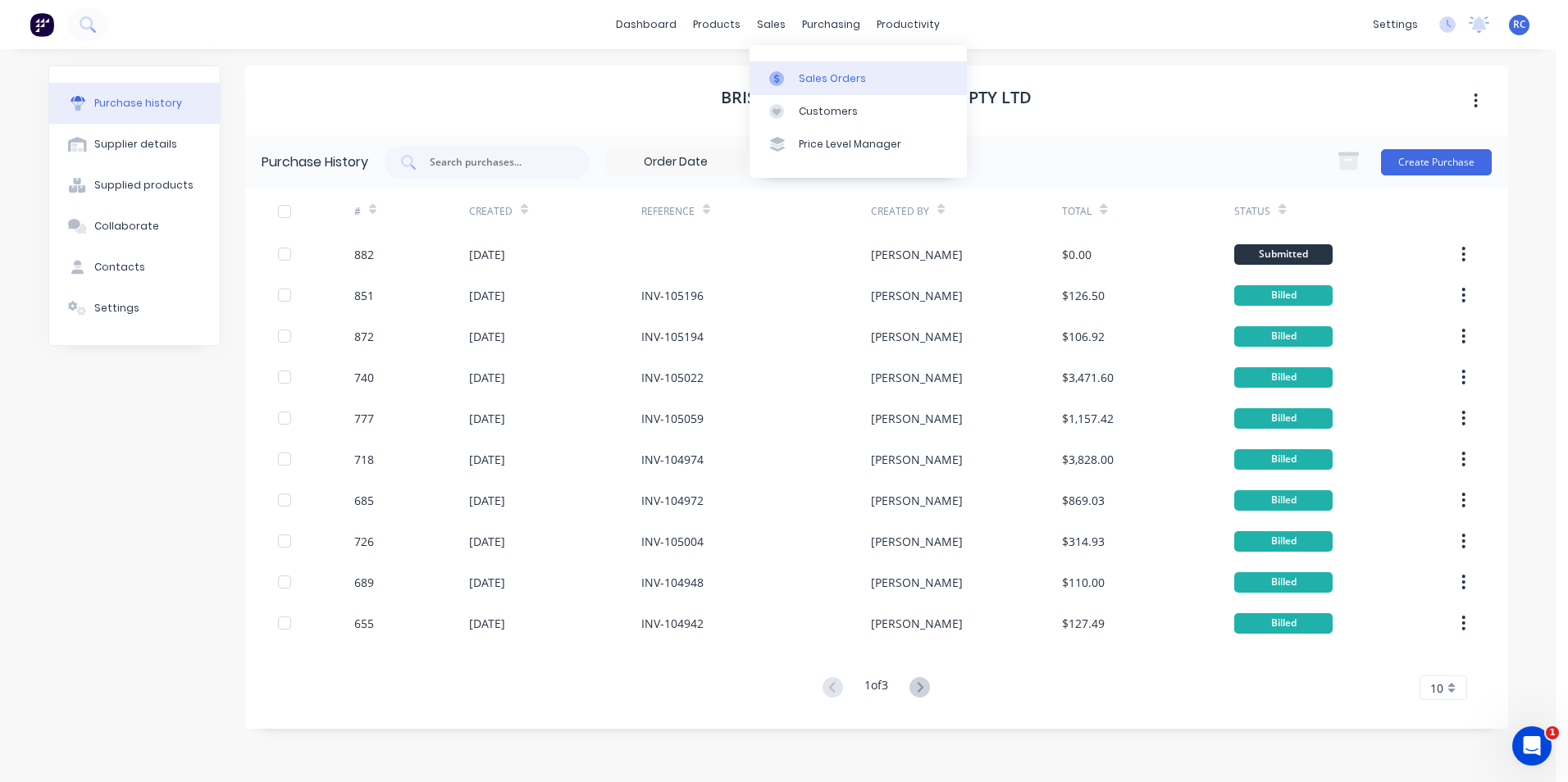
click at [784, 71] on div at bounding box center [781, 78] width 25 height 15
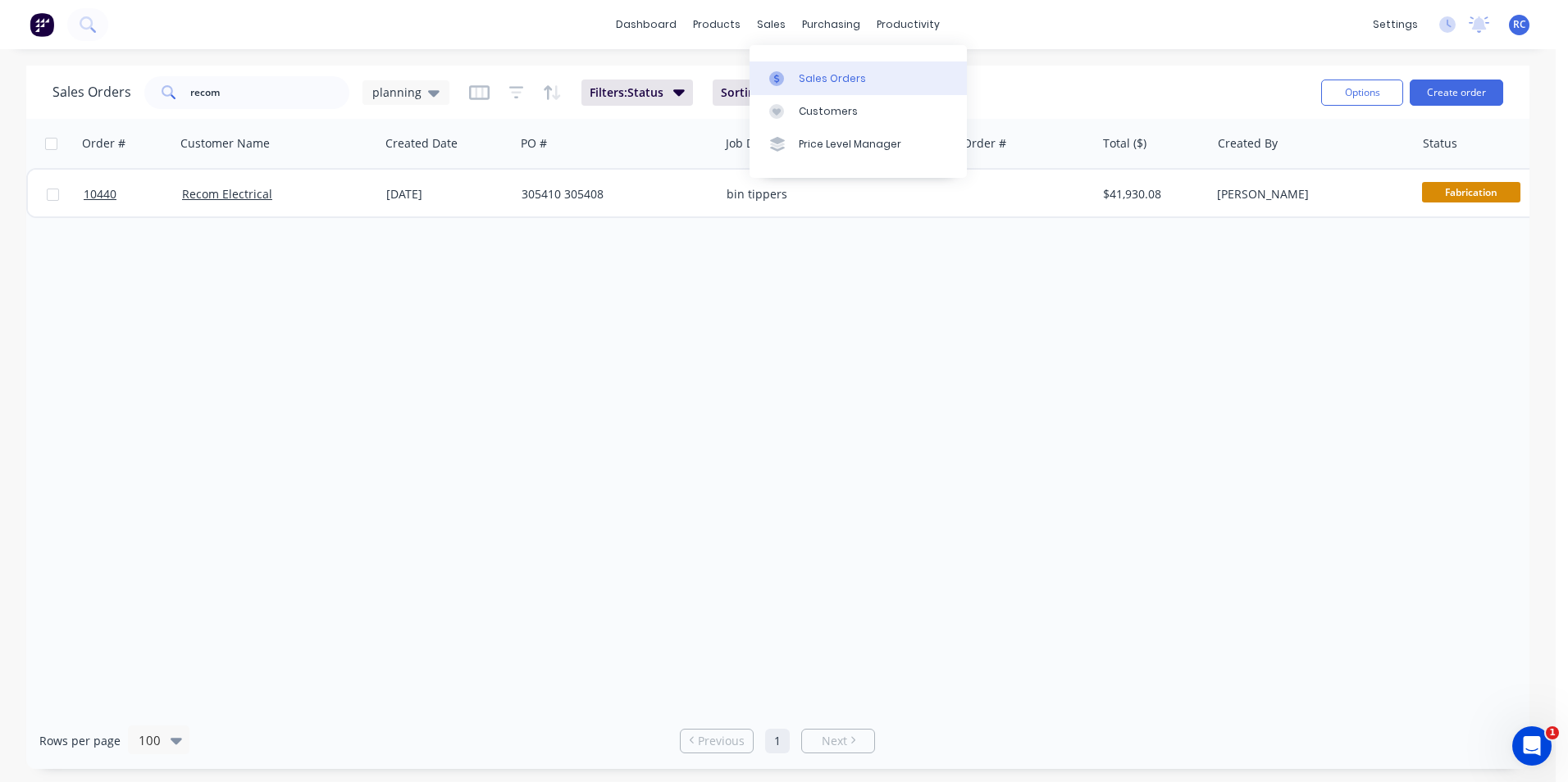
click at [786, 86] on link "Sales Orders" at bounding box center [858, 77] width 218 height 33
click at [404, 88] on span "planning" at bounding box center [397, 92] width 49 height 17
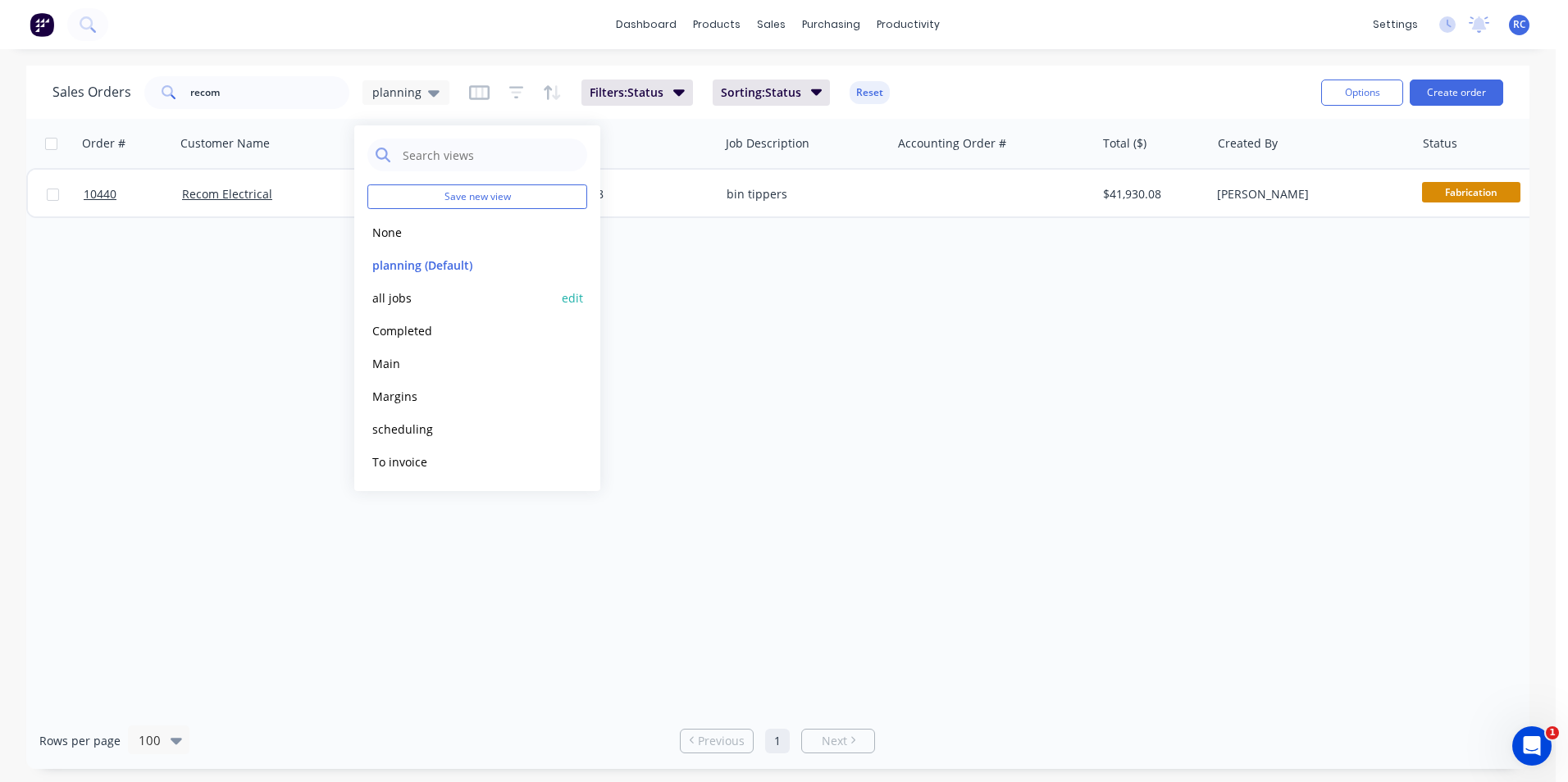
click at [375, 303] on button "all jobs" at bounding box center [461, 297] width 187 height 19
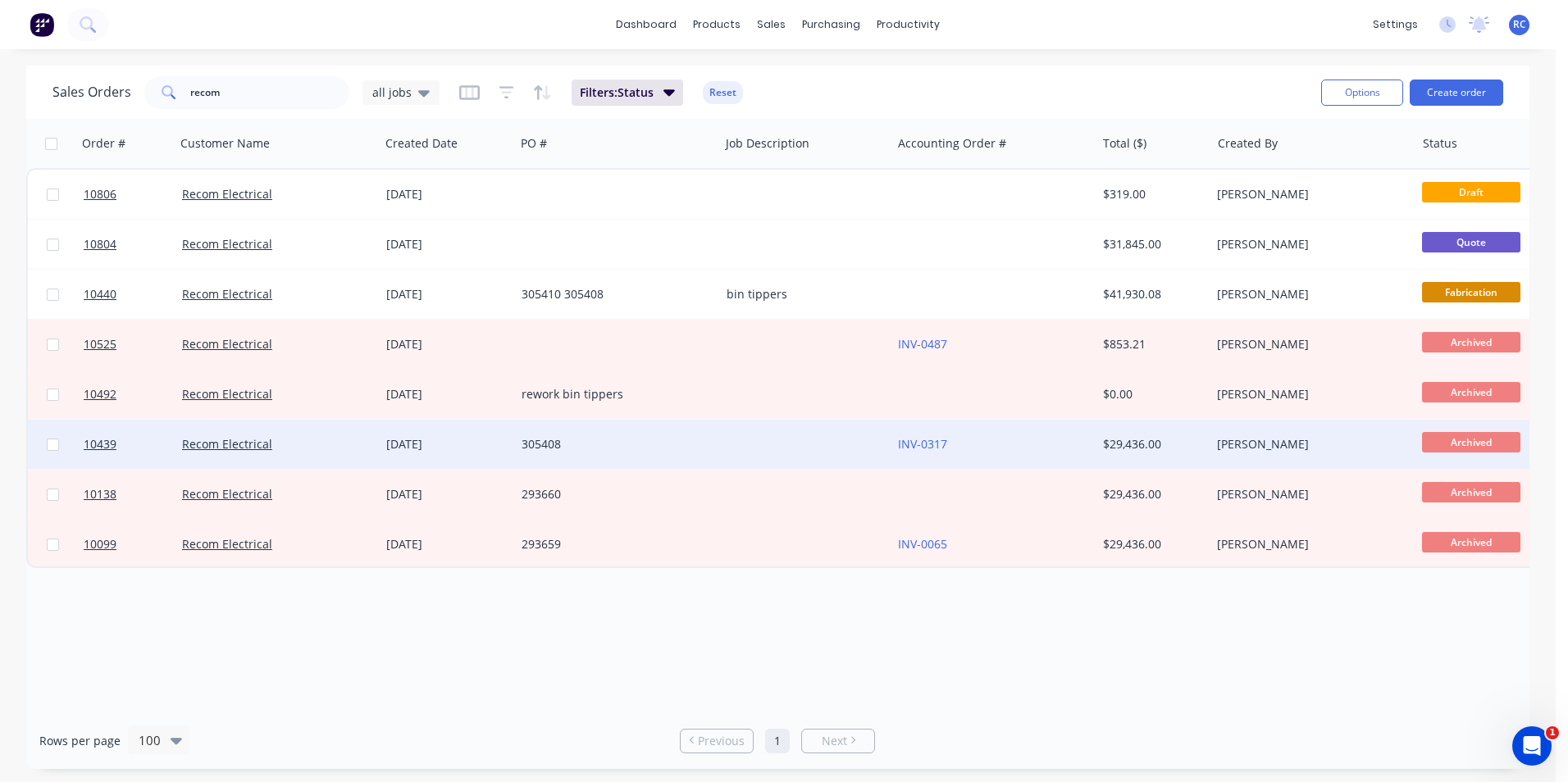
click at [277, 422] on div "Recom Electrical" at bounding box center [277, 444] width 204 height 49
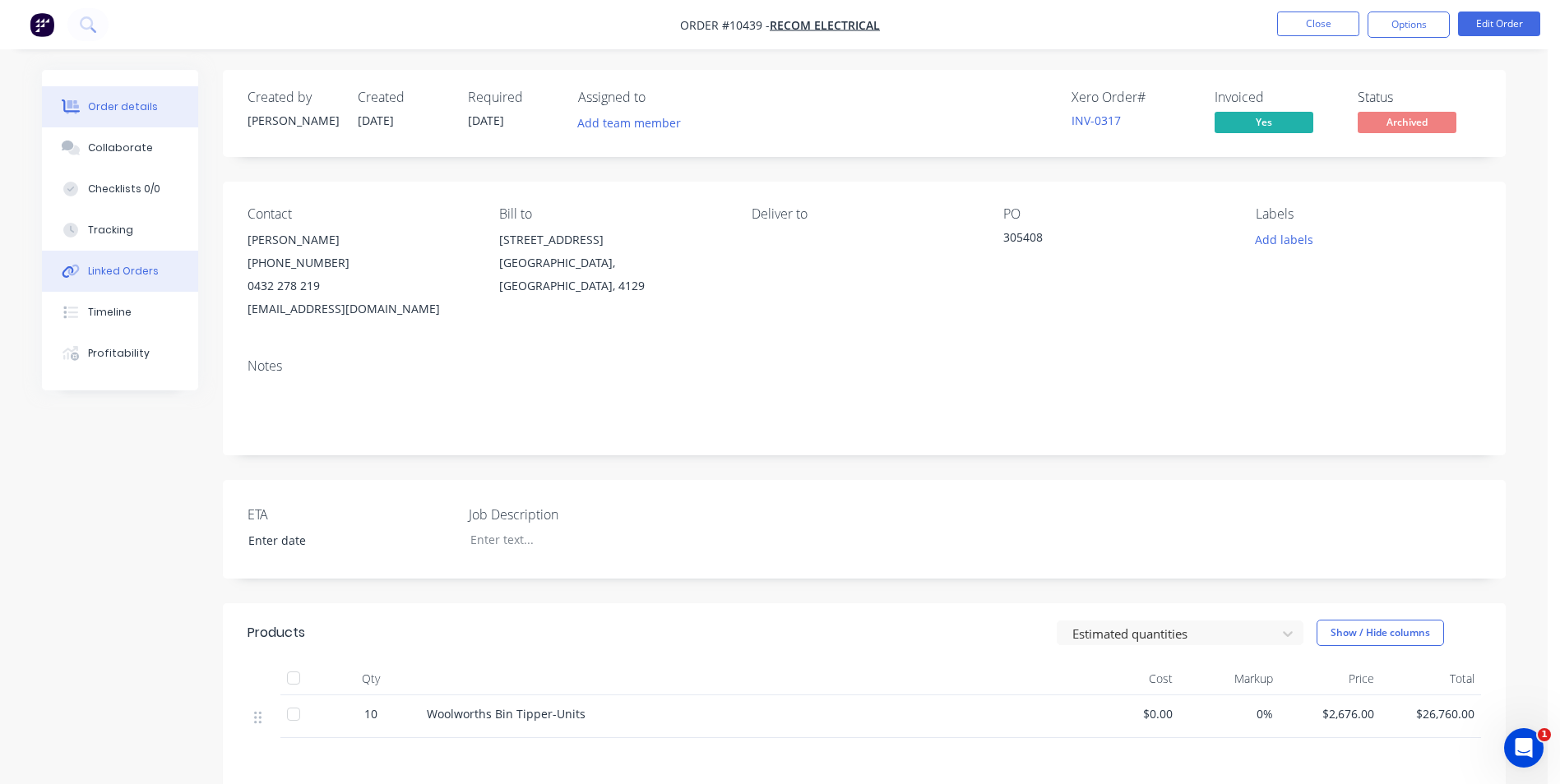
click at [106, 271] on div "Linked Orders" at bounding box center [123, 271] width 71 height 15
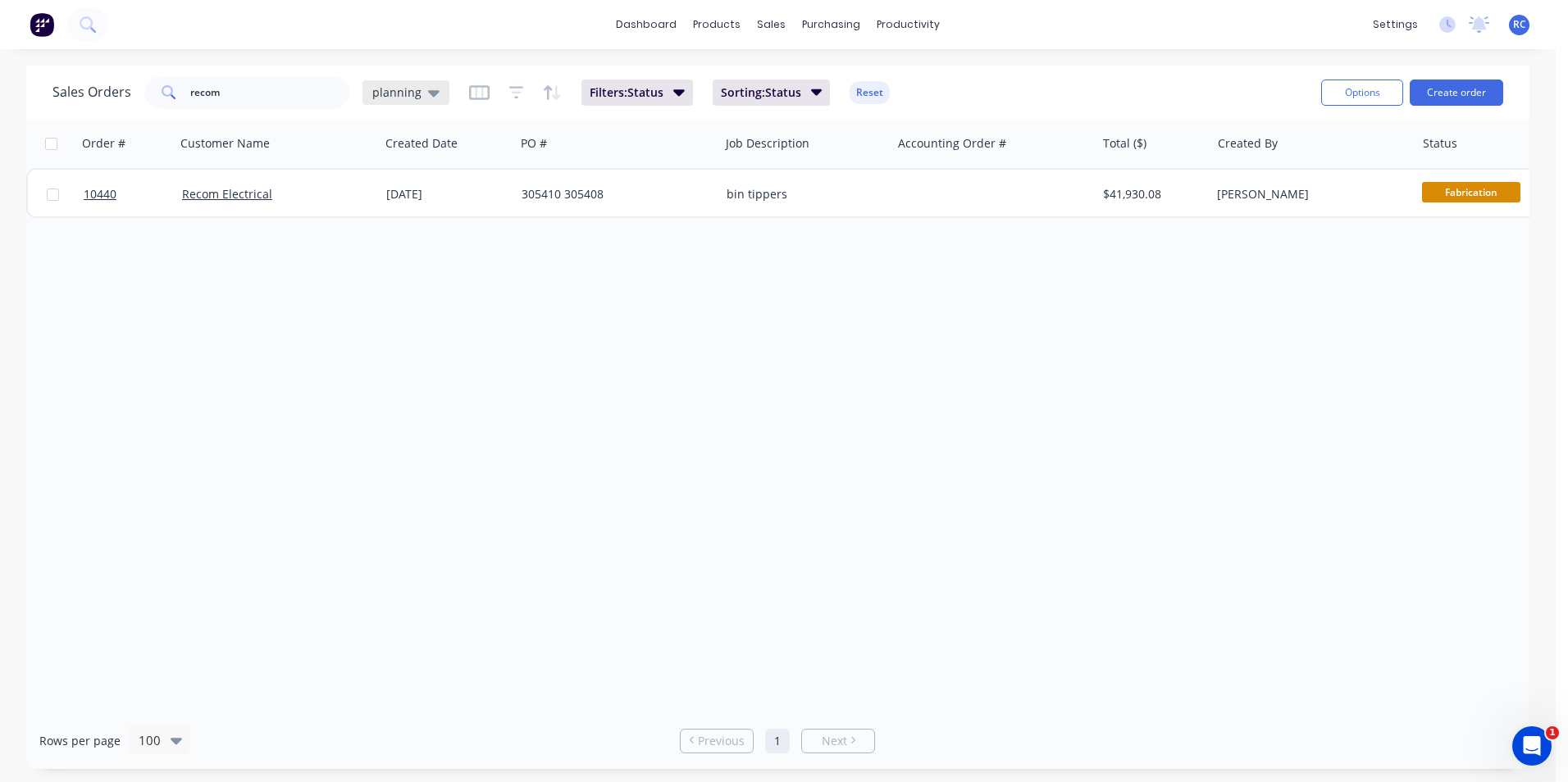
click at [409, 99] on span "planning" at bounding box center [397, 92] width 49 height 17
click at [406, 303] on button "all jobs" at bounding box center [461, 297] width 187 height 19
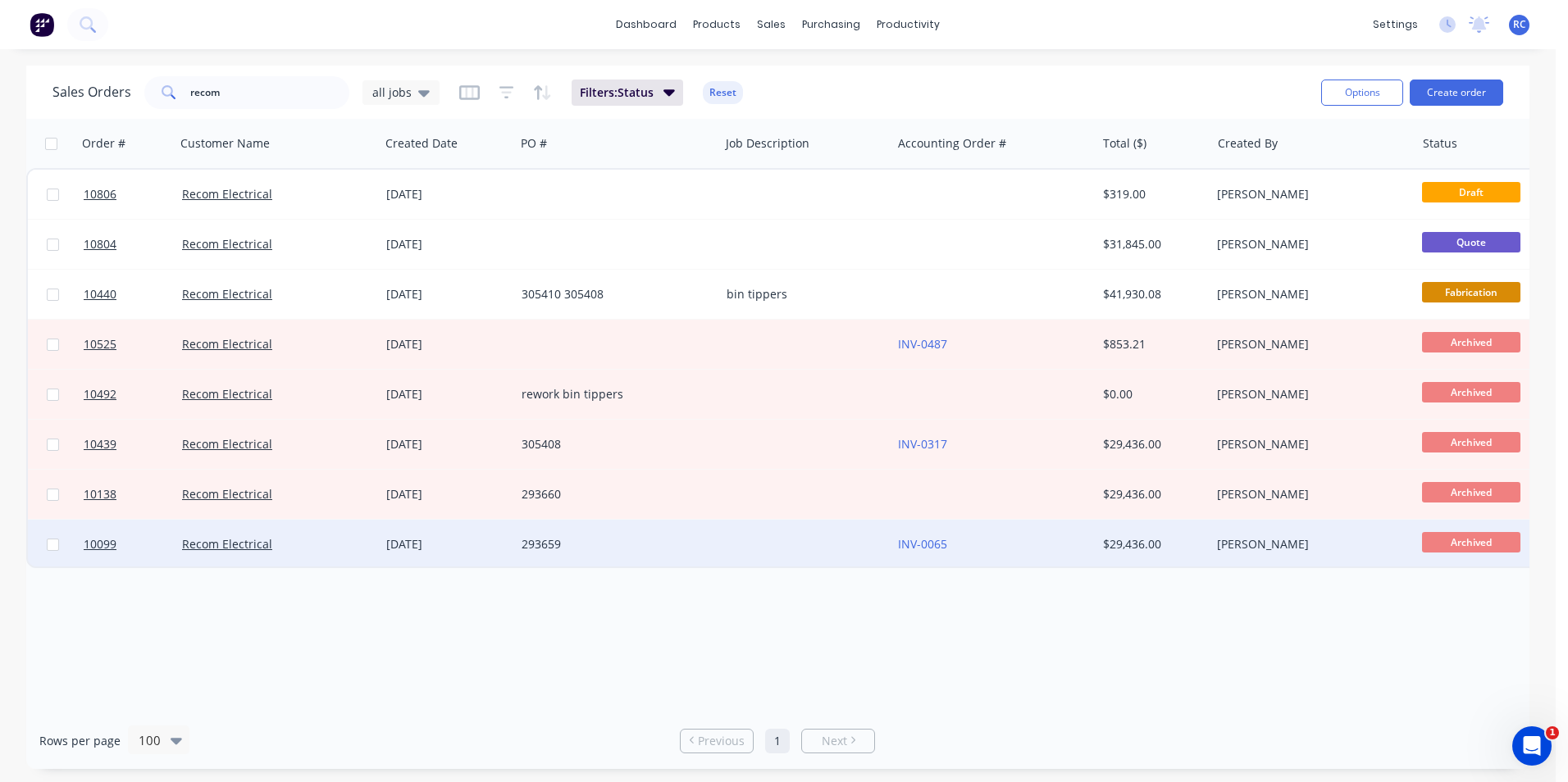
click at [773, 546] on div at bounding box center [806, 545] width 172 height 49
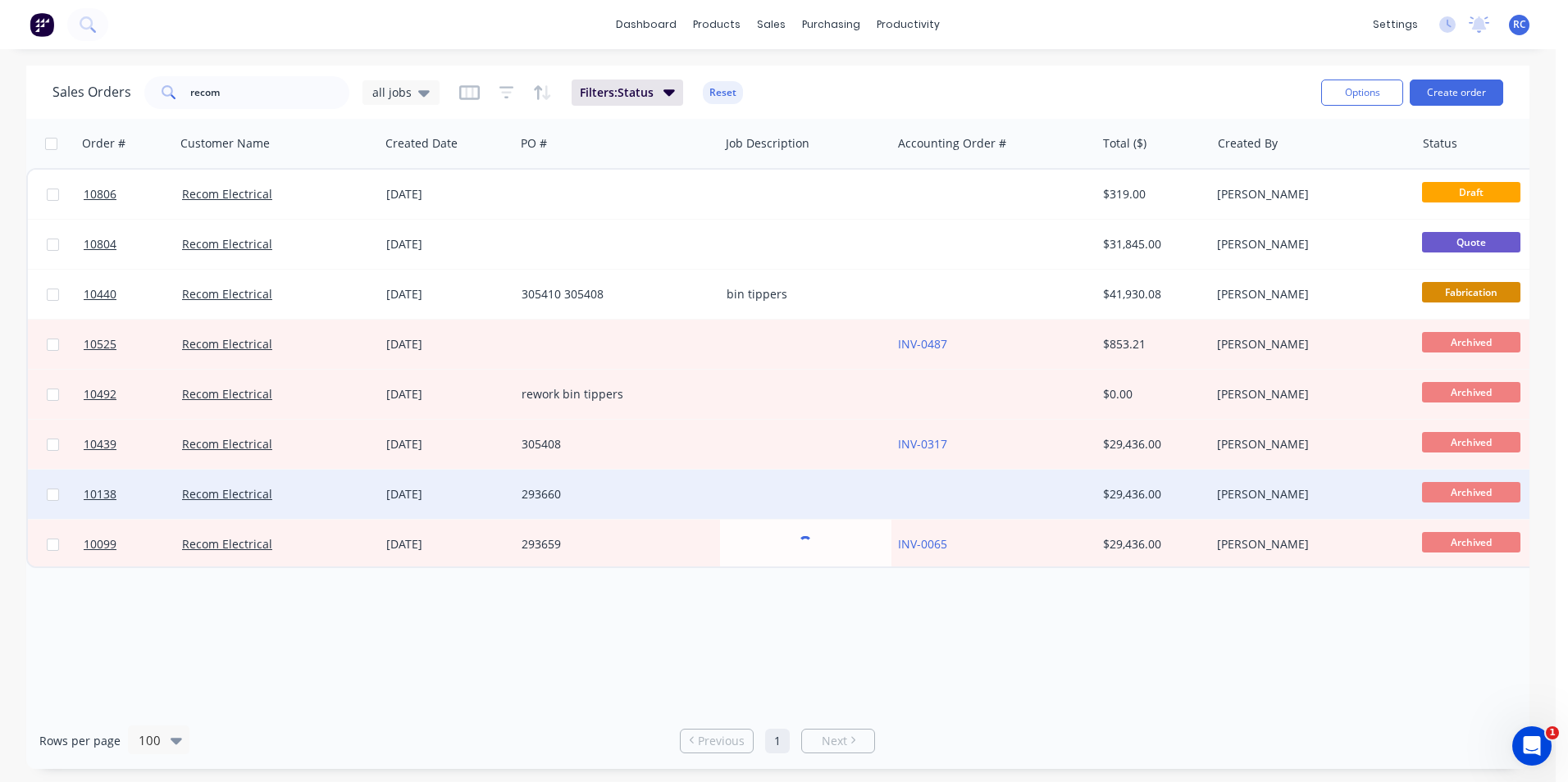
click at [418, 516] on div "[DATE]" at bounding box center [446, 494] width 135 height 49
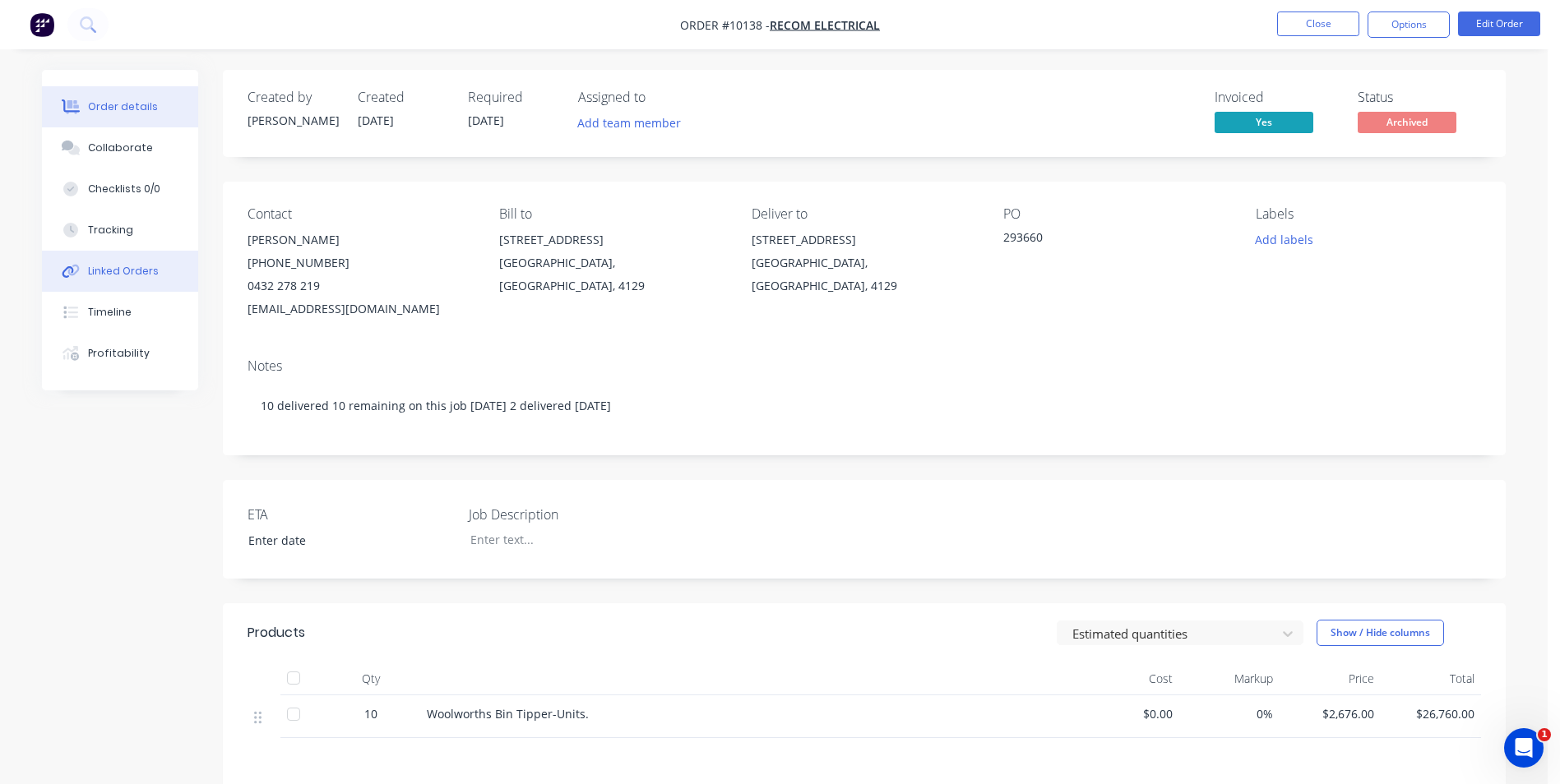
click at [129, 257] on button "Linked Orders" at bounding box center [120, 272] width 156 height 41
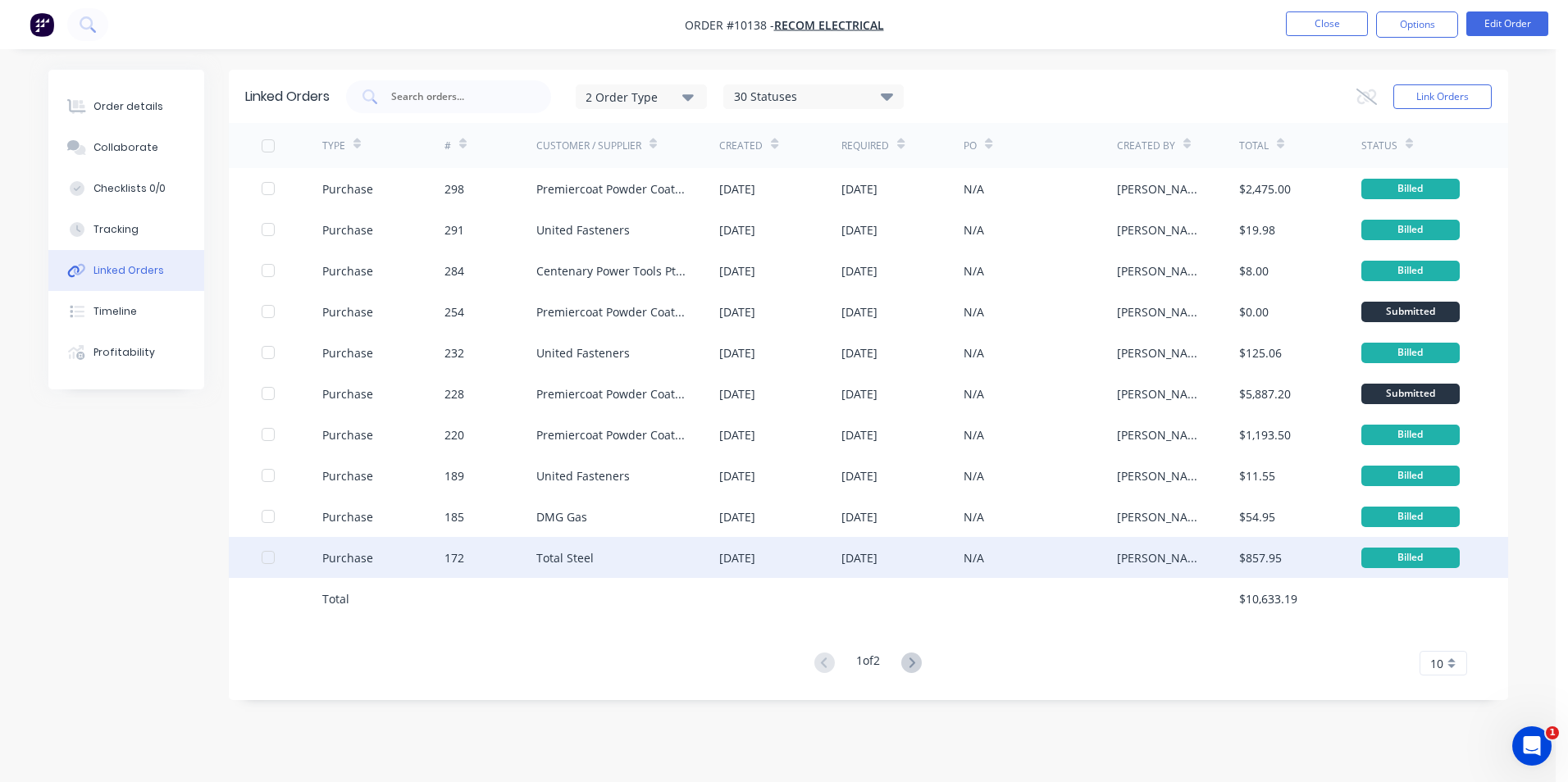
click at [570, 565] on div "Total Steel" at bounding box center [564, 557] width 57 height 17
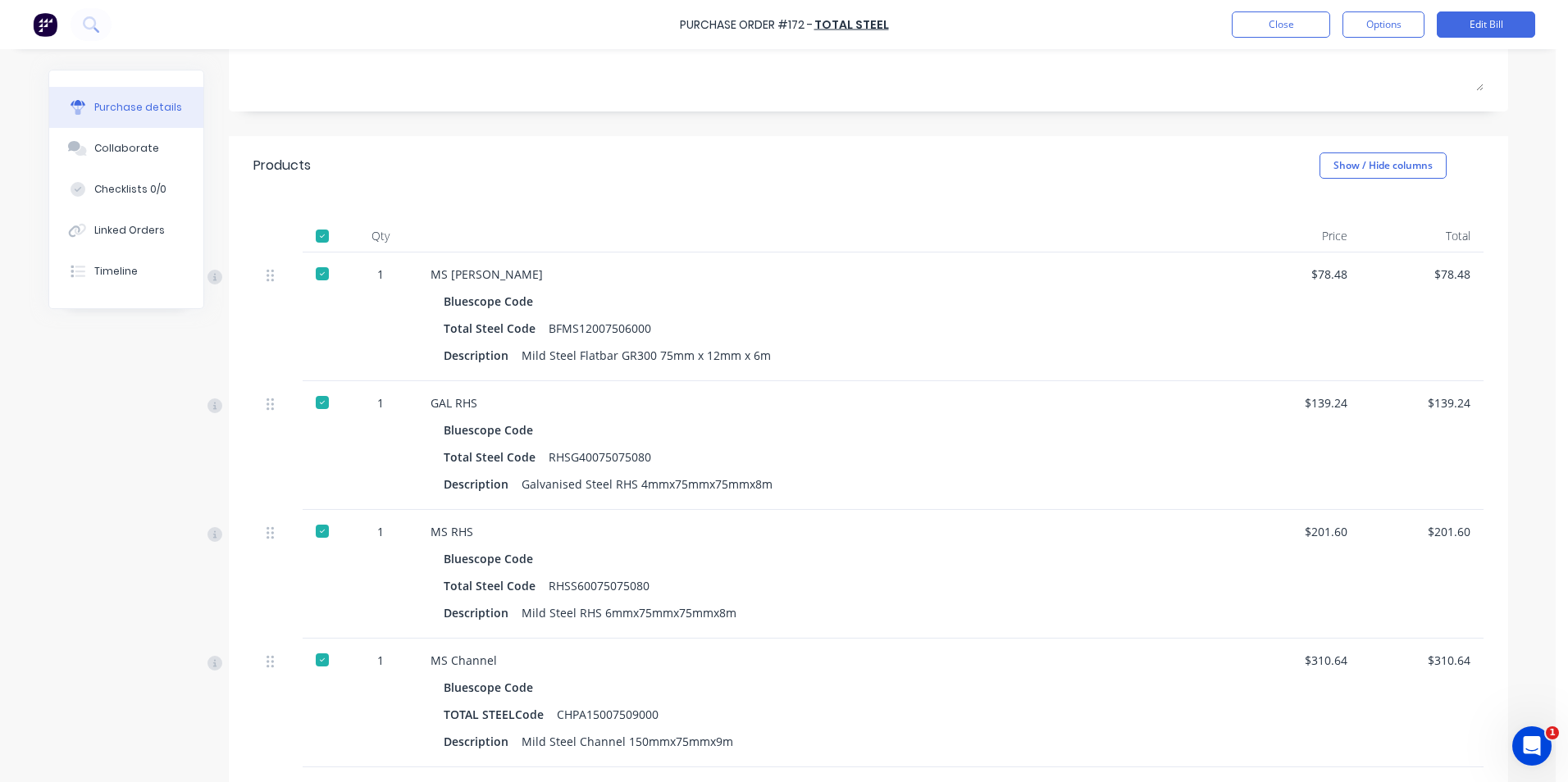
scroll to position [328, 0]
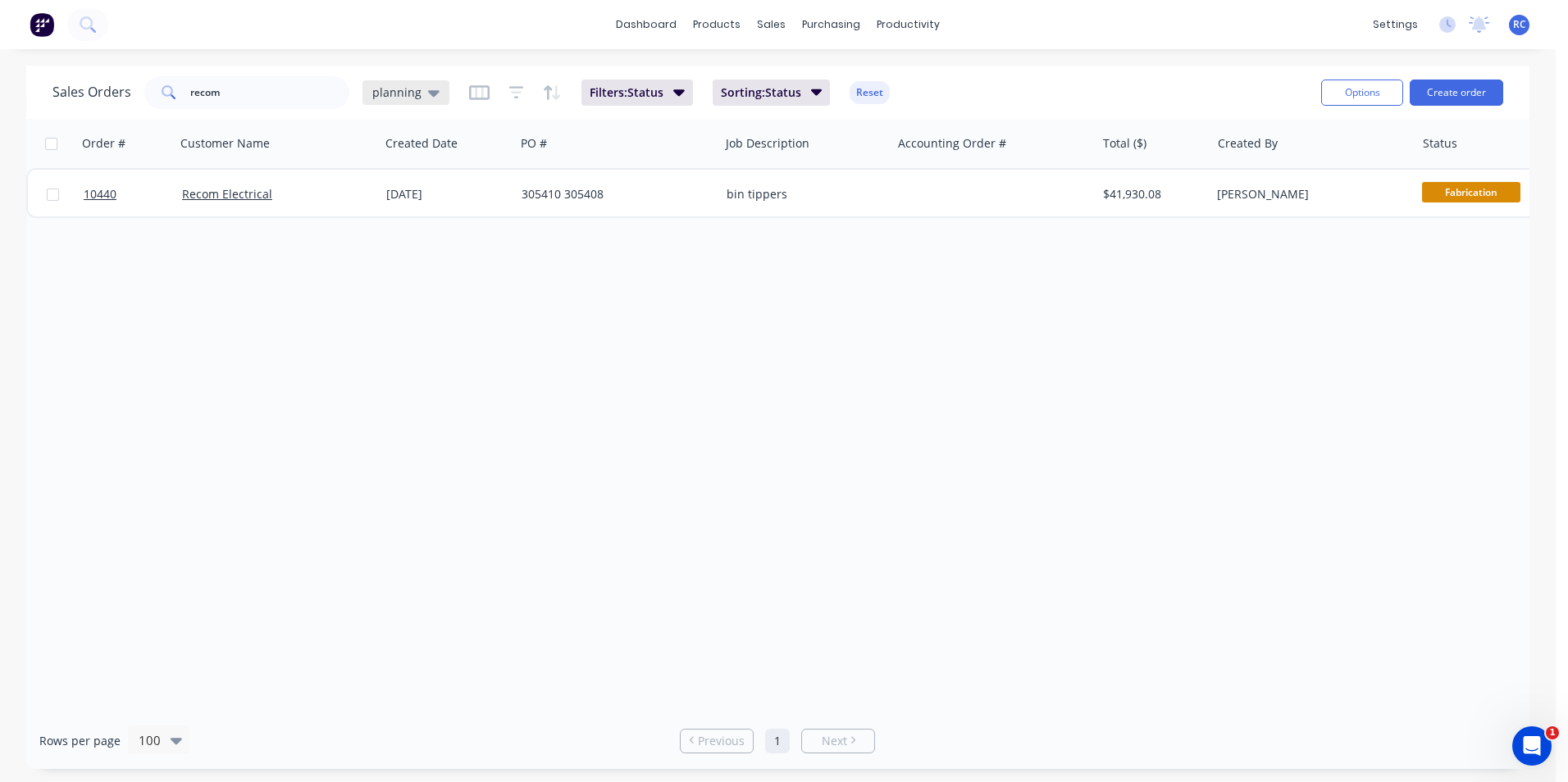
click at [404, 100] on div "planning" at bounding box center [406, 93] width 87 height 25
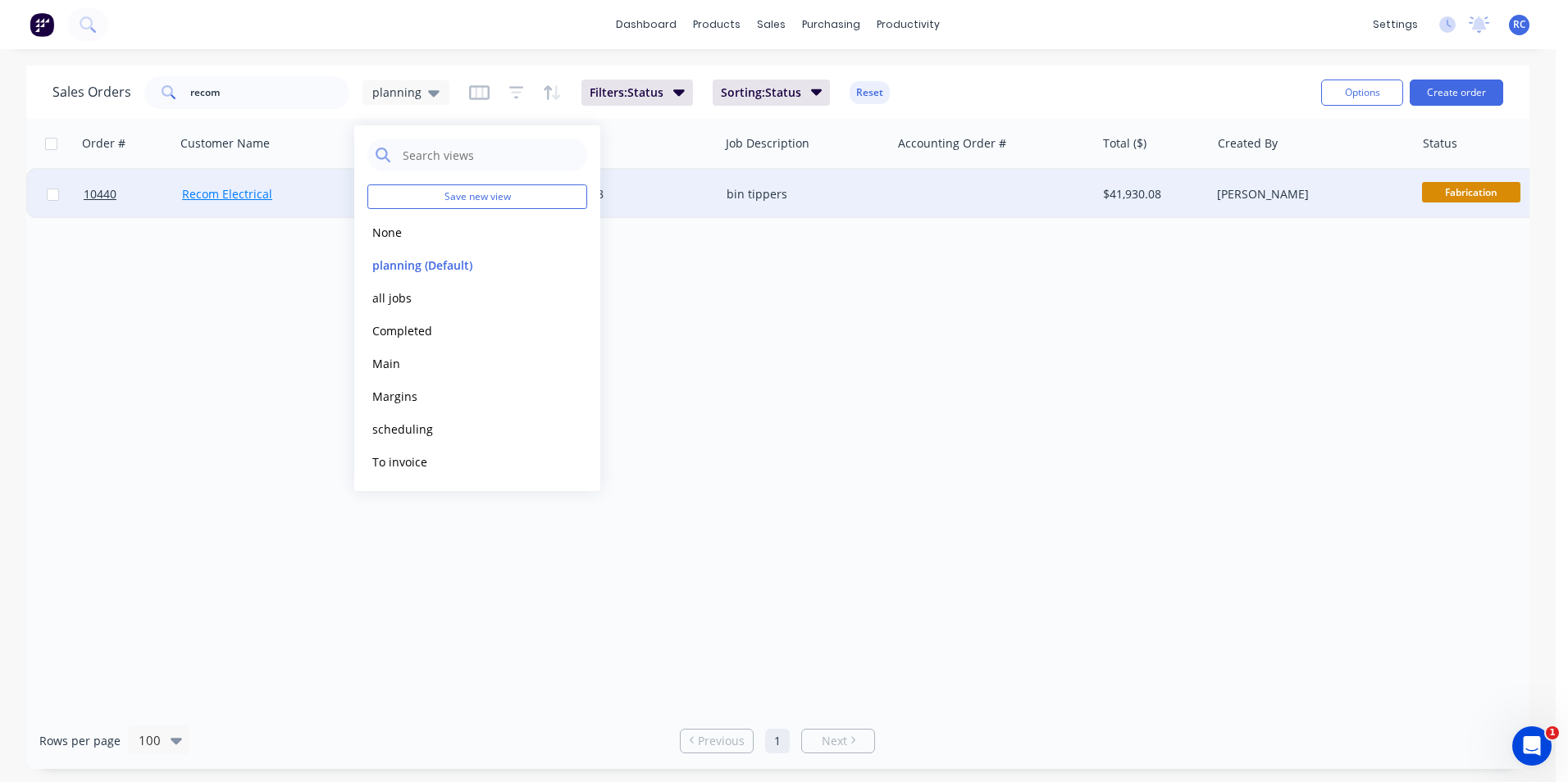
click at [232, 191] on link "Recom Electrical" at bounding box center [228, 194] width 91 height 16
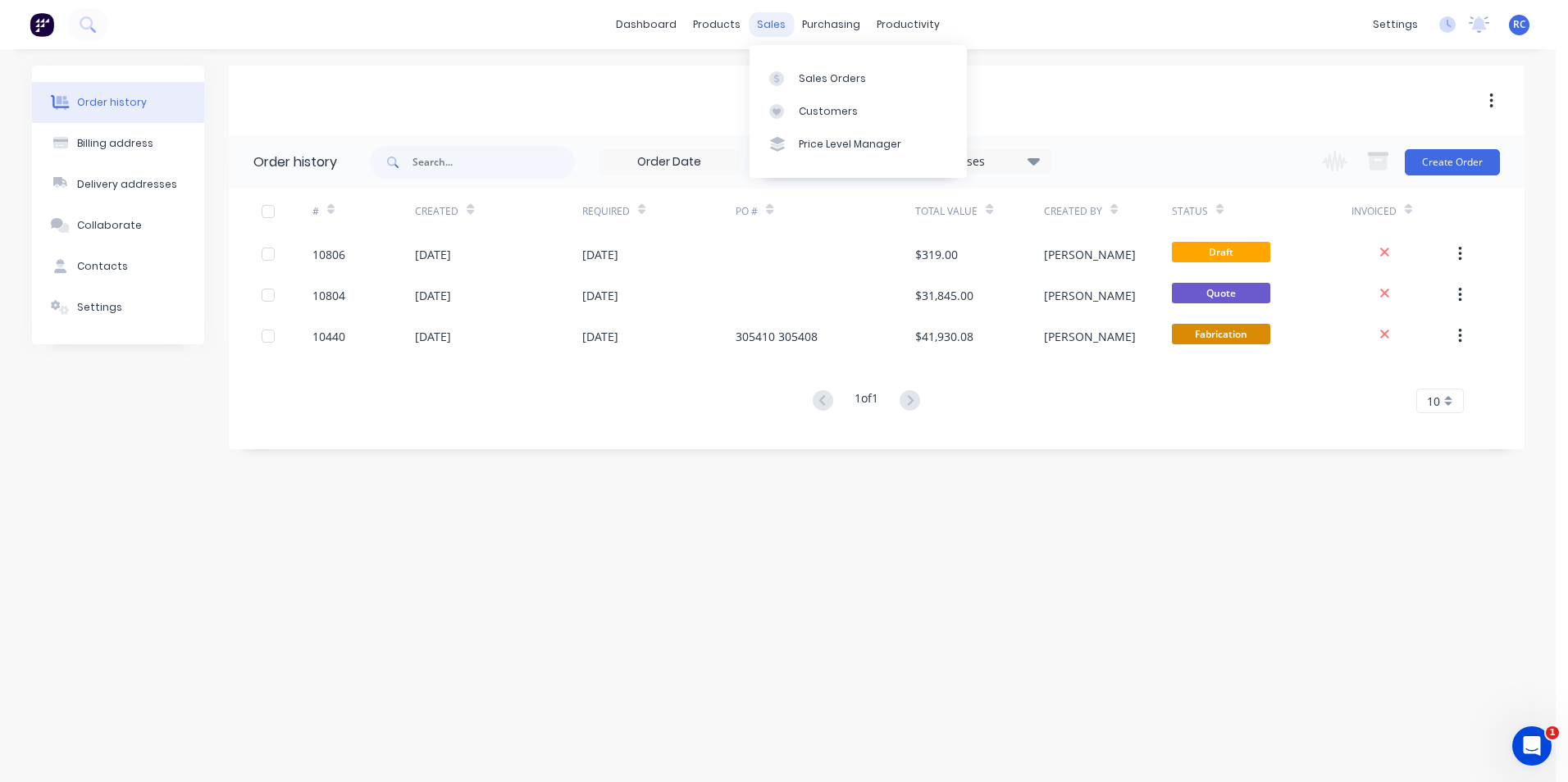
click at [762, 28] on div "sales" at bounding box center [771, 24] width 45 height 25
click at [750, 83] on link "Sales Orders" at bounding box center [858, 77] width 218 height 33
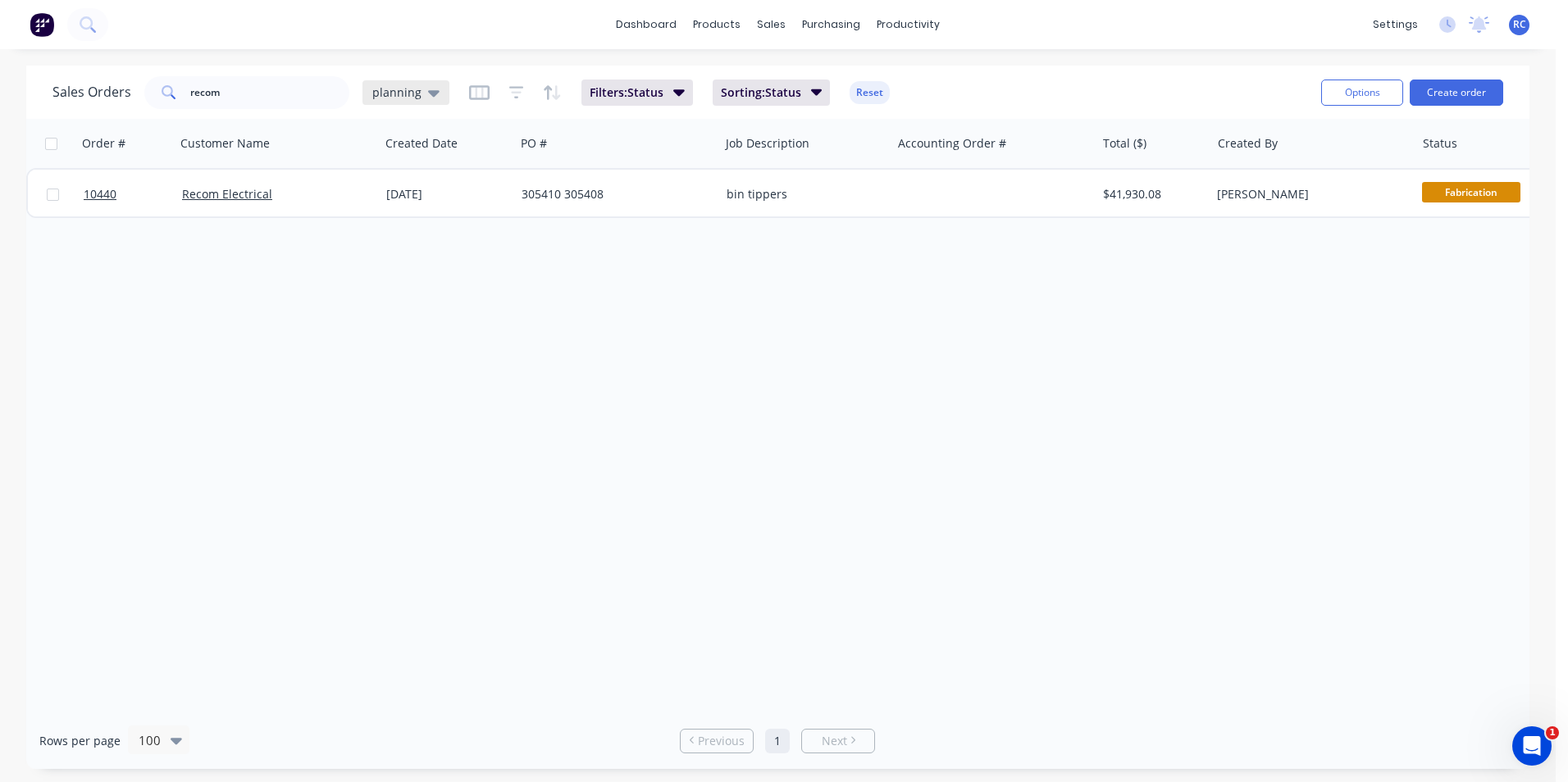
click at [395, 96] on span "planning" at bounding box center [397, 92] width 49 height 17
click at [404, 292] on button "all jobs" at bounding box center [461, 297] width 187 height 19
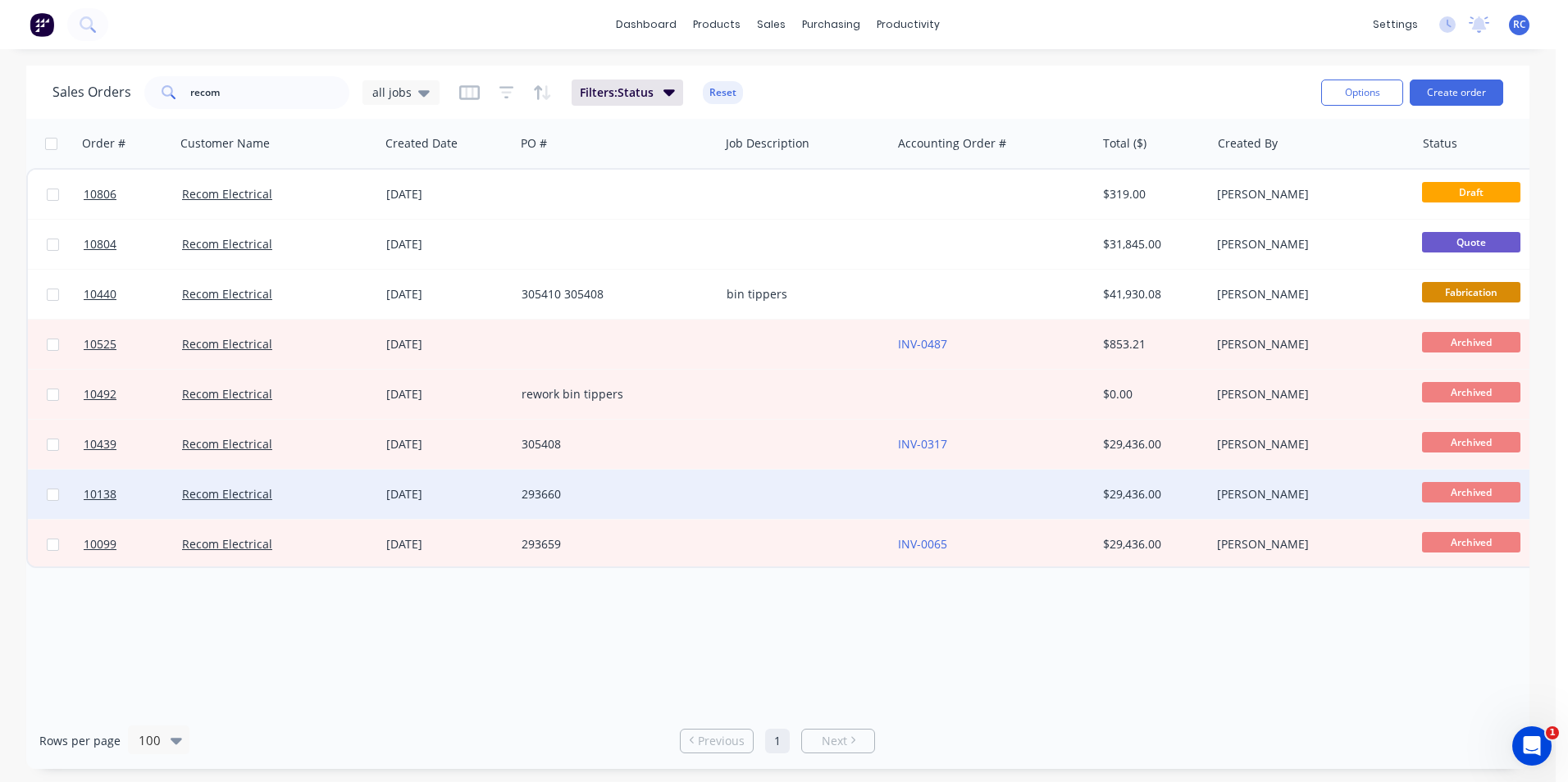
click at [1145, 495] on div "$29,436.00" at bounding box center [1151, 494] width 97 height 17
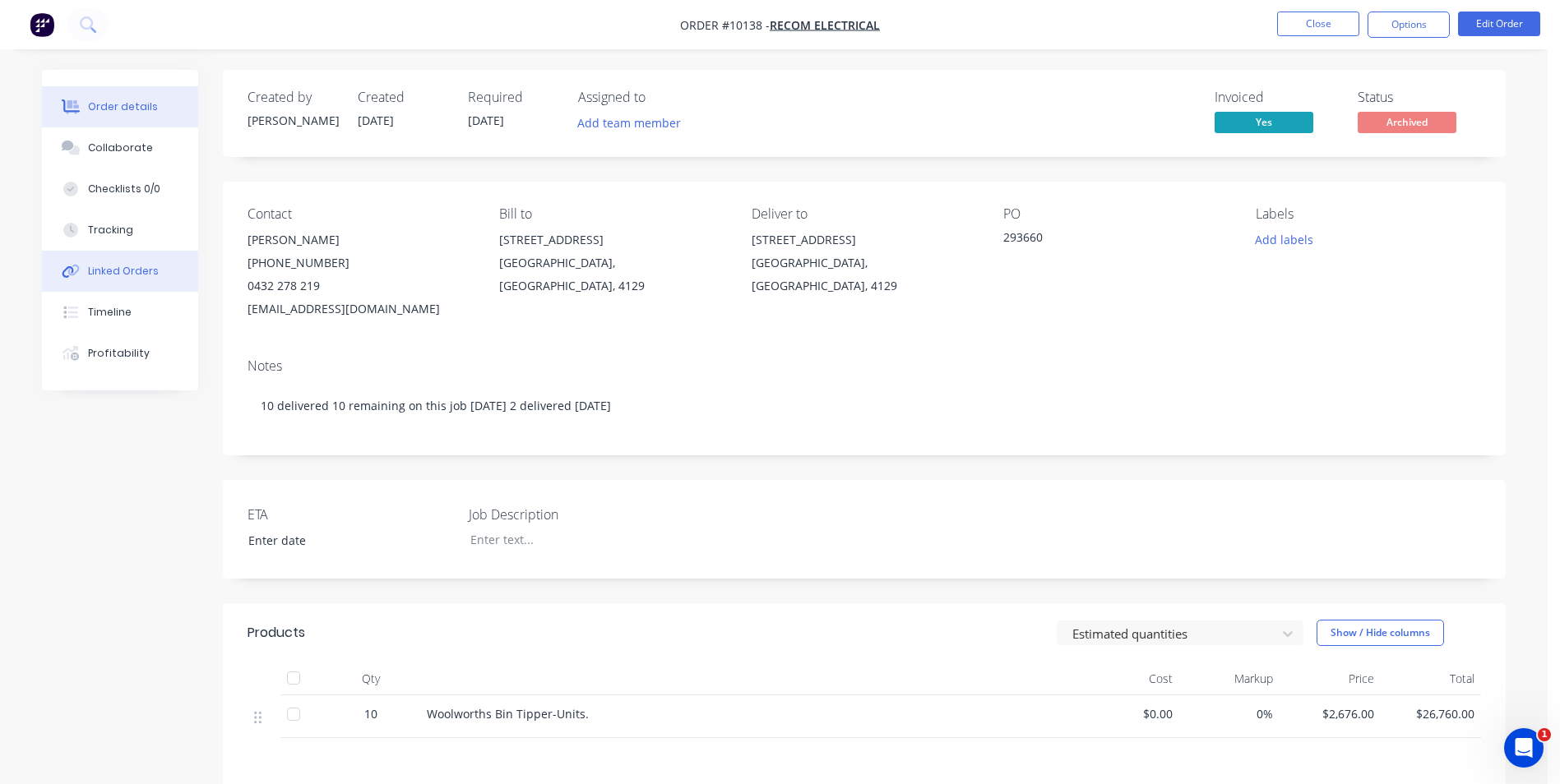
click at [102, 277] on div "Linked Orders" at bounding box center [123, 271] width 71 height 15
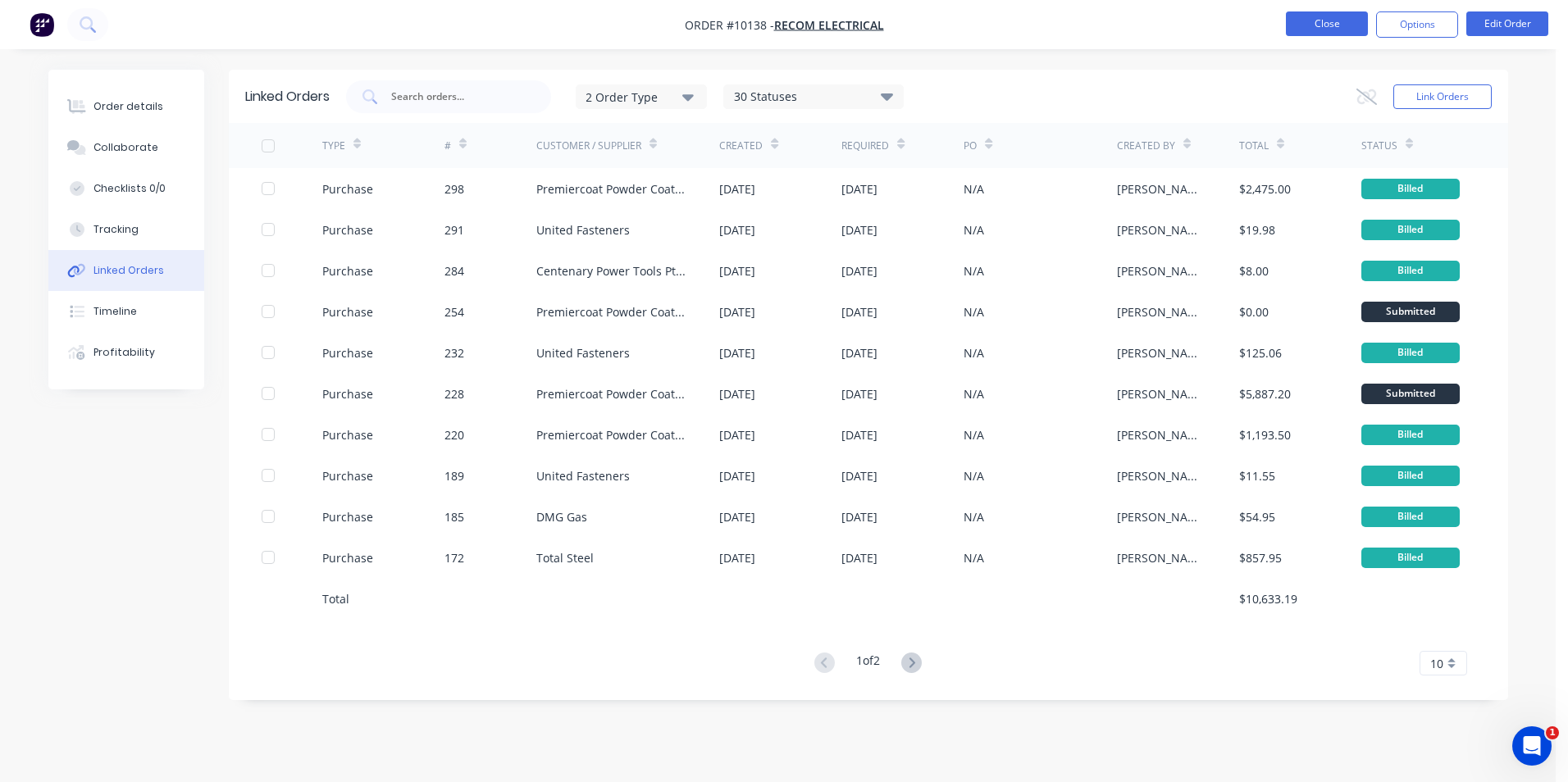
click at [1323, 23] on button "Close" at bounding box center [1326, 24] width 82 height 25
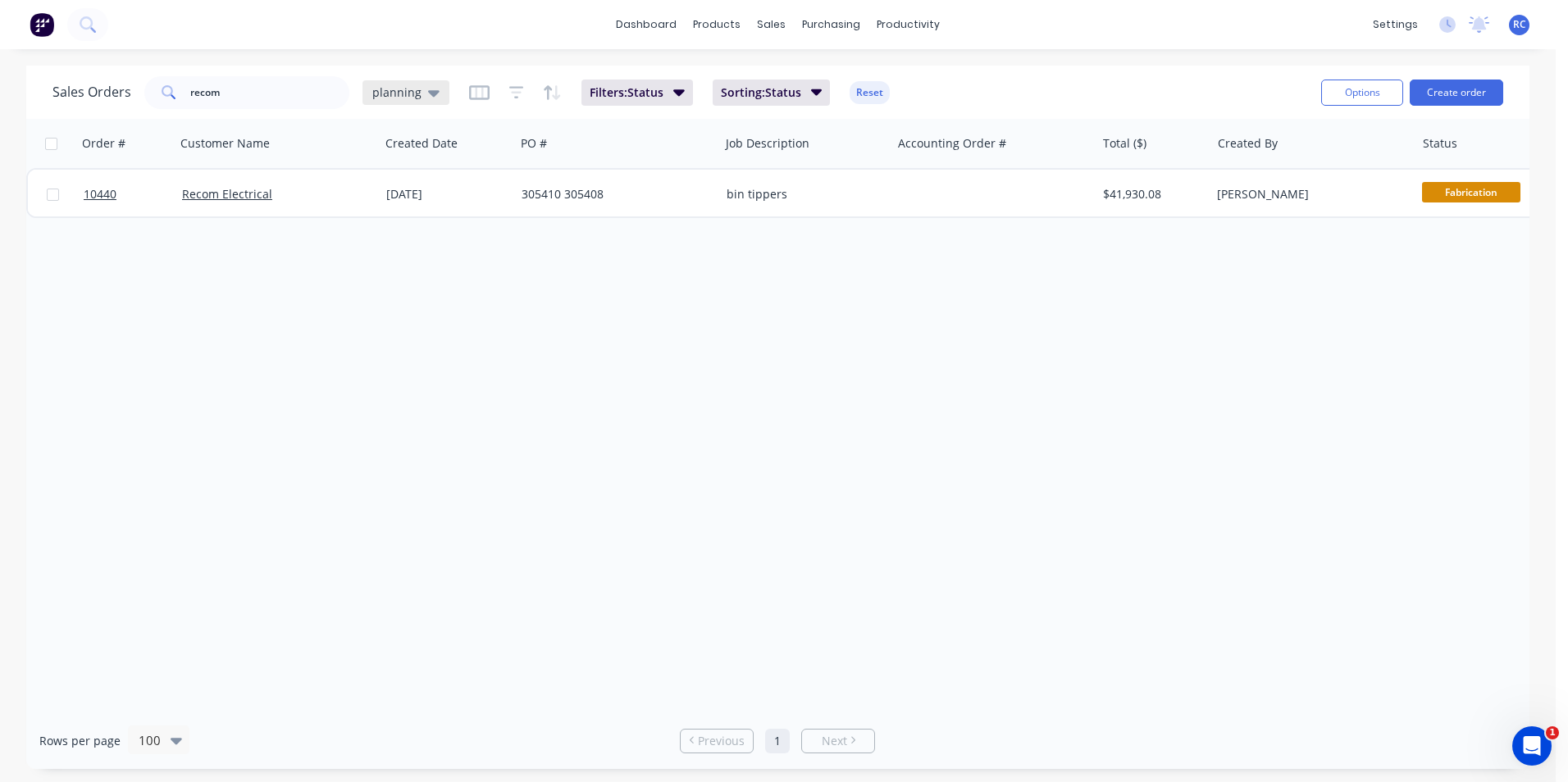
click at [392, 101] on div "planning" at bounding box center [406, 93] width 87 height 25
click at [404, 299] on button "all jobs" at bounding box center [461, 297] width 187 height 19
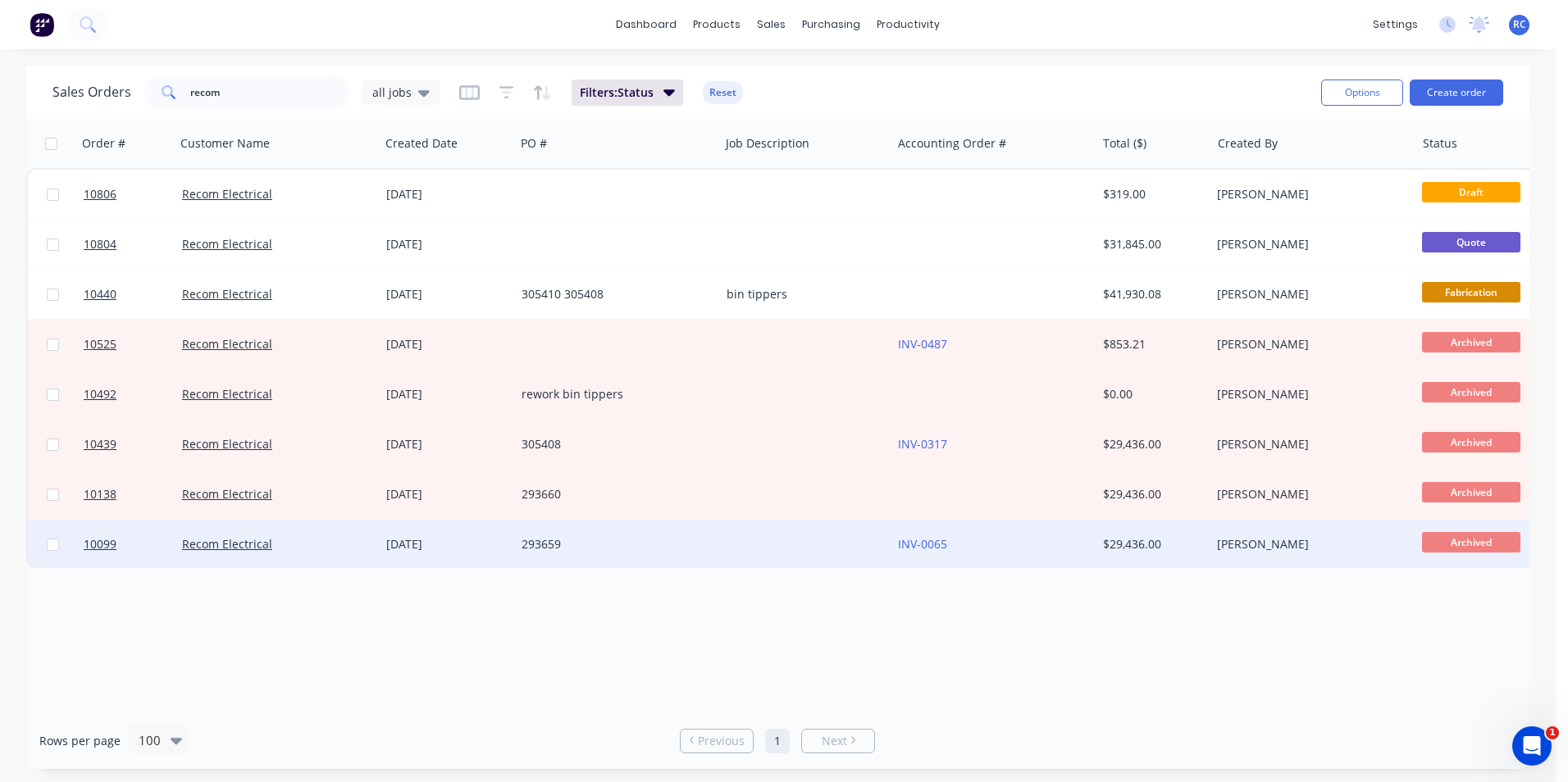
click at [348, 537] on div "Recom Electrical" at bounding box center [273, 544] width 182 height 17
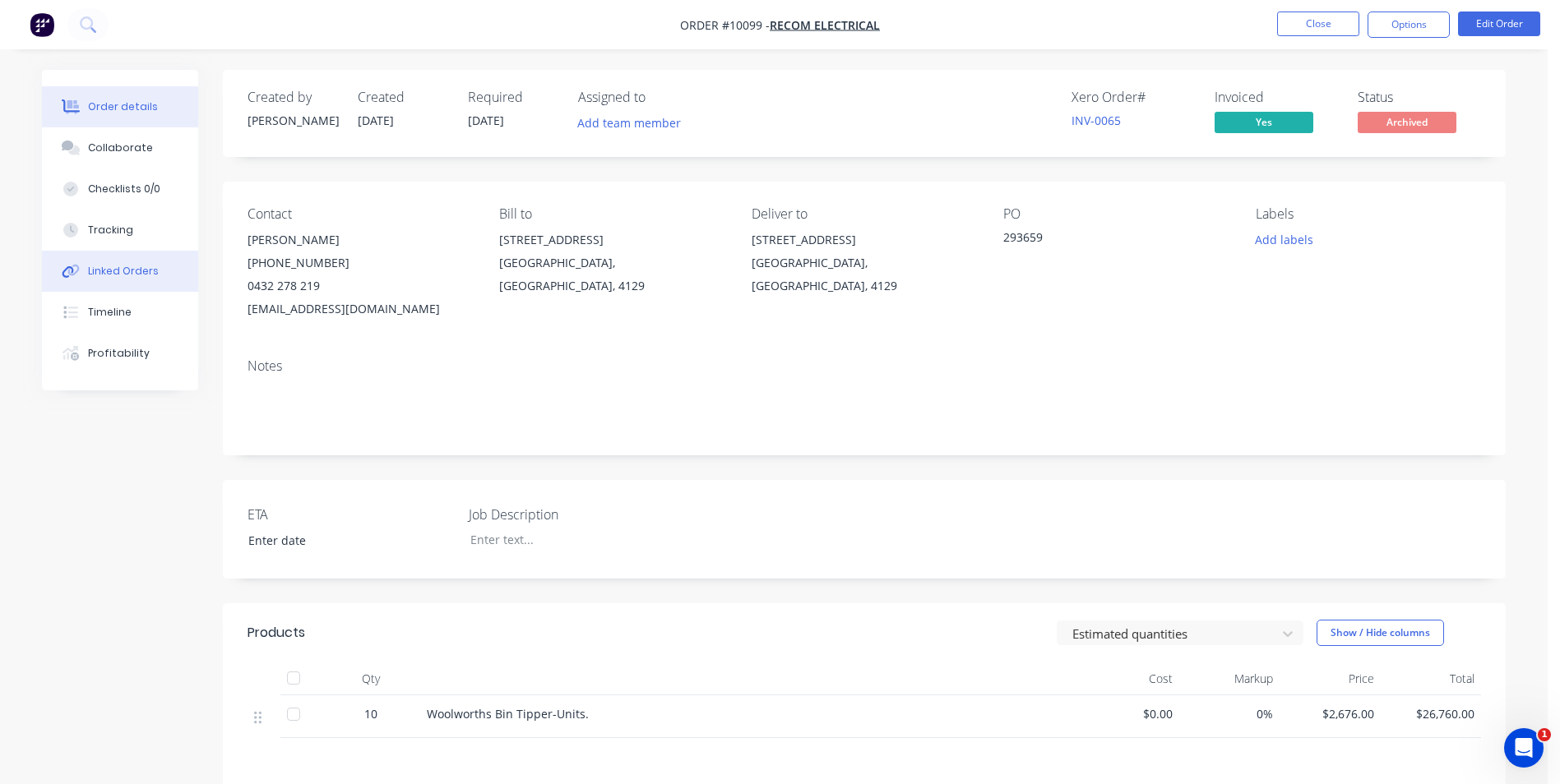
click at [128, 273] on div "Linked Orders" at bounding box center [123, 271] width 71 height 15
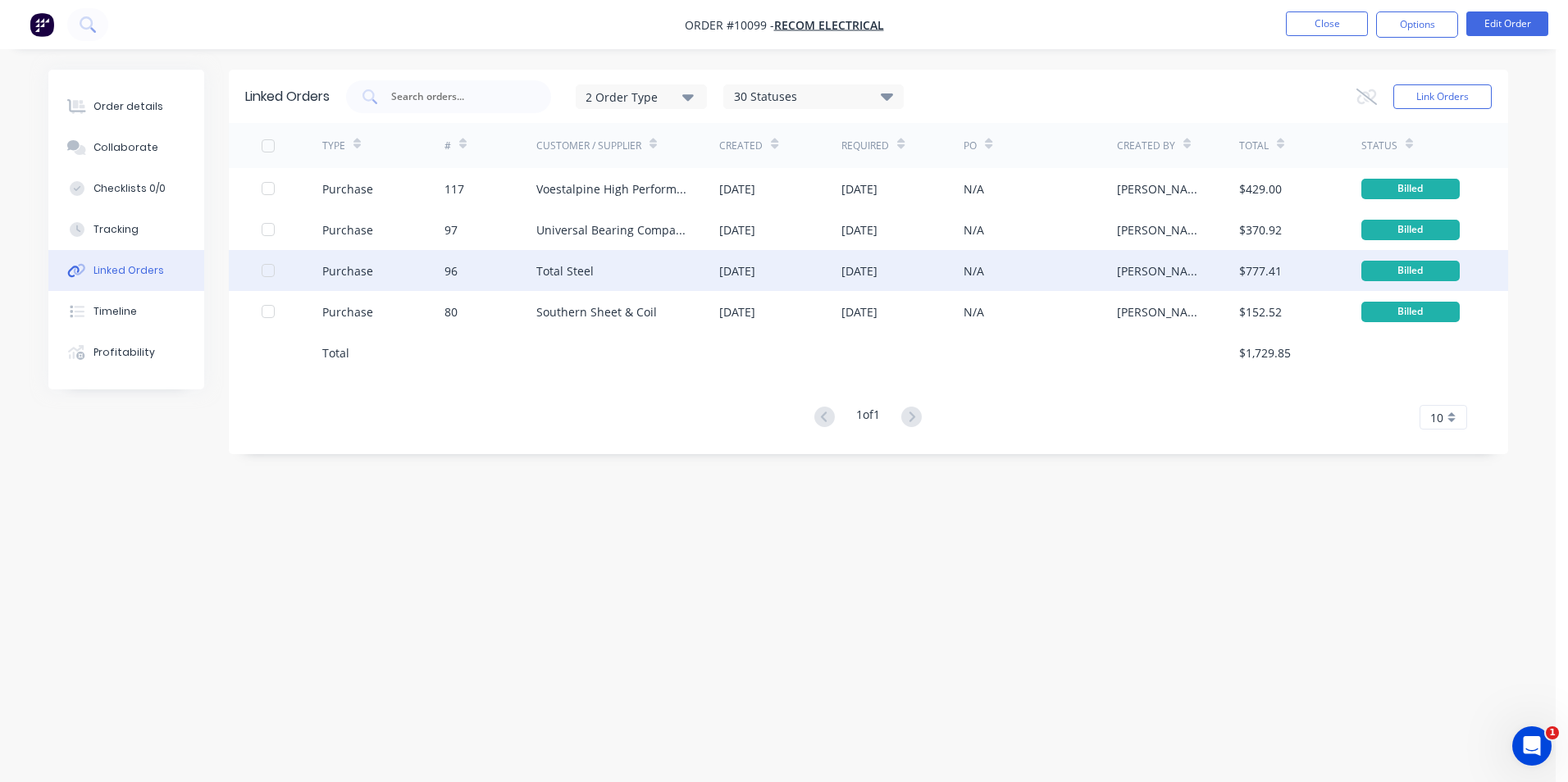
click at [786, 262] on div "08 Jan 2025" at bounding box center [780, 271] width 122 height 41
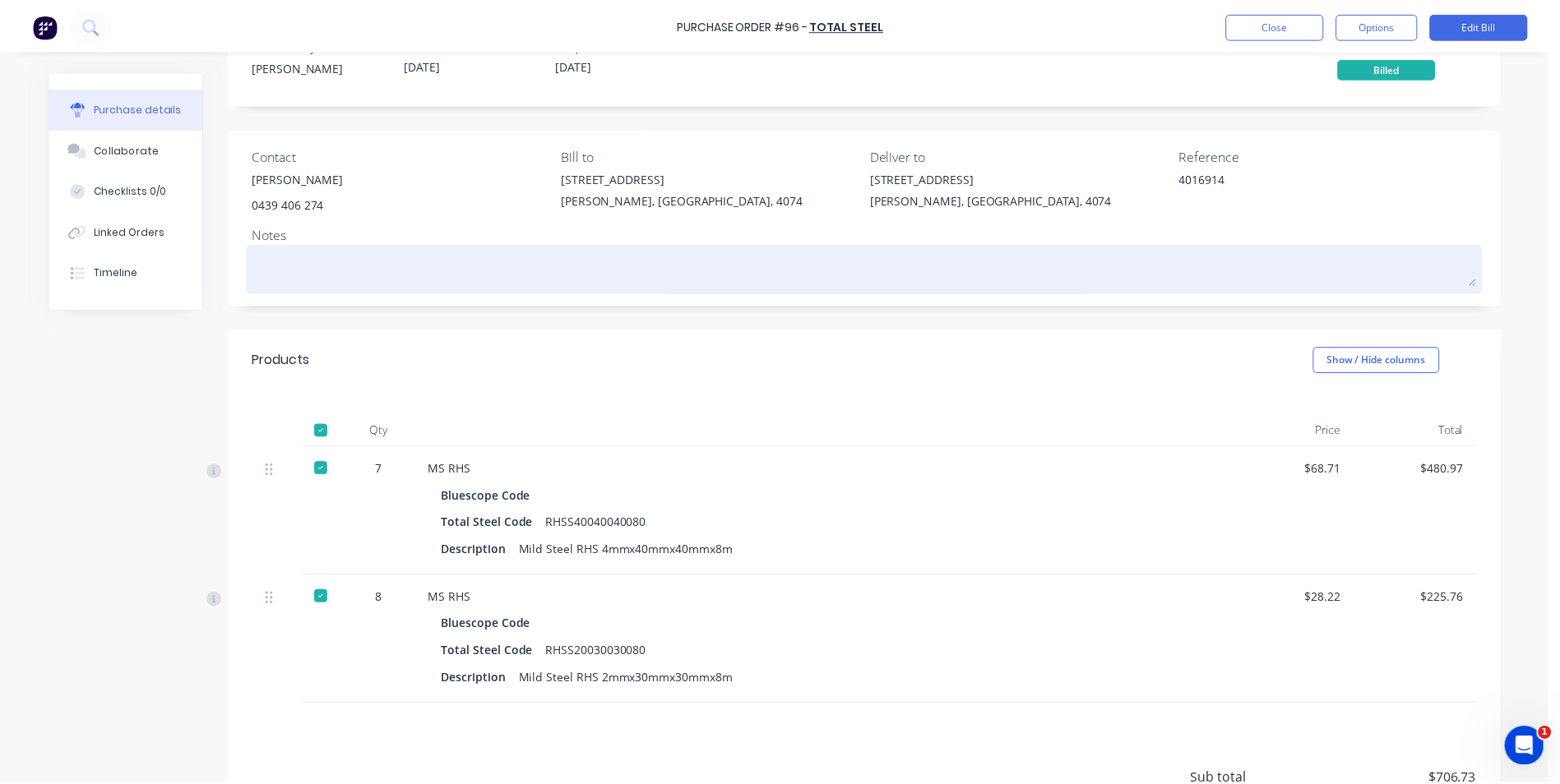
scroll to position [165, 0]
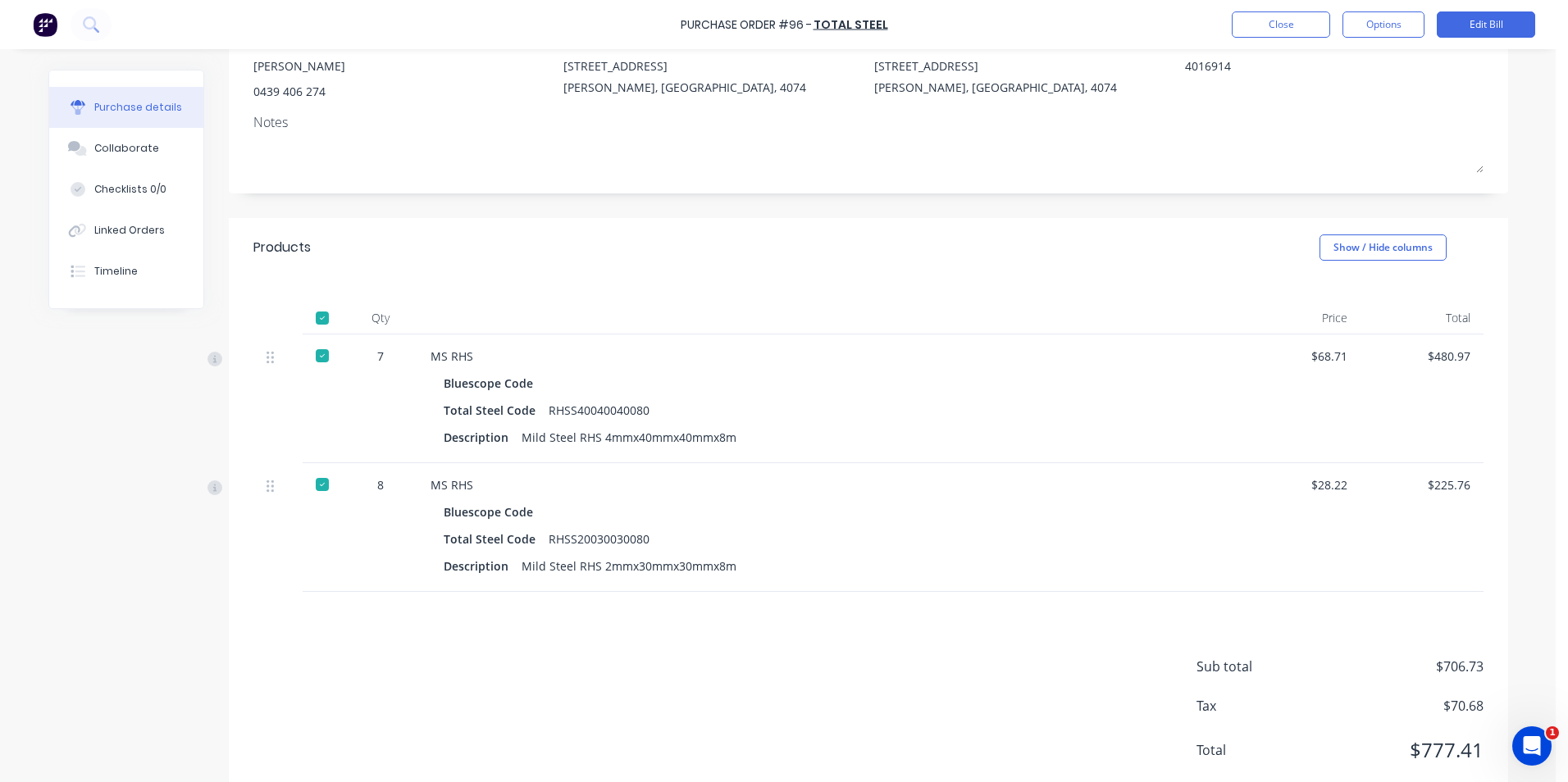
drag, startPoint x: 290, startPoint y: 612, endPoint x: 272, endPoint y: 613, distance: 18.0
click at [286, 605] on div "Sub total $706.73 Tax $70.68 Total $777.41" at bounding box center [868, 700] width 1279 height 218
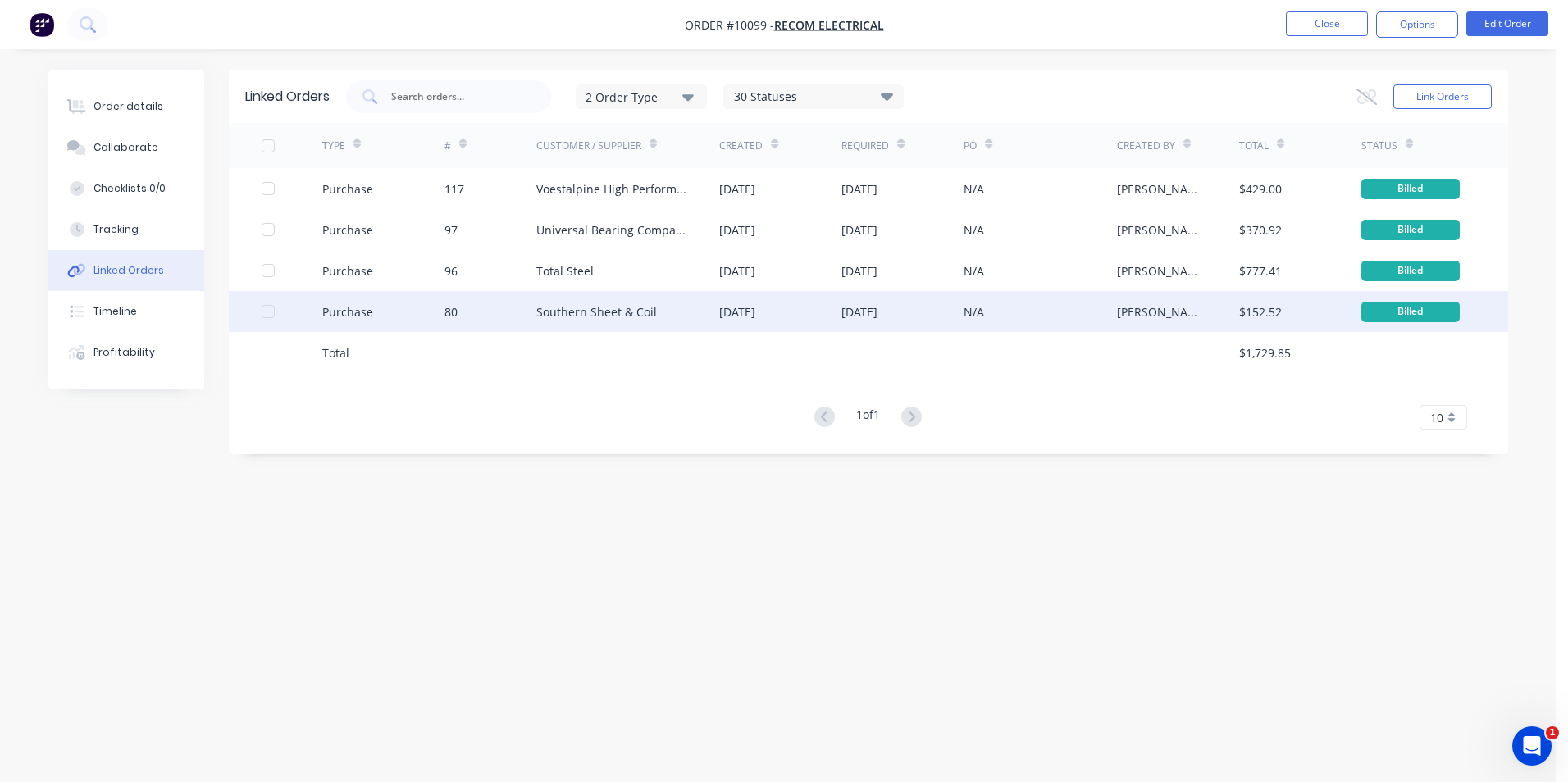
click at [617, 314] on div "Southern Sheet & Coil" at bounding box center [596, 311] width 120 height 17
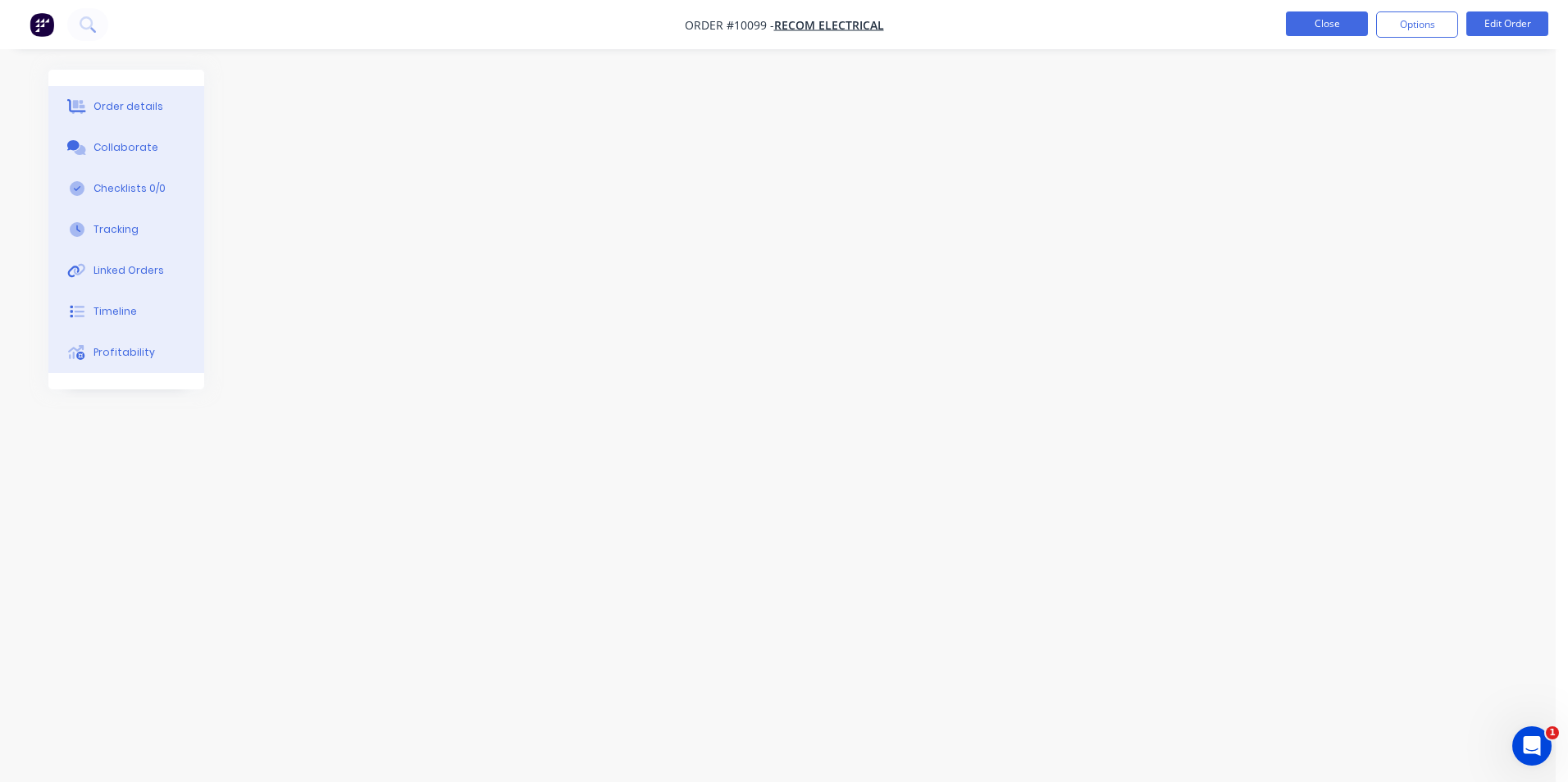
click at [1328, 13] on button "Close" at bounding box center [1326, 24] width 82 height 25
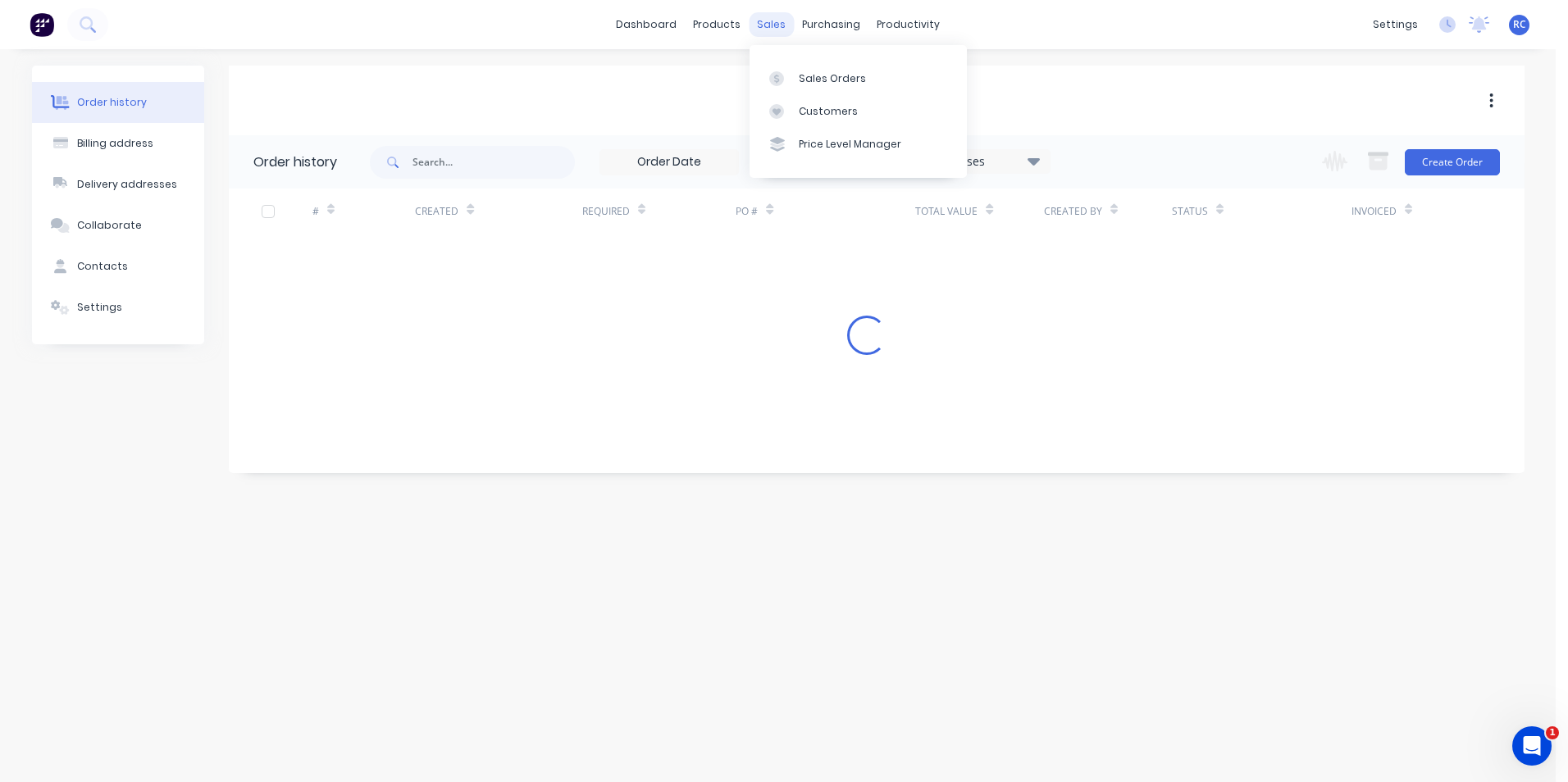
click at [779, 27] on div "sales" at bounding box center [771, 24] width 45 height 25
click at [786, 71] on div at bounding box center [781, 78] width 25 height 15
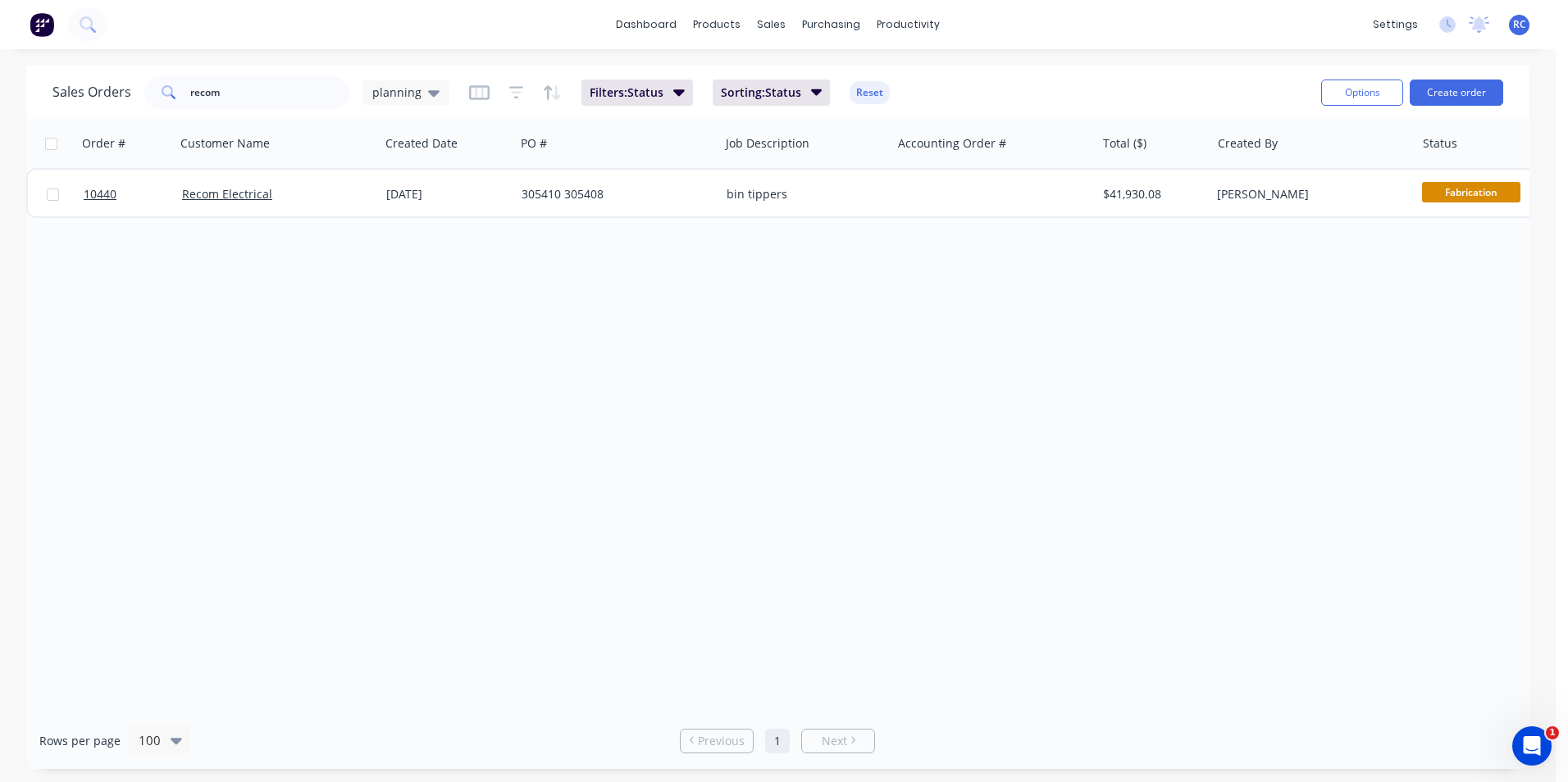
drag, startPoint x: 456, startPoint y: 85, endPoint x: 448, endPoint y: 89, distance: 8.9
click at [448, 89] on div "Sales Orders recom planning Filters: Status Sorting: Status Reset" at bounding box center [680, 92] width 1256 height 40
drag, startPoint x: 448, startPoint y: 89, endPoint x: 407, endPoint y: 99, distance: 42.2
click at [407, 99] on span "planning" at bounding box center [397, 92] width 49 height 17
click at [397, 281] on div "planning (Default) edit" at bounding box center [477, 264] width 220 height 33
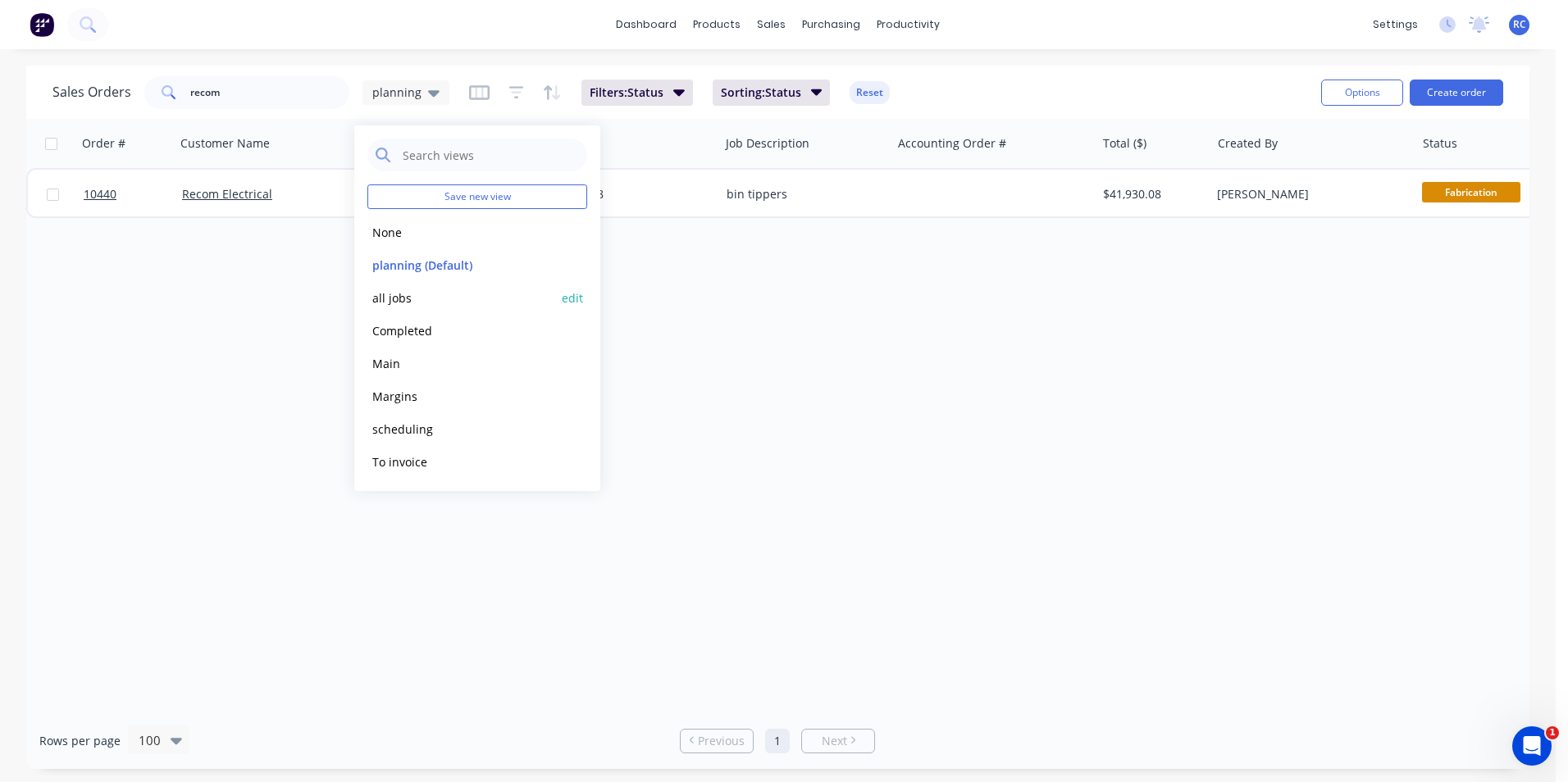
click at [396, 293] on button "all jobs" at bounding box center [461, 297] width 187 height 19
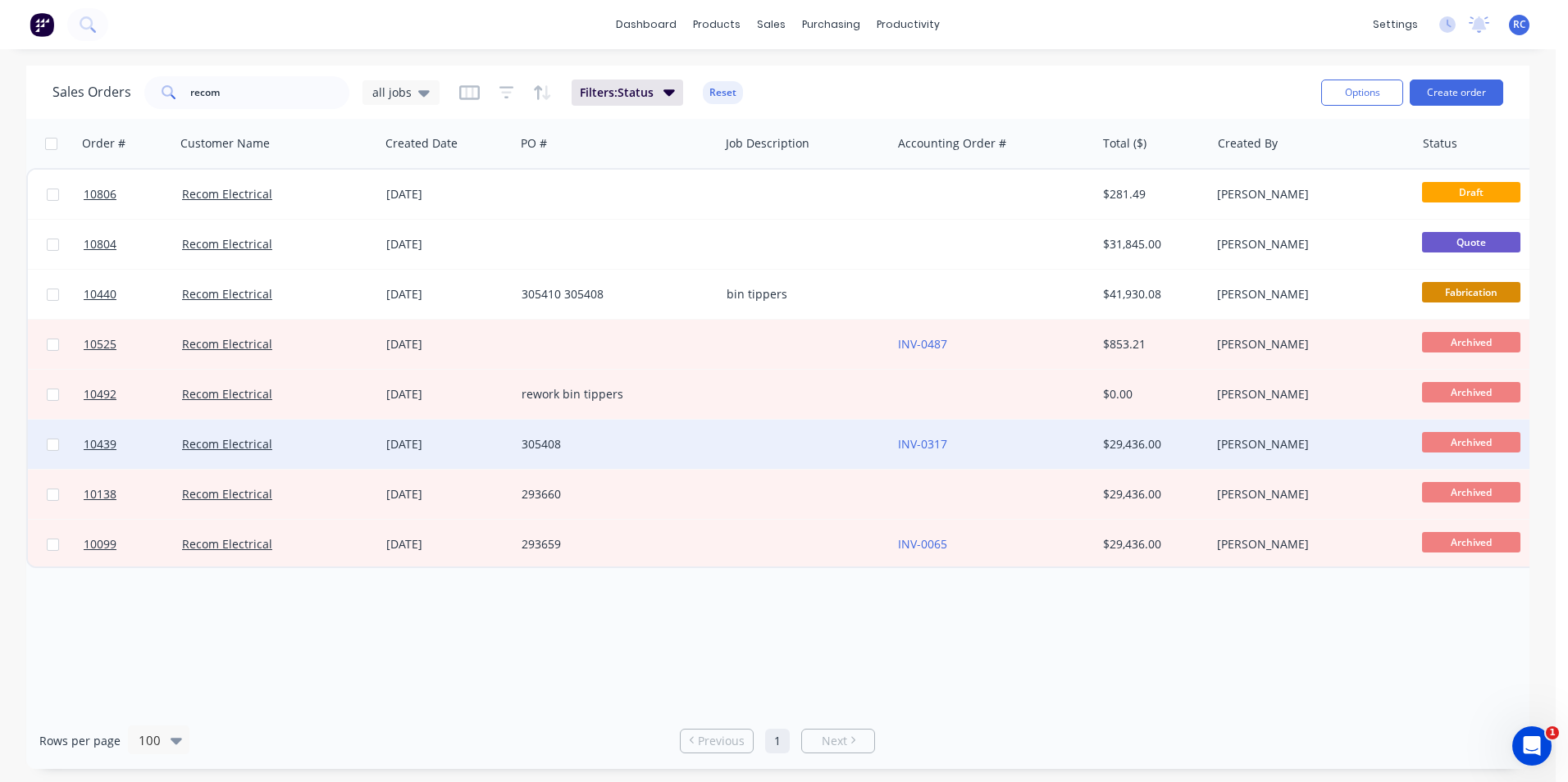
click at [360, 451] on div "Recom Electrical" at bounding box center [273, 444] width 182 height 17
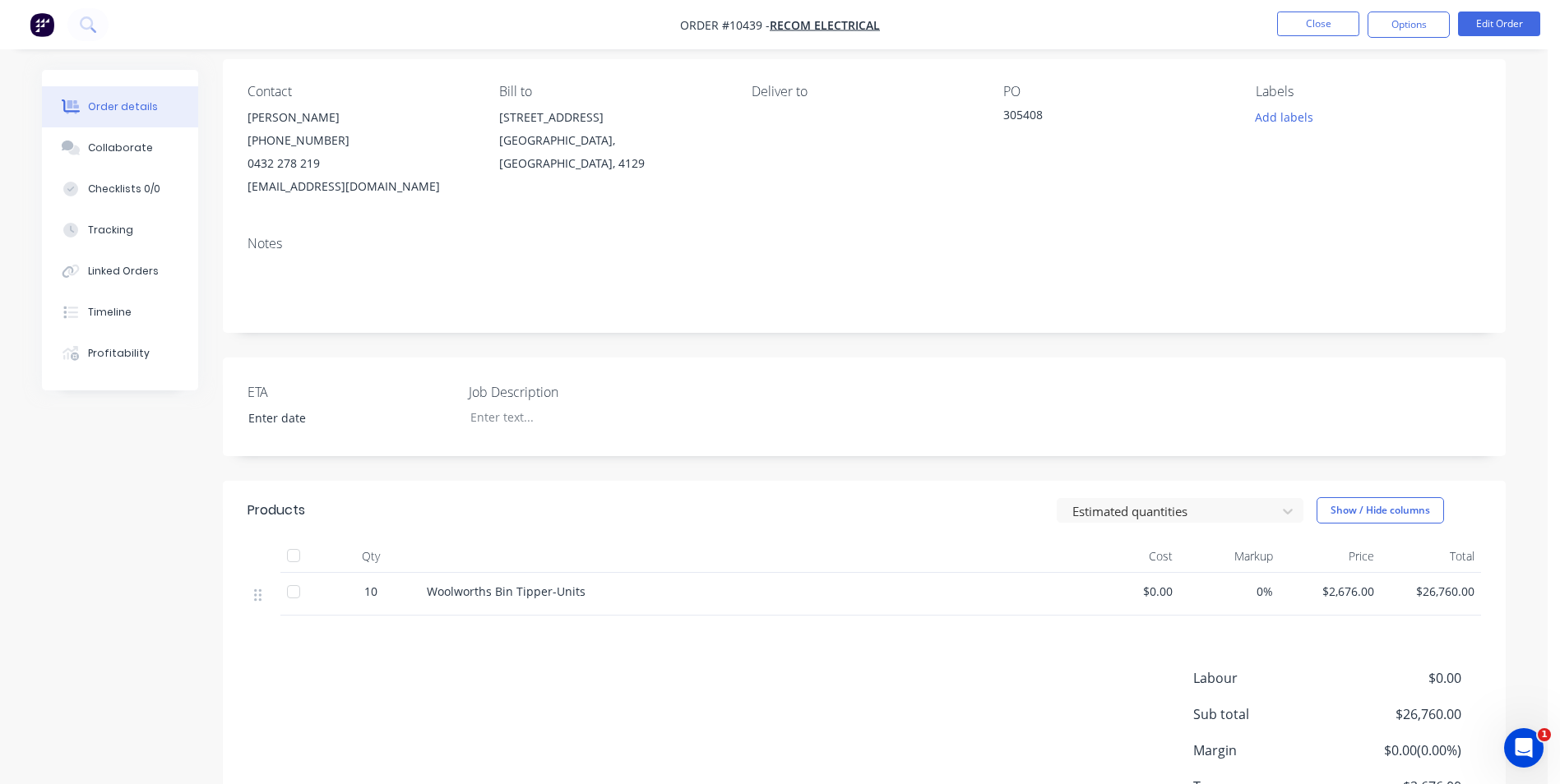
scroll to position [247, 0]
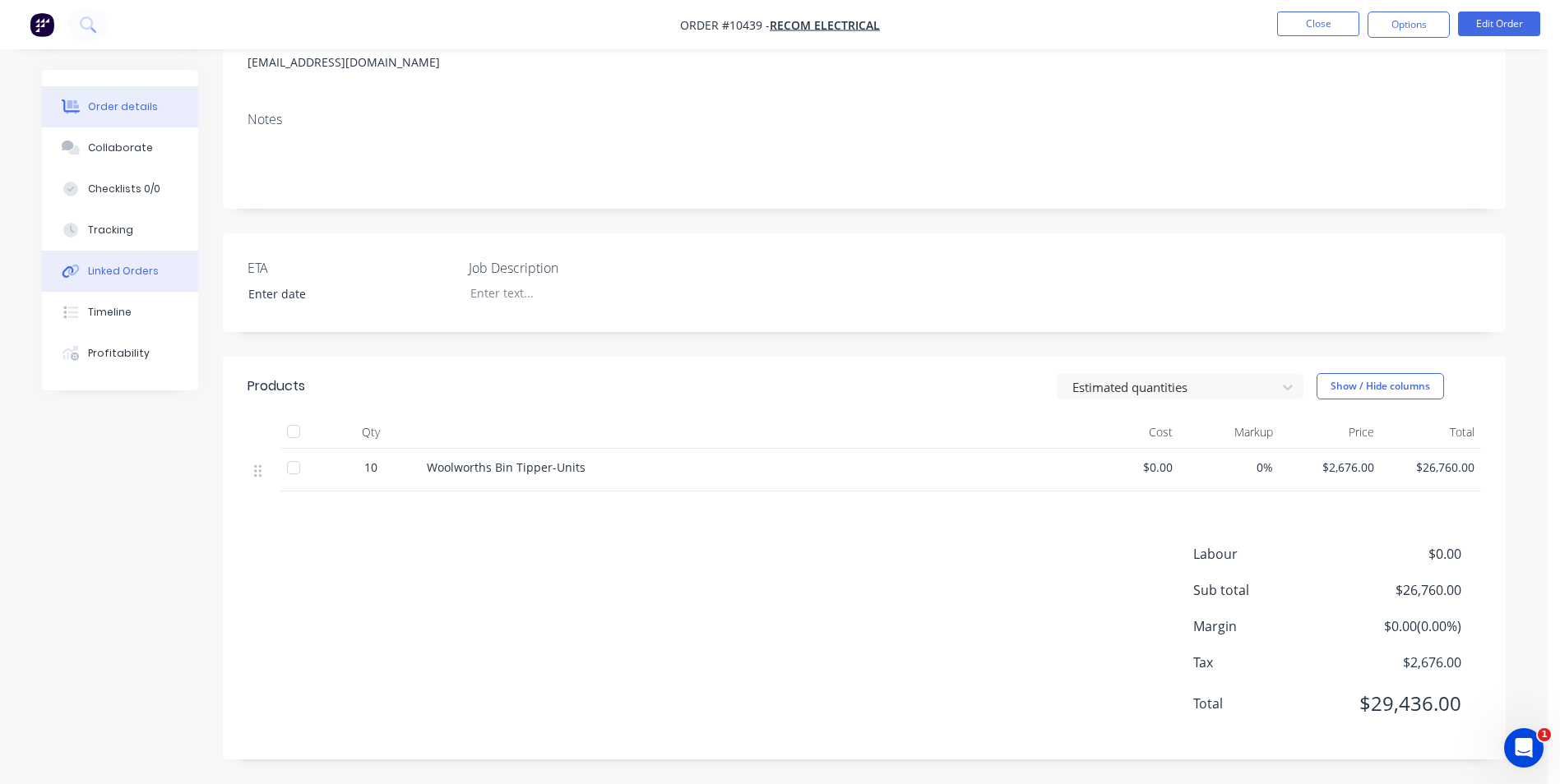
click at [101, 284] on button "Linked Orders" at bounding box center [120, 272] width 156 height 41
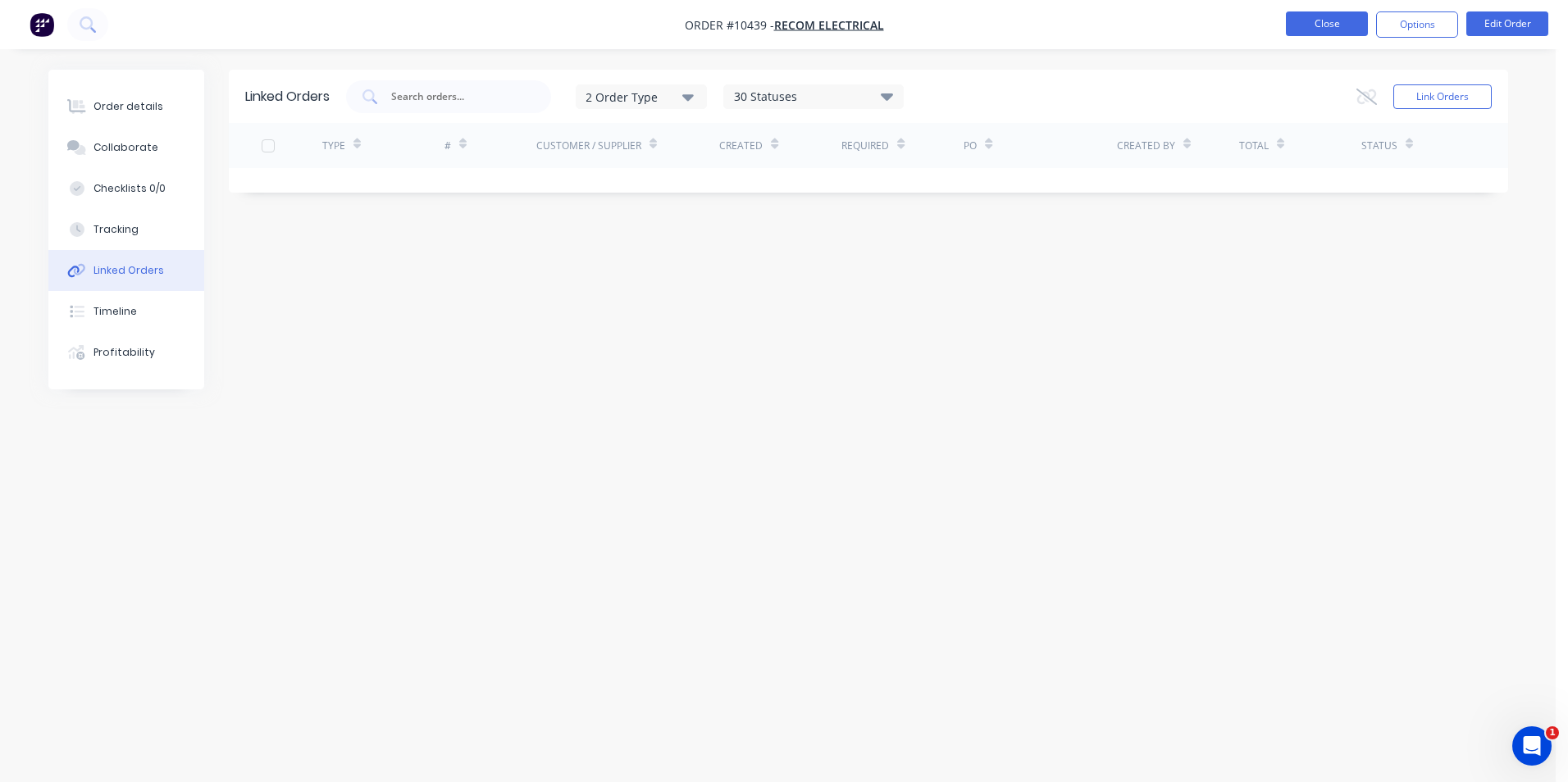
click at [1329, 24] on button "Close" at bounding box center [1326, 24] width 82 height 25
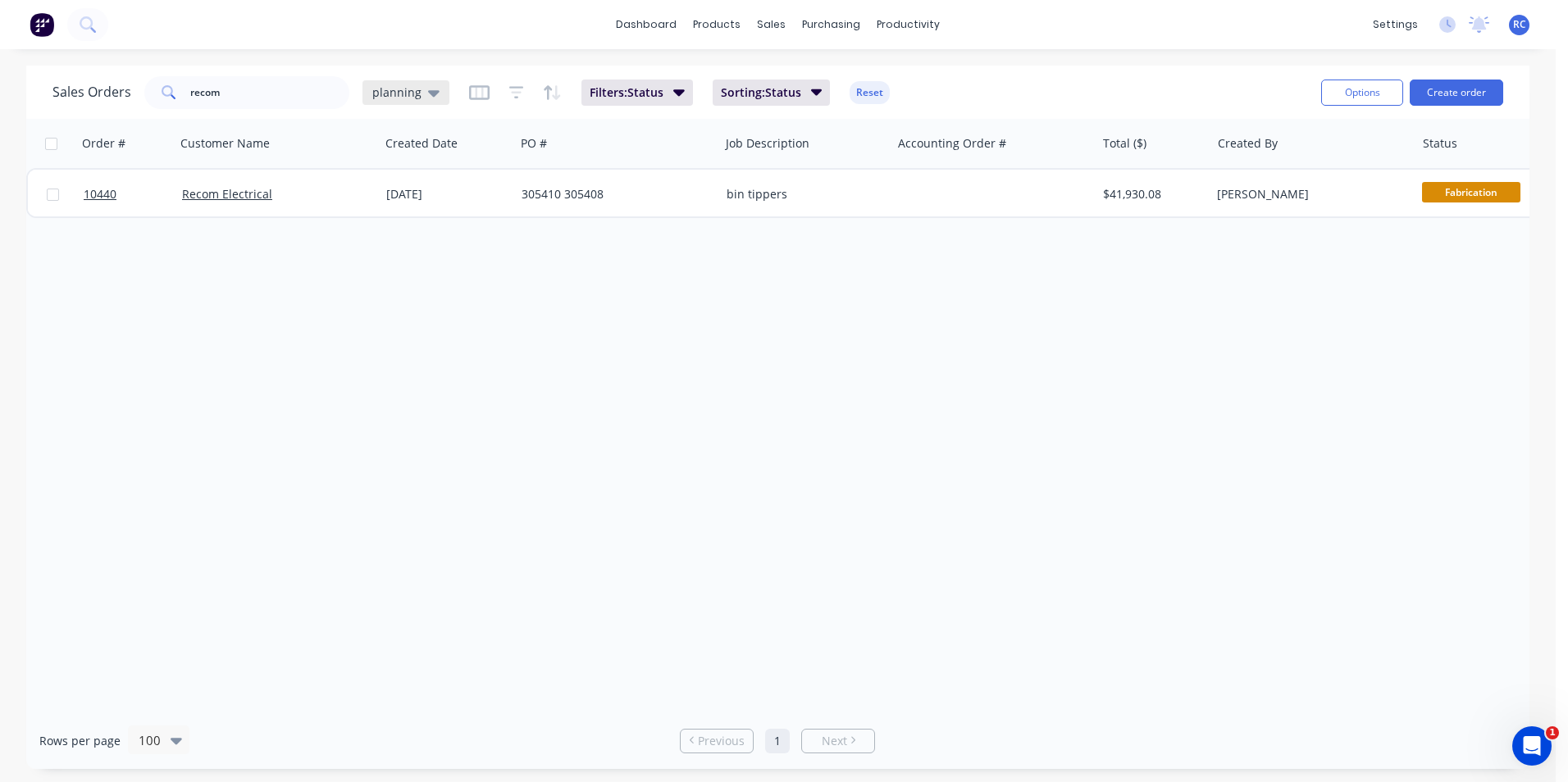
click at [420, 96] on div "planning" at bounding box center [406, 93] width 67 height 15
click at [410, 332] on button "Completed" at bounding box center [461, 330] width 187 height 19
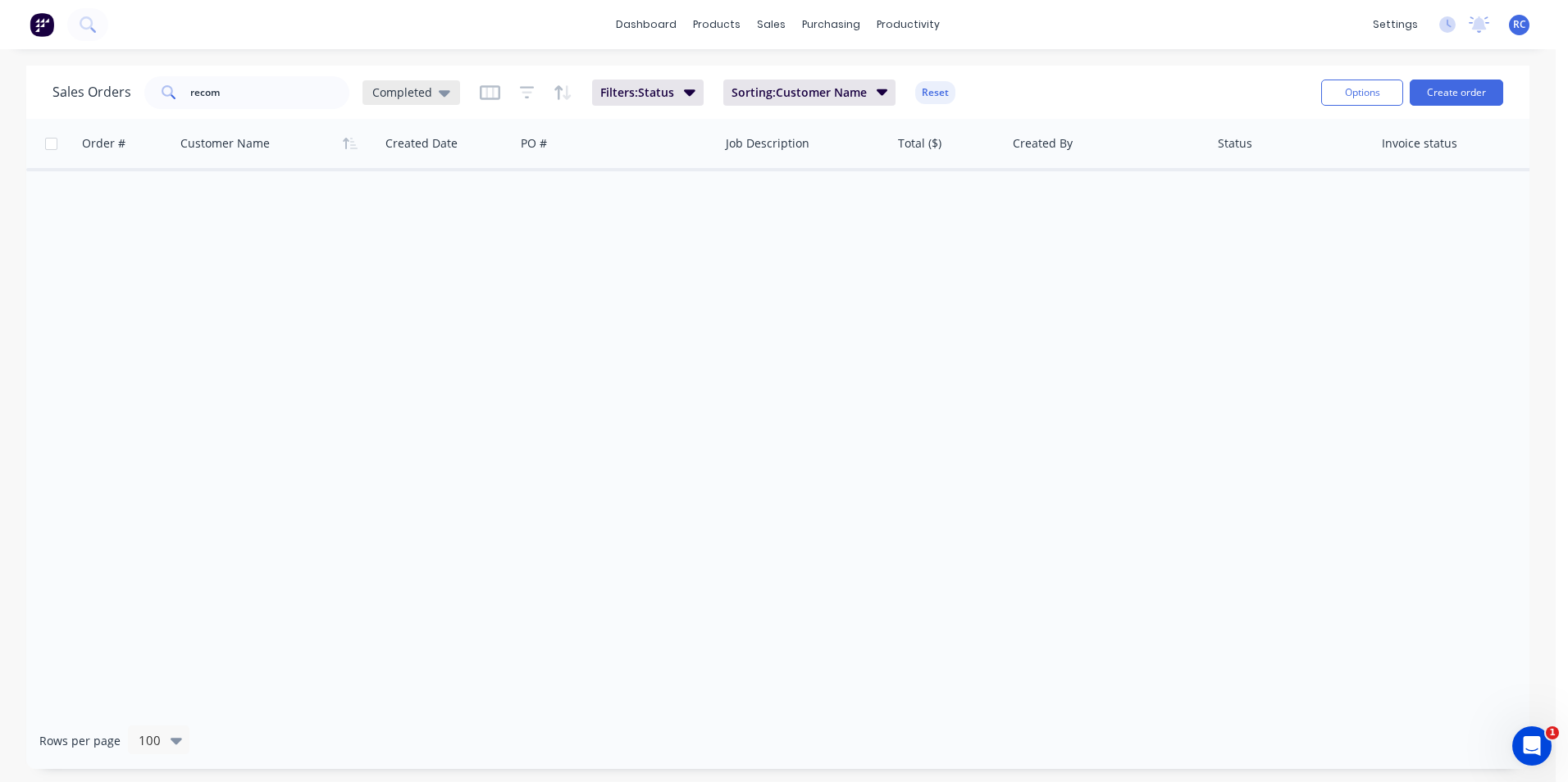
click at [433, 91] on div "Completed" at bounding box center [411, 93] width 78 height 15
click at [399, 289] on button "all jobs" at bounding box center [461, 297] width 187 height 19
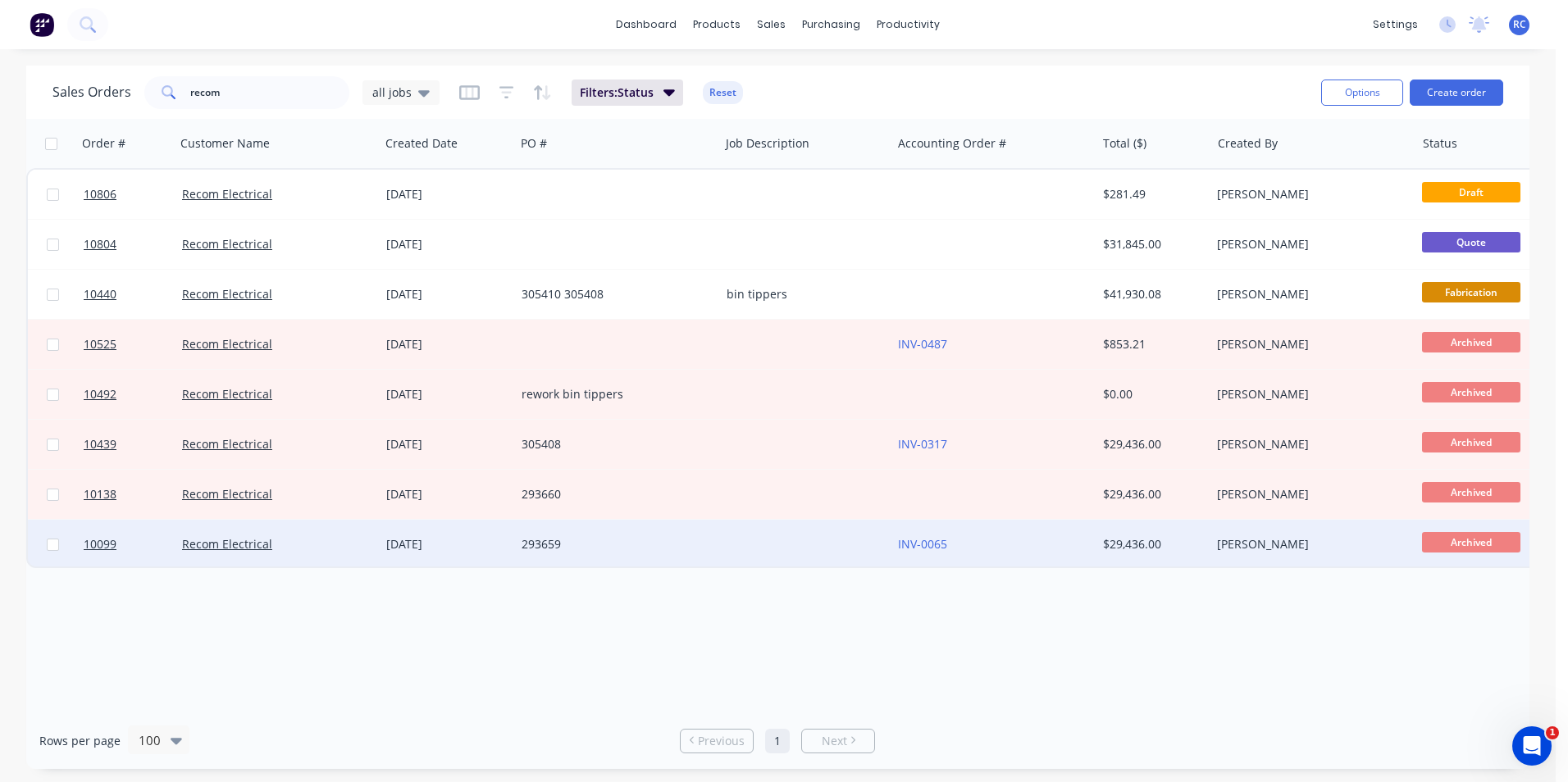
click at [1086, 559] on div "INV-0065" at bounding box center [993, 545] width 204 height 49
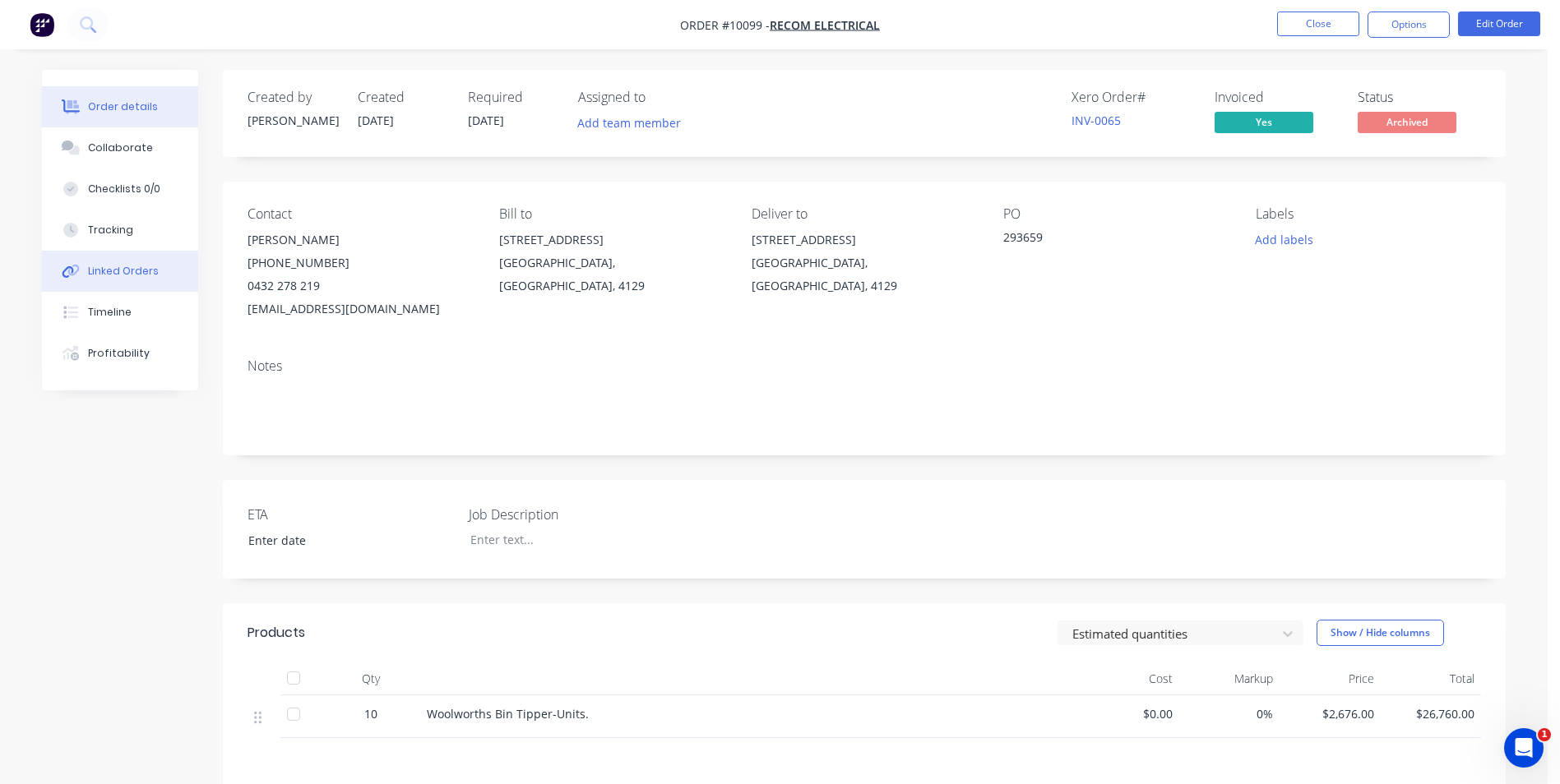
click at [127, 277] on div "Linked Orders" at bounding box center [123, 271] width 71 height 15
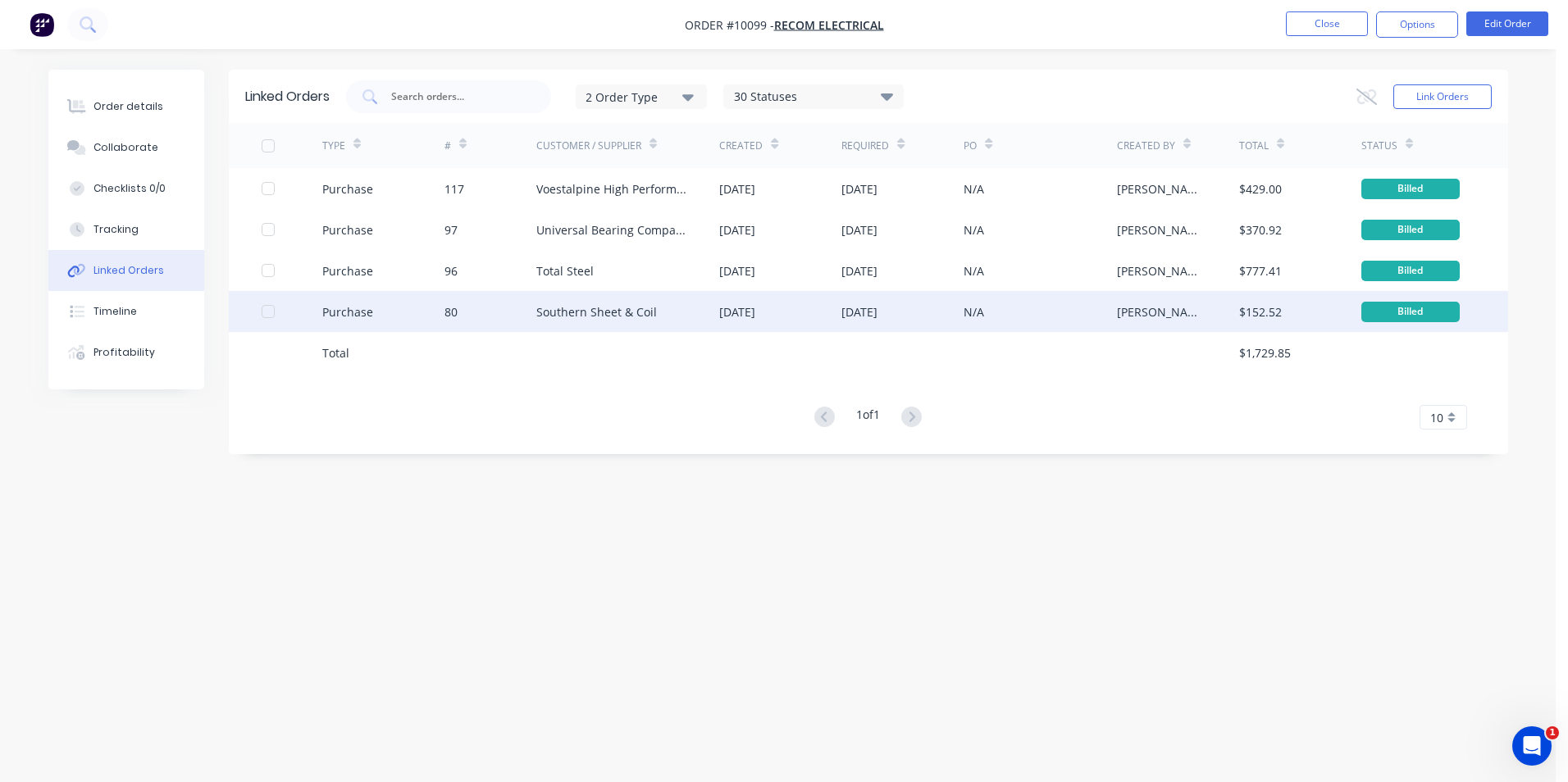
click at [669, 300] on div "Southern Sheet & Coil" at bounding box center [627, 312] width 183 height 41
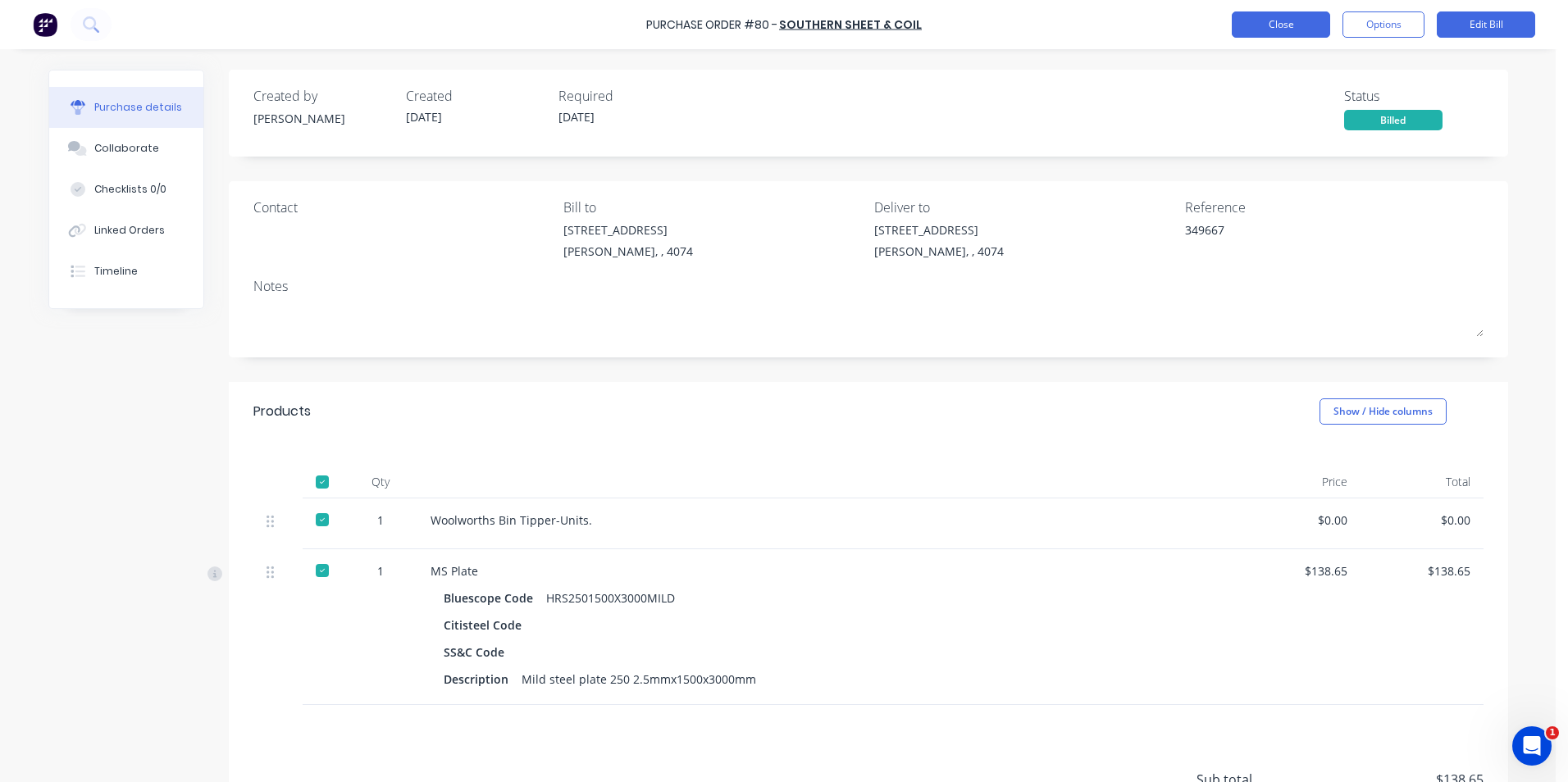
click at [1245, 36] on button "Close" at bounding box center [1280, 25] width 98 height 27
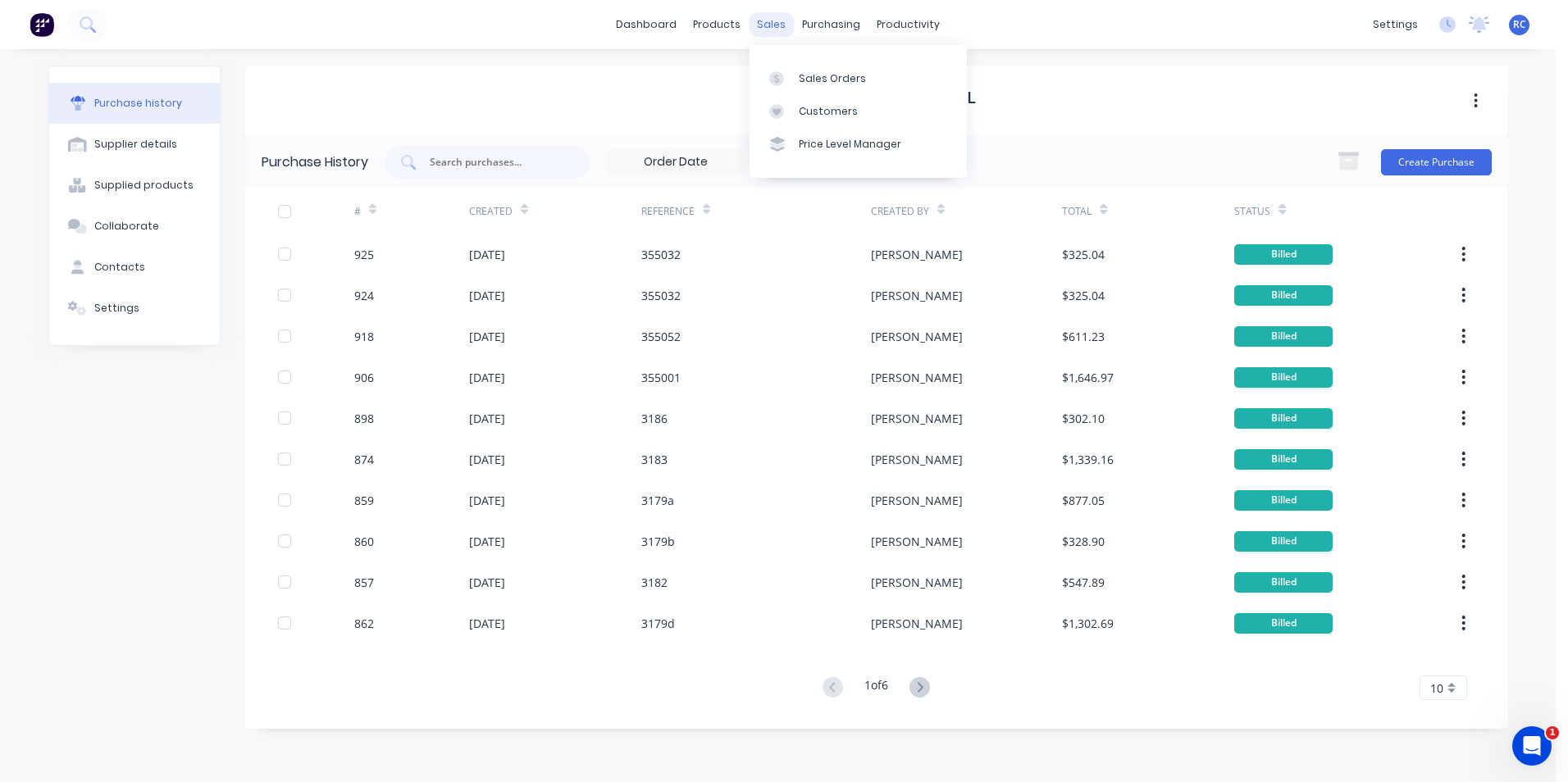
click at [762, 33] on div "sales" at bounding box center [771, 24] width 45 height 25
click at [779, 69] on link "Sales Orders" at bounding box center [858, 77] width 218 height 33
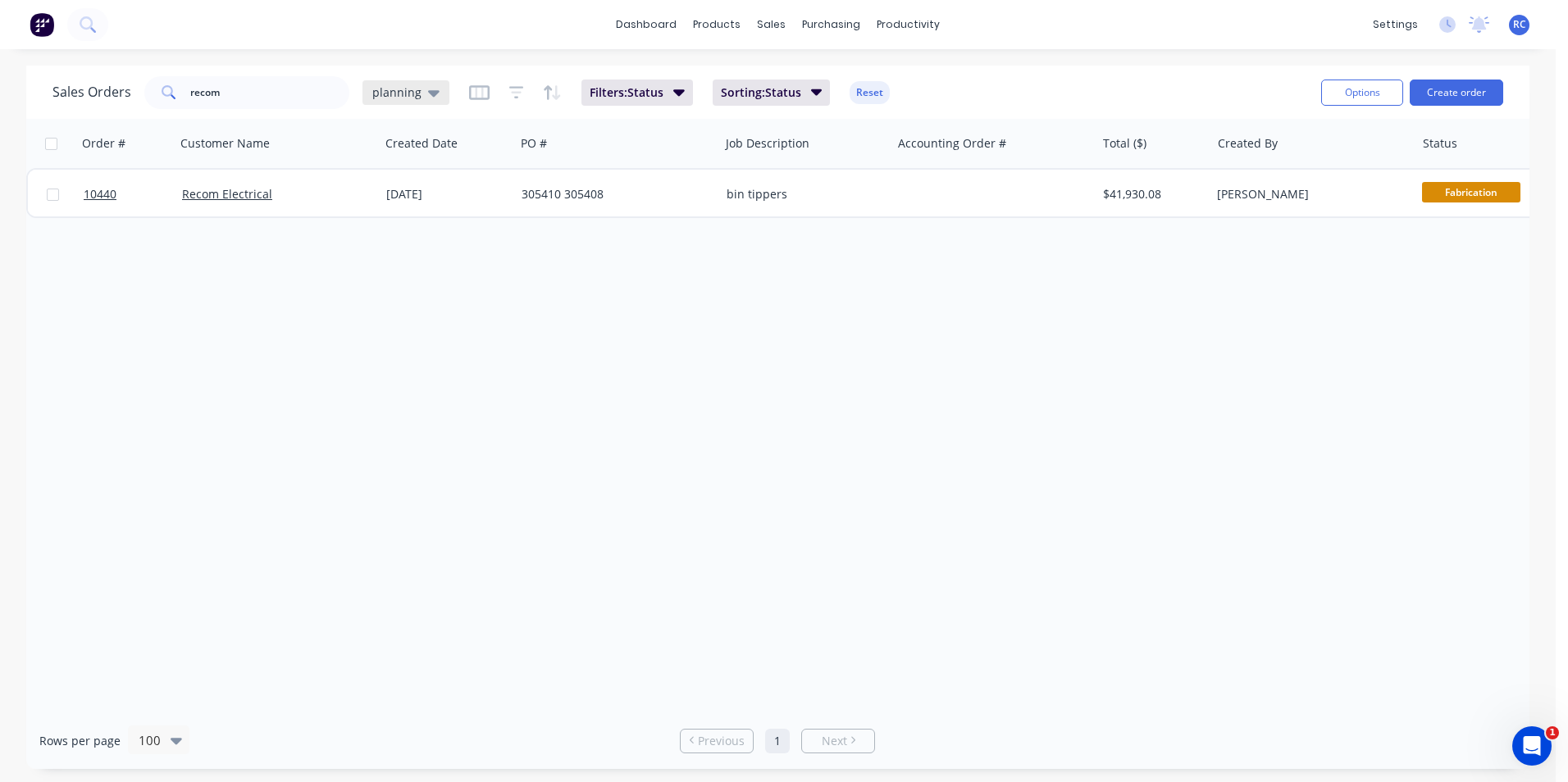
click at [428, 86] on icon at bounding box center [434, 93] width 12 height 18
click at [402, 301] on button "all jobs" at bounding box center [461, 297] width 187 height 19
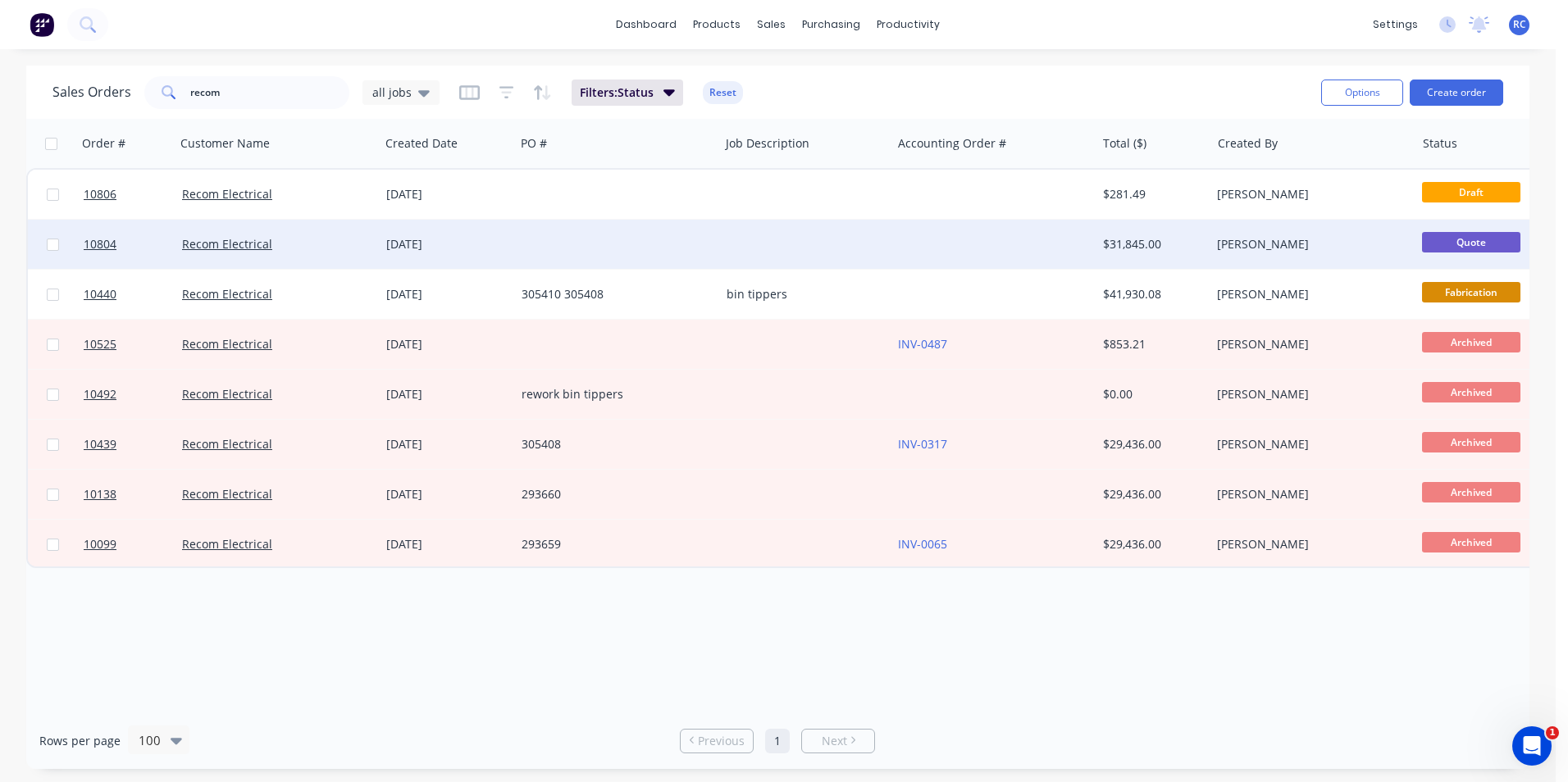
click at [279, 258] on div "Recom Electrical" at bounding box center [277, 244] width 204 height 49
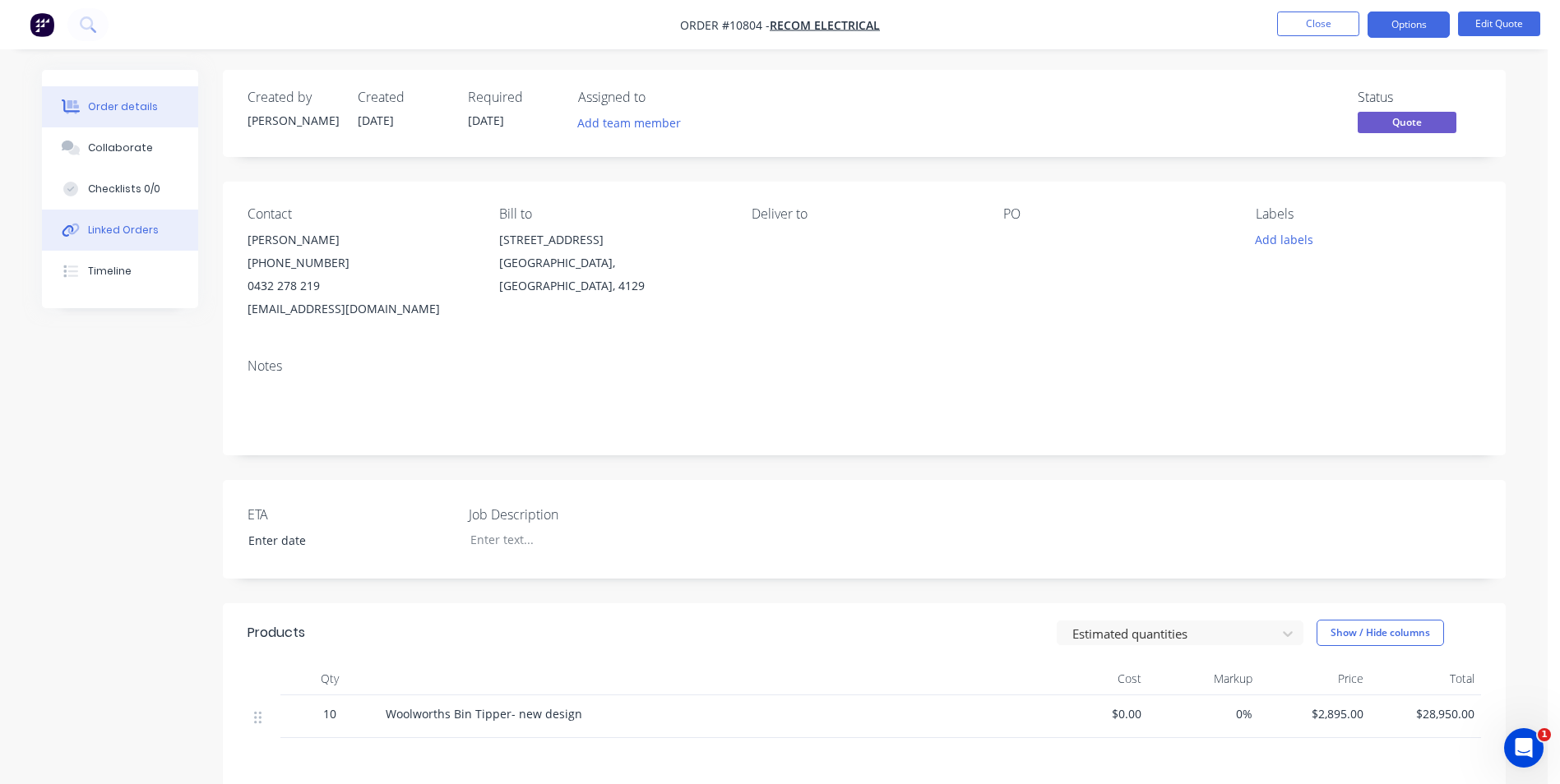
click at [112, 241] on button "Linked Orders" at bounding box center [120, 230] width 156 height 41
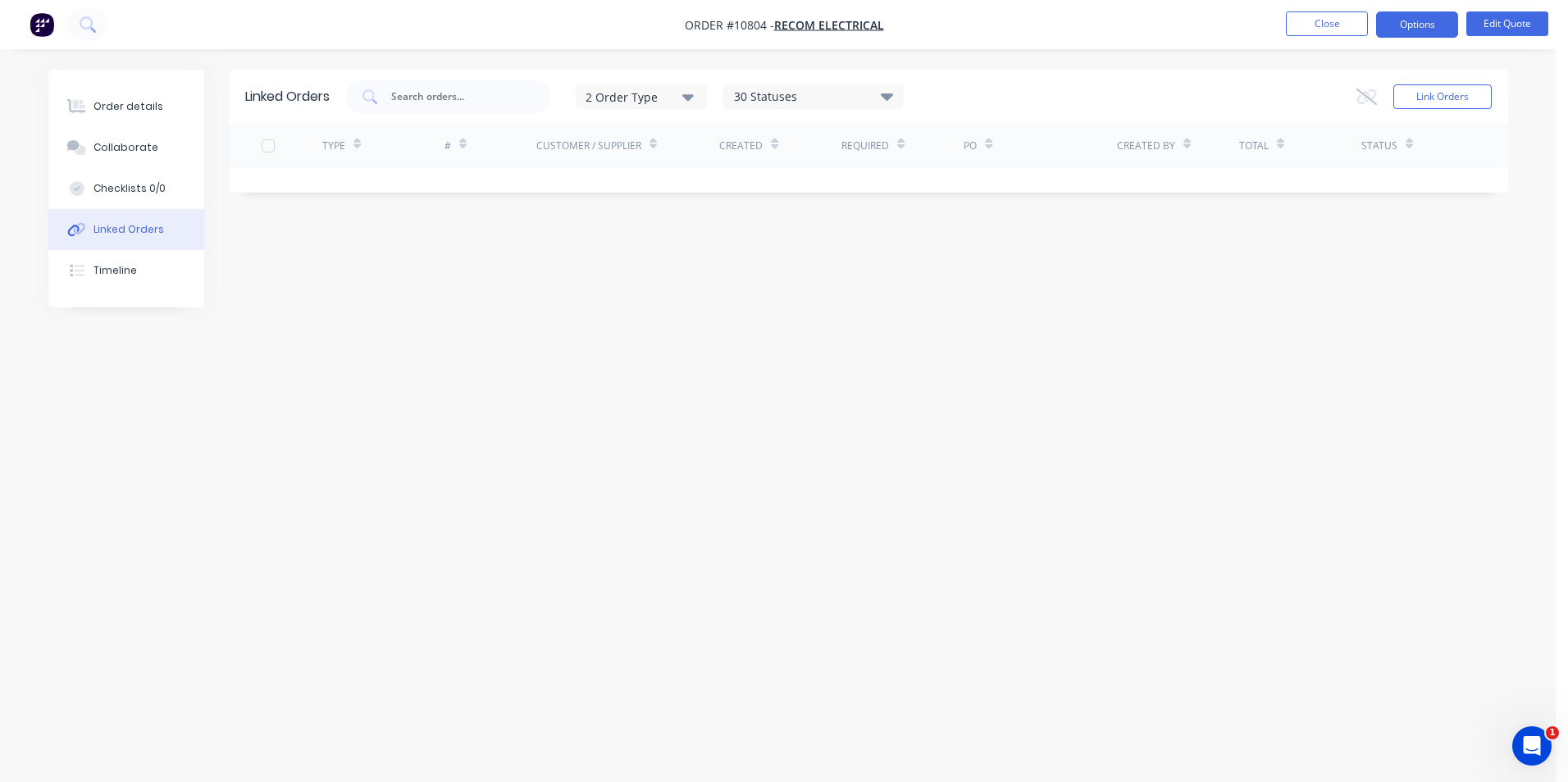
drag, startPoint x: 1373, startPoint y: 25, endPoint x: 1329, endPoint y: 23, distance: 44.0
click at [1373, 25] on ul "Close Options Edit Quote" at bounding box center [1416, 25] width 301 height 27
click at [1328, 23] on button "Close" at bounding box center [1326, 24] width 82 height 25
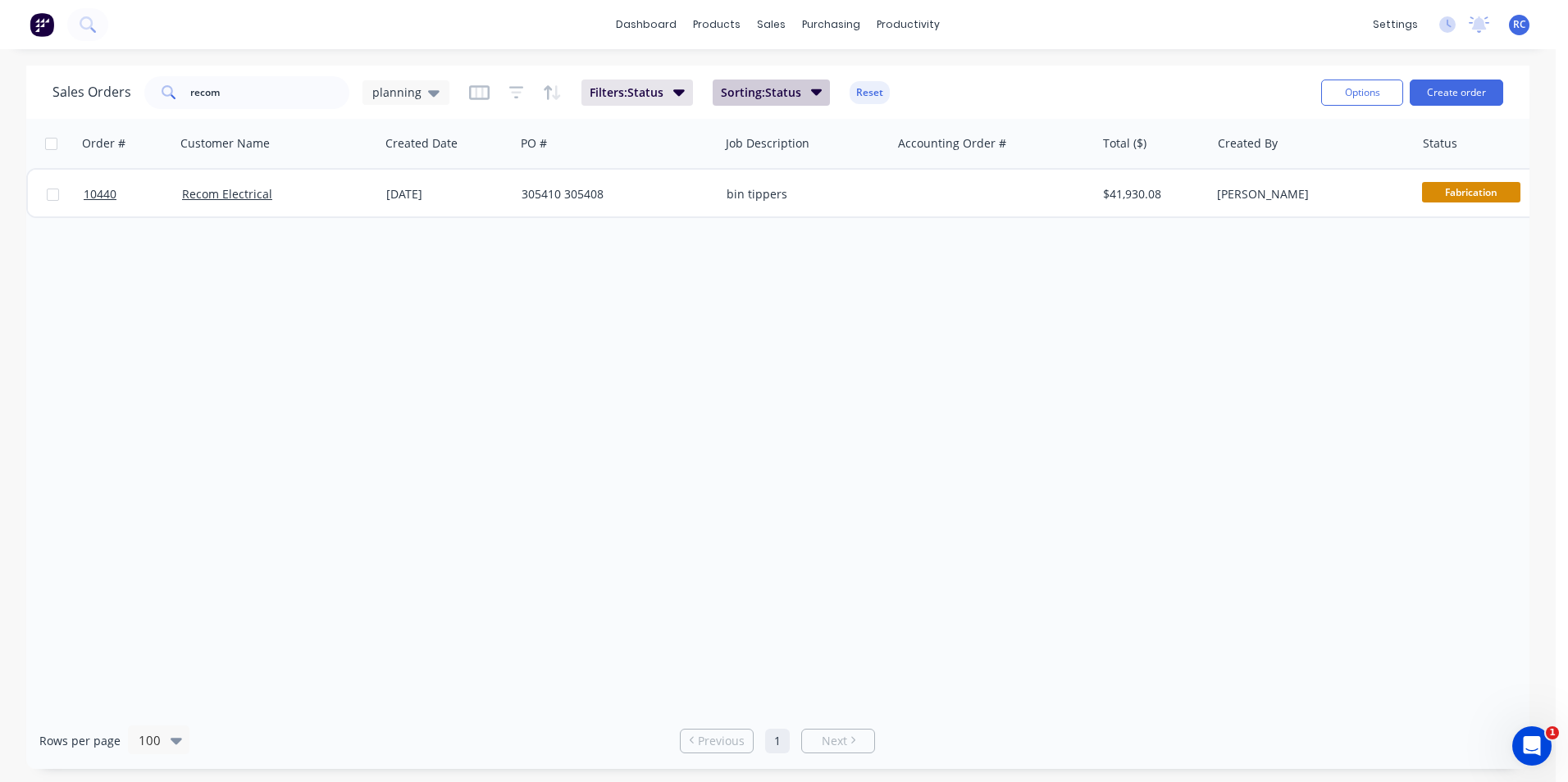
click at [796, 91] on span "Sorting: Status" at bounding box center [761, 93] width 81 height 17
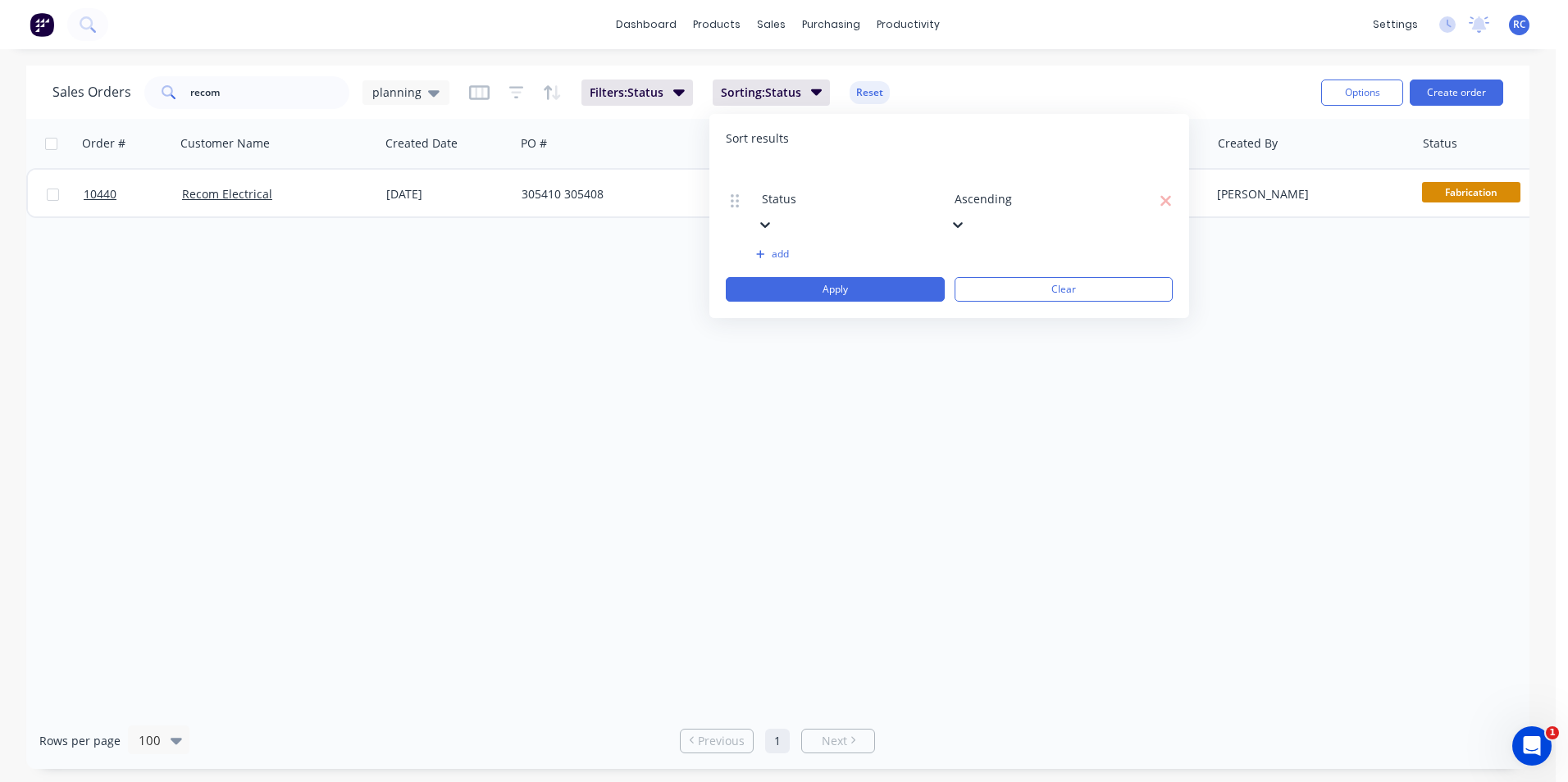
click at [650, 107] on div "Sales Orders recom planning Filters: Status Sorting: Status Reset" at bounding box center [680, 92] width 1256 height 40
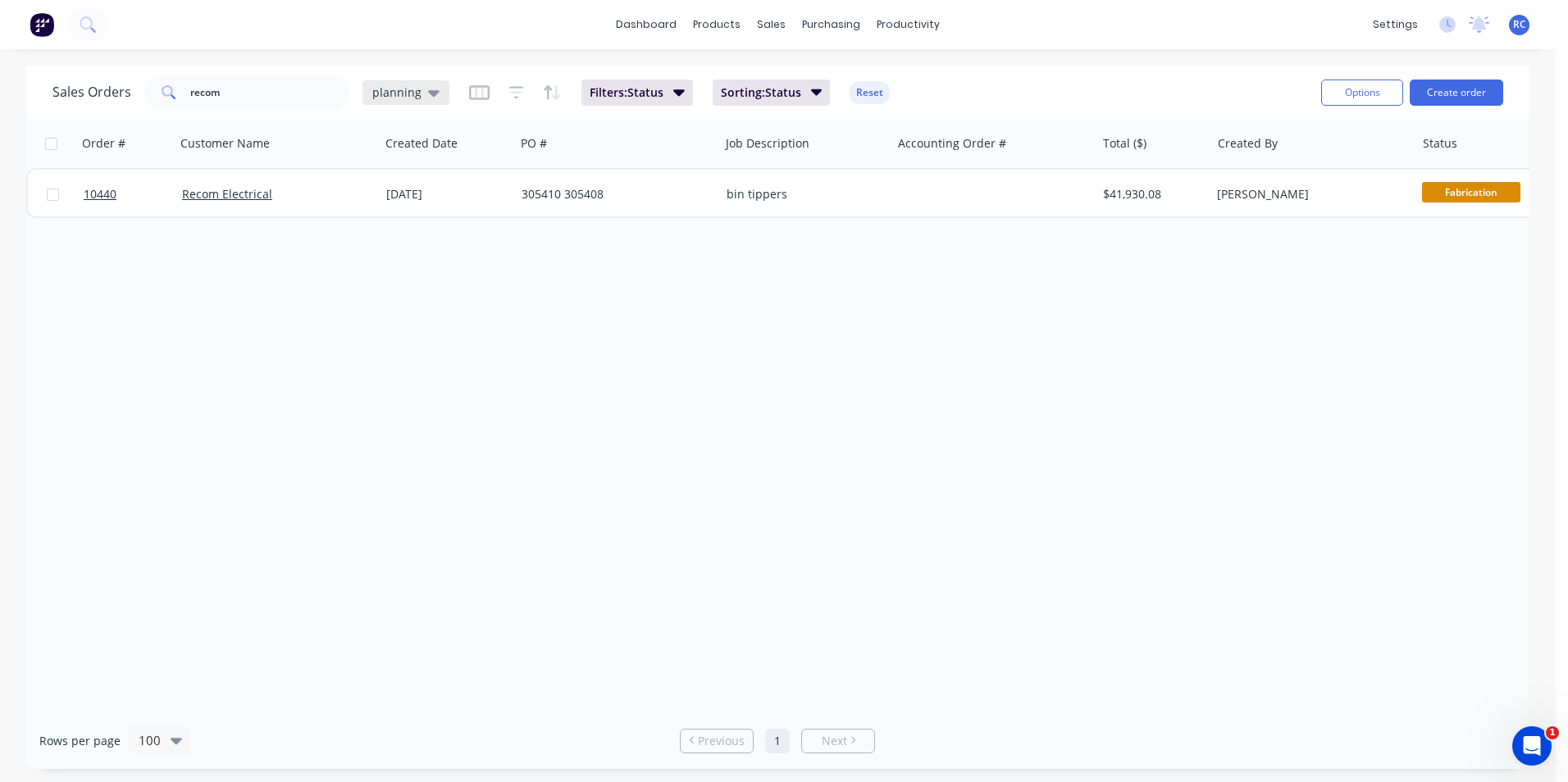
click at [443, 88] on div "planning" at bounding box center [406, 93] width 87 height 25
click at [422, 301] on button "all jobs" at bounding box center [461, 297] width 187 height 19
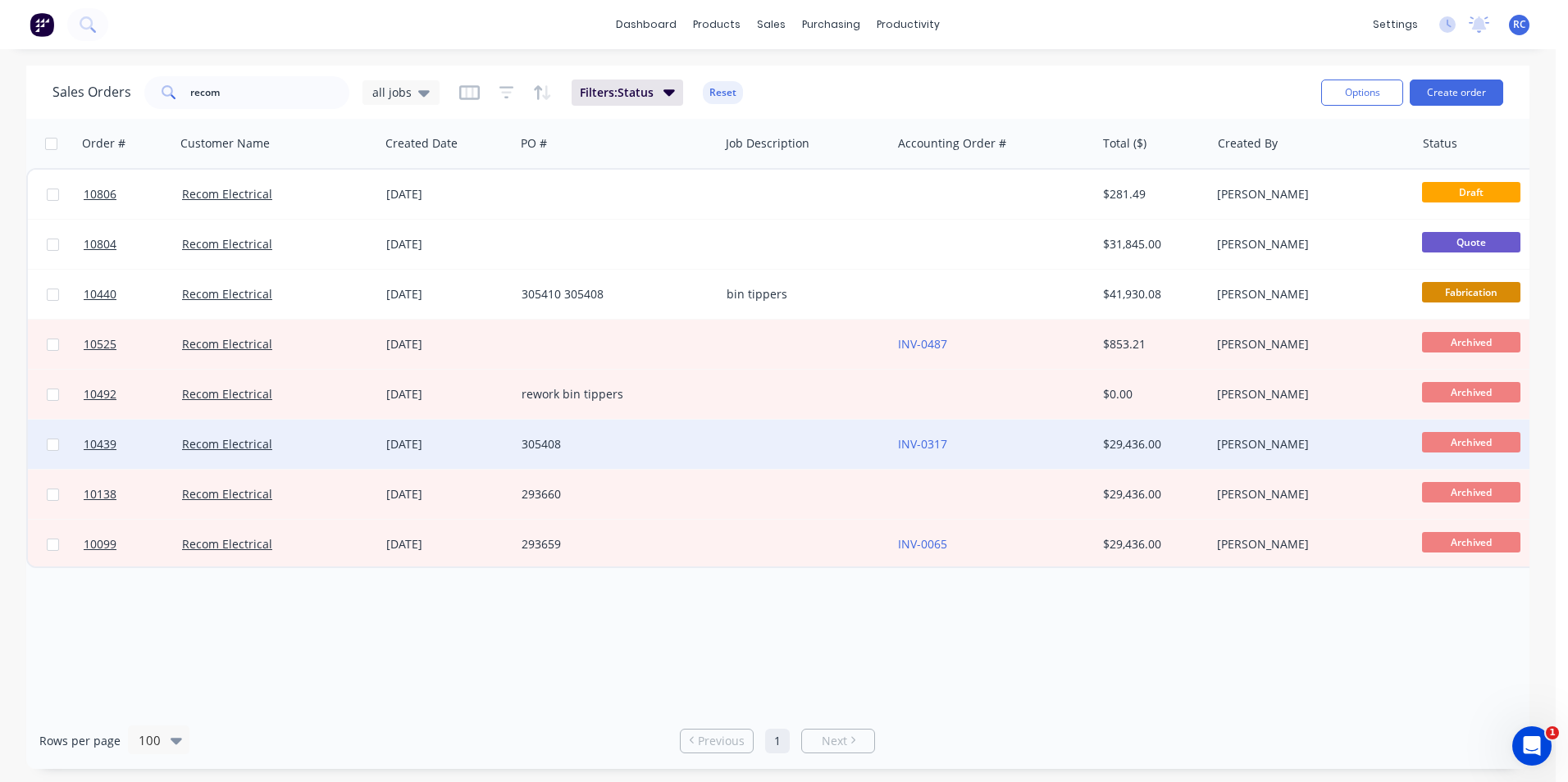
click at [344, 455] on div "Recom Electrical" at bounding box center [277, 444] width 204 height 49
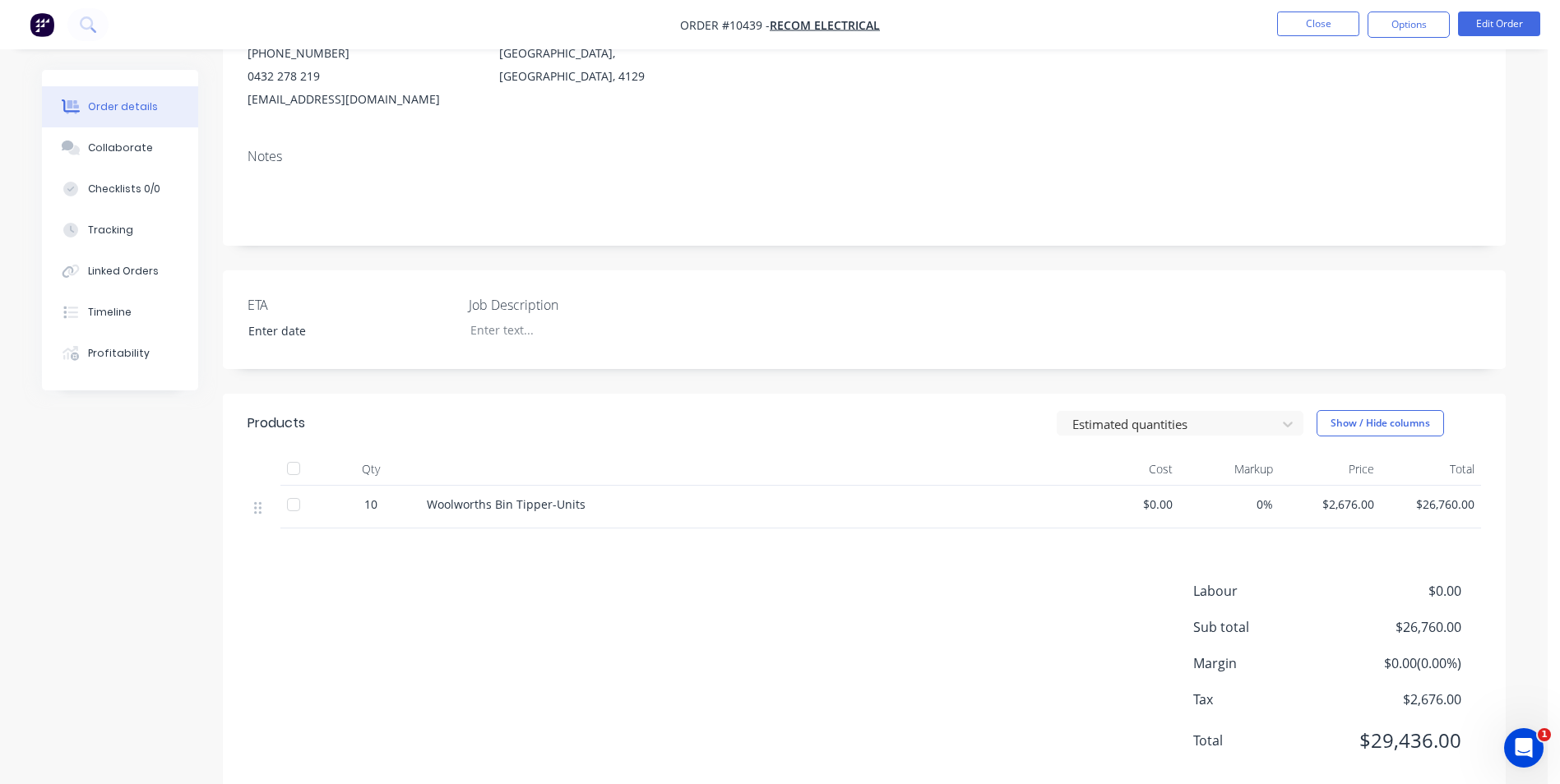
scroll to position [247, 0]
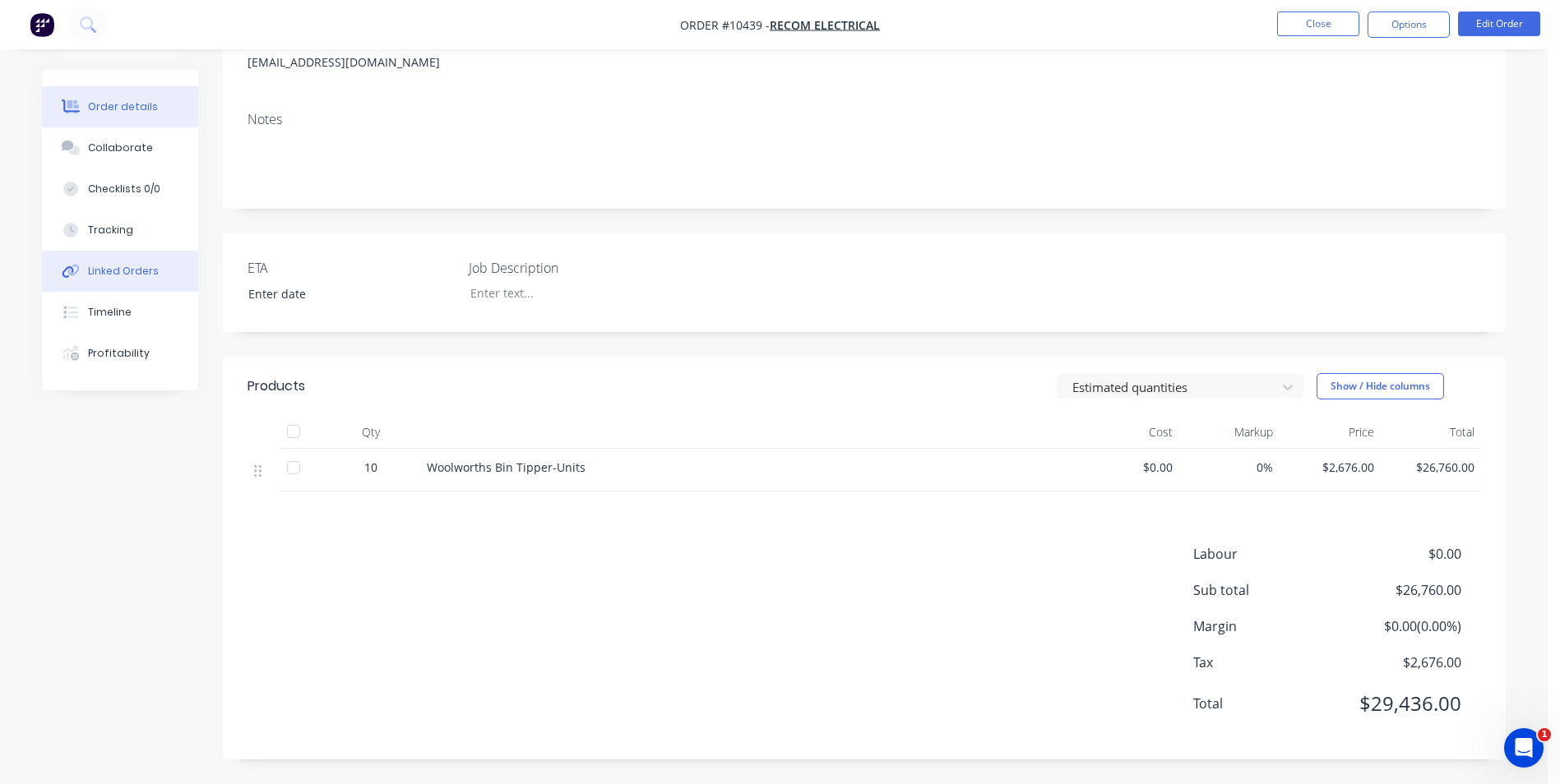
click at [125, 273] on div "Linked Orders" at bounding box center [123, 271] width 71 height 15
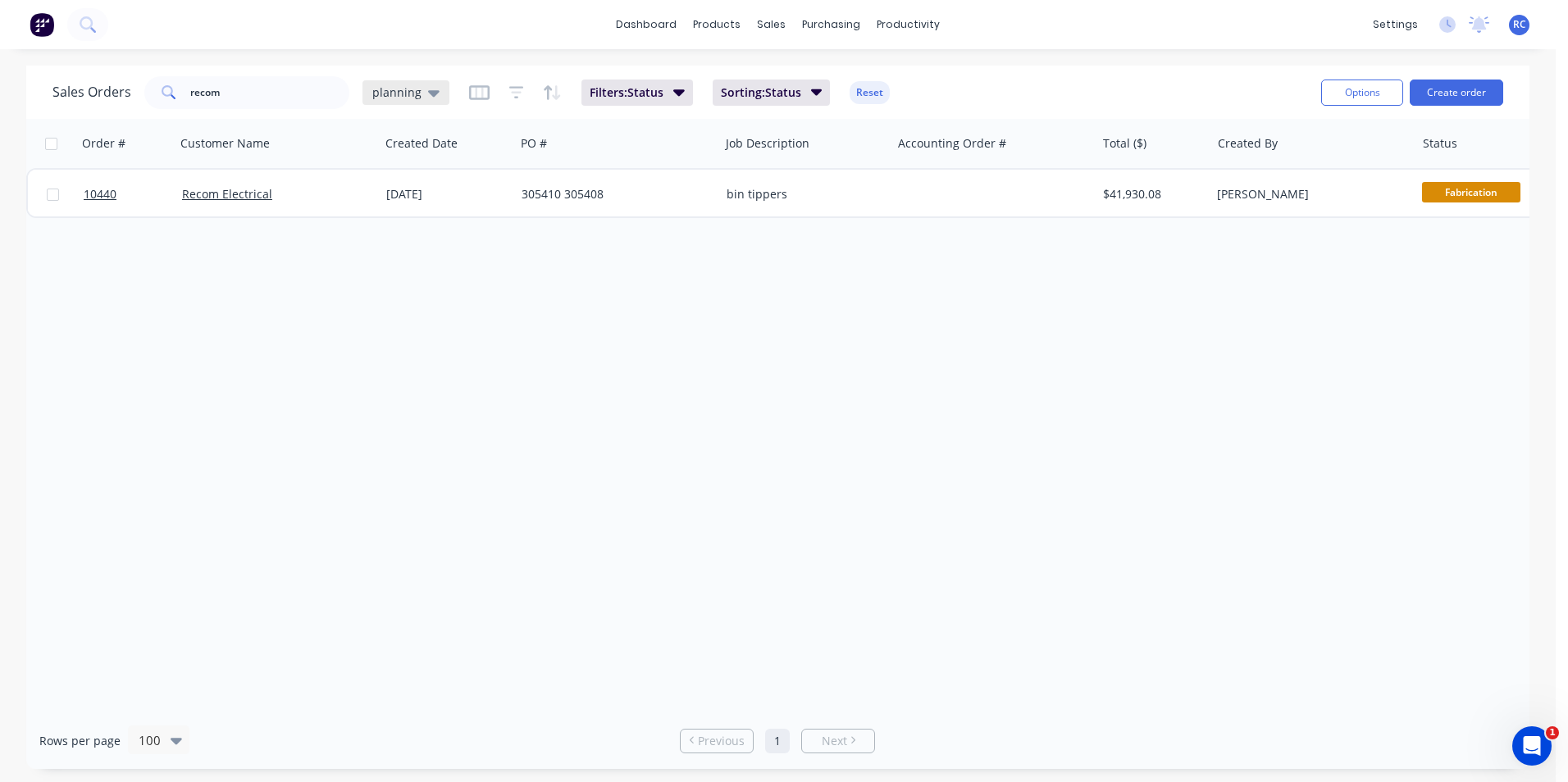
click at [423, 86] on div "planning" at bounding box center [406, 93] width 67 height 15
click at [406, 306] on button "all jobs" at bounding box center [461, 297] width 187 height 19
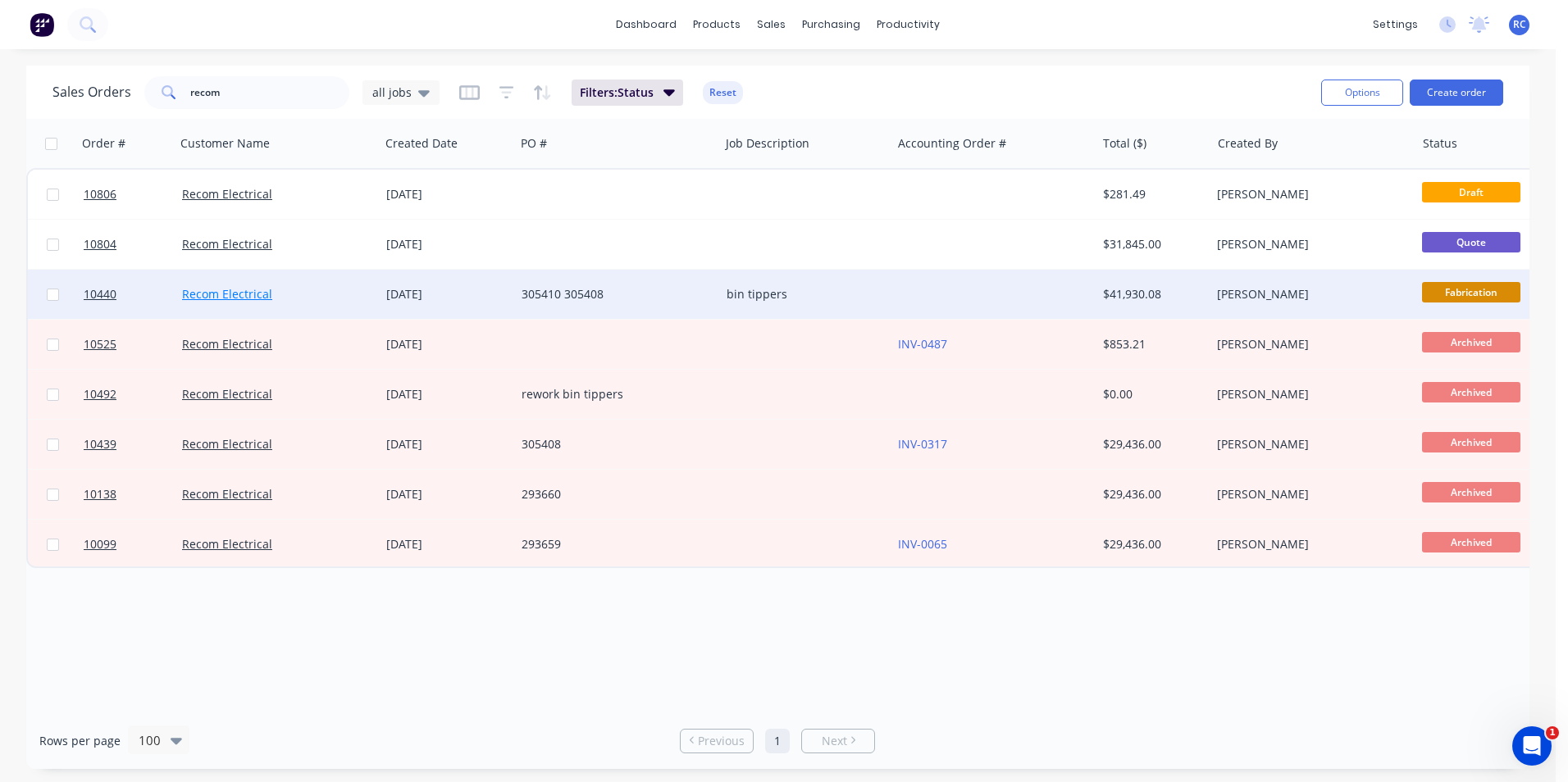
click at [204, 295] on link "Recom Electrical" at bounding box center [228, 294] width 91 height 16
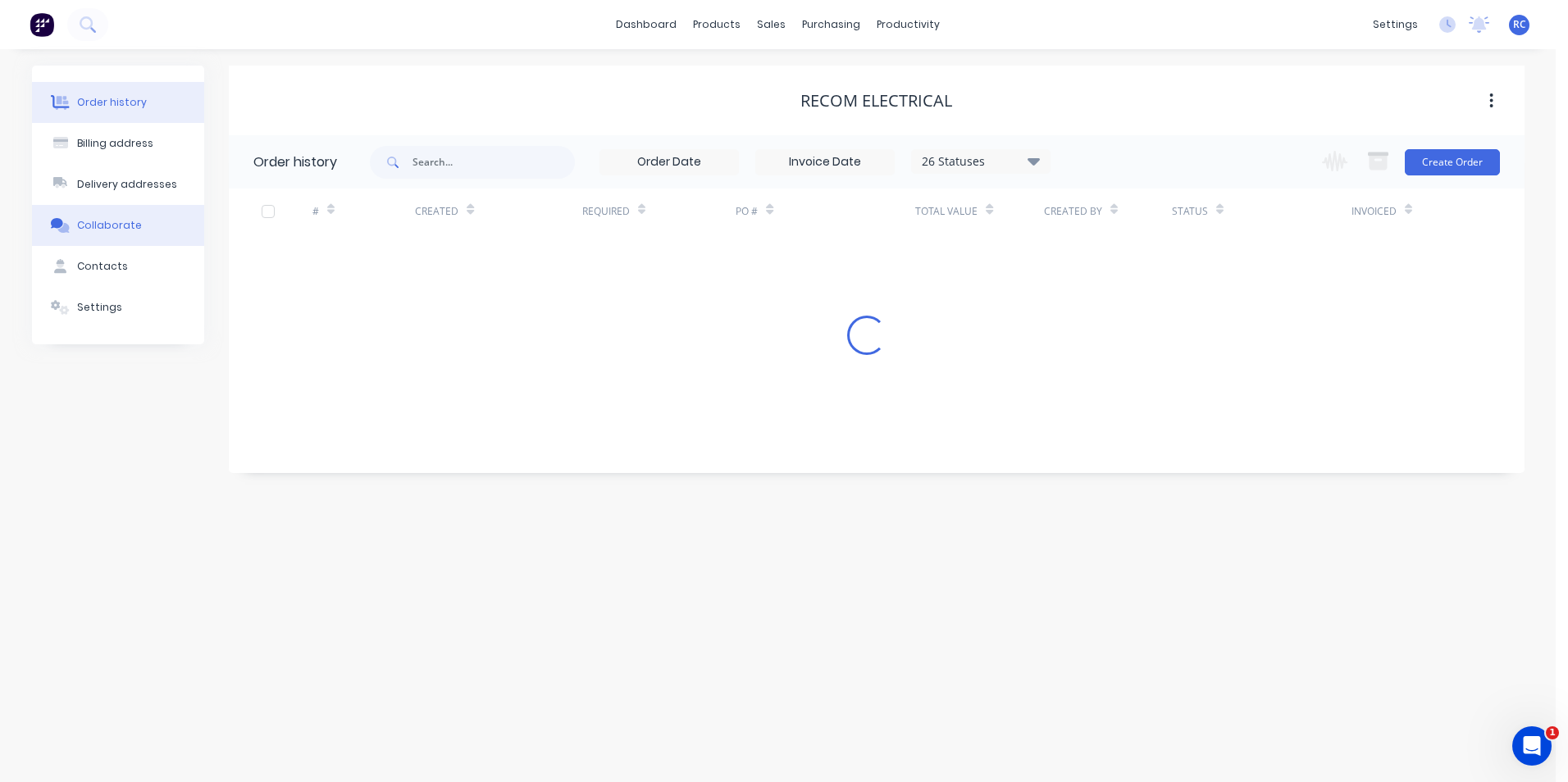
drag, startPoint x: 140, startPoint y: 241, endPoint x: 135, endPoint y: 228, distance: 13.9
click at [140, 241] on button "Collaborate" at bounding box center [117, 226] width 172 height 41
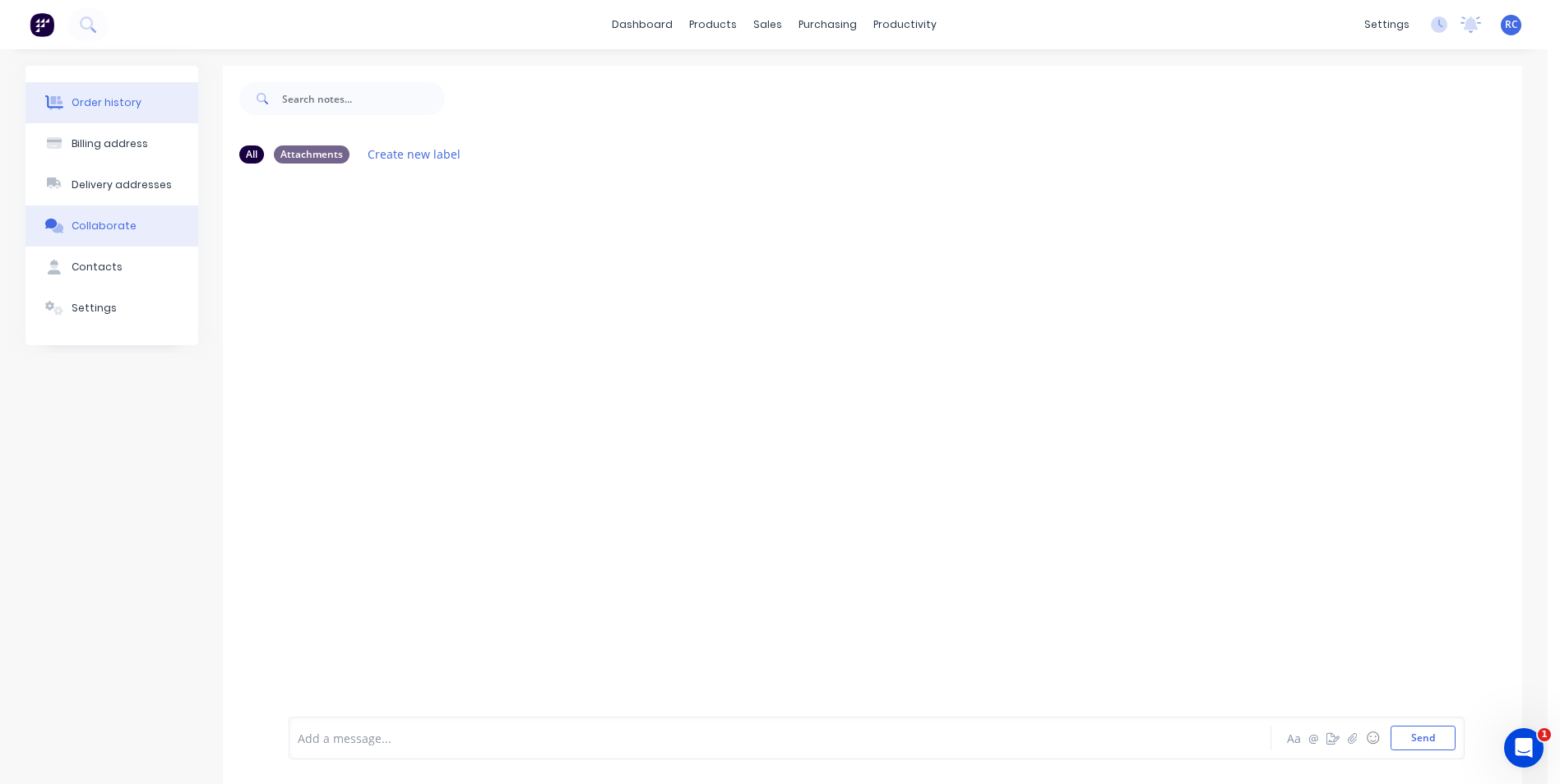
click at [142, 104] on button "Order history" at bounding box center [112, 103] width 173 height 41
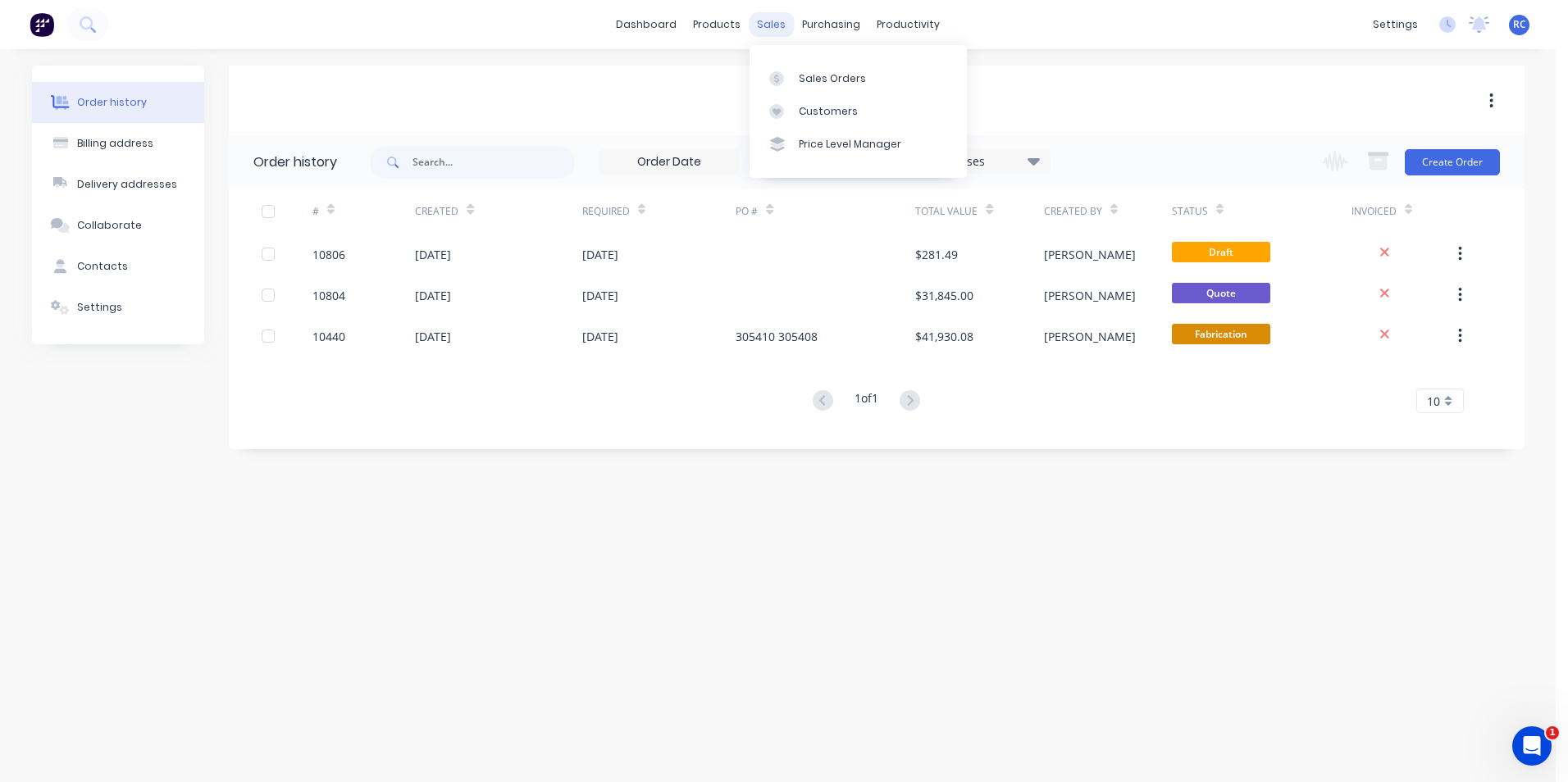
click at [769, 19] on div "sales" at bounding box center [771, 24] width 45 height 25
click at [803, 76] on div "Sales Orders" at bounding box center [832, 78] width 67 height 15
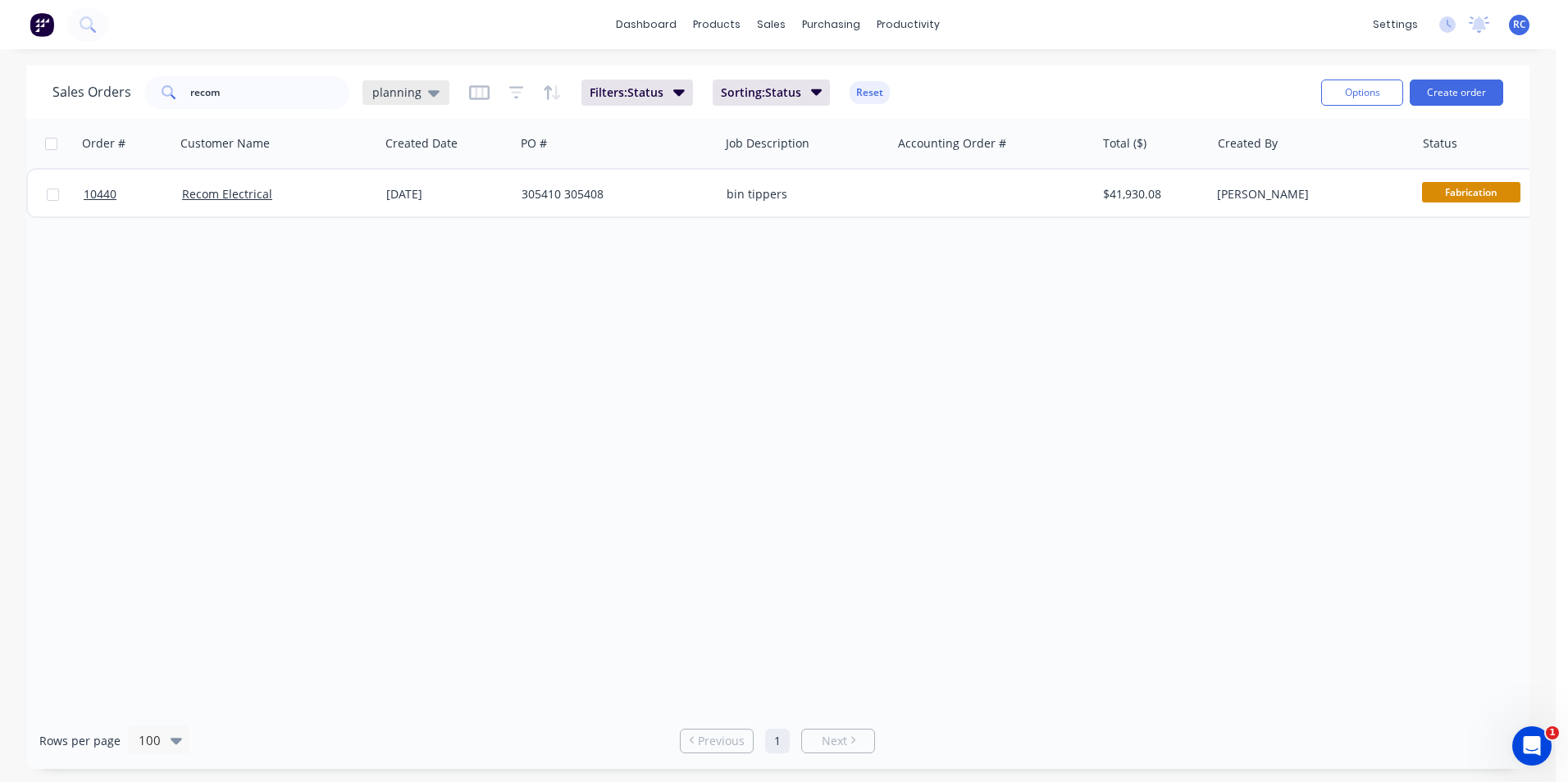
click at [420, 89] on div "planning" at bounding box center [406, 93] width 67 height 15
click at [384, 294] on button "all jobs" at bounding box center [461, 297] width 187 height 19
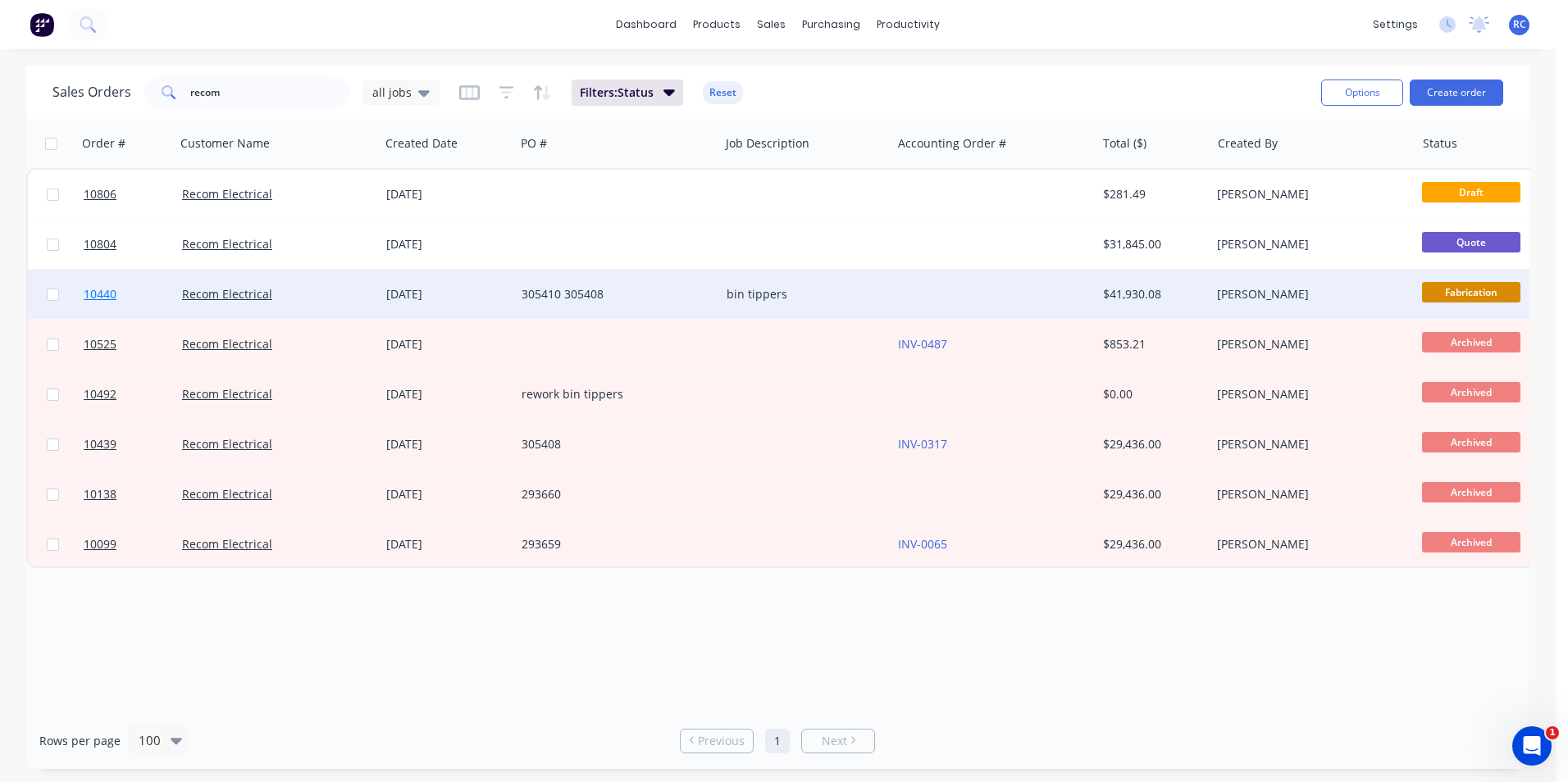
click at [118, 292] on link "10440" at bounding box center [133, 294] width 98 height 49
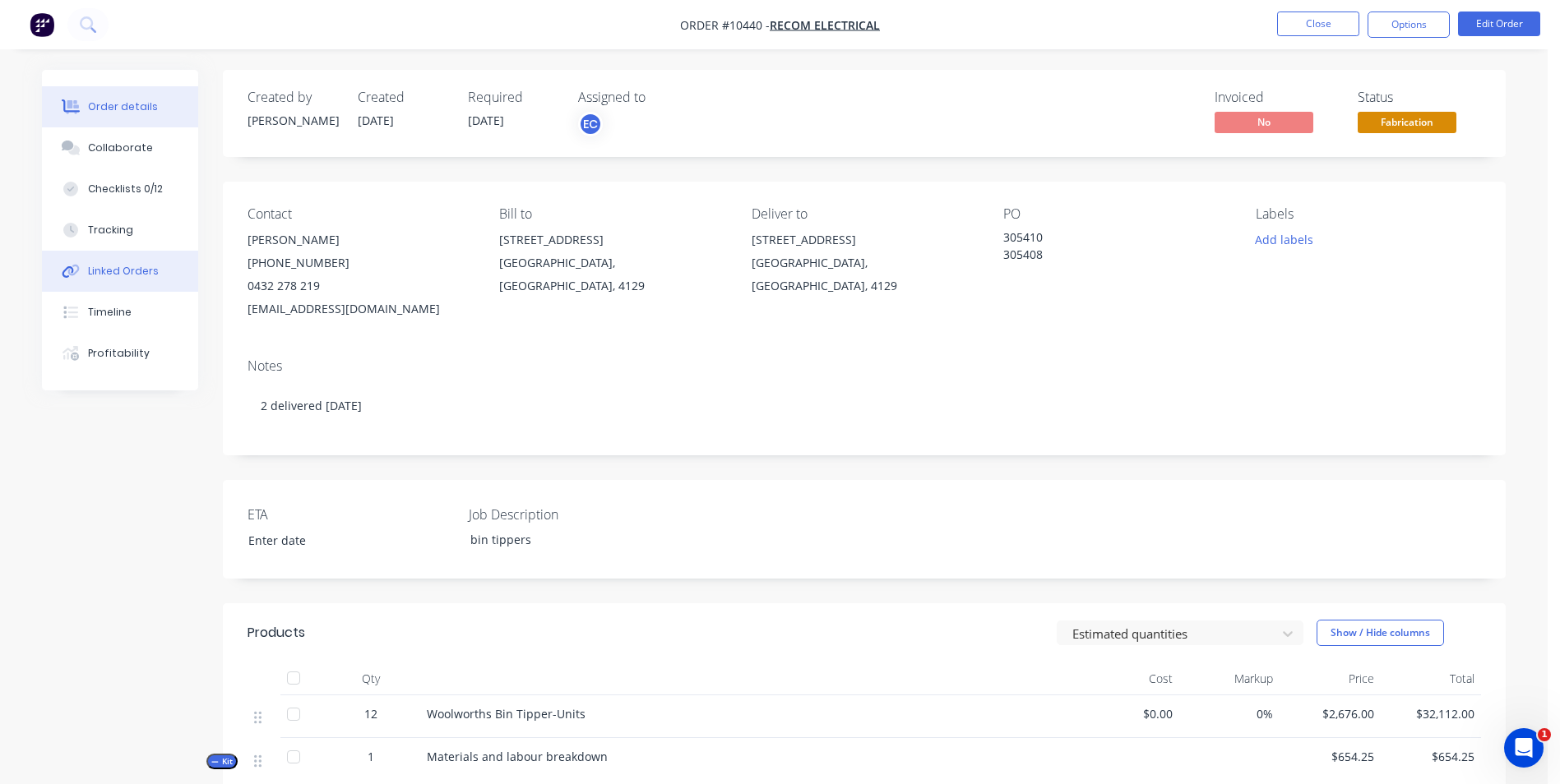
click at [121, 268] on div "Linked Orders" at bounding box center [123, 271] width 71 height 15
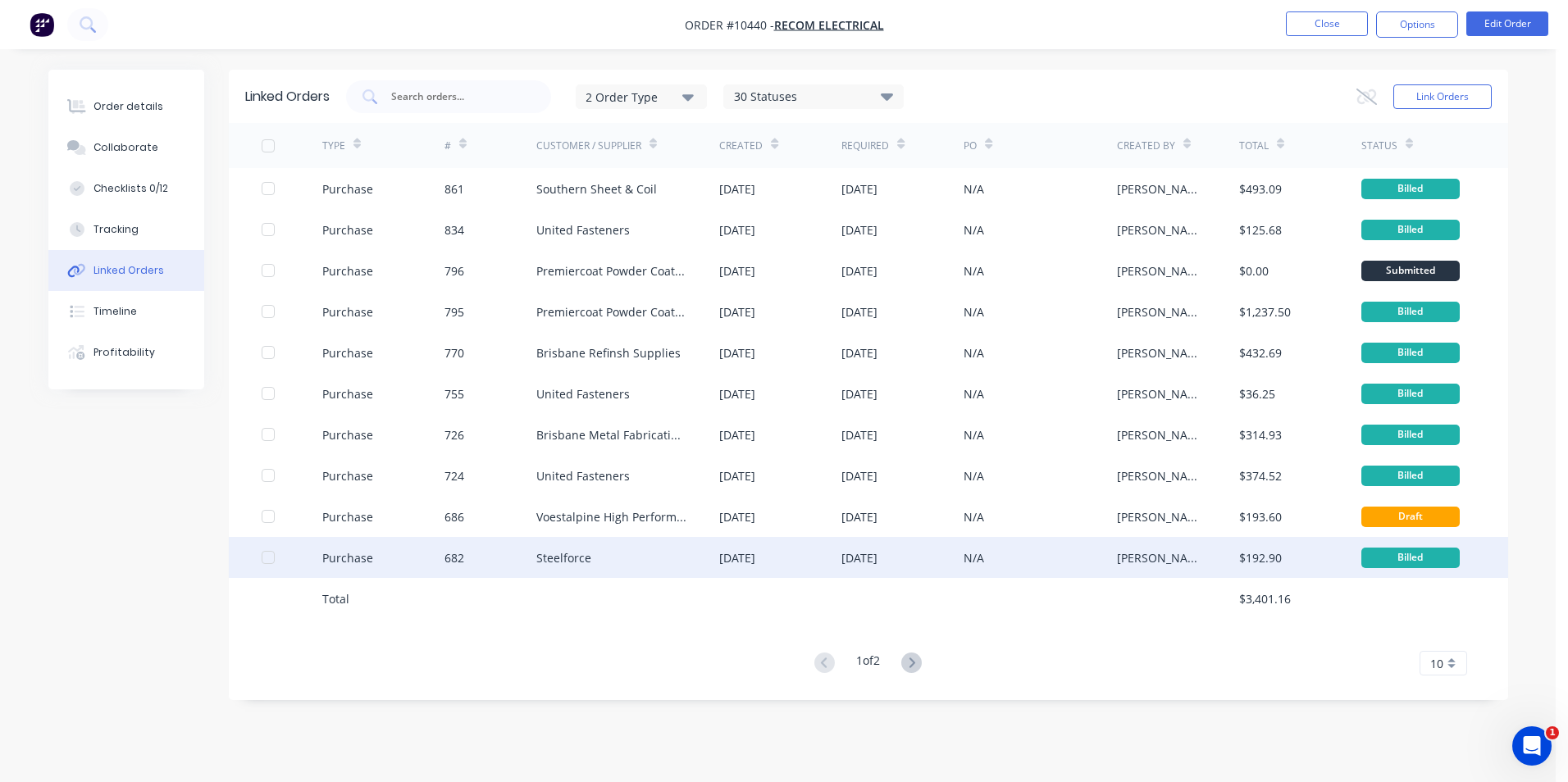
click at [571, 555] on div "Steelforce" at bounding box center [563, 557] width 55 height 17
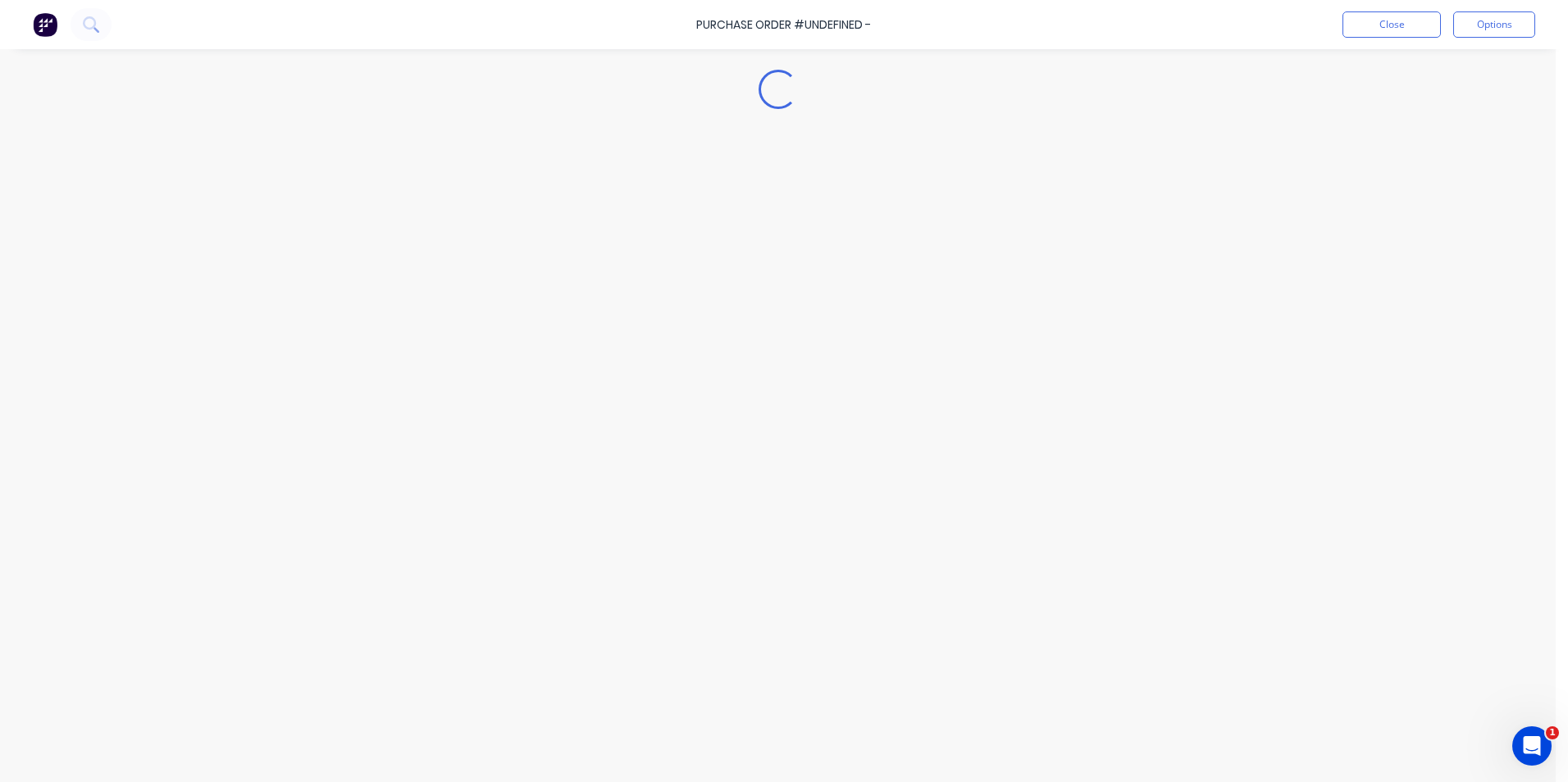
type textarea "x"
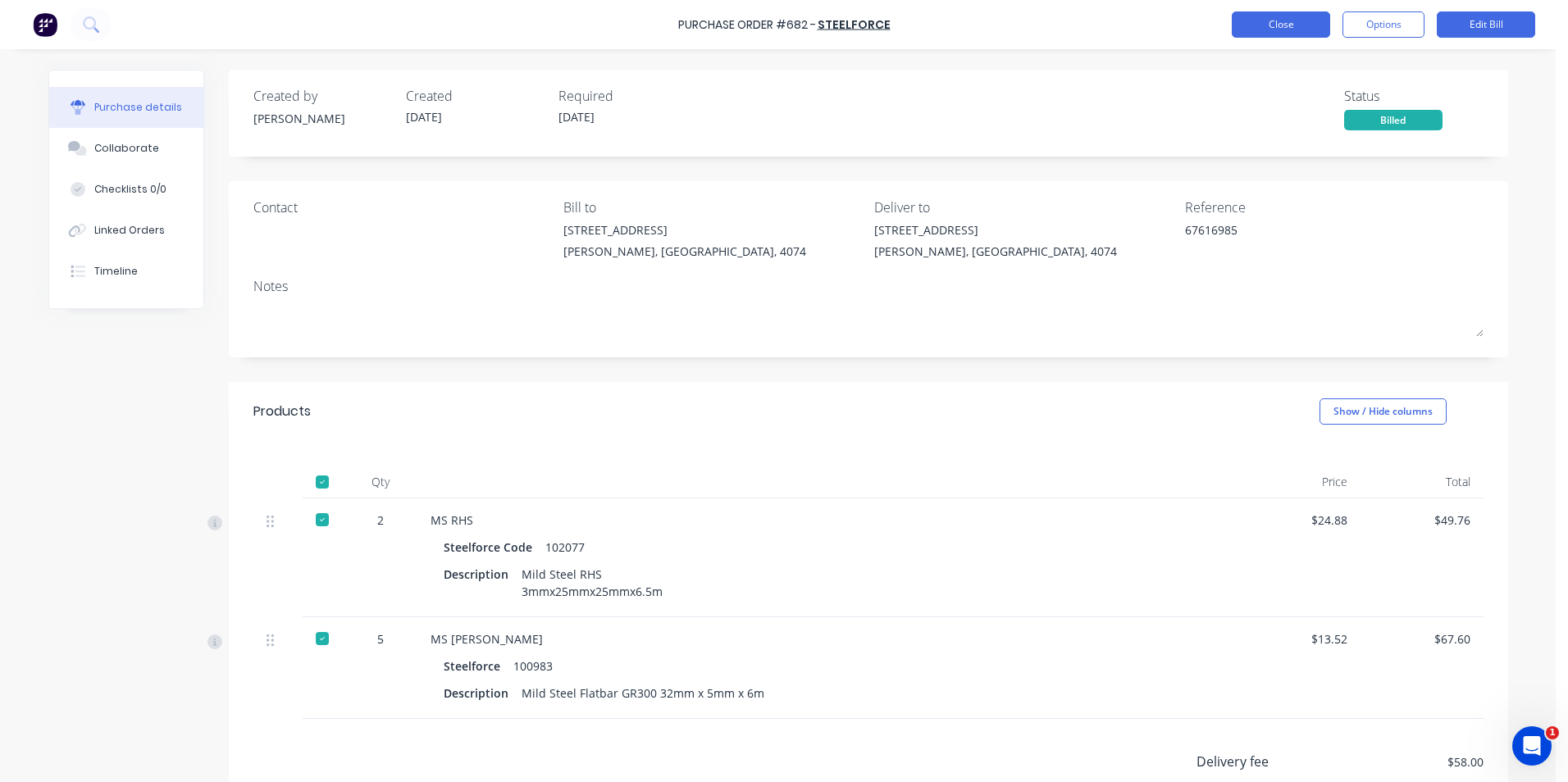
click at [1290, 22] on button "Close" at bounding box center [1280, 25] width 98 height 27
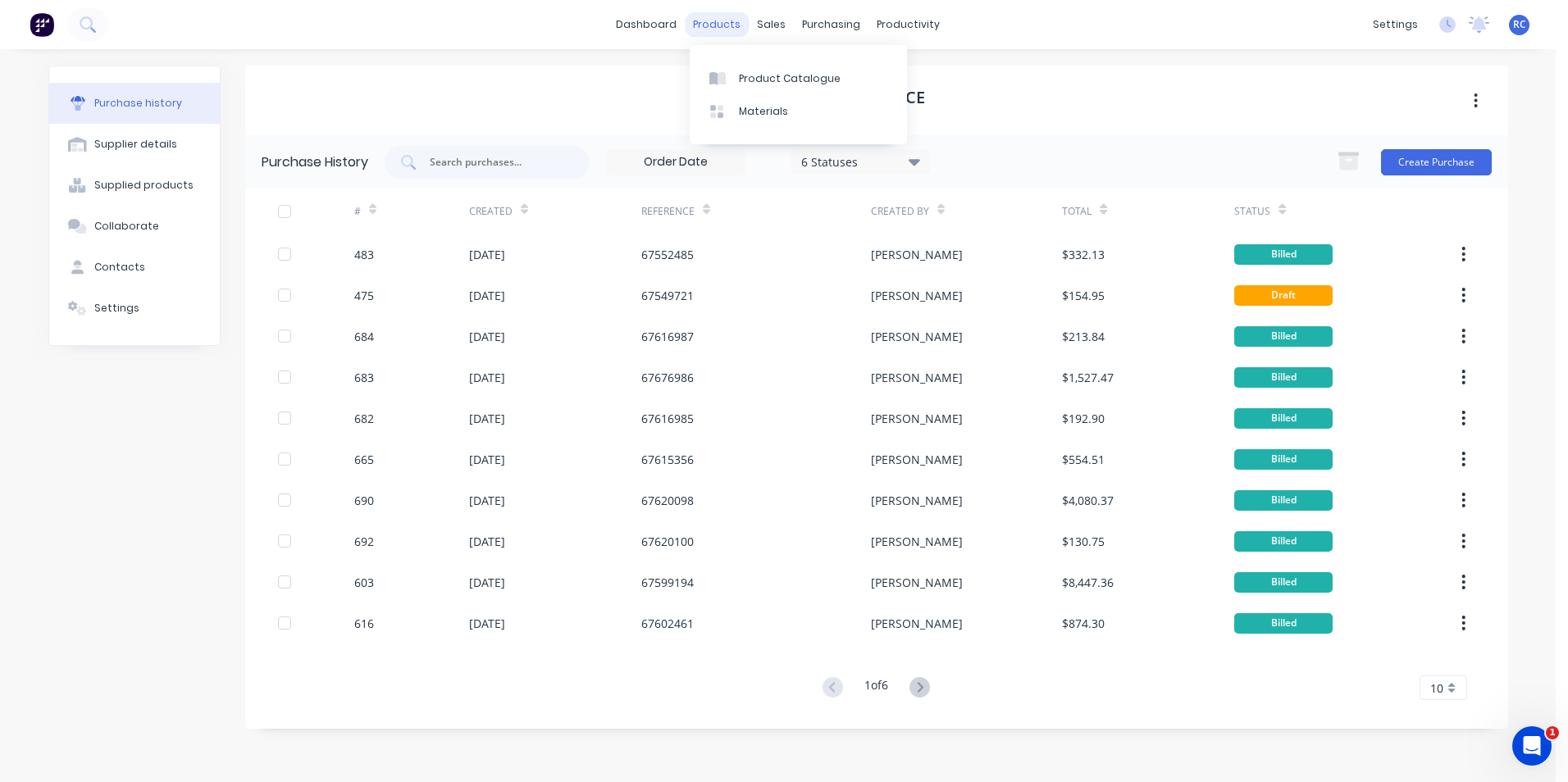
click at [732, 22] on div "products" at bounding box center [716, 24] width 64 height 25
click at [742, 71] on div "Product Catalogue" at bounding box center [789, 78] width 101 height 15
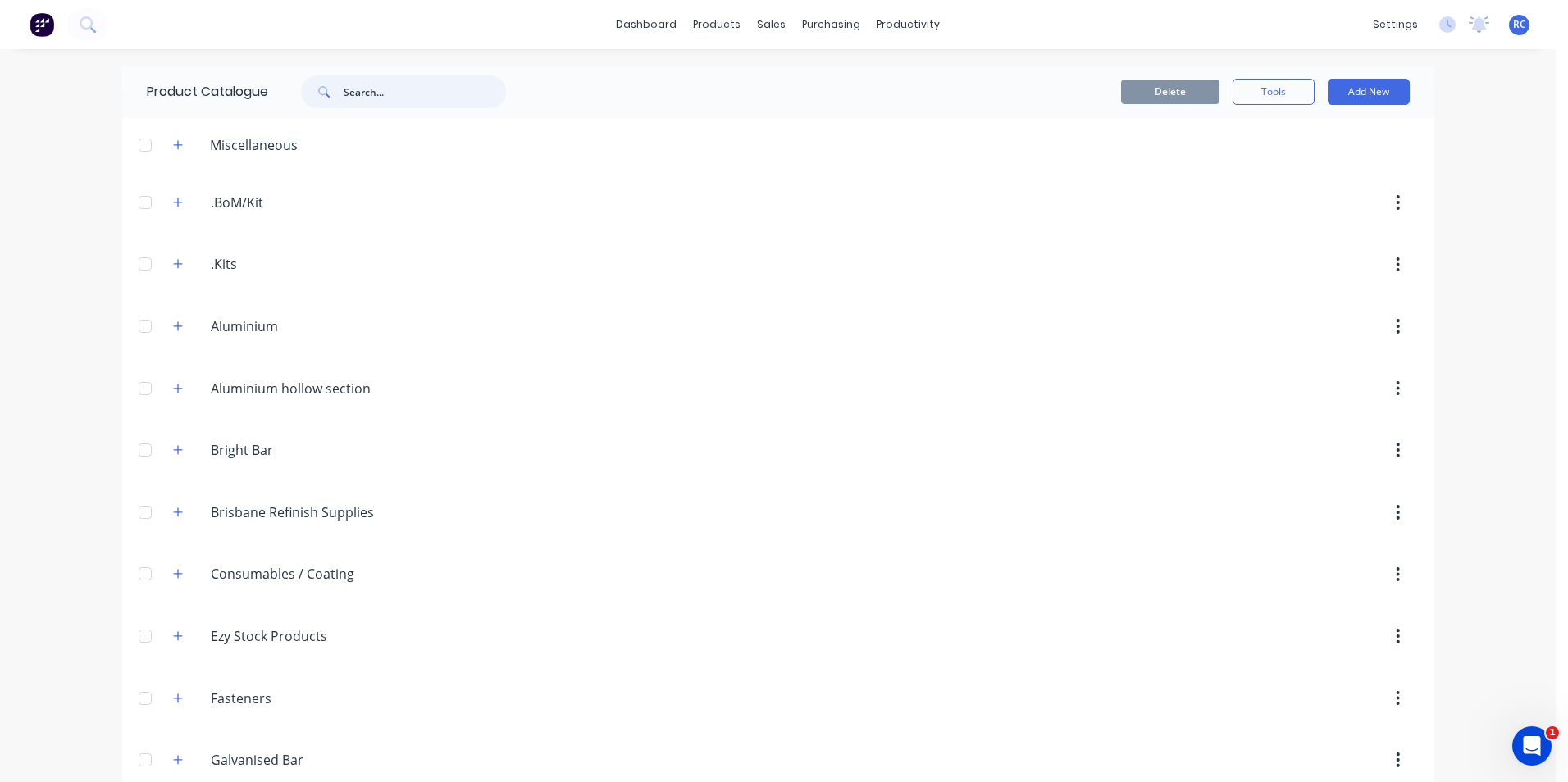
click at [386, 91] on input "text" at bounding box center [425, 92] width 163 height 33
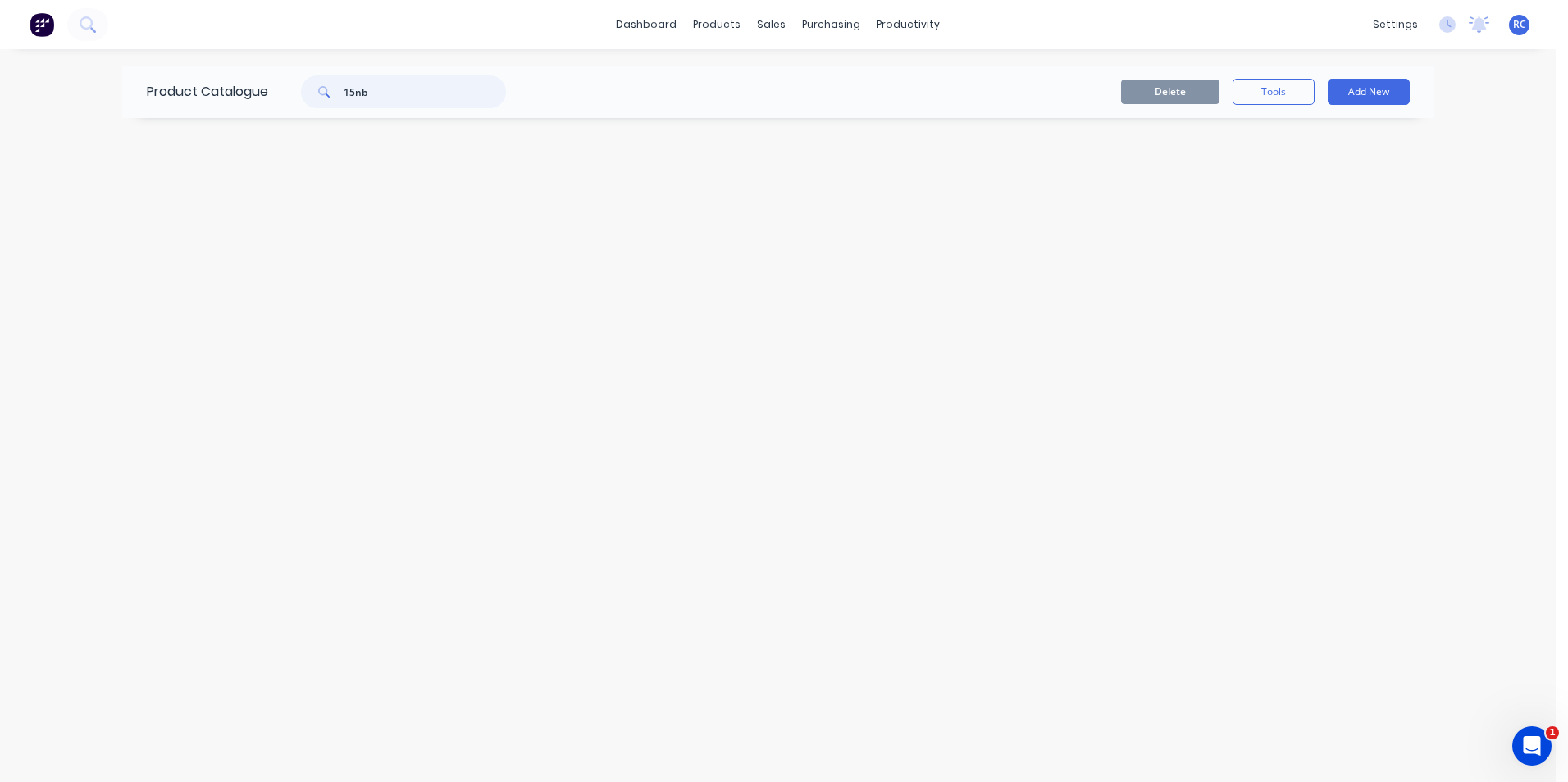
click at [355, 96] on input "15nb" at bounding box center [425, 92] width 163 height 33
type input "15 nb"
click at [274, 121] on div "Product Catalogue 15 nb Delete Tools Add New" at bounding box center [778, 416] width 1312 height 700
drag, startPoint x: 410, startPoint y: 92, endPoint x: 194, endPoint y: 38, distance: 222.6
click at [203, 64] on div "dashboard products sales purchasing productivity dashboard products Product Cat…" at bounding box center [777, 391] width 1555 height 782
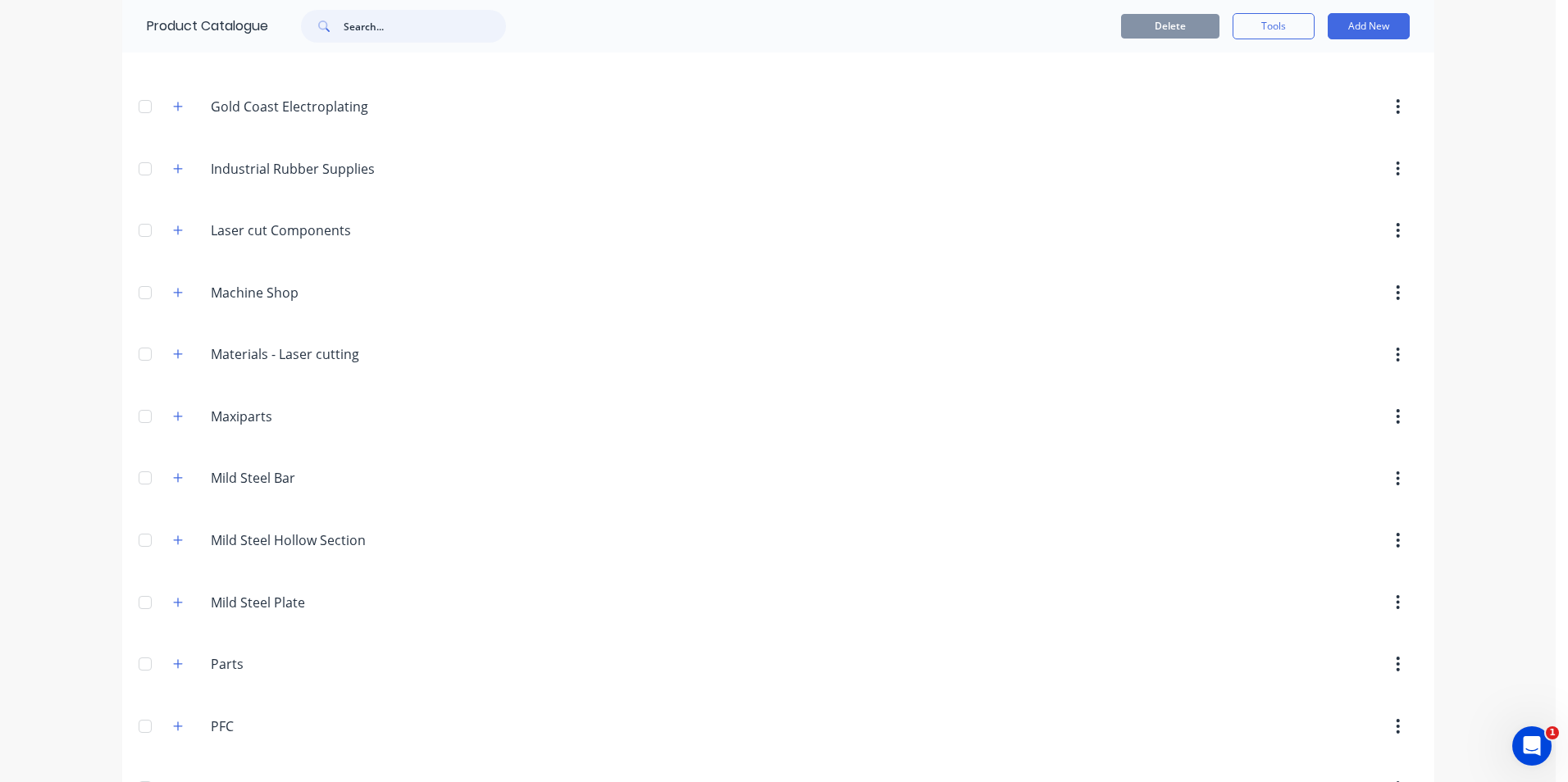
scroll to position [902, 0]
click at [173, 473] on icon "button" at bounding box center [178, 479] width 10 height 12
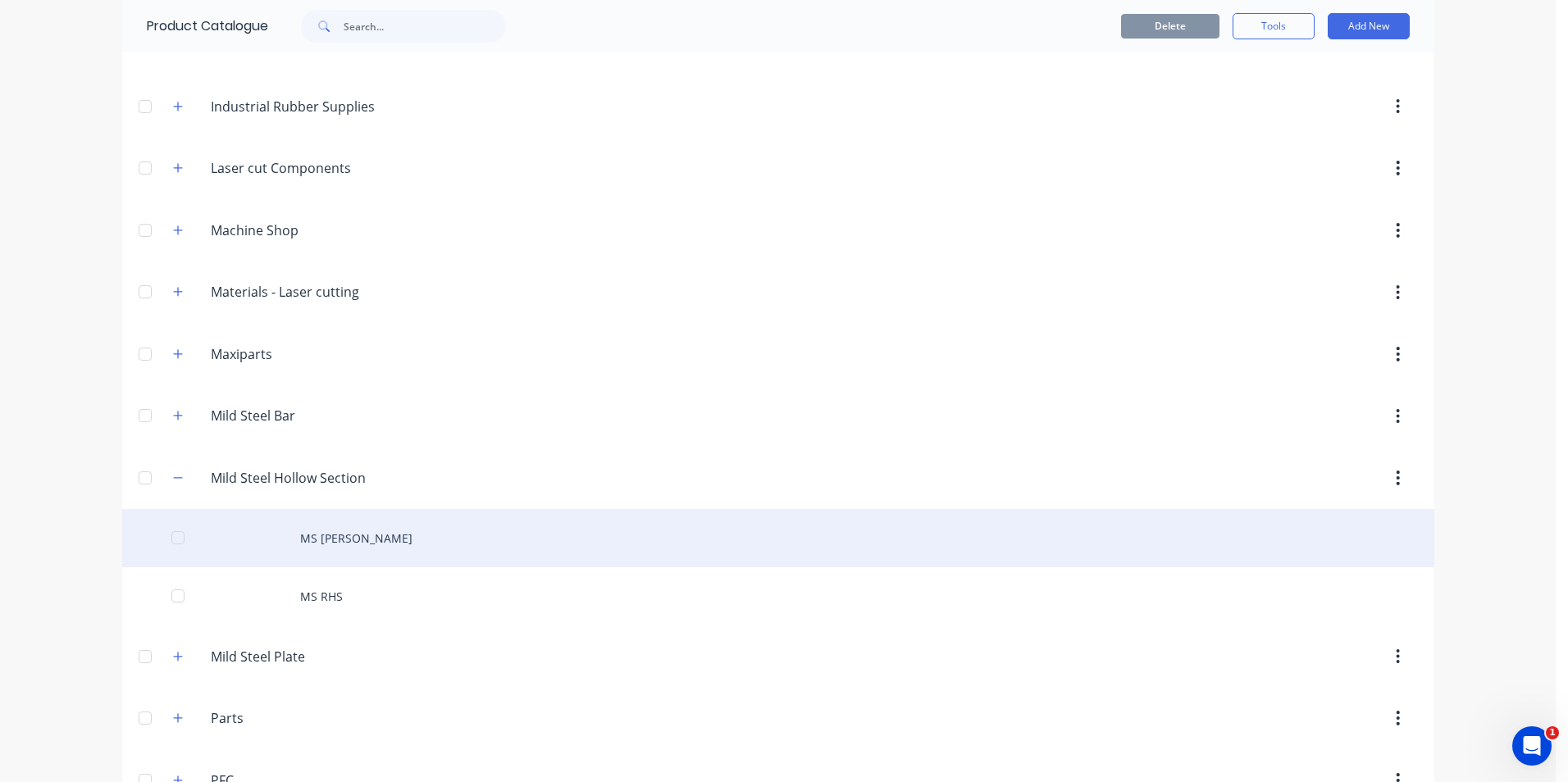
click at [308, 516] on div "MS Pipe" at bounding box center [778, 538] width 1312 height 58
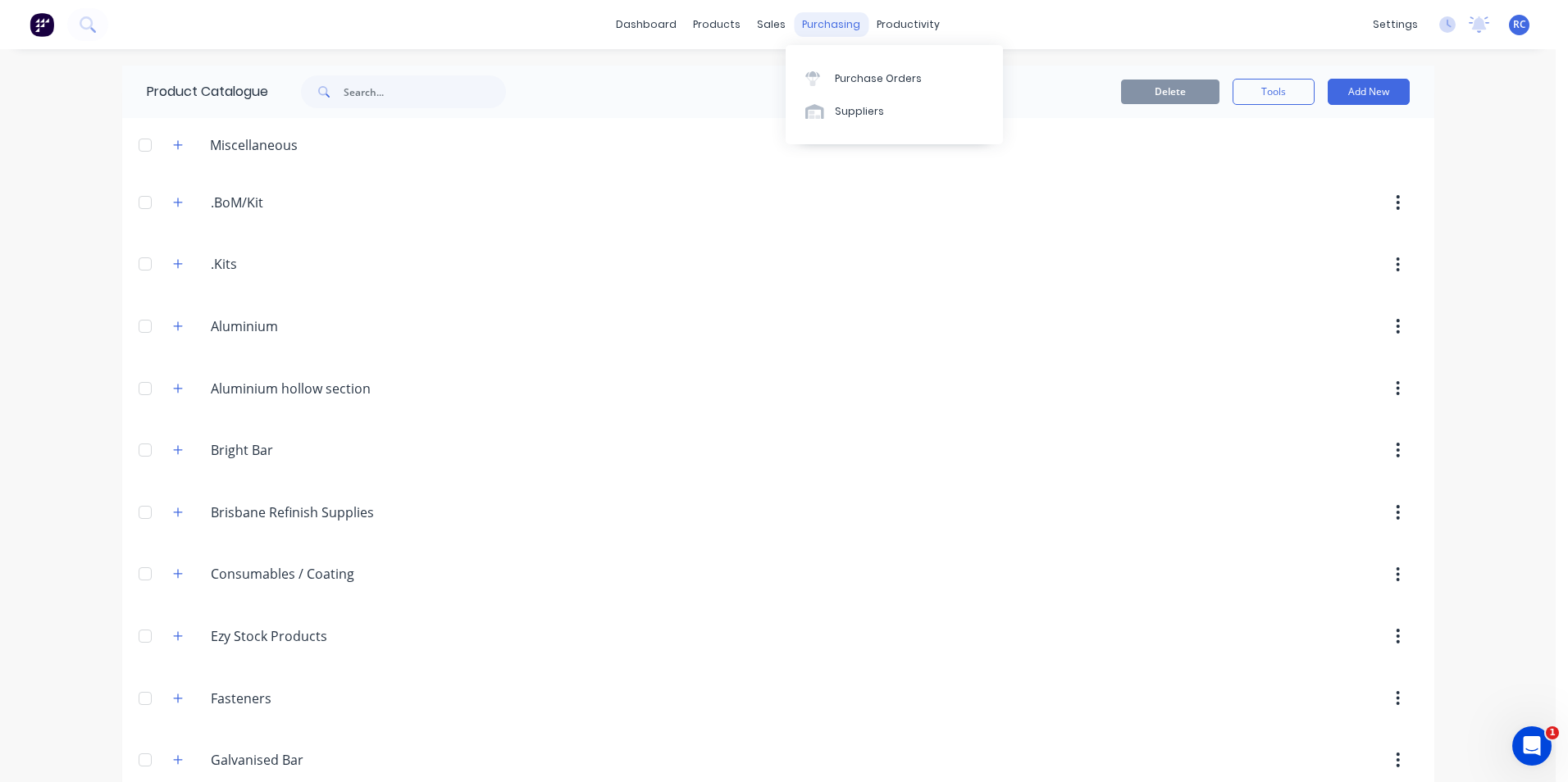
click at [832, 30] on div "purchasing" at bounding box center [831, 24] width 75 height 25
click at [847, 73] on div "Purchase Orders" at bounding box center [878, 78] width 87 height 15
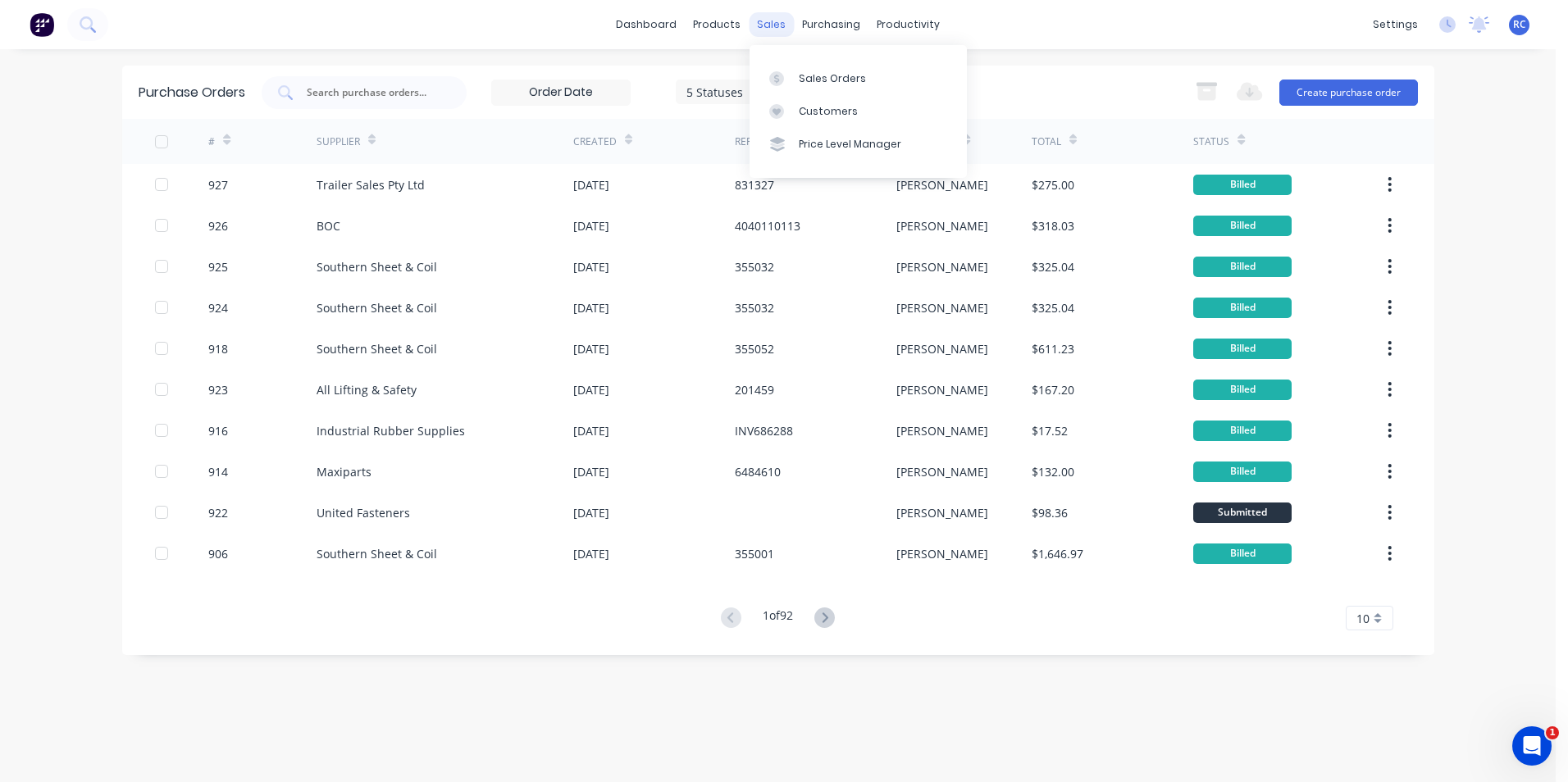
click at [758, 18] on div "sales" at bounding box center [771, 24] width 45 height 25
click at [786, 83] on div at bounding box center [781, 78] width 25 height 15
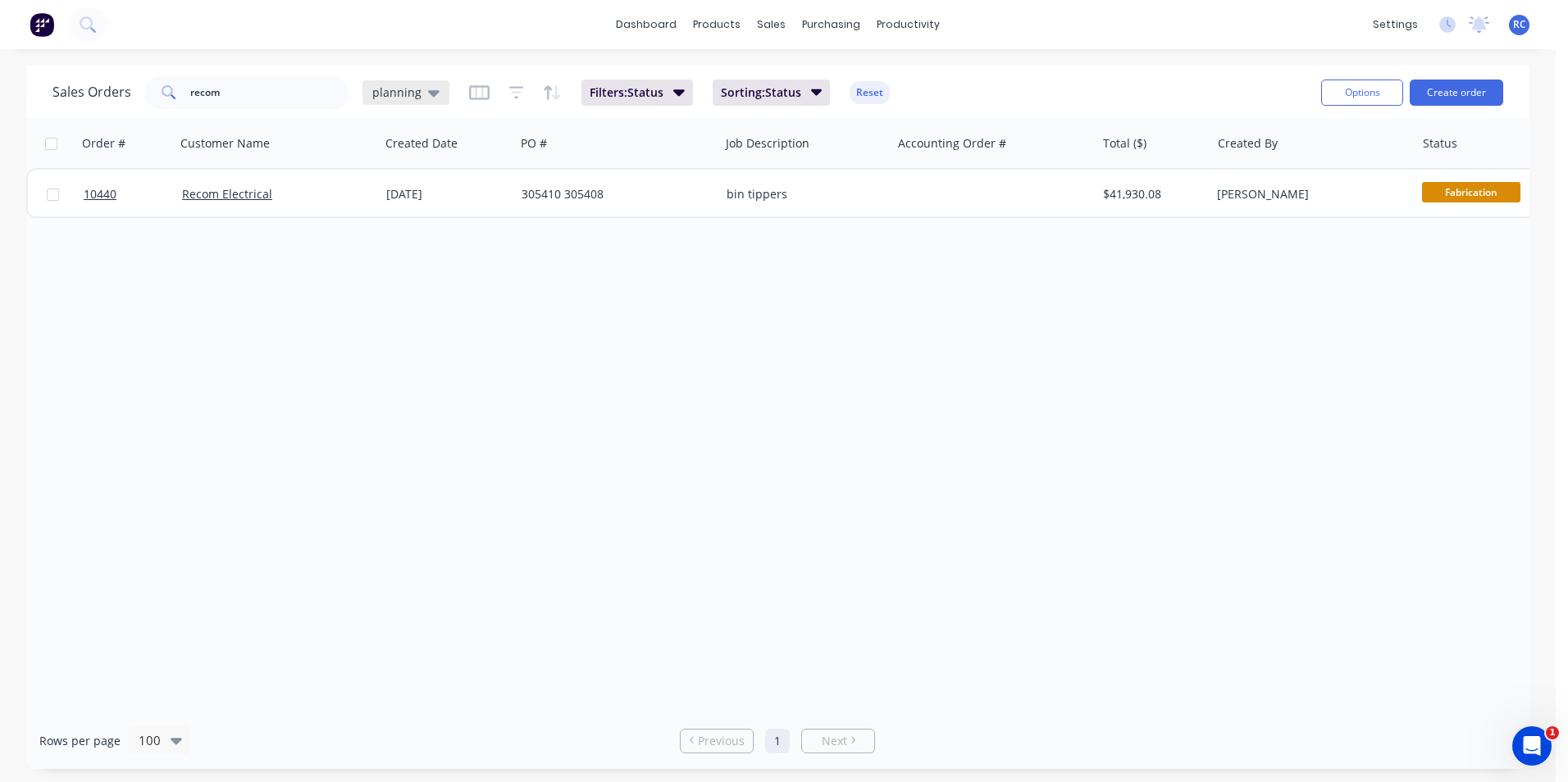
click at [390, 94] on span "planning" at bounding box center [397, 92] width 49 height 17
click at [392, 300] on button "all jobs" at bounding box center [461, 297] width 187 height 19
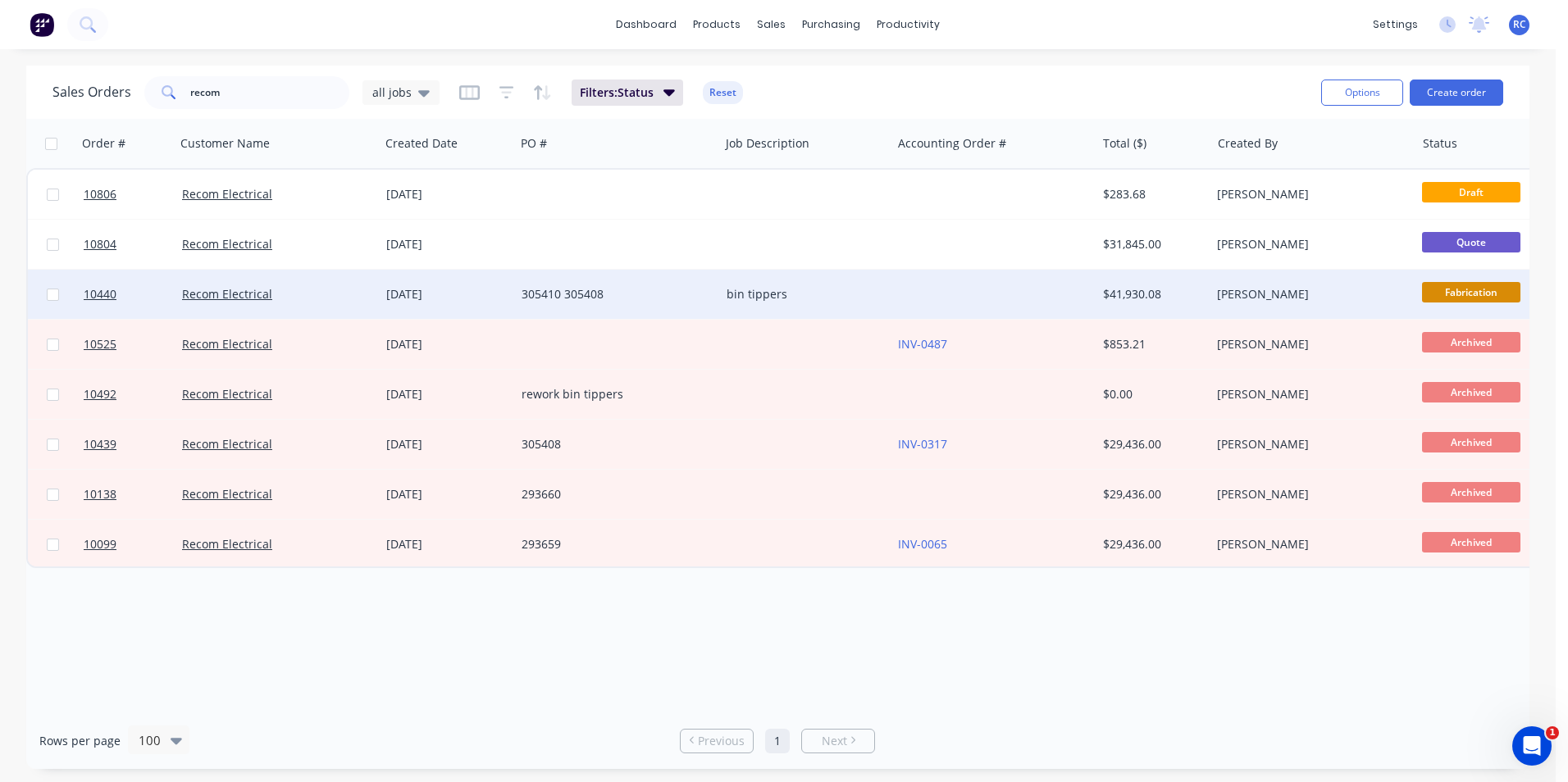
click at [391, 306] on div "[DATE]" at bounding box center [446, 294] width 135 height 49
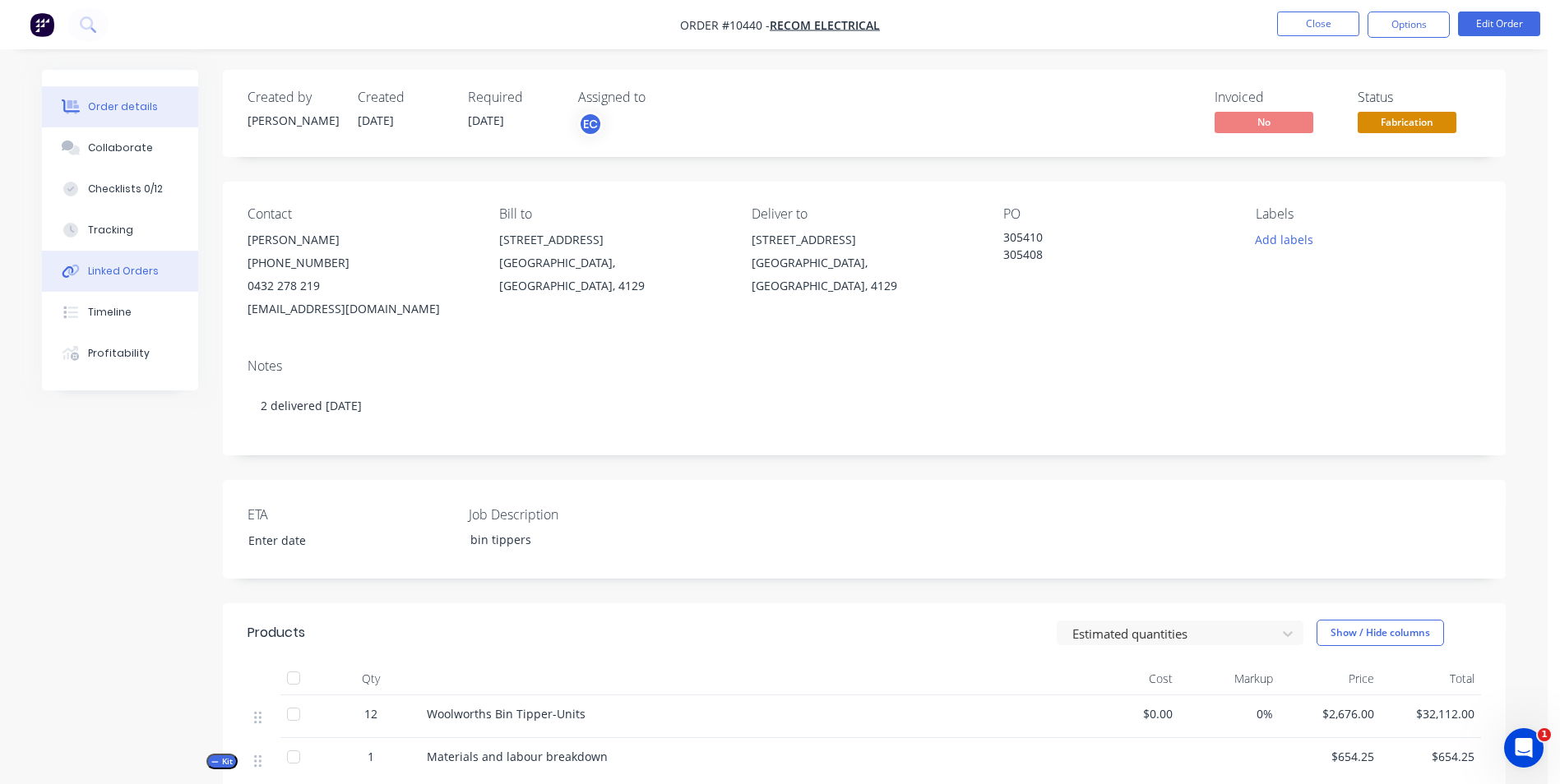
click at [111, 270] on div "Linked Orders" at bounding box center [123, 271] width 71 height 15
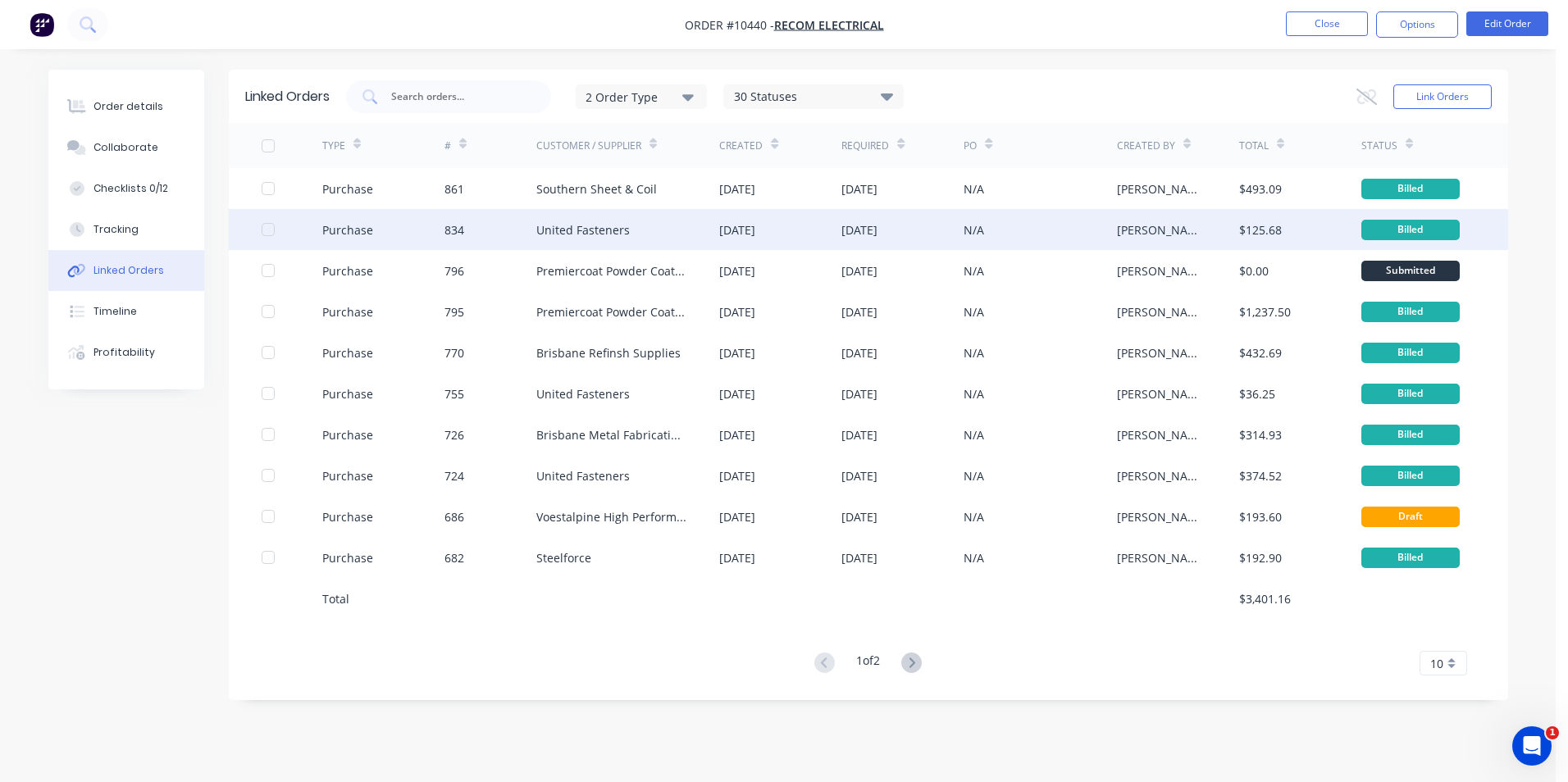
click at [629, 218] on div "United Fasteners" at bounding box center [627, 229] width 183 height 41
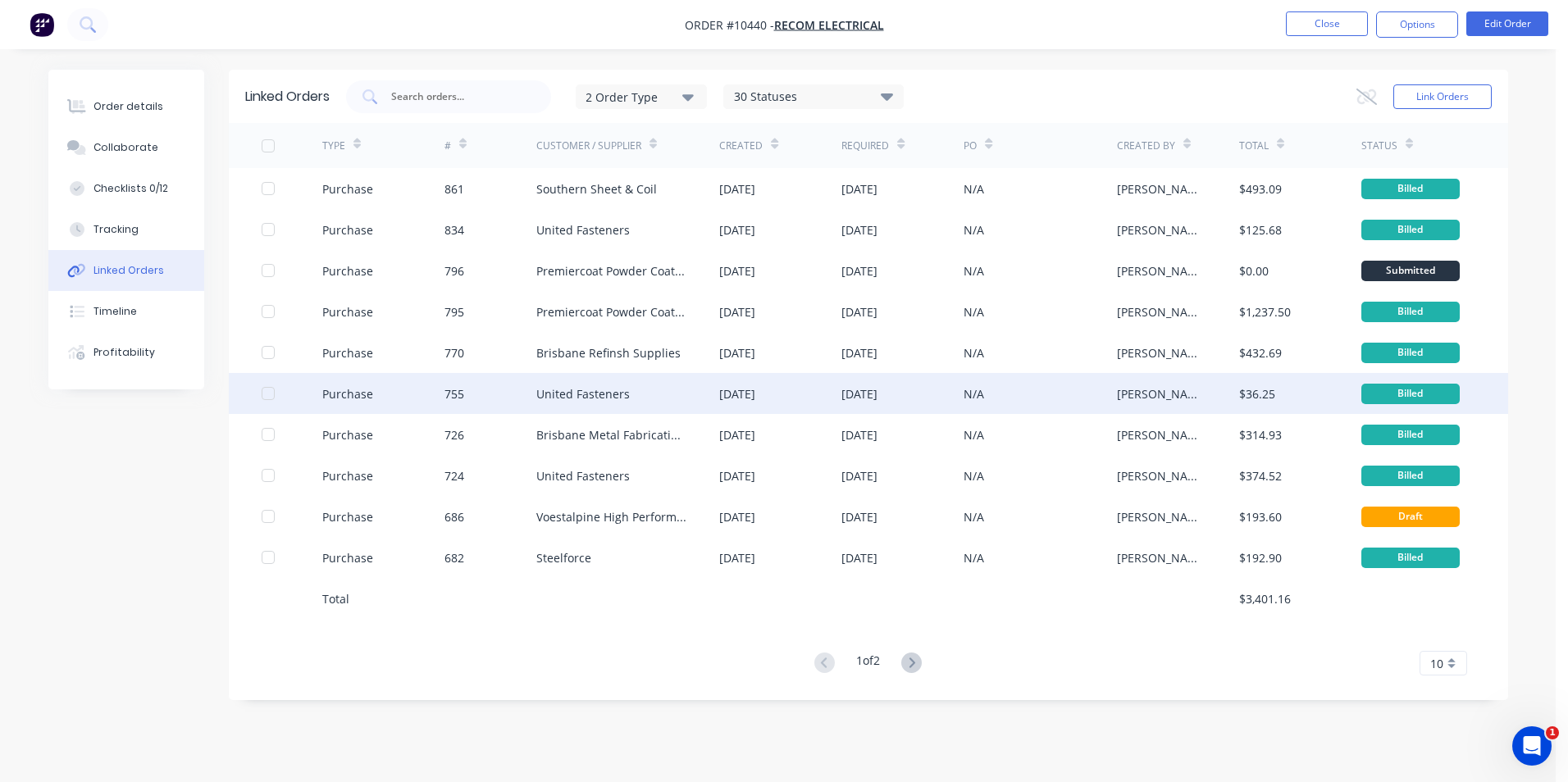
click at [602, 375] on div "United Fasteners" at bounding box center [627, 394] width 183 height 41
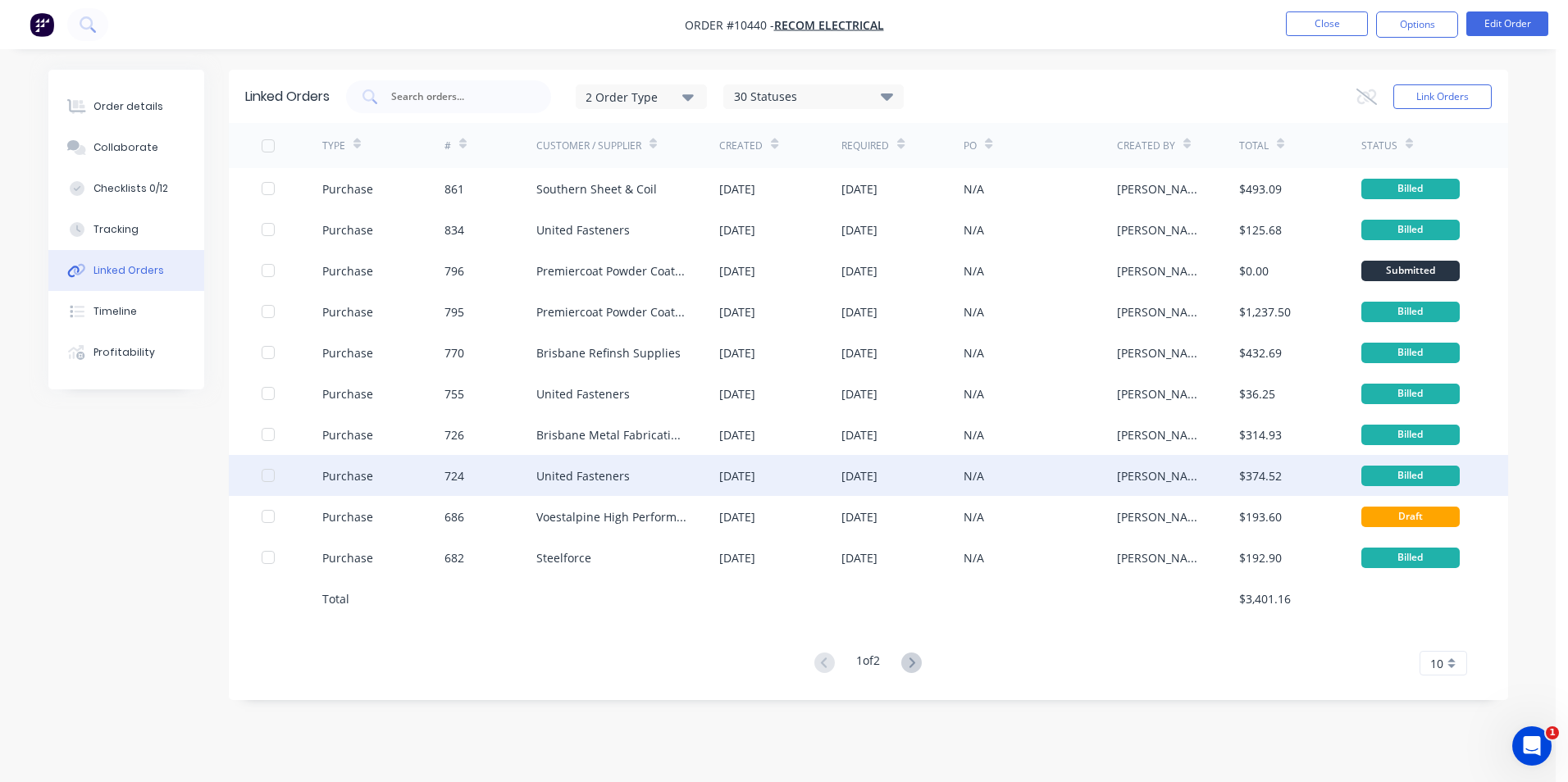
click at [665, 468] on div "United Fasteners" at bounding box center [627, 476] width 183 height 41
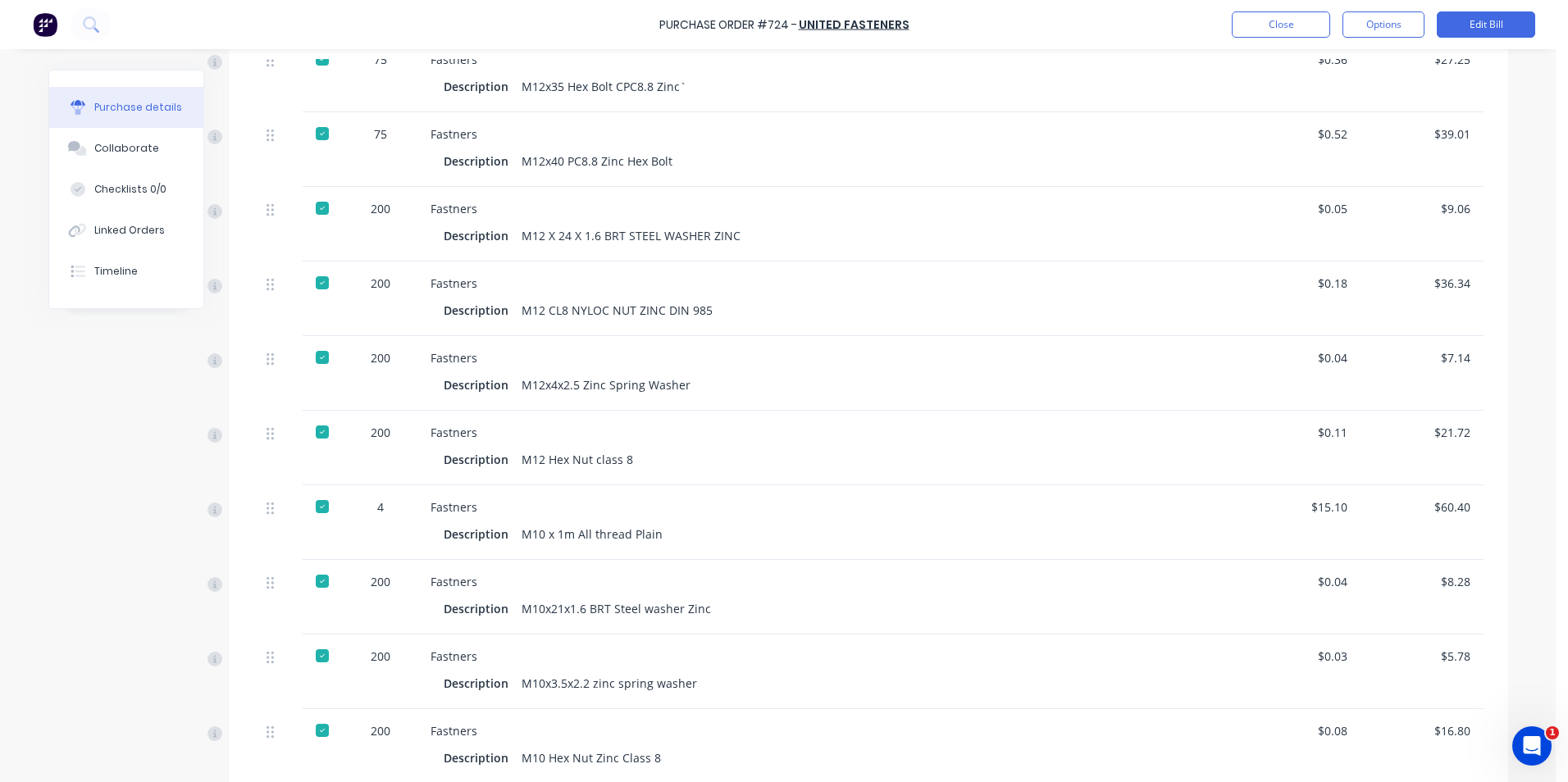
scroll to position [656, 0]
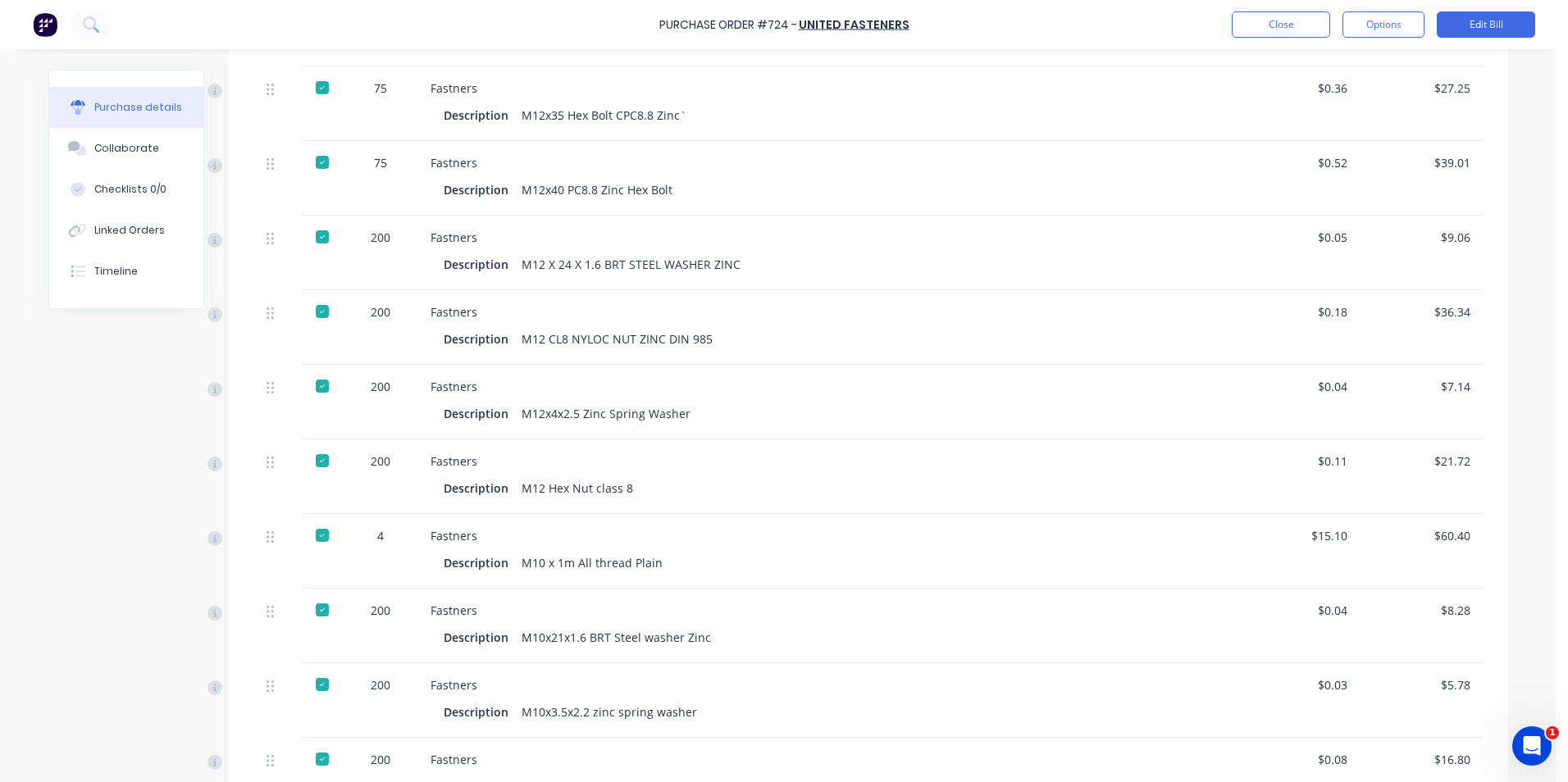
click at [107, 689] on div "Created by Sarah Created 09/07/25 Required 09/07/25 Status Billed Contact Bill …" at bounding box center [778, 222] width 1460 height 1616
click at [1260, 30] on button "Close" at bounding box center [1280, 25] width 98 height 27
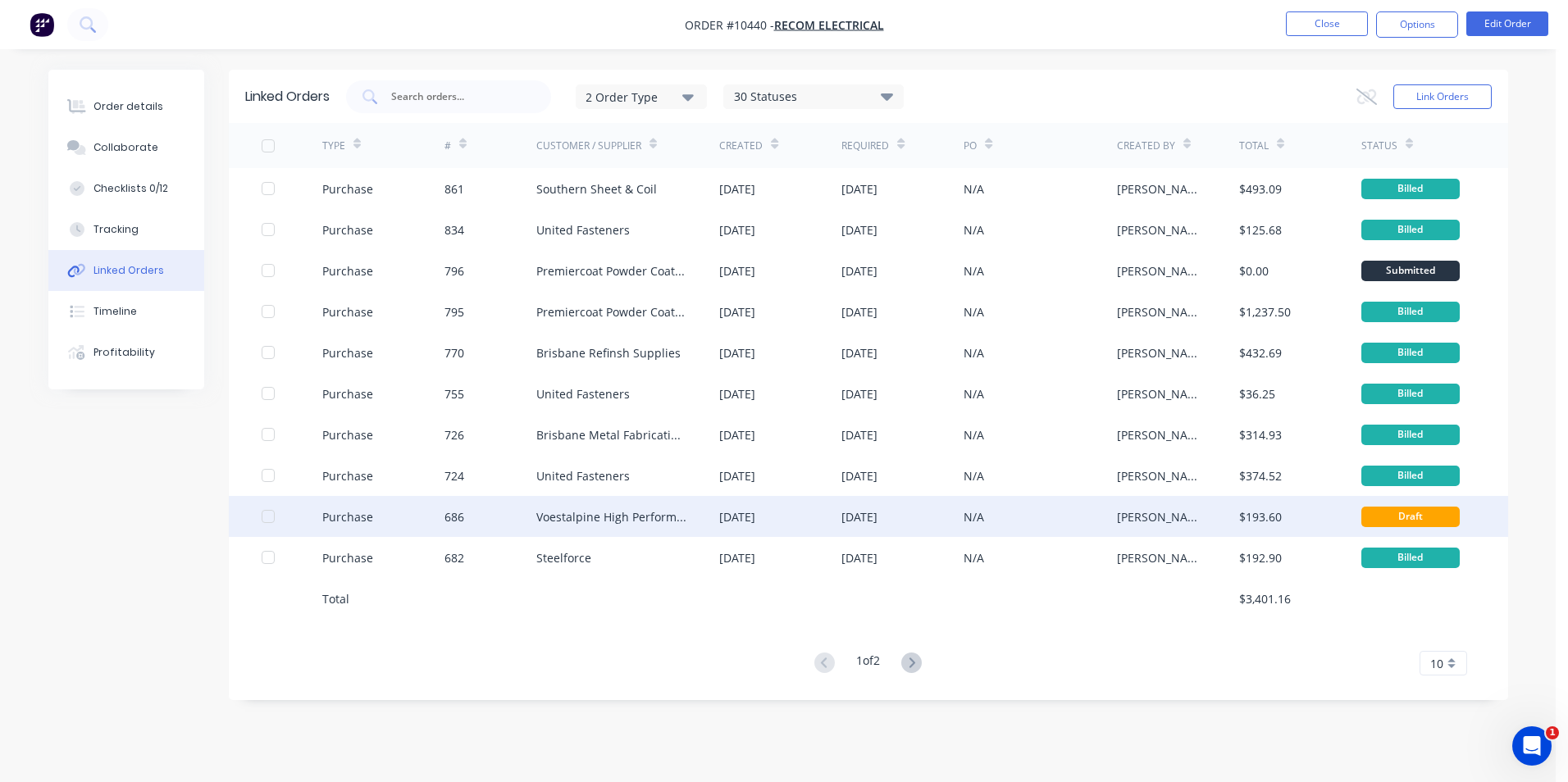
click at [582, 516] on div "Voestalpine High Performance Metals (Aust)" at bounding box center [611, 516] width 151 height 17
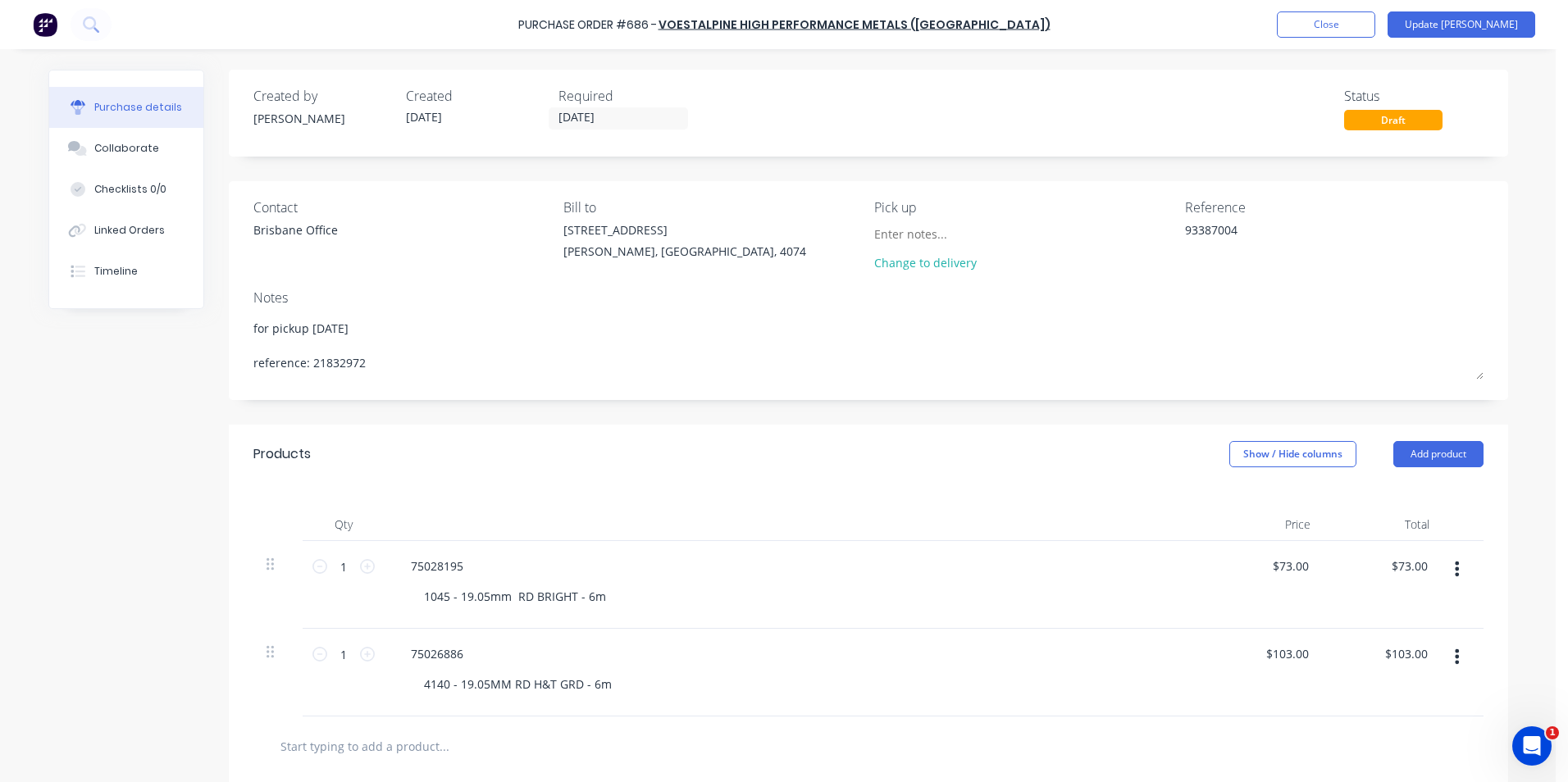
type textarea "x"
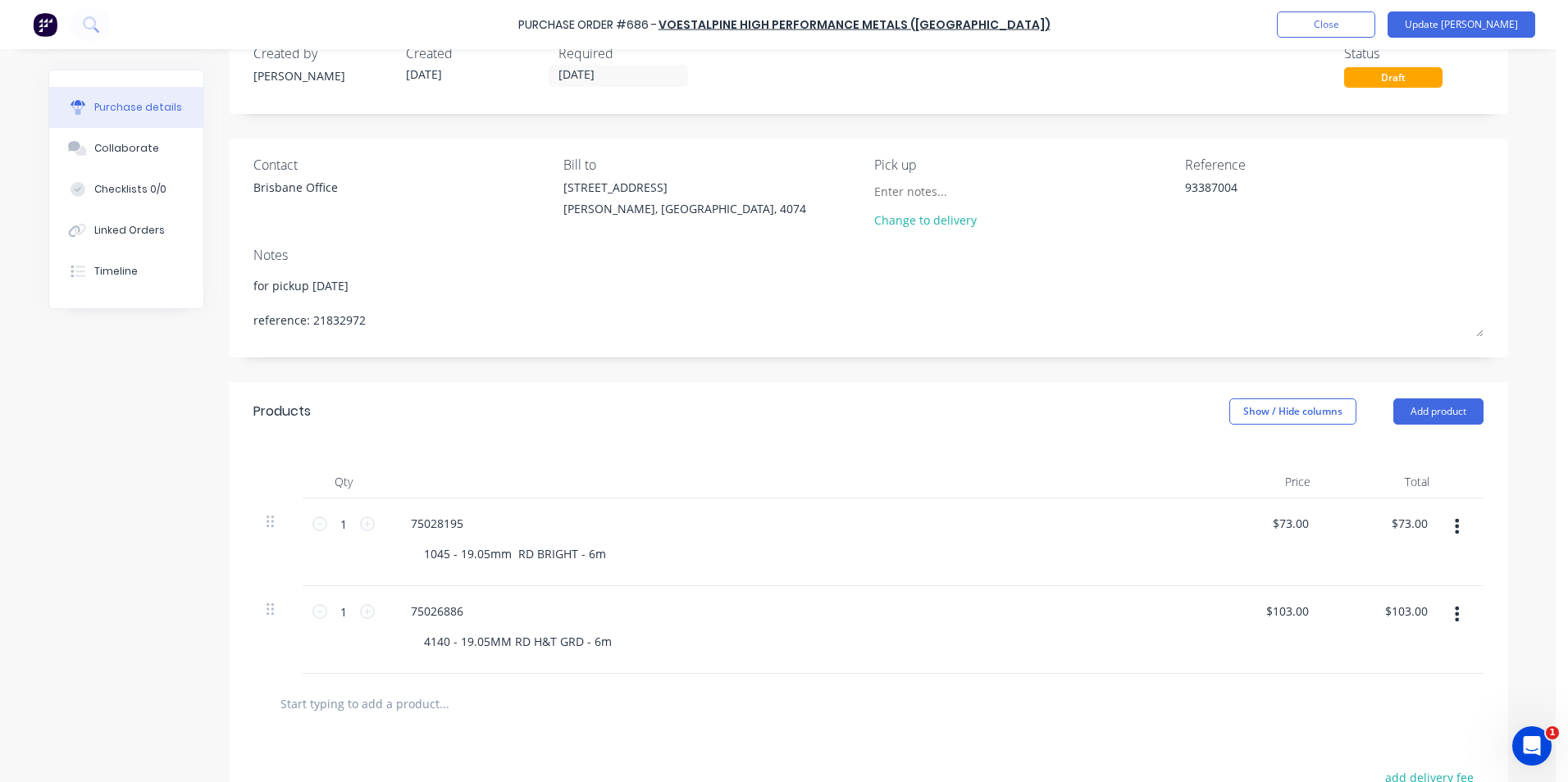
scroll to position [82, 0]
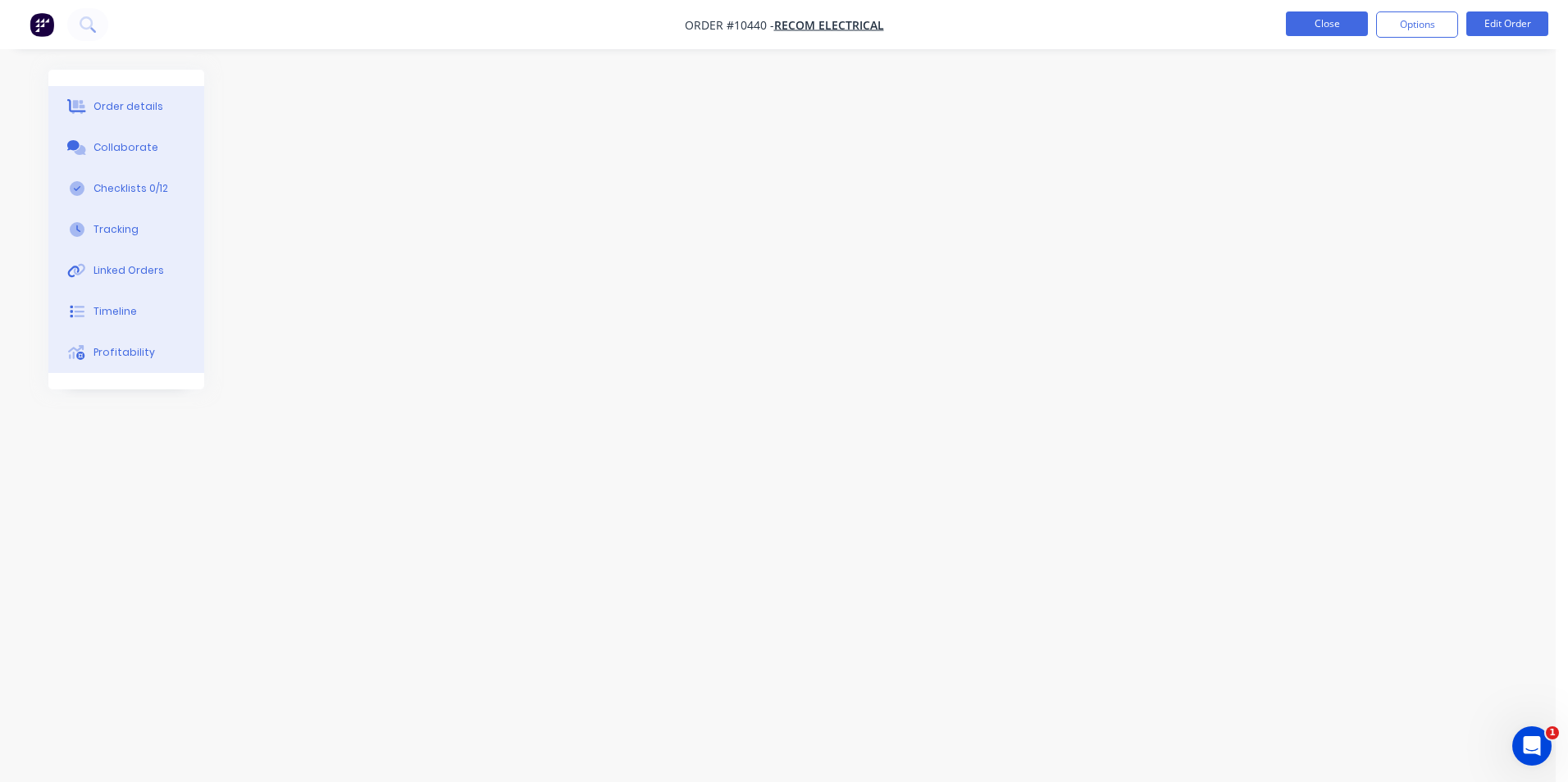
click at [1309, 27] on button "Close" at bounding box center [1326, 24] width 82 height 25
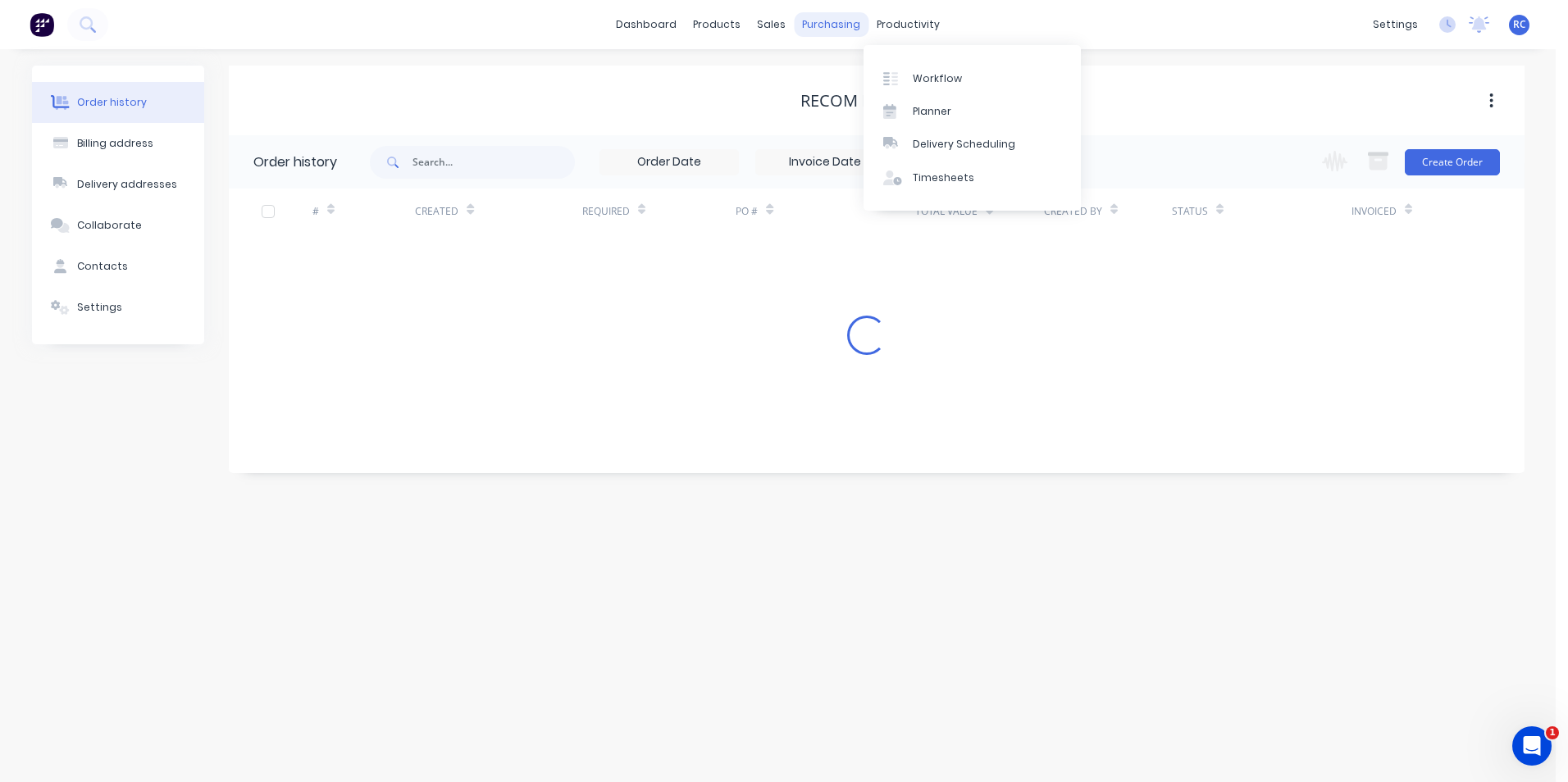
click at [869, 22] on div "productivity" at bounding box center [908, 24] width 80 height 25
click at [833, 20] on div "purchasing" at bounding box center [831, 24] width 75 height 25
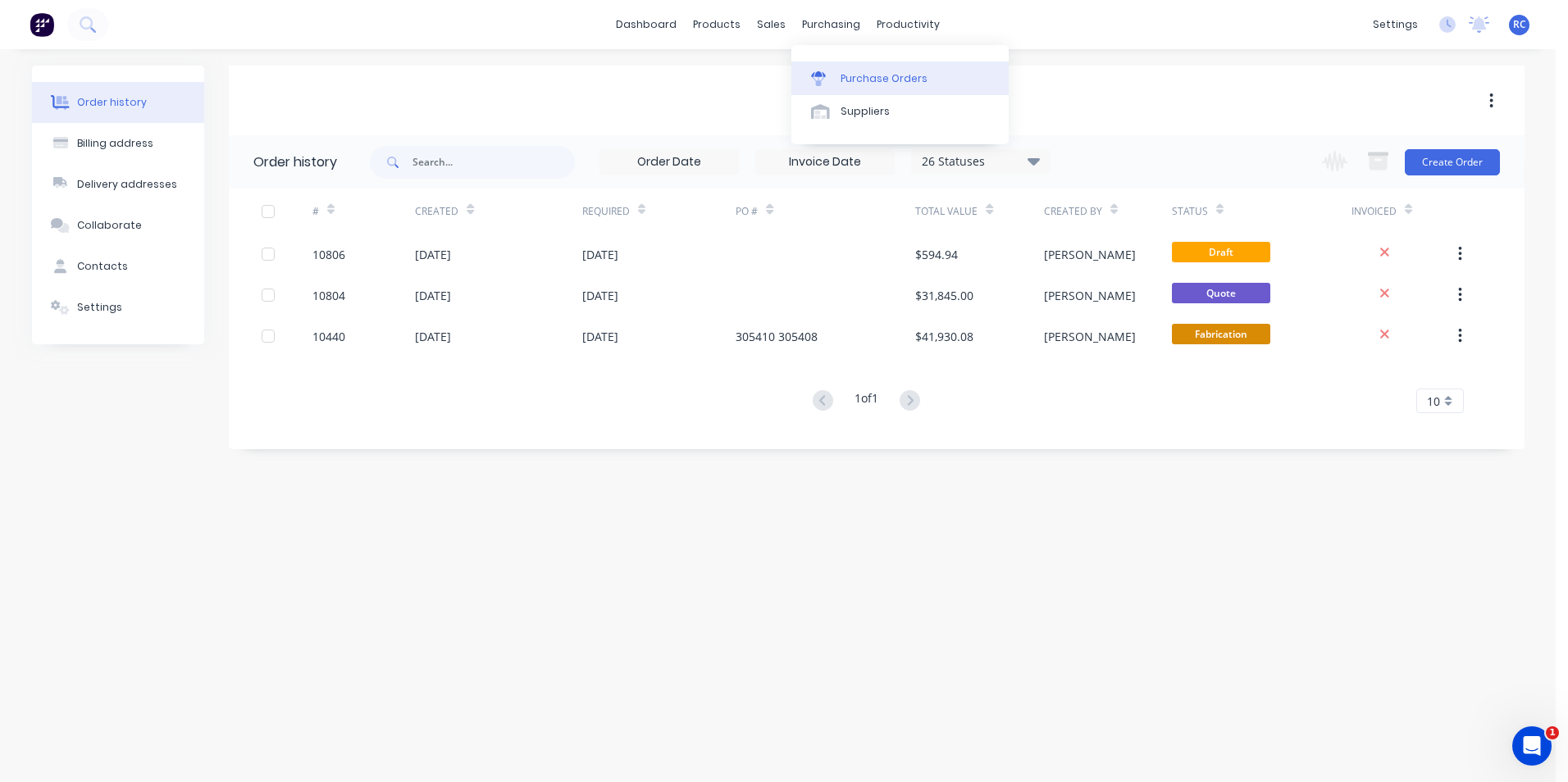
click at [859, 77] on div "Purchase Orders" at bounding box center [883, 78] width 87 height 15
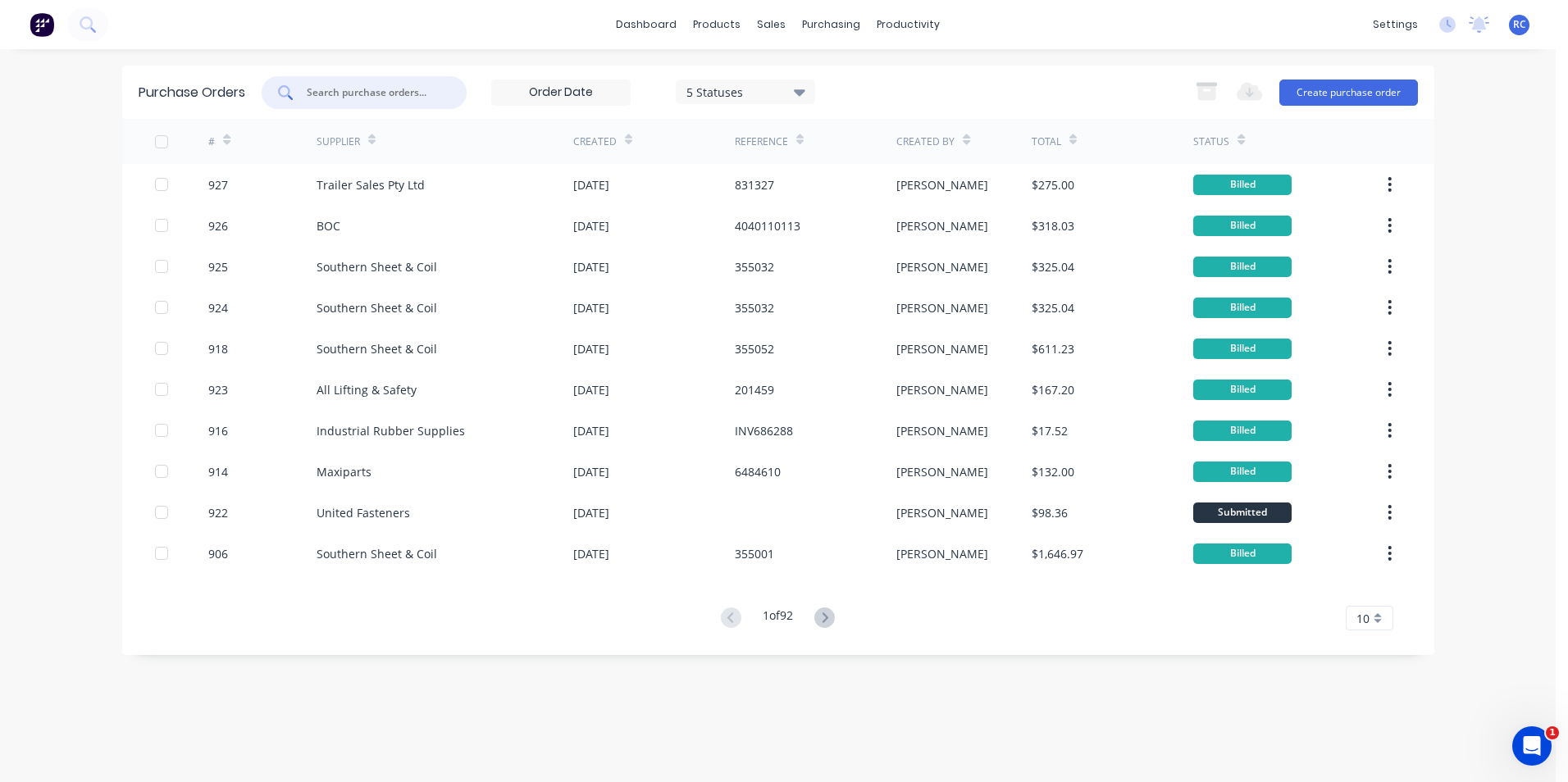
drag, startPoint x: 401, startPoint y: 88, endPoint x: 399, endPoint y: 63, distance: 25.1
click at [400, 88] on input "text" at bounding box center [373, 93] width 136 height 17
type input "voestalpine"
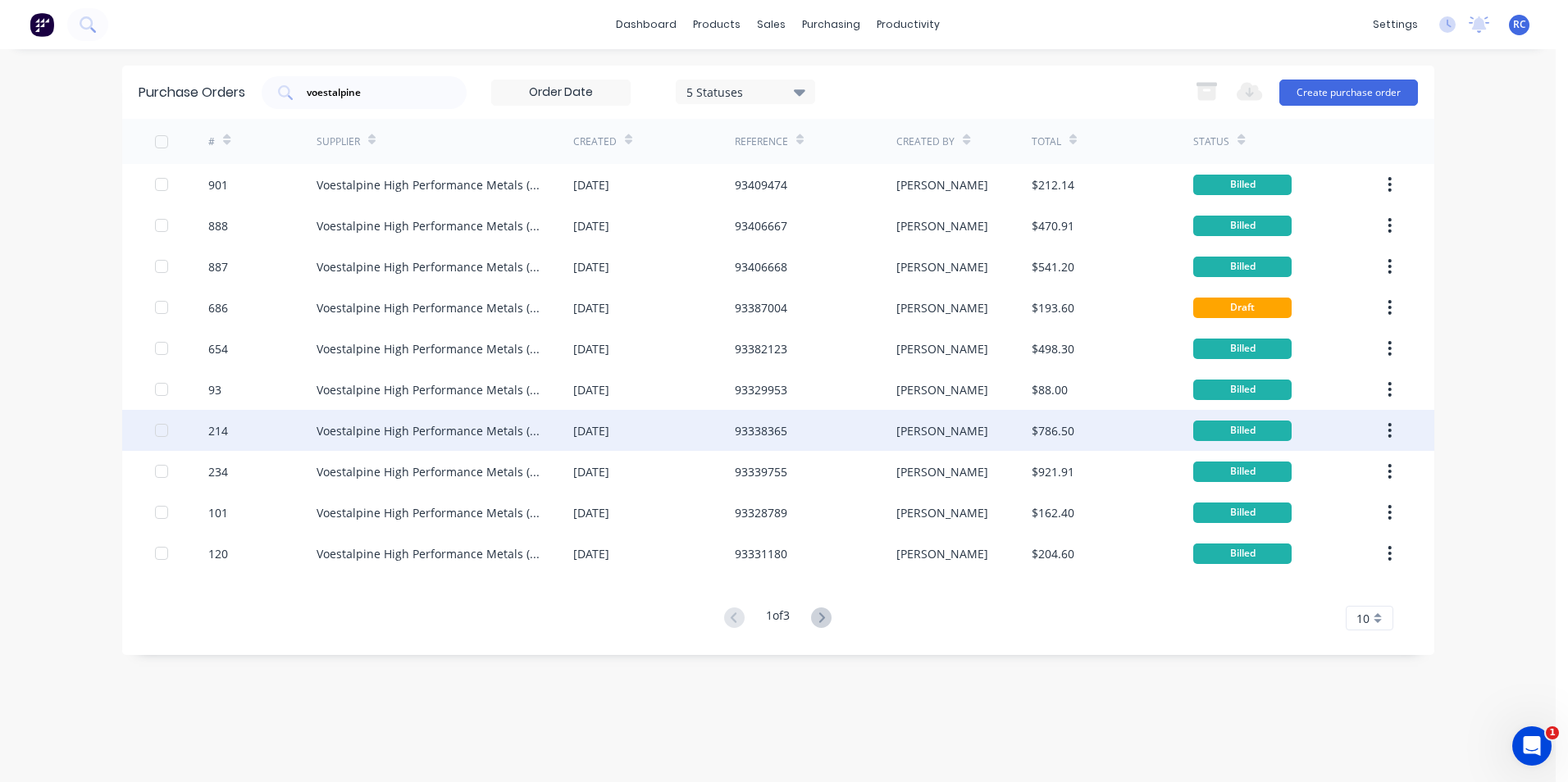
click at [551, 433] on div "Voestalpine High Performance Metals (Aust)" at bounding box center [444, 430] width 257 height 41
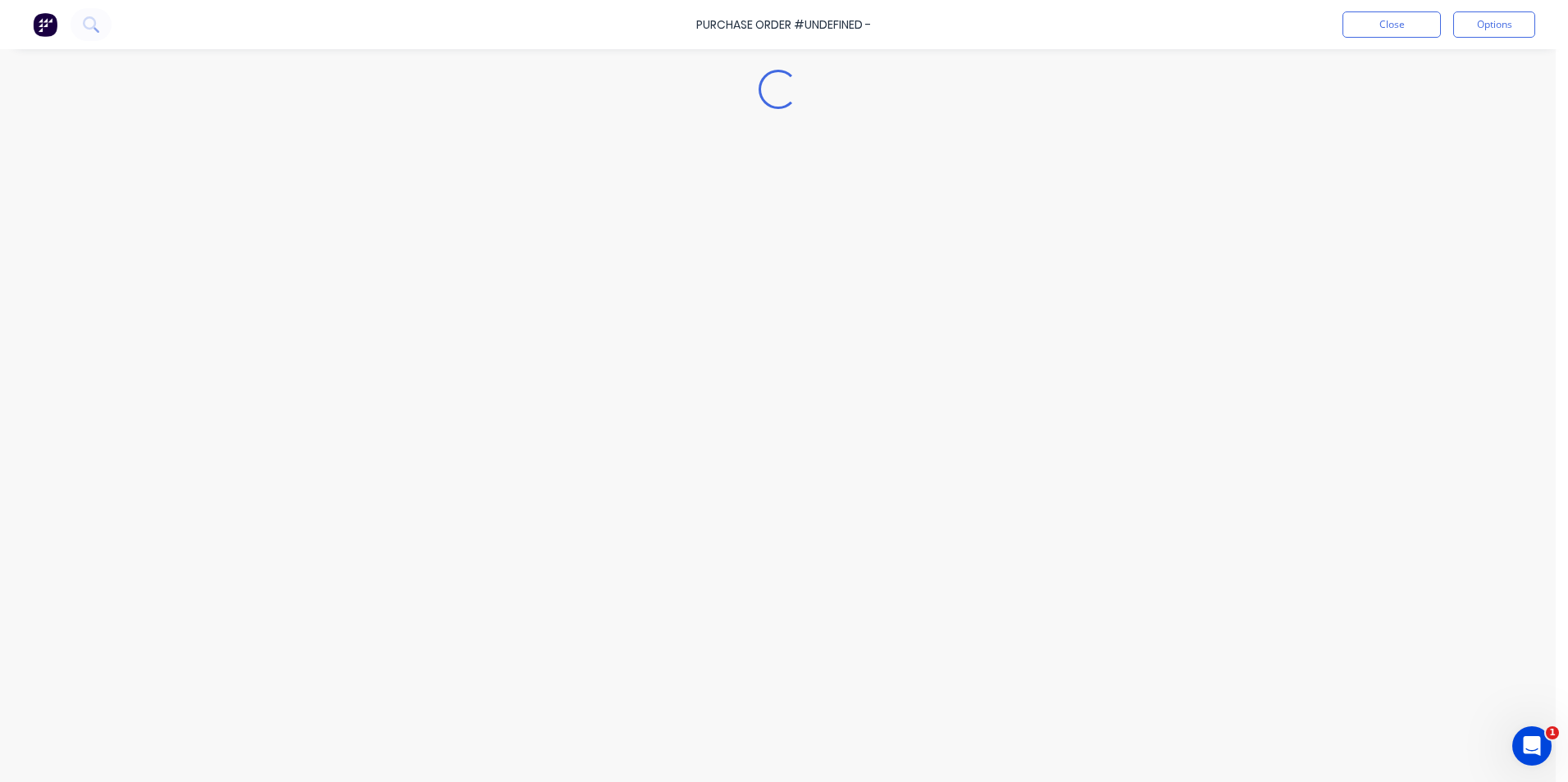
type textarea "x"
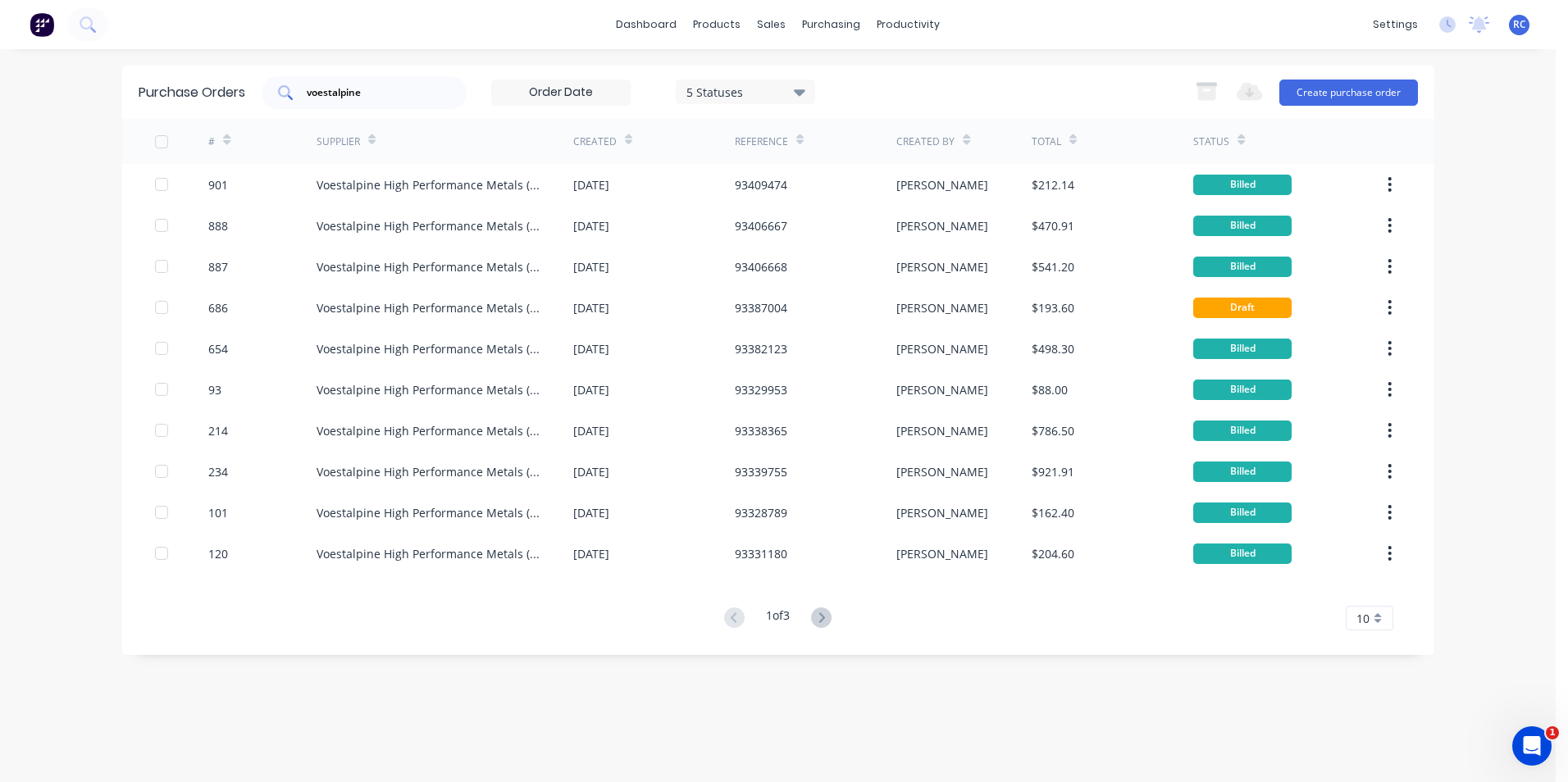
click at [395, 86] on input "voestalpine" at bounding box center [373, 93] width 136 height 17
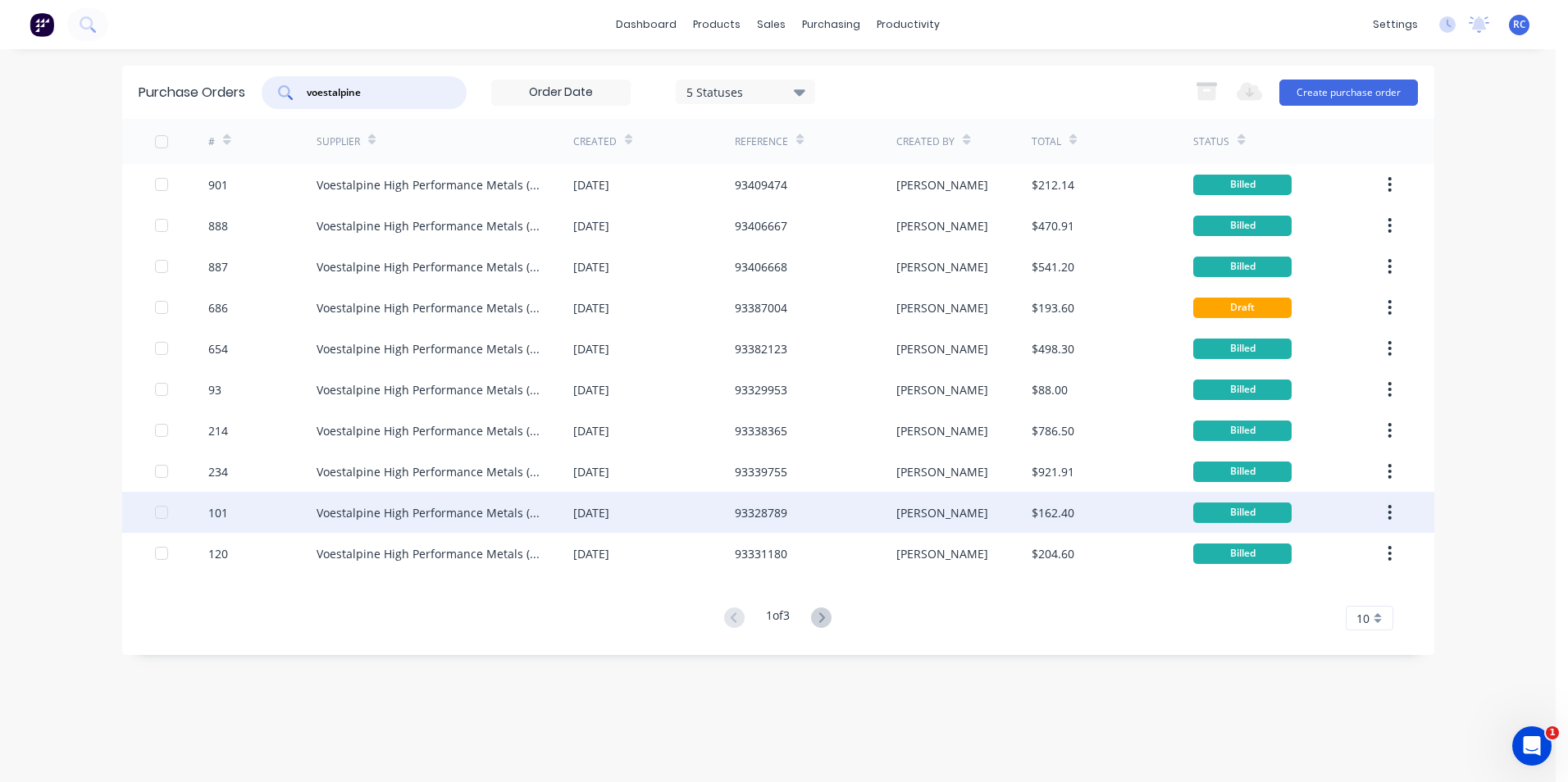
type input "voestalpine"
click at [1039, 525] on div "$162.40" at bounding box center [1112, 513] width 162 height 41
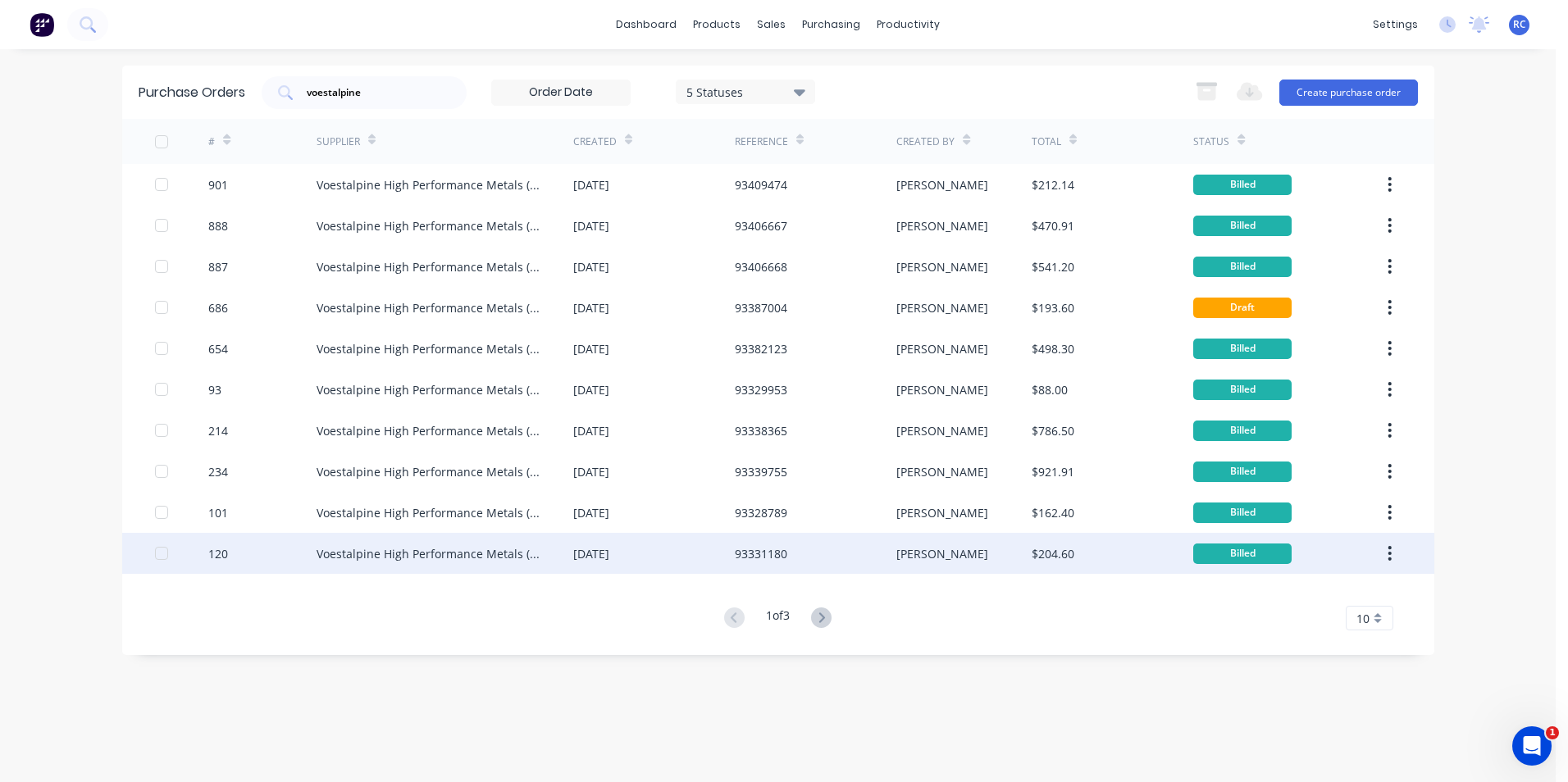
click at [414, 537] on div "Voestalpine High Performance Metals (Aust)" at bounding box center [444, 554] width 257 height 41
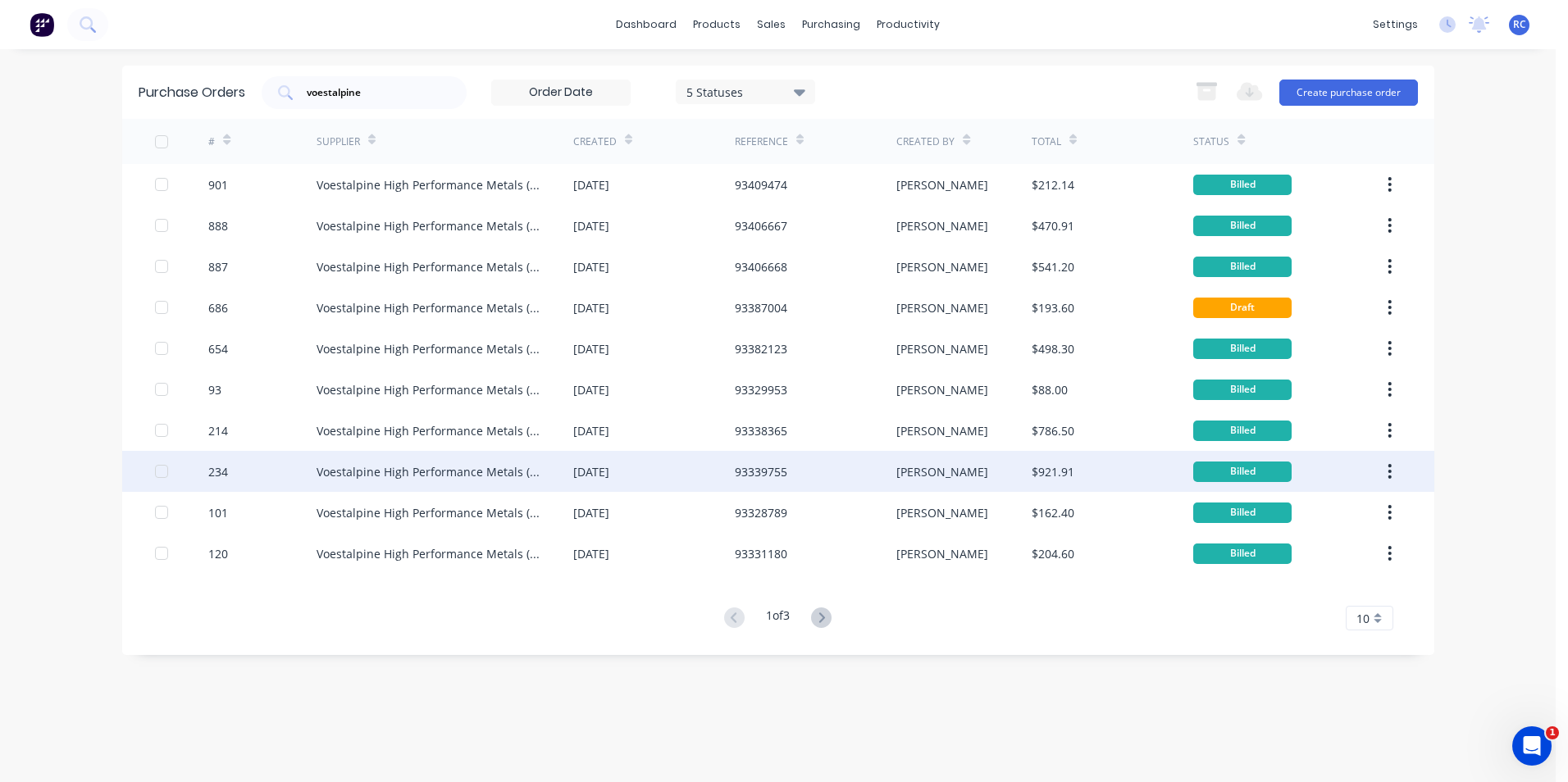
click at [836, 478] on div "93339755" at bounding box center [816, 472] width 162 height 41
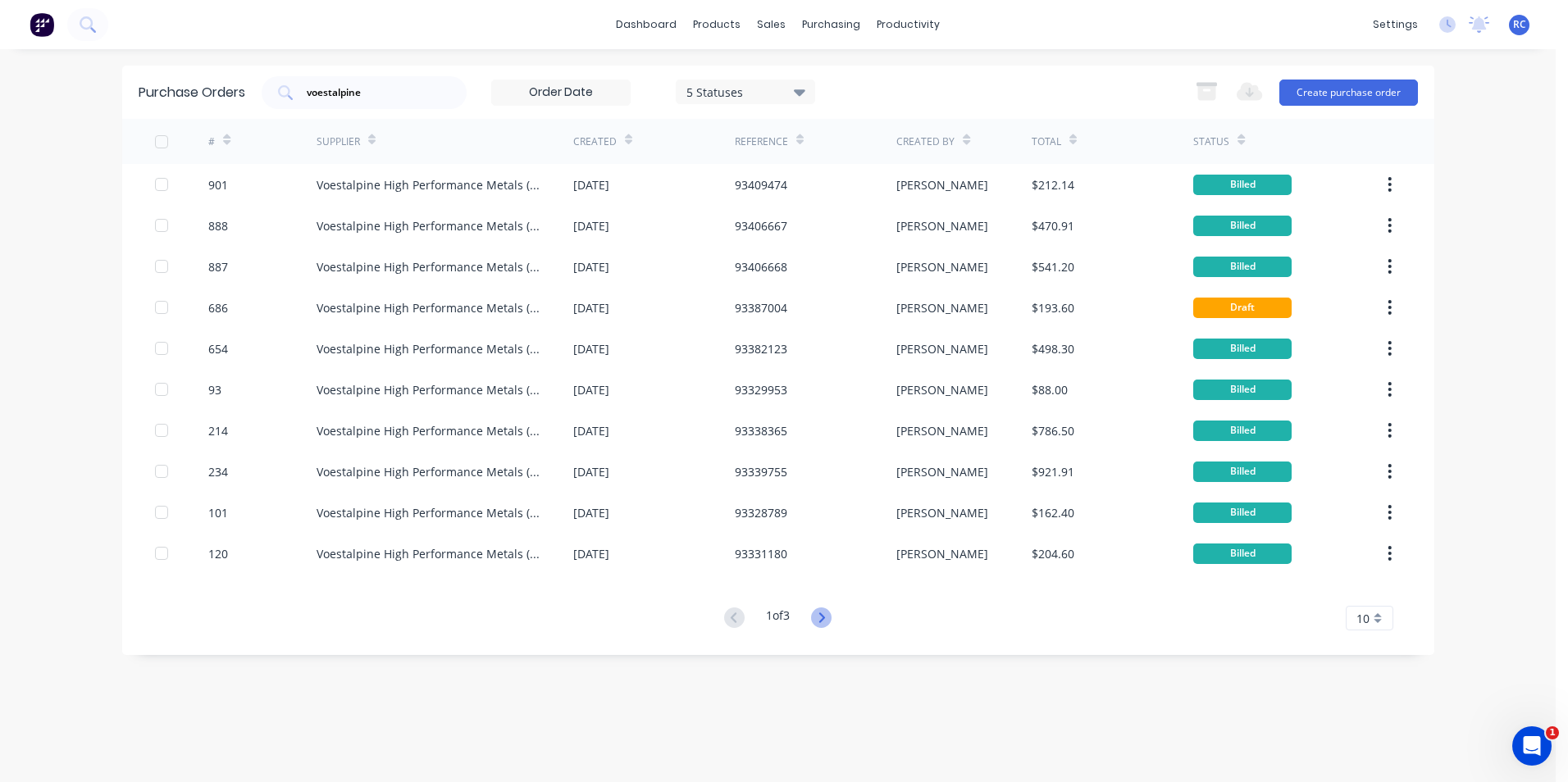
click at [825, 620] on g at bounding box center [820, 618] width 21 height 21
click at [825, 620] on icon at bounding box center [822, 618] width 6 height 10
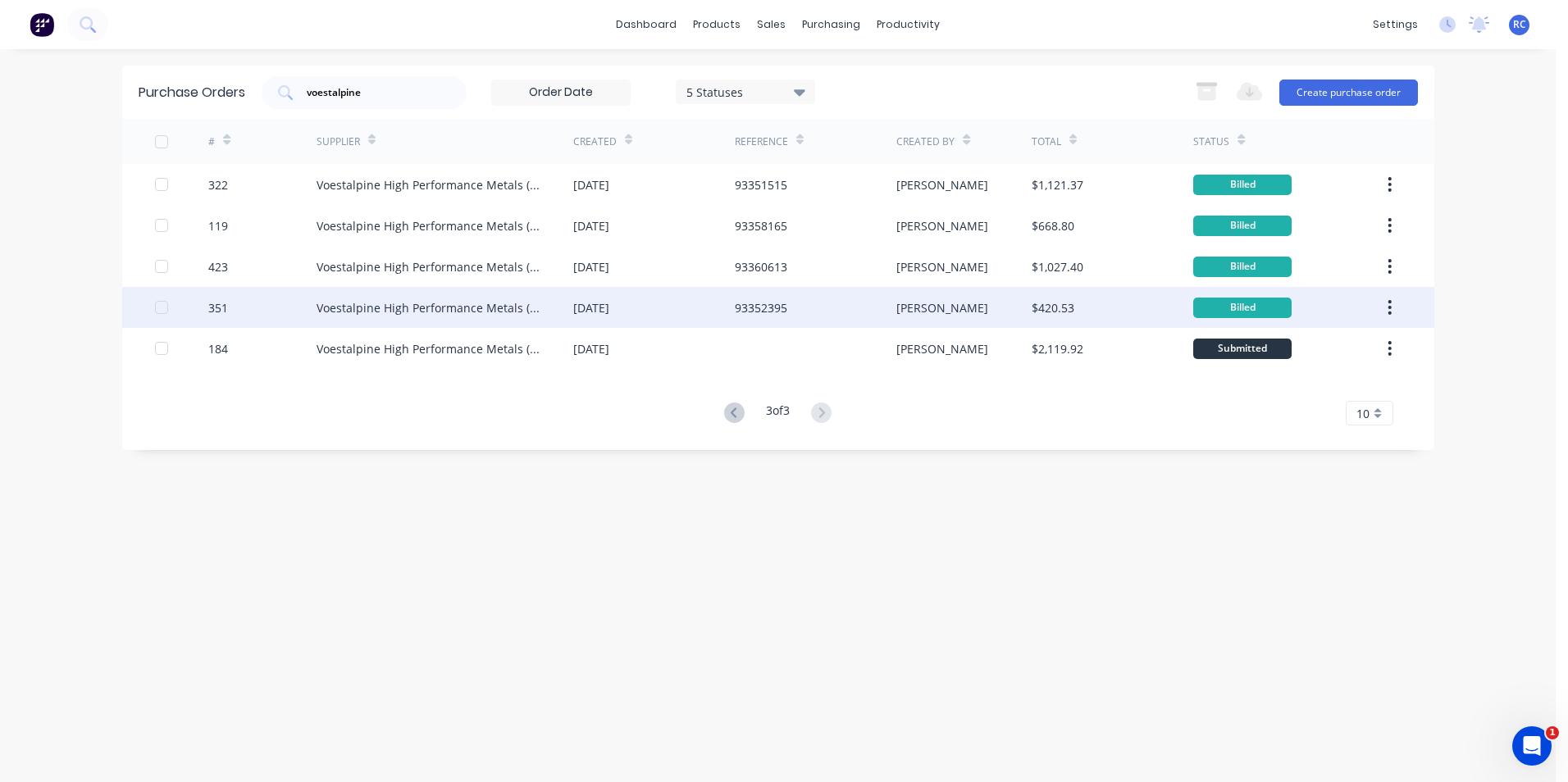
click at [617, 298] on div "20 Mar 2025" at bounding box center [654, 307] width 162 height 41
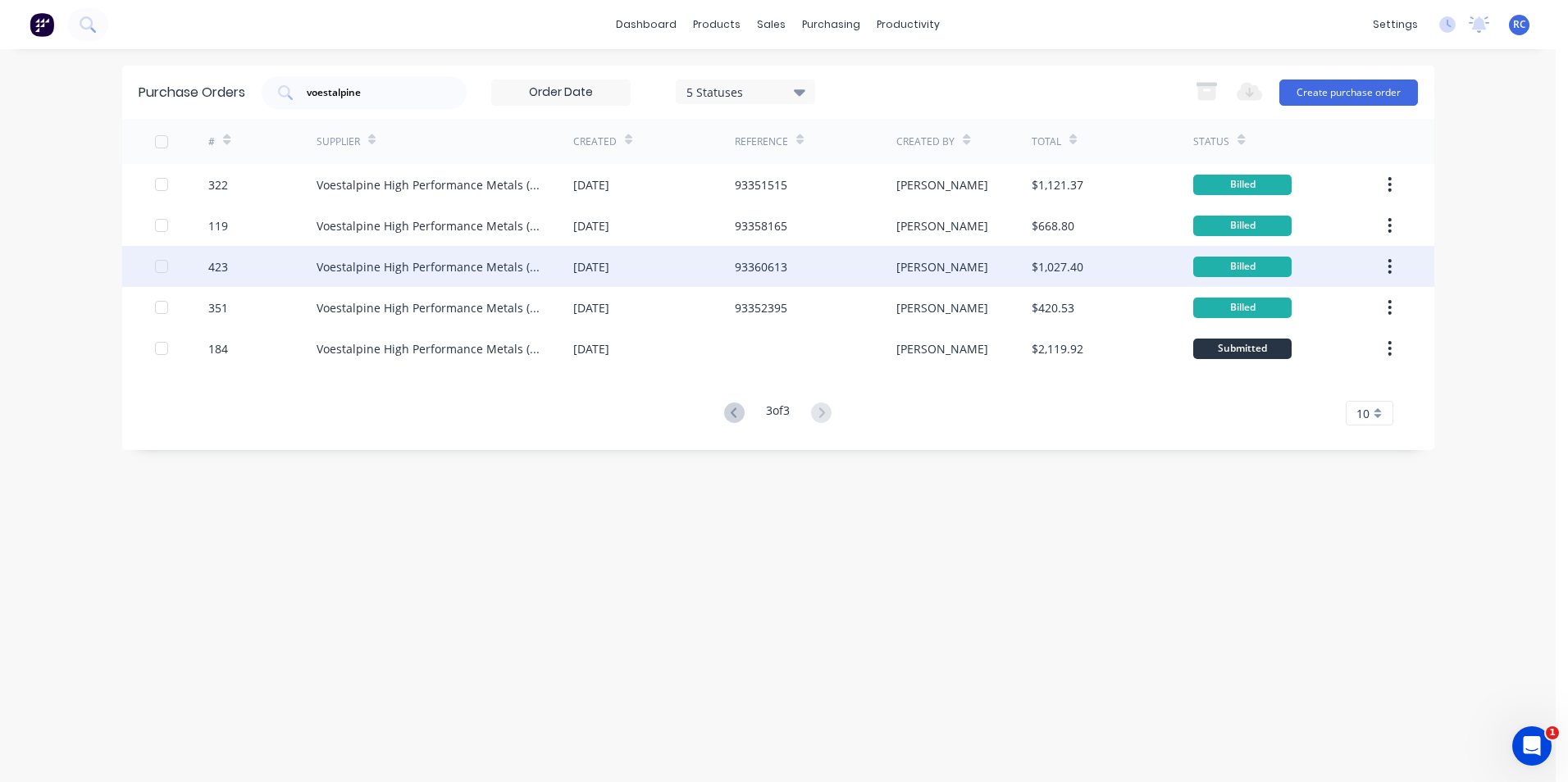
click at [382, 275] on div "Voestalpine High Performance Metals (Aust)" at bounding box center [444, 267] width 257 height 41
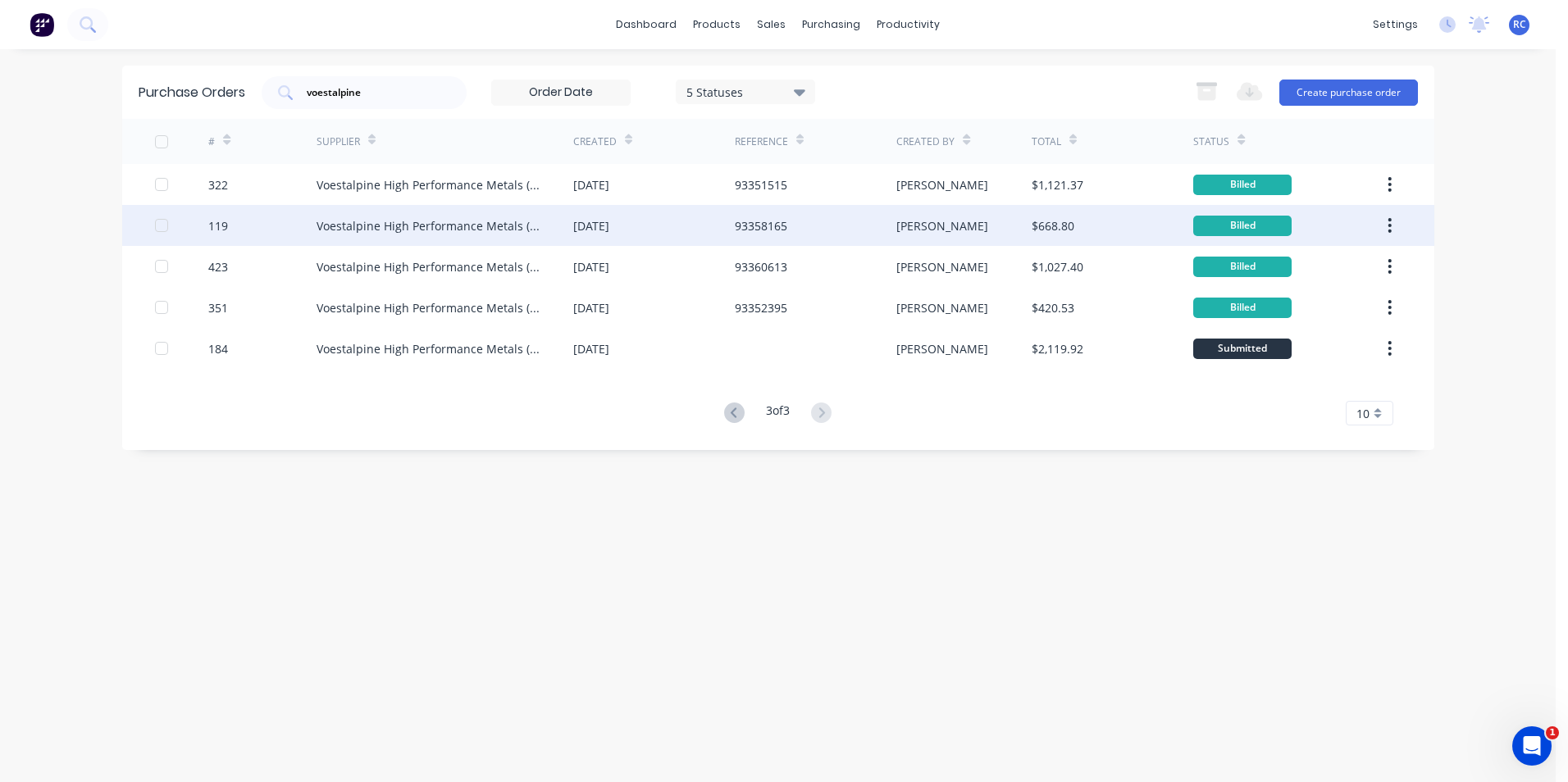
click at [533, 230] on div "Voestalpine High Performance Metals (Aust)" at bounding box center [427, 226] width 224 height 17
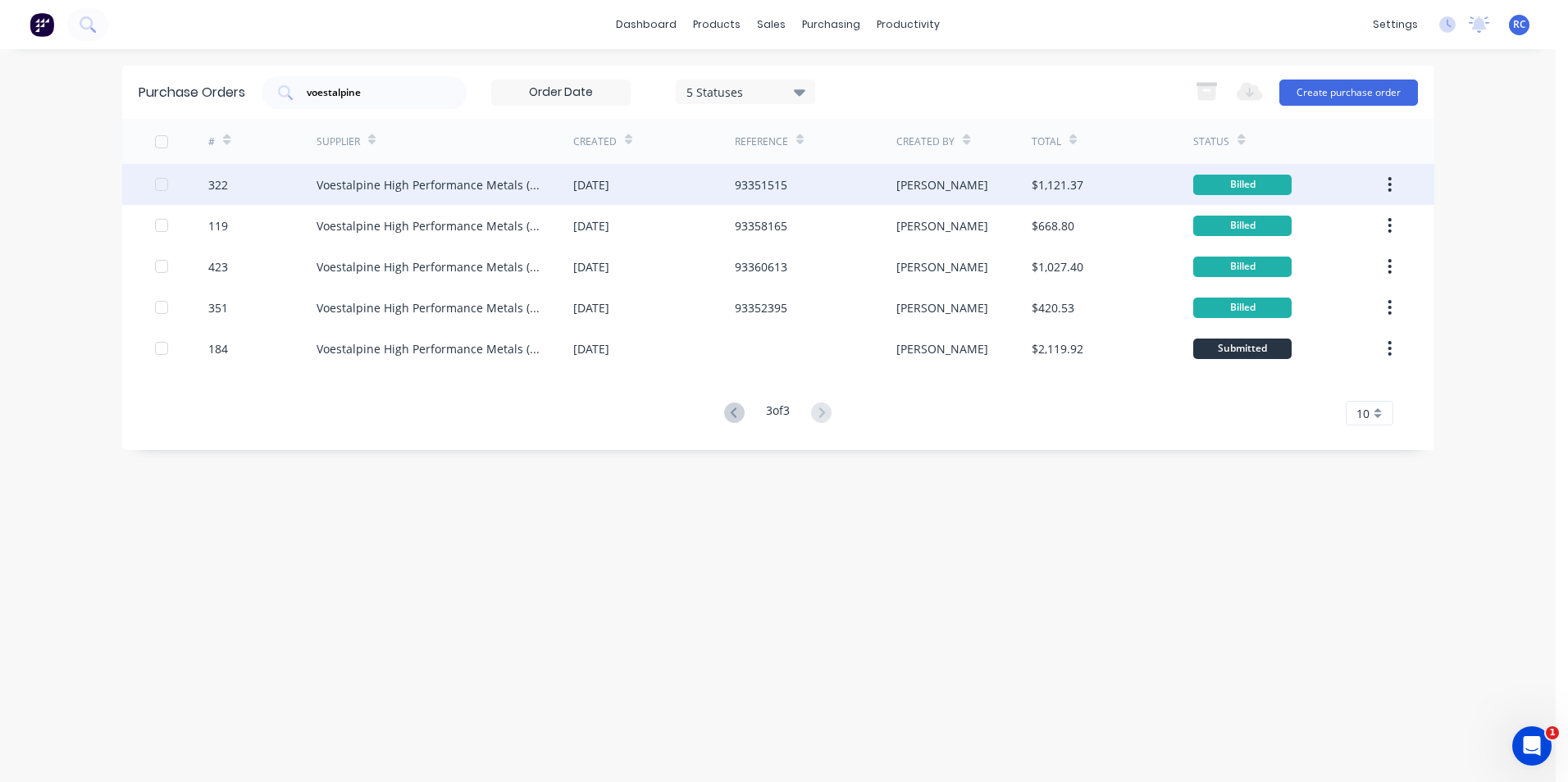
click at [521, 169] on div "Voestalpine High Performance Metals (Aust)" at bounding box center [444, 185] width 257 height 41
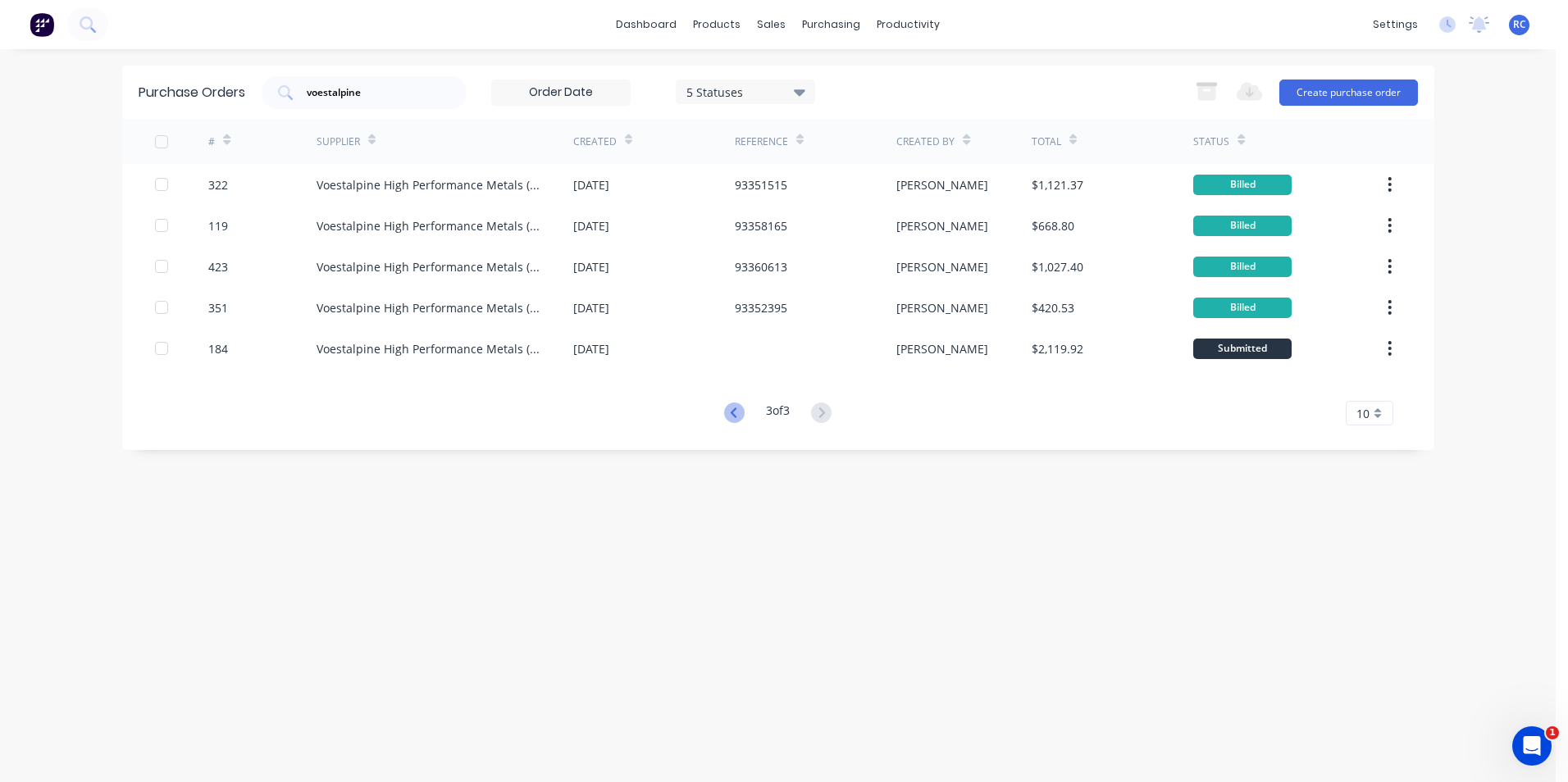
click at [736, 415] on icon at bounding box center [734, 413] width 21 height 21
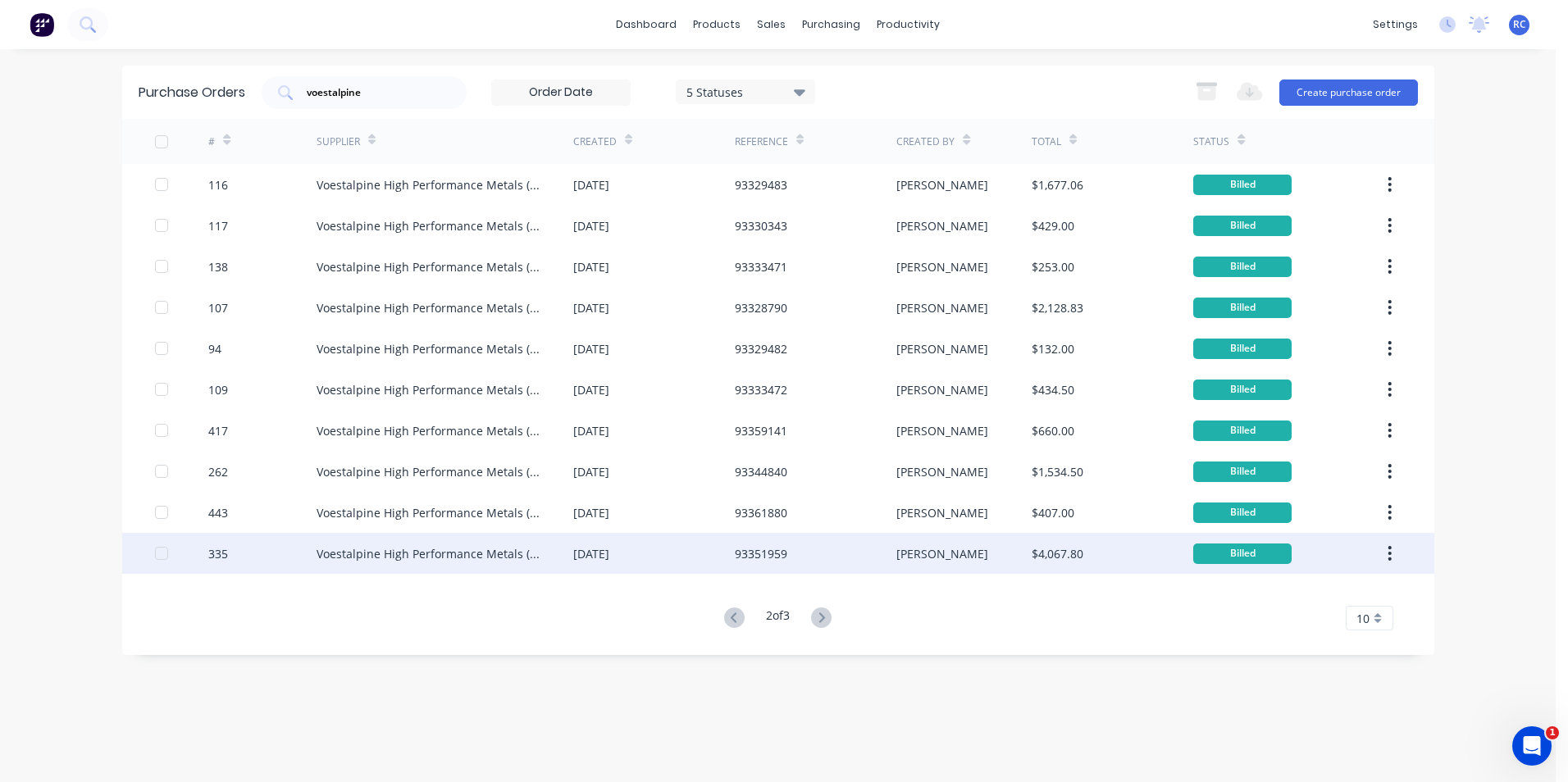
click at [668, 540] on div "18 Mar 2025" at bounding box center [654, 554] width 162 height 41
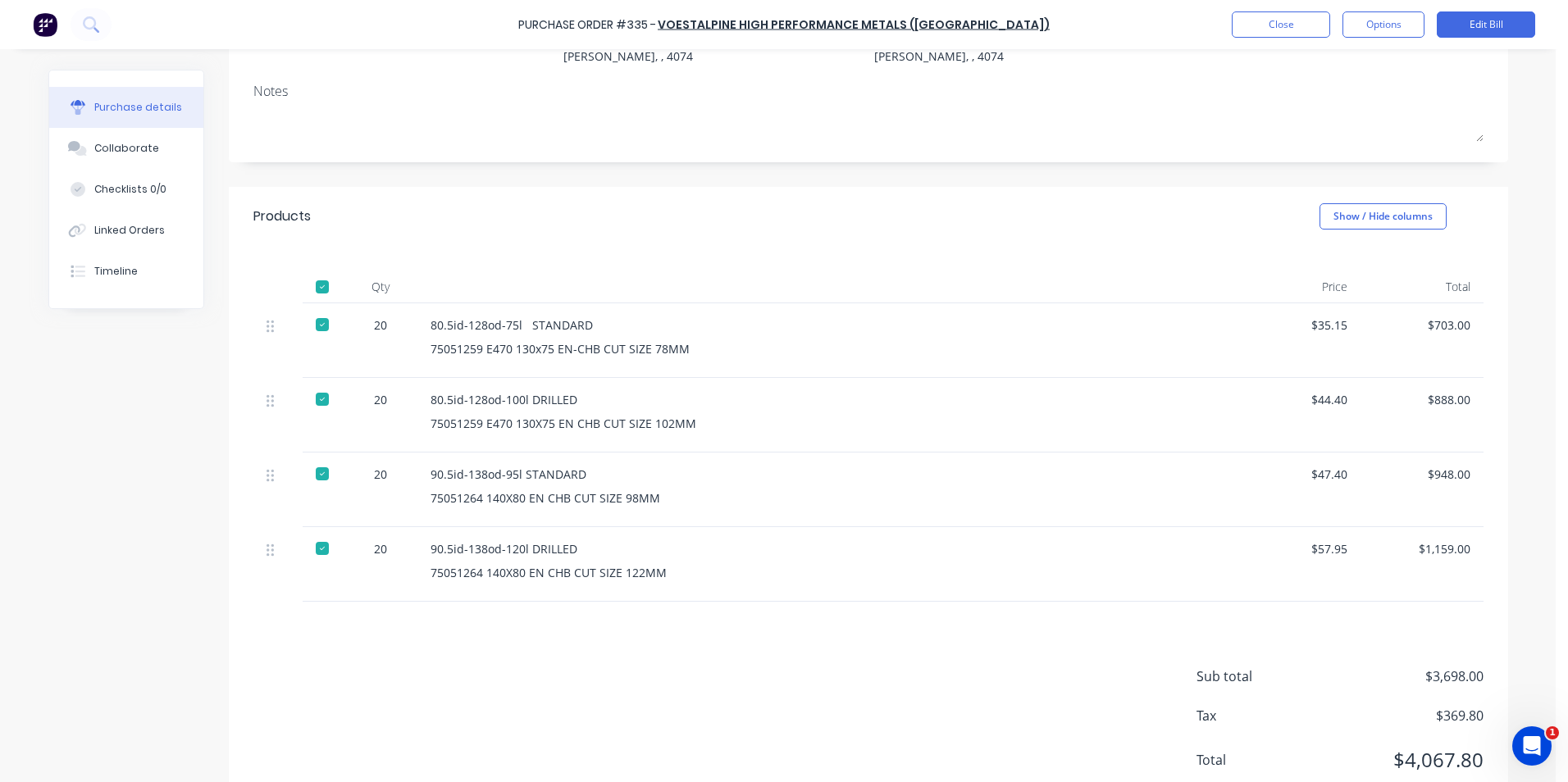
scroll to position [166, 0]
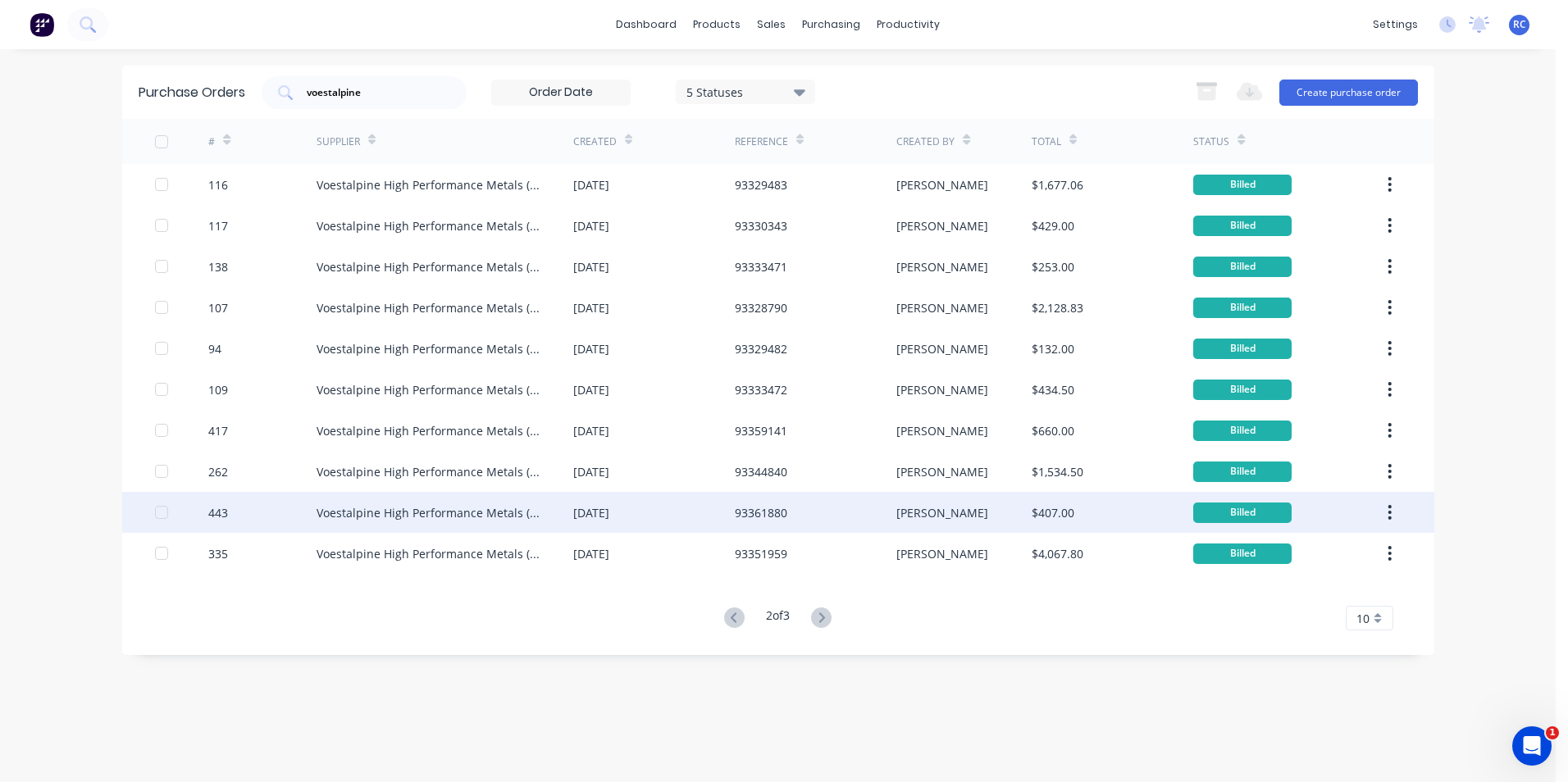
click at [385, 499] on div "Voestalpine High Performance Metals (Aust)" at bounding box center [444, 513] width 257 height 41
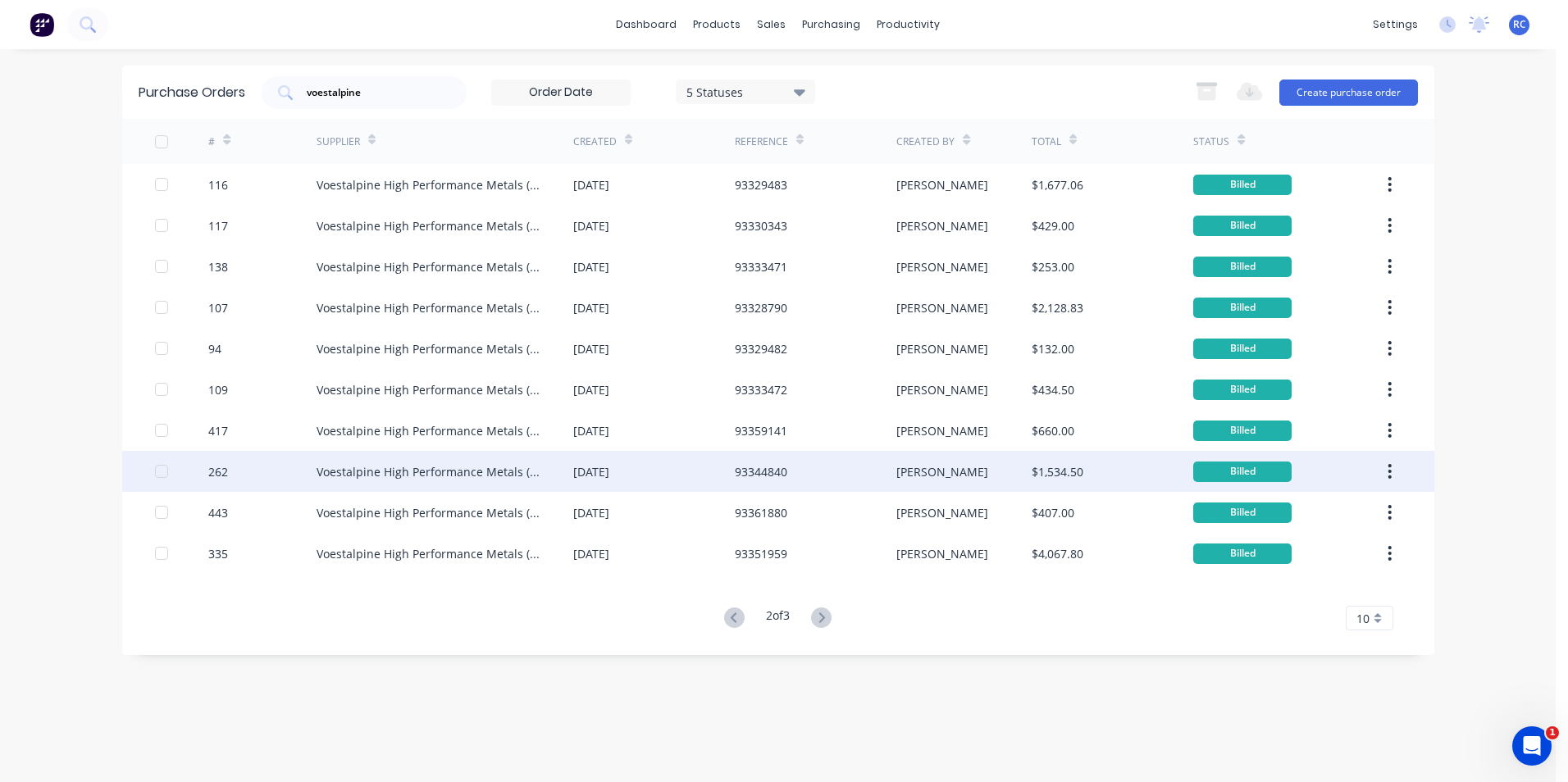
click at [420, 466] on div "Voestalpine High Performance Metals (Aust)" at bounding box center [427, 471] width 224 height 17
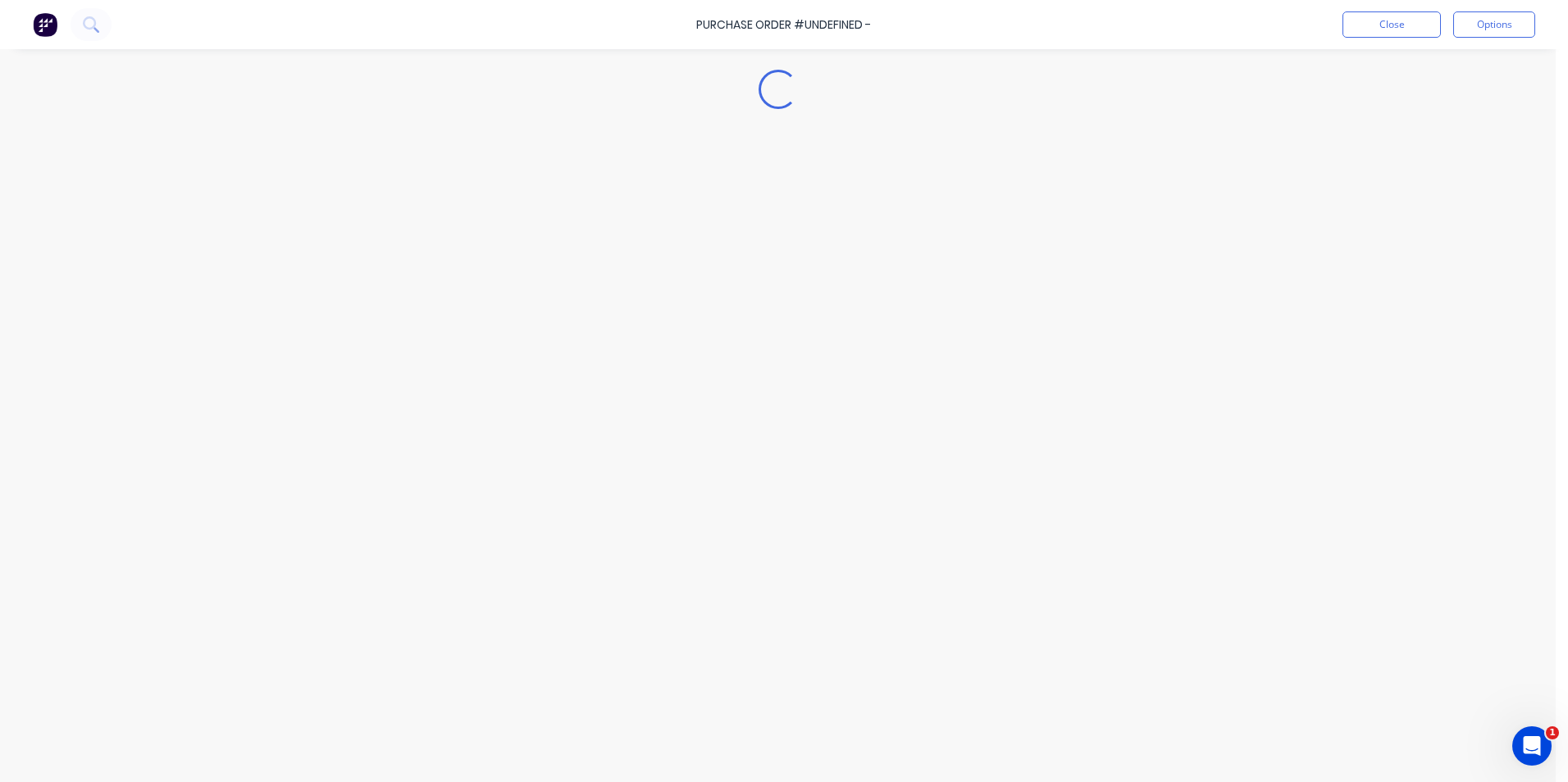
type textarea "x"
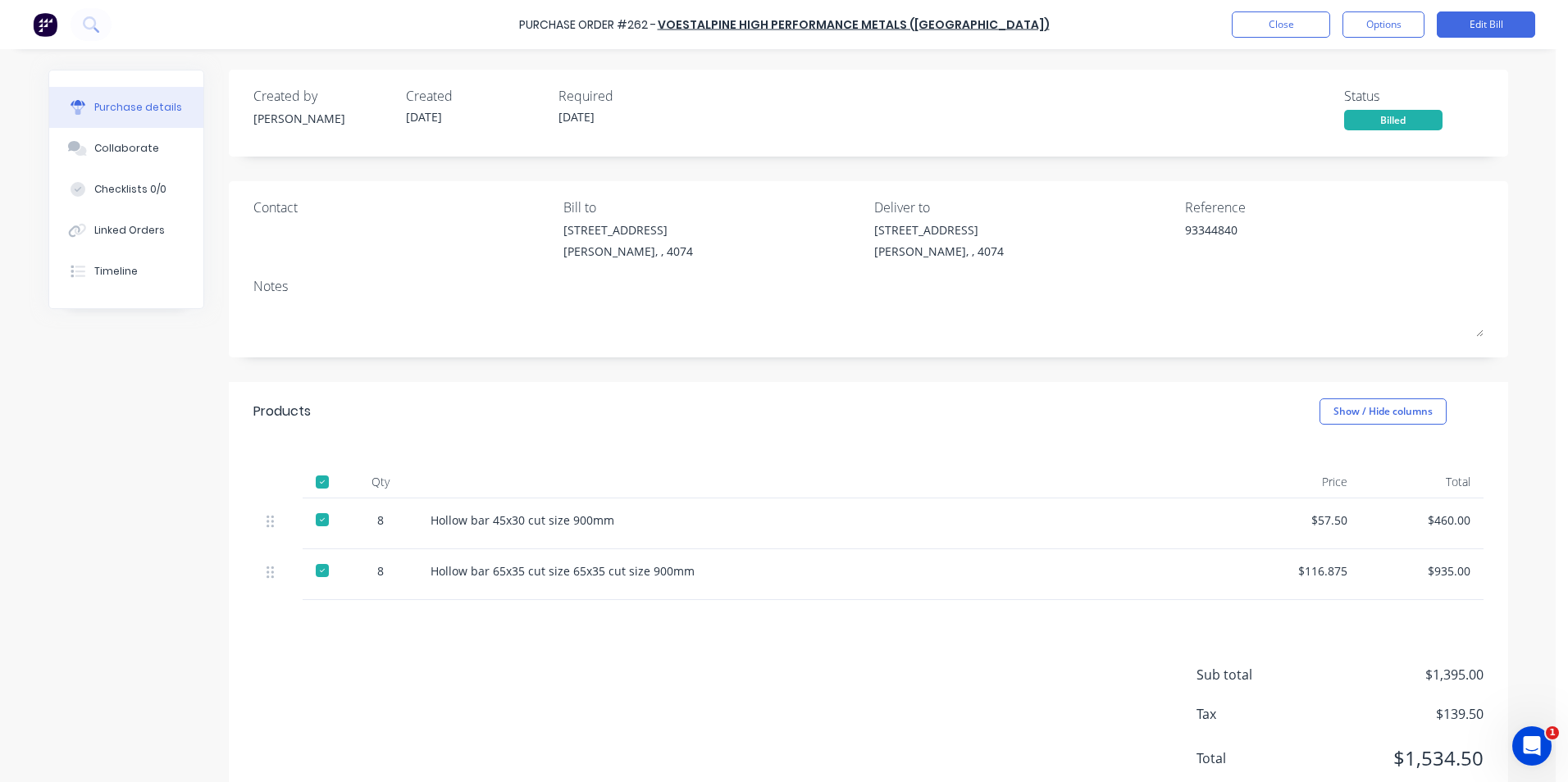
drag, startPoint x: 420, startPoint y: 466, endPoint x: 480, endPoint y: 442, distance: 64.6
click at [478, 442] on div "Qty Price Total 8 Hollow bar 45x30 cut size 900mm $57.50 $460.00 8 Hollow bar 6…" at bounding box center [868, 521] width 1279 height 160
click at [1272, 27] on button "Close" at bounding box center [1280, 25] width 98 height 27
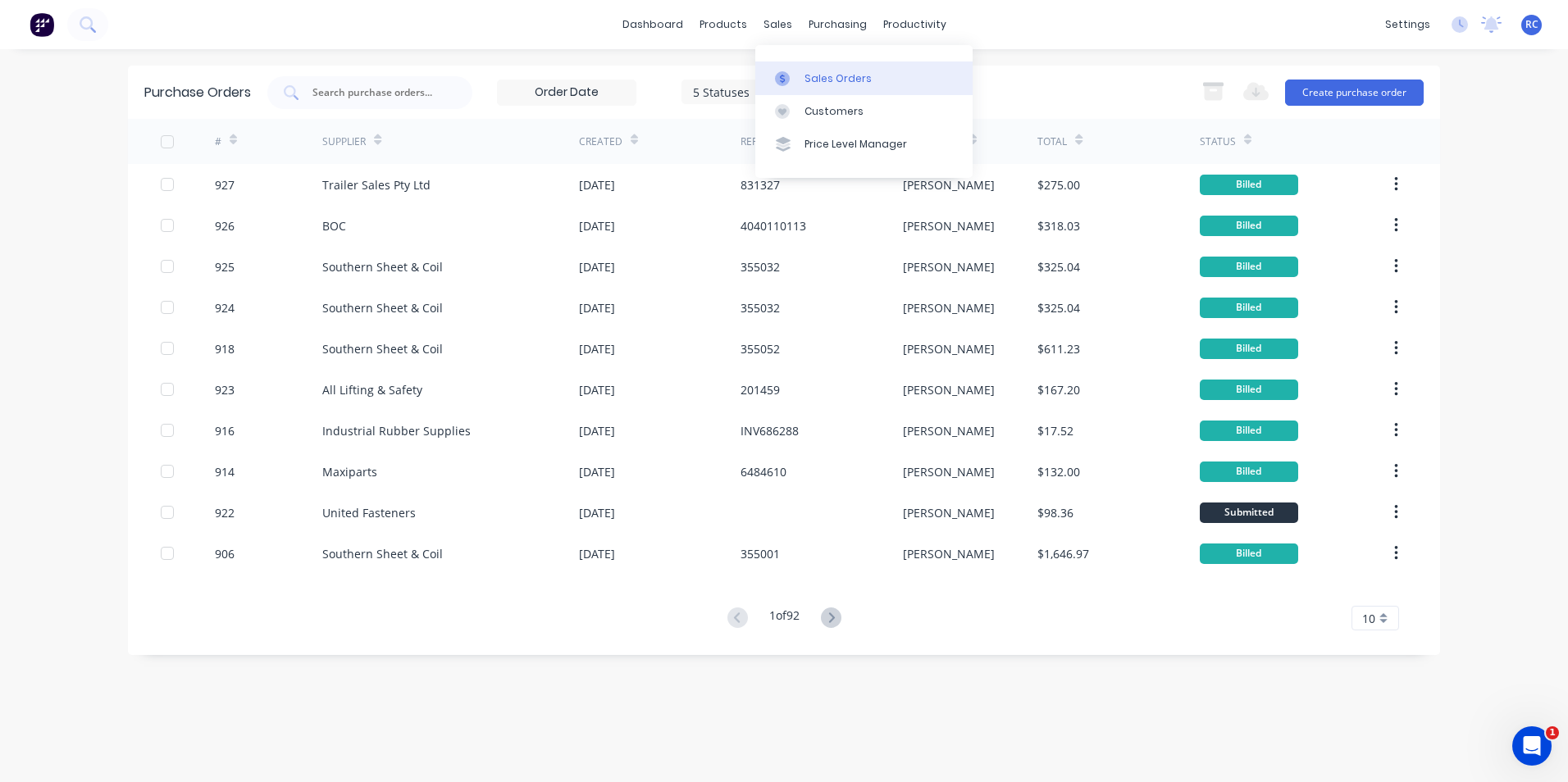
click at [826, 81] on div "Sales Orders" at bounding box center [838, 78] width 67 height 15
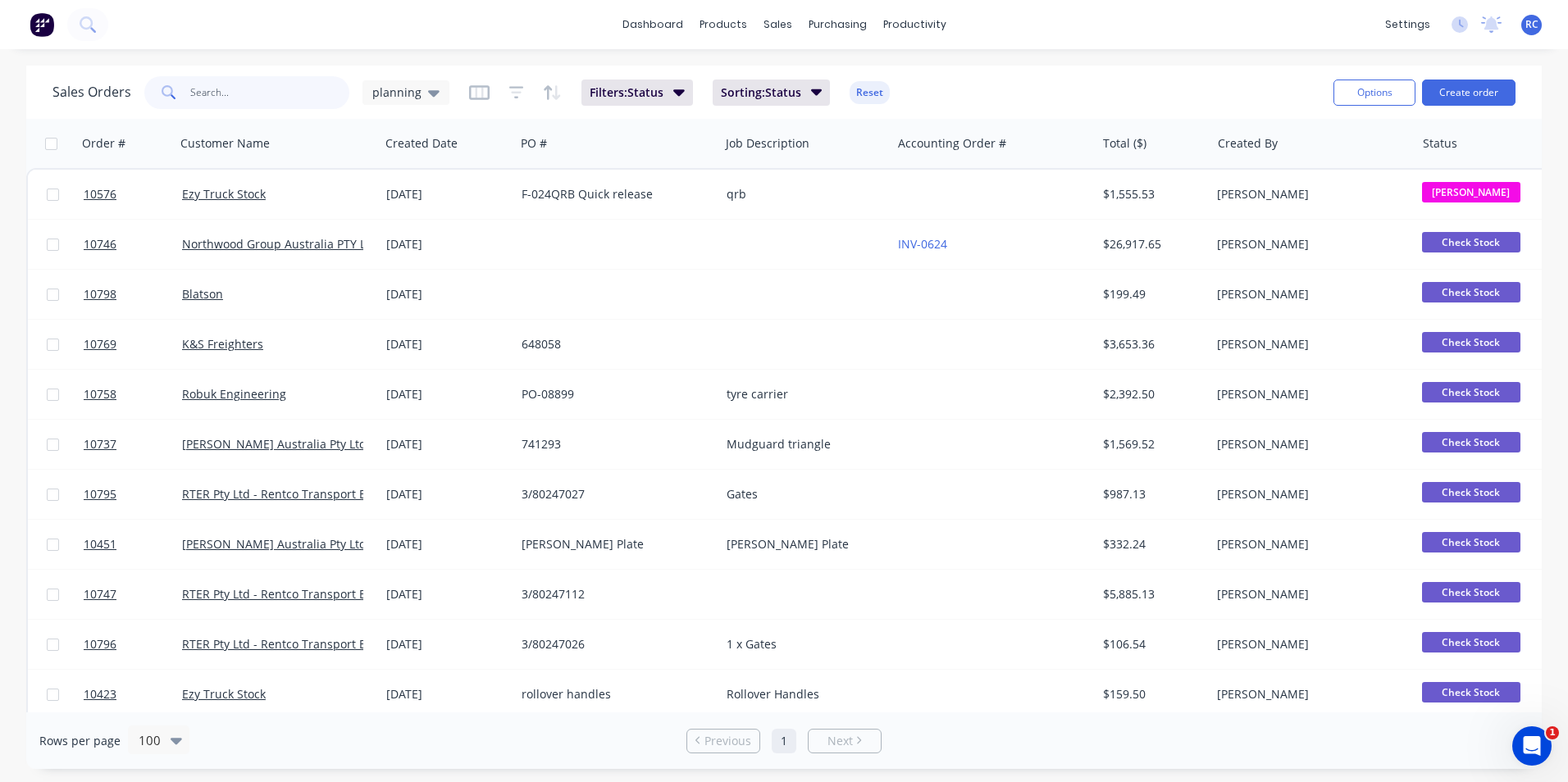
click at [221, 88] on input "text" at bounding box center [270, 92] width 160 height 33
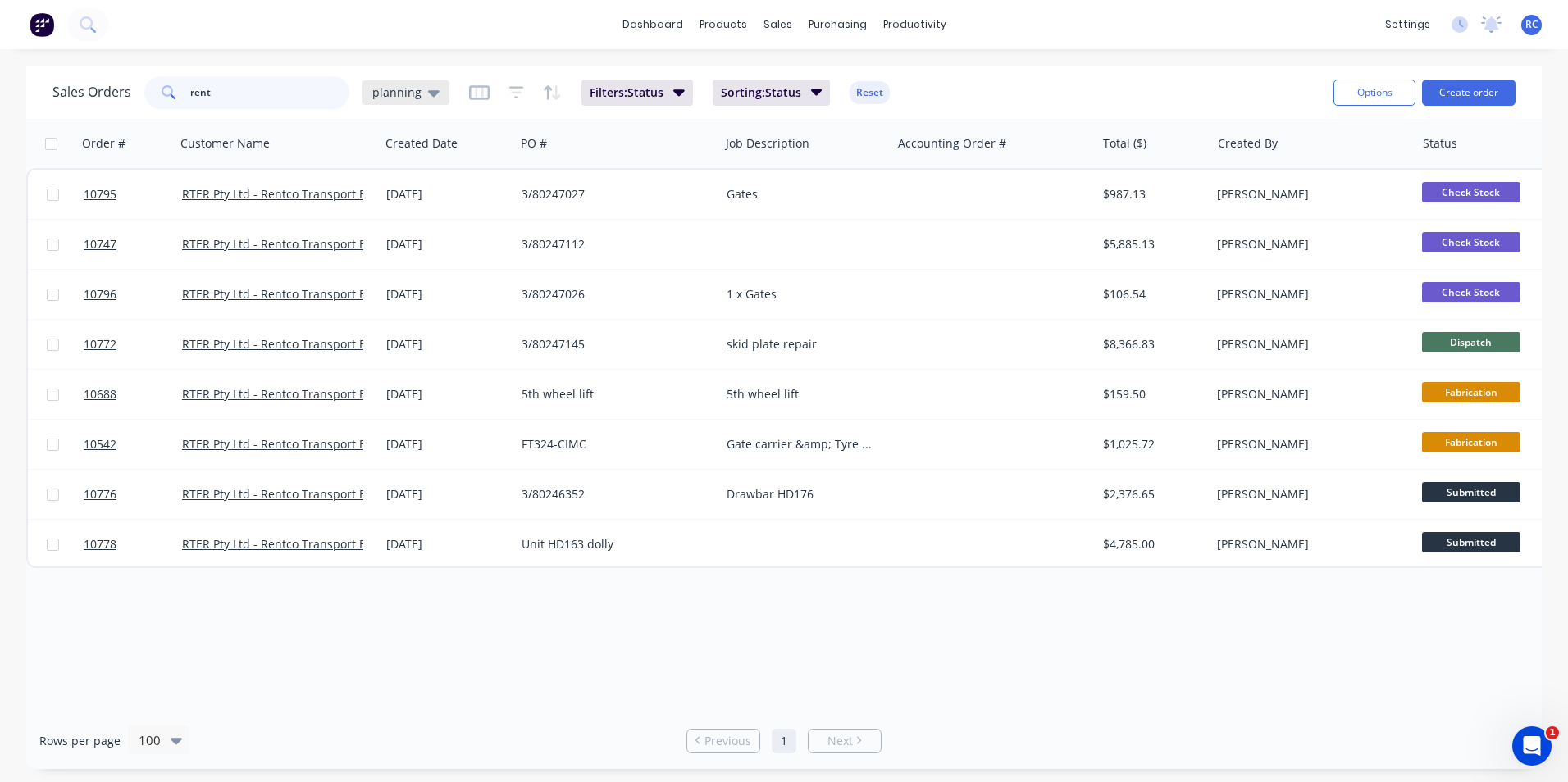
type input "rent"
click at [420, 91] on div "planning" at bounding box center [406, 93] width 67 height 15
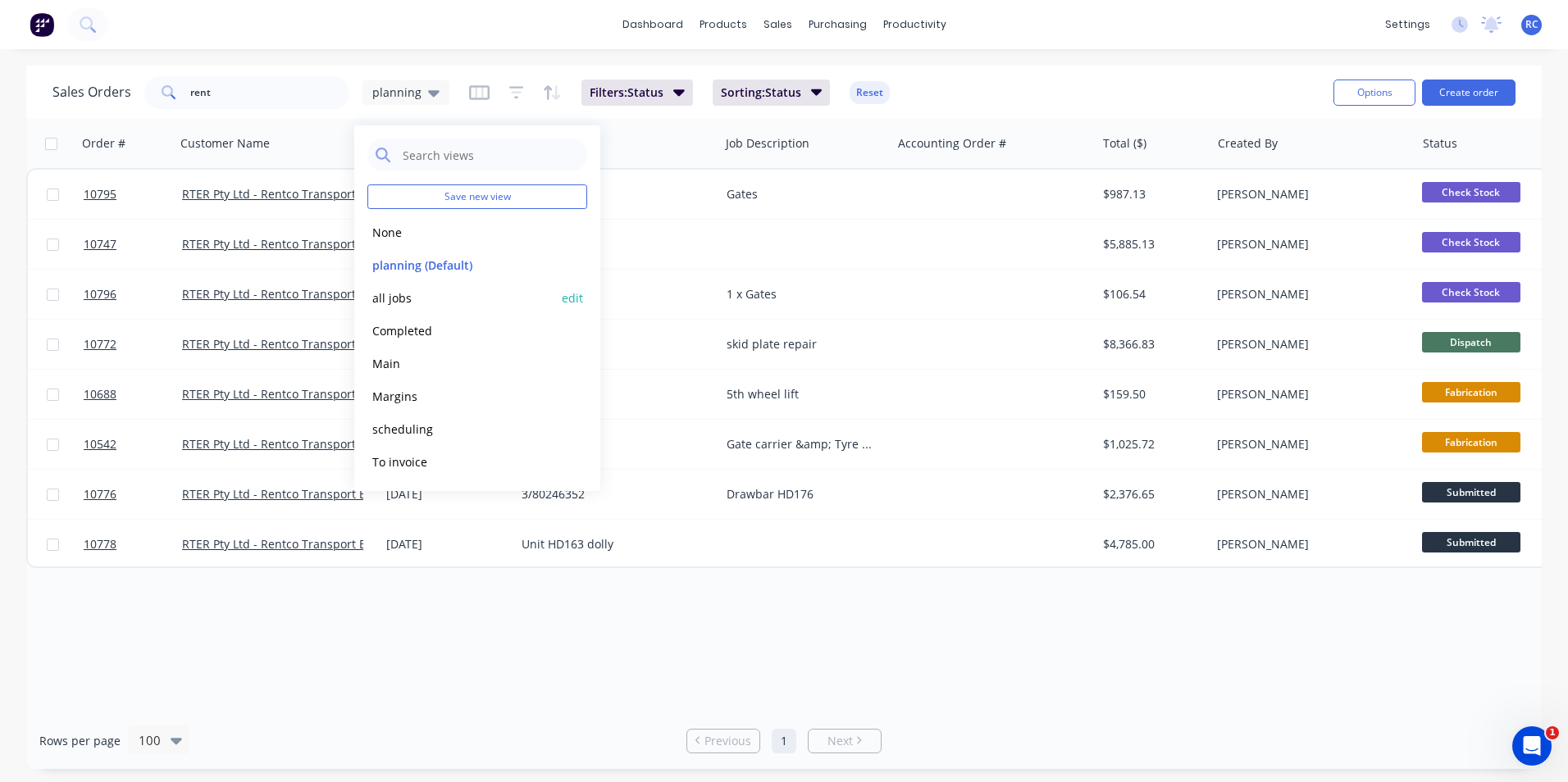
click at [399, 292] on button "all jobs" at bounding box center [461, 297] width 187 height 19
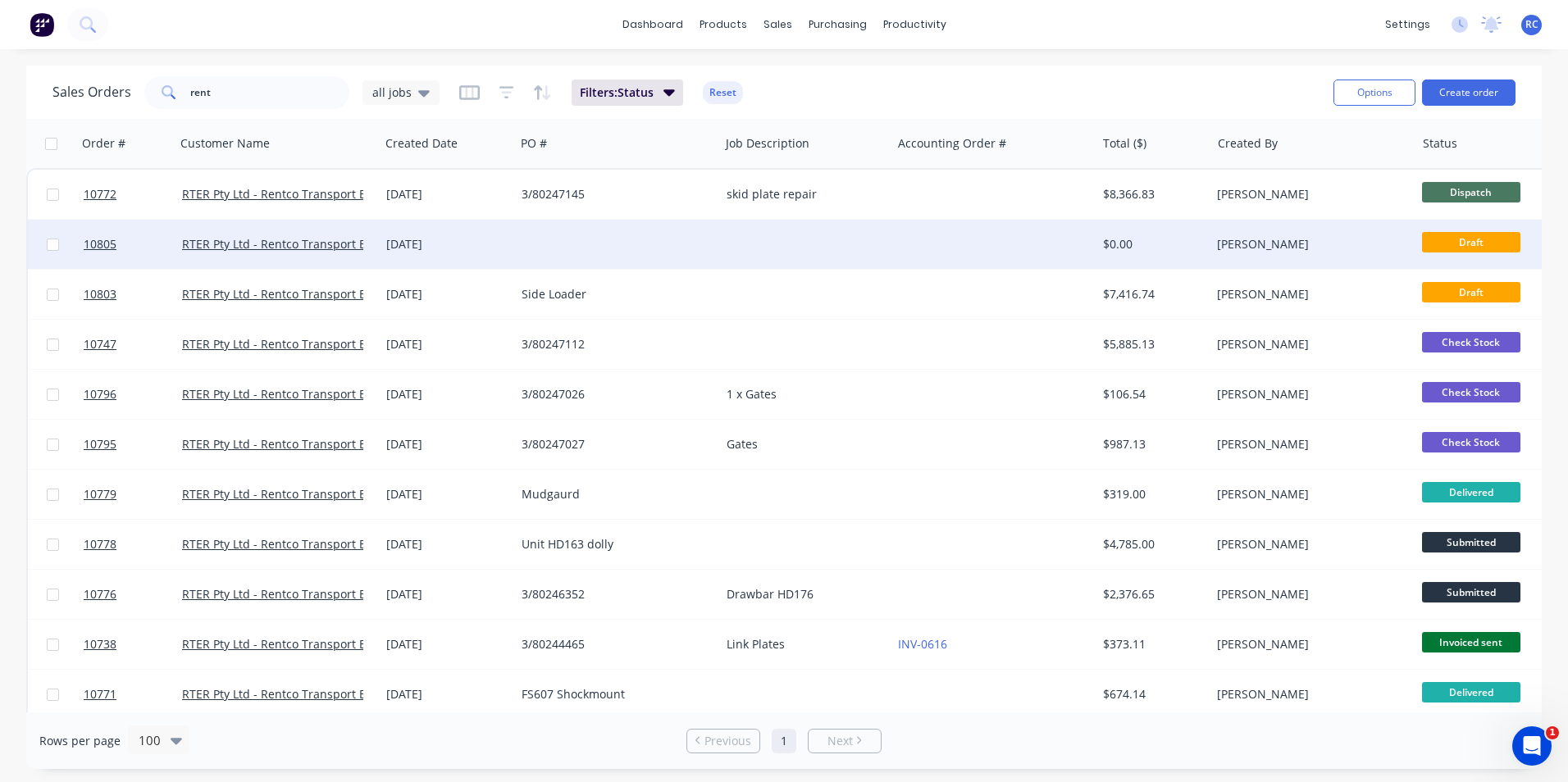
click at [371, 242] on div "RTER Pty Ltd - Rentco Transport Equipment Rentals" at bounding box center [278, 244] width 191 height 17
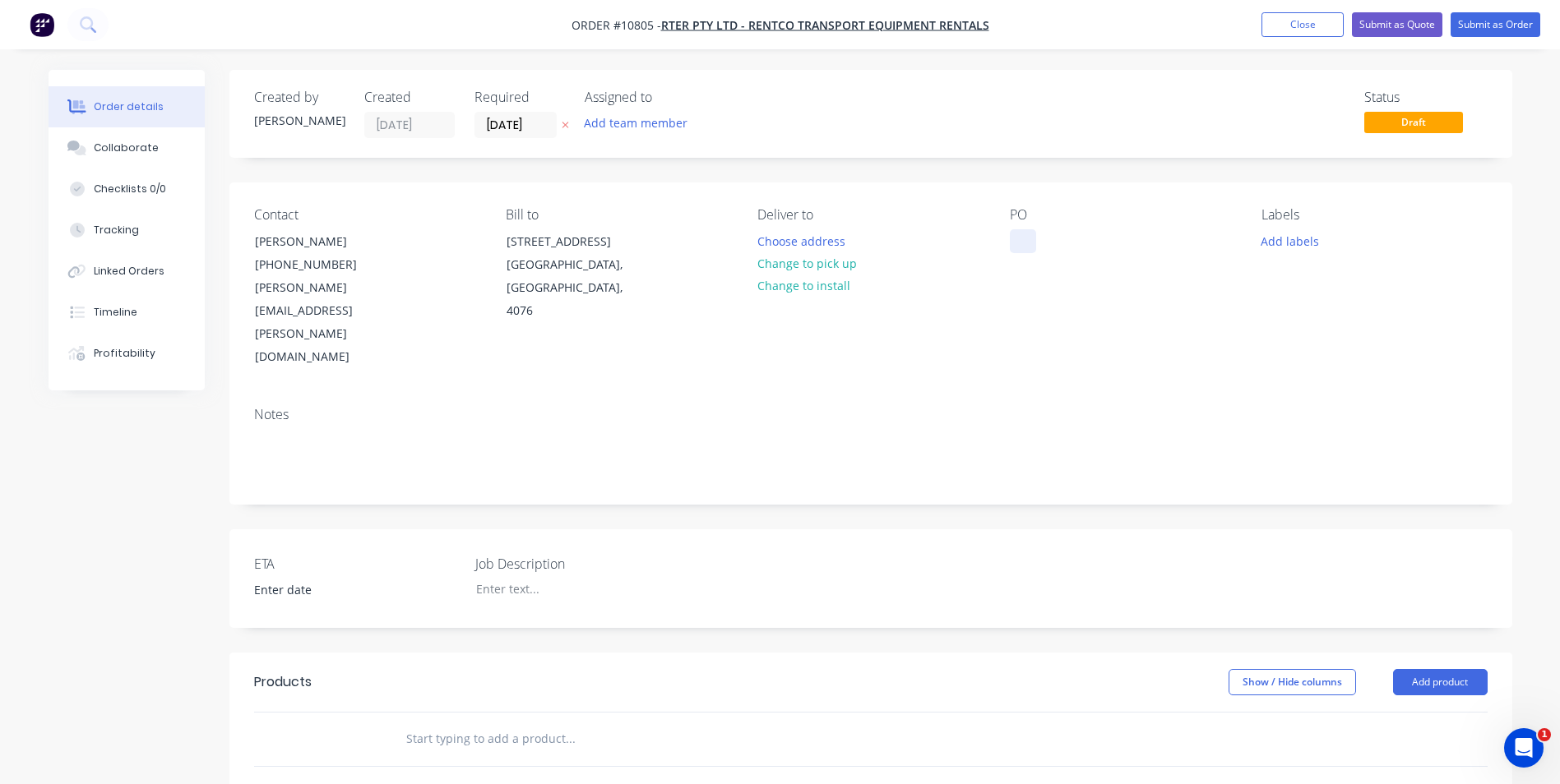
click at [1021, 245] on div at bounding box center [1023, 241] width 27 height 24
click at [450, 723] on input "text" at bounding box center [569, 739] width 329 height 33
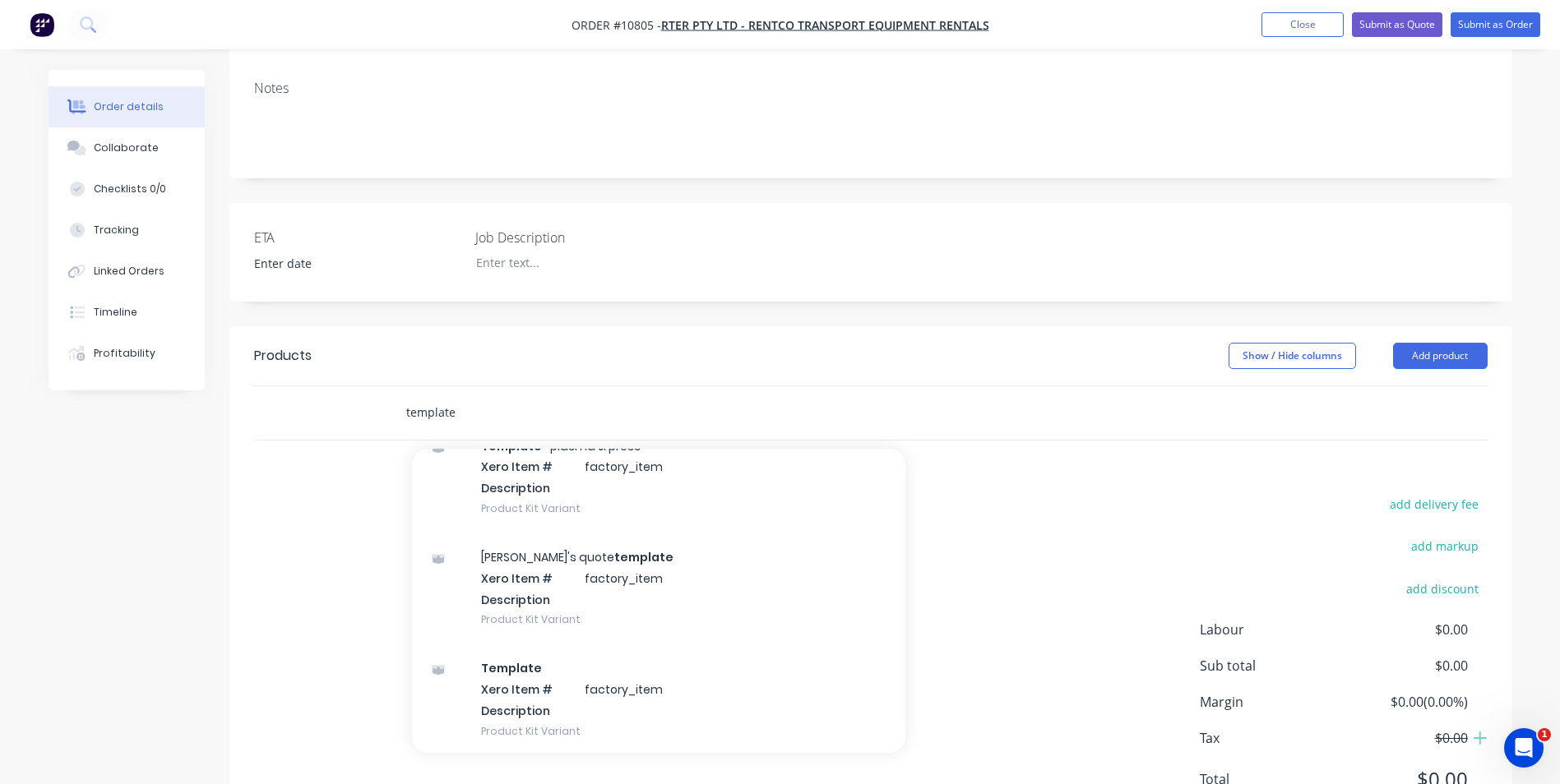
scroll to position [329, 0]
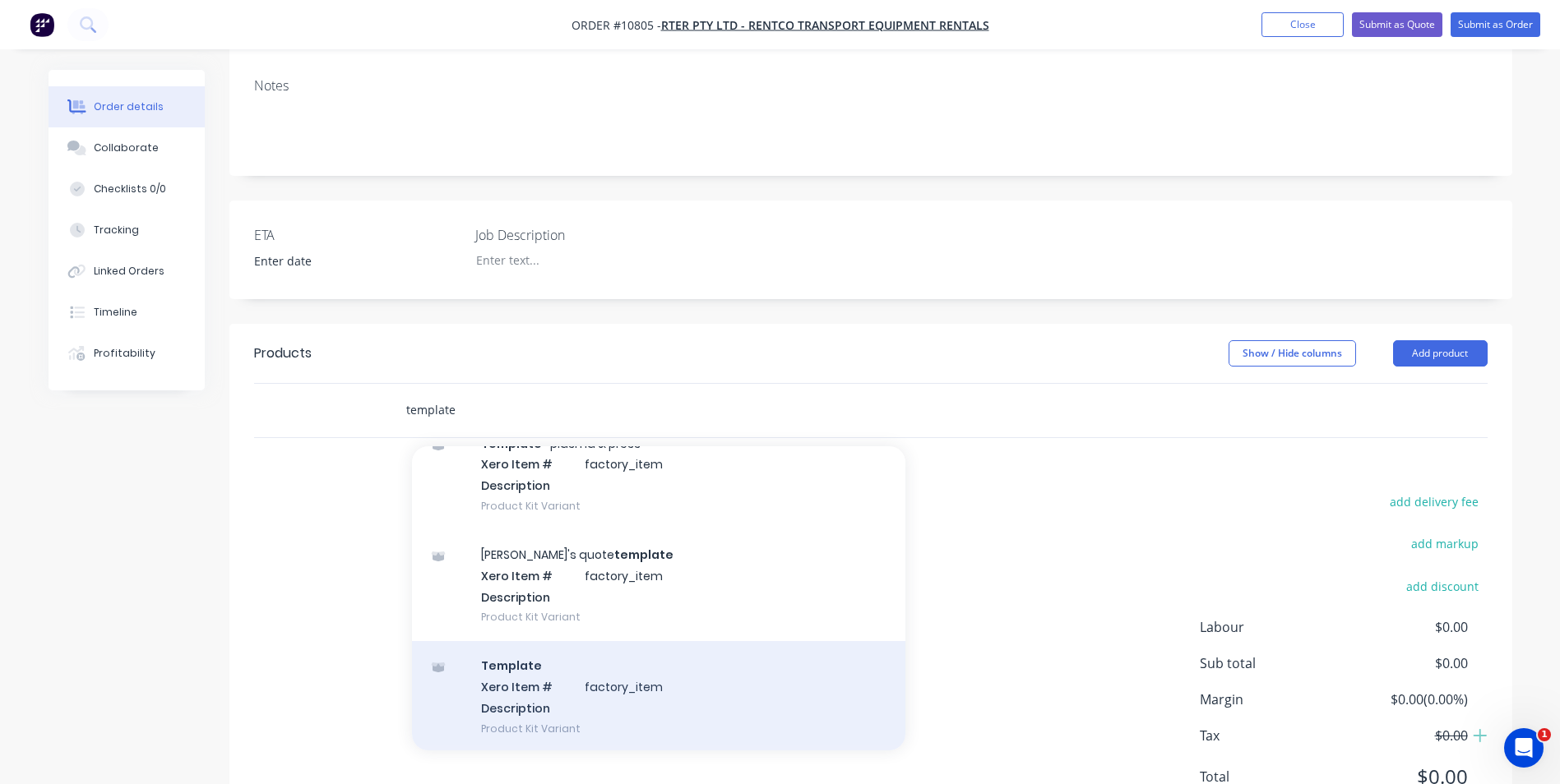
type input "template"
click at [685, 641] on div "Template Xero Item # factory_item Description Product Kit Variant" at bounding box center [659, 696] width 494 height 111
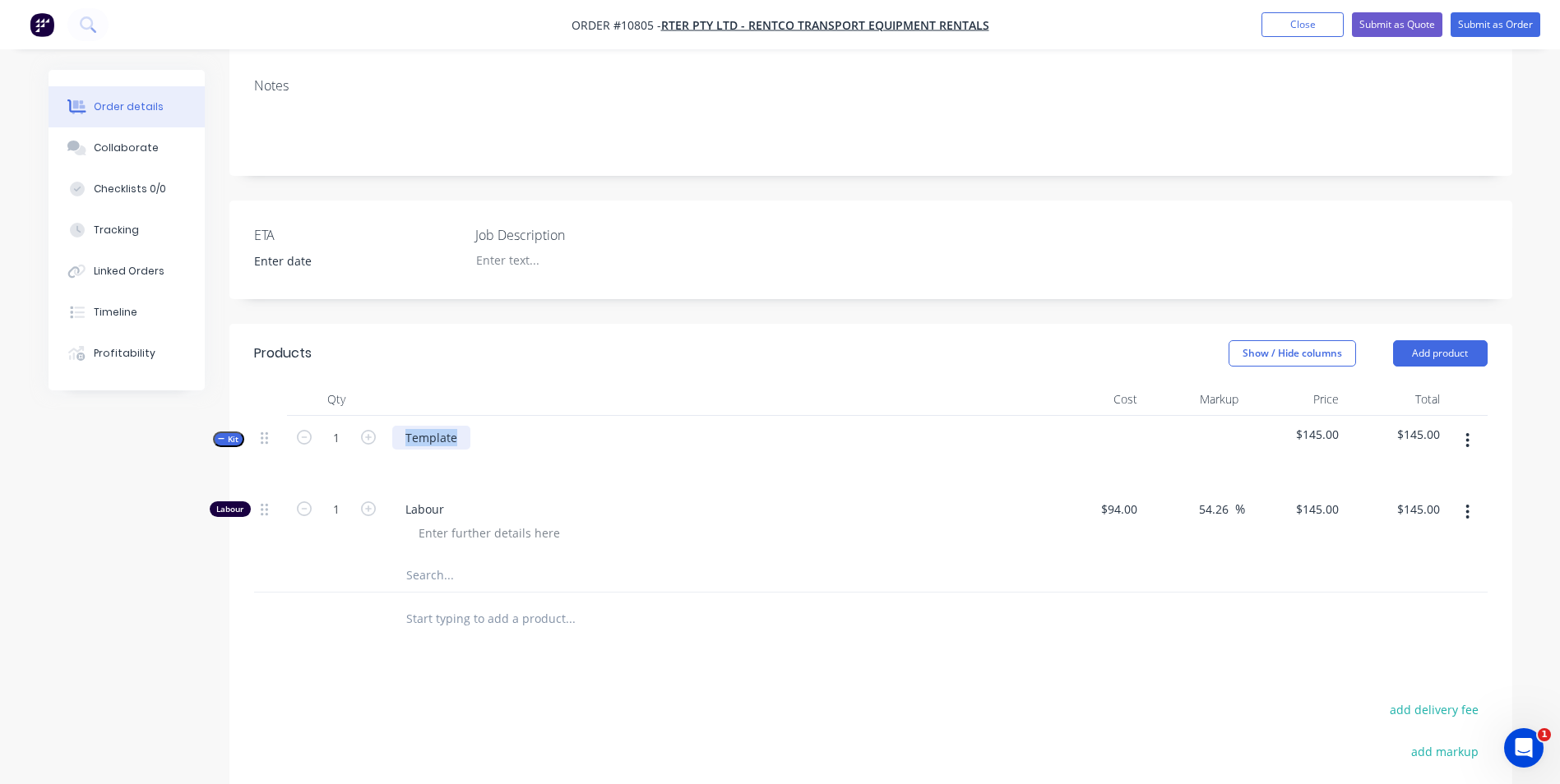
drag, startPoint x: 452, startPoint y: 378, endPoint x: 396, endPoint y: 349, distance: 63.1
click at [396, 416] on div "Template" at bounding box center [714, 451] width 658 height 71
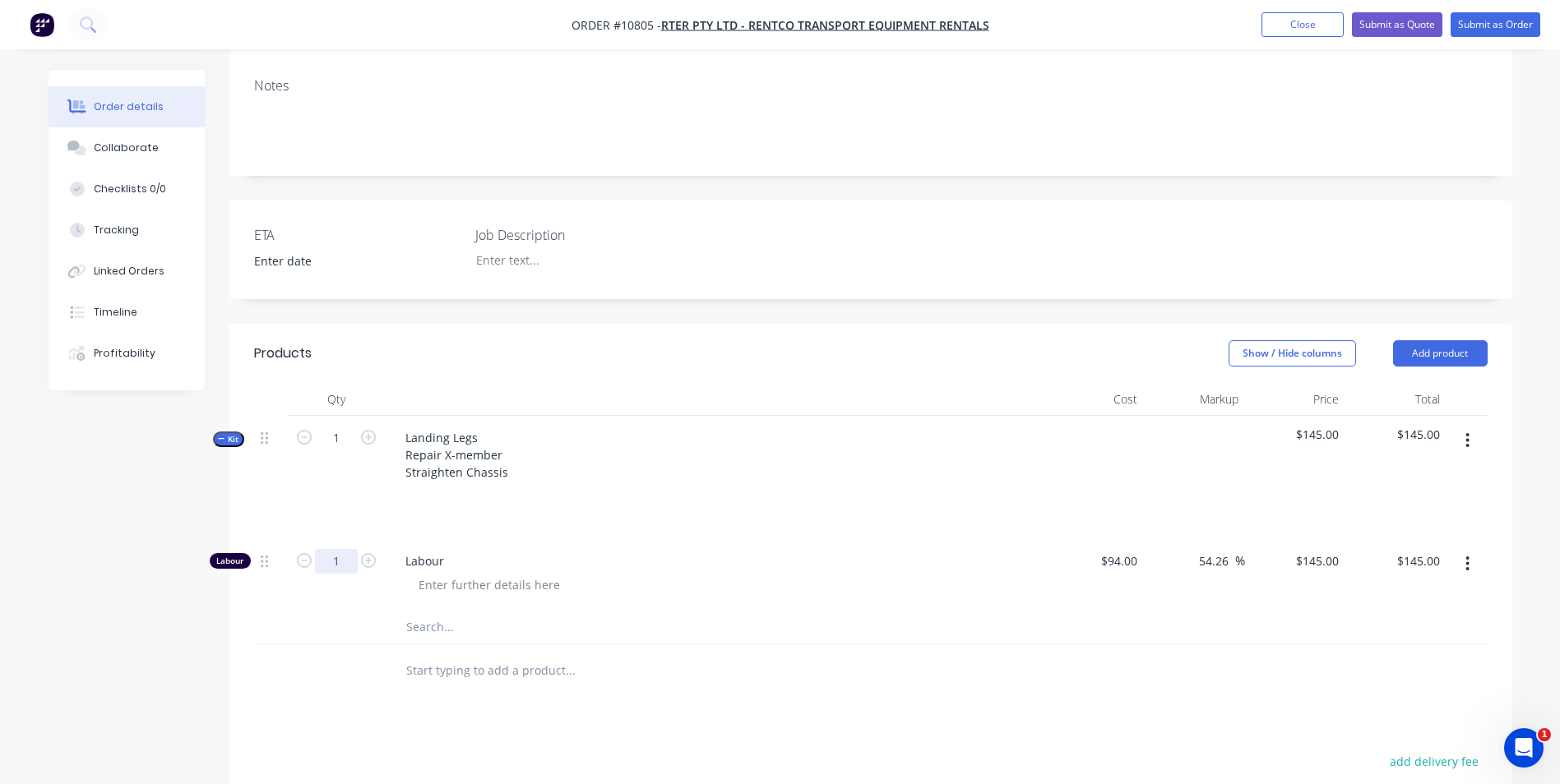
click at [343, 539] on div "1" at bounding box center [337, 575] width 99 height 71
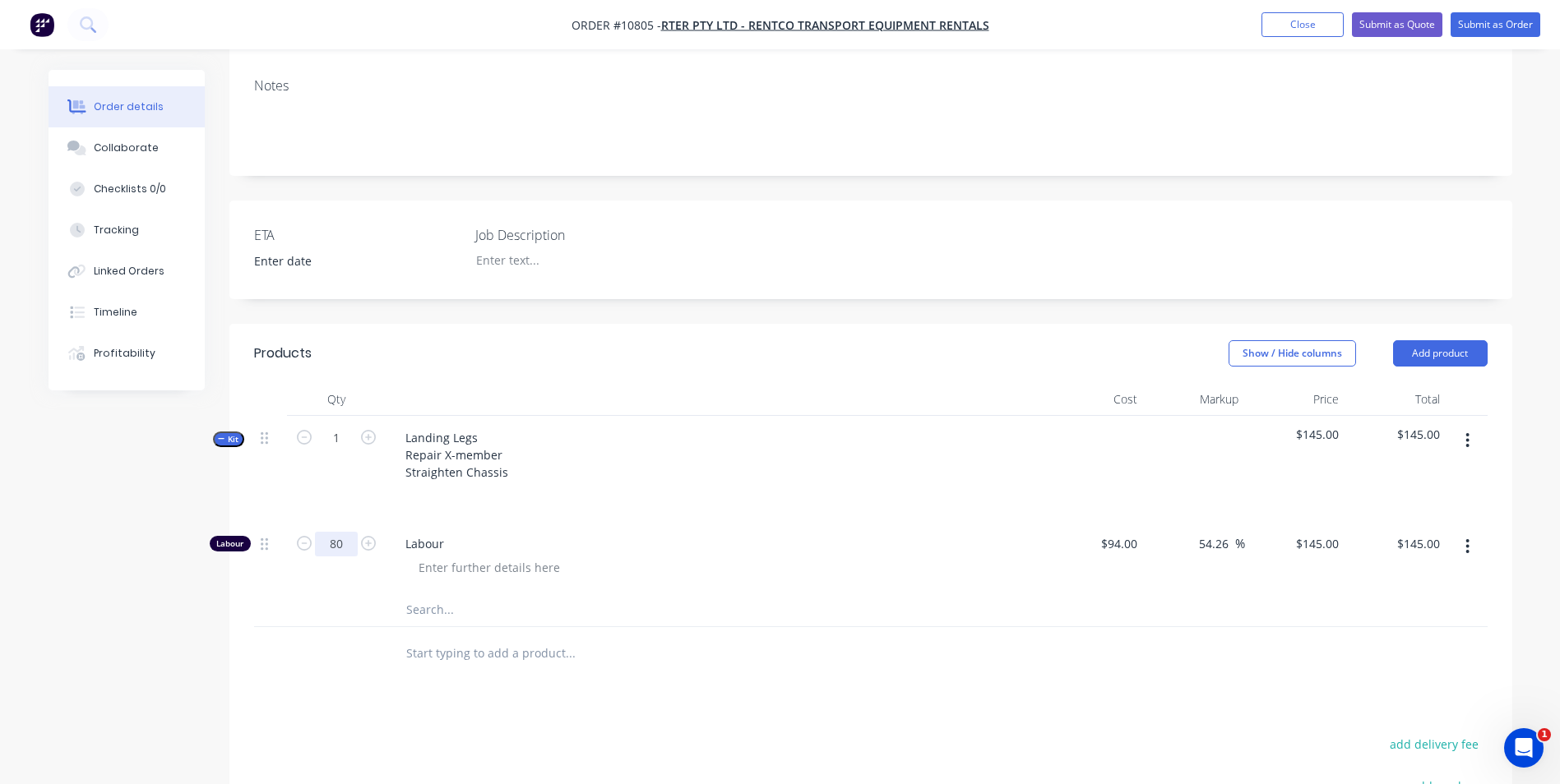
type input "80"
type input "$11,600.00"
click at [497, 439] on div "Landing Legs Repair X-member Straighten Chassis" at bounding box center [714, 468] width 658 height 106
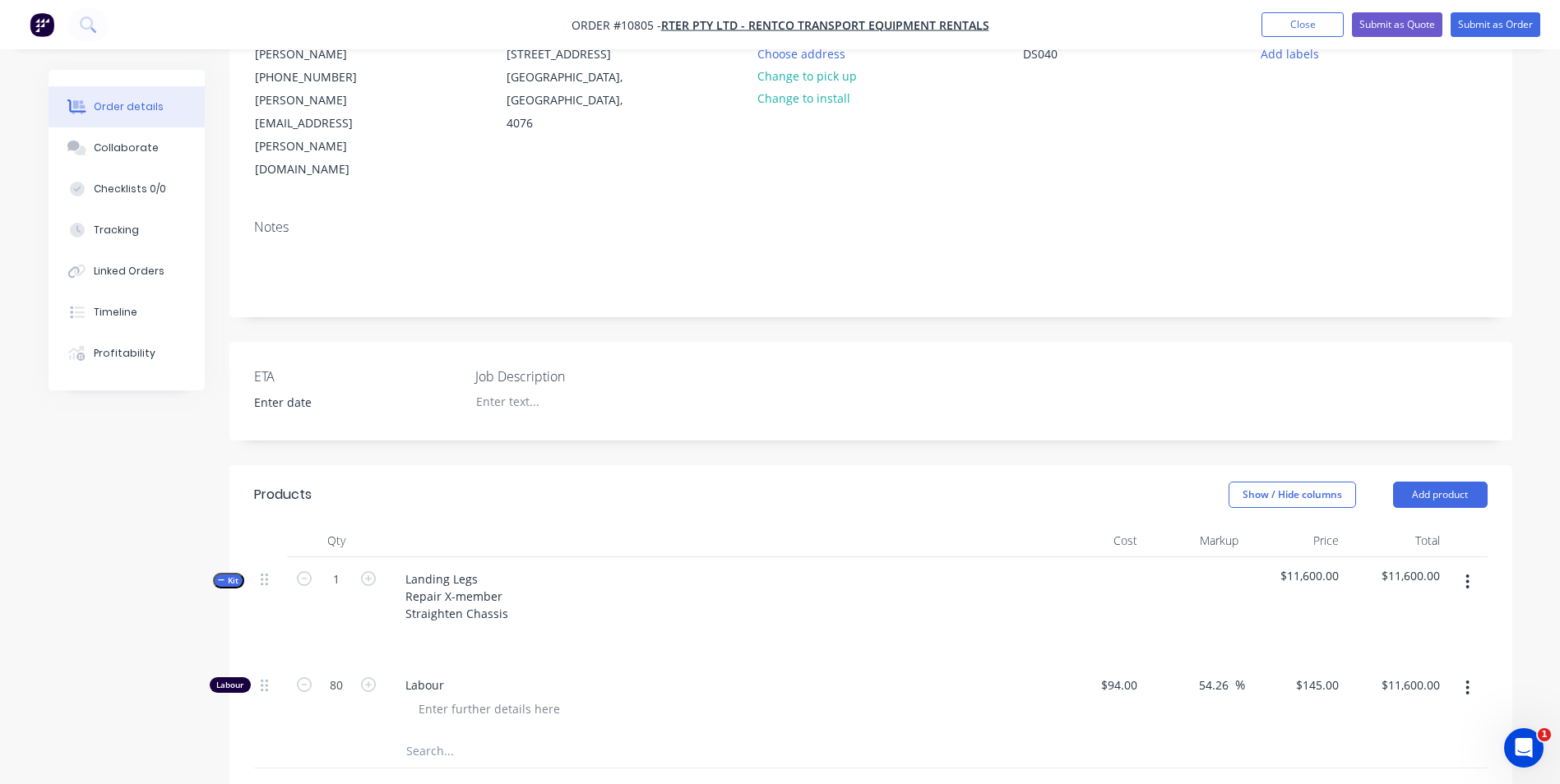
scroll to position [0, 0]
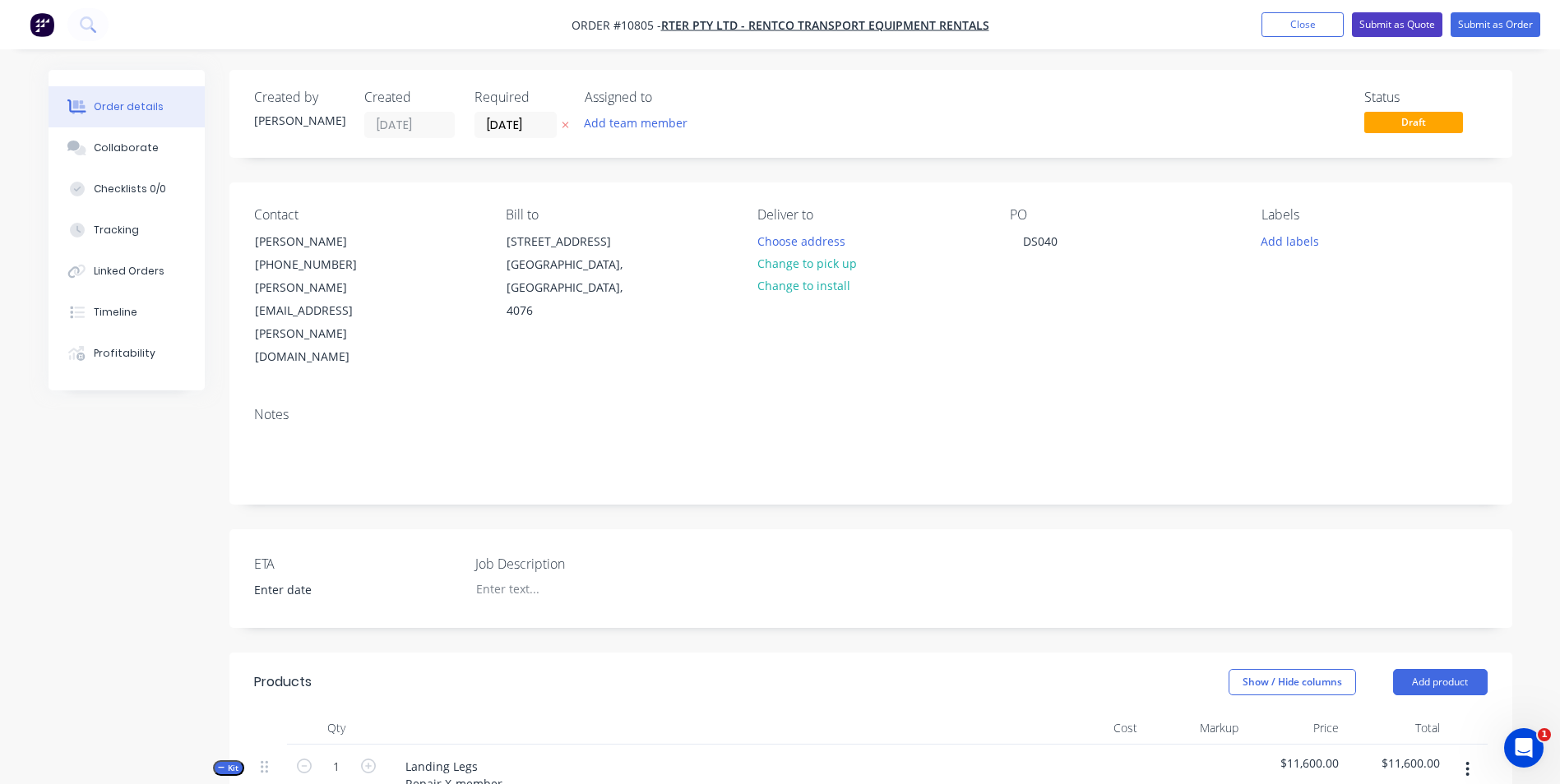
click at [1396, 27] on button "Submit as Quote" at bounding box center [1398, 24] width 91 height 25
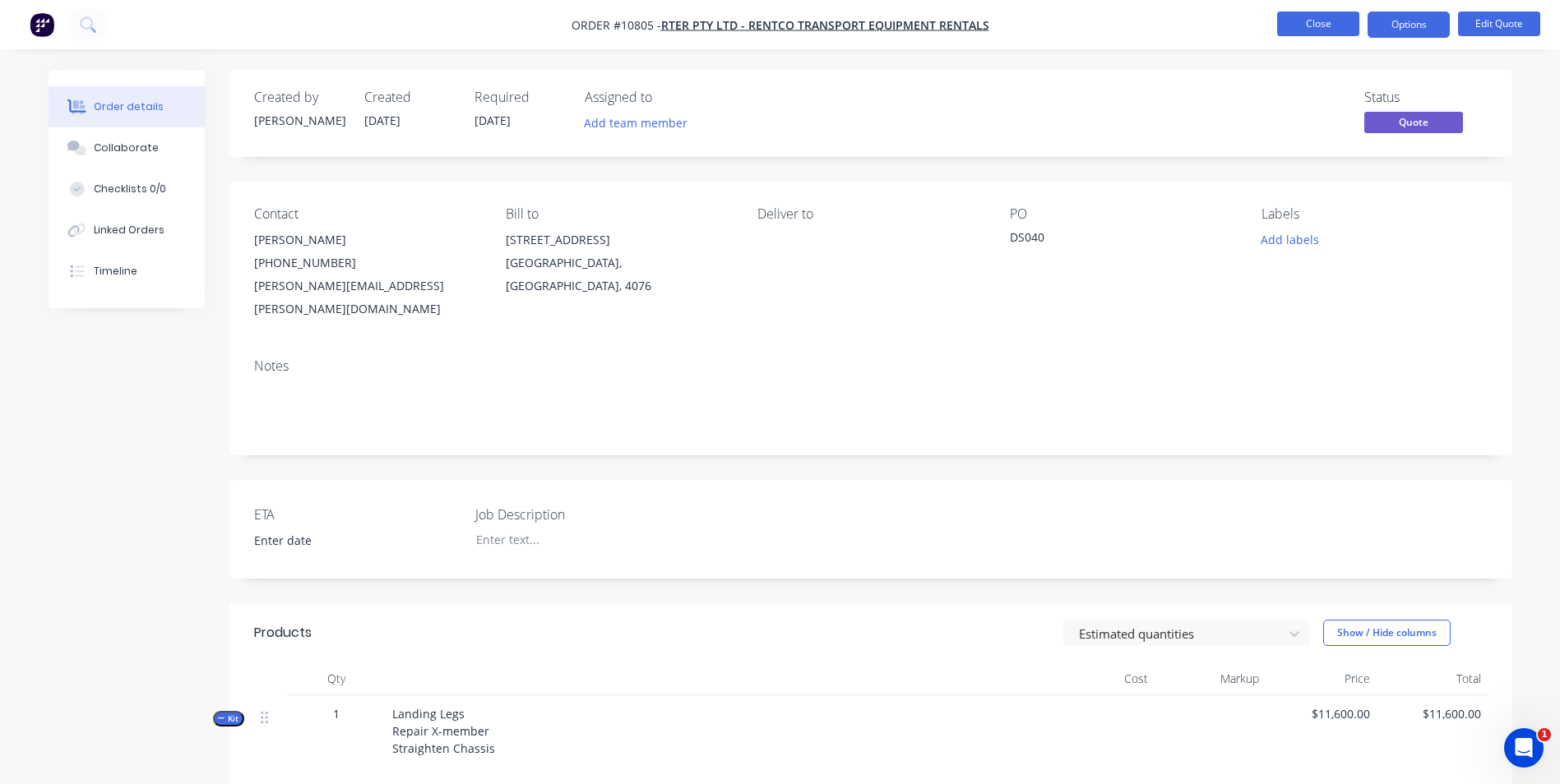
click at [1343, 29] on button "Close" at bounding box center [1318, 24] width 82 height 25
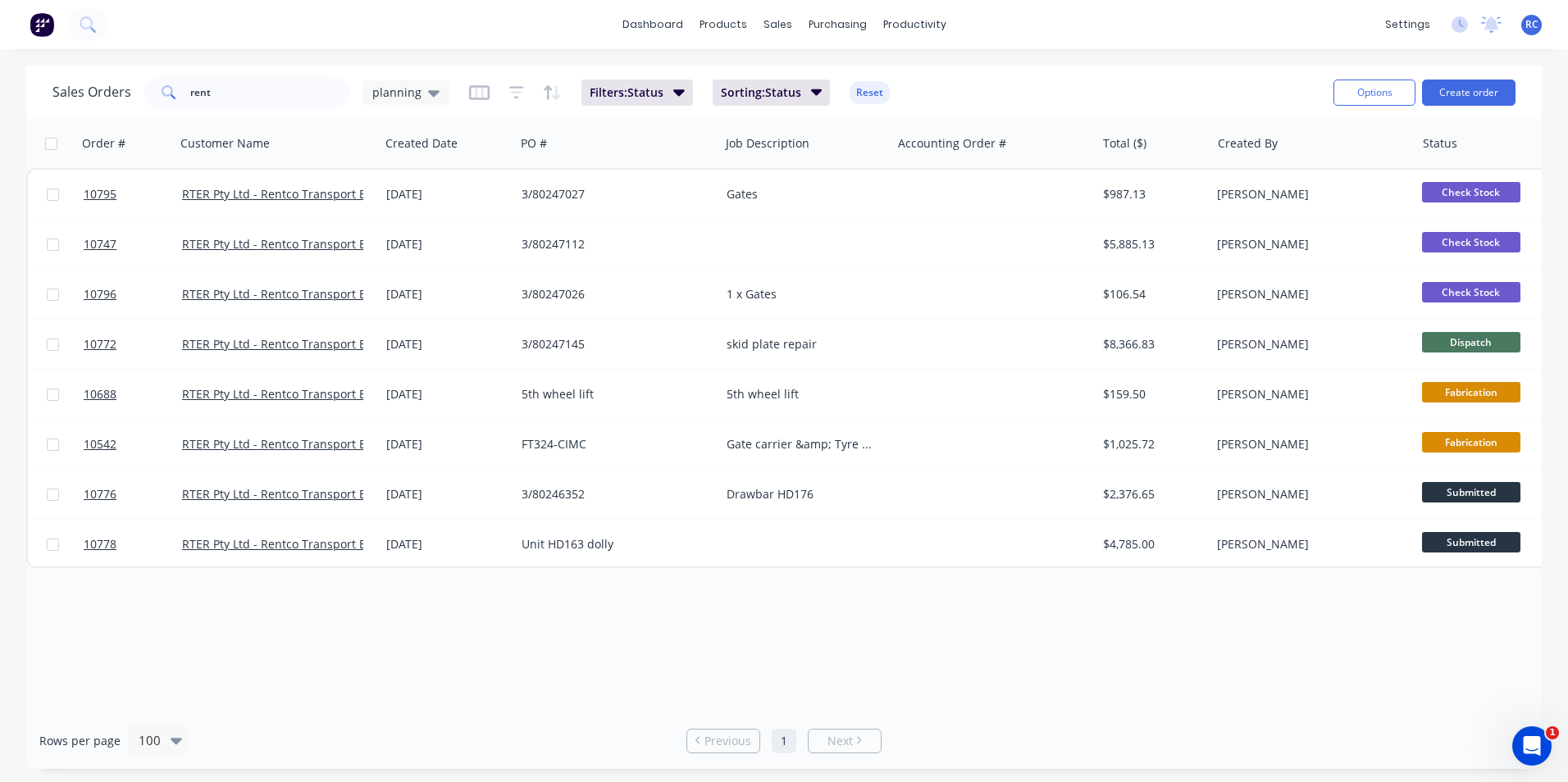
click at [181, 86] on span at bounding box center [167, 92] width 46 height 33
drag, startPoint x: 218, startPoint y: 93, endPoint x: 203, endPoint y: 81, distance: 19.2
click at [206, 86] on input "rent" at bounding box center [270, 92] width 160 height 33
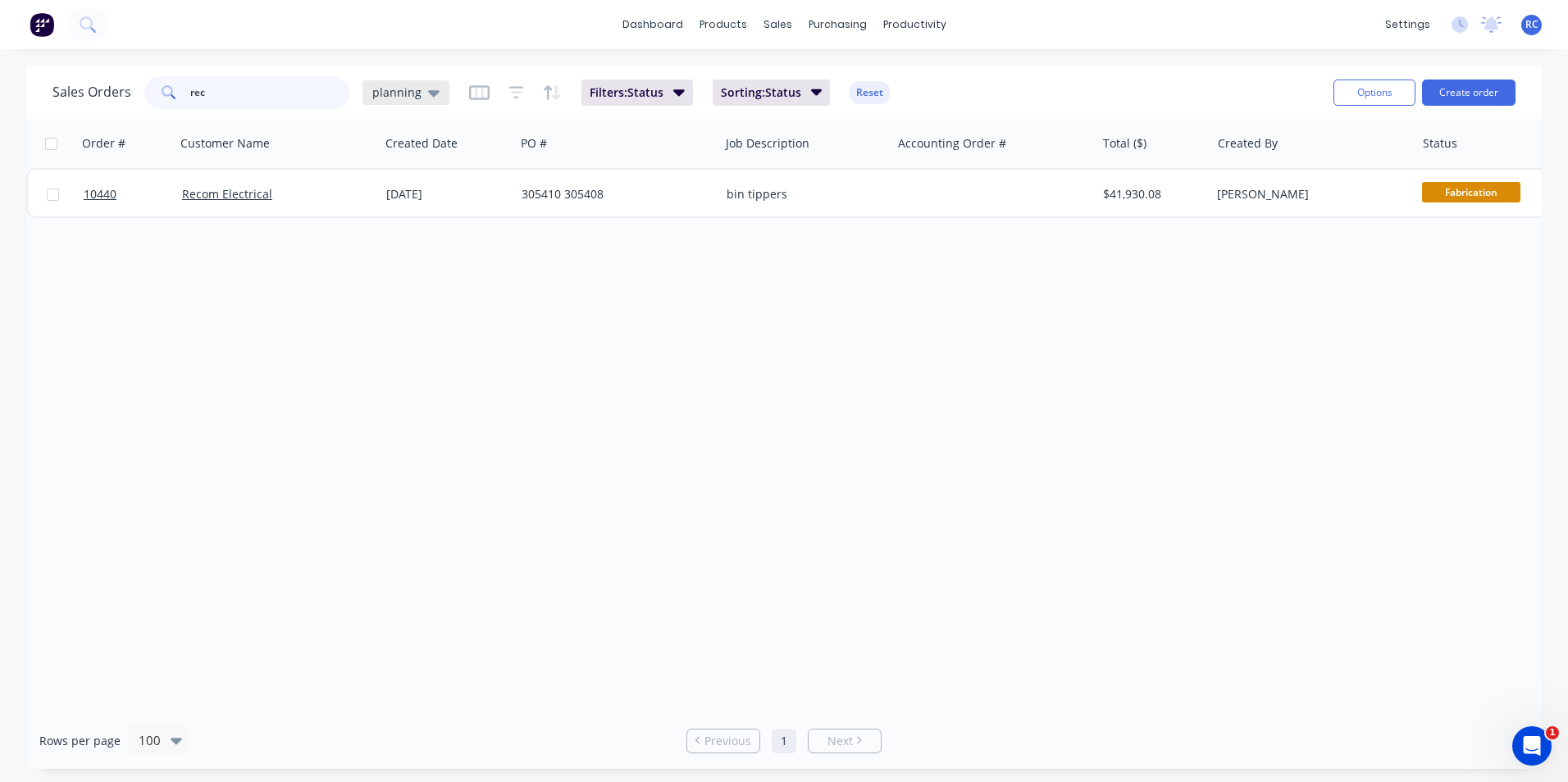
type input "rec"
click at [374, 87] on span "planning" at bounding box center [397, 92] width 49 height 17
click at [384, 294] on button "all jobs" at bounding box center [461, 297] width 187 height 19
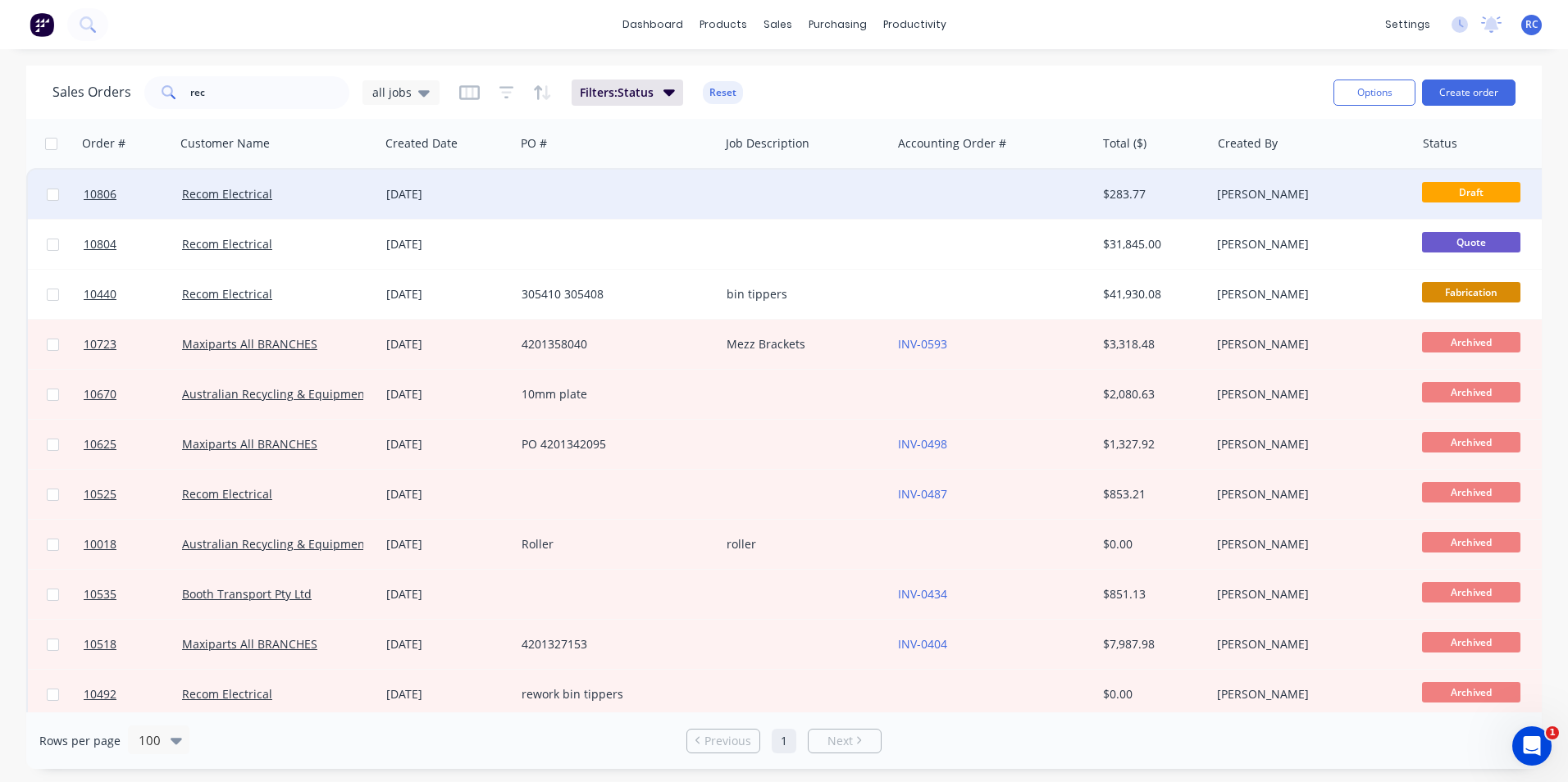
click at [488, 196] on div "[DATE]" at bounding box center [447, 194] width 122 height 17
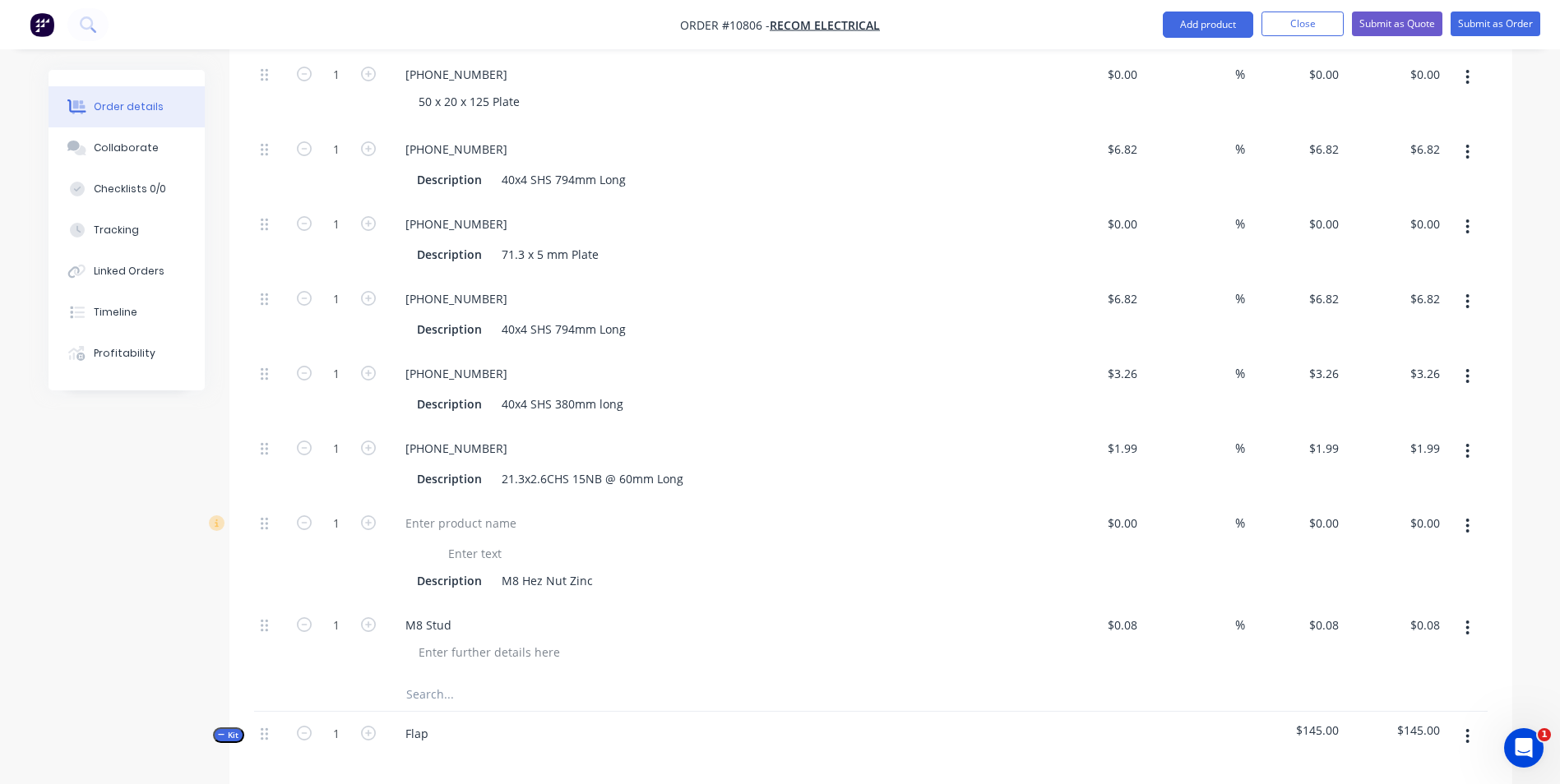
scroll to position [904, 0]
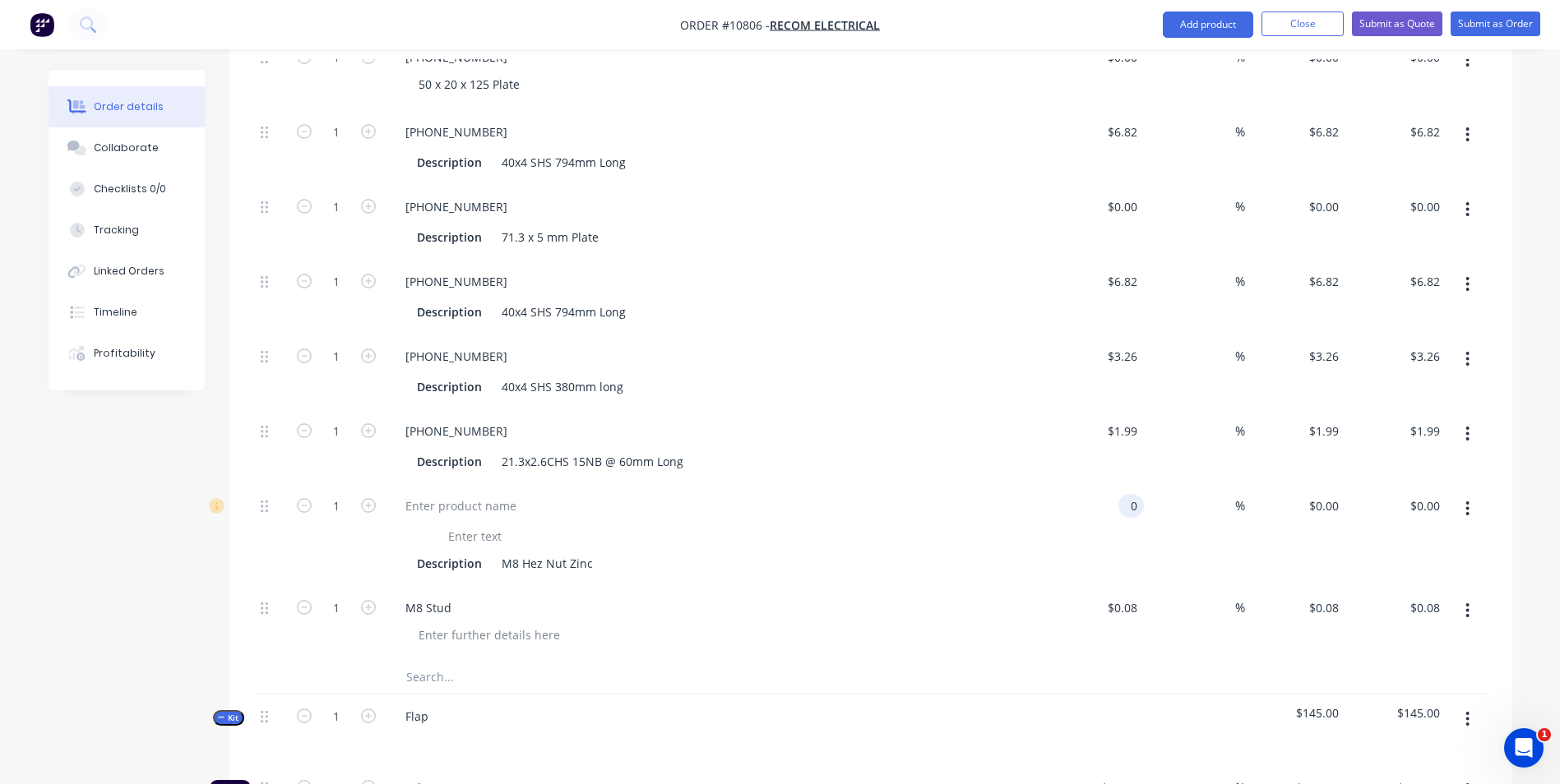
click at [1125, 494] on input "0" at bounding box center [1134, 506] width 19 height 24
type input "$0.08"
drag, startPoint x: 1127, startPoint y: 582, endPoint x: 1484, endPoint y: 732, distance: 387.2
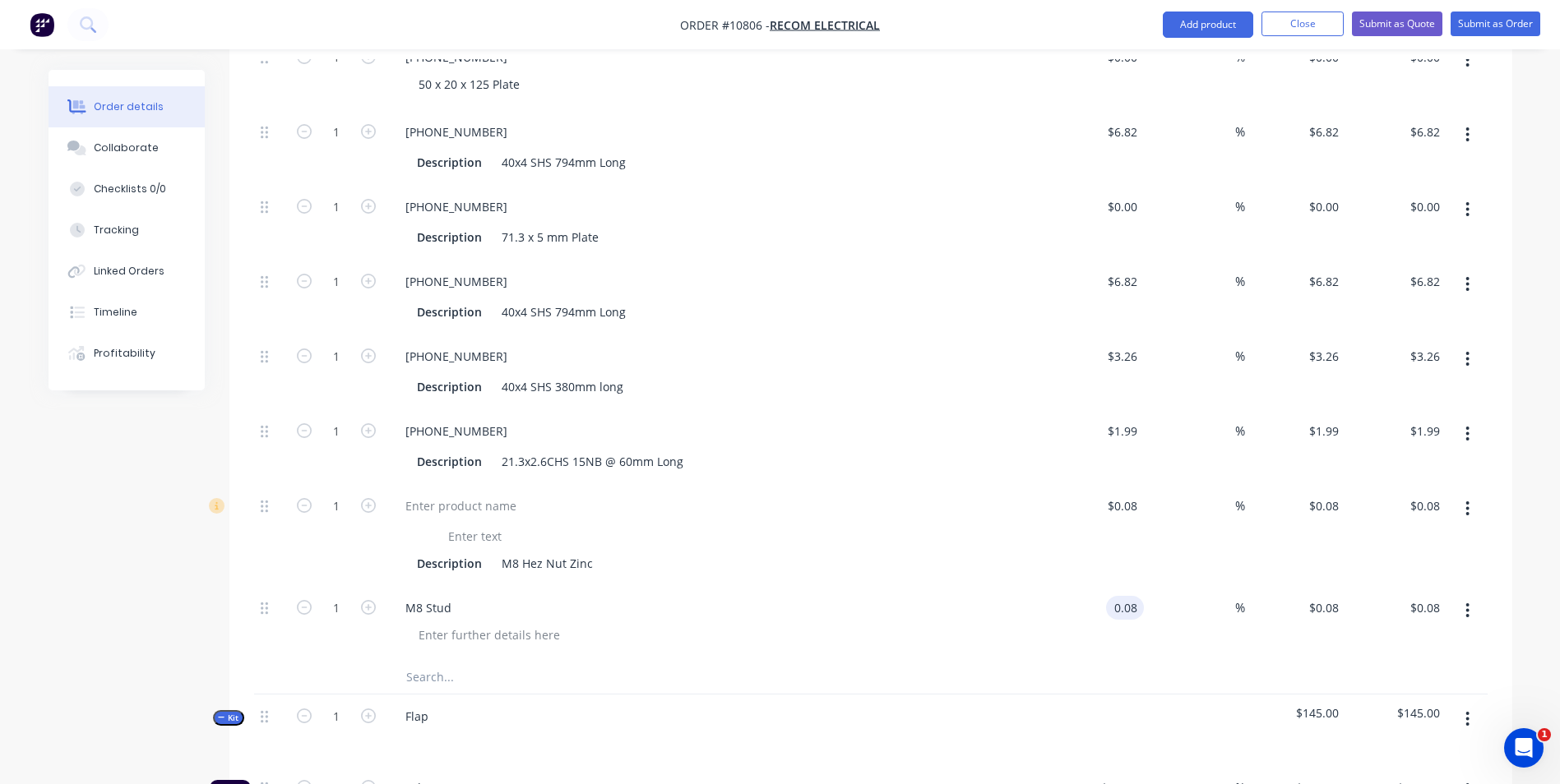
click at [1127, 596] on input "0.08" at bounding box center [1128, 608] width 32 height 24
type input "$2.00"
click at [1276, 596] on div "$2.00 $0.08" at bounding box center [1295, 624] width 101 height 75
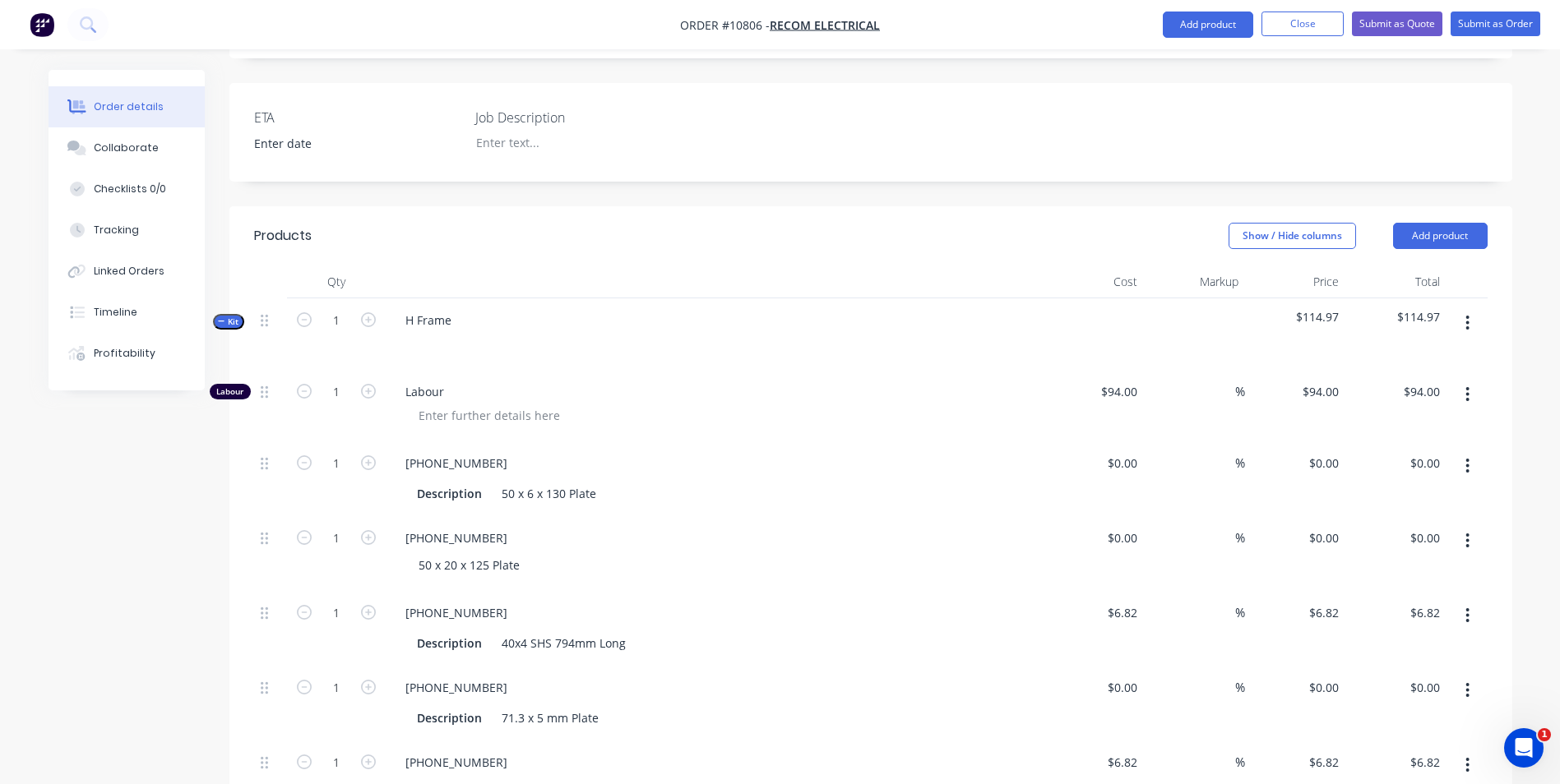
scroll to position [411, 0]
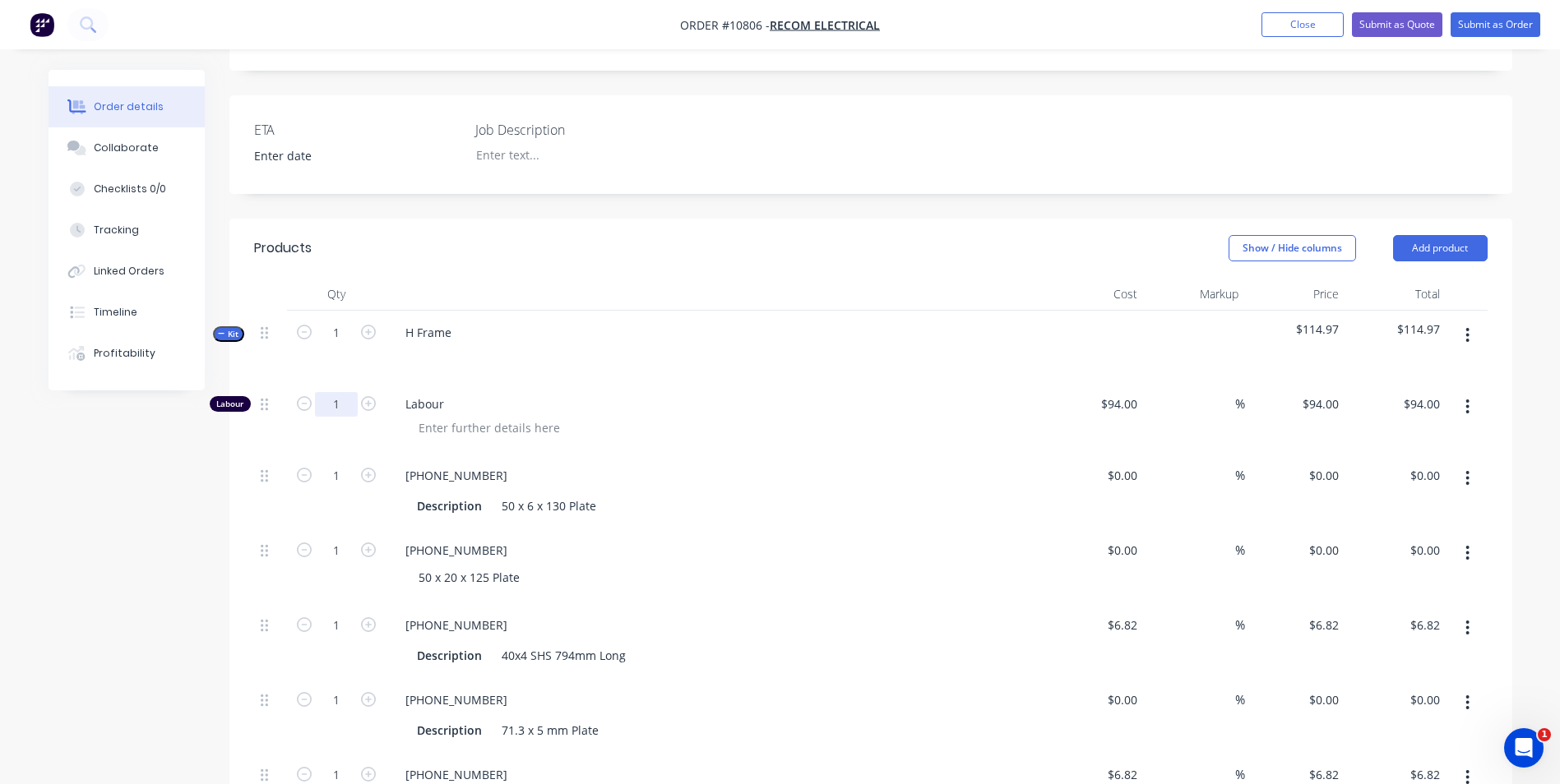
click at [355, 392] on input "1" at bounding box center [336, 404] width 42 height 25
type input "1.5"
type input "$141.00"
click at [935, 454] on div "[PHONE_NUMBER] Description 50 x 6 x 130 Plate" at bounding box center [714, 492] width 658 height 75
click at [1136, 464] on input "0" at bounding box center [1134, 476] width 19 height 24
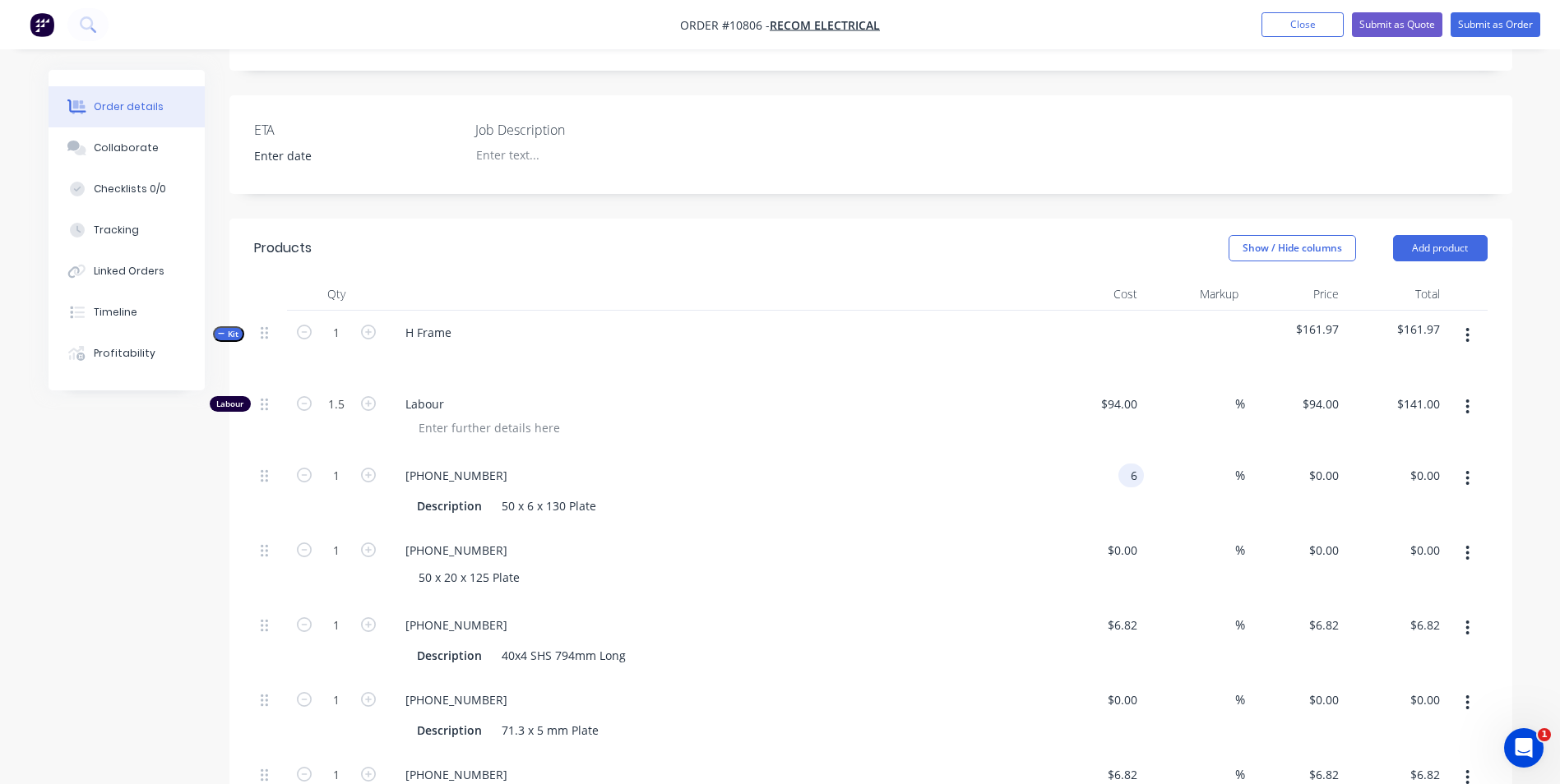
type input "$6.00"
click at [1114, 528] on div "0 0" at bounding box center [1094, 566] width 101 height 75
type input "$2.06"
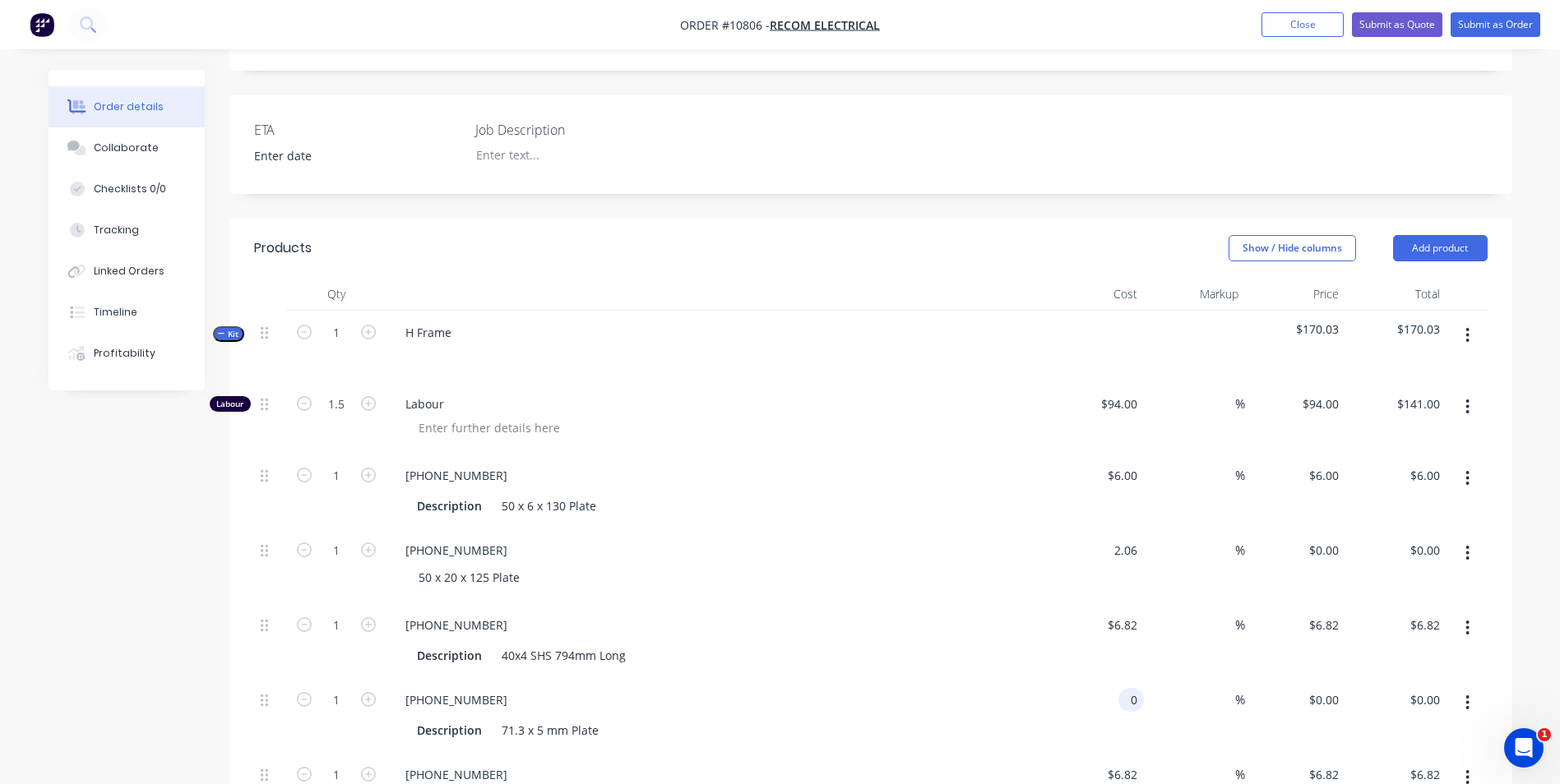
type input "$2.06"
click at [1119, 688] on div "0 0" at bounding box center [1131, 700] width 26 height 24
type input "0"
type input "2.06"
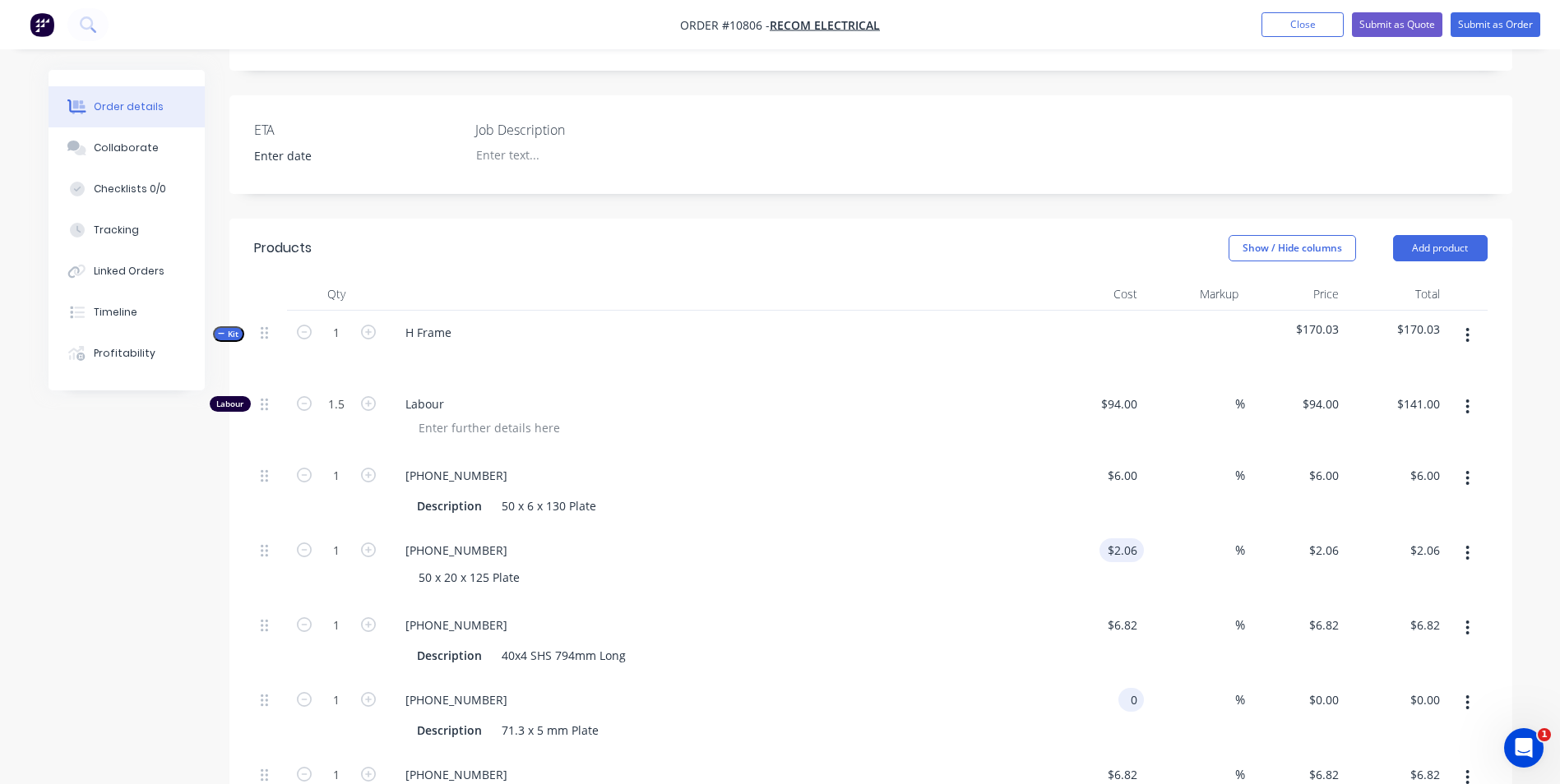
type input "$0.00"
click at [1136, 538] on input "2.06" at bounding box center [1125, 550] width 38 height 24
click at [1124, 538] on input "2.06" at bounding box center [1128, 550] width 32 height 24
type input "$6.39"
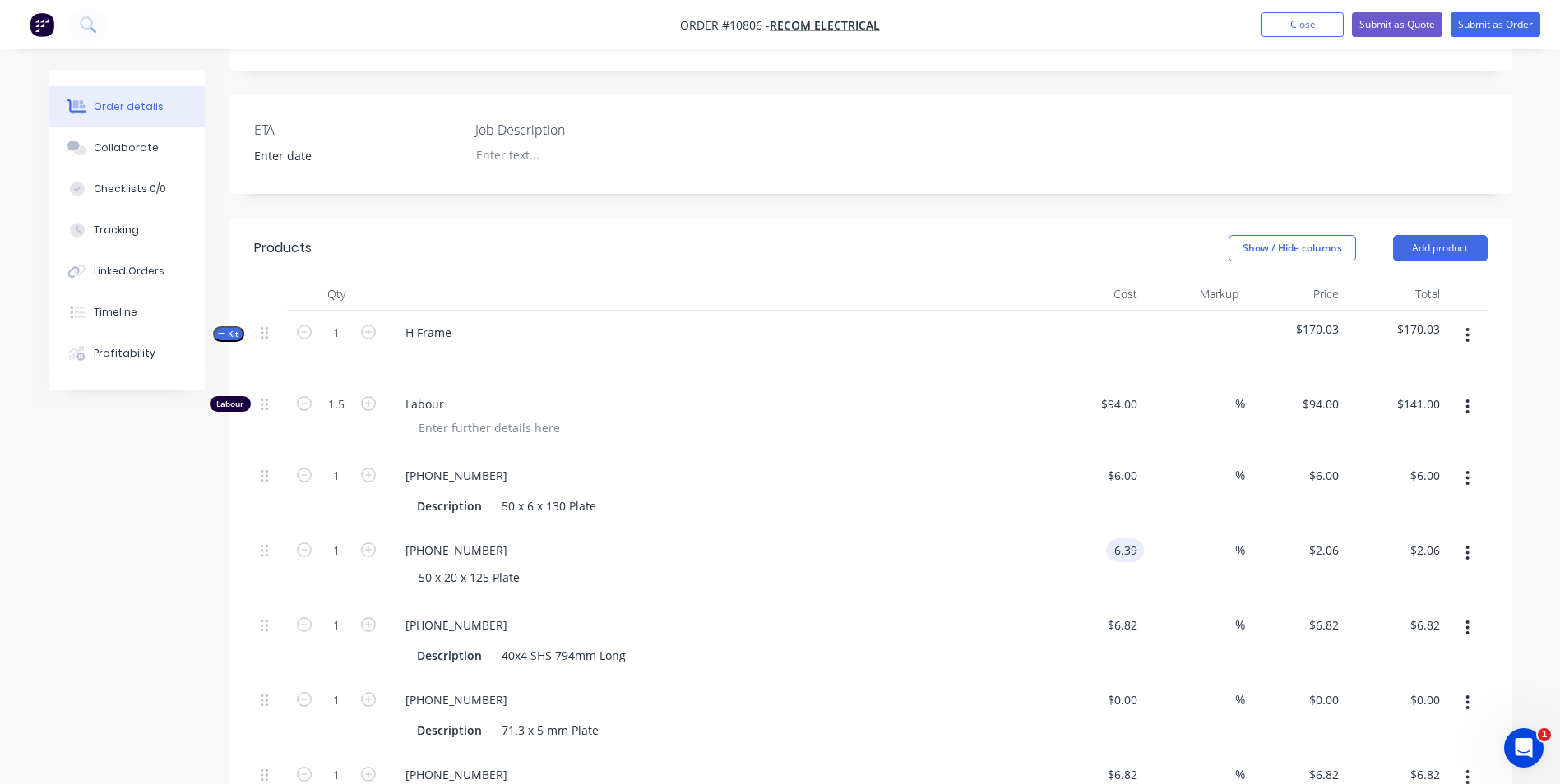
type input "$6.39"
click at [1056, 603] on div "$6.82 $6.82" at bounding box center [1094, 641] width 101 height 75
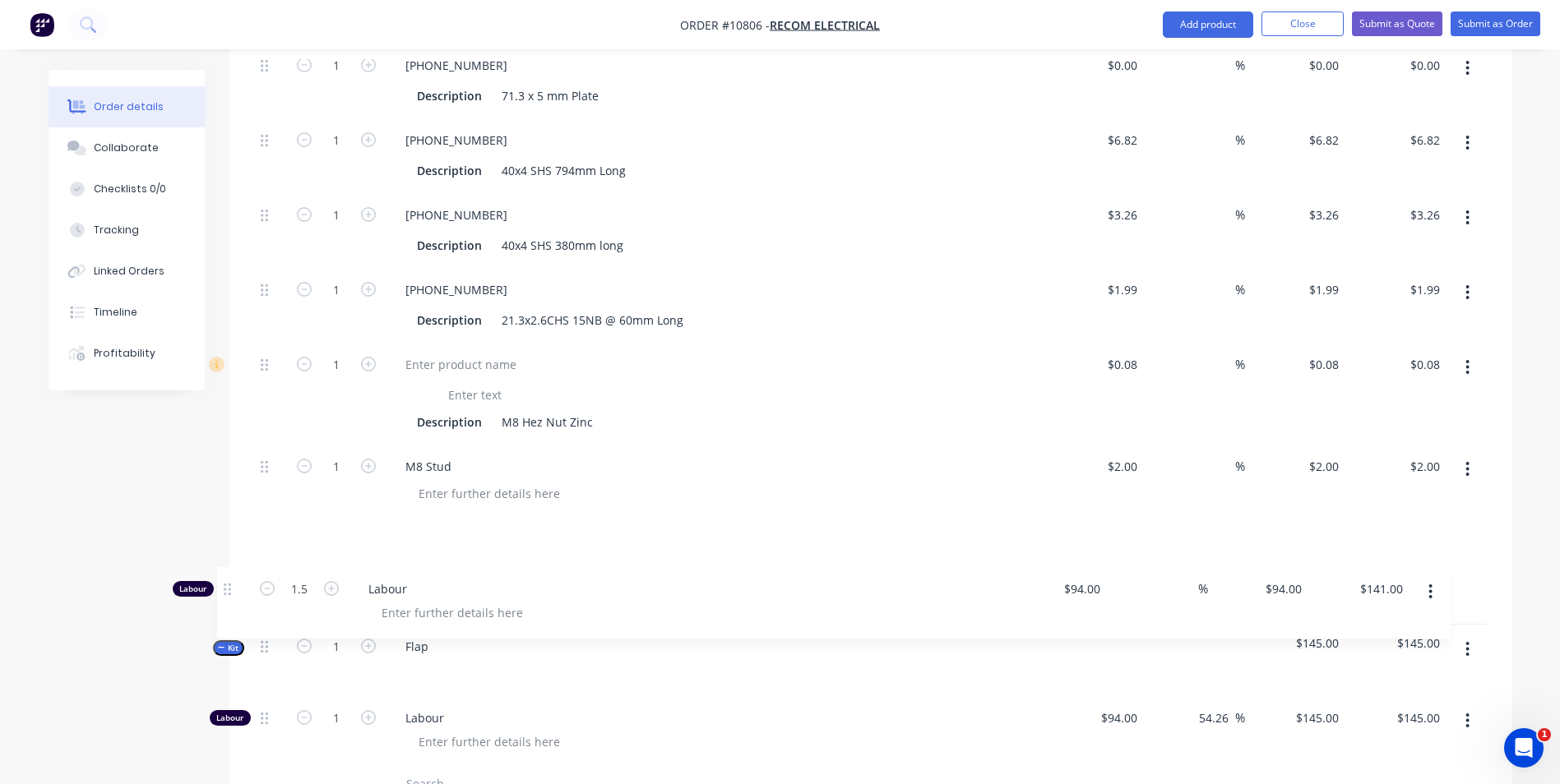
scroll to position [985, 0]
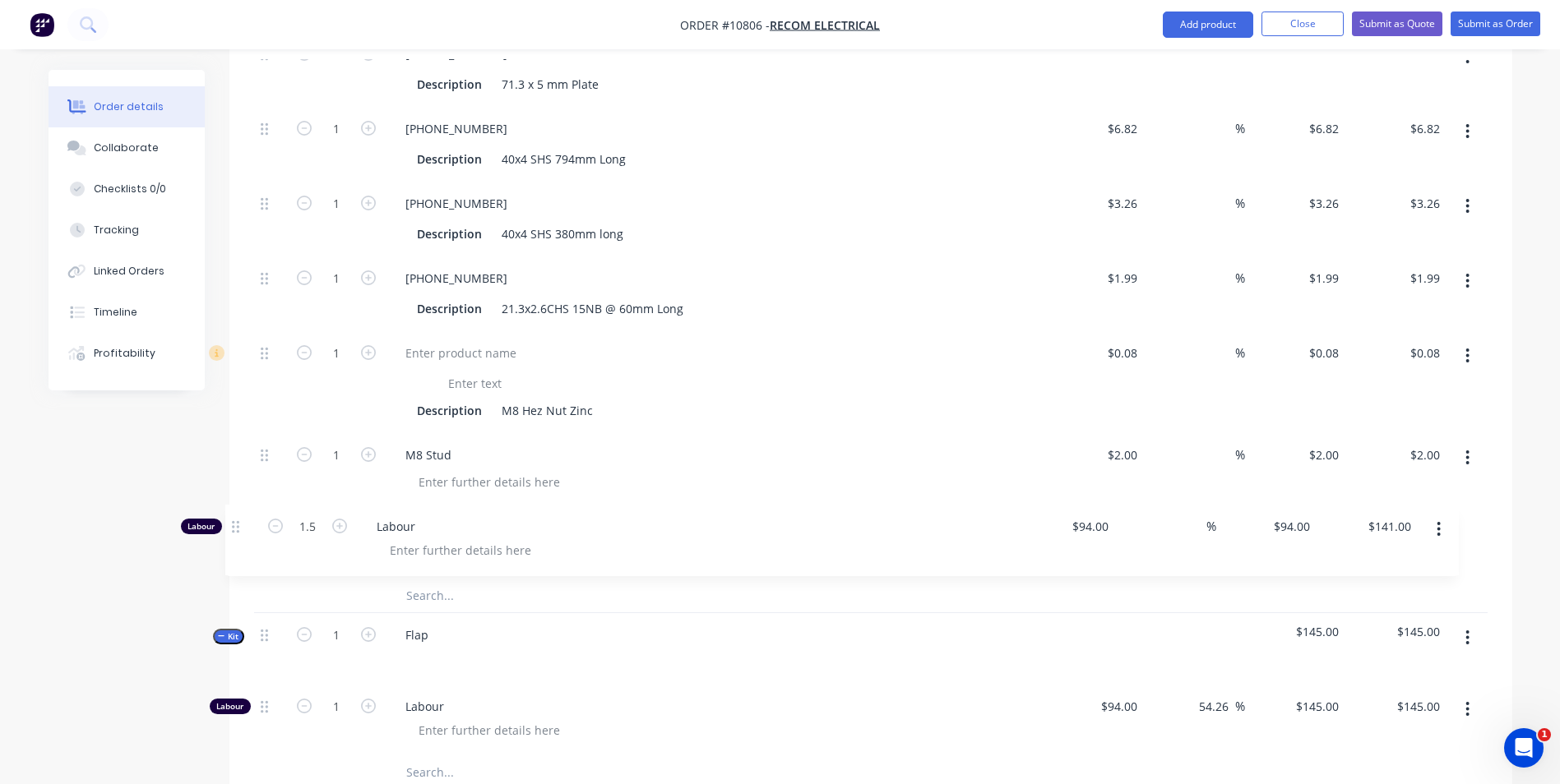
drag, startPoint x: 266, startPoint y: 297, endPoint x: 236, endPoint y: 528, distance: 232.9
click at [236, 528] on div "Qty Cost Markup Price Total Kit 1 H Frame $174.36 $174.36 Labour 1.5 Labour $94…" at bounding box center [870, 273] width 1283 height 1140
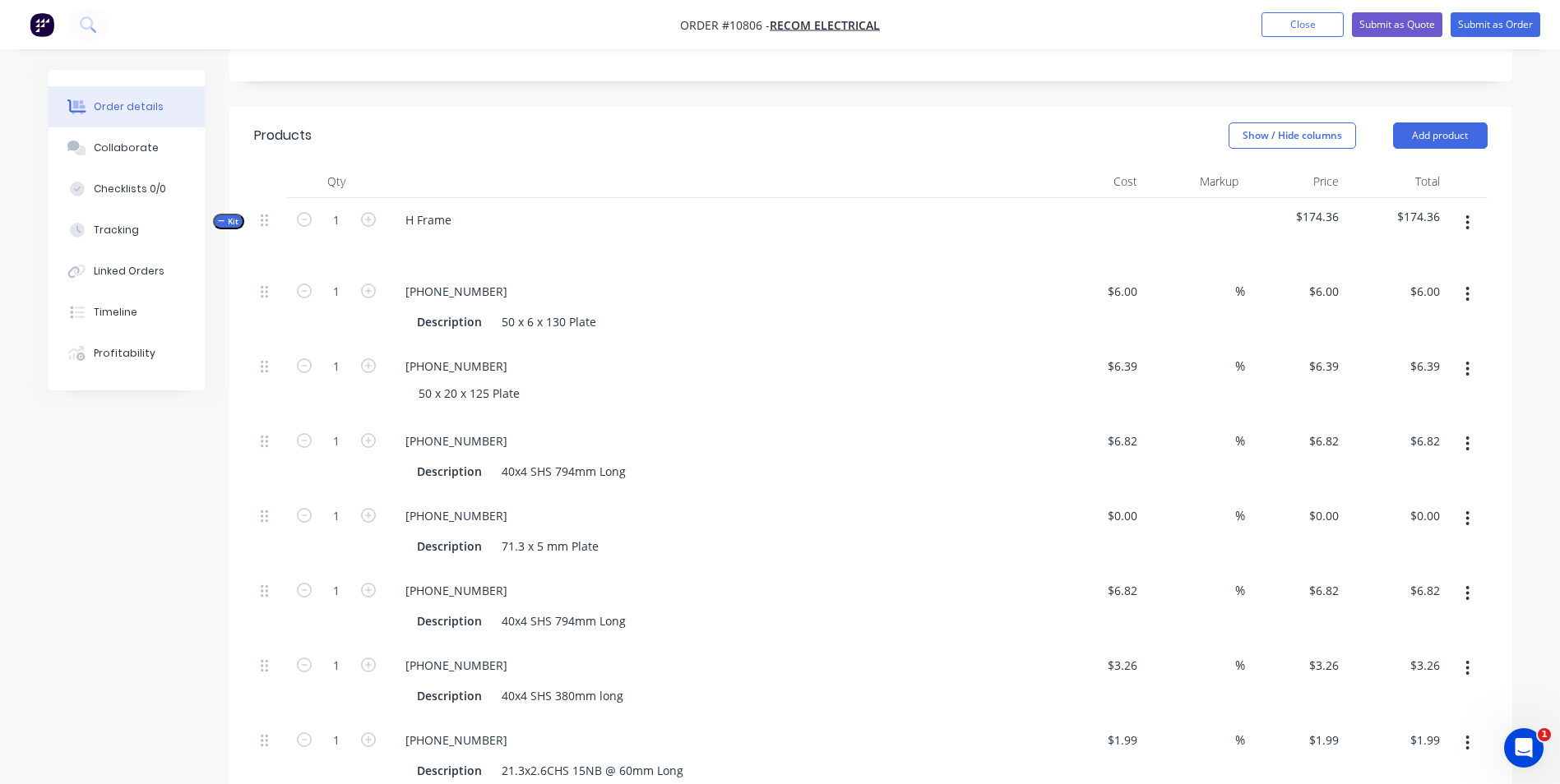
scroll to position [410, 0]
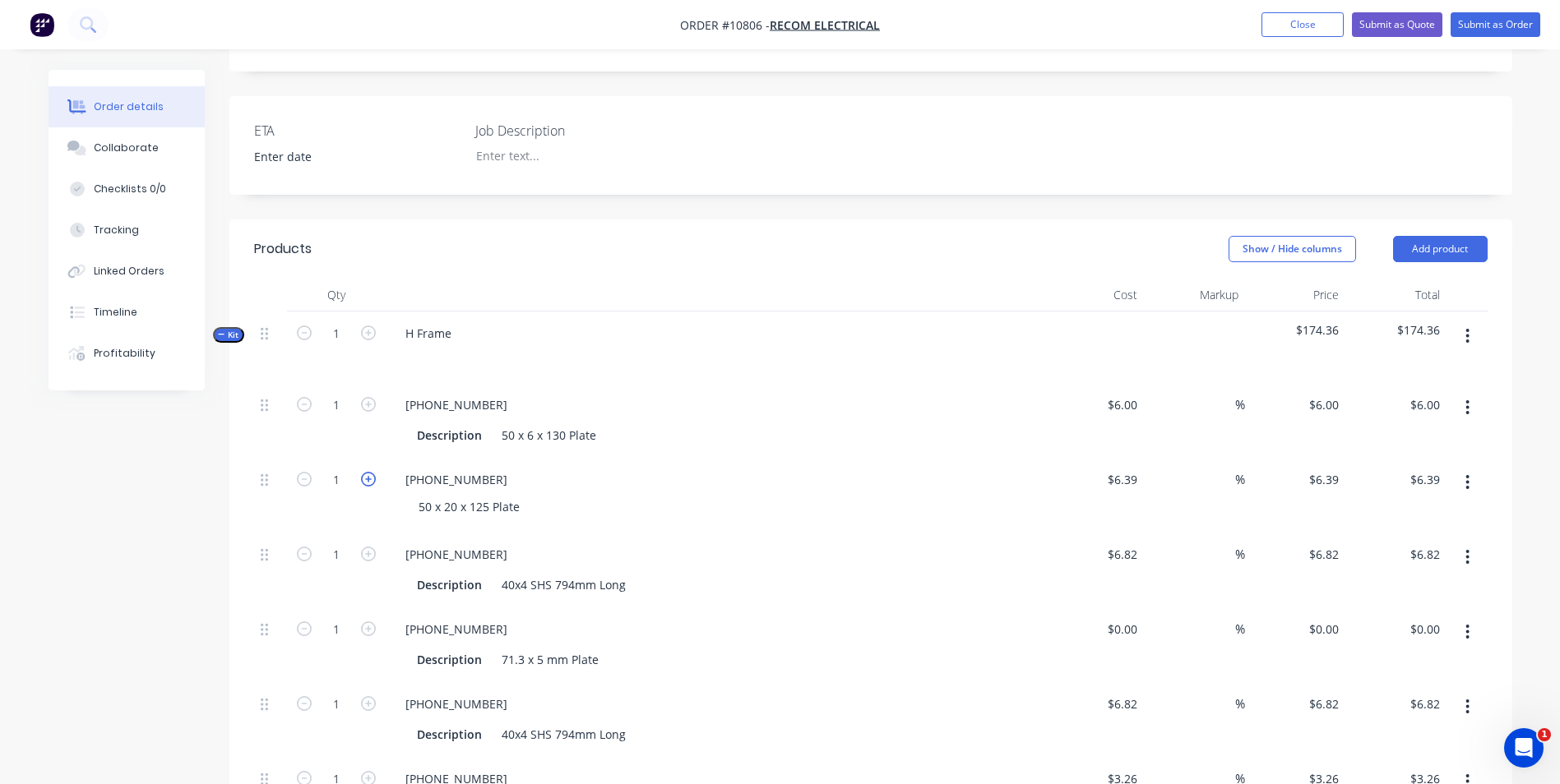
click at [365, 472] on icon "button" at bounding box center [368, 479] width 15 height 15
type input "2"
type input "$12.78"
click at [365, 472] on icon "button" at bounding box center [368, 479] width 15 height 15
type input "3"
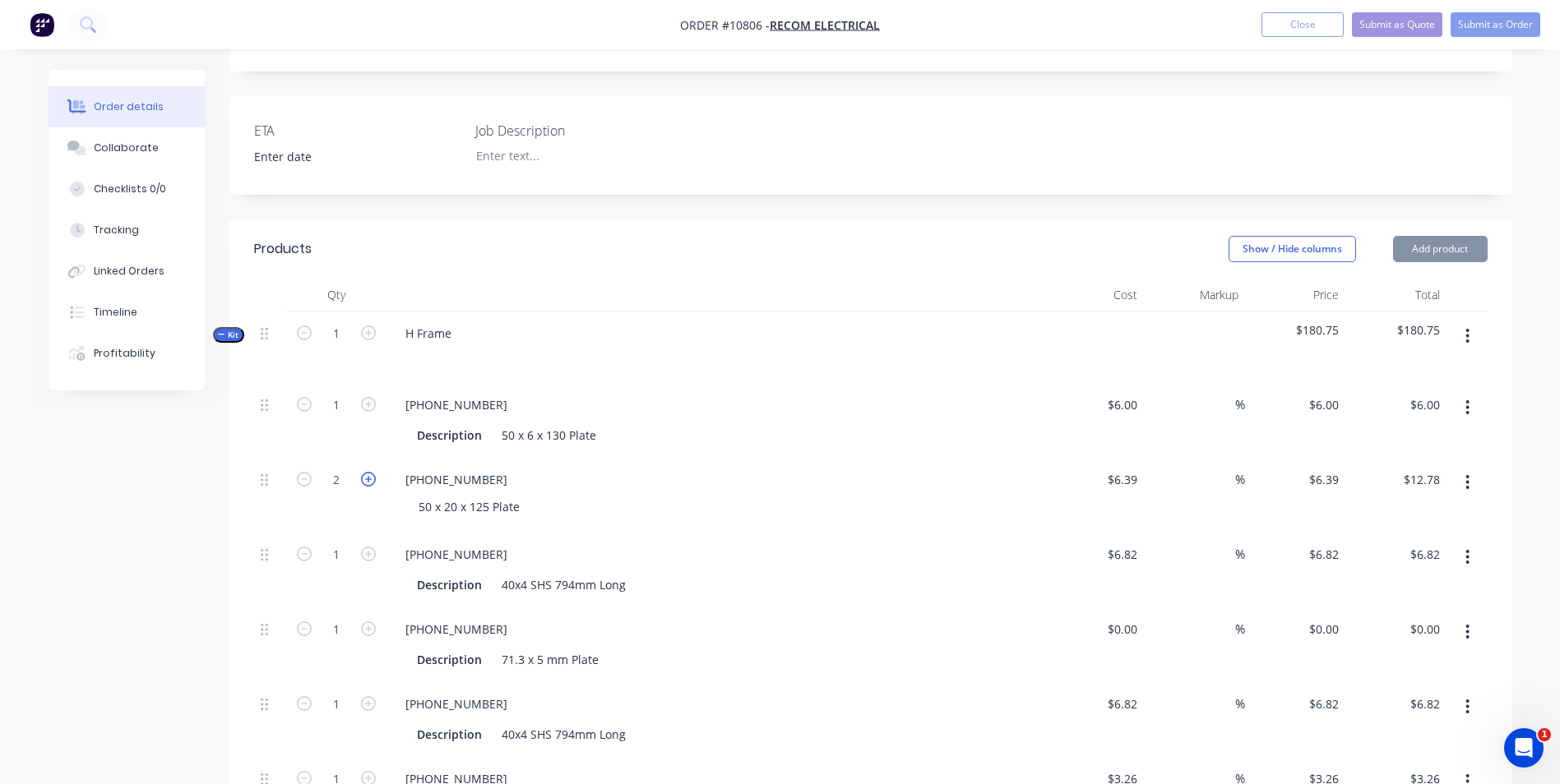
type input "$19.17"
click at [365, 472] on icon "button" at bounding box center [368, 479] width 15 height 15
type input "4"
type input "$25.56"
click at [369, 397] on icon "button" at bounding box center [368, 404] width 15 height 15
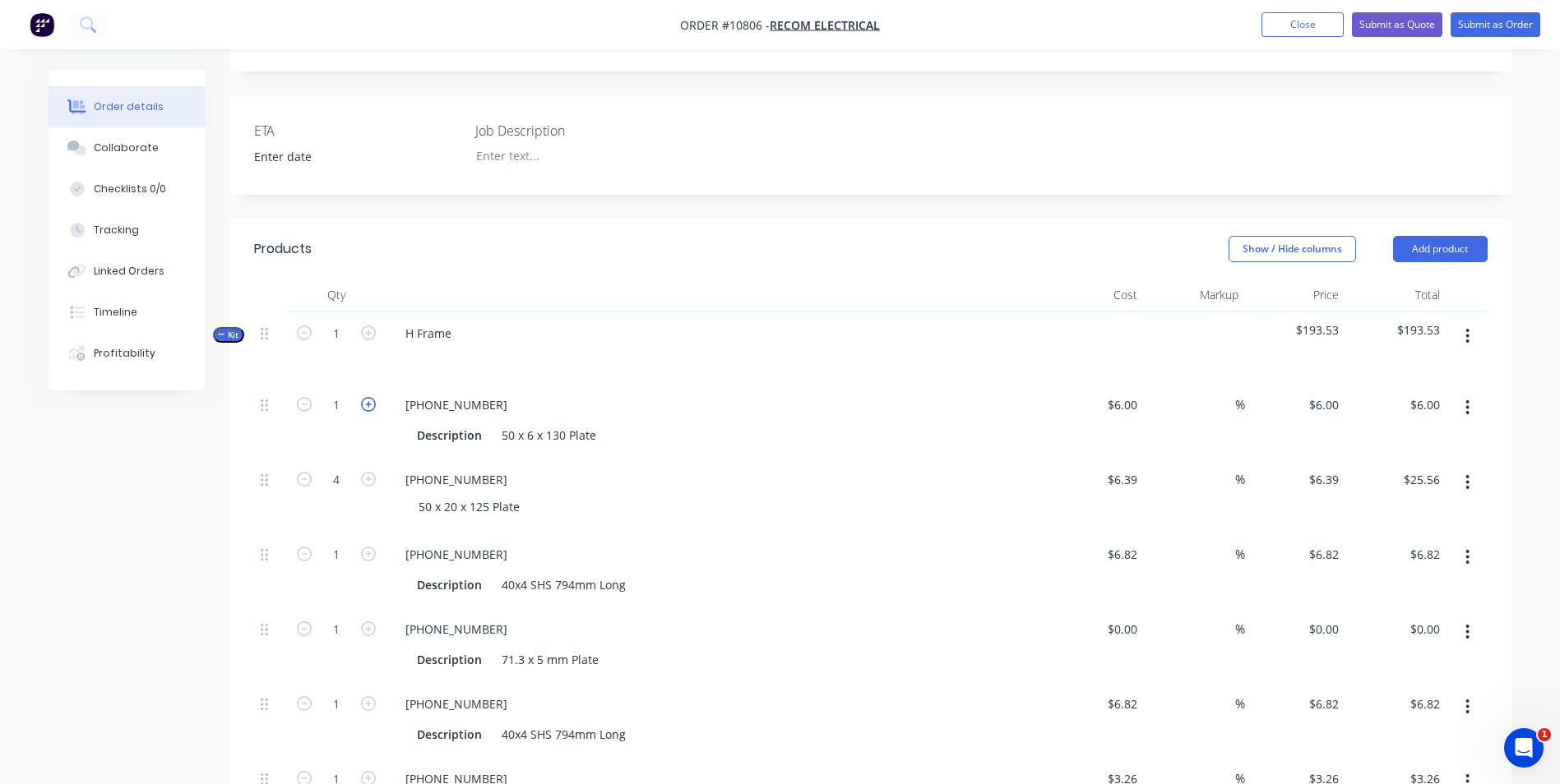
type input "2"
type input "$12.00"
click at [369, 397] on icon "button" at bounding box center [368, 404] width 15 height 15
type input "3"
type input "$18.00"
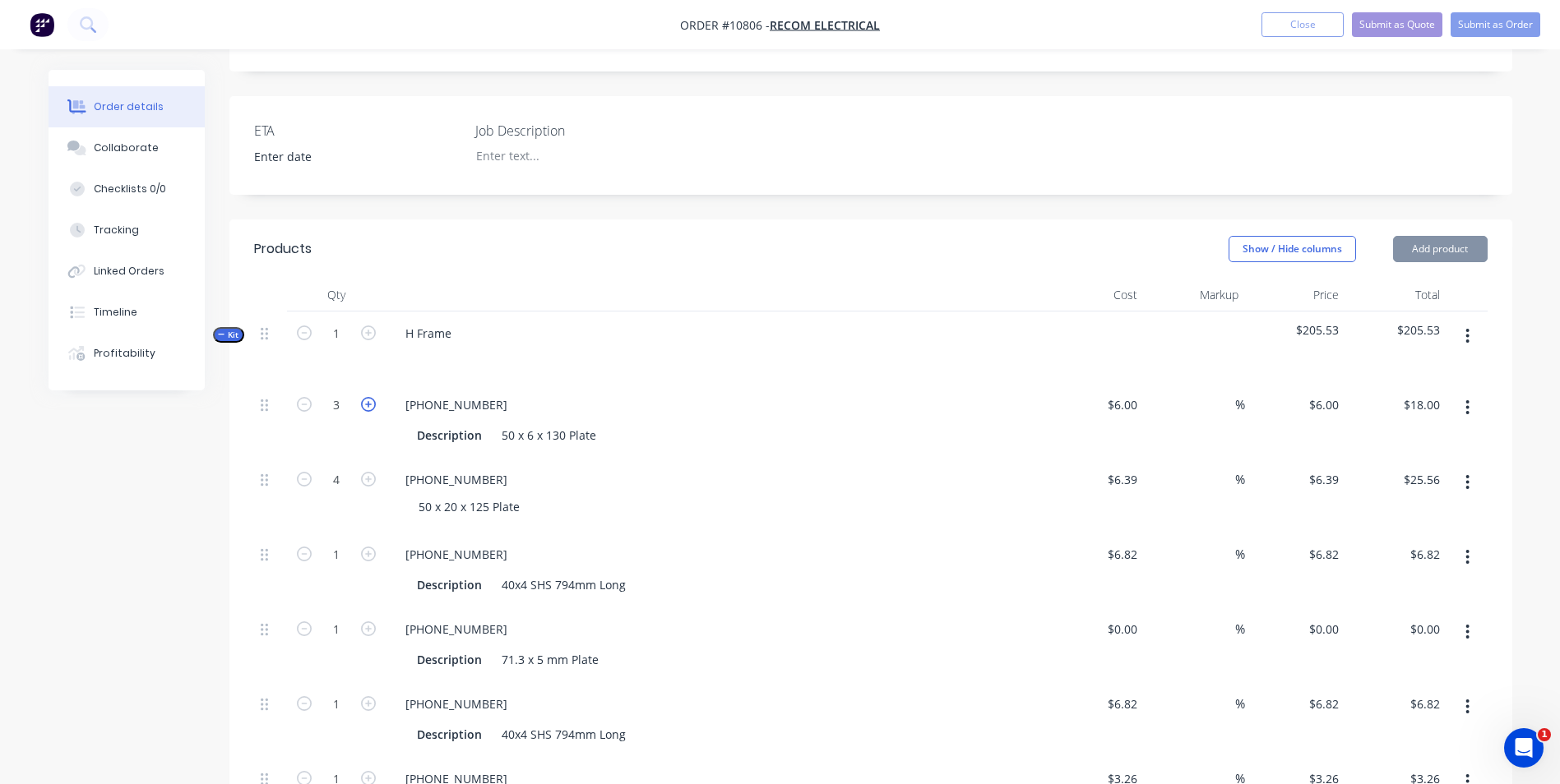
click at [369, 397] on icon "button" at bounding box center [368, 404] width 15 height 15
type input "4"
type input "$24.00"
click at [307, 472] on icon "button" at bounding box center [304, 479] width 15 height 15
type input "3"
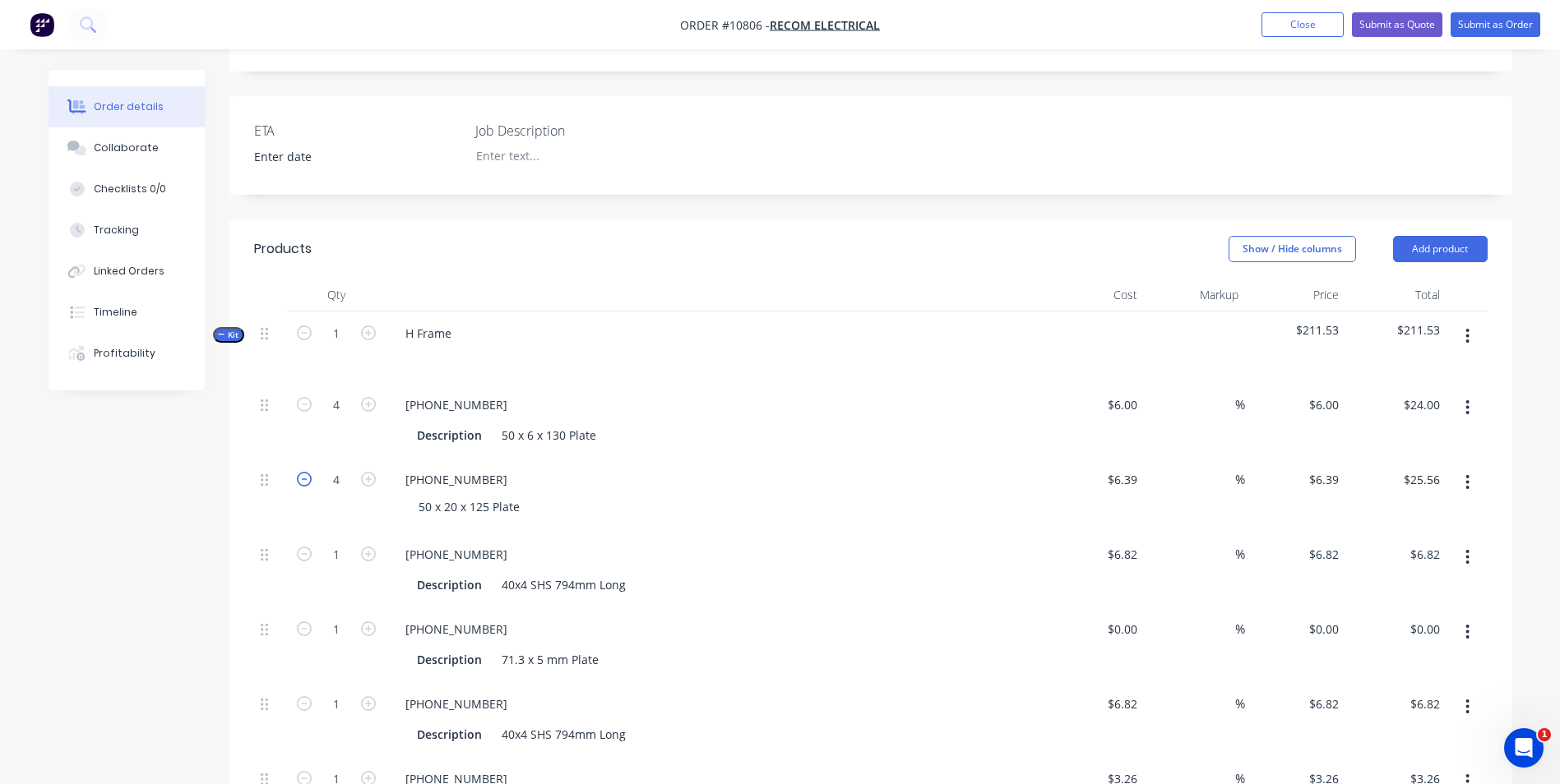
type input "$19.17"
click at [307, 472] on icon "button" at bounding box center [304, 479] width 15 height 15
type input "2"
type input "$12.78"
click at [300, 472] on icon "button" at bounding box center [304, 479] width 15 height 15
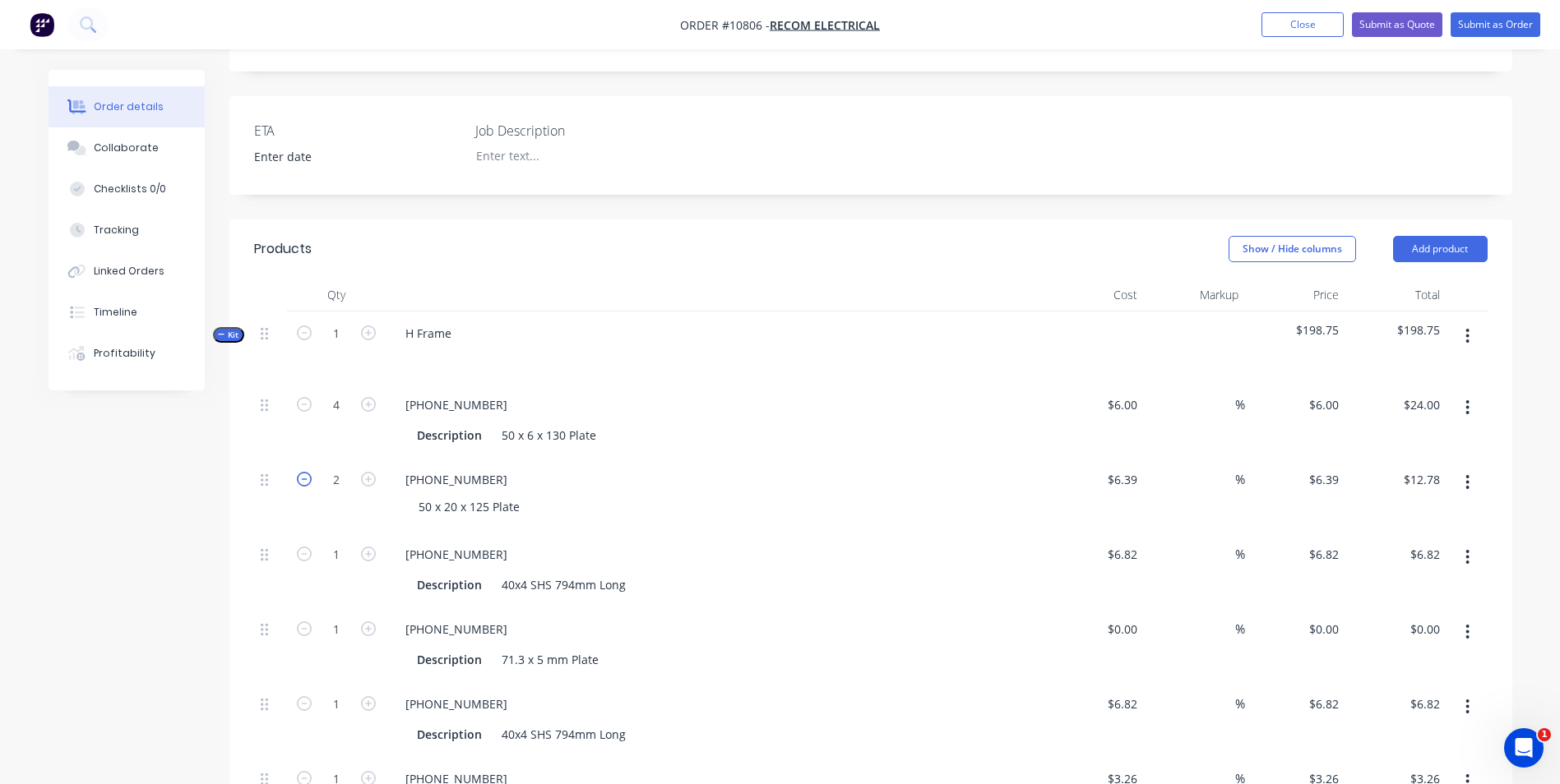
type input "1"
type input "$6.39"
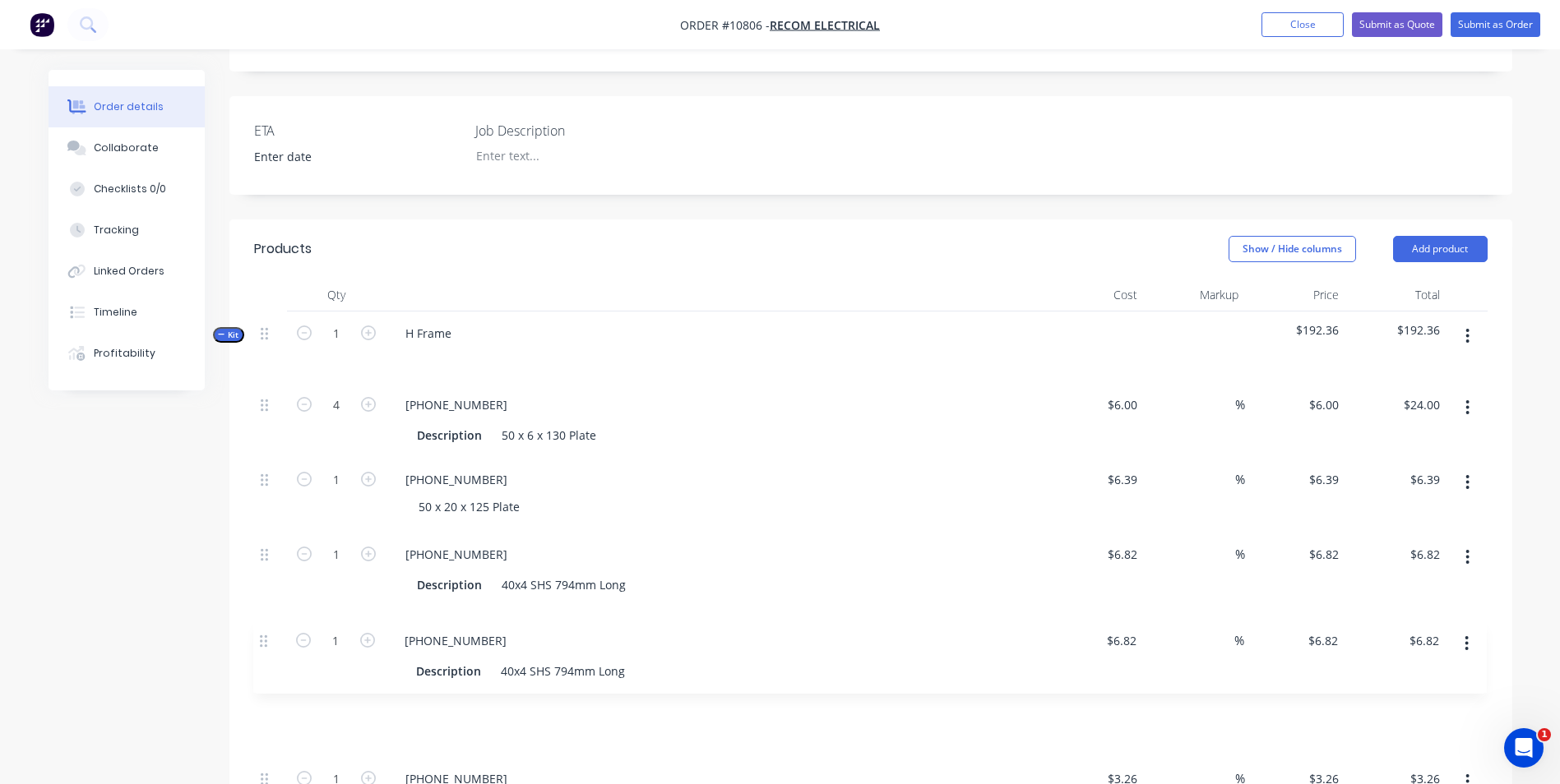
scroll to position [421, 0]
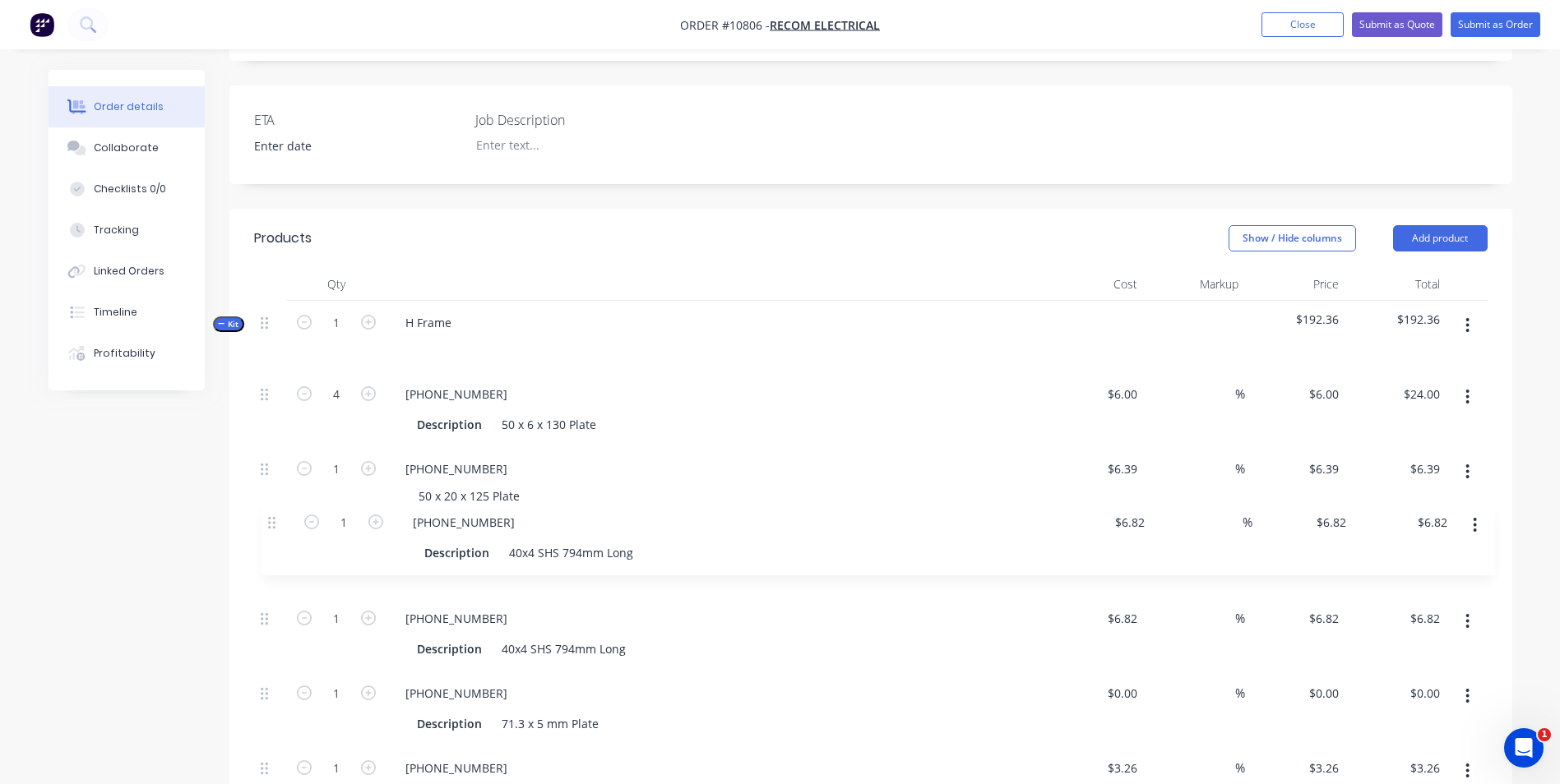
drag, startPoint x: 261, startPoint y: 677, endPoint x: 264, endPoint y: 506, distance: 171.0
click at [265, 506] on div "4 3351-02-001 Description 50 x 6 x 130 Plate $6.00 $6.00 % $6.00 $6.00 $24.00 $…" at bounding box center [870, 758] width 1234 height 772
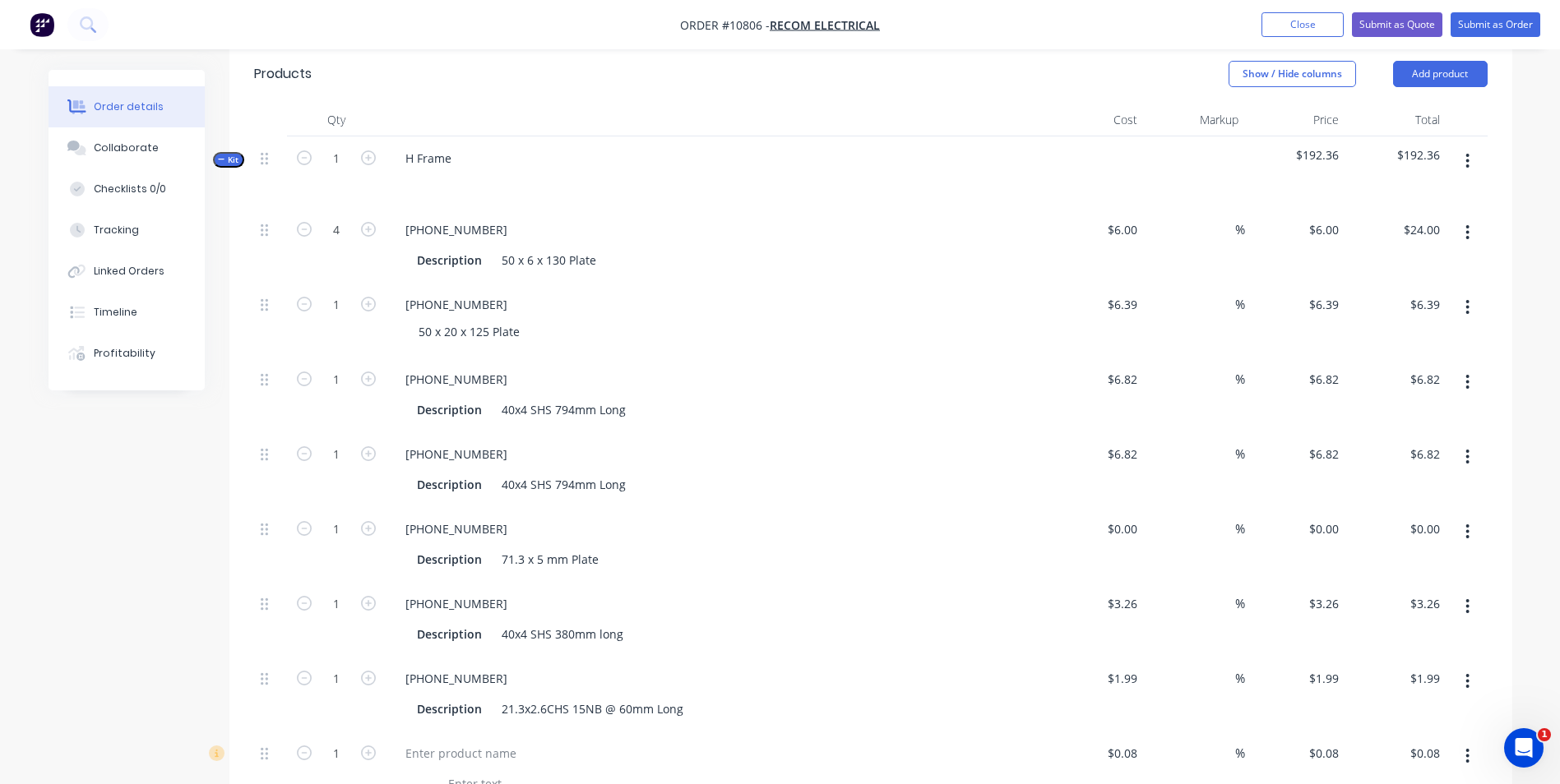
scroll to position [587, 0]
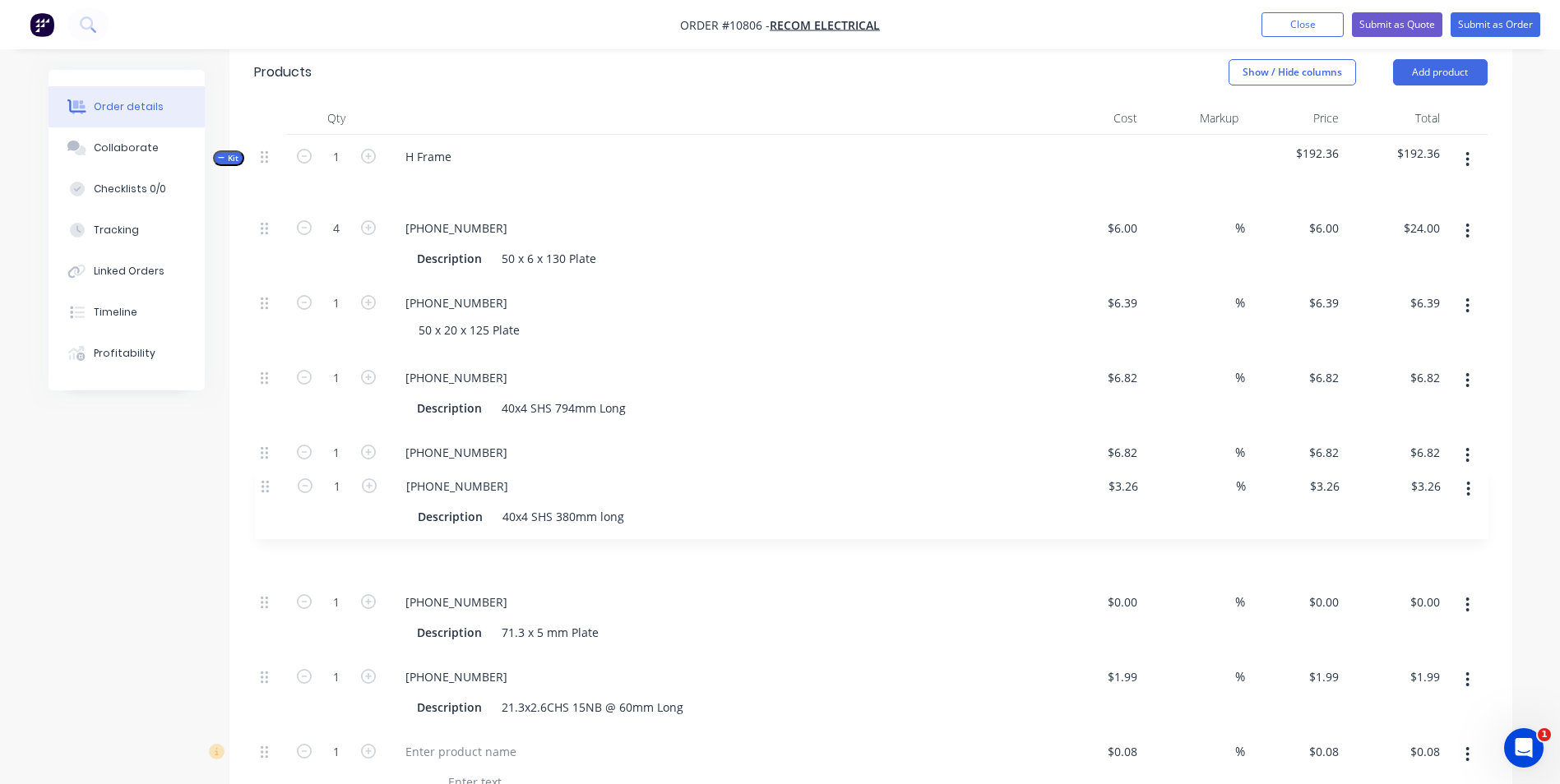
drag, startPoint x: 268, startPoint y: 578, endPoint x: 266, endPoint y: 523, distance: 55.0
click at [267, 477] on div "4 3351-02-001 Description 50 x 6 x 130 Plate $6.00 $6.00 % $6.00 $6.00 $24.00 $…" at bounding box center [870, 592] width 1234 height 772
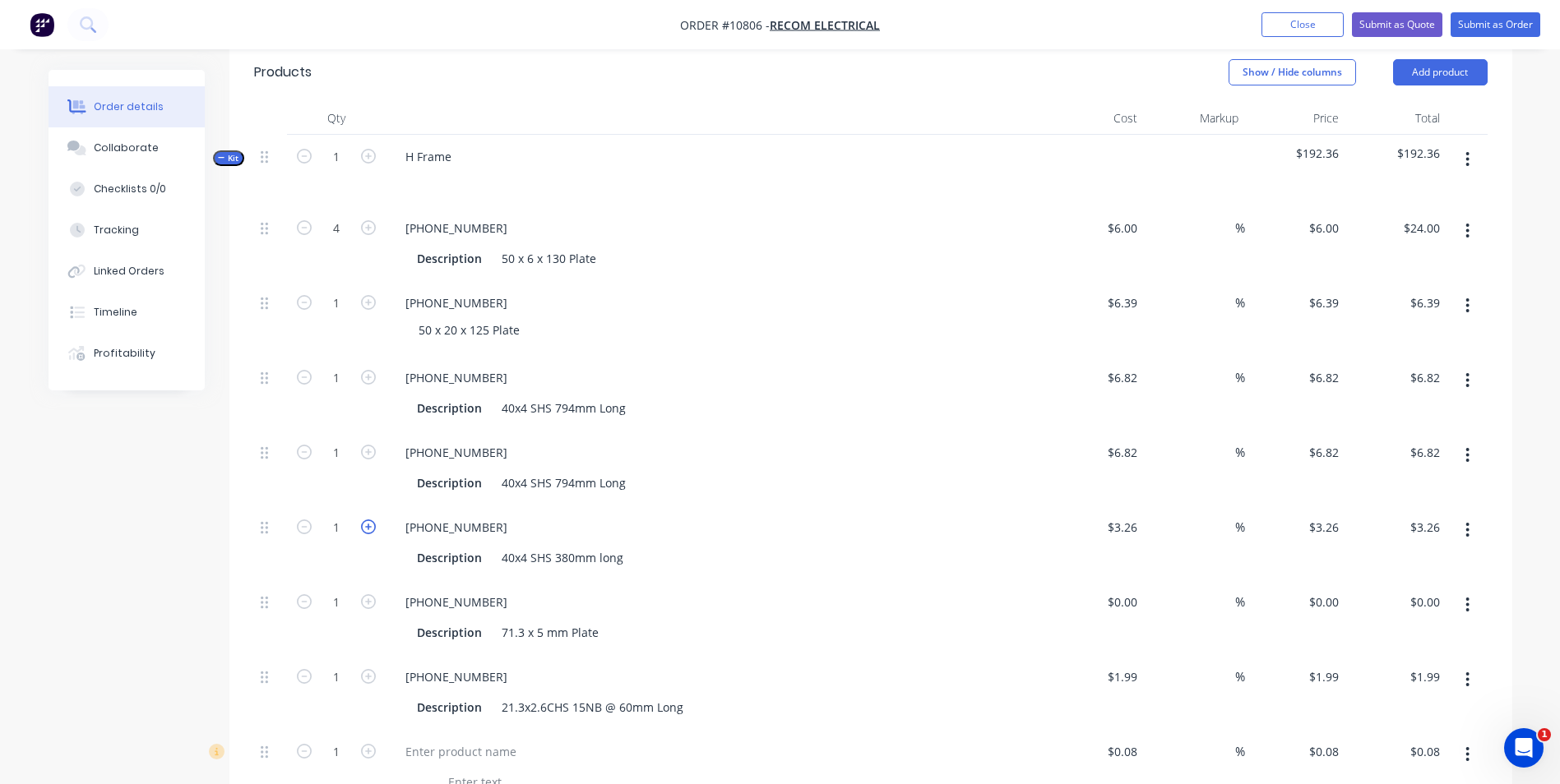
click at [369, 519] on icon "button" at bounding box center [368, 526] width 15 height 15
type input "2"
type input "$6.52"
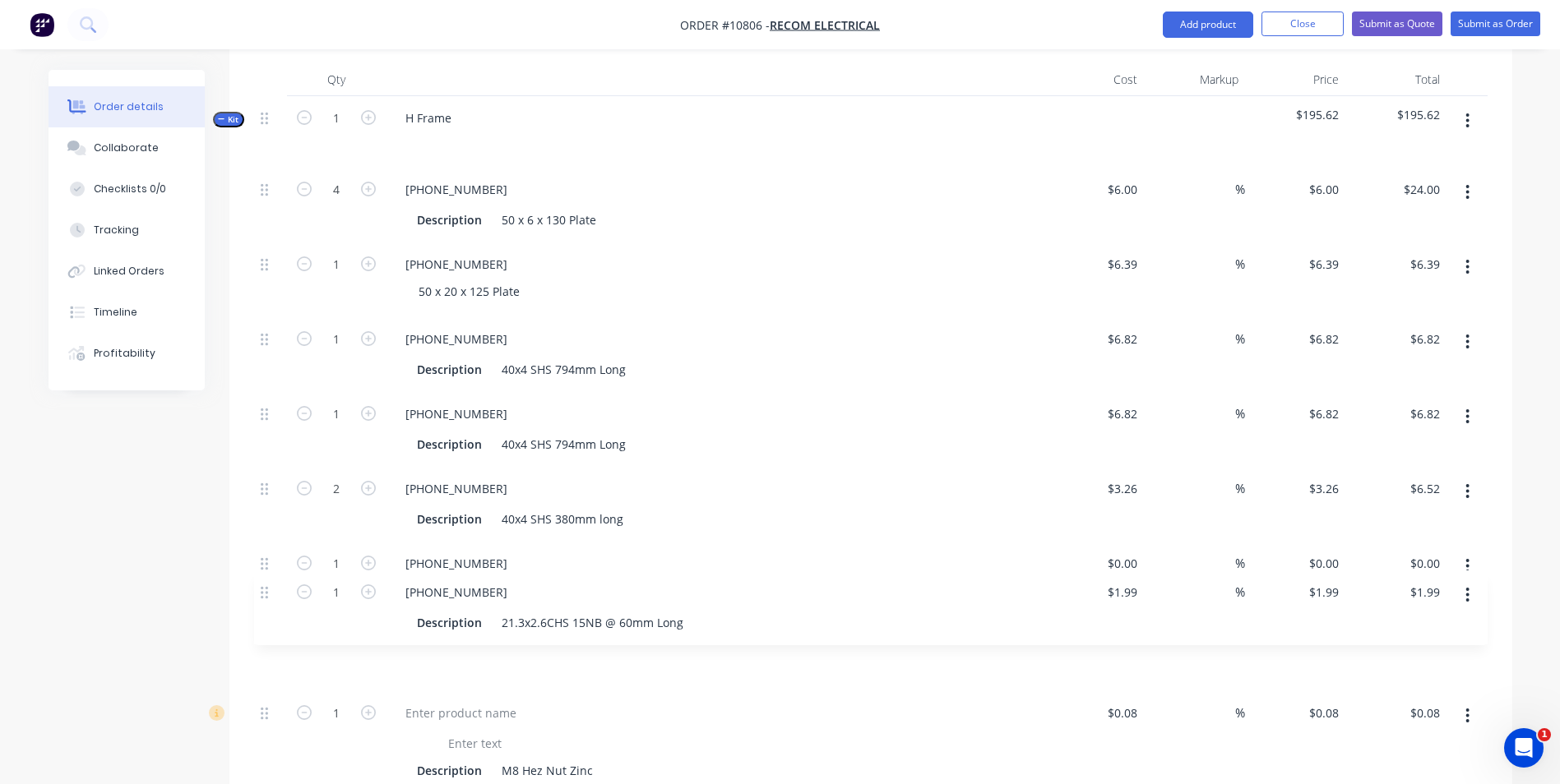
scroll to position [629, 0]
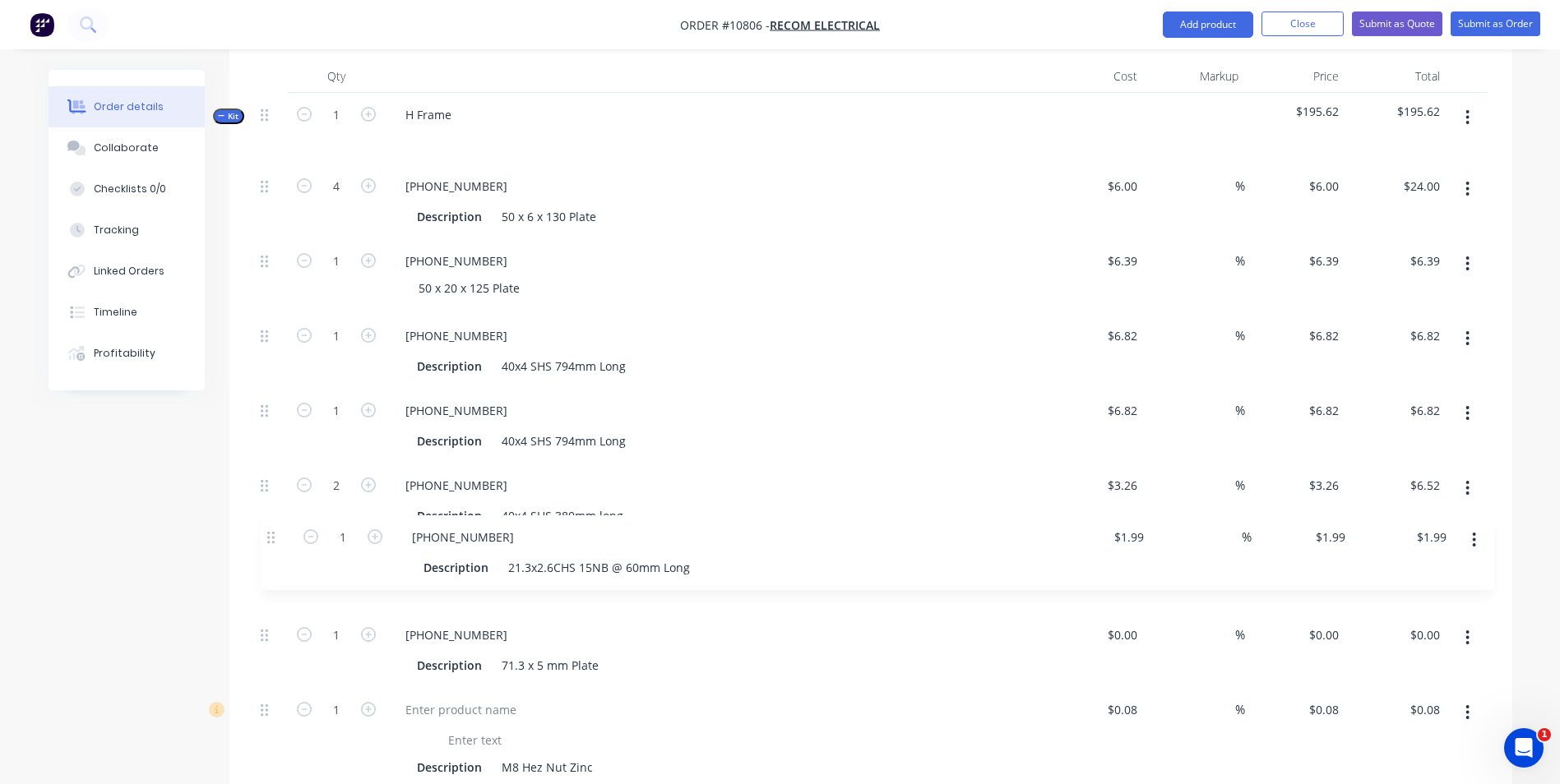
drag, startPoint x: 261, startPoint y: 653, endPoint x: 271, endPoint y: 530, distance: 123.4
click at [271, 530] on div "4 3351-02-001 Description 50 x 6 x 130 Plate $6.00 $6.00 % $6.00 $6.00 $24.00 $…" at bounding box center [870, 551] width 1234 height 772
click at [373, 552] on icon "button" at bounding box center [368, 559] width 15 height 15
type input "2"
type input "$3.98"
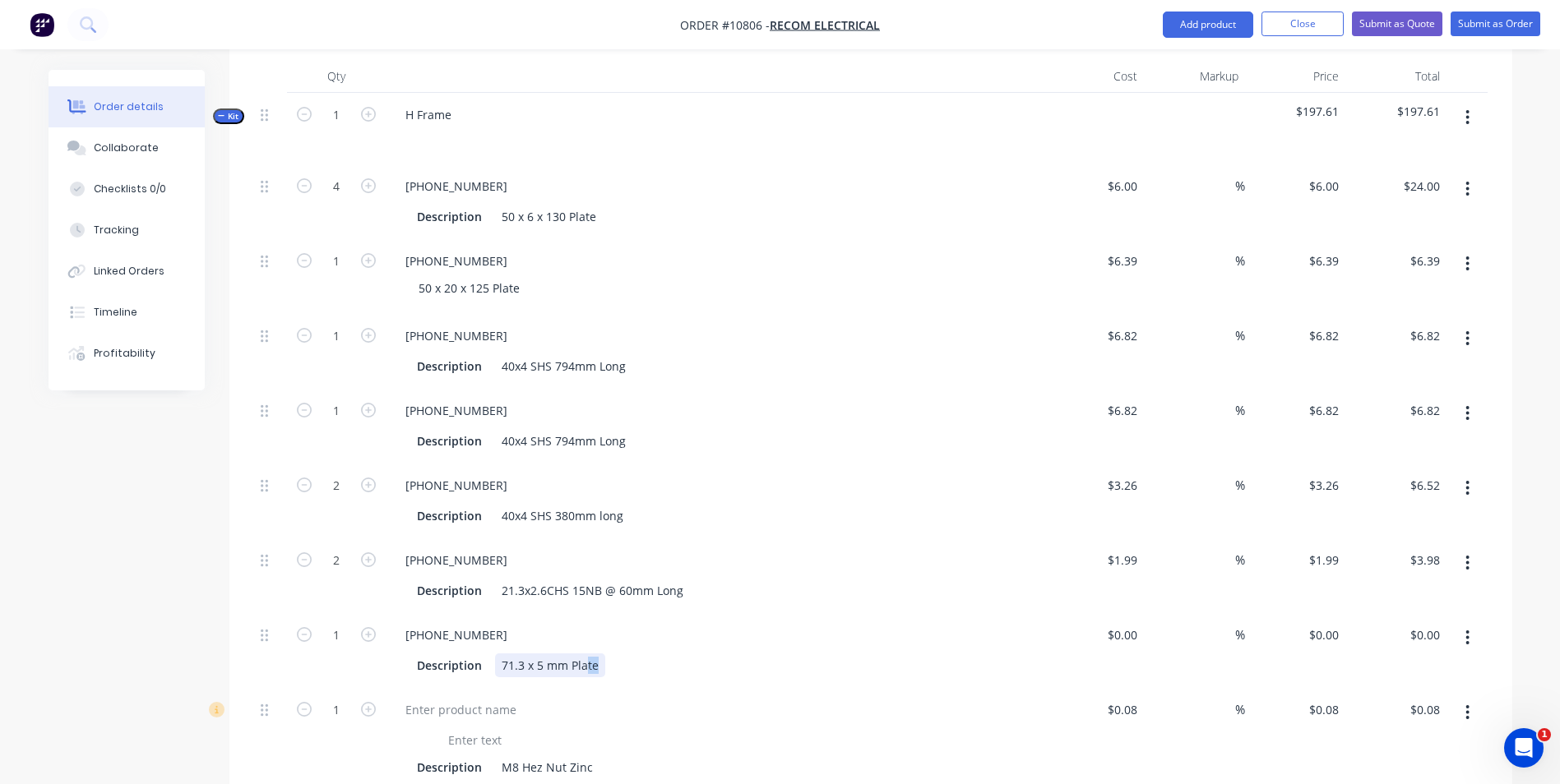
drag, startPoint x: 597, startPoint y: 637, endPoint x: 586, endPoint y: 684, distance: 48.3
click at [586, 684] on div "4 3351-02-001 Description 50 x 6 x 130 Plate $6.00 $6.00 % $6.00 $6.00 $24.00 $…" at bounding box center [870, 551] width 1234 height 772
click at [1135, 623] on input "0" at bounding box center [1134, 635] width 19 height 24
click at [1128, 623] on div "0 0" at bounding box center [1134, 635] width 19 height 24
type input "$5.46"
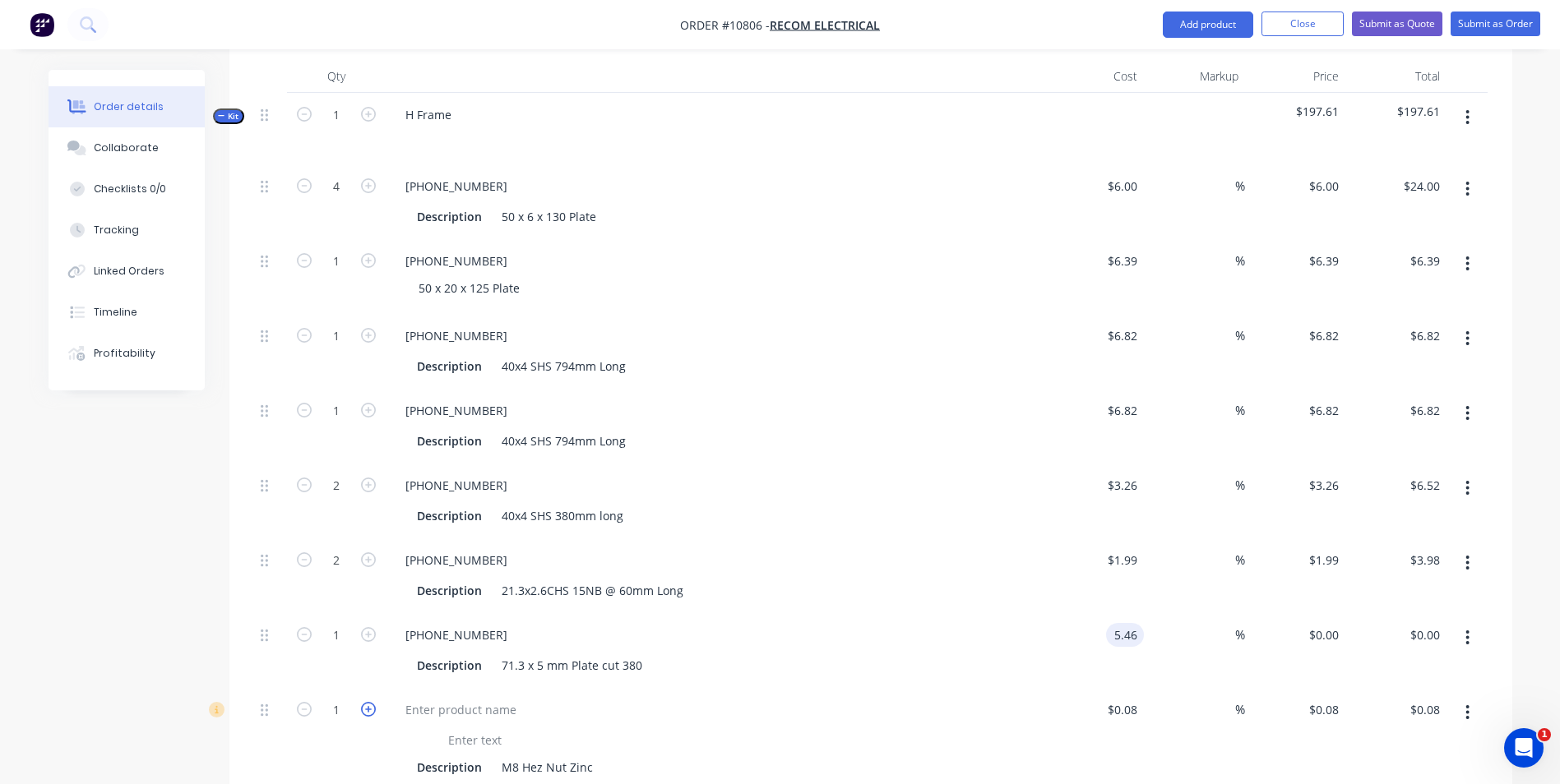
type input "$5.46"
click at [367, 702] on icon "button" at bounding box center [368, 709] width 15 height 15
type input "2"
type input "$0.16"
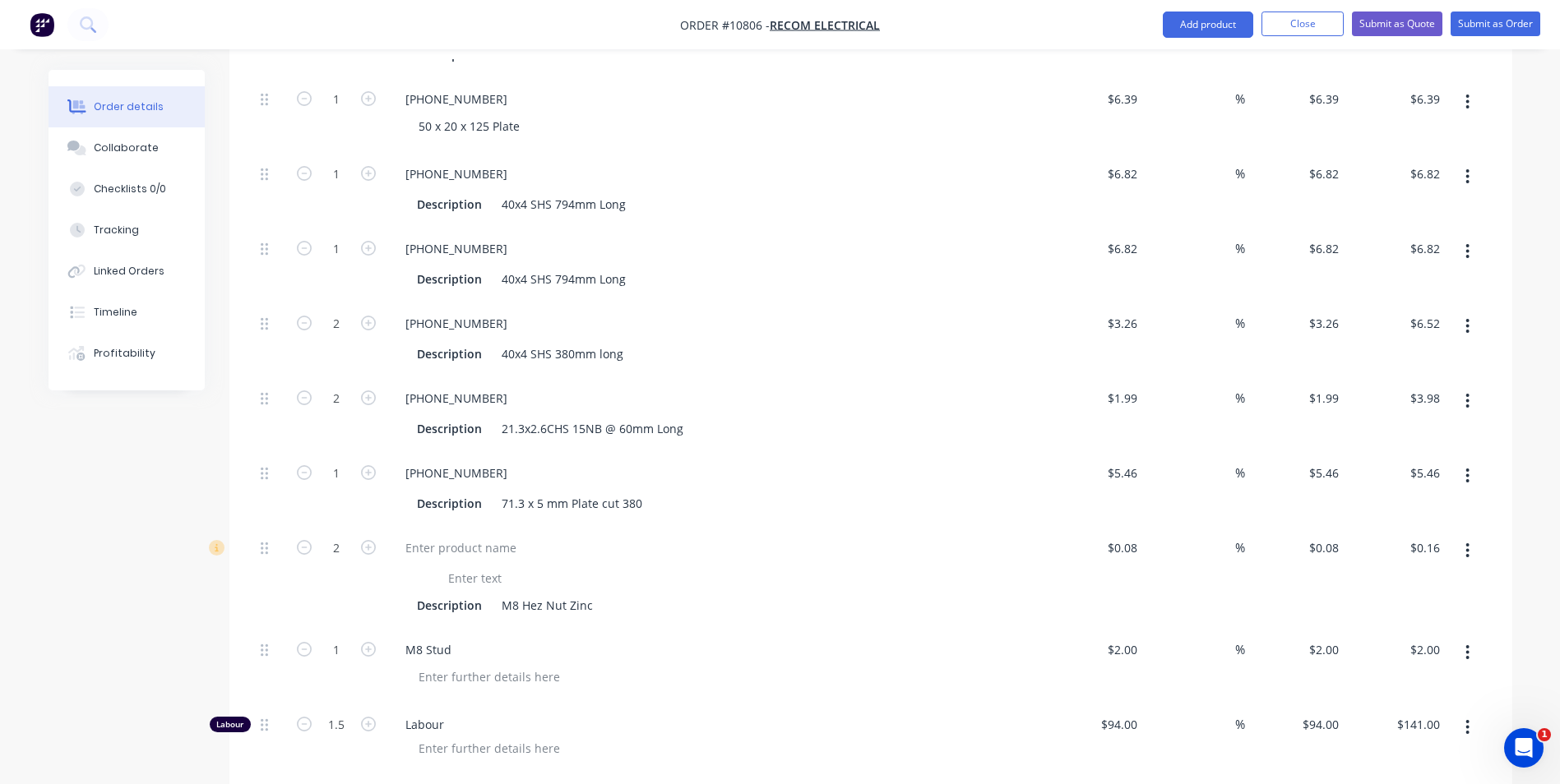
scroll to position [793, 0]
click at [1466, 641] on icon "button" at bounding box center [1468, 650] width 4 height 18
click at [1377, 780] on div "Delete" at bounding box center [1410, 792] width 126 height 24
click at [818, 591] on div "Description M8 Hez Nut Zinc" at bounding box center [710, 603] width 602 height 24
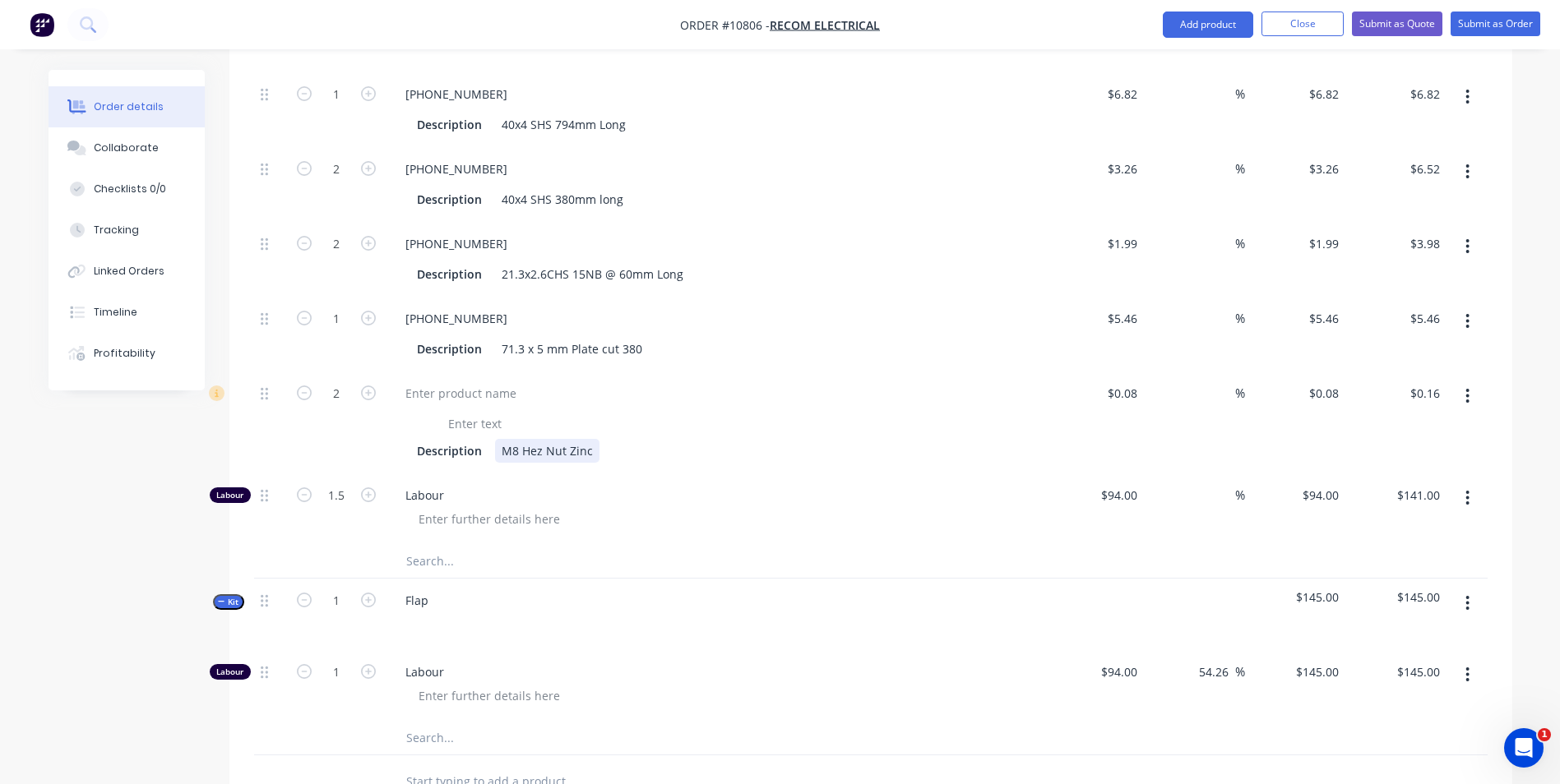
scroll to position [958, 0]
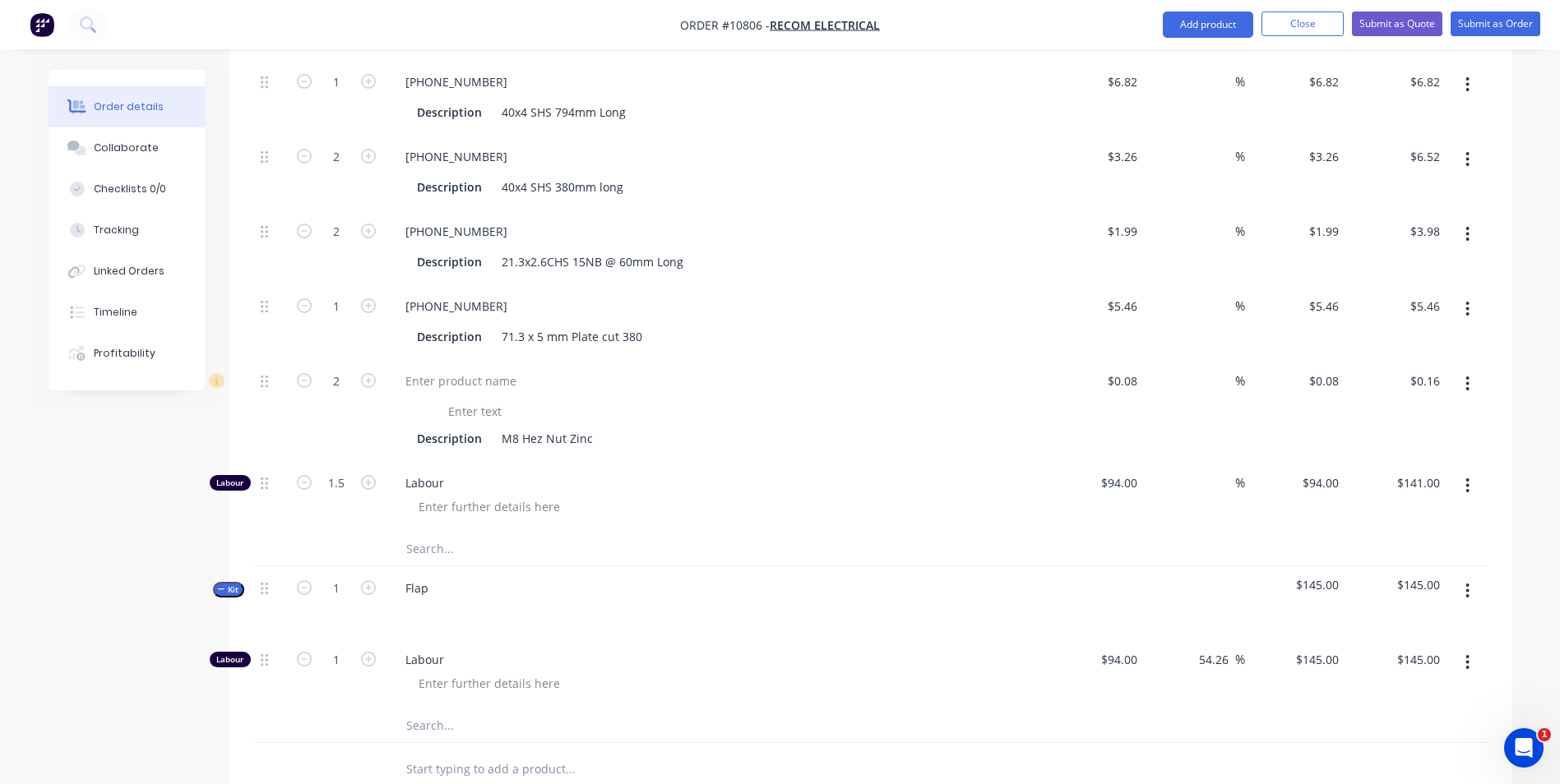
click at [422, 532] on input "text" at bounding box center [569, 548] width 329 height 33
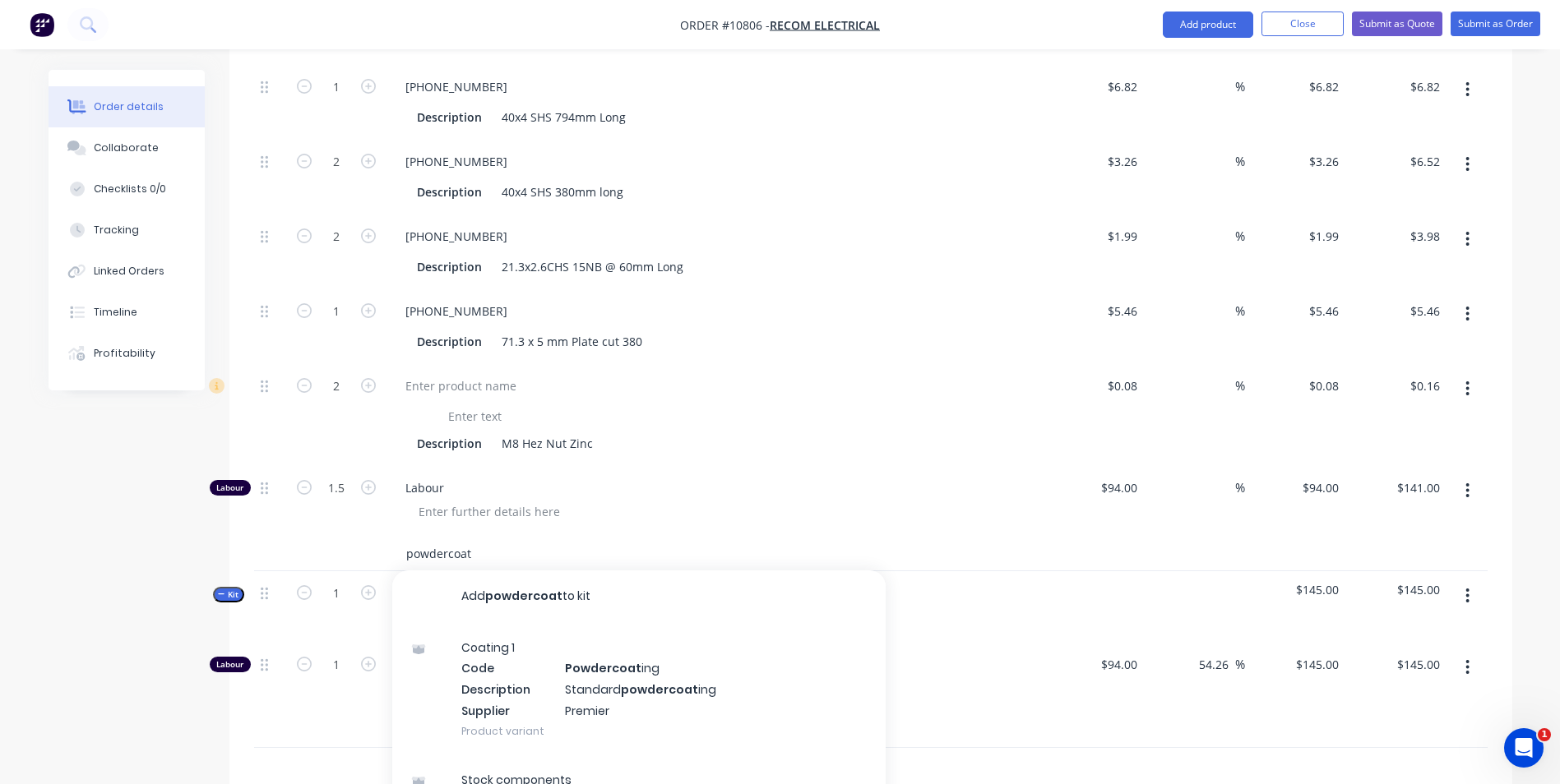
scroll to position [876, 0]
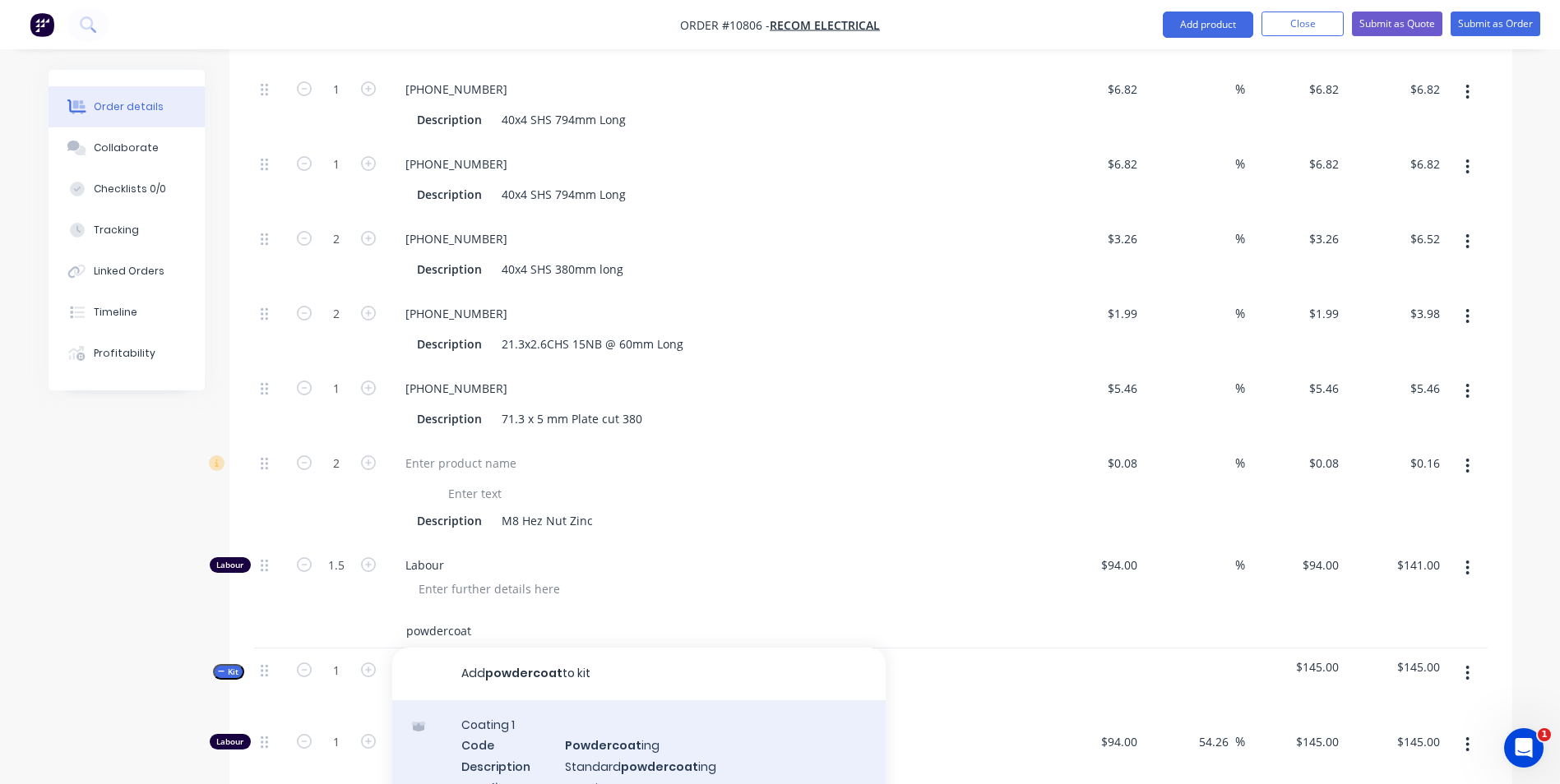
type input "powdercoat"
click at [608, 732] on div "Coating 1 Code Powdercoat ing Description Standard powdercoat ing Supplier Prem…" at bounding box center [639, 766] width 494 height 132
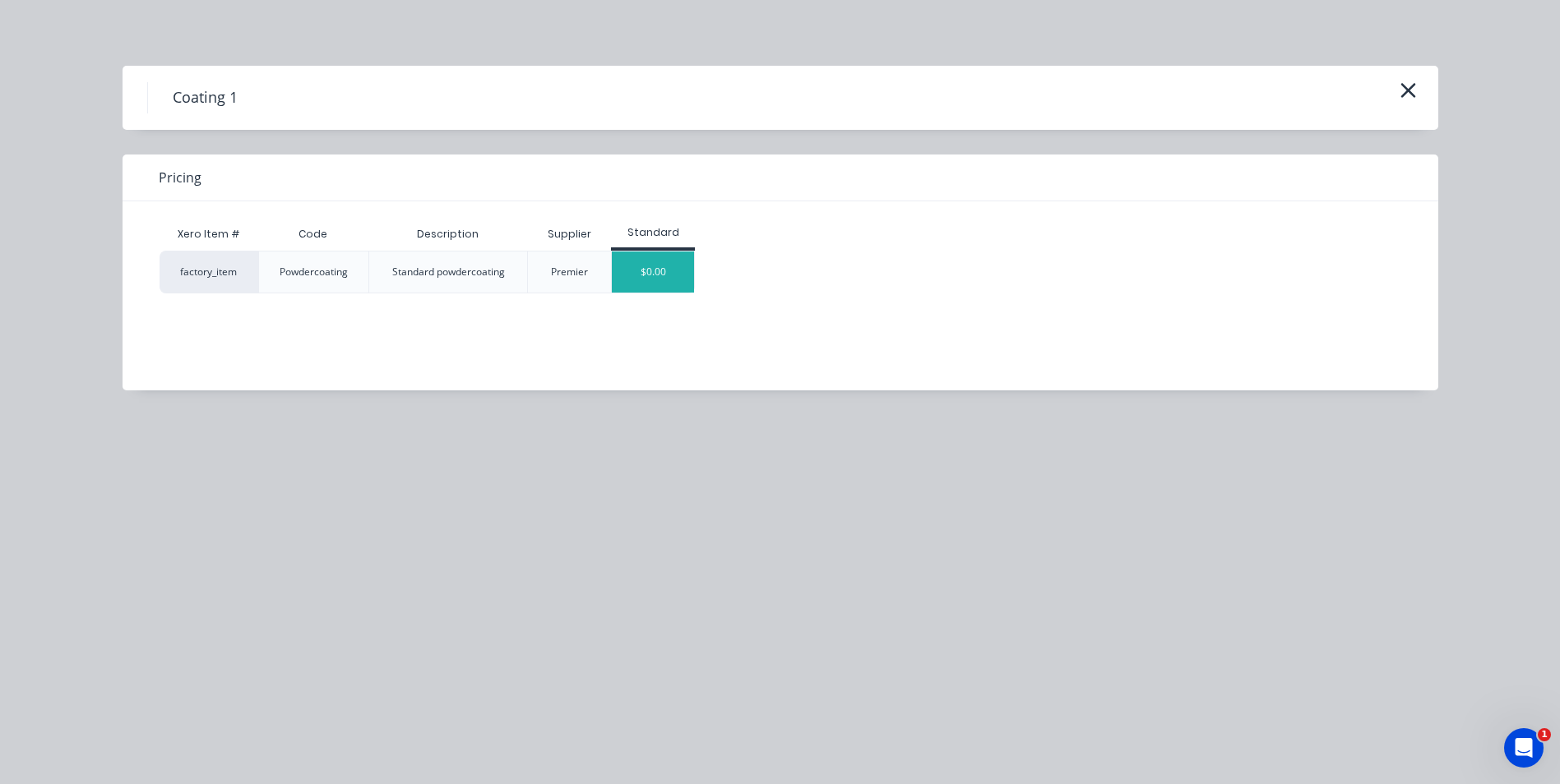
click at [645, 267] on div "$0.00" at bounding box center [652, 273] width 82 height 41
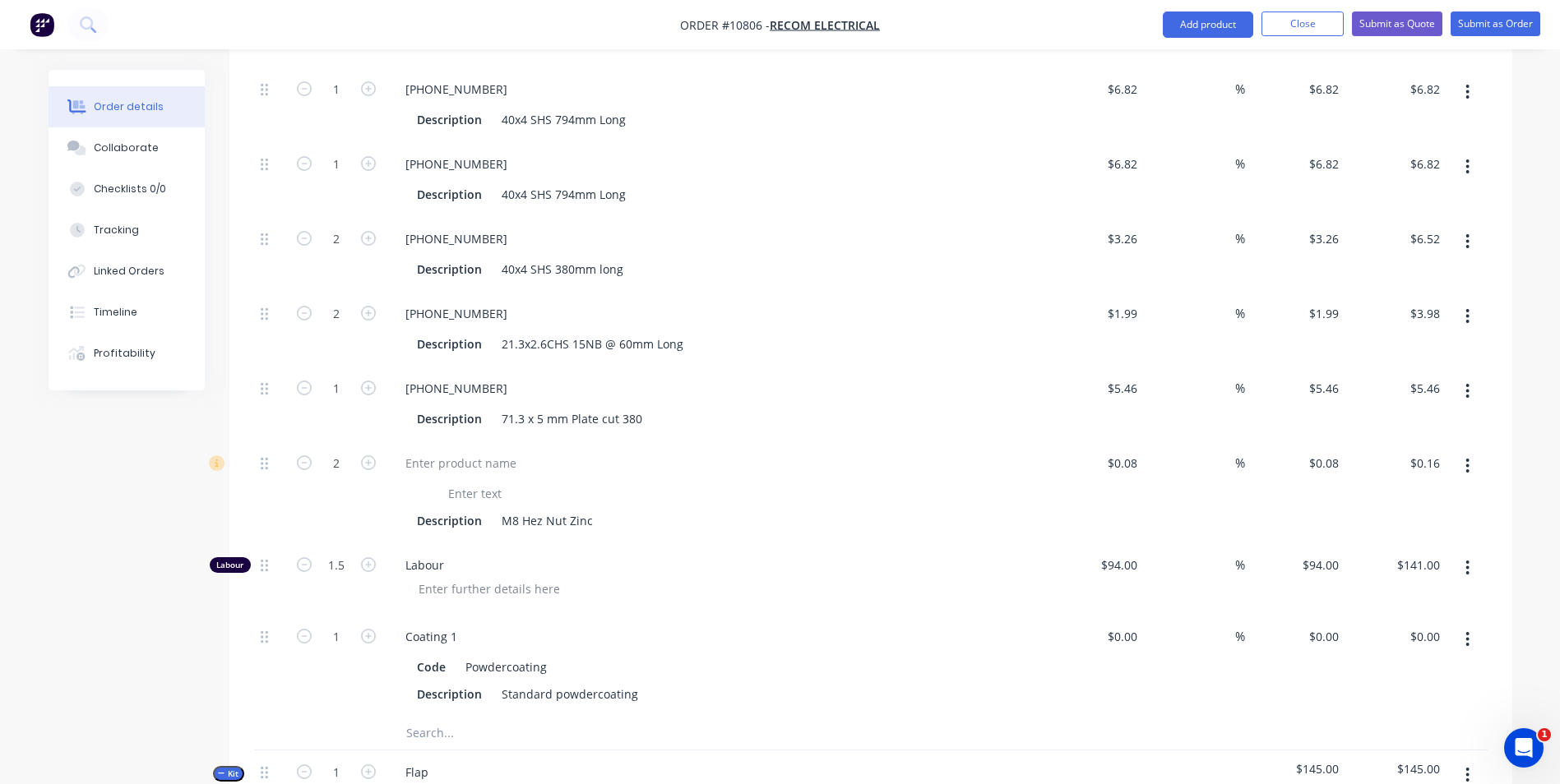
click at [1126, 615] on div "$0.00 $0.00" at bounding box center [1094, 666] width 101 height 102
click at [1132, 625] on input at bounding box center [1134, 637] width 19 height 24
type input "$20.00"
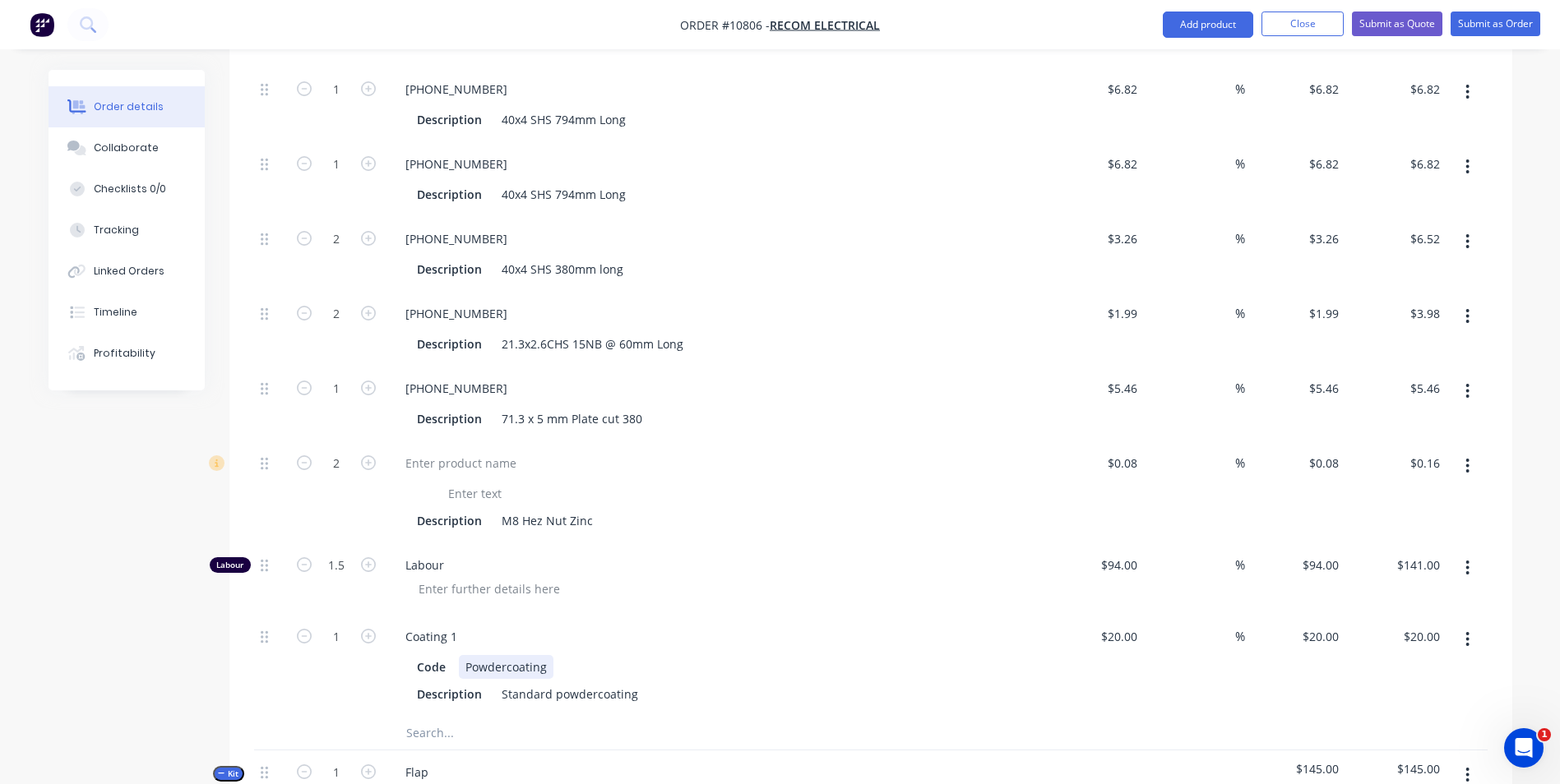
click at [950, 656] on div "Code Powdercoating" at bounding box center [710, 667] width 602 height 24
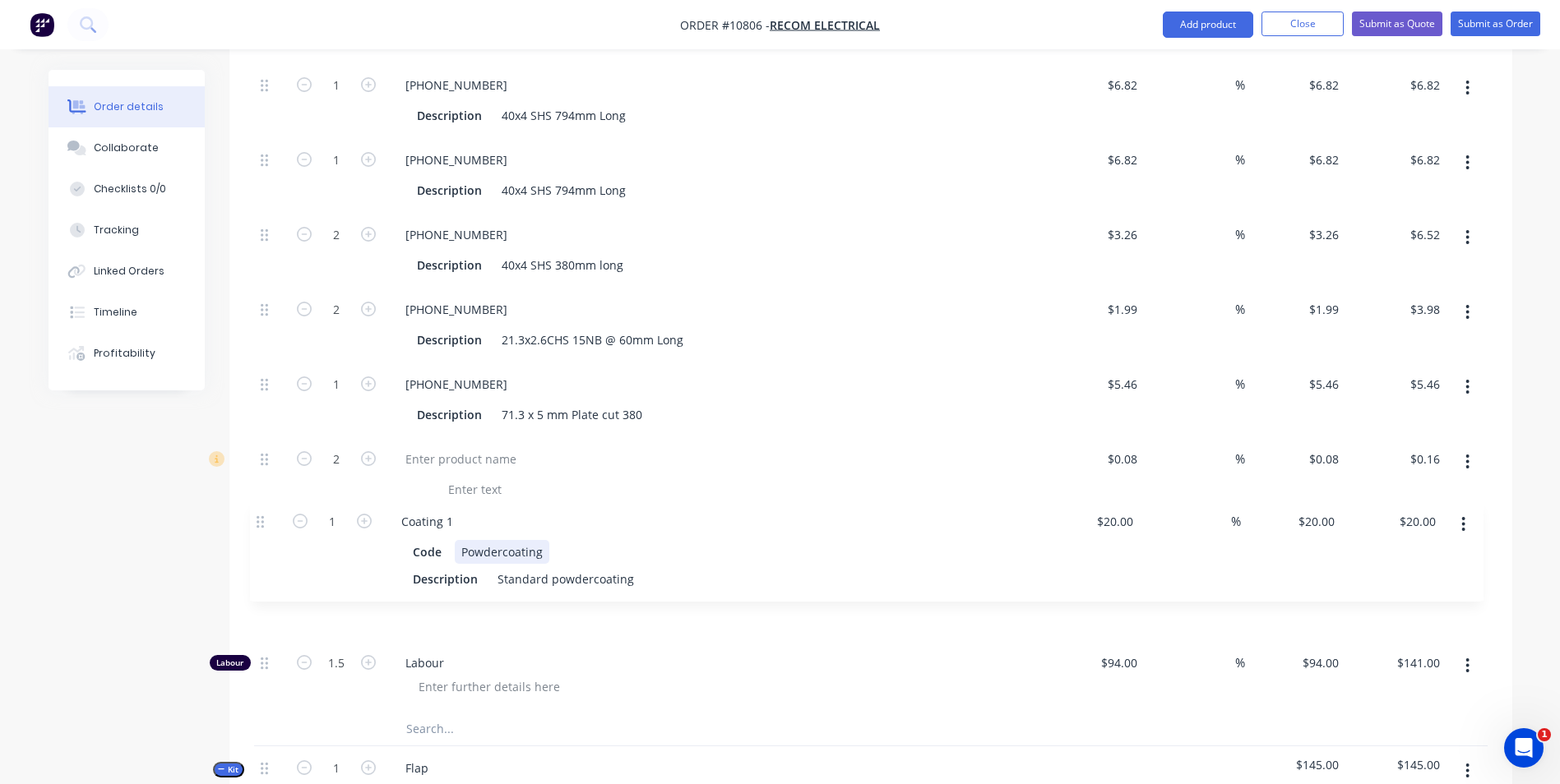
drag, startPoint x: 261, startPoint y: 616, endPoint x: 255, endPoint y: 519, distance: 97.2
click at [255, 519] on div "4 3351-02-001 Description 50 x 6 x 130 Plate $6.00 $6.00 % $6.00 $6.00 $24.00 $…" at bounding box center [870, 313] width 1234 height 799
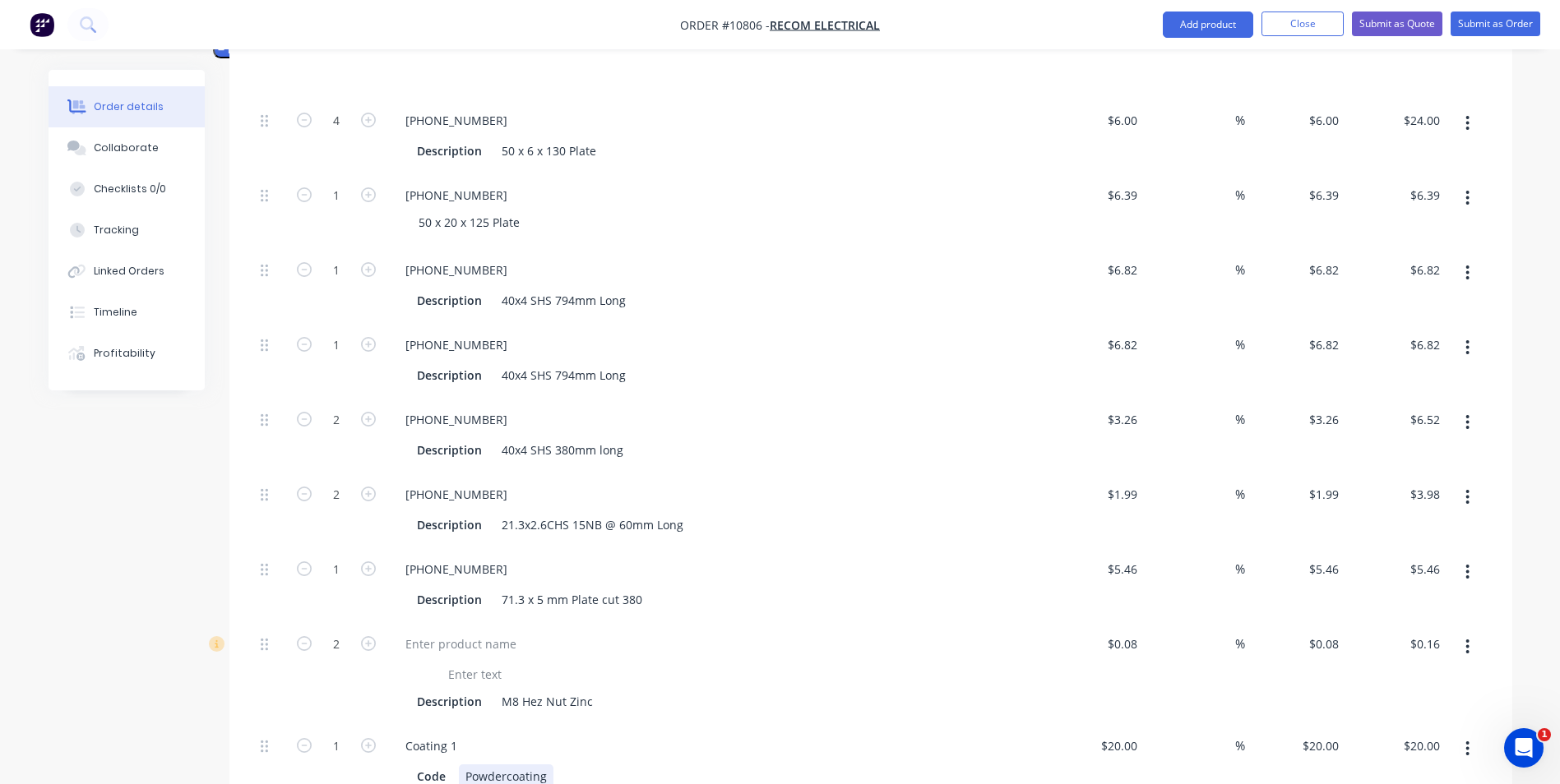
scroll to position [551, 0]
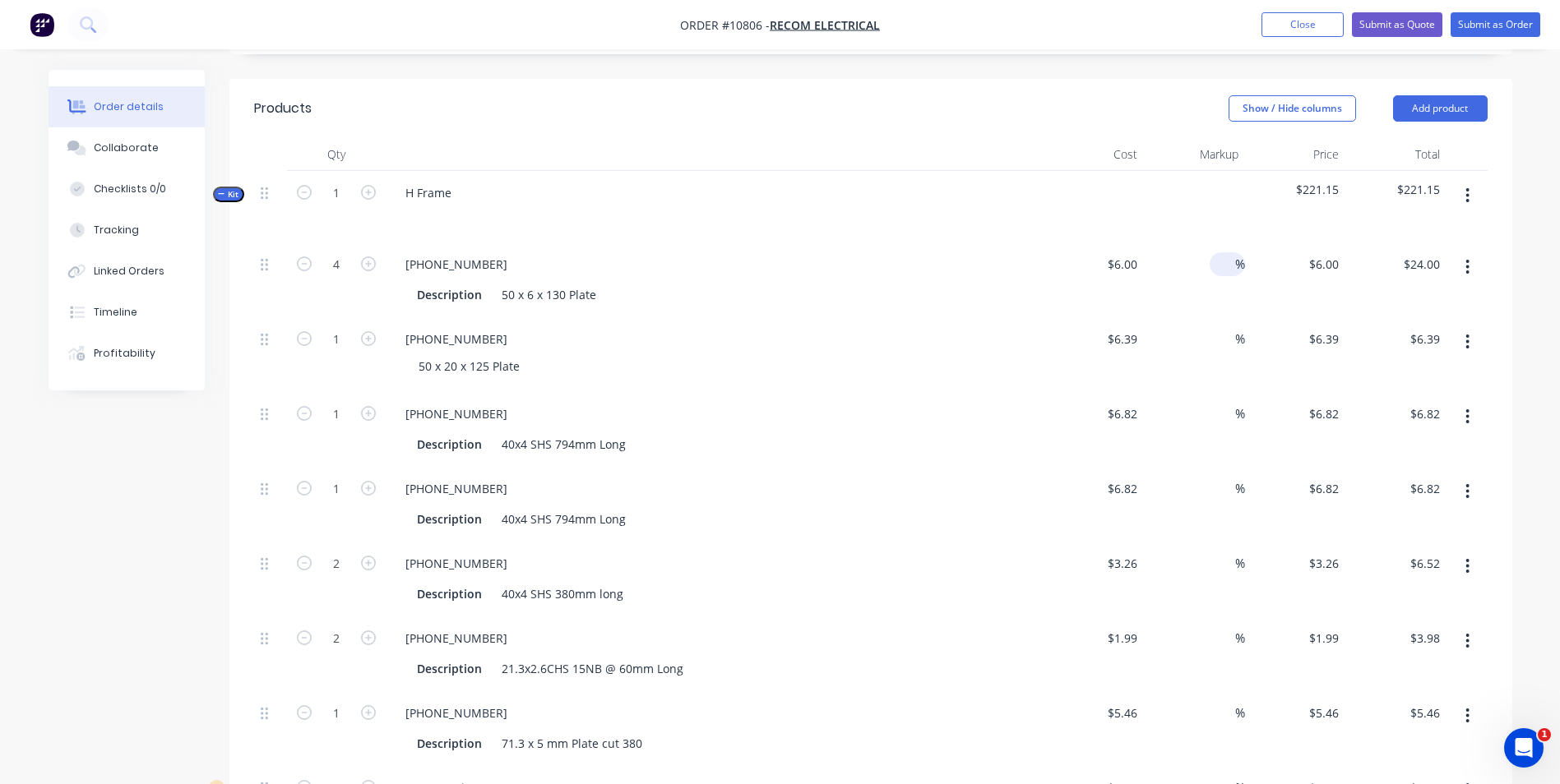
click at [1220, 253] on input at bounding box center [1225, 265] width 19 height 24
type input "55"
type input "$9.30"
type input "$37.20"
click at [1214, 327] on div "%" at bounding box center [1228, 339] width 36 height 24
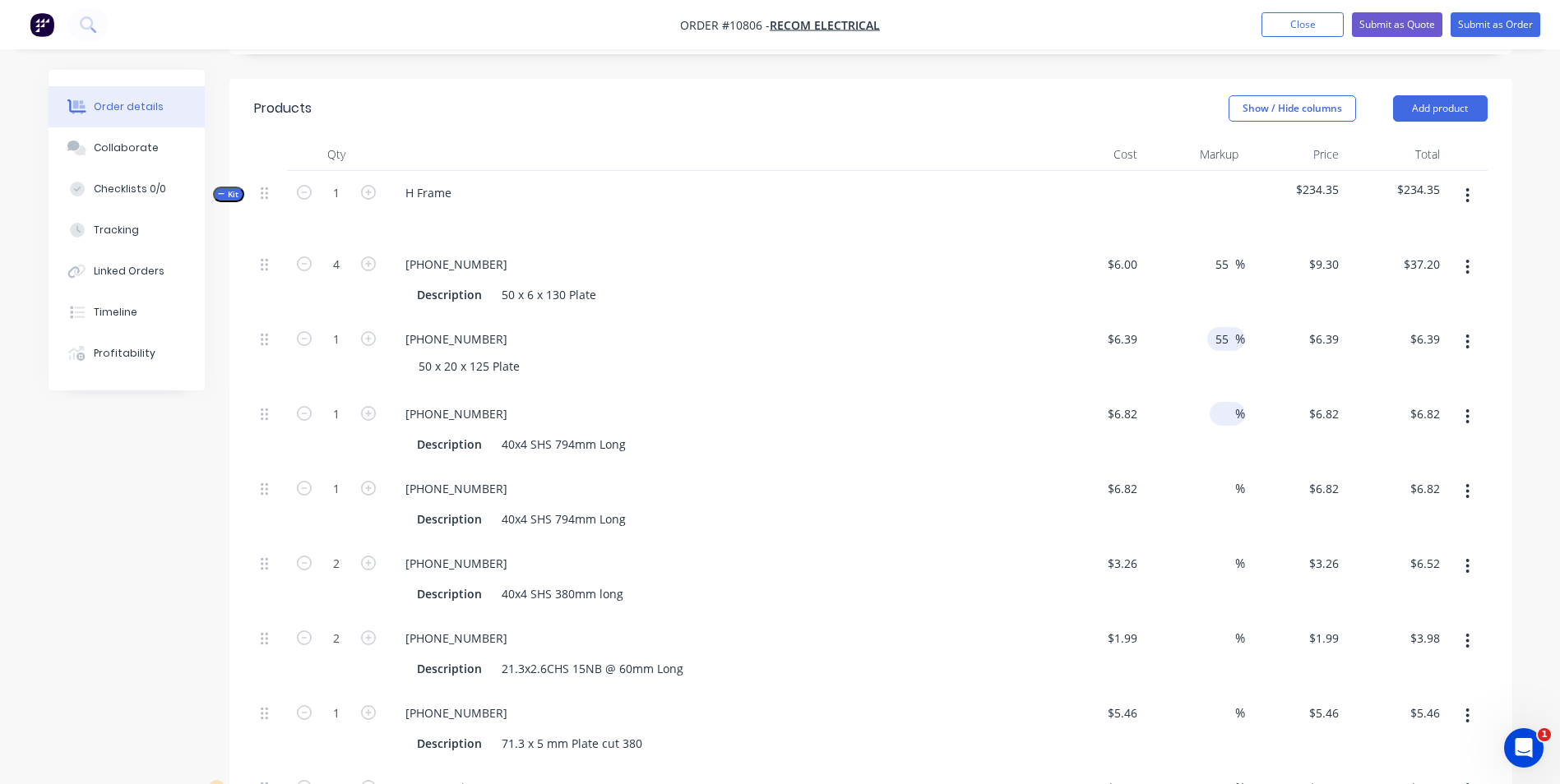
type input "55"
type input "$9.9045"
type input "$9.90"
click at [1212, 402] on div "%" at bounding box center [1228, 414] width 36 height 24
type input "55"
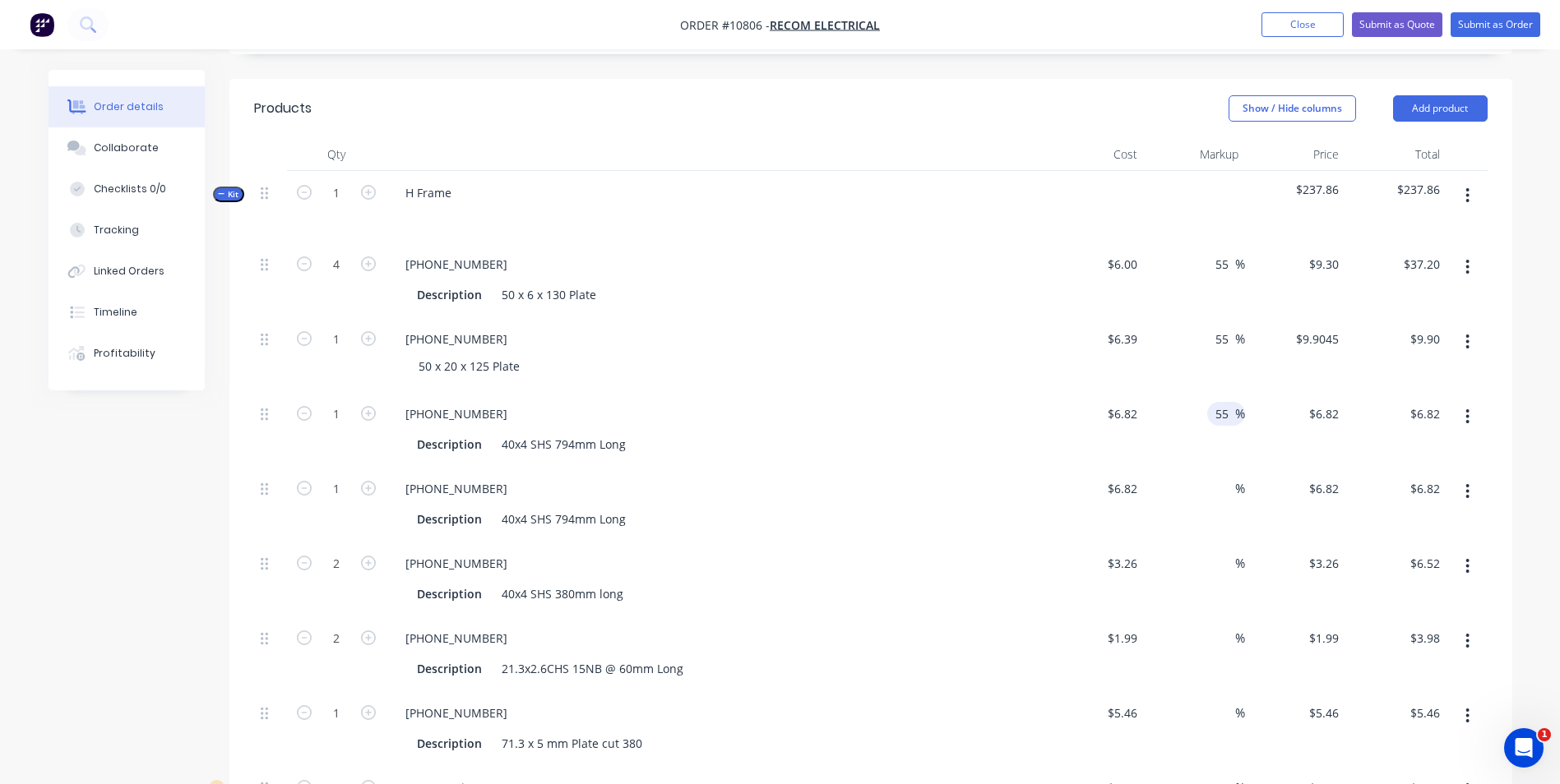
type input "$10.571"
type input "$10.57"
click at [1205, 467] on div "%" at bounding box center [1194, 505] width 101 height 75
click at [1219, 477] on input at bounding box center [1225, 489] width 19 height 24
type input "55"
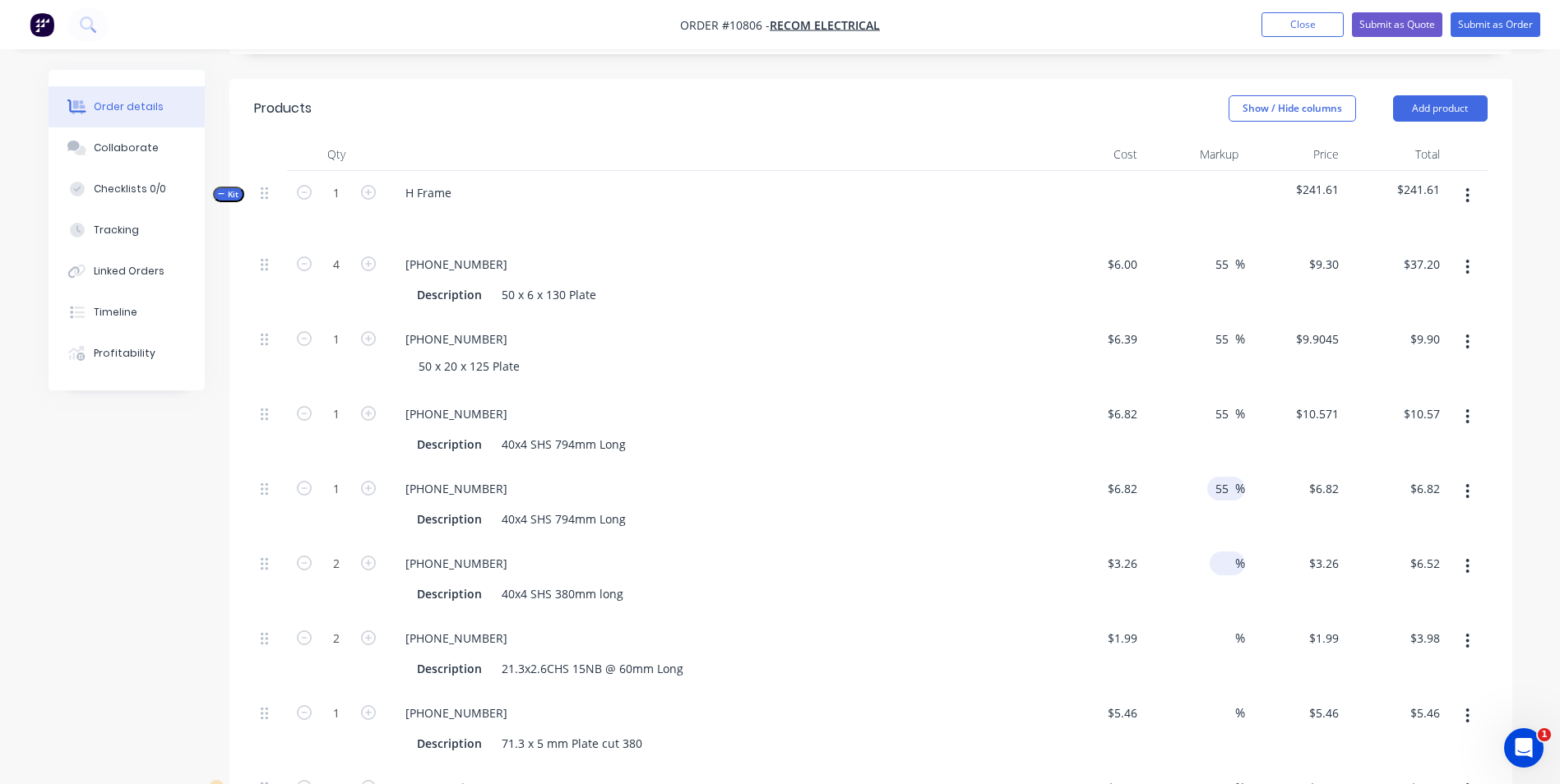
type input "$10.571"
type input "$10.57"
click at [1216, 552] on input at bounding box center [1225, 564] width 19 height 24
type input "55"
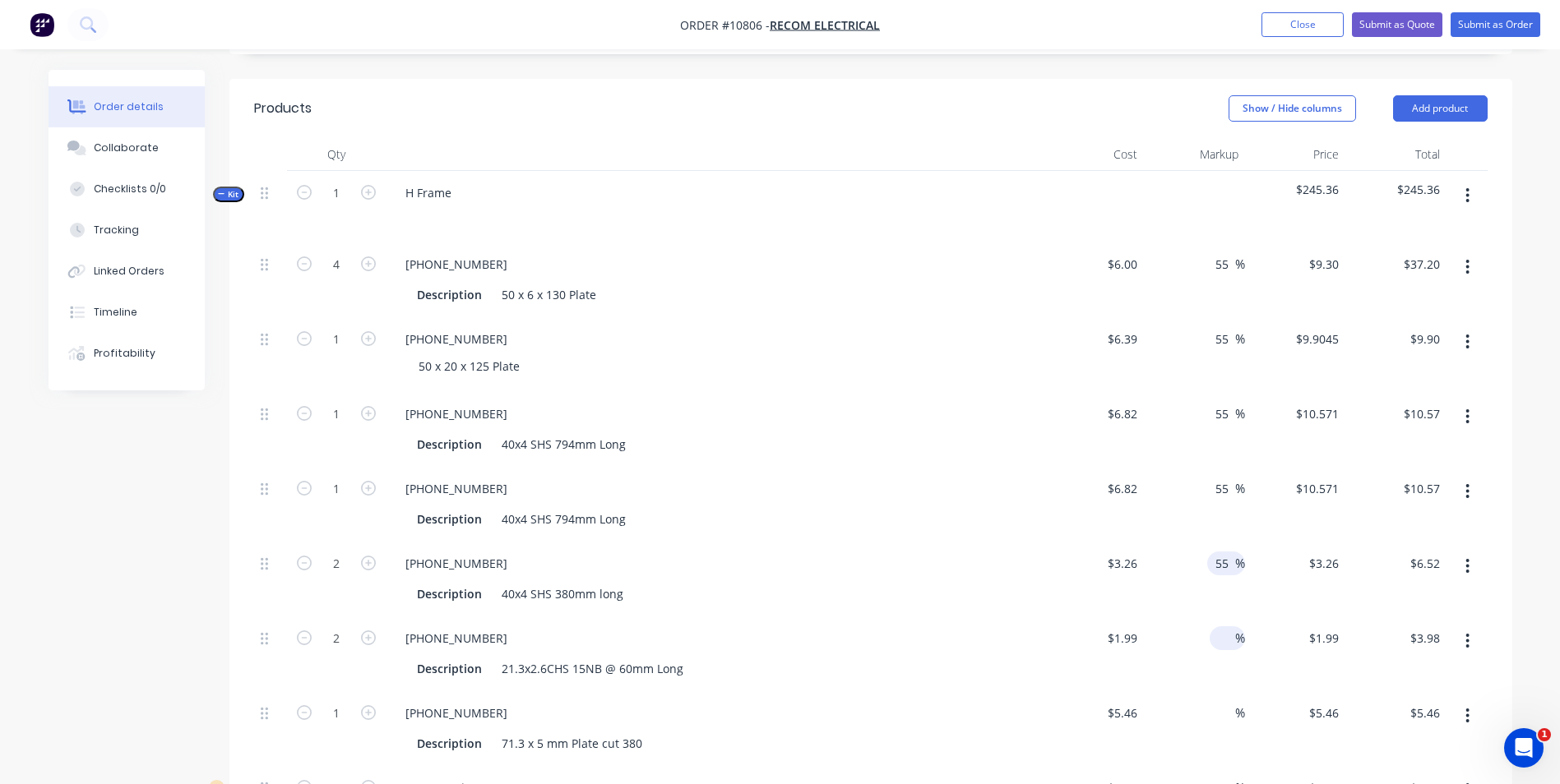
type input "$5.053"
type input "$10.11"
click at [1223, 626] on input at bounding box center [1225, 638] width 19 height 24
type input "55"
type input "$3.0845"
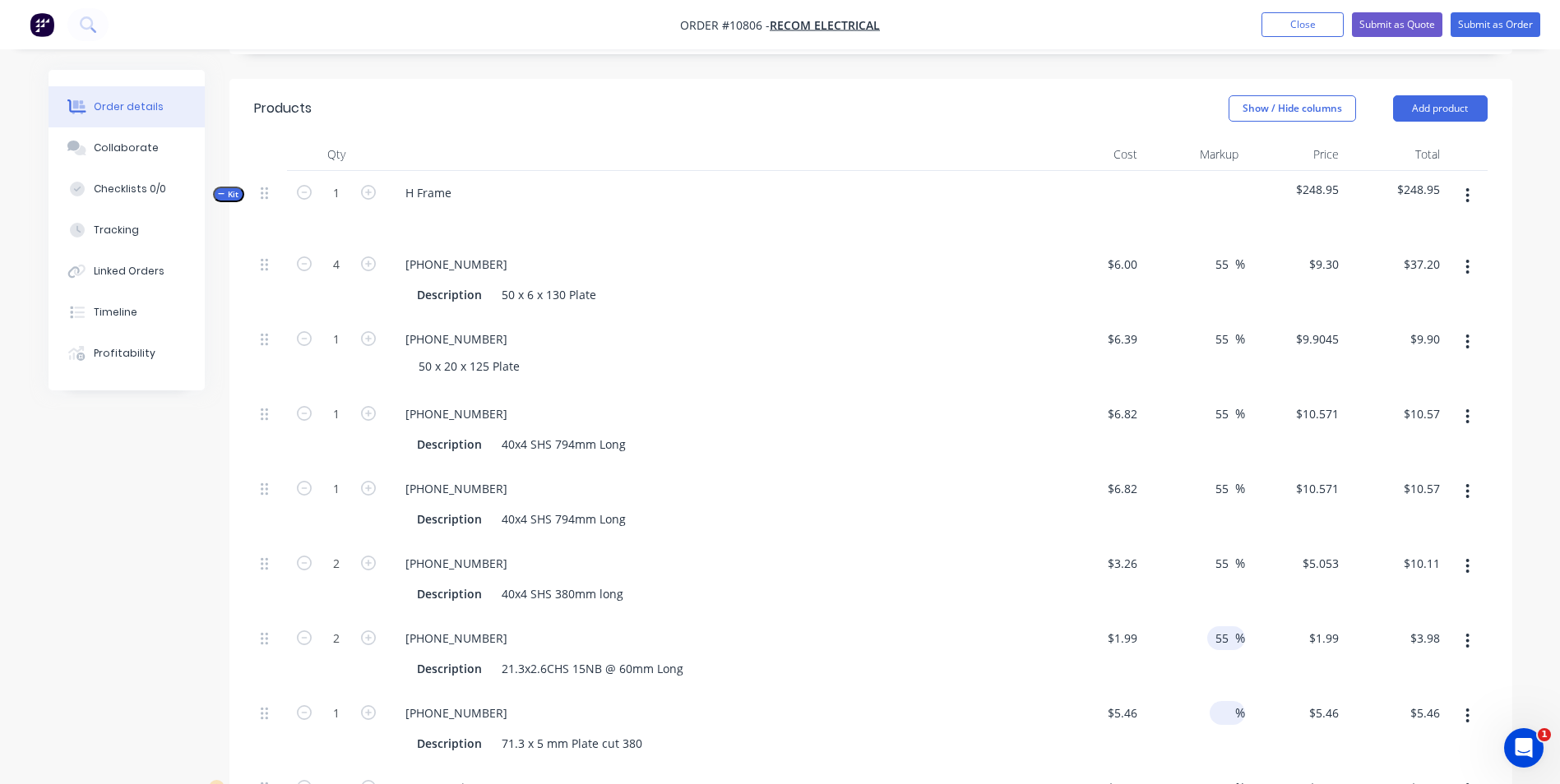
type input "$6.17"
click at [1211, 701] on div "%" at bounding box center [1228, 713] width 36 height 24
type input "55"
type input "$8.463"
type input "$8.46"
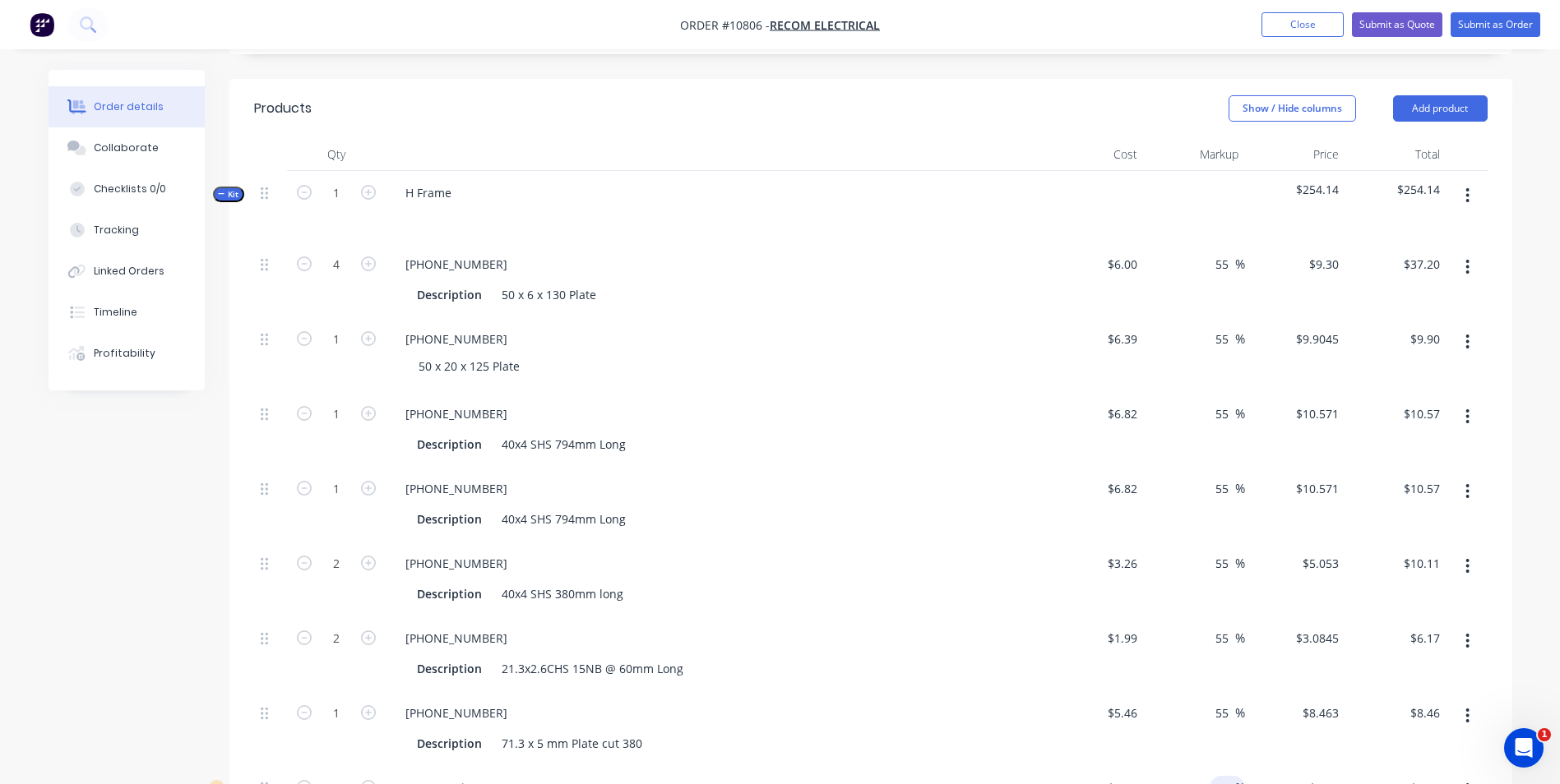
click at [1216, 776] on input at bounding box center [1225, 788] width 19 height 24
type input "55"
type input "$0.124"
type input "$0.25"
click at [1167, 736] on div "55 55 %" at bounding box center [1194, 729] width 101 height 75
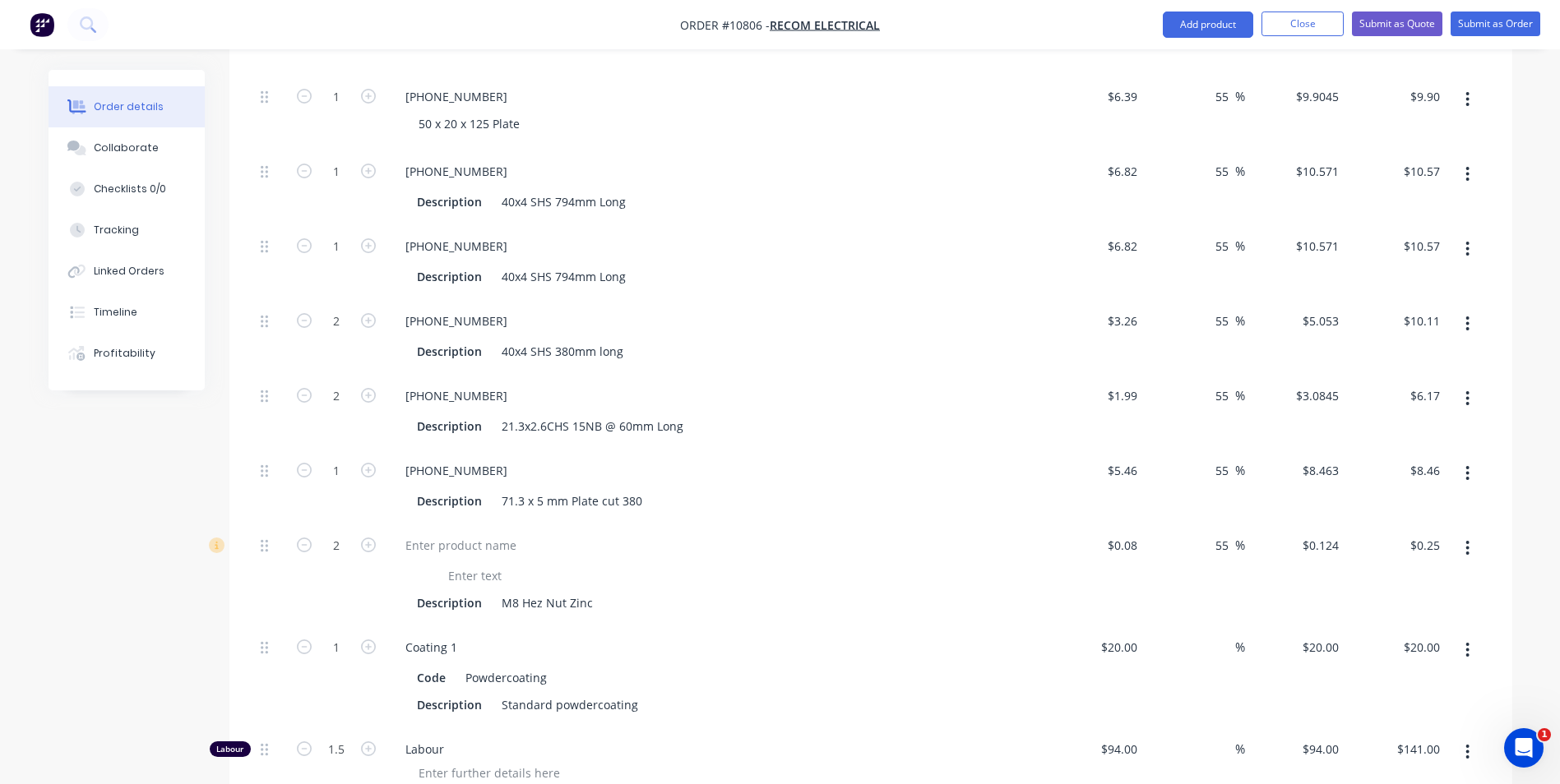
scroll to position [798, 0]
click at [1226, 631] on input at bounding box center [1225, 643] width 19 height 24
type input "55"
type input "$31.00"
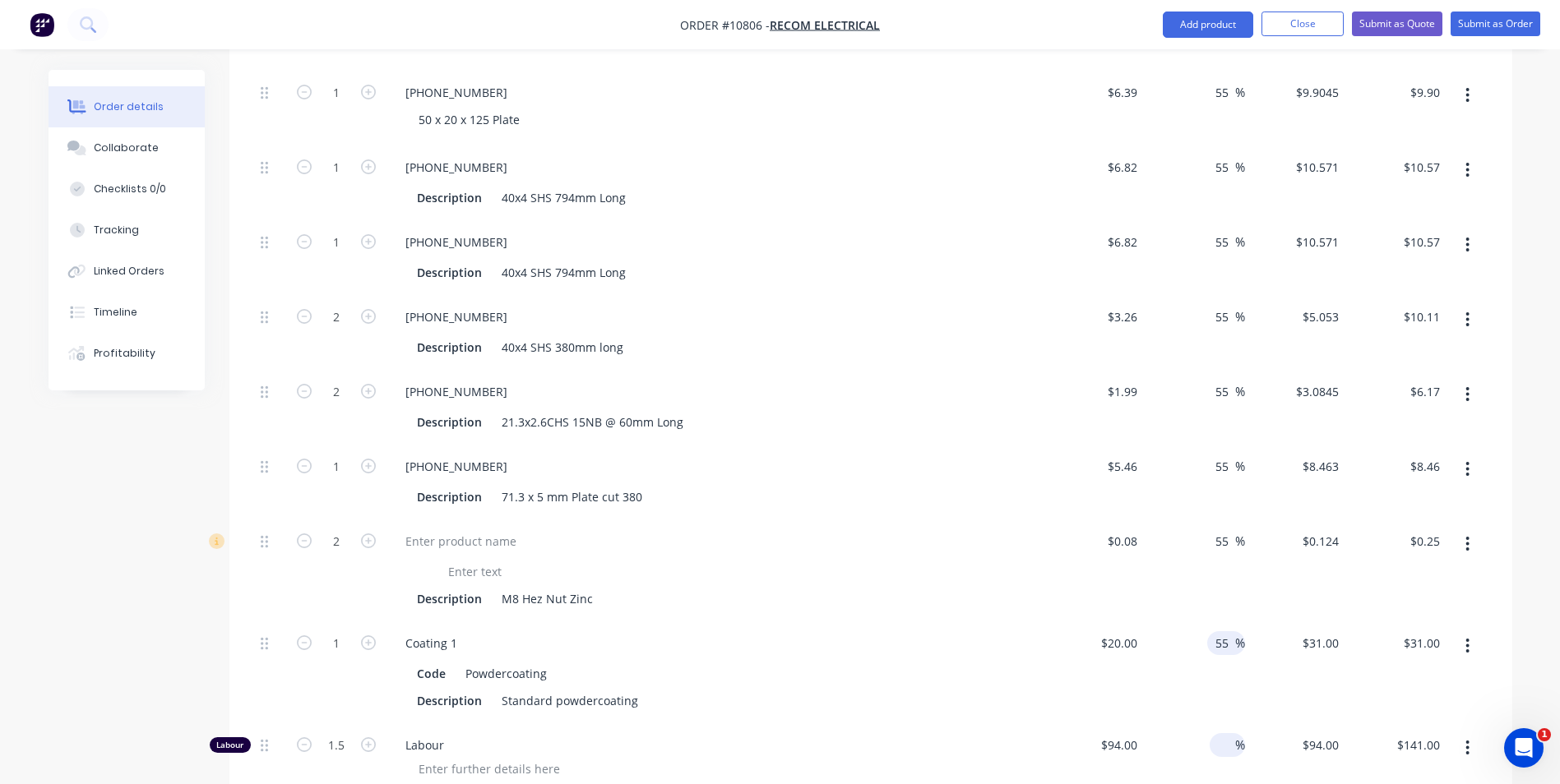
click at [1210, 724] on div "%" at bounding box center [1194, 759] width 101 height 71
click at [1220, 734] on input at bounding box center [1225, 745] width 19 height 24
type input "55"
type input "$145.70"
type input "$218.55"
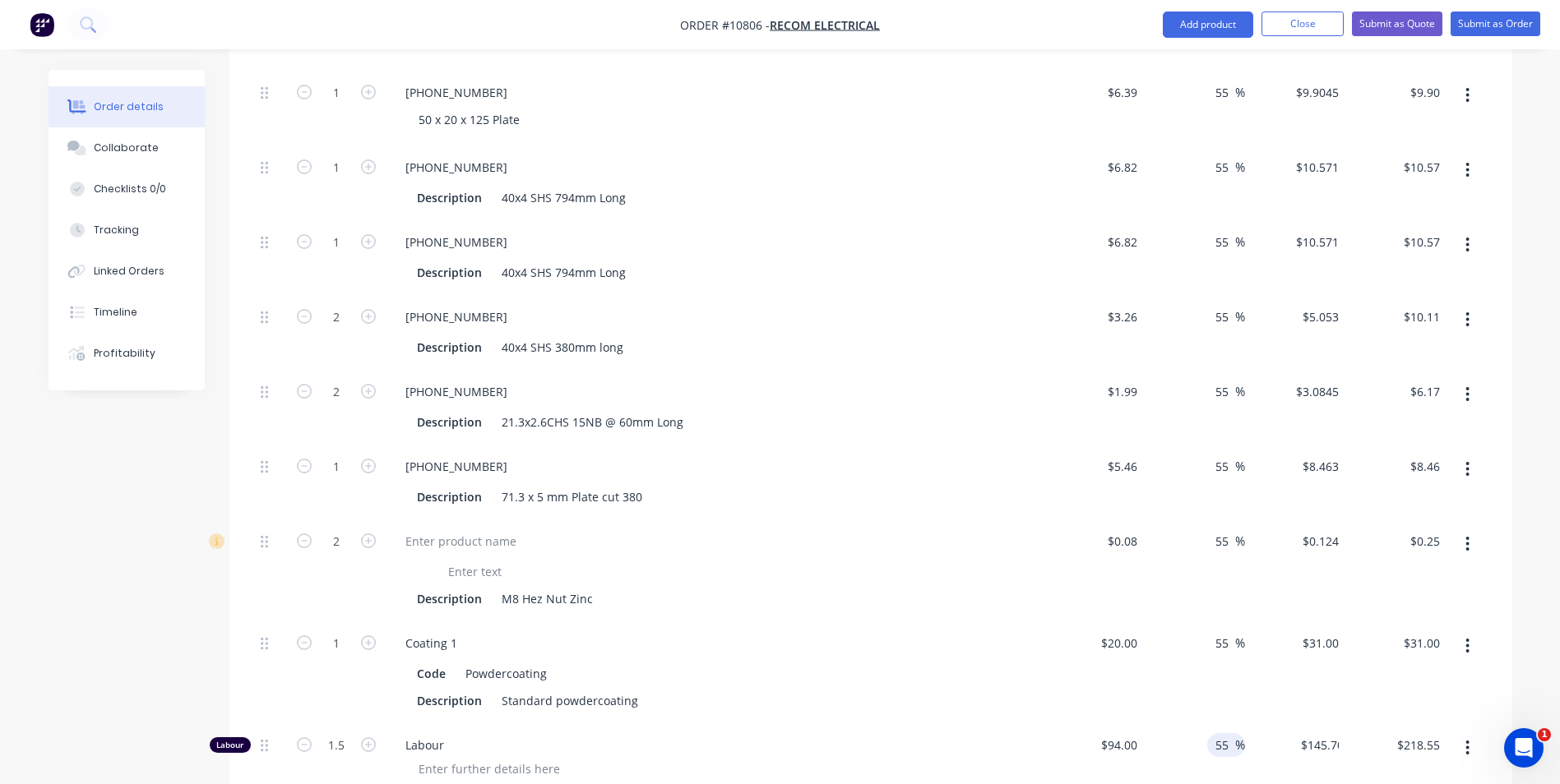
click at [1185, 730] on div "55 55 %" at bounding box center [1194, 759] width 101 height 71
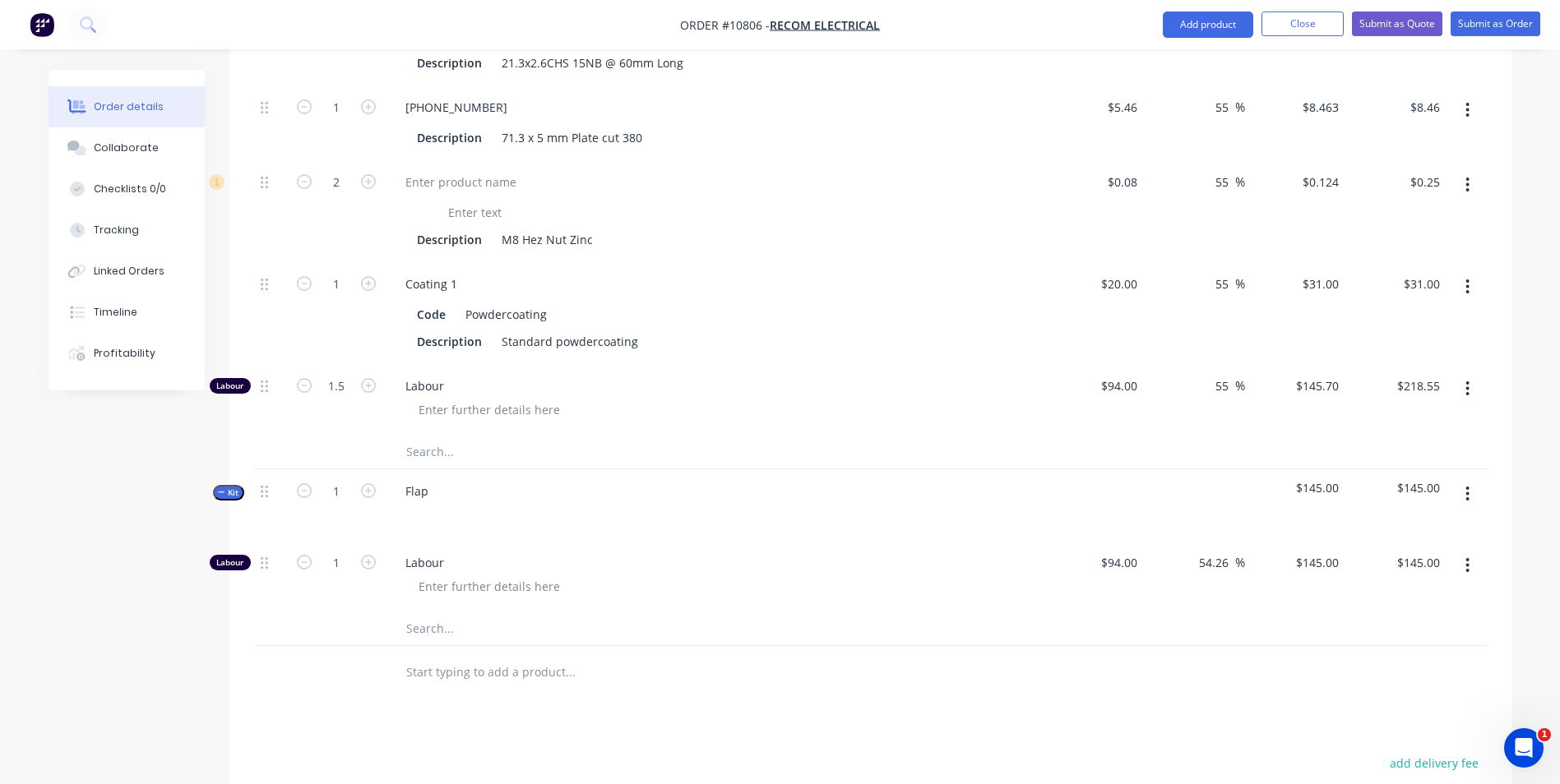
scroll to position [1209, 0]
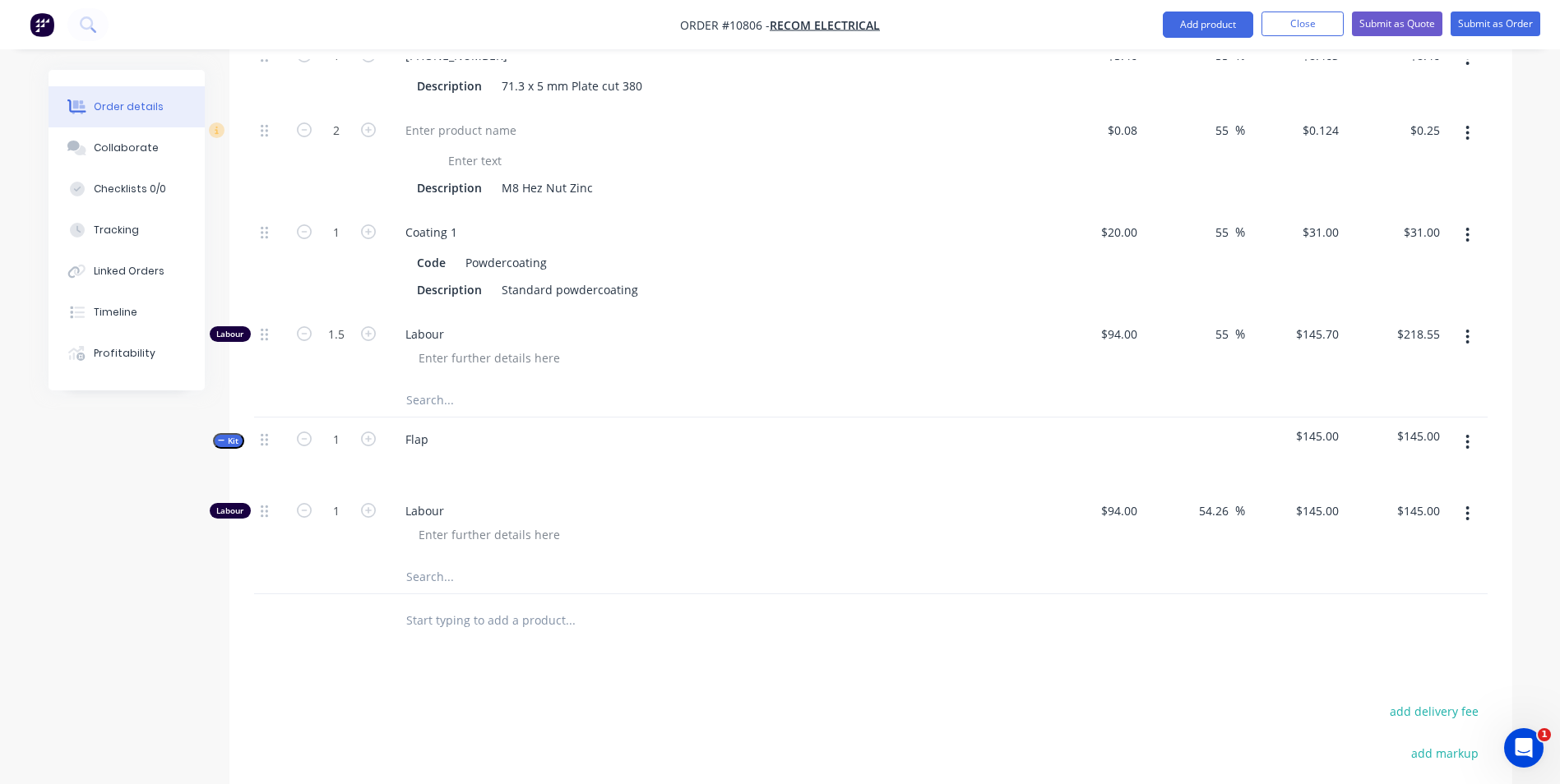
click at [1471, 428] on button "button" at bounding box center [1467, 442] width 39 height 30
click at [1437, 474] on div "Add product to kit" at bounding box center [1410, 486] width 126 height 24
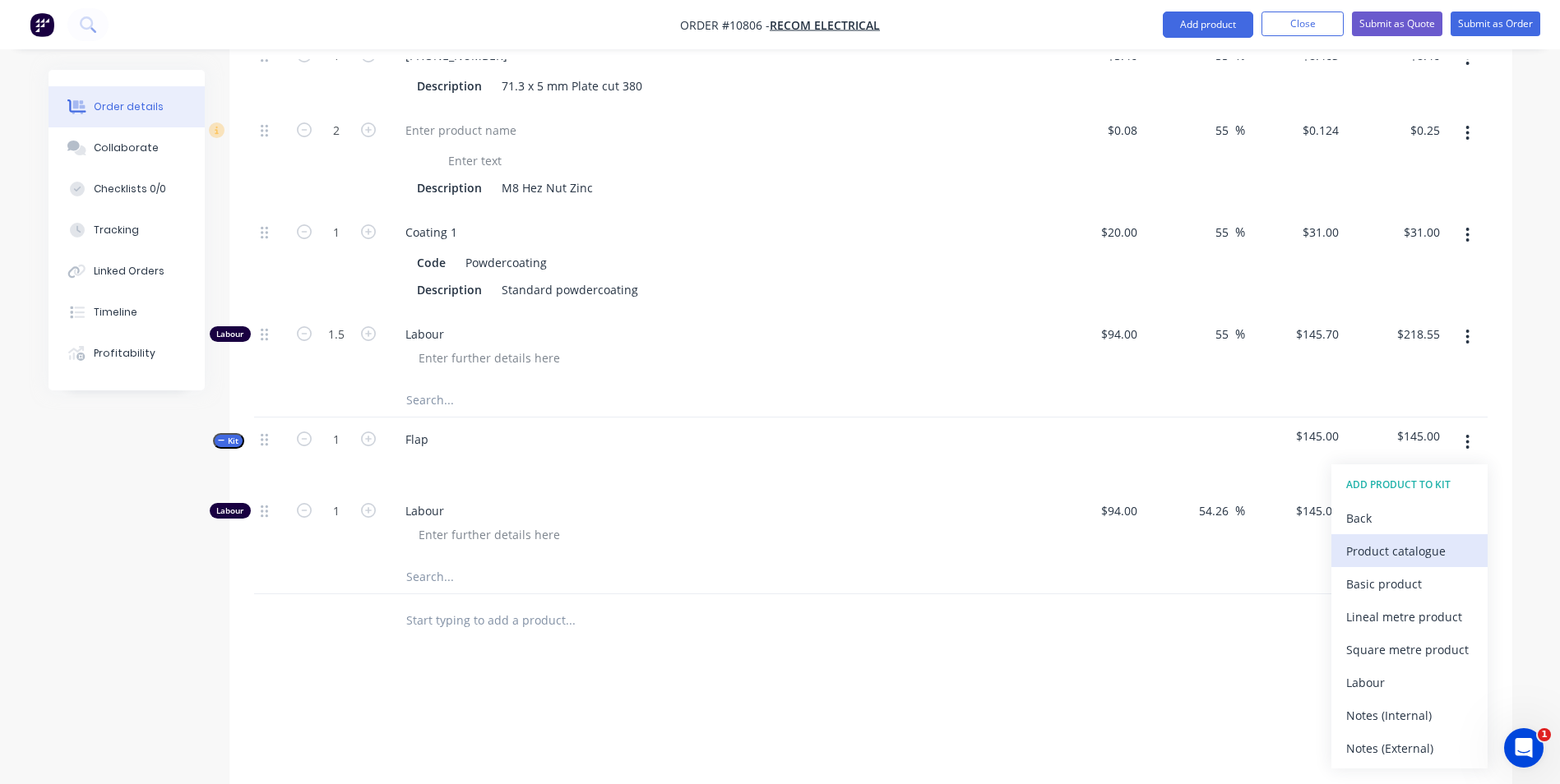
click at [1355, 539] on div "Product catalogue" at bounding box center [1410, 551] width 126 height 24
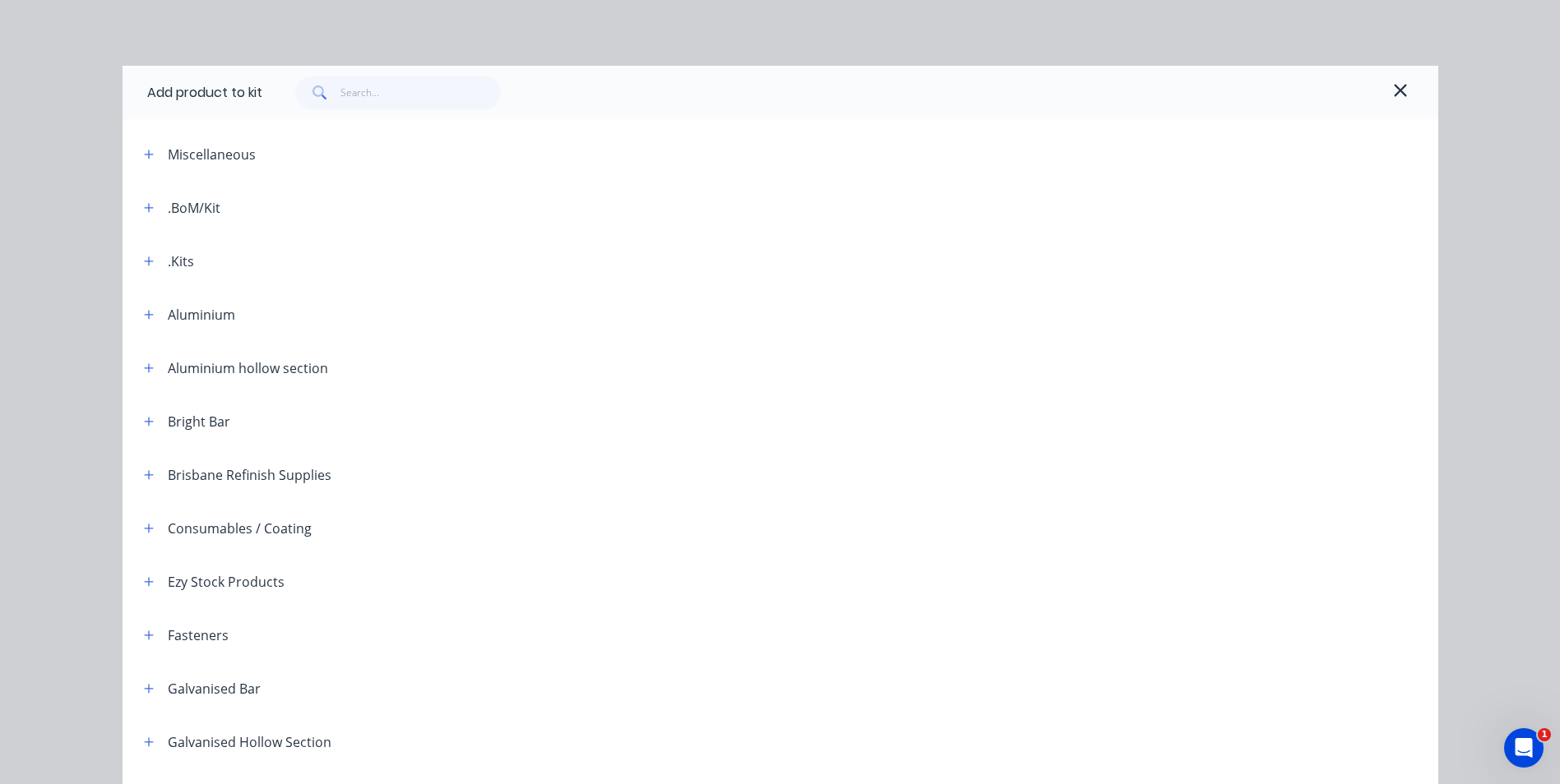
click at [1398, 92] on icon "button" at bounding box center [1400, 91] width 15 height 20
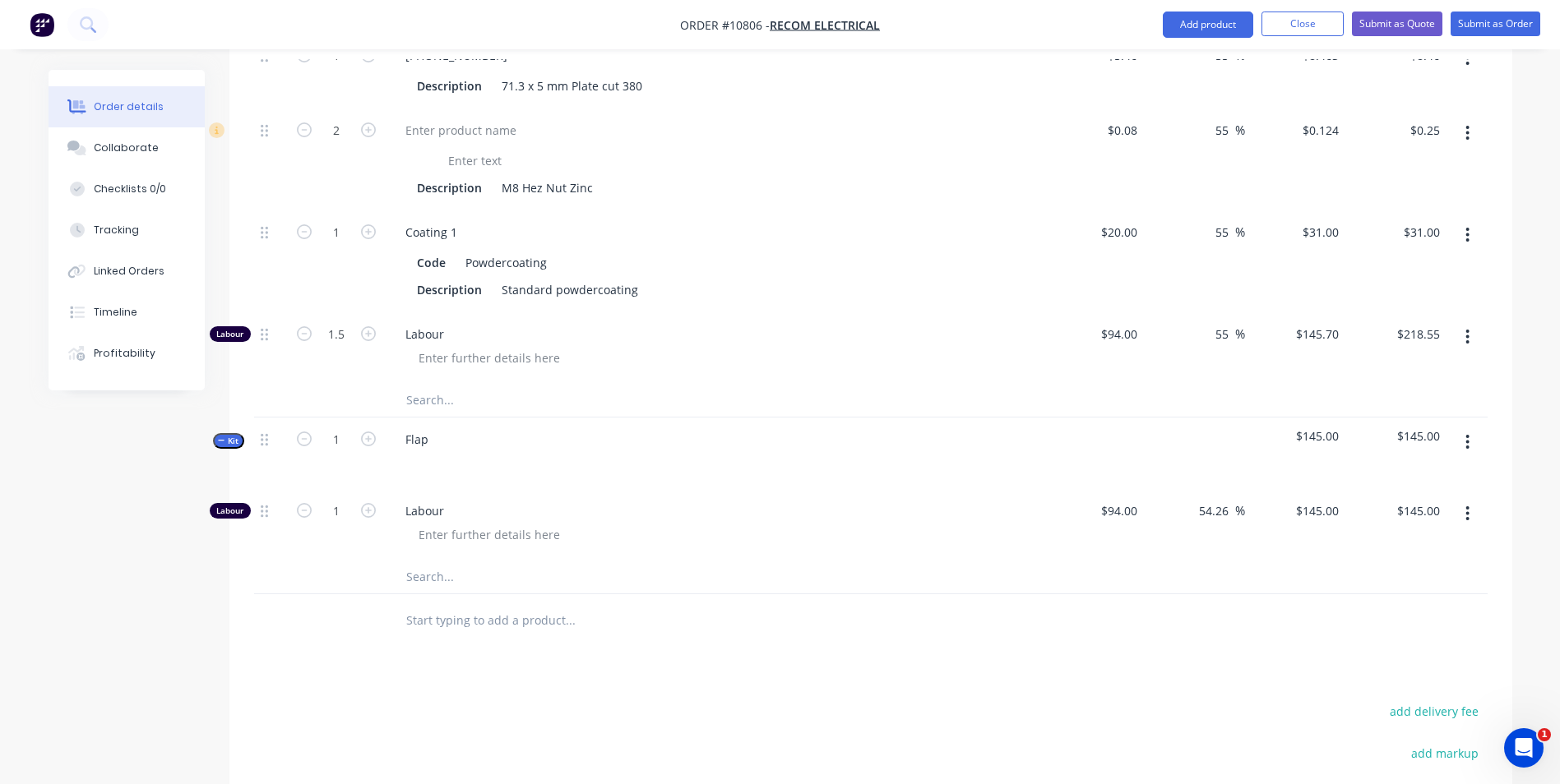
click at [436, 561] on input "text" at bounding box center [569, 577] width 329 height 33
click at [410, 561] on input "text" at bounding box center [569, 577] width 329 height 33
type input "Plate"
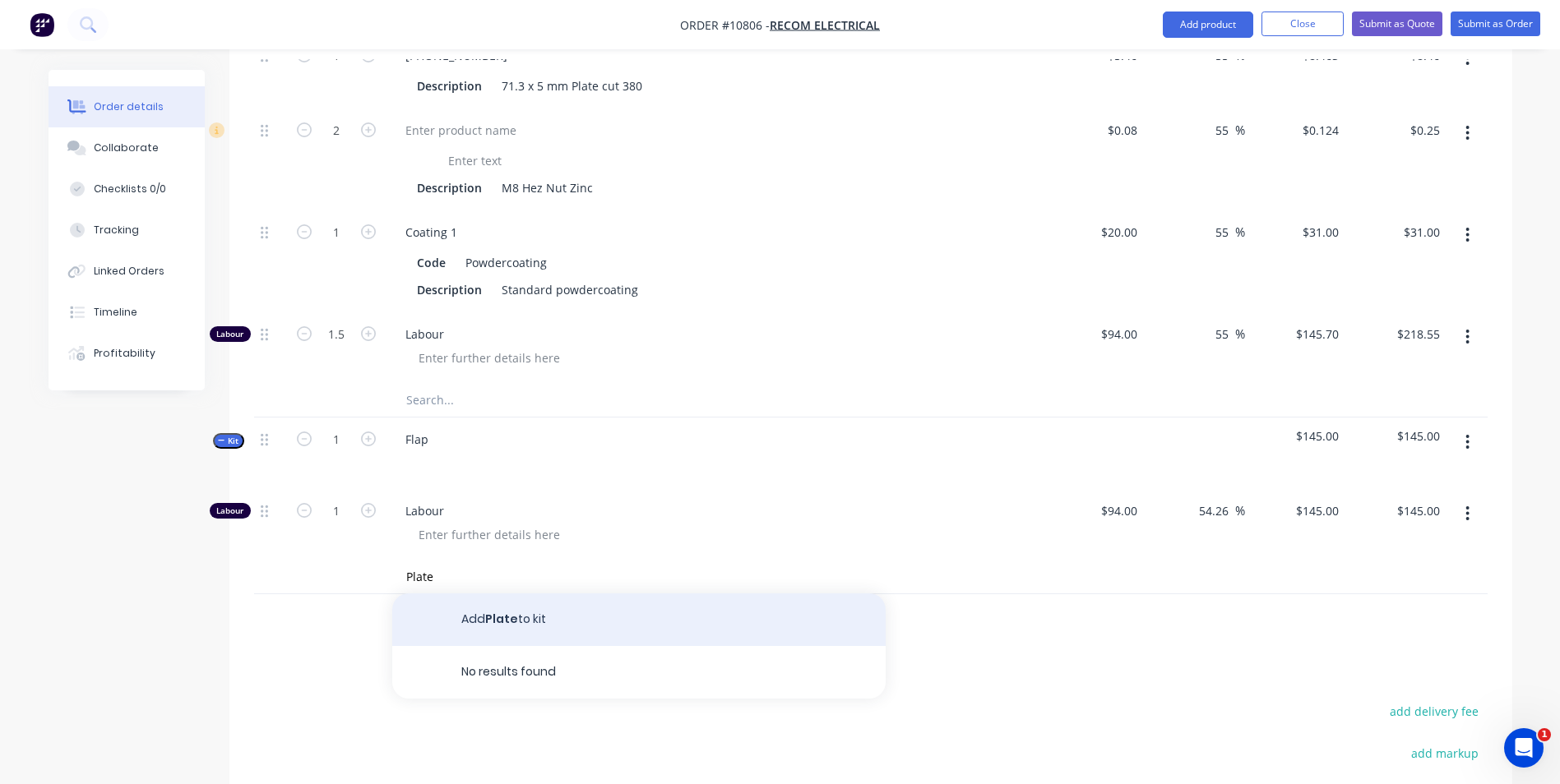
click at [560, 593] on button "Add Plate to kit" at bounding box center [639, 619] width 494 height 52
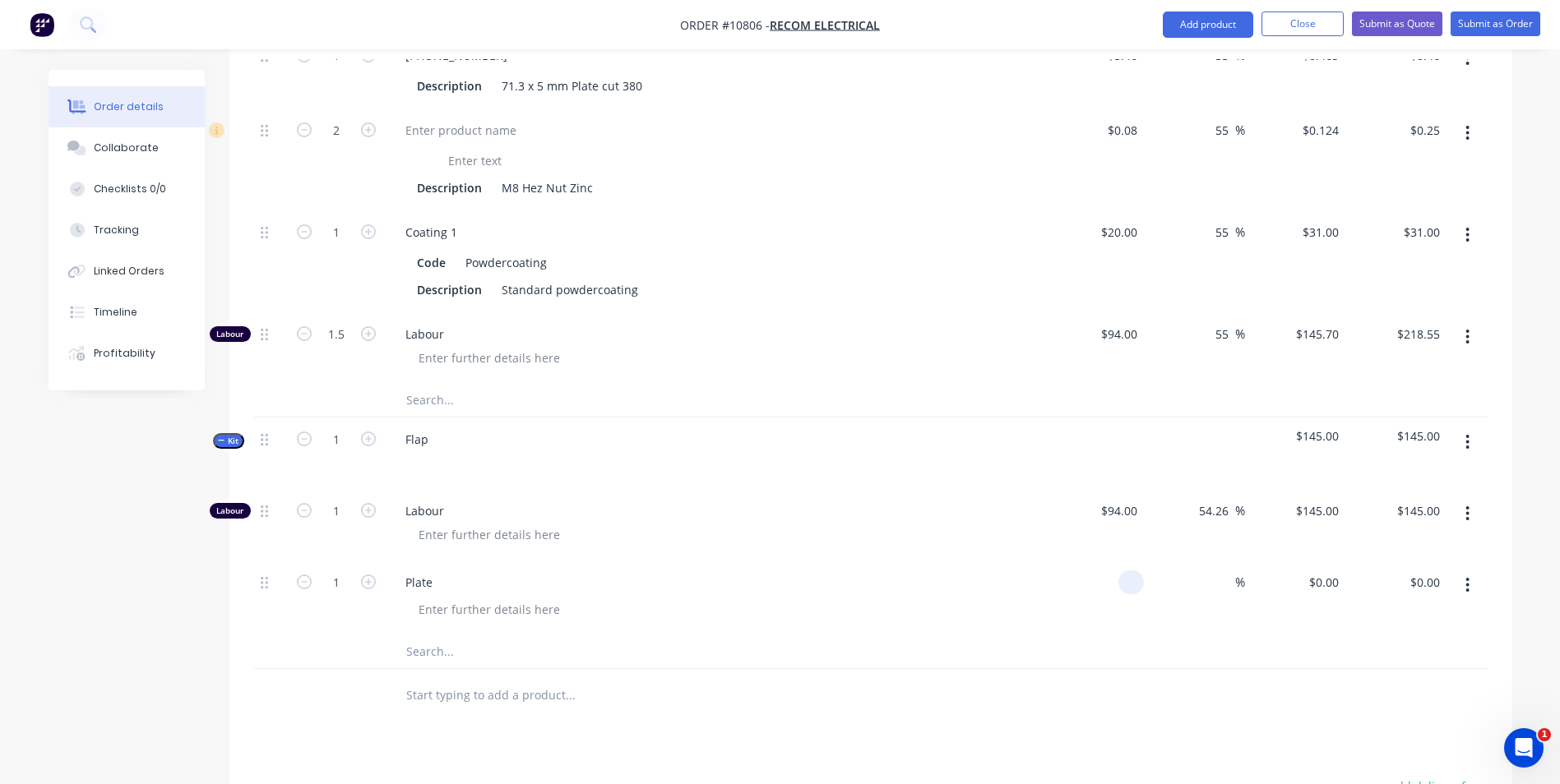
click at [1112, 561] on div at bounding box center [1094, 598] width 101 height 75
type input "$46.00"
click at [704, 522] on div at bounding box center [720, 534] width 631 height 24
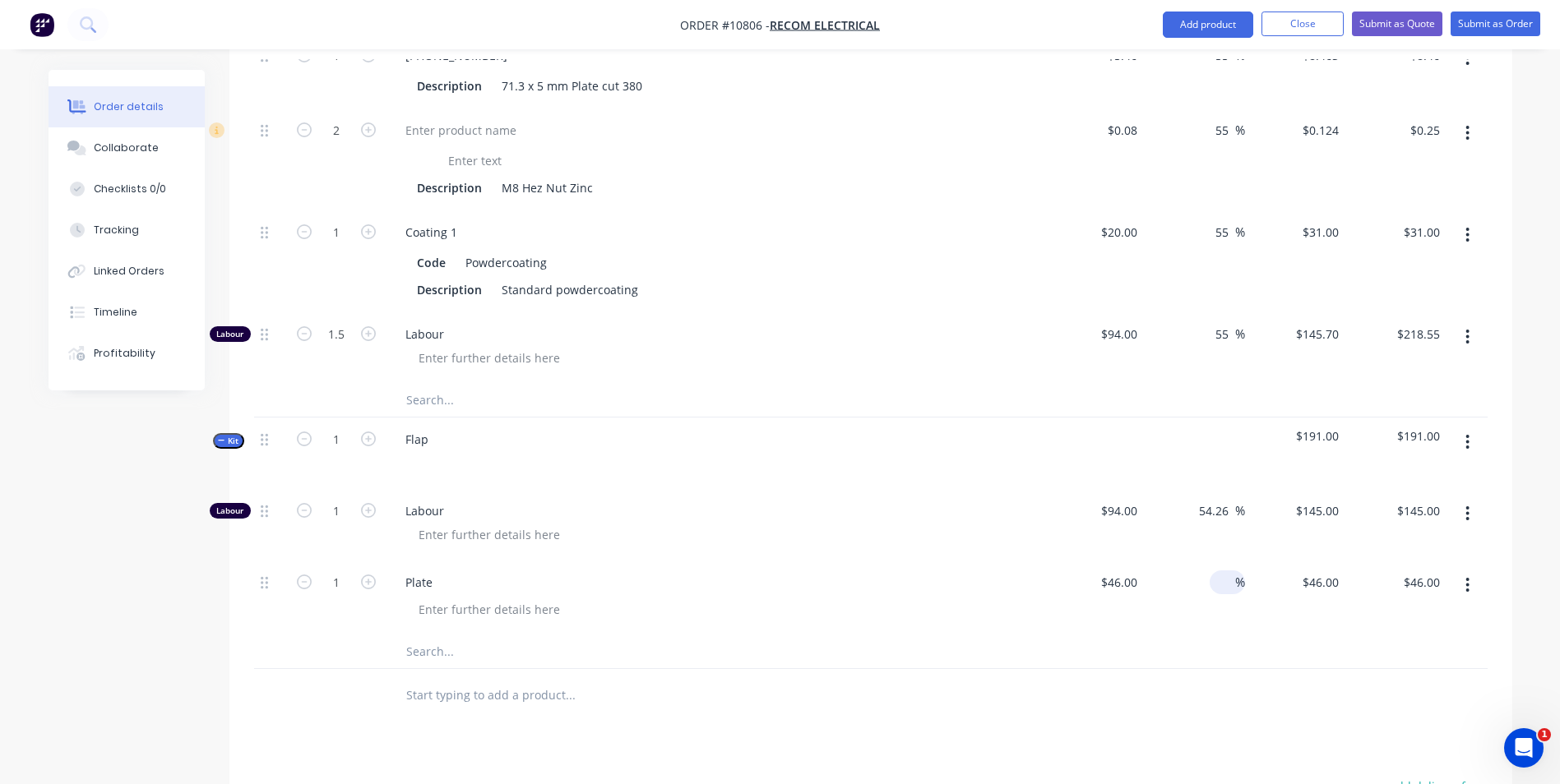
click at [1226, 571] on input at bounding box center [1225, 583] width 19 height 24
click at [407, 636] on input "text" at bounding box center [569, 652] width 329 height 33
drag, startPoint x: 438, startPoint y: 422, endPoint x: 579, endPoint y: 421, distance: 141.0
click at [438, 428] on div "Flap" at bounding box center [417, 439] width 49 height 24
click at [425, 636] on input "text" at bounding box center [569, 652] width 329 height 33
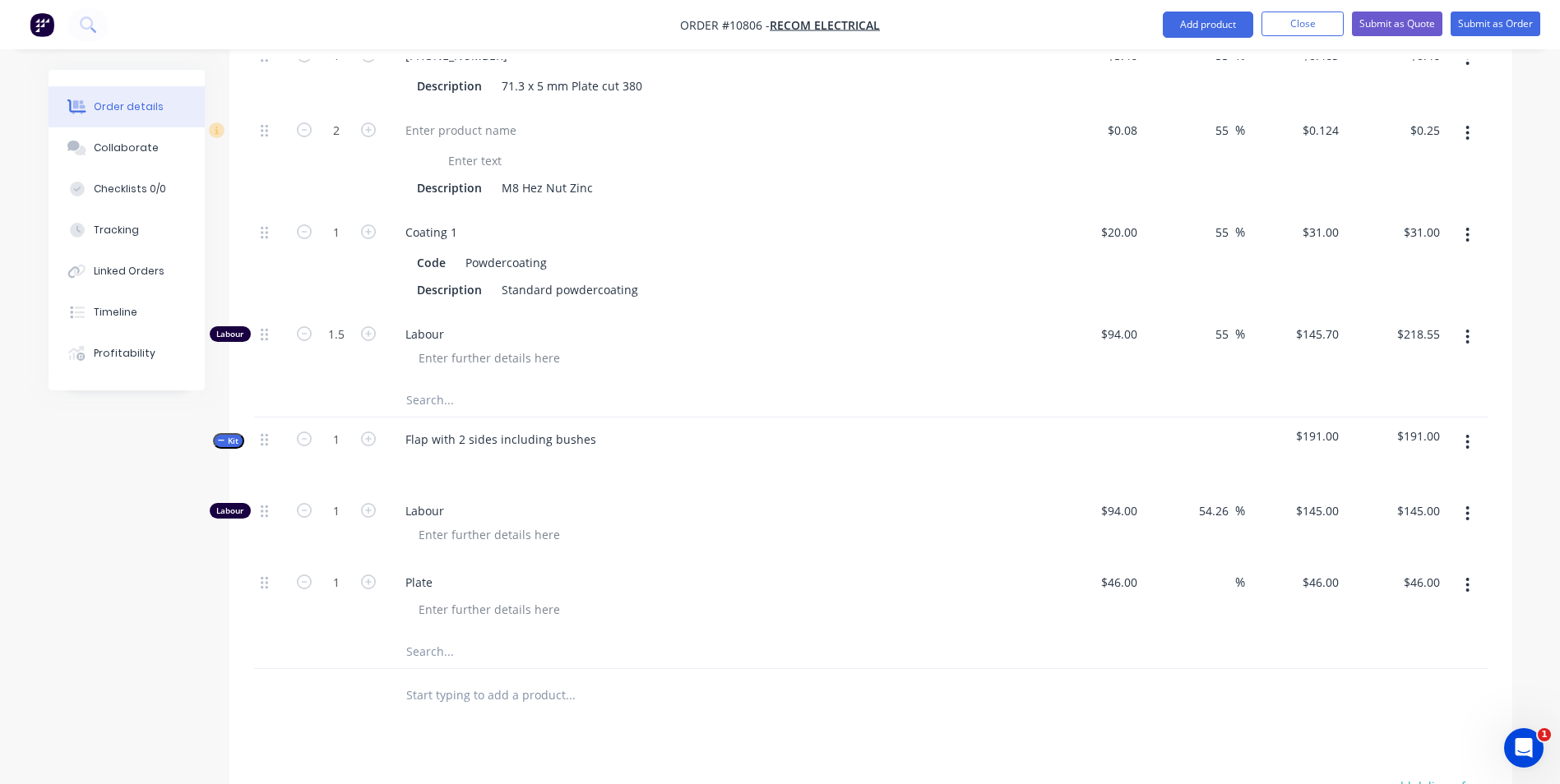
scroll to position [1127, 0]
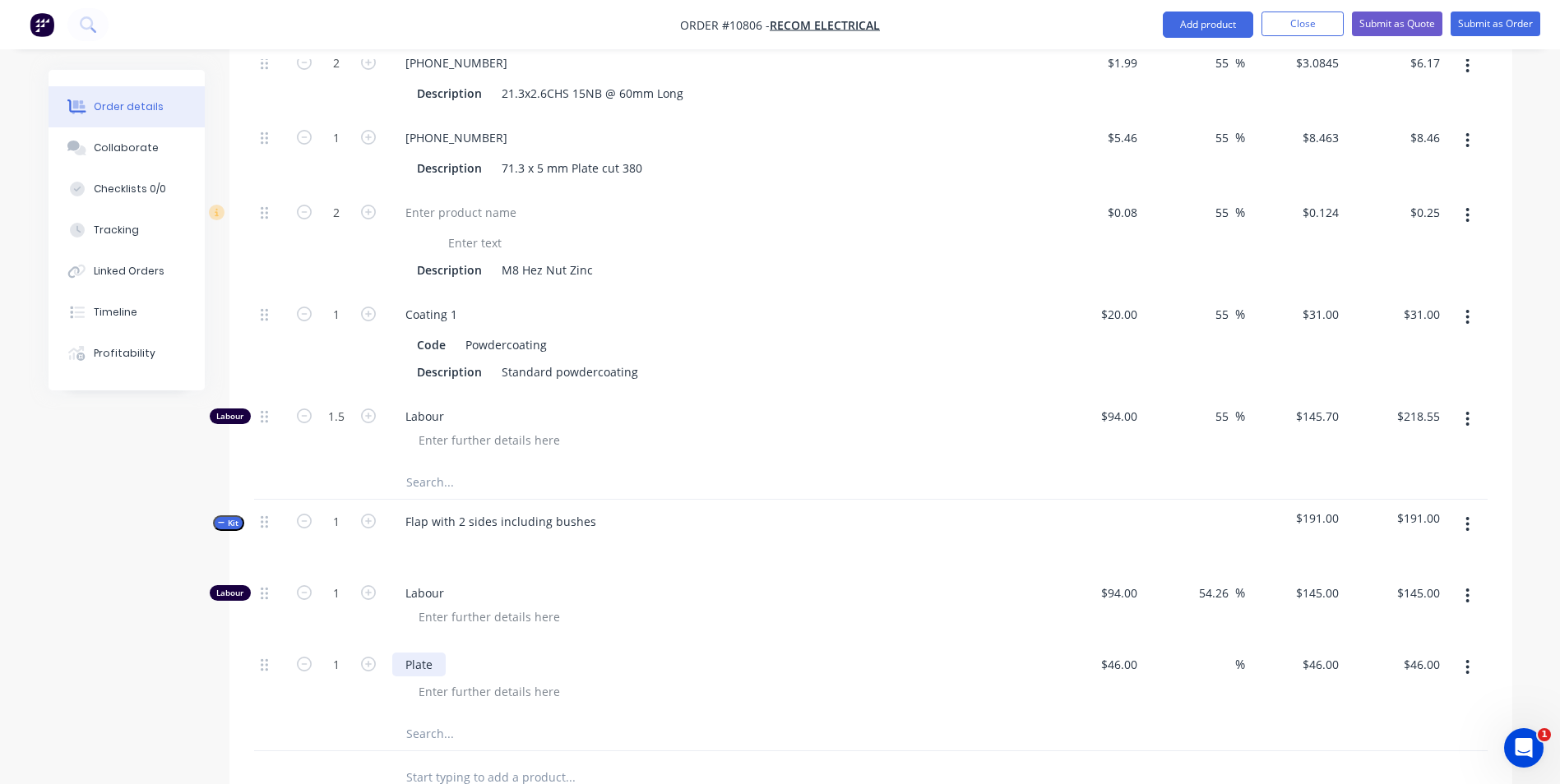
click at [435, 653] on div "Plate" at bounding box center [419, 665] width 53 height 24
click at [424, 718] on input "text" at bounding box center [569, 734] width 329 height 33
type input "3351-04-004R Plate 3mm"
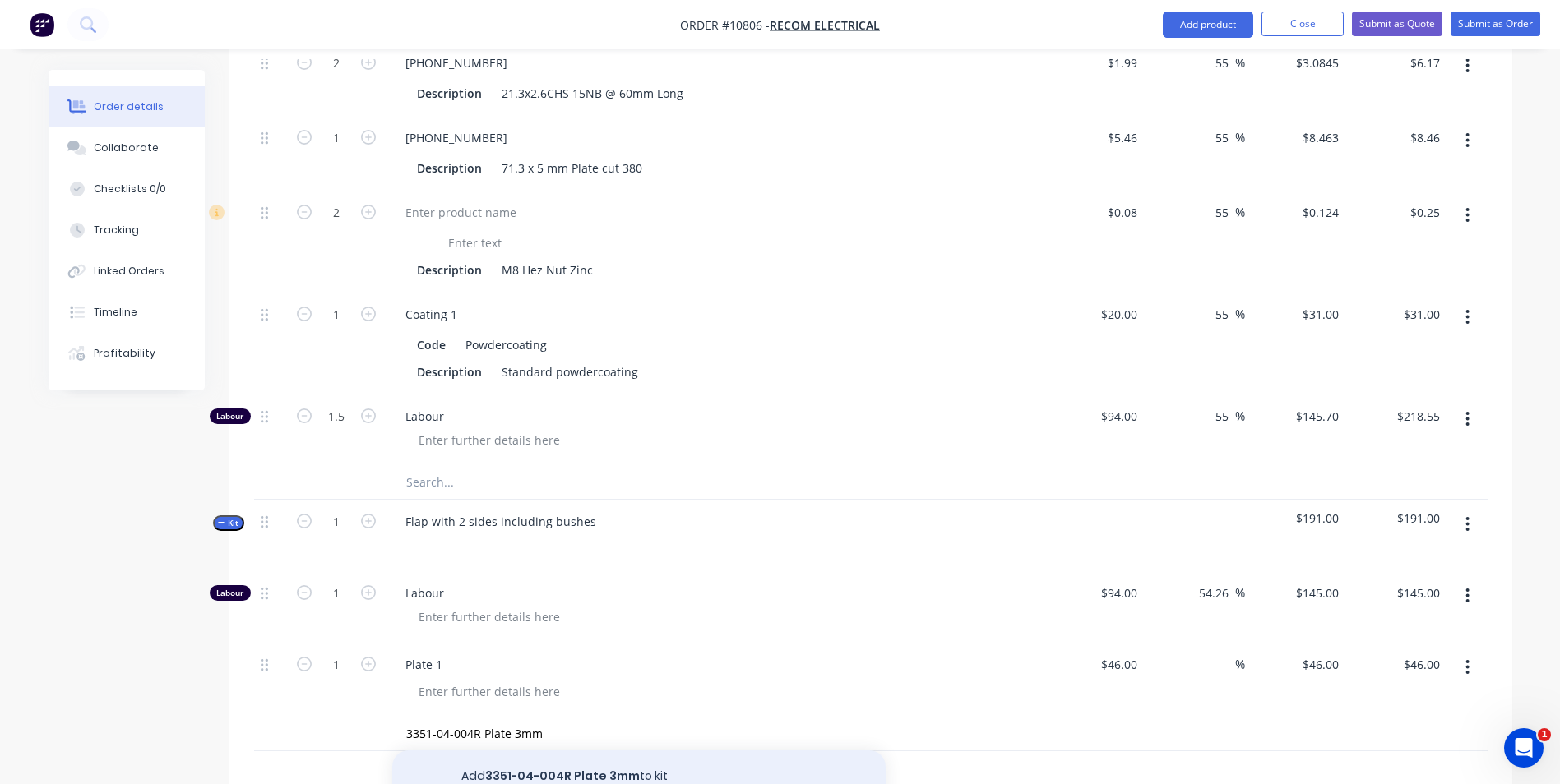
click at [631, 758] on button "Add 3351-04-004R Plate 3mm to kit" at bounding box center [639, 776] width 494 height 52
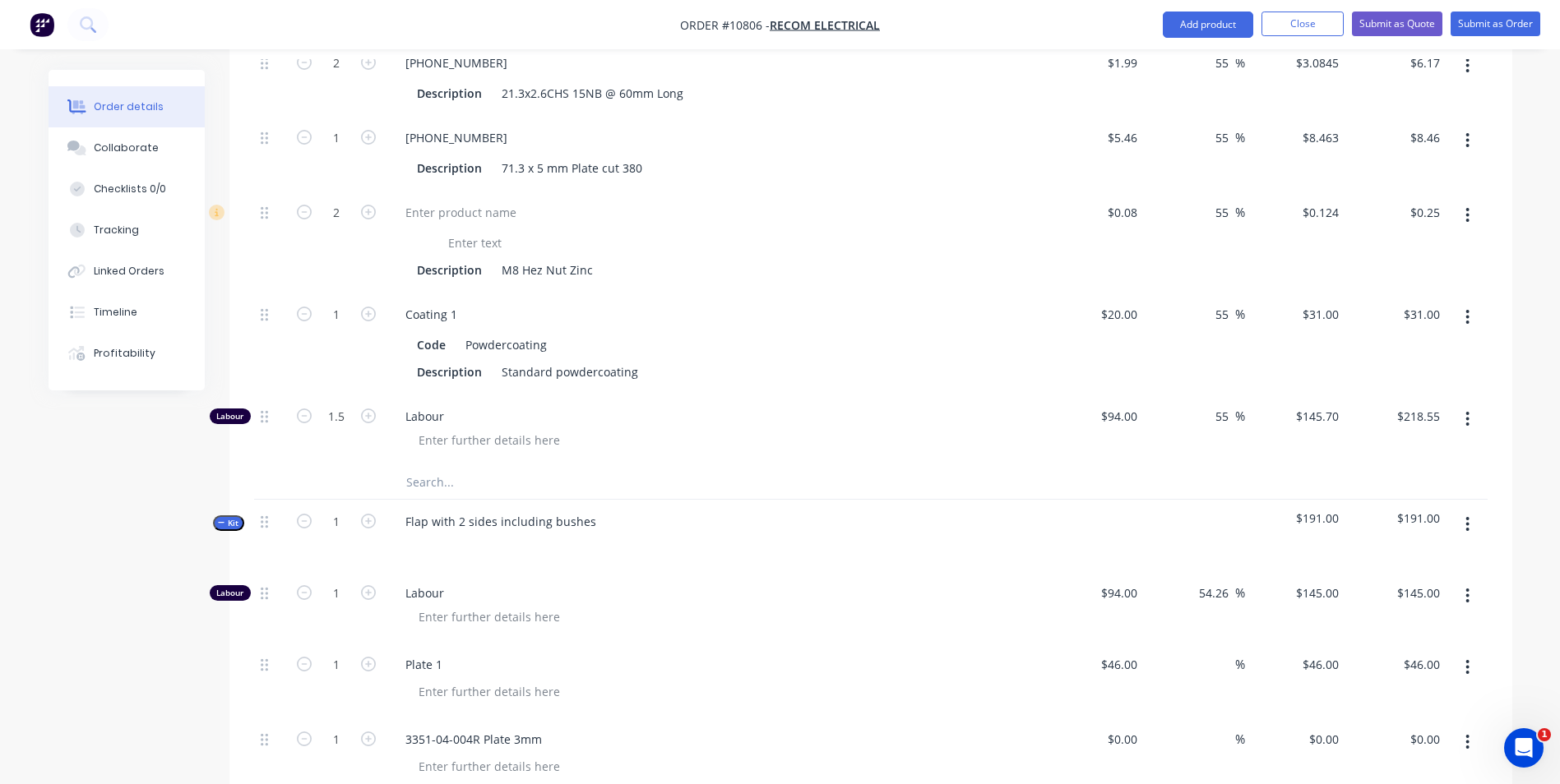
click at [1470, 734] on icon "button" at bounding box center [1468, 743] width 4 height 18
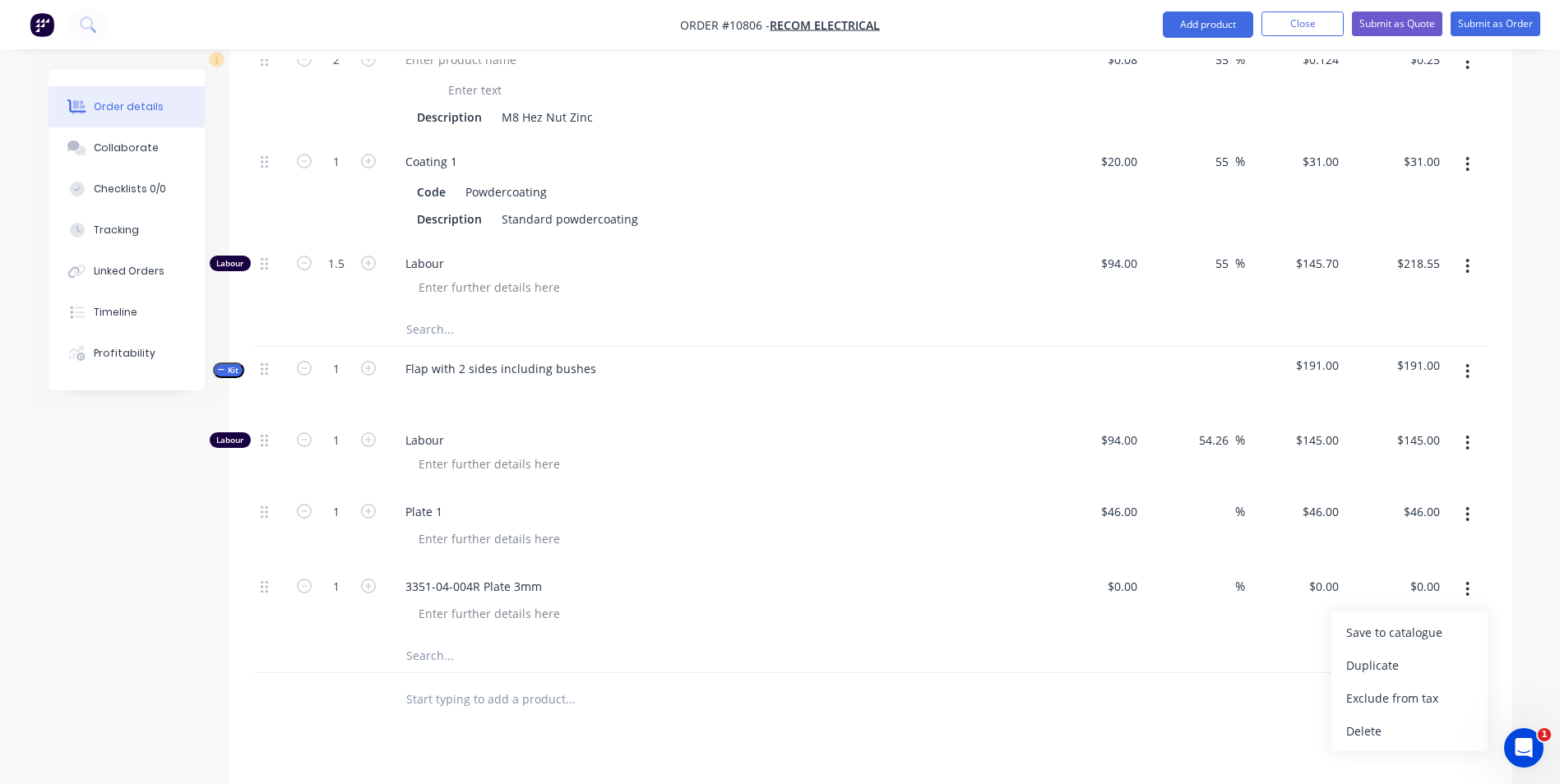
scroll to position [1291, 0]
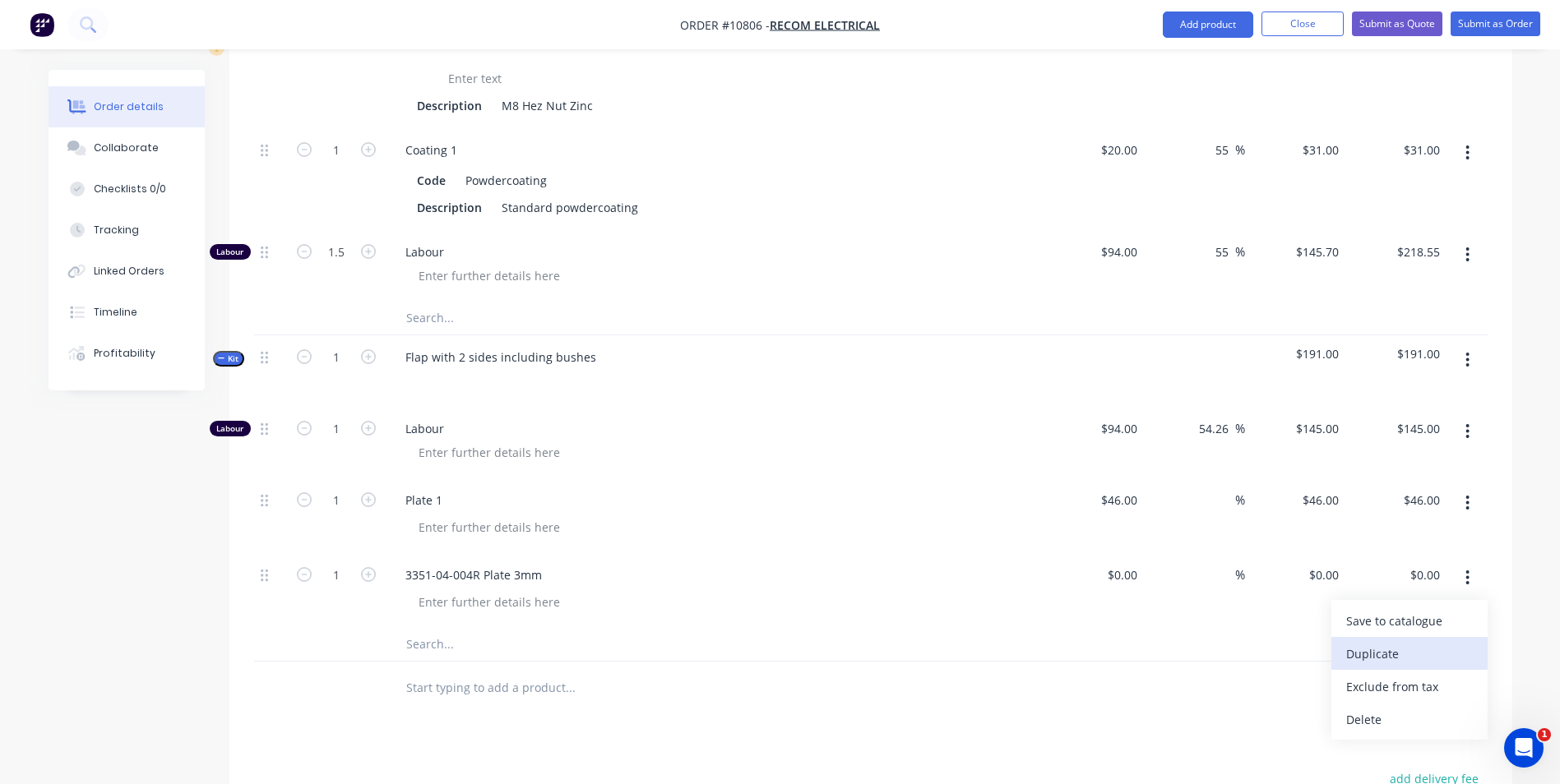
click at [1434, 642] on div "Duplicate" at bounding box center [1410, 654] width 126 height 24
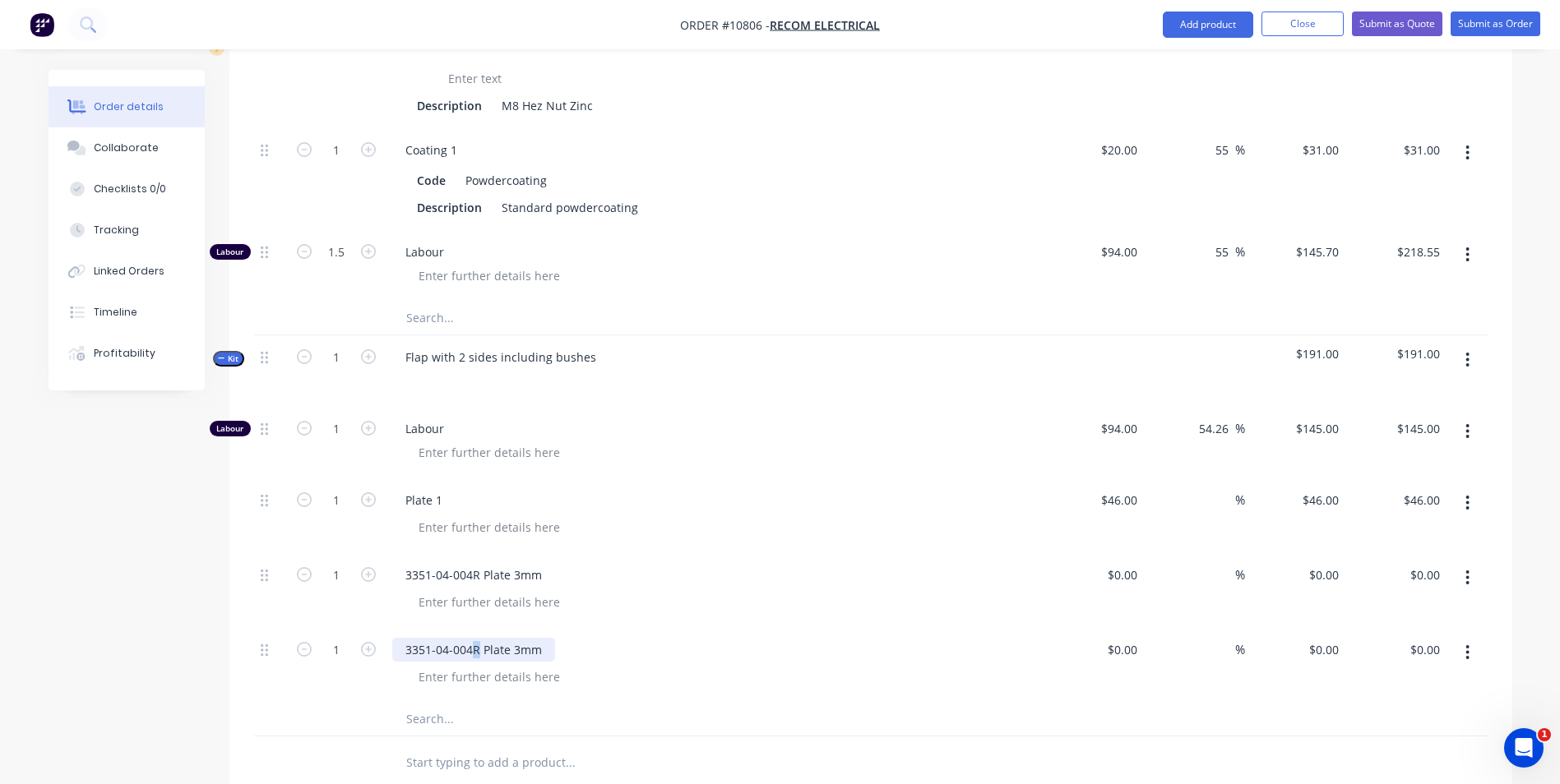
drag, startPoint x: 479, startPoint y: 623, endPoint x: 472, endPoint y: 617, distance: 9.2
click at [472, 638] on div "3351-04-004R Plate 3mm" at bounding box center [473, 650] width 163 height 24
click at [569, 666] on div at bounding box center [720, 677] width 631 height 24
click at [347, 417] on input "1" at bounding box center [336, 429] width 42 height 25
type input "0.5"
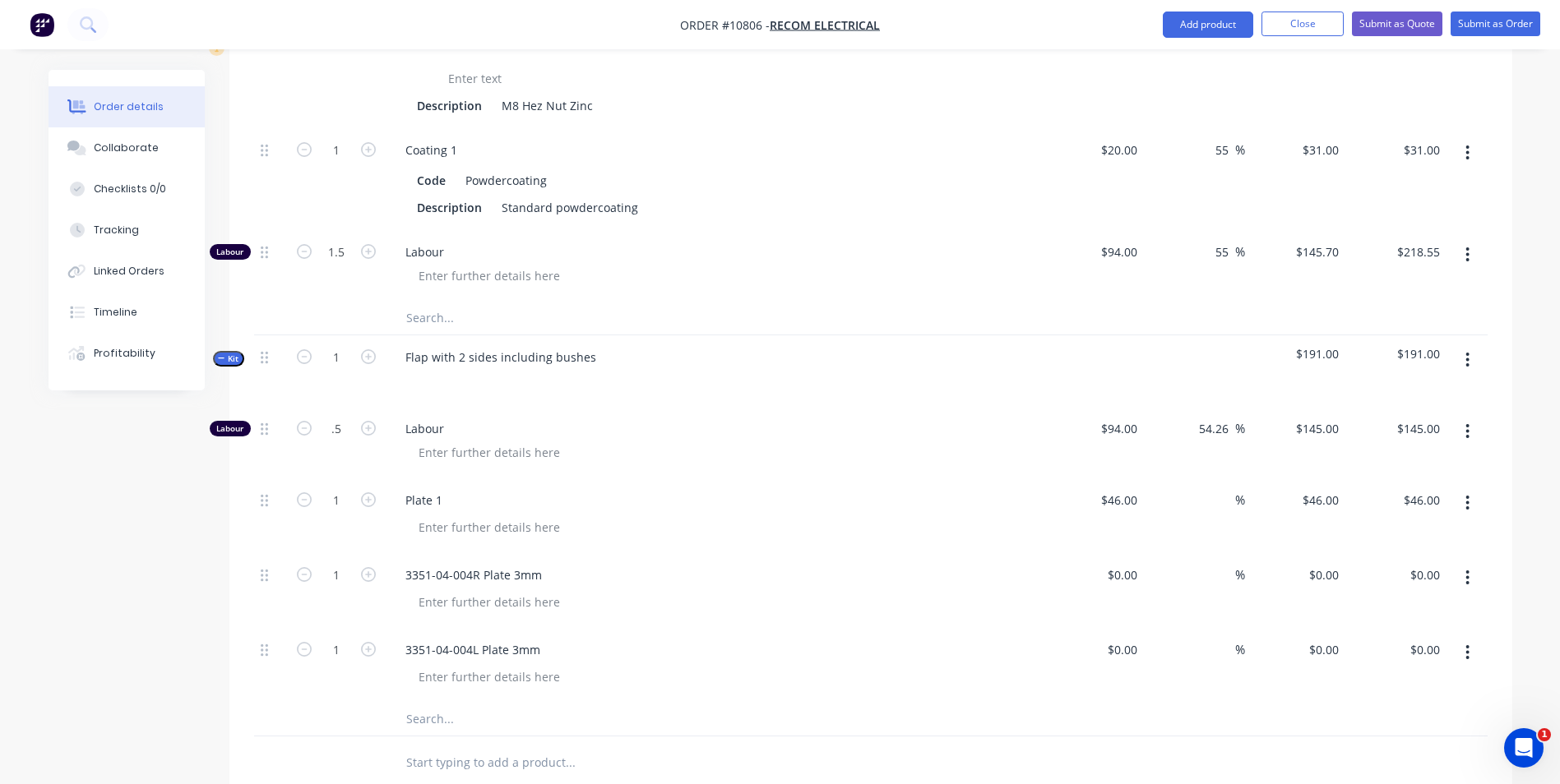
type input "$72.50"
click at [547, 420] on span "Labour" at bounding box center [720, 428] width 631 height 17
click at [1113, 553] on div at bounding box center [1094, 590] width 101 height 75
type input "$12.00"
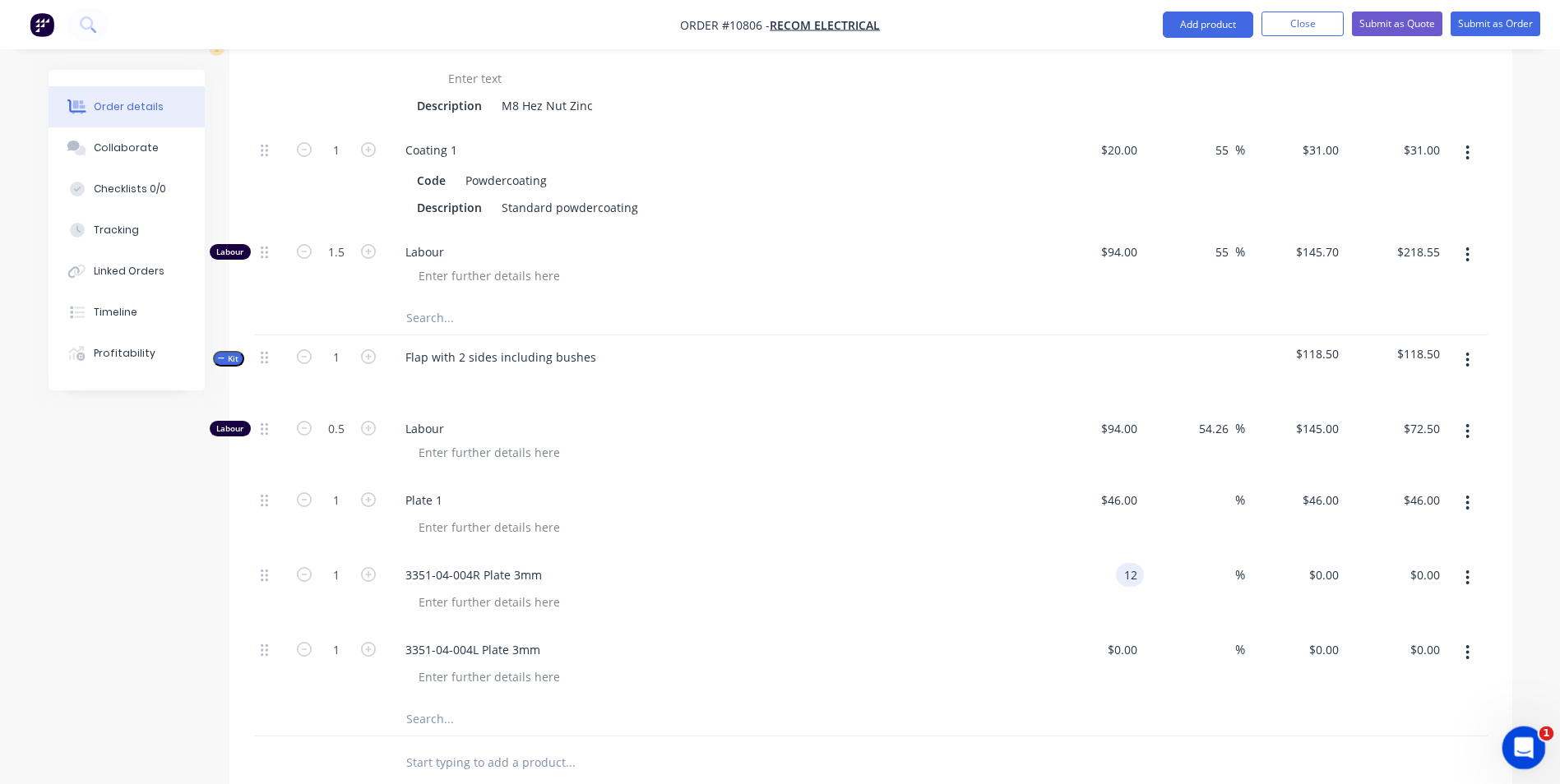
type input "$12.00"
click at [1125, 638] on input at bounding box center [1134, 650] width 19 height 24
type input "$12.00"
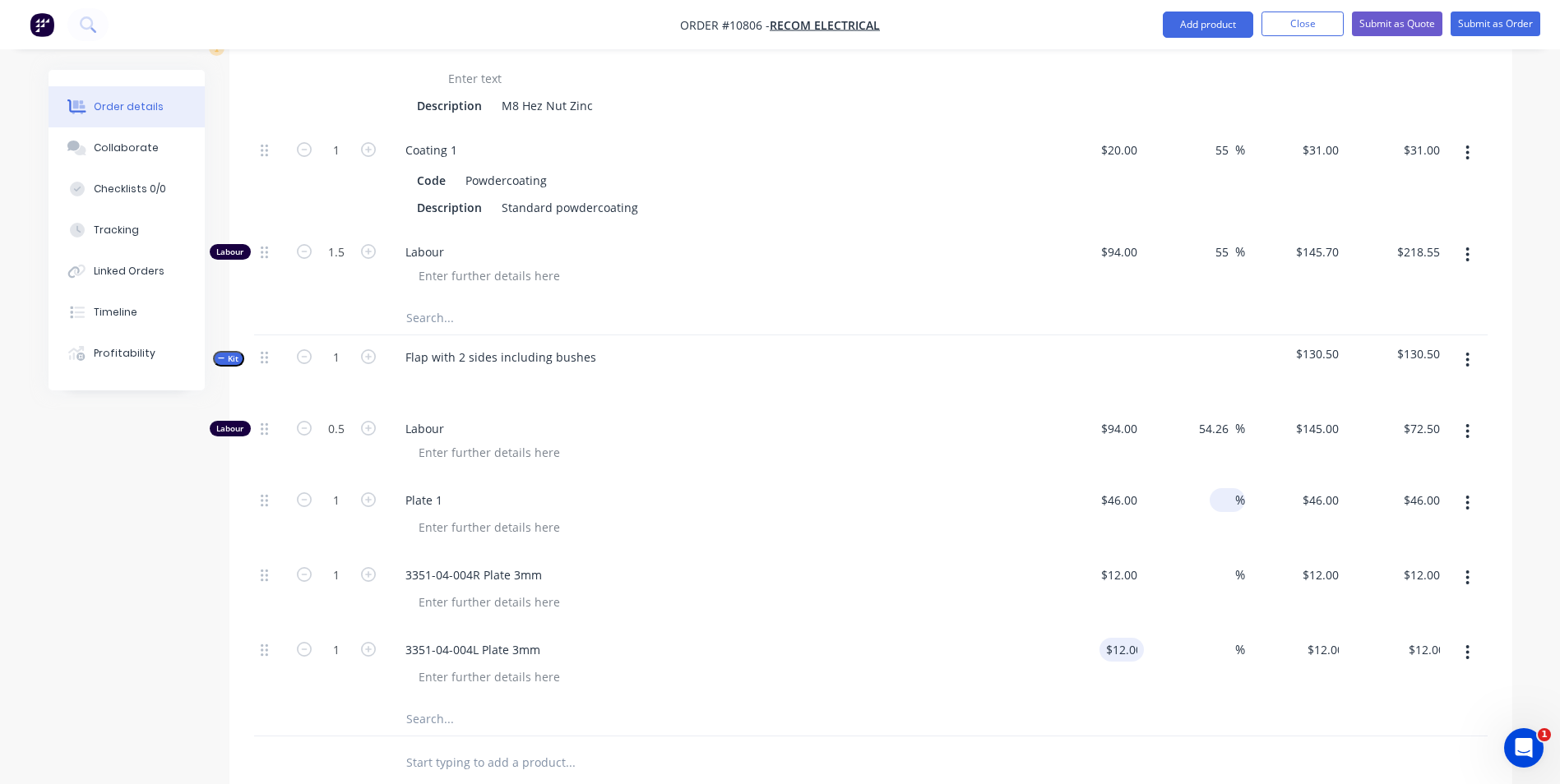
click at [1223, 489] on input at bounding box center [1225, 501] width 19 height 24
type input "55"
type input "$71.30"
click at [1220, 563] on input at bounding box center [1225, 575] width 19 height 24
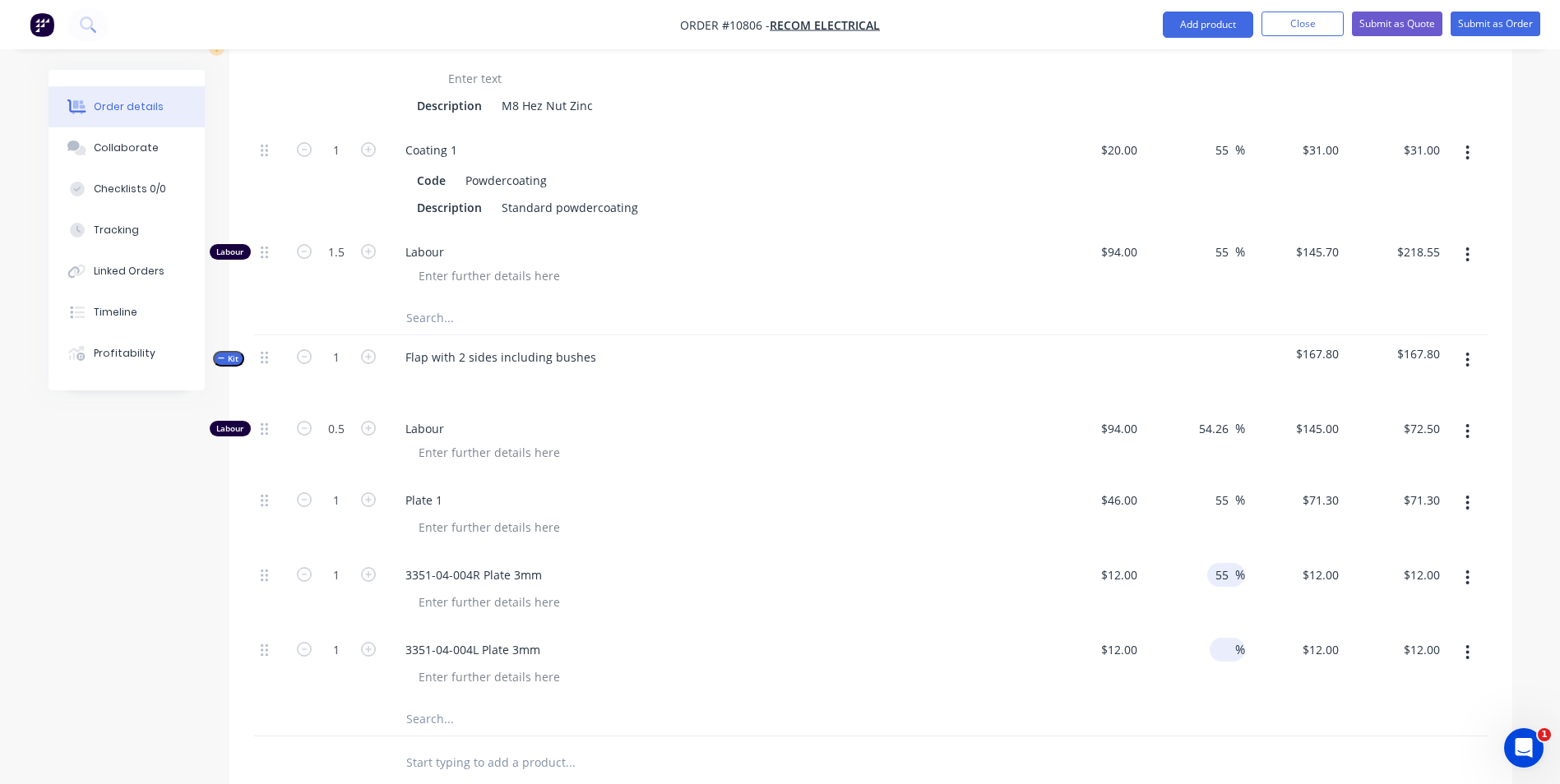
type input "55"
type input "$18.60"
click at [1224, 638] on div at bounding box center [1225, 650] width 19 height 24
type input "55"
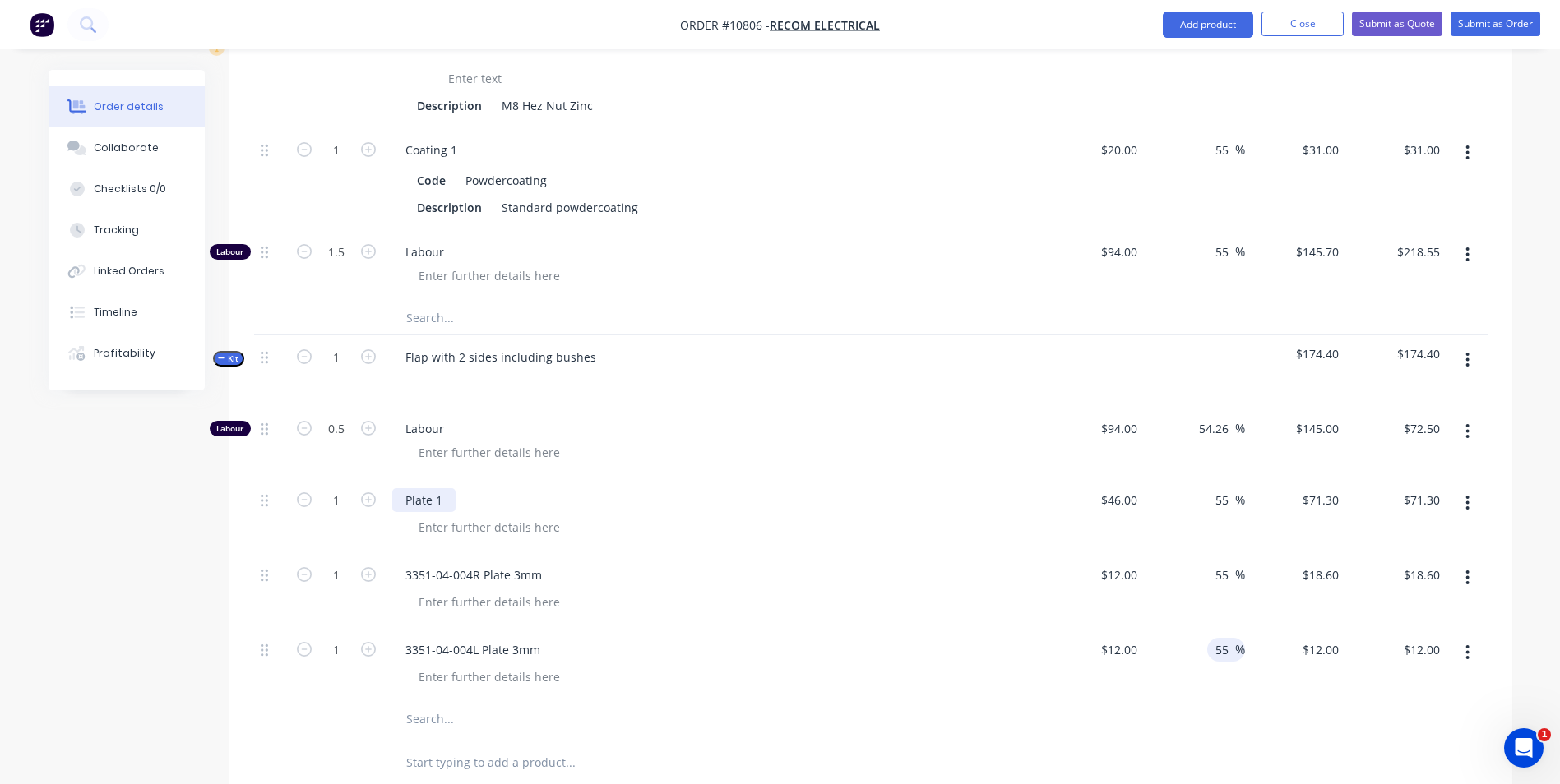
type input "$18.60"
drag, startPoint x: 440, startPoint y: 468, endPoint x: 377, endPoint y: 462, distance: 63.3
click at [379, 479] on div "1 Plate 1 $46.00 $46.00 55 55 % $71.30 $71.30 $71.30 $71.30" at bounding box center [870, 516] width 1234 height 75
click at [418, 703] on input "text" at bounding box center [569, 719] width 329 height 33
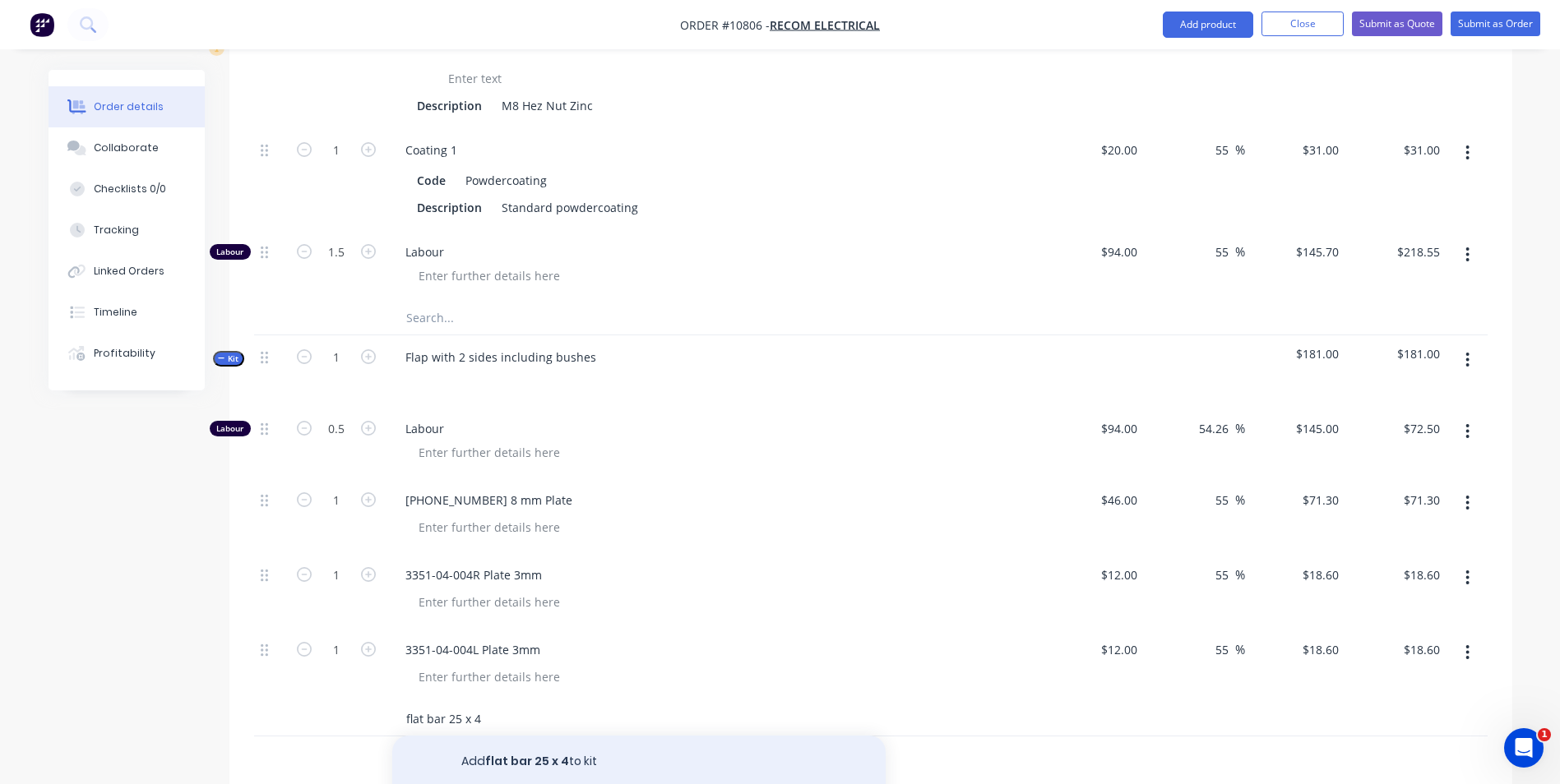
type input "flat bar 25 x 4"
click at [469, 736] on button "Add flat bar 25 x 4 to kit" at bounding box center [639, 761] width 494 height 52
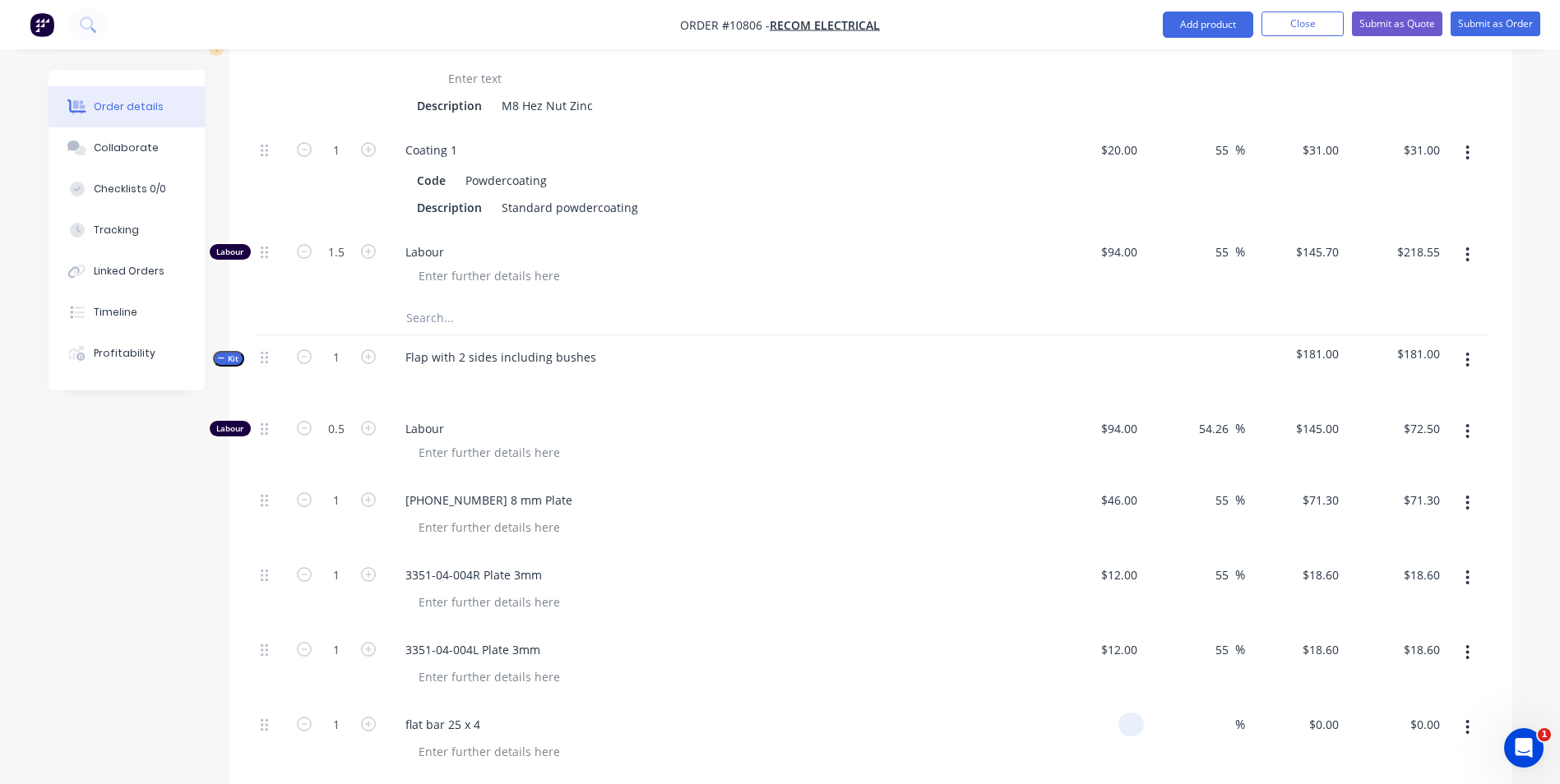
click at [1137, 713] on input at bounding box center [1134, 725] width 19 height 24
click at [1113, 703] on div "0 0" at bounding box center [1094, 741] width 101 height 75
type input "$5.00"
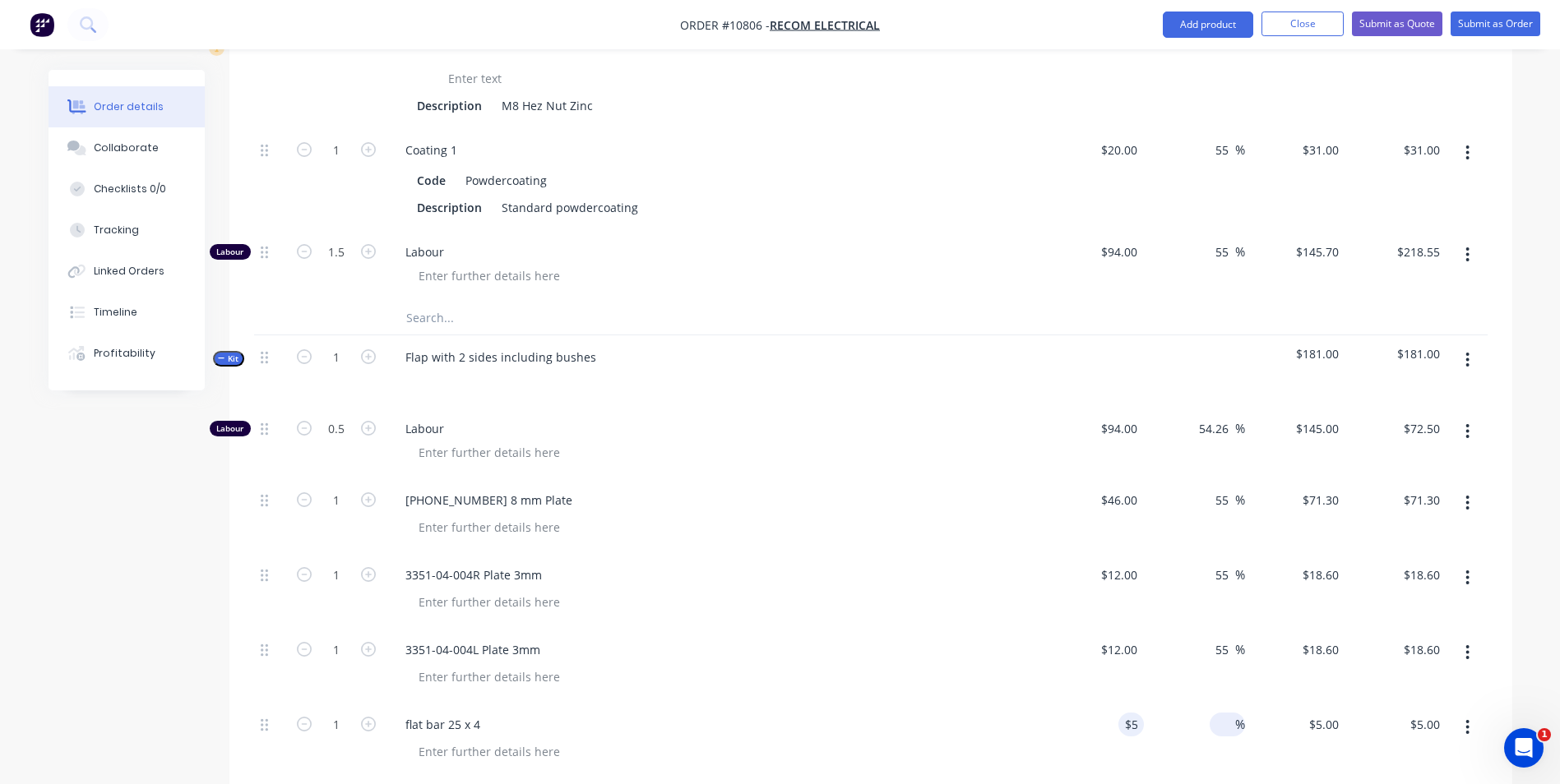
click at [1230, 713] on input at bounding box center [1225, 725] width 19 height 24
type input "55"
type input "$7.75"
click at [640, 778] on input "text" at bounding box center [569, 794] width 329 height 33
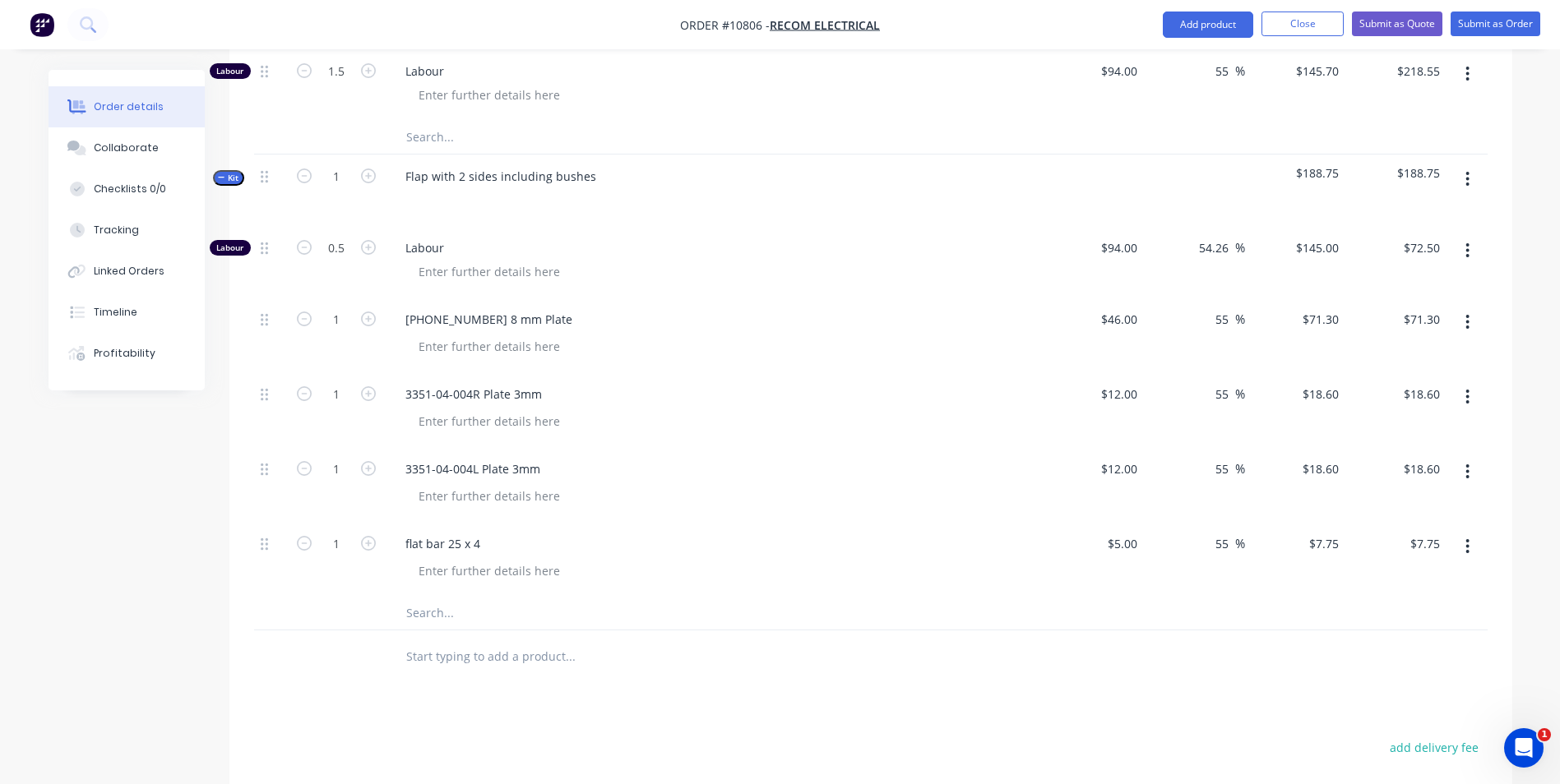
scroll to position [1537, 0]
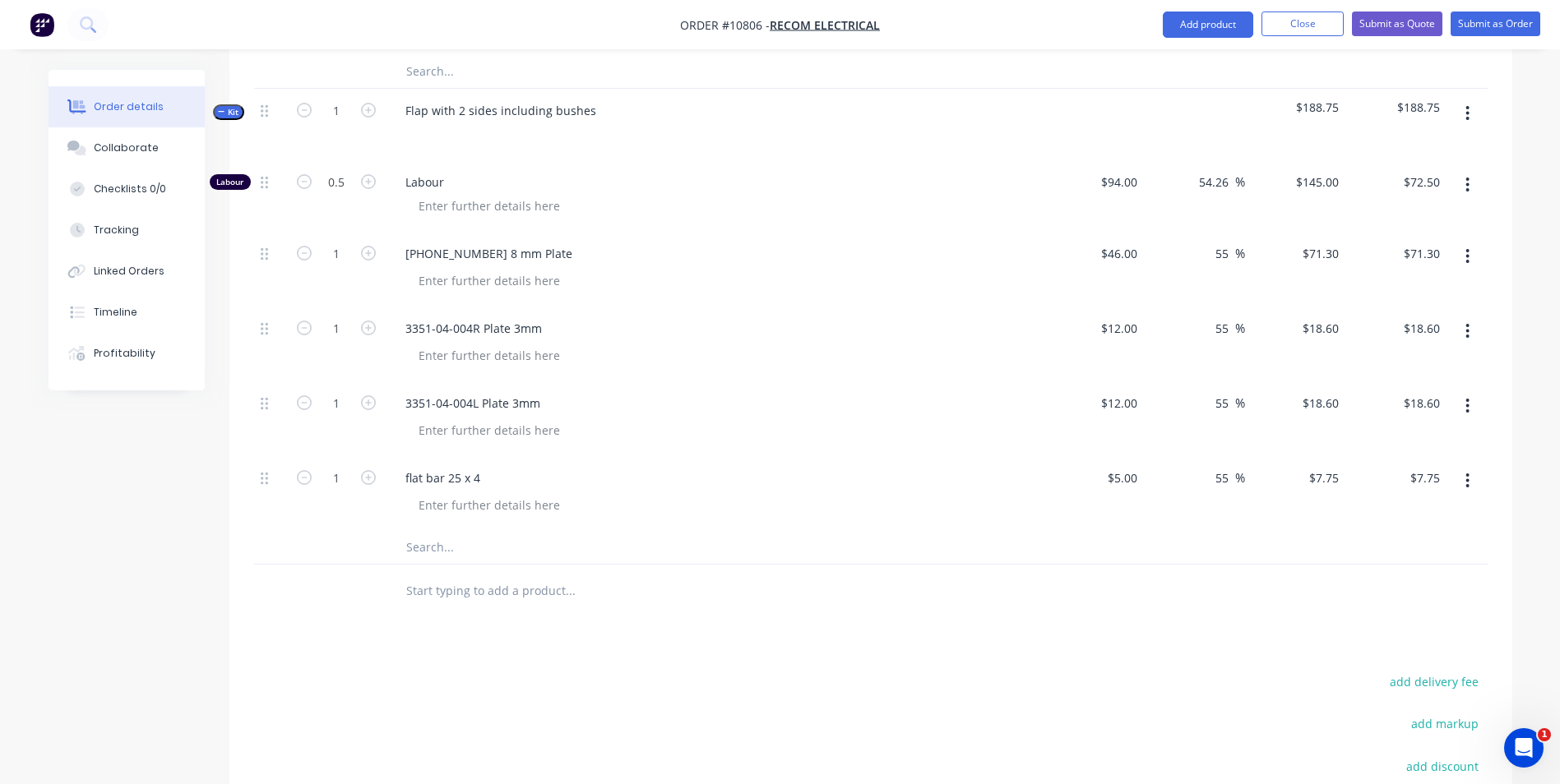
click at [496, 466] on div "flat bar 25 x 4" at bounding box center [714, 478] width 645 height 24
click at [483, 466] on div "flat bar 25 x 4" at bounding box center [443, 478] width 101 height 24
drag, startPoint x: 564, startPoint y: 453, endPoint x: 556, endPoint y: 449, distance: 8.9
click at [556, 466] on div "flat bar 25 x 4 - 480mm Long" at bounding box center [483, 478] width 183 height 24
click at [1474, 466] on button "button" at bounding box center [1467, 481] width 39 height 30
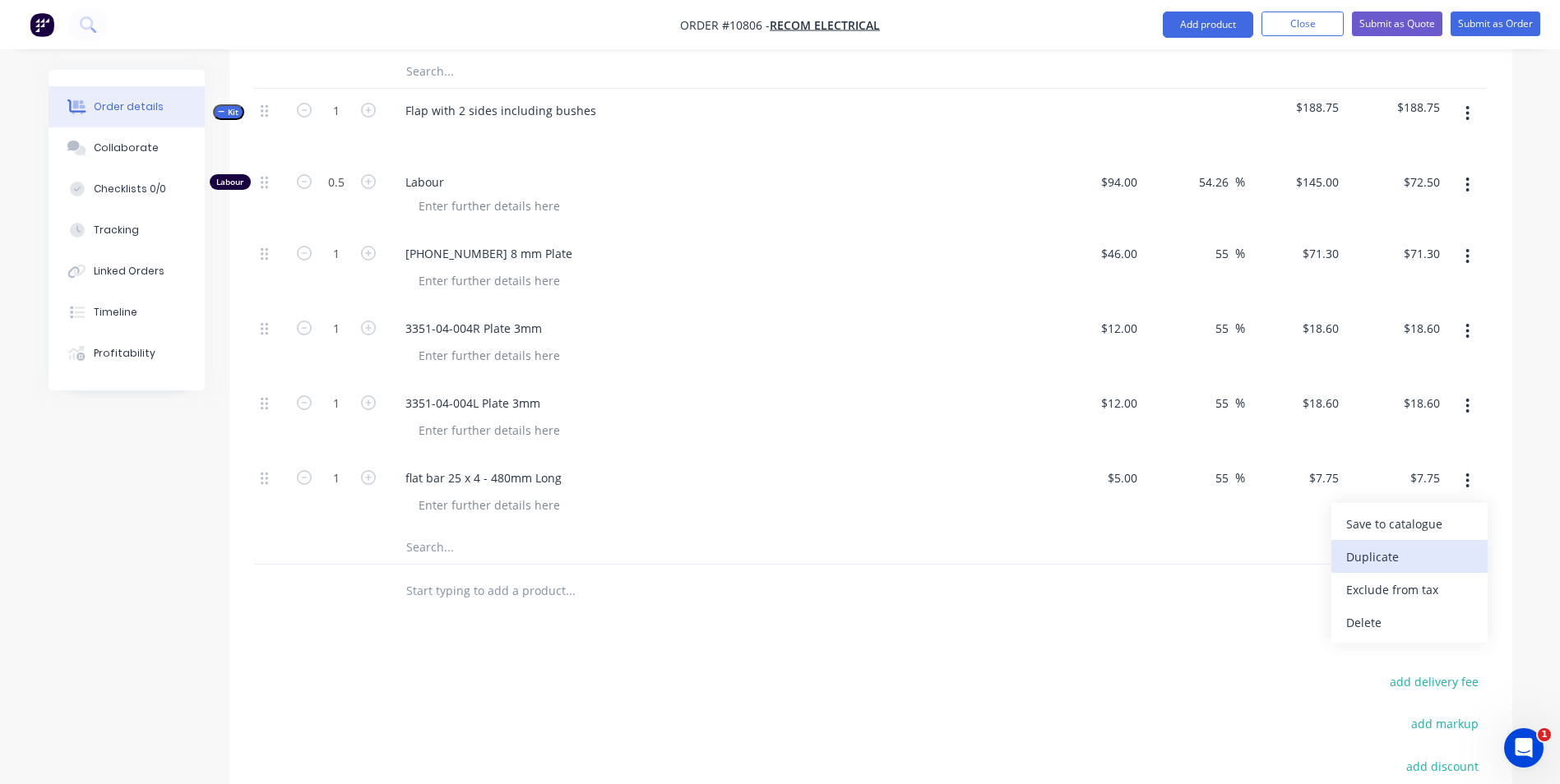
click at [1422, 545] on div "Duplicate" at bounding box center [1410, 557] width 126 height 24
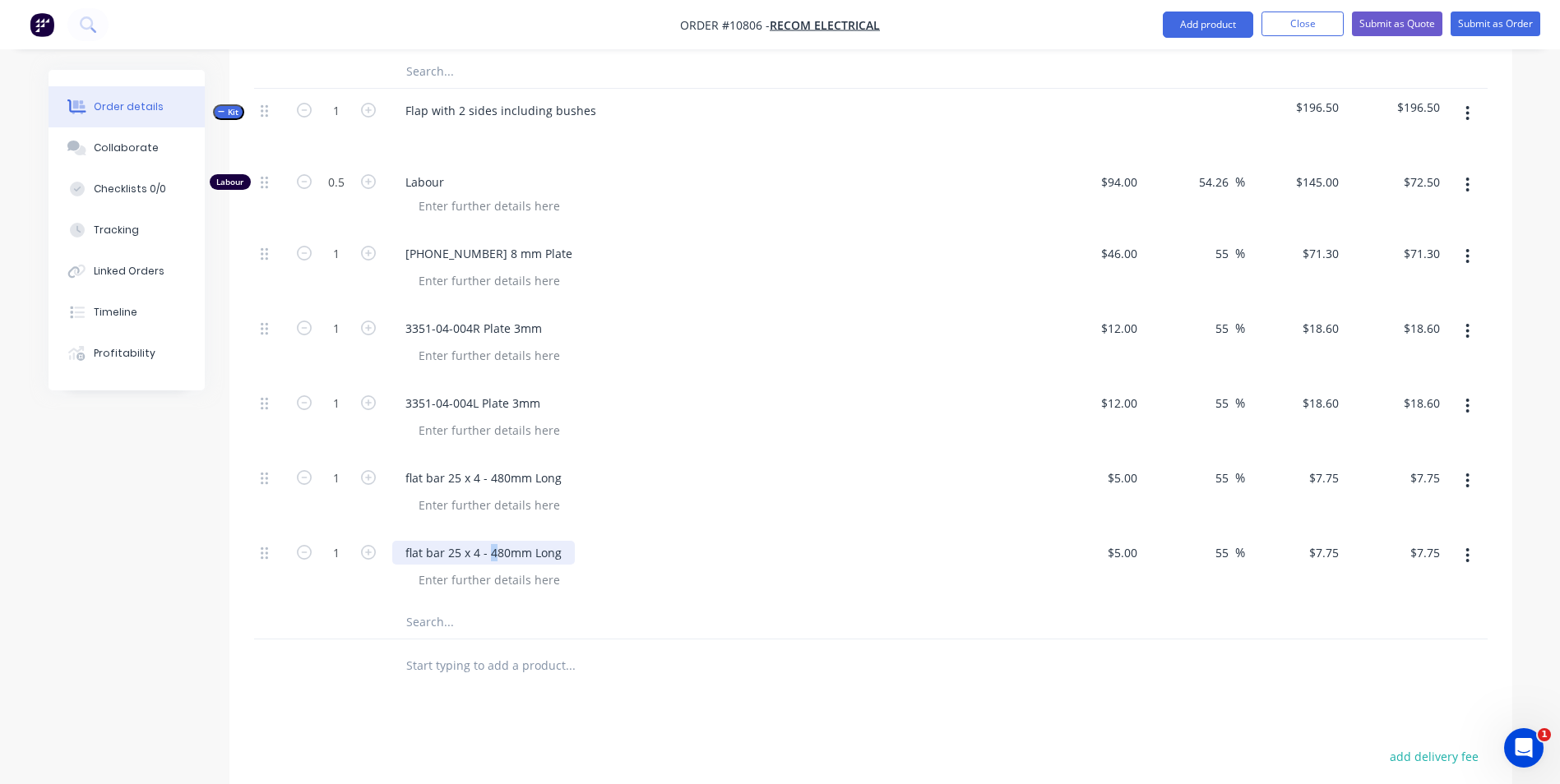
click at [493, 541] on div "flat bar 25 x 4 - 480mm Long" at bounding box center [483, 553] width 183 height 24
click at [1133, 541] on input "5" at bounding box center [1134, 553] width 19 height 24
type input "5"
type input "$6.00"
type input "$9.30"
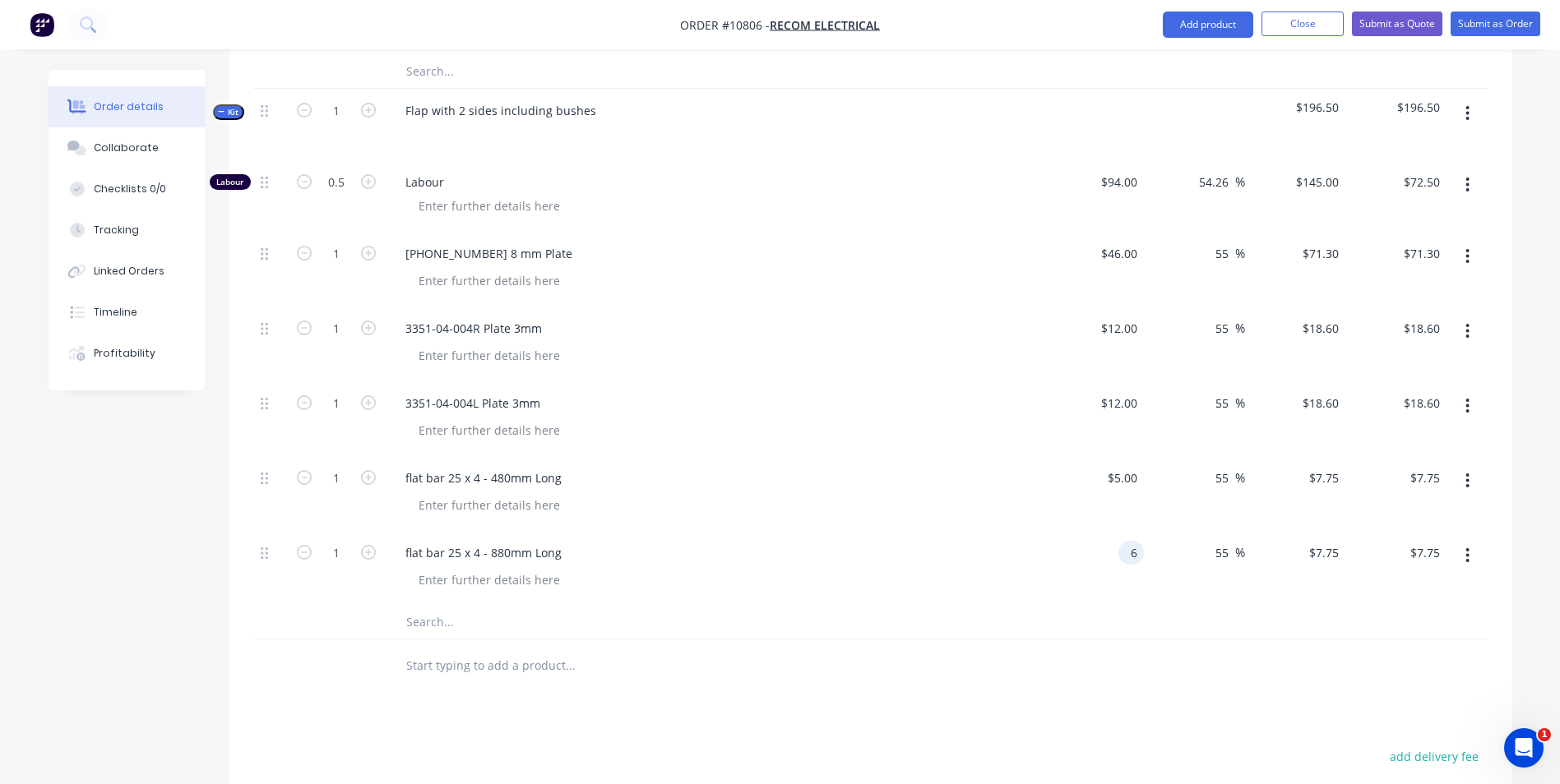
type input "$9.30"
click at [829, 541] on div "flat bar 25 x 4 - 880mm Long" at bounding box center [714, 553] width 645 height 24
click at [435, 606] on input "text" at bounding box center [569, 622] width 329 height 33
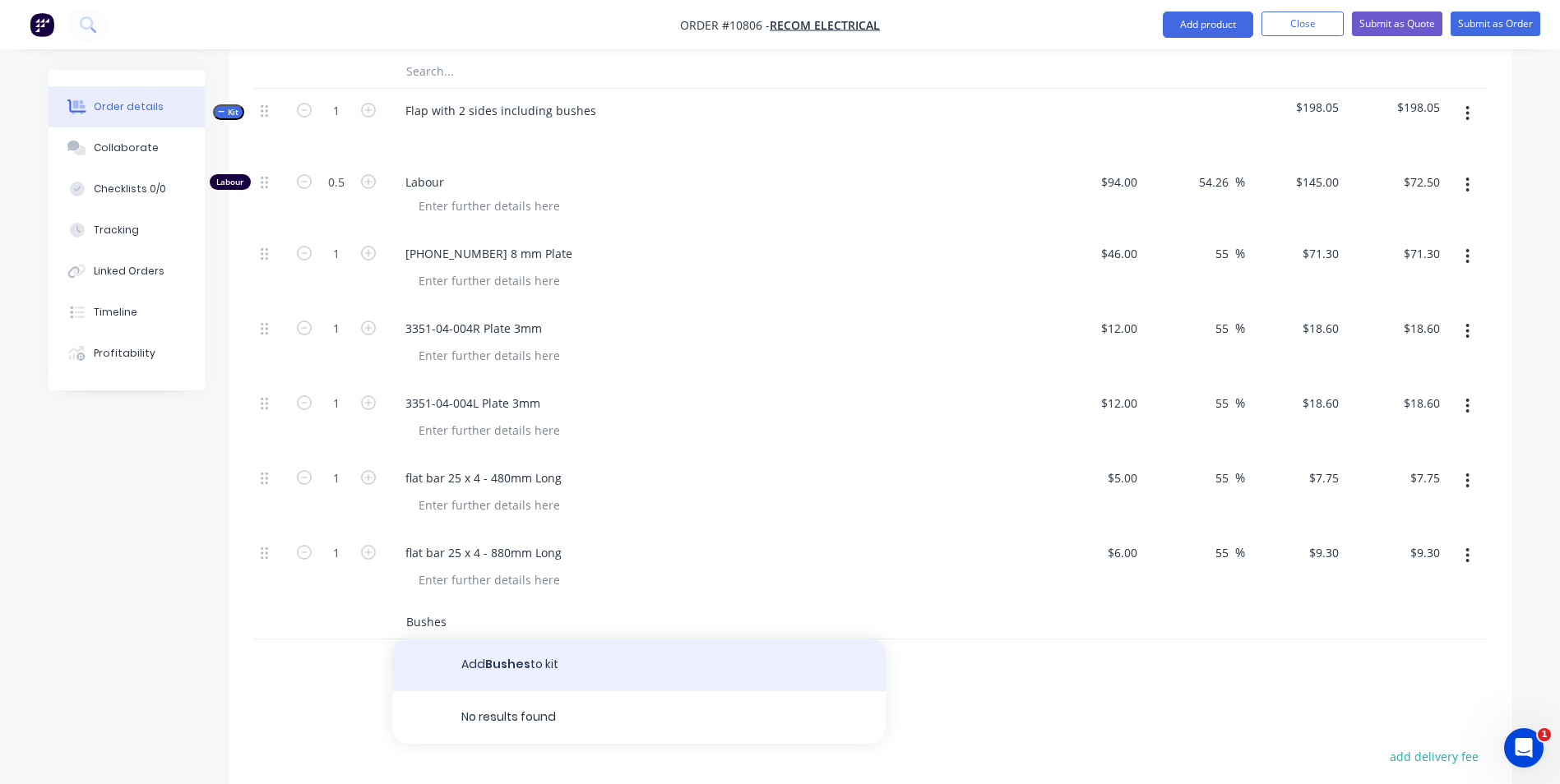
type input "Bushes"
click at [562, 646] on button "Add Bushes to kit" at bounding box center [639, 665] width 494 height 52
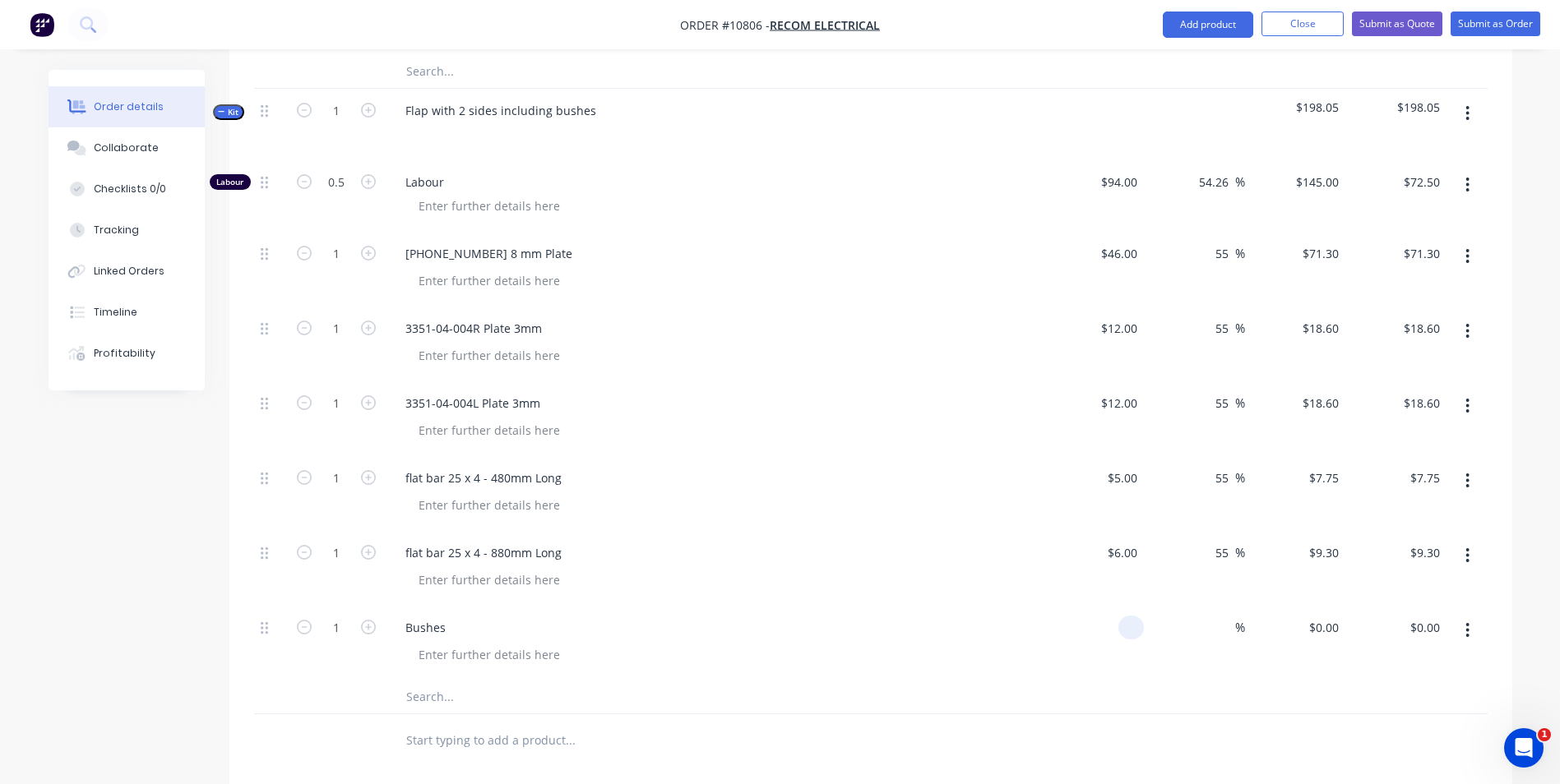
click at [1138, 616] on input at bounding box center [1134, 628] width 19 height 24
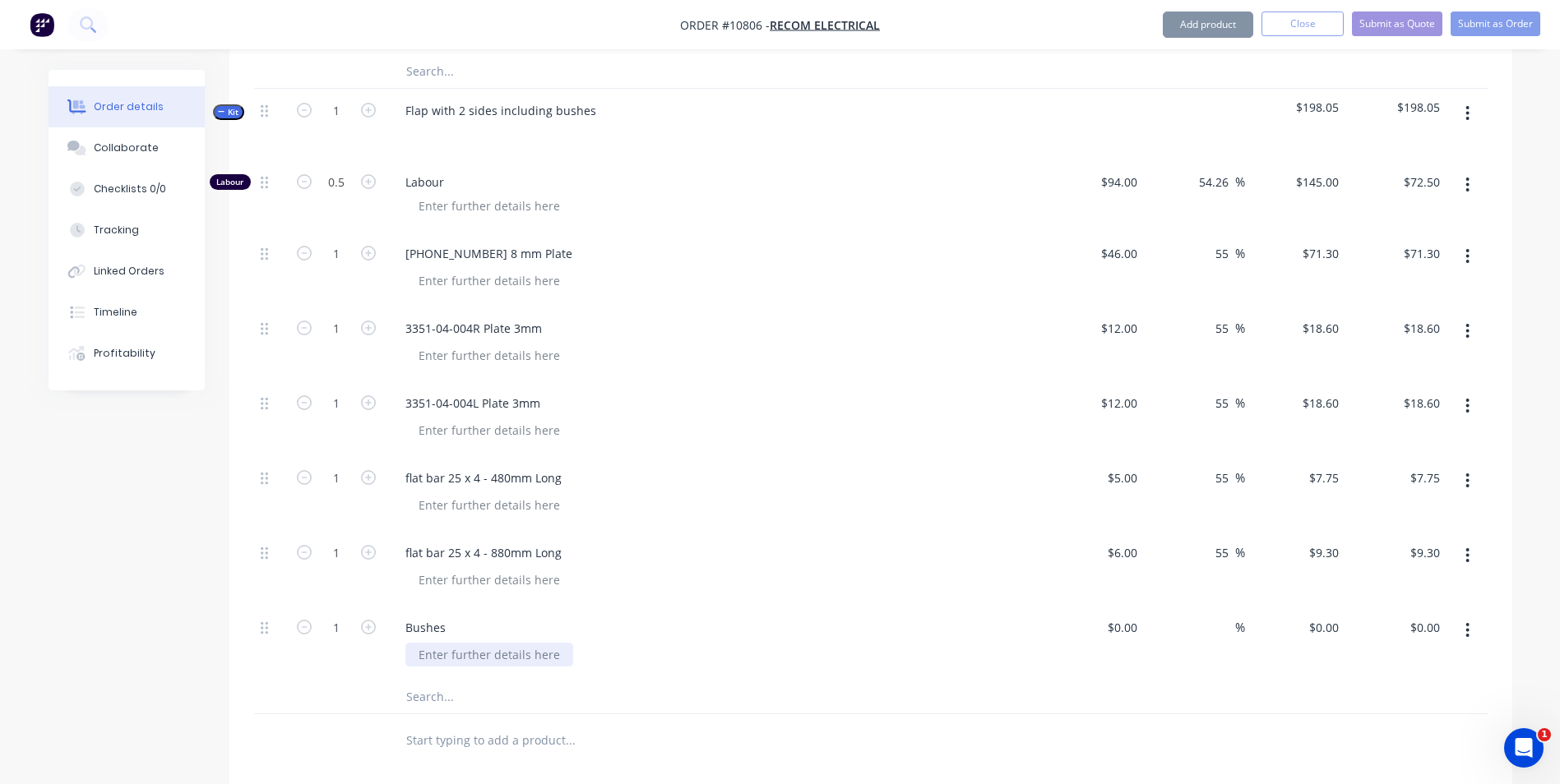
click at [498, 643] on div at bounding box center [489, 655] width 168 height 24
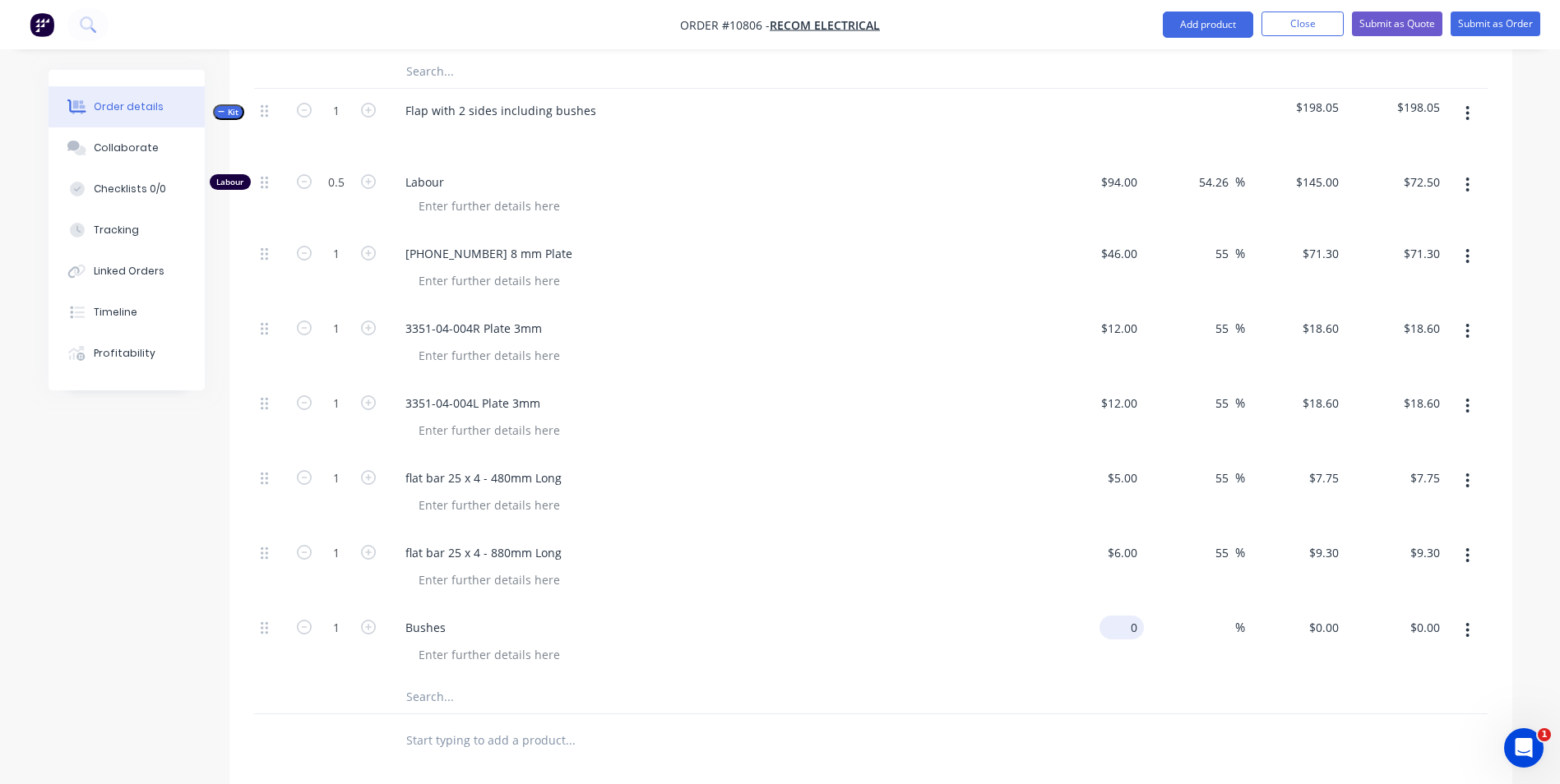
click at [1133, 616] on input "0" at bounding box center [1125, 628] width 38 height 24
type input "$16.00"
type input "`"
type input "$16.00"
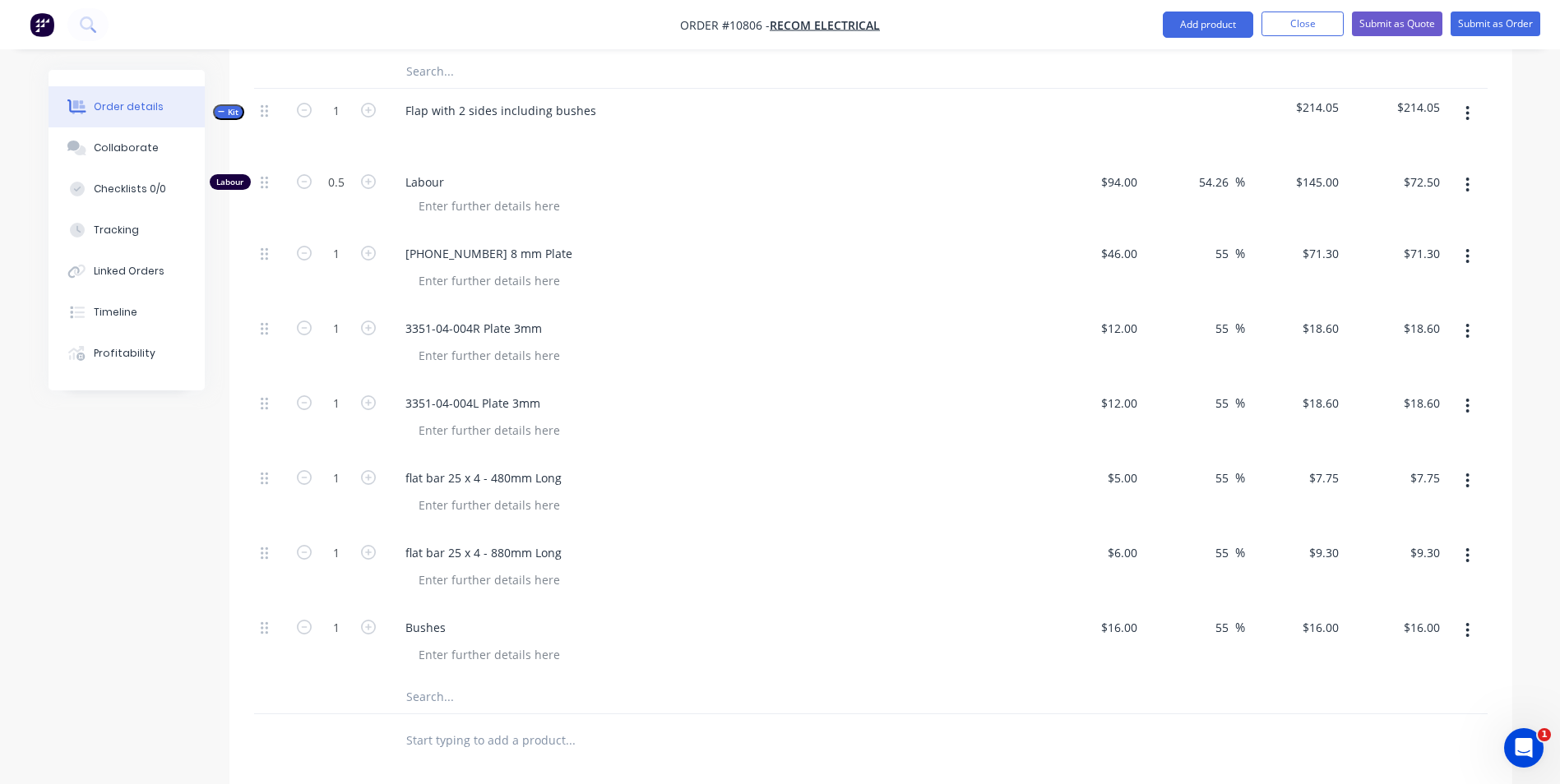
type input "55"
type input "$24.80"
click at [802, 579] on div "flat bar 25 x 4 - 880mm Long" at bounding box center [714, 569] width 658 height 75
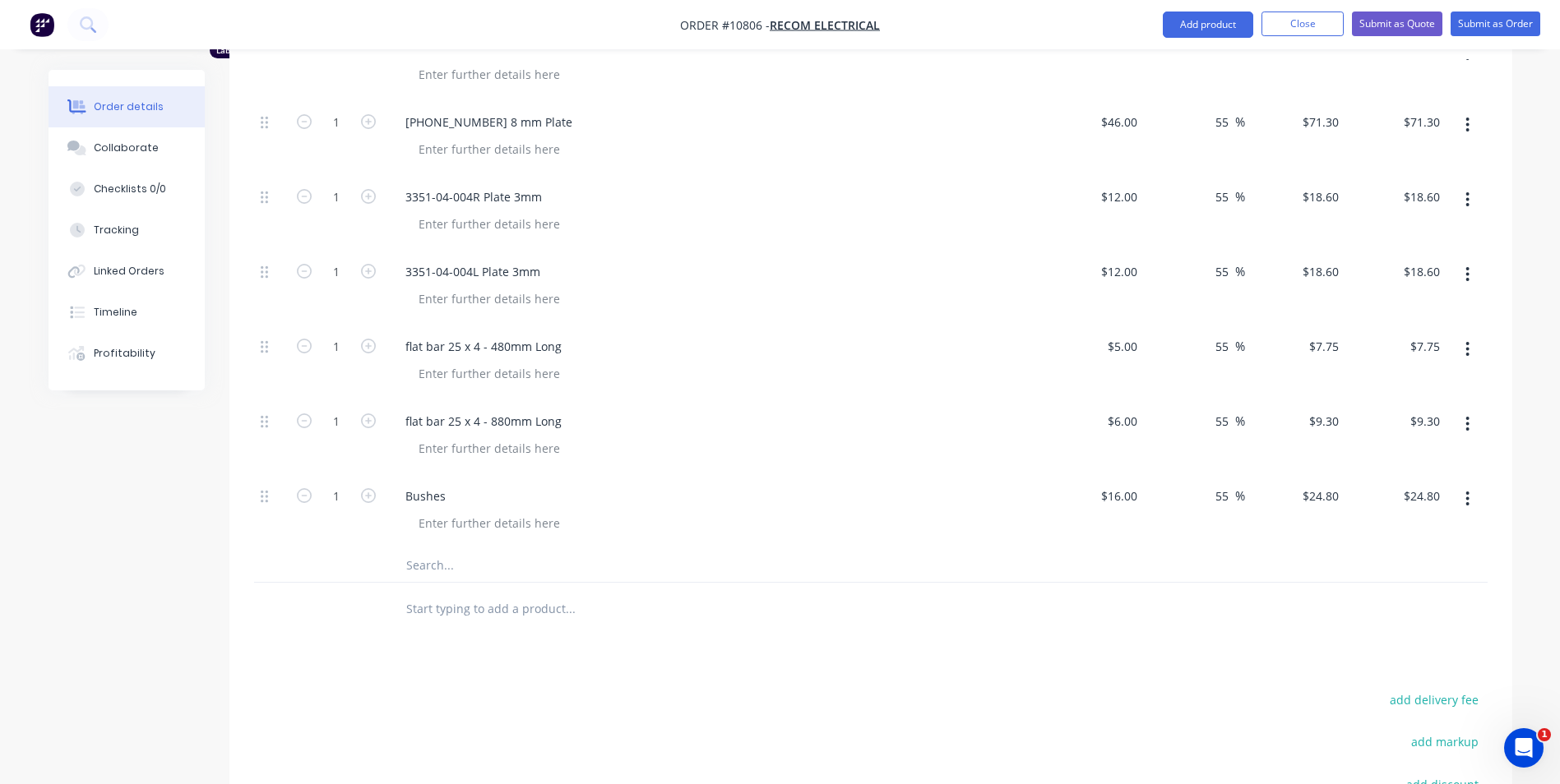
scroll to position [1455, 0]
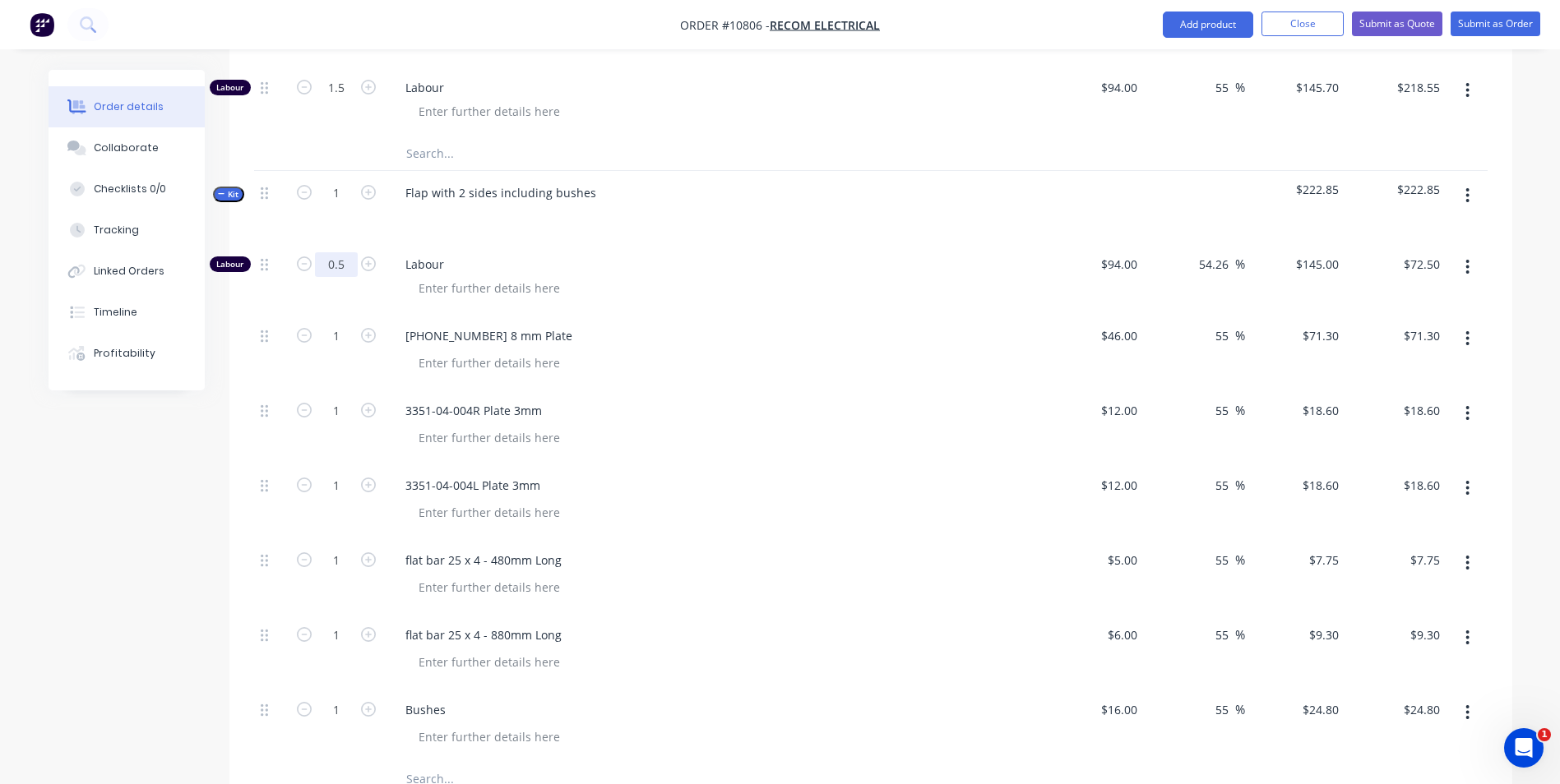
click at [346, 253] on input "0.5" at bounding box center [336, 265] width 42 height 25
type input "1"
type input "$145.00"
click at [941, 276] on div at bounding box center [720, 288] width 631 height 24
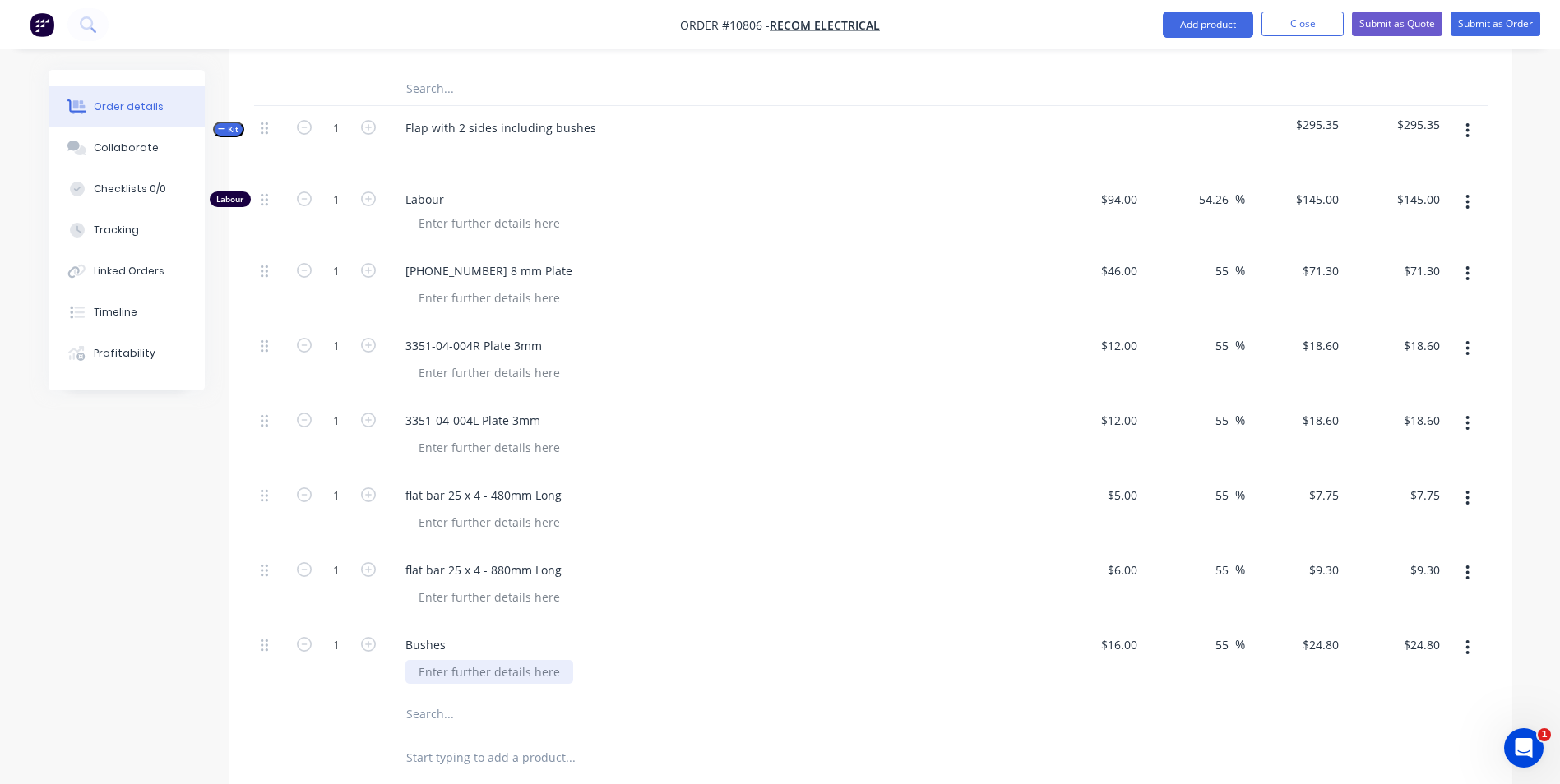
scroll to position [1619, 0]
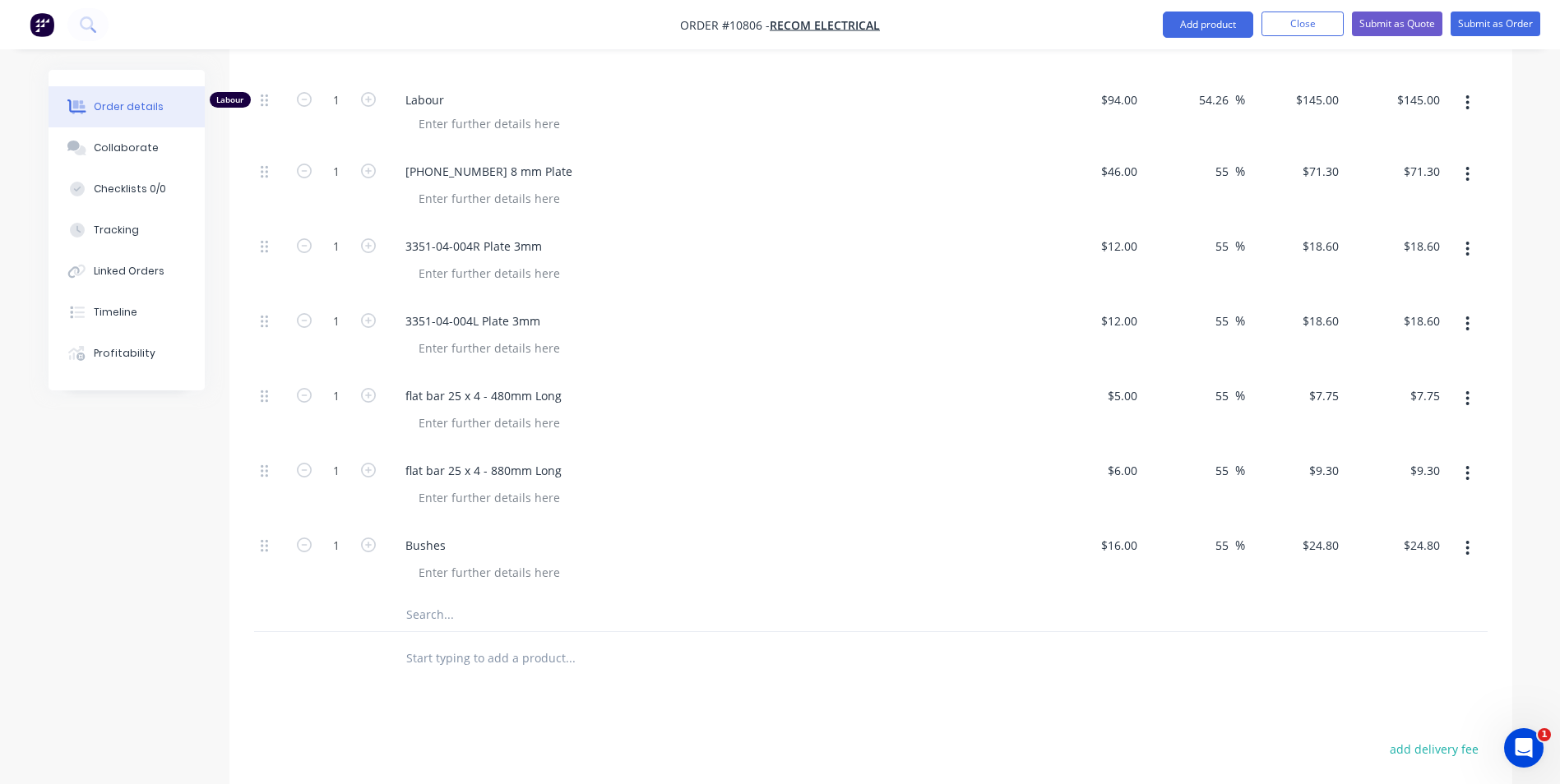
click at [452, 598] on input "text" at bounding box center [569, 614] width 329 height 33
type input "Powdercoat"
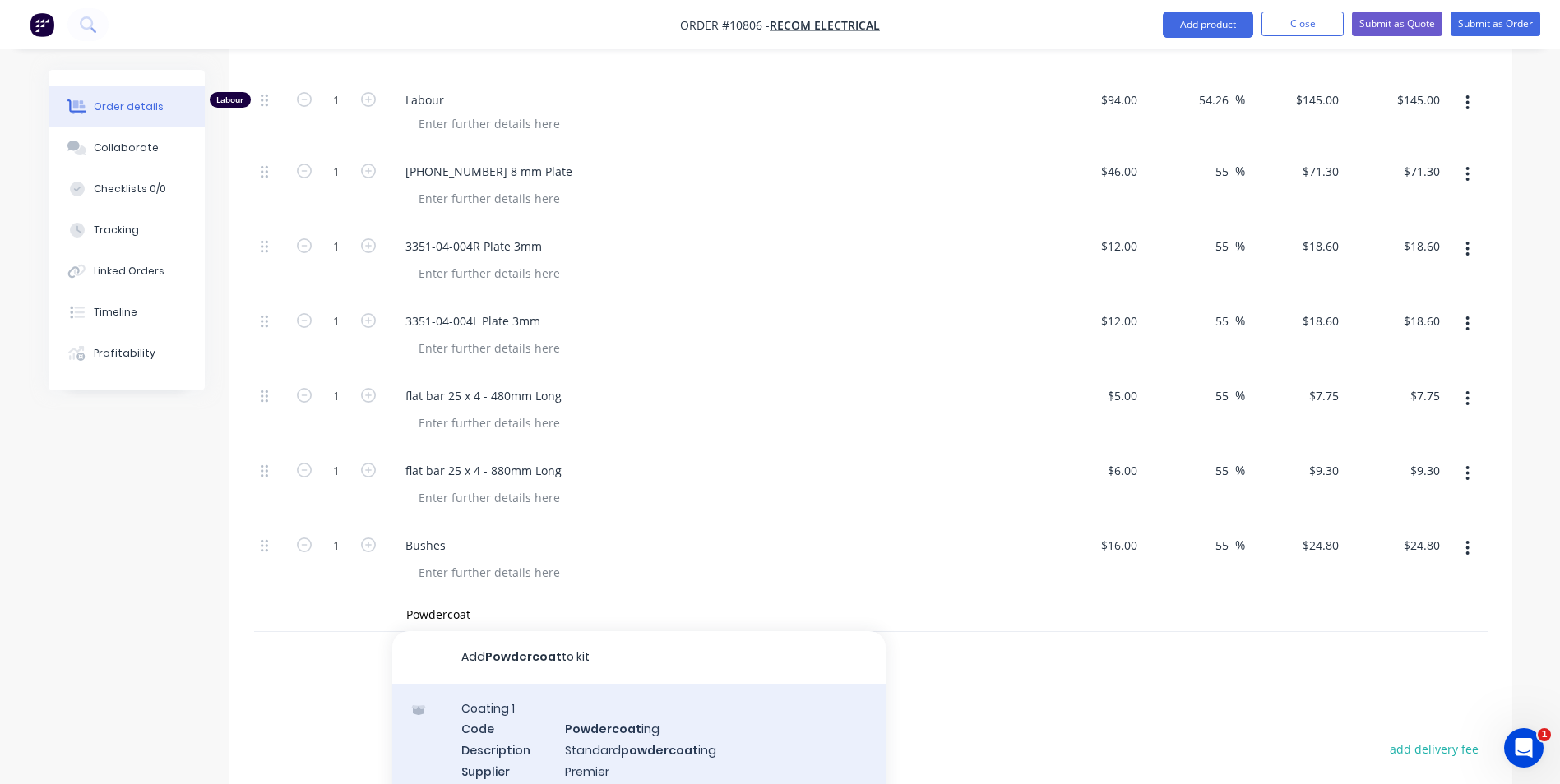
click at [557, 728] on div "Coating 1 Code Powdercoat ing Description Standard powdercoat ing Supplier Prem…" at bounding box center [639, 750] width 494 height 132
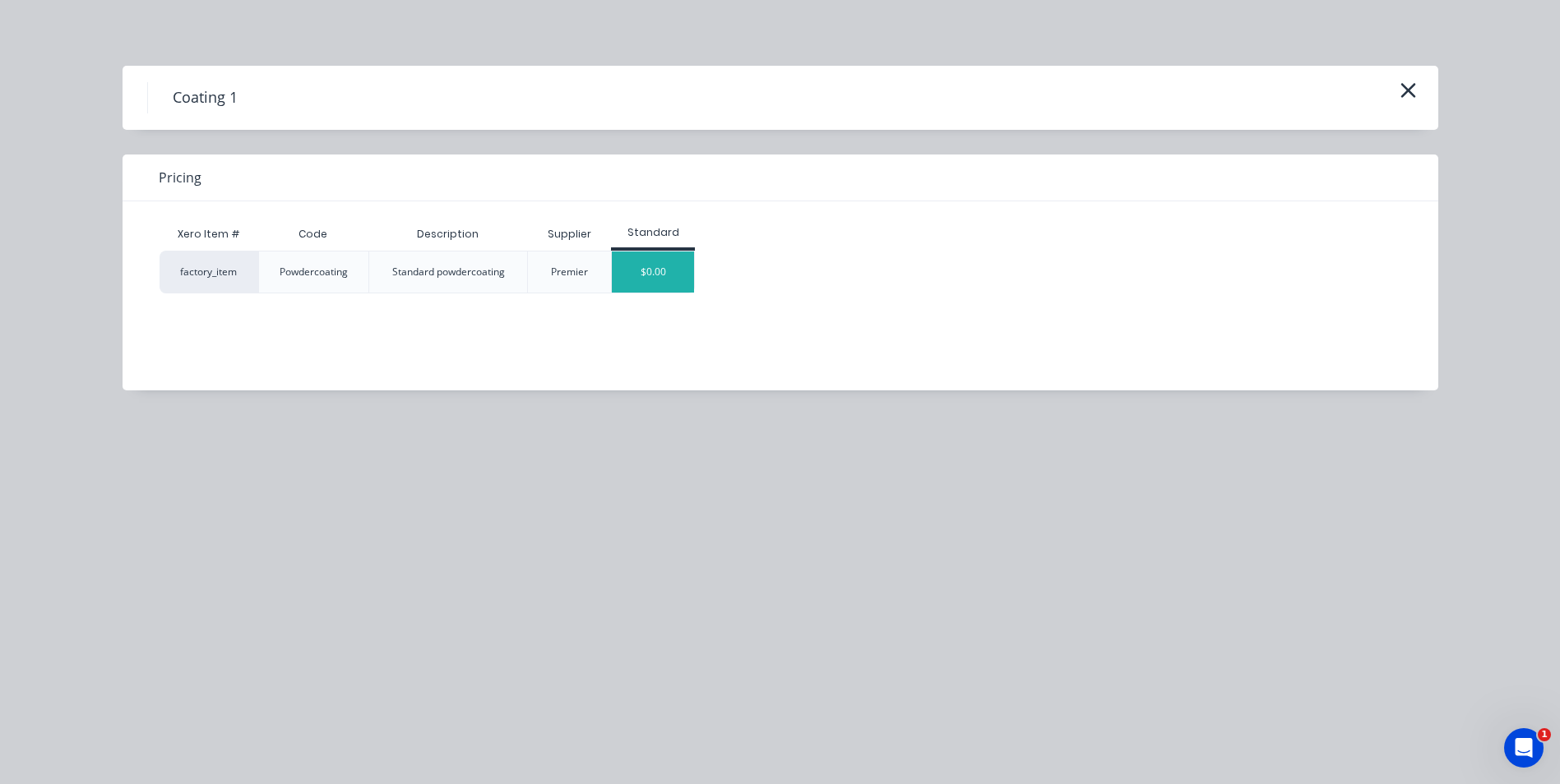
click at [666, 274] on div "$0.00" at bounding box center [652, 273] width 82 height 41
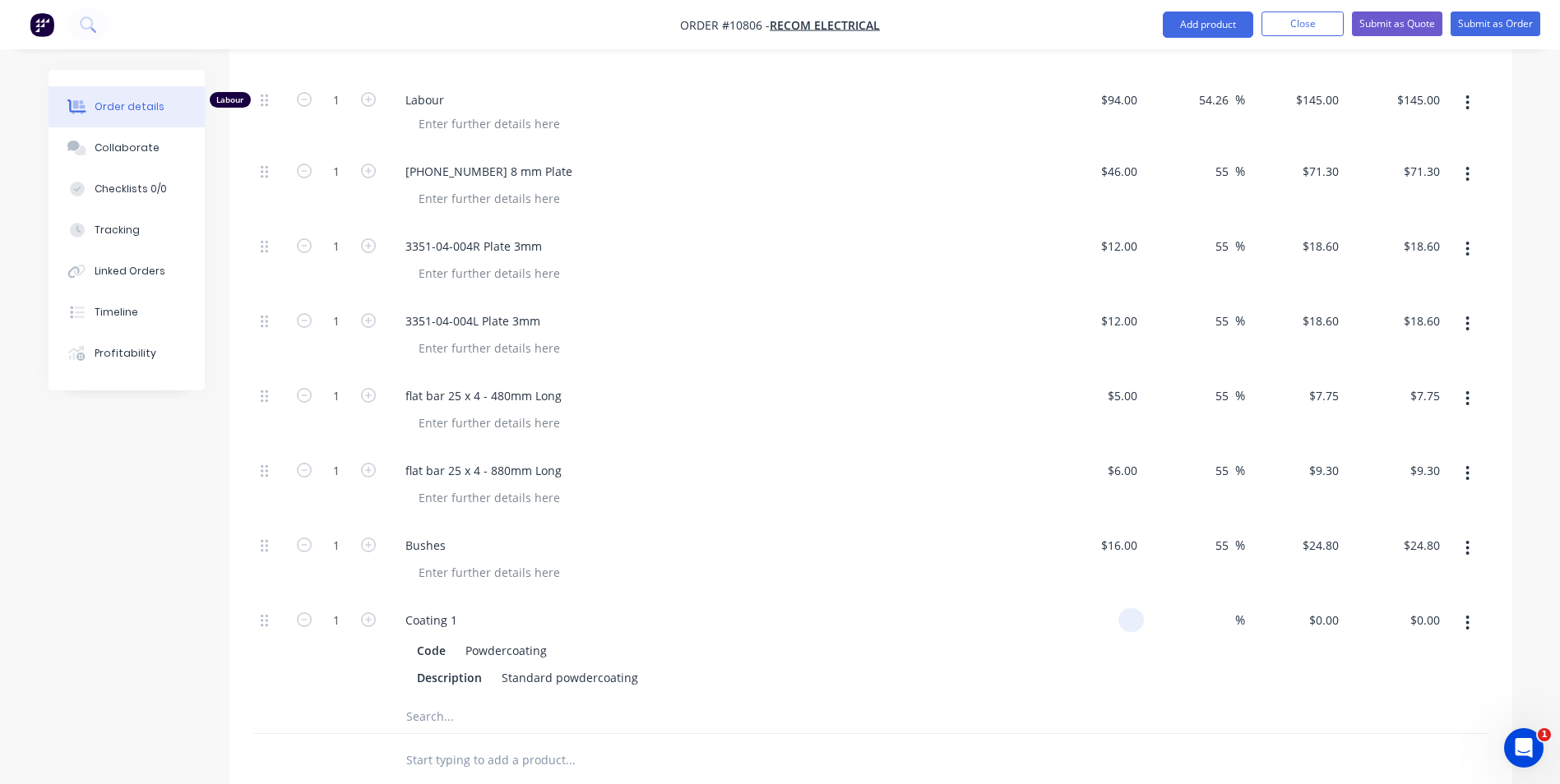
click at [1121, 608] on div at bounding box center [1131, 620] width 26 height 24
type input "$20.00"
type input "55"
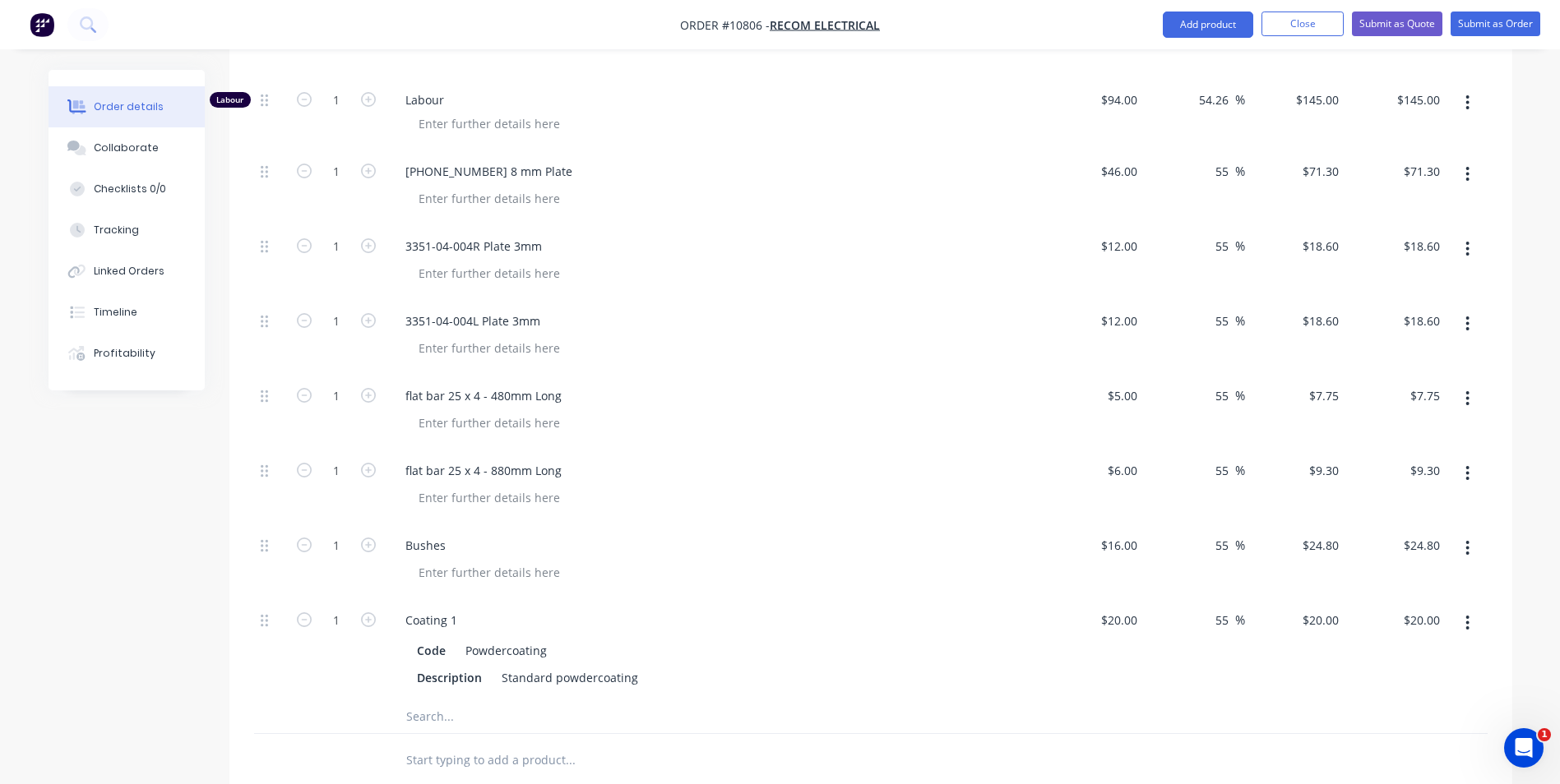
type input "$31.00"
click at [1270, 484] on div "$9.30 $9.30" at bounding box center [1295, 487] width 101 height 75
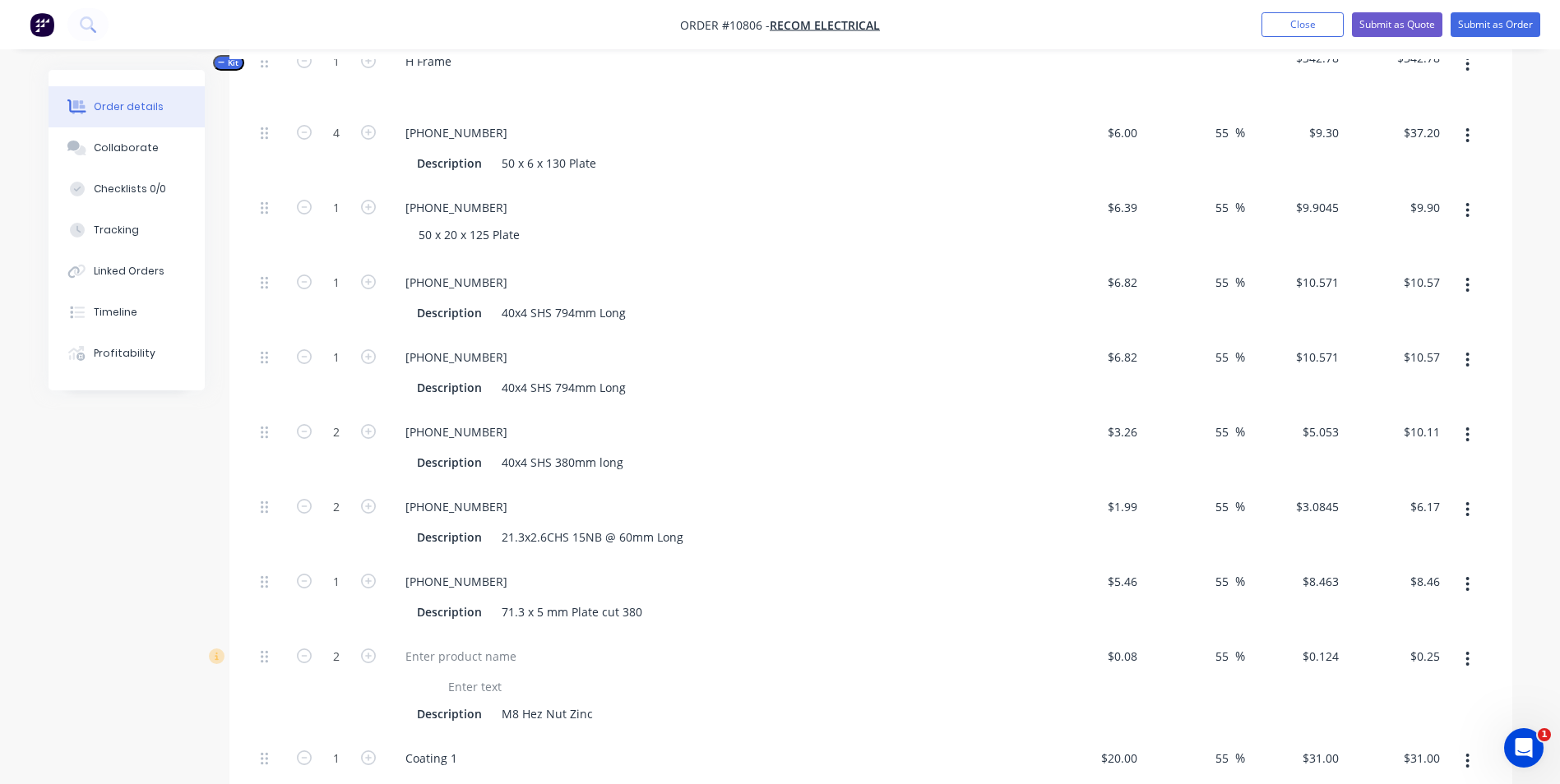
scroll to position [469, 0]
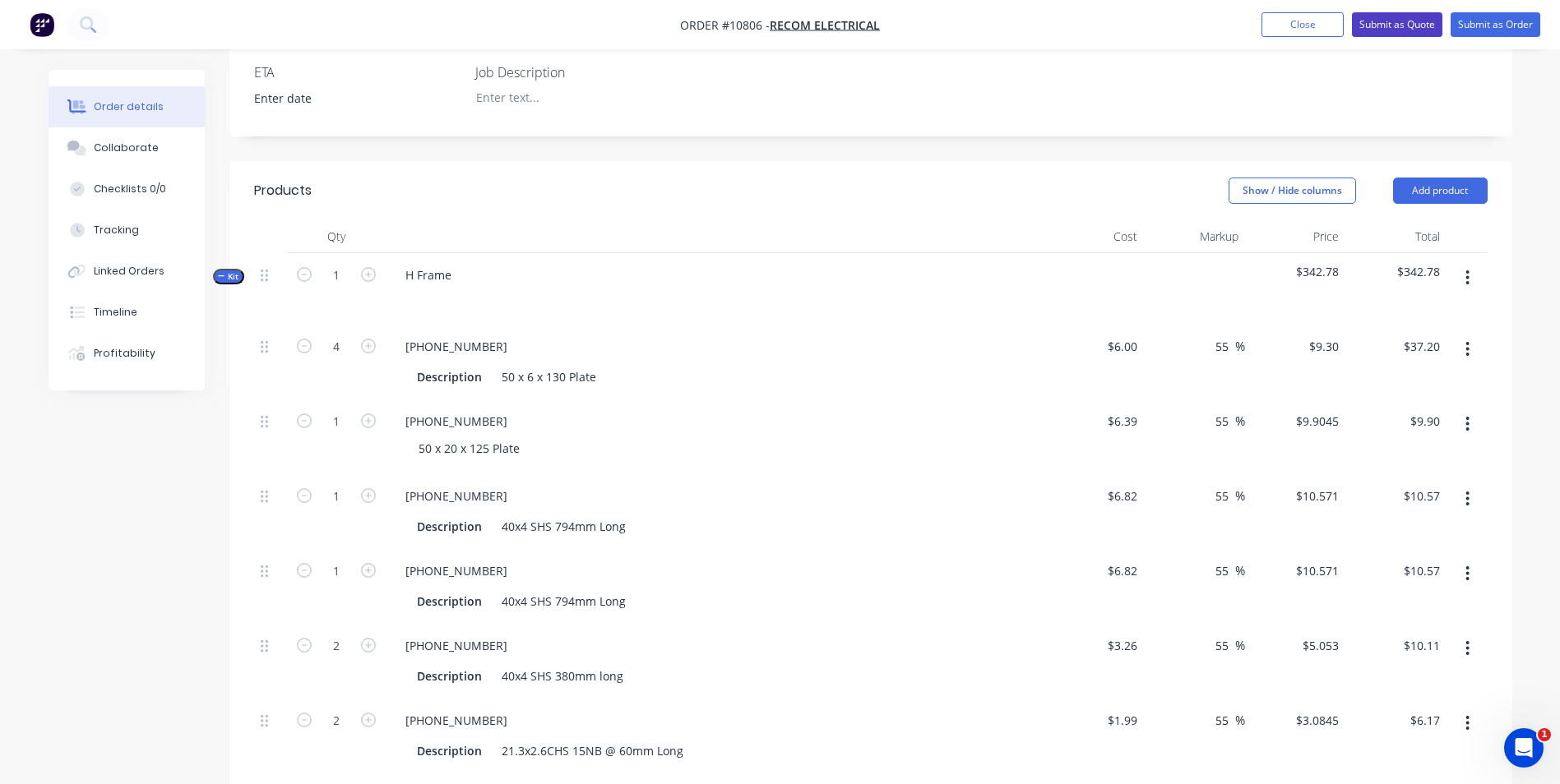
drag, startPoint x: 1436, startPoint y: 26, endPoint x: 1426, endPoint y: 14, distance: 15.6
click at [1432, 24] on button "Submit as Quote" at bounding box center [1398, 24] width 91 height 25
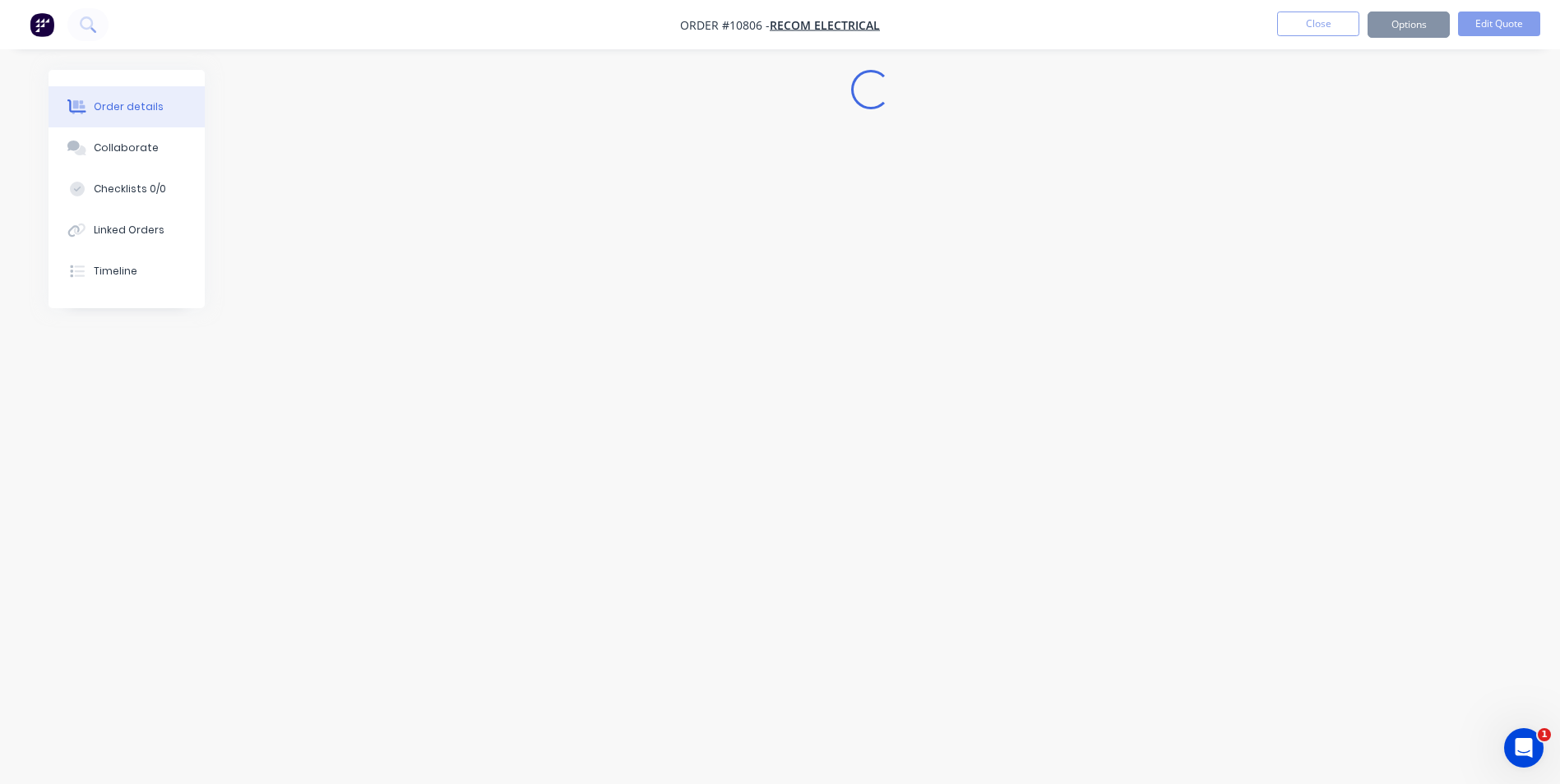
scroll to position [0, 0]
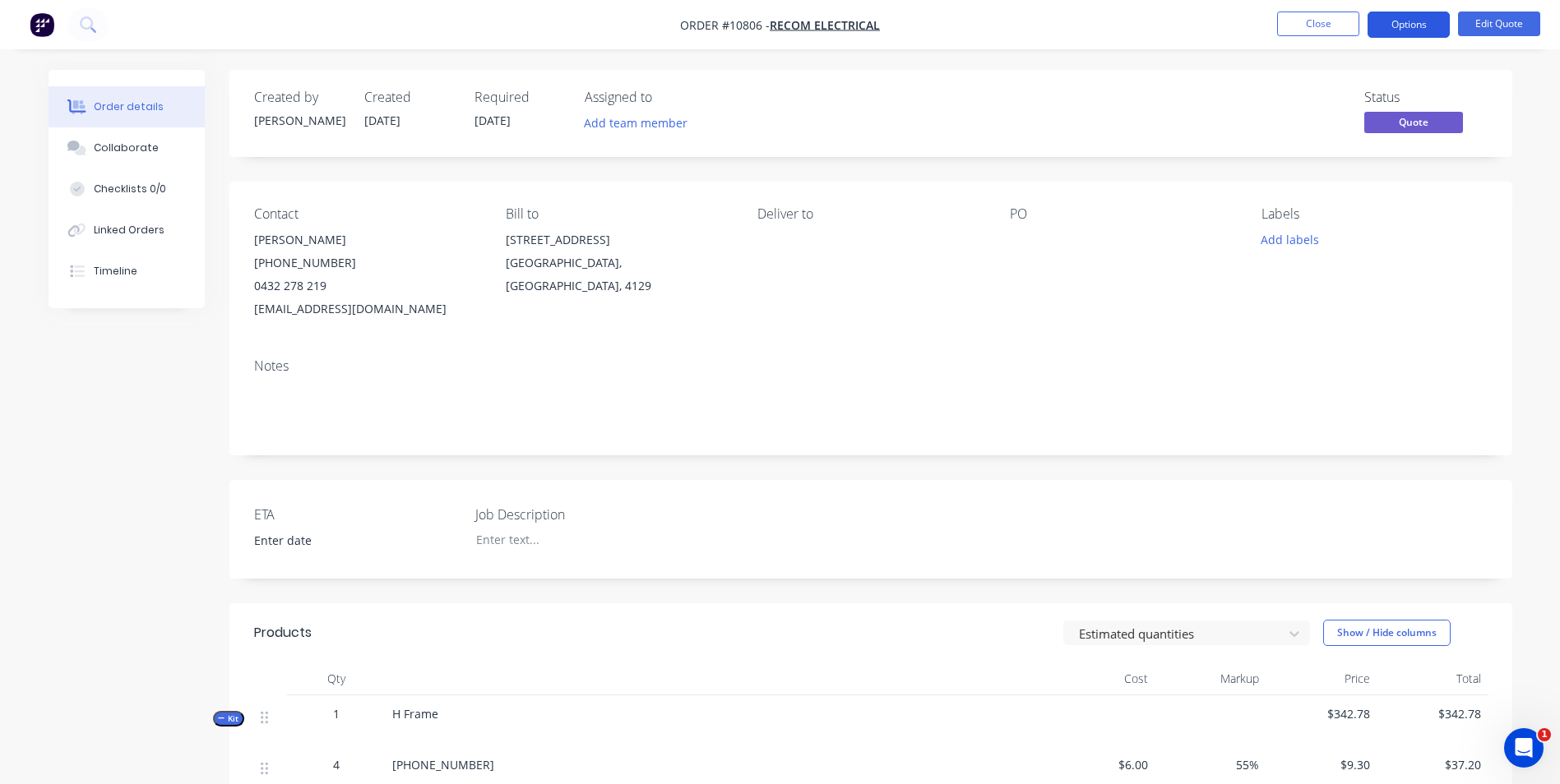
click at [1416, 19] on button "Options" at bounding box center [1408, 25] width 82 height 27
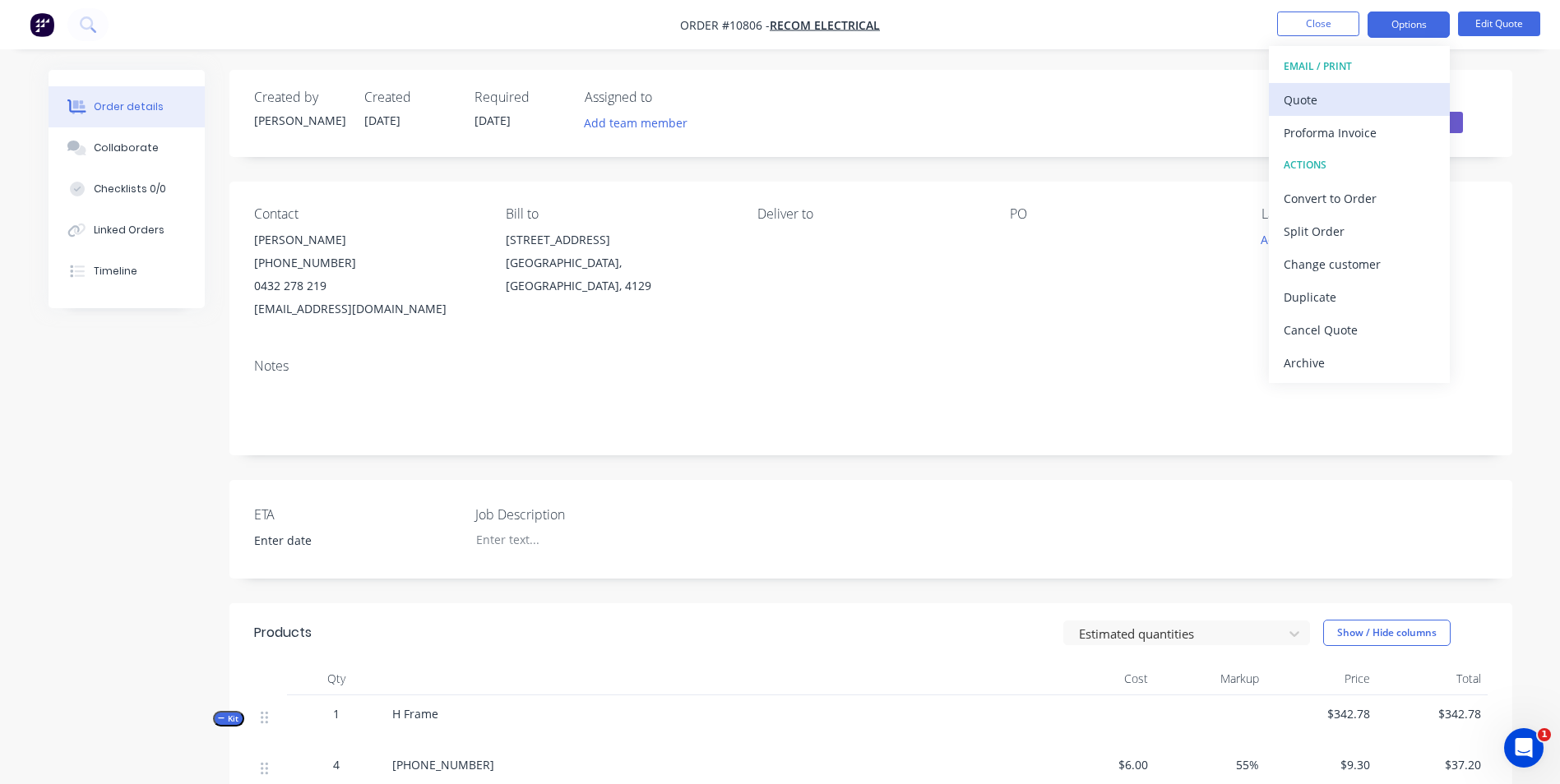
click at [1345, 96] on div "Quote" at bounding box center [1359, 100] width 151 height 24
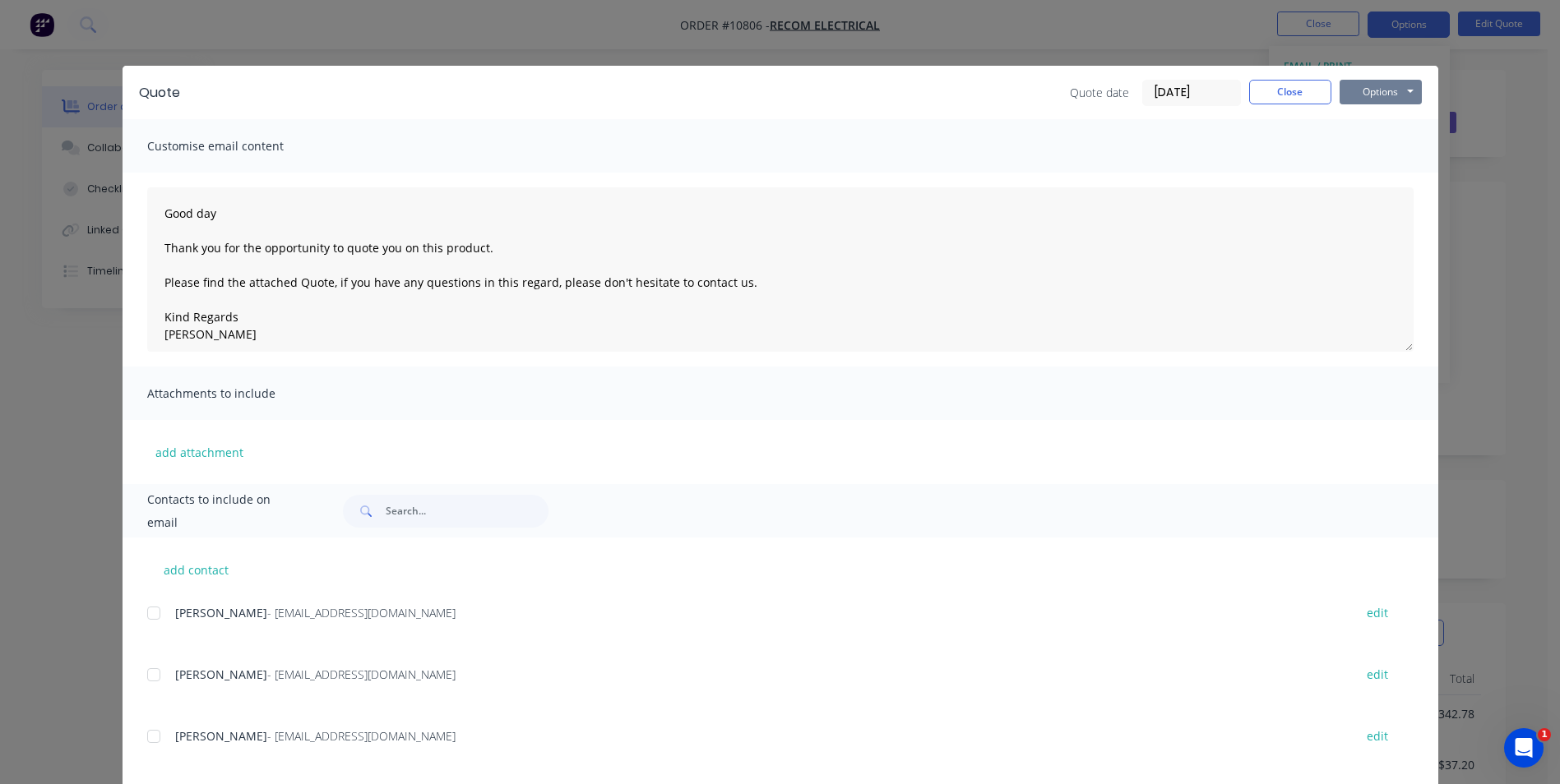
click at [1365, 93] on button "Options" at bounding box center [1380, 92] width 82 height 25
click at [1358, 114] on button "Preview" at bounding box center [1392, 120] width 106 height 27
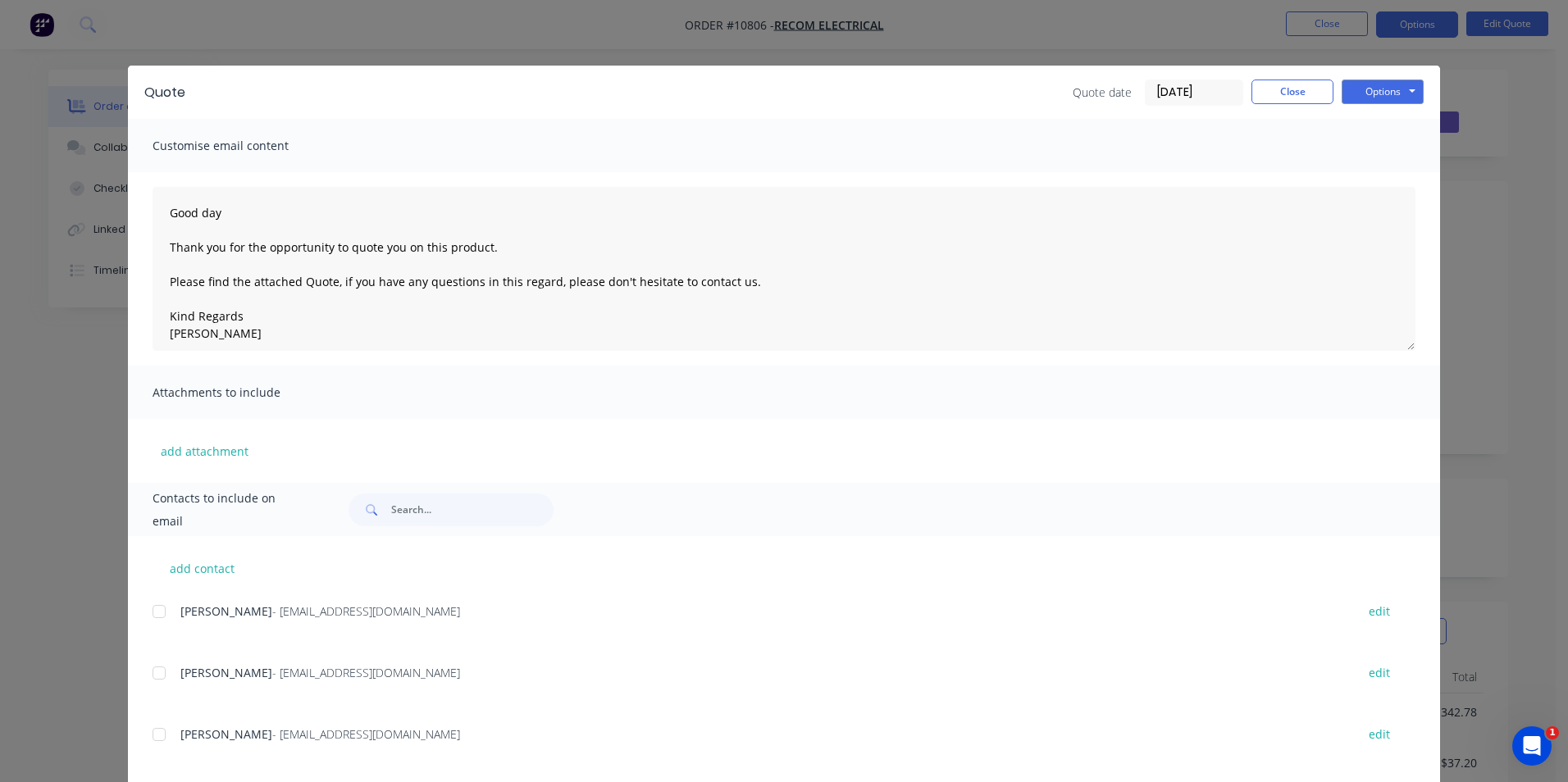
type textarea "Good day Thank you for the opportunity to quote you on this product. Please fin…"
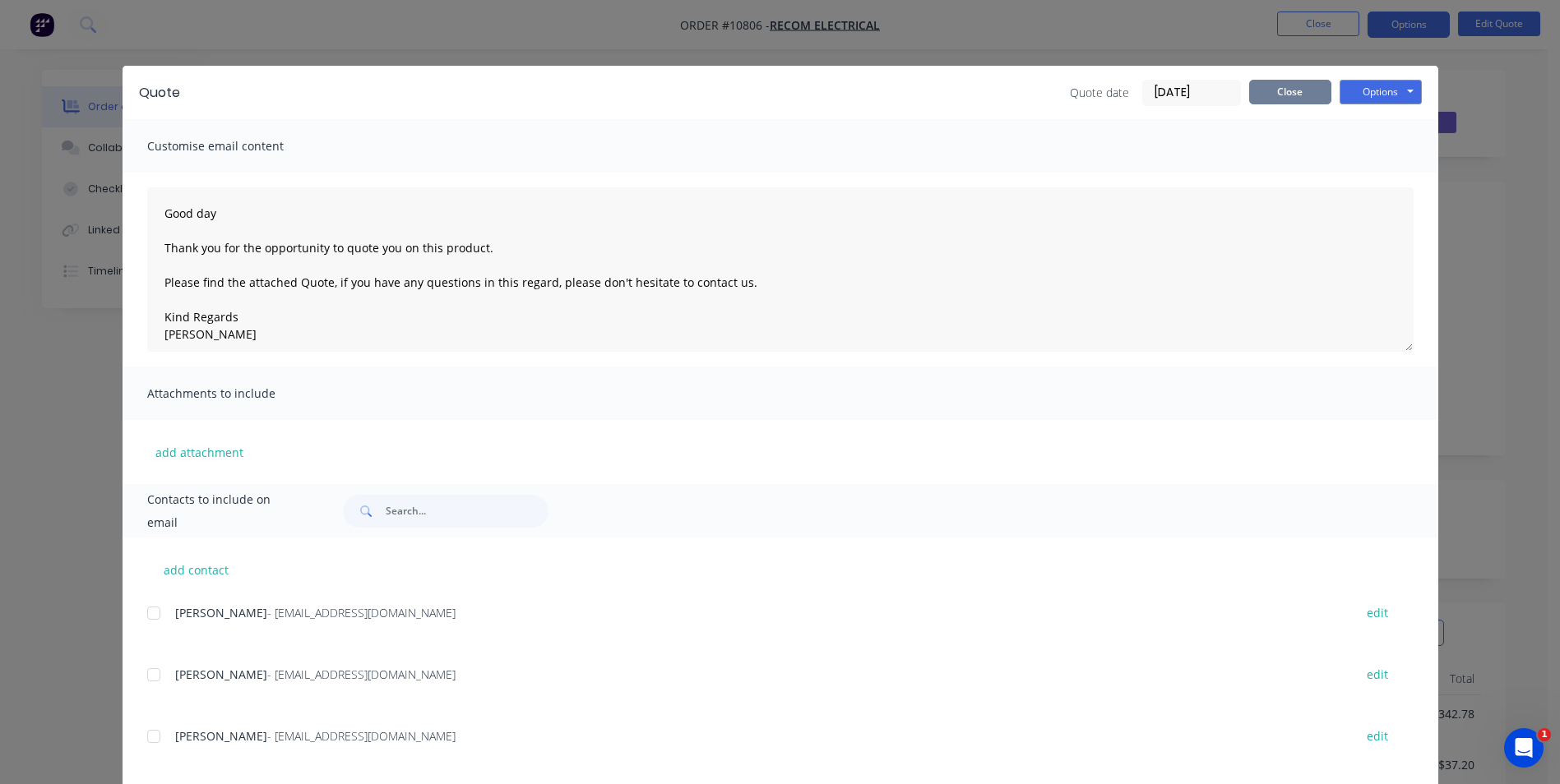
click at [1269, 91] on button "Close" at bounding box center [1290, 92] width 82 height 25
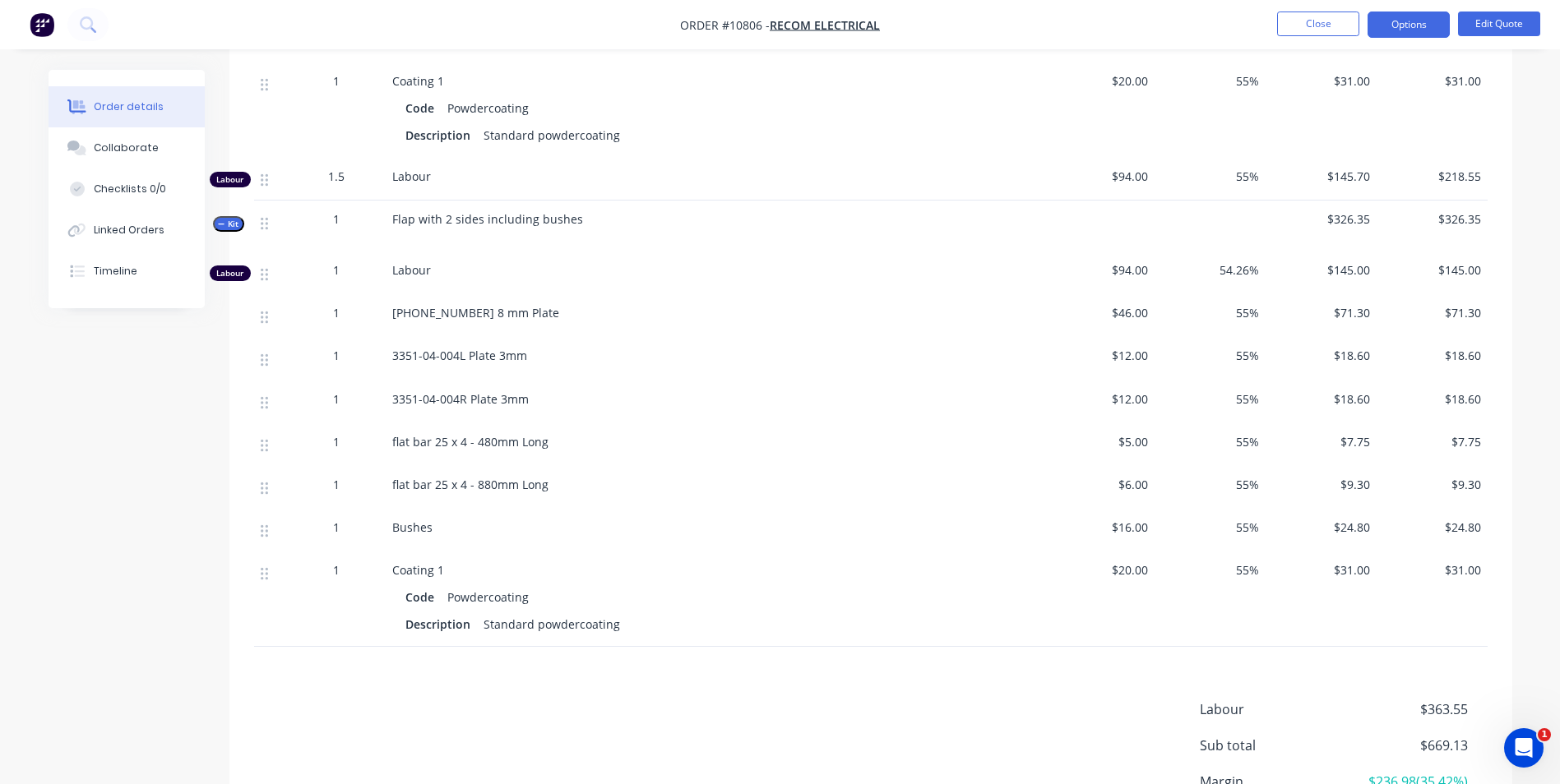
scroll to position [1388, 0]
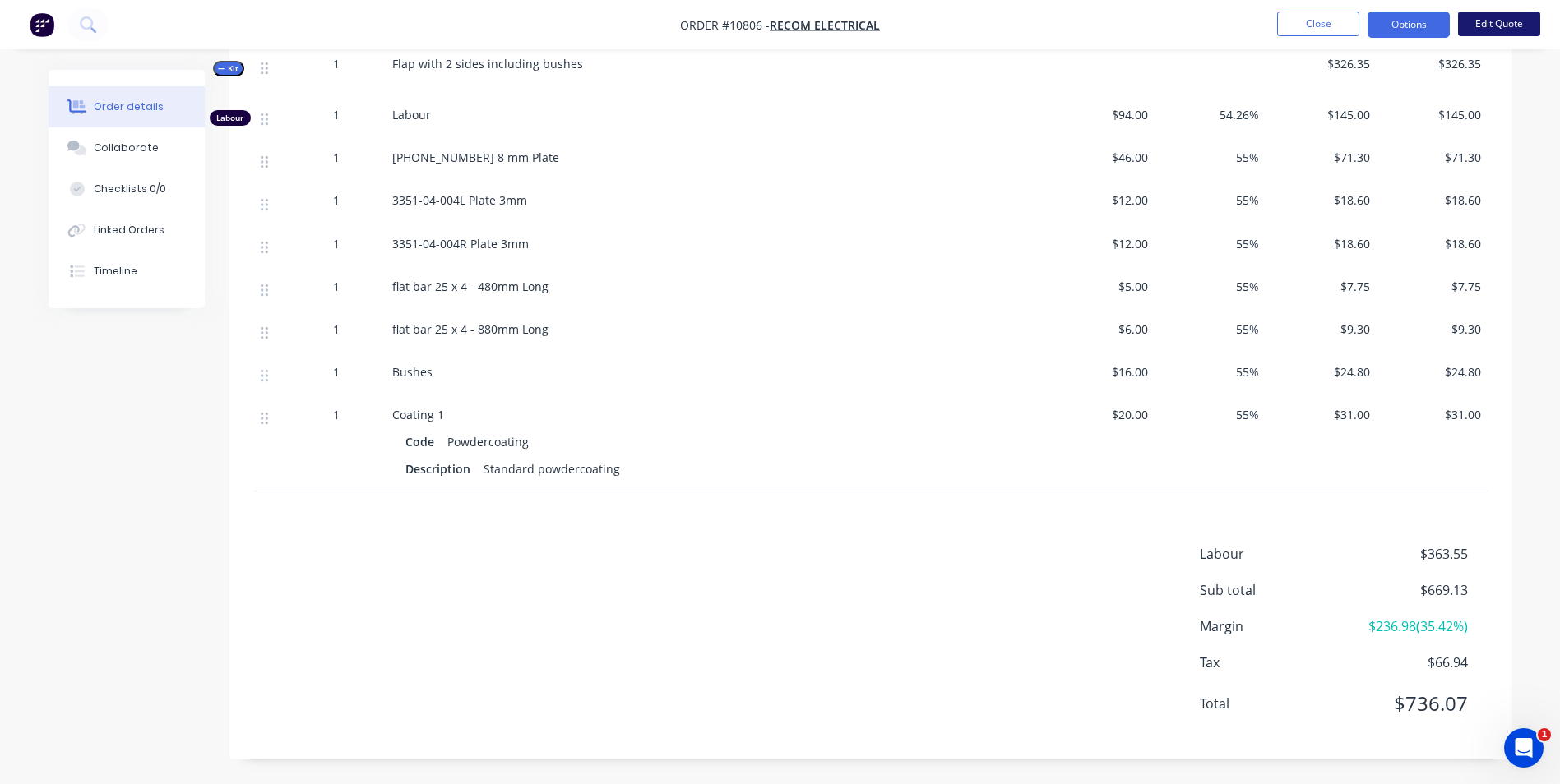
click at [1505, 22] on button "Edit Quote" at bounding box center [1499, 24] width 82 height 25
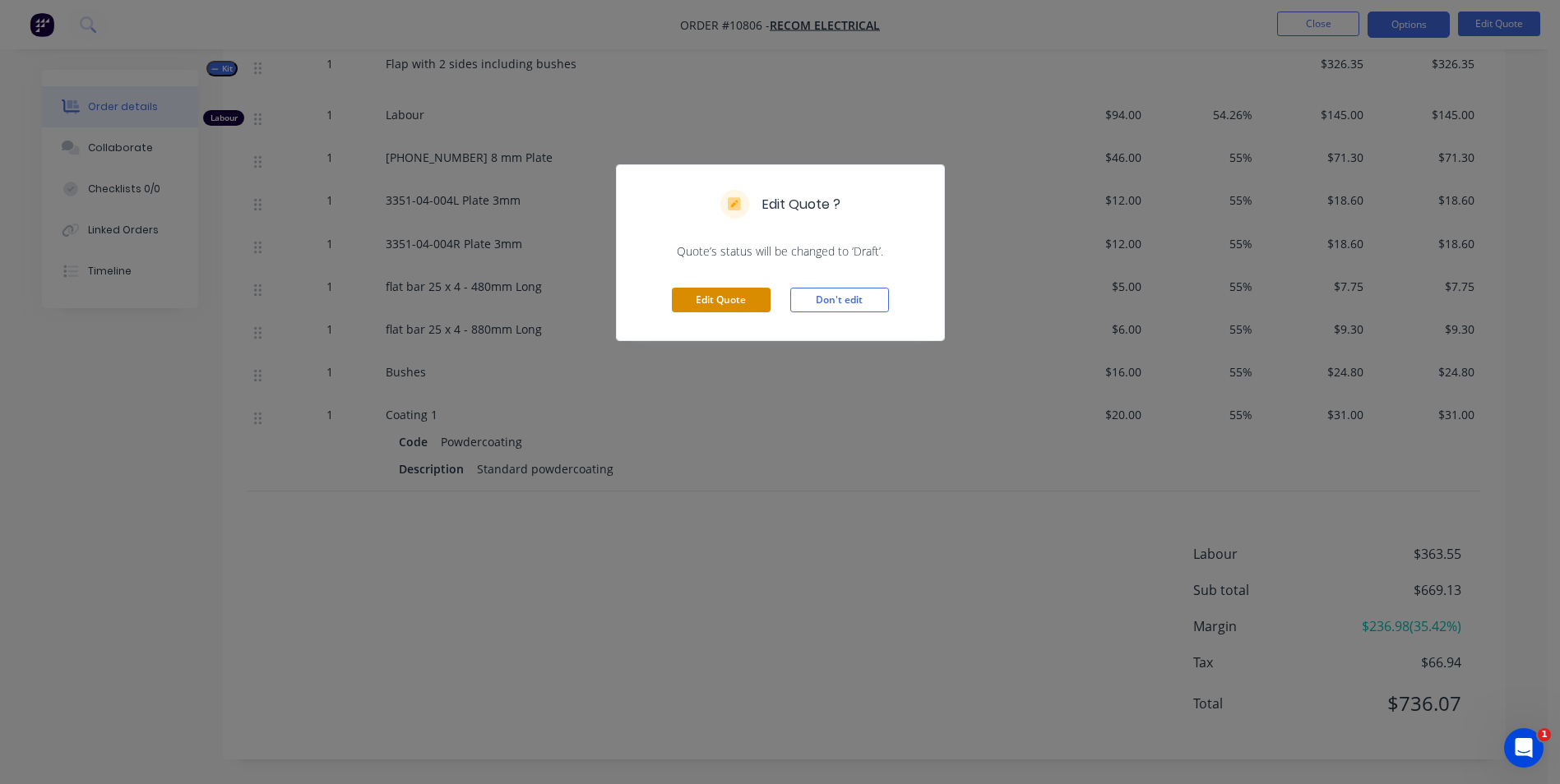
click at [728, 287] on button "Edit Quote" at bounding box center [721, 299] width 99 height 25
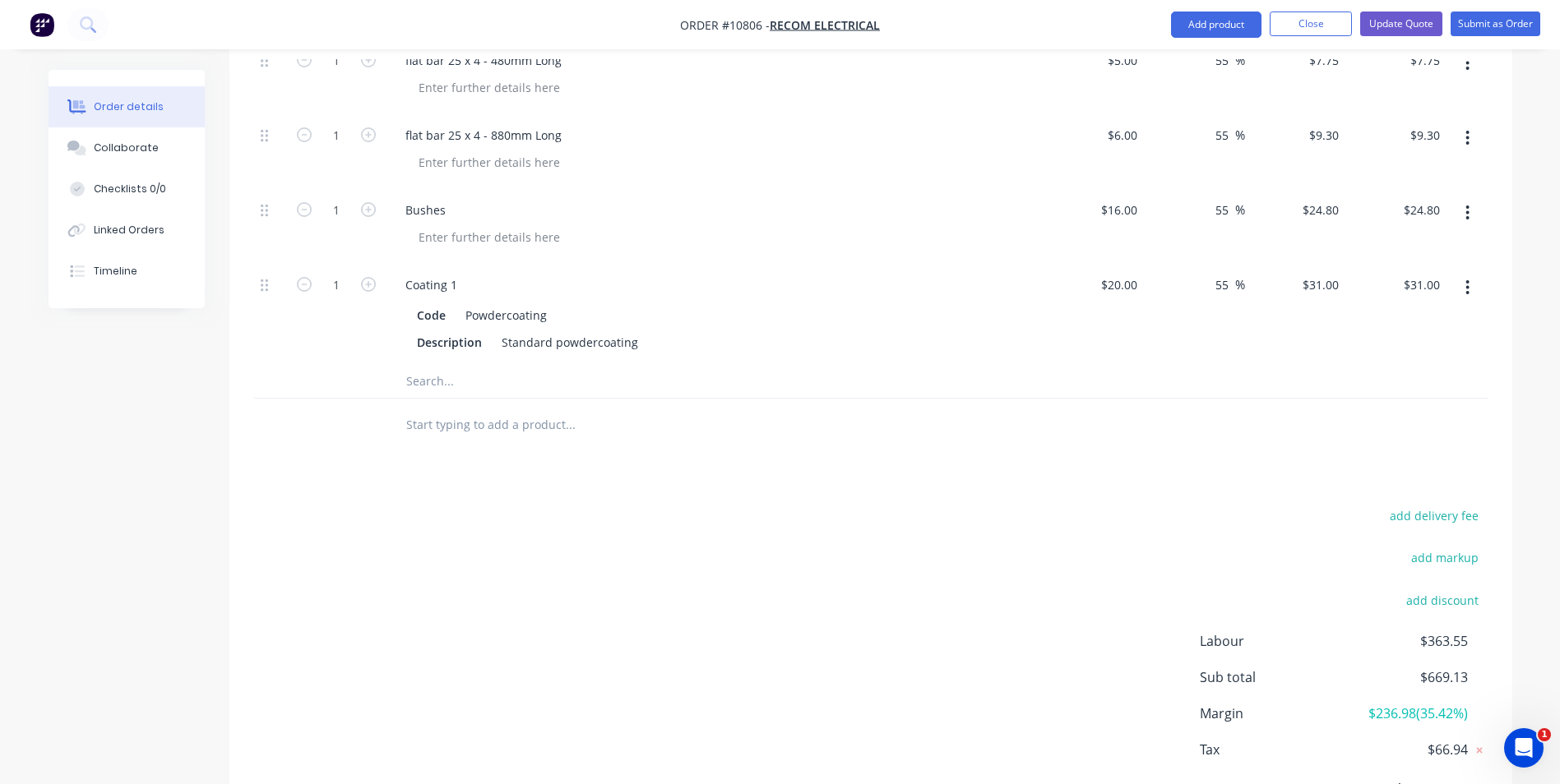
scroll to position [2019, 0]
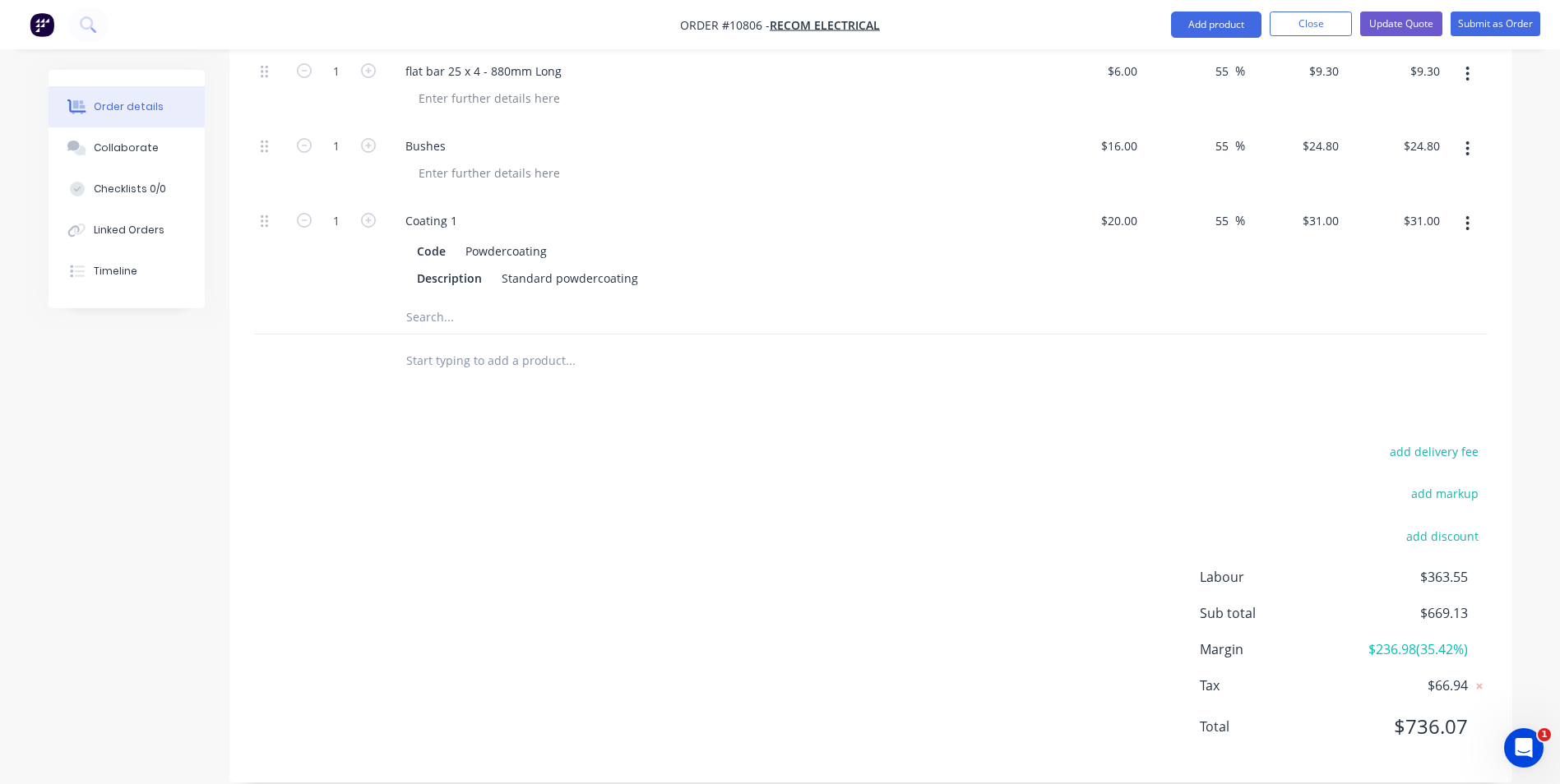
click at [427, 301] on input "text" at bounding box center [569, 317] width 329 height 33
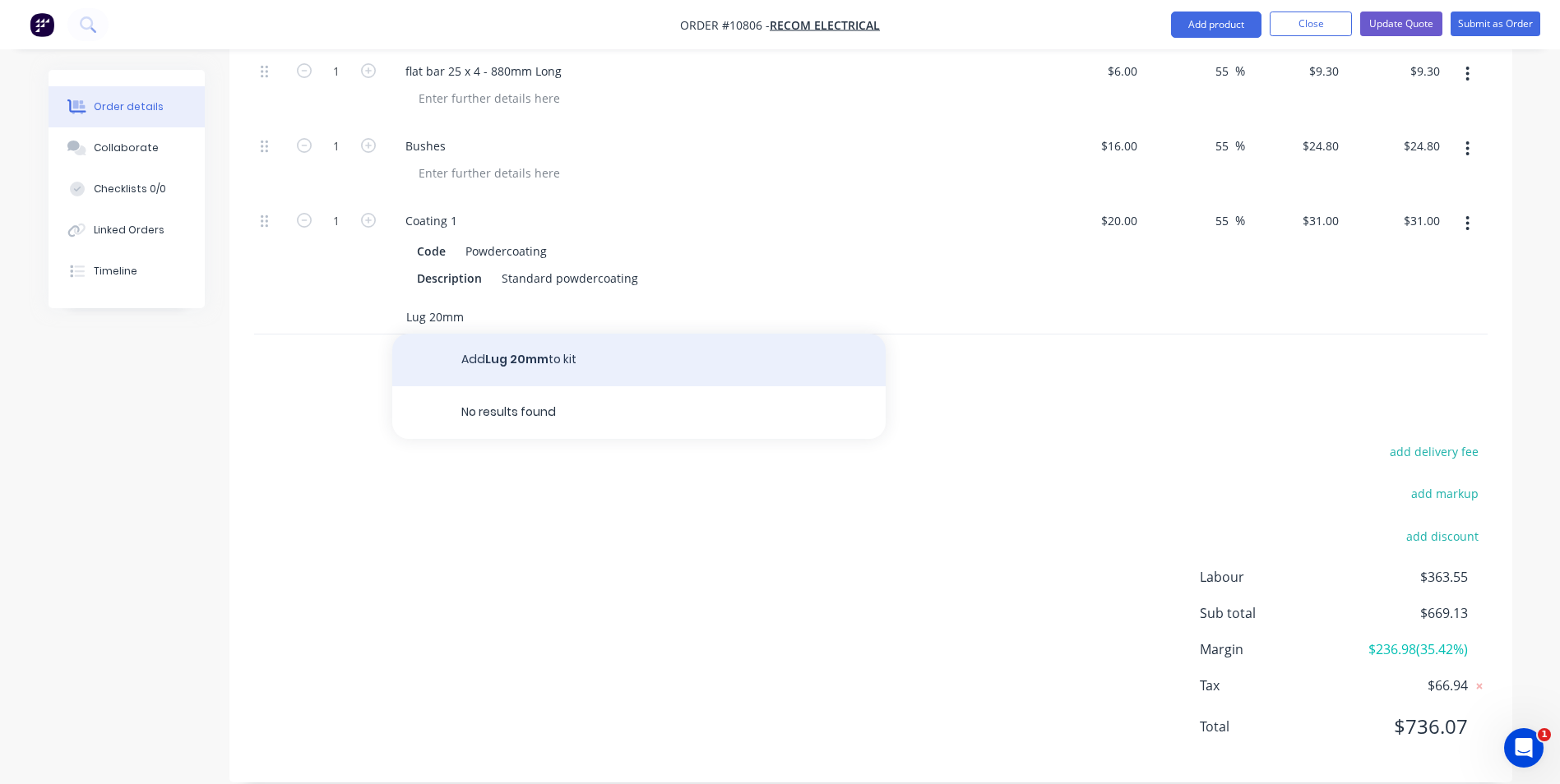
type input "Lug 20mm"
click at [523, 338] on button "Add Lug 20mm to kit" at bounding box center [639, 359] width 494 height 52
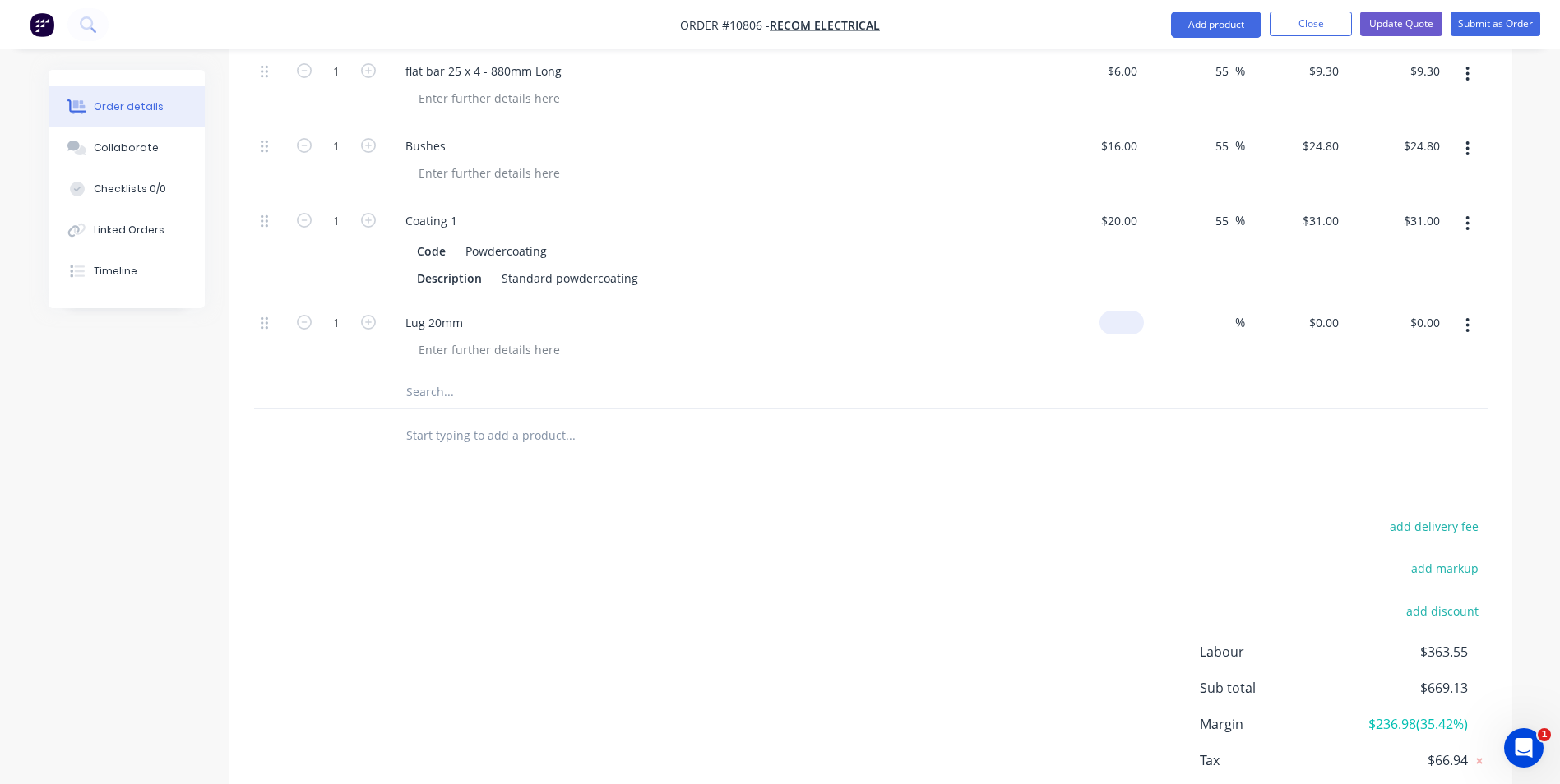
click at [1127, 311] on input at bounding box center [1125, 323] width 38 height 24
type input "$13.00"
type input "55"
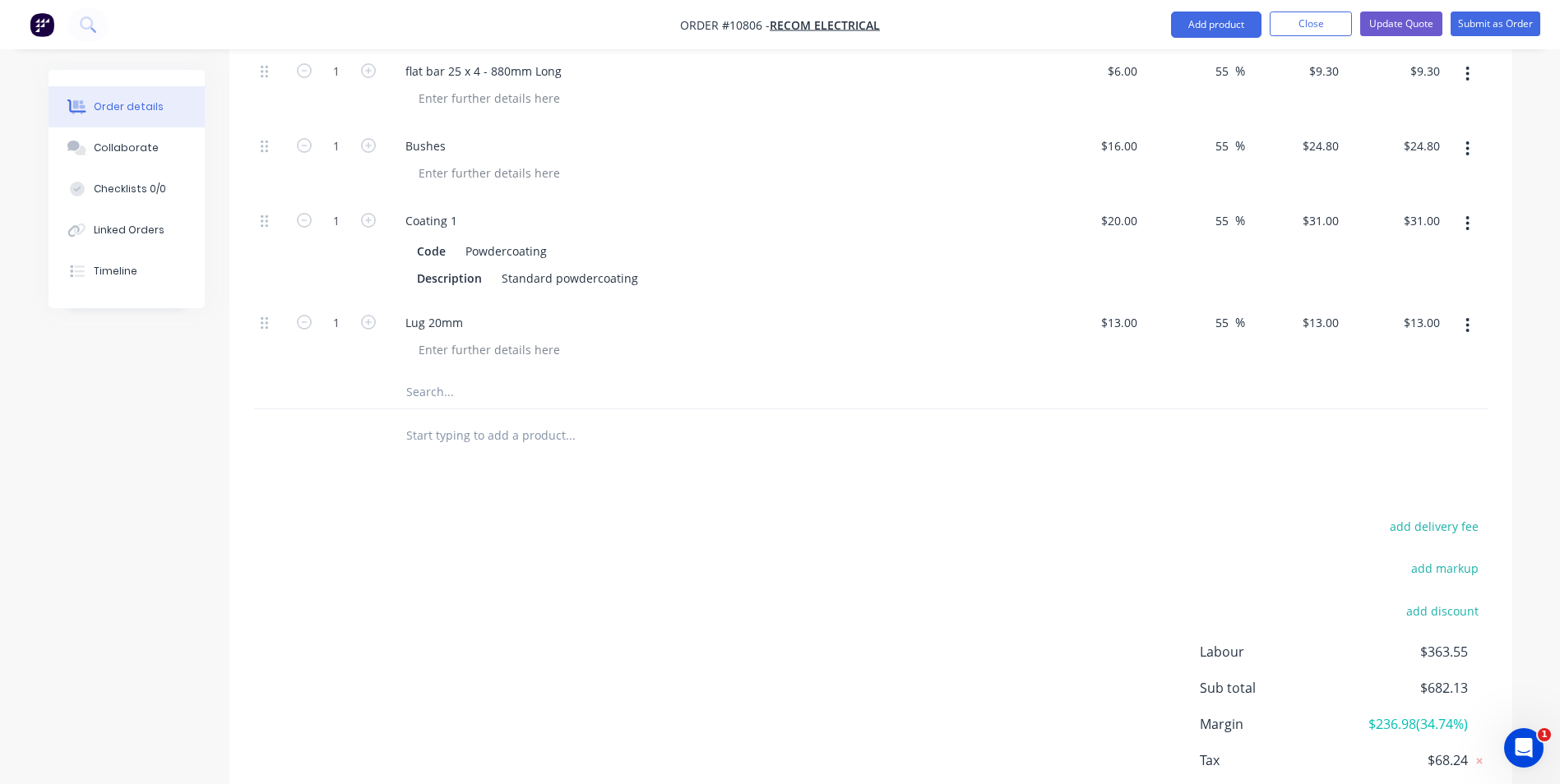
type input "$20.15"
click at [1411, 24] on button "Update Quote" at bounding box center [1401, 24] width 82 height 25
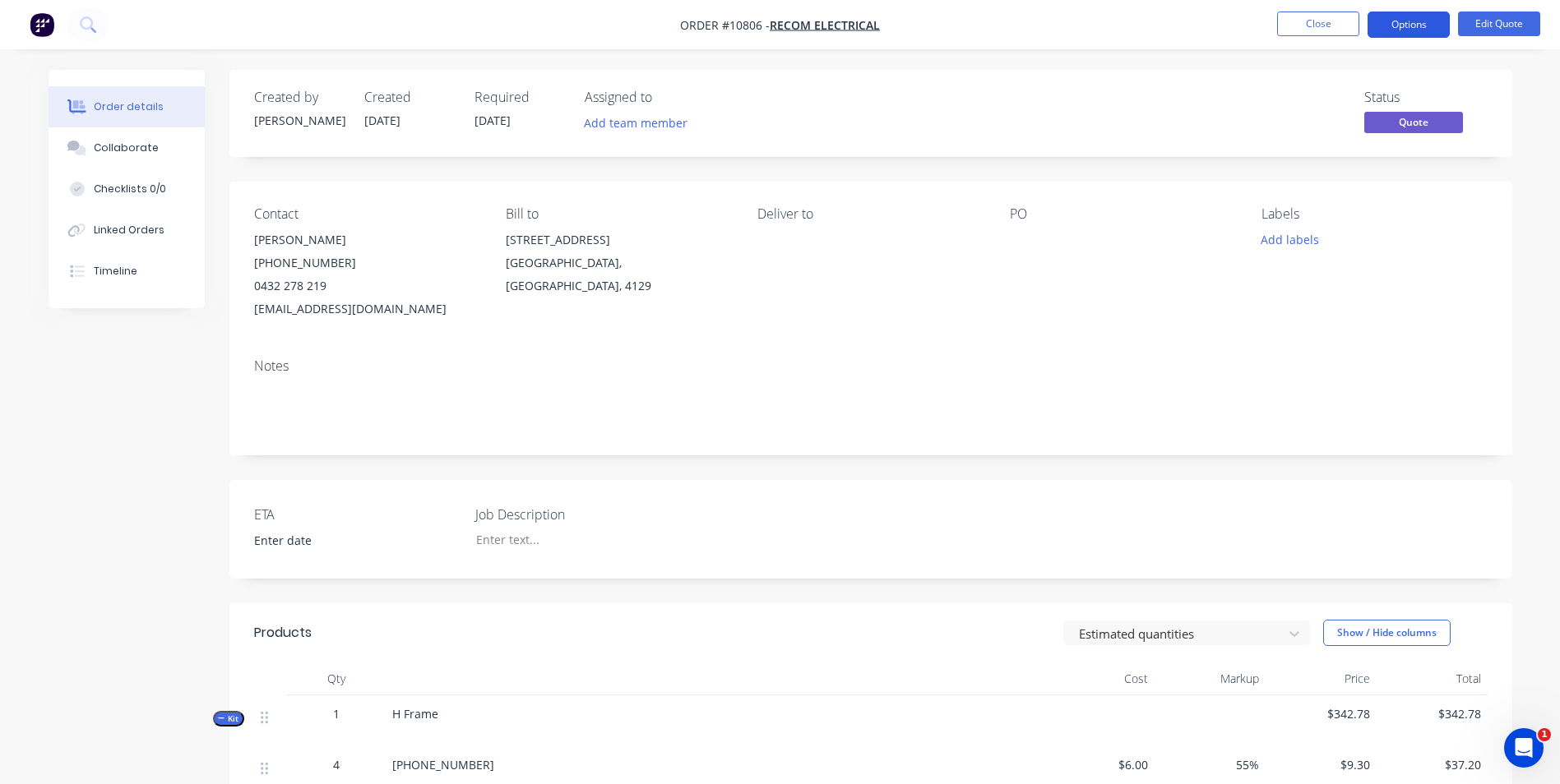
click at [1425, 27] on button "Options" at bounding box center [1408, 25] width 82 height 27
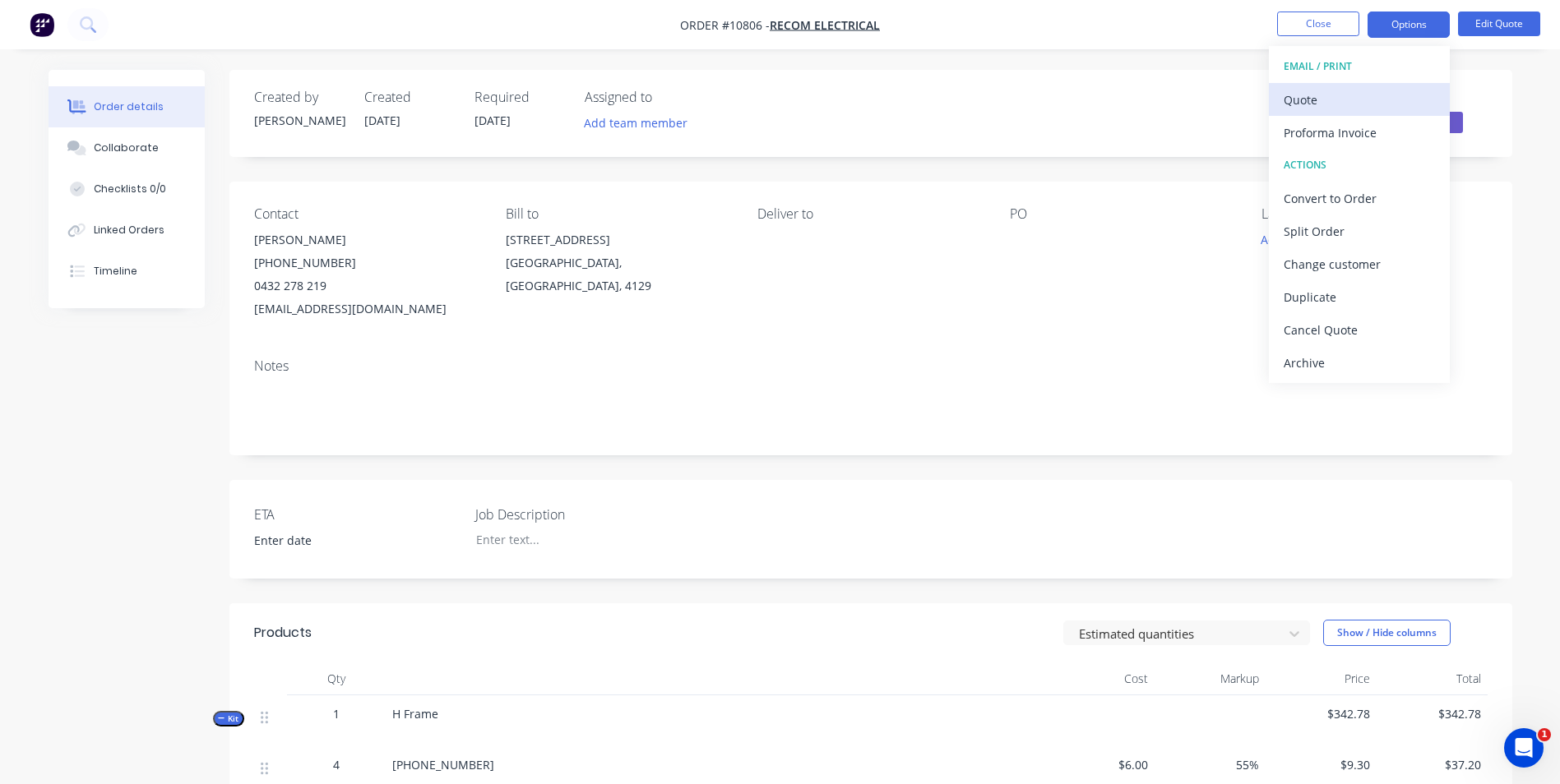
click at [1355, 97] on div "Quote" at bounding box center [1359, 100] width 151 height 24
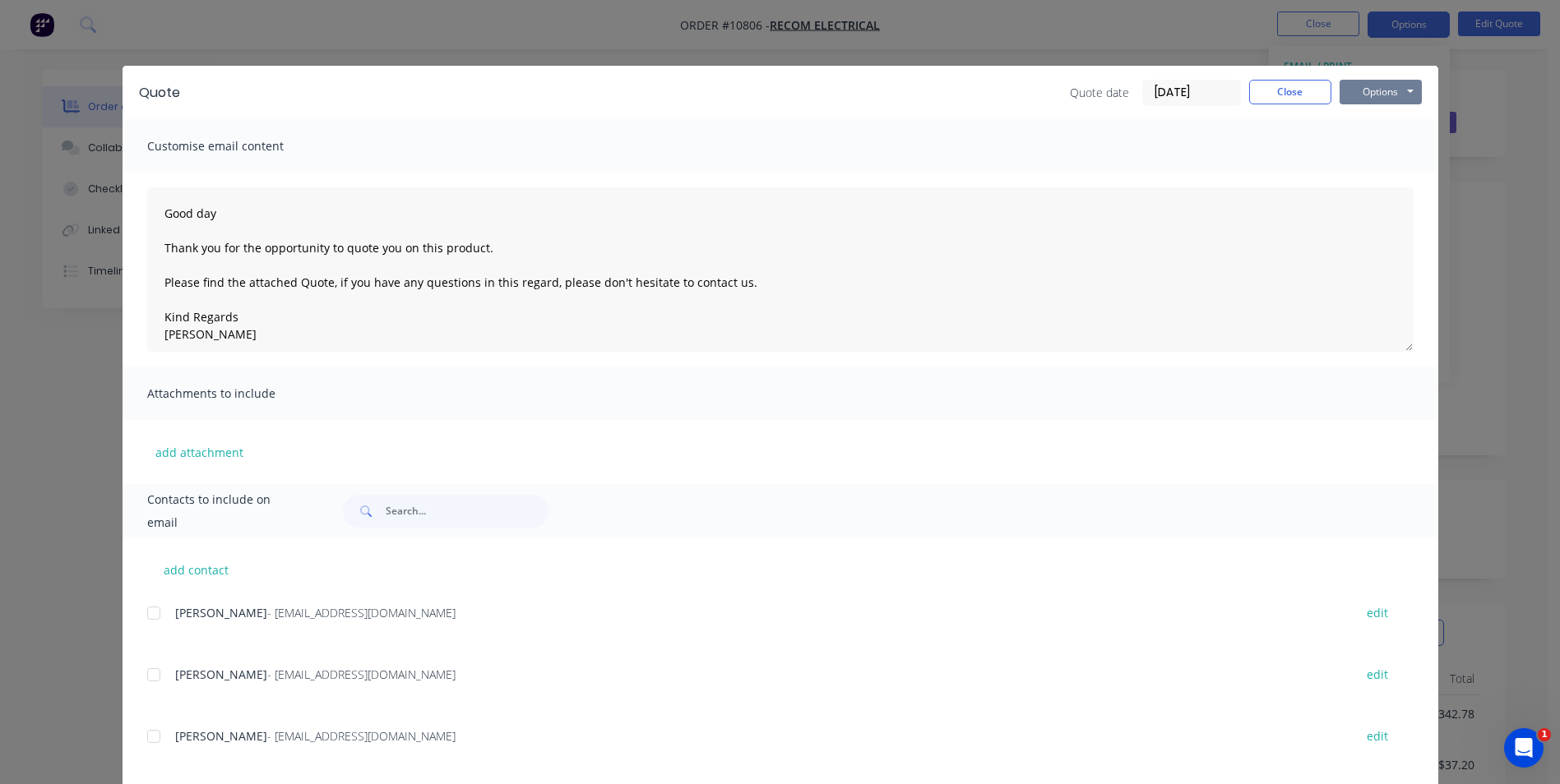
click at [1374, 88] on button "Options" at bounding box center [1380, 92] width 82 height 25
click at [1369, 120] on button "Preview" at bounding box center [1392, 120] width 106 height 27
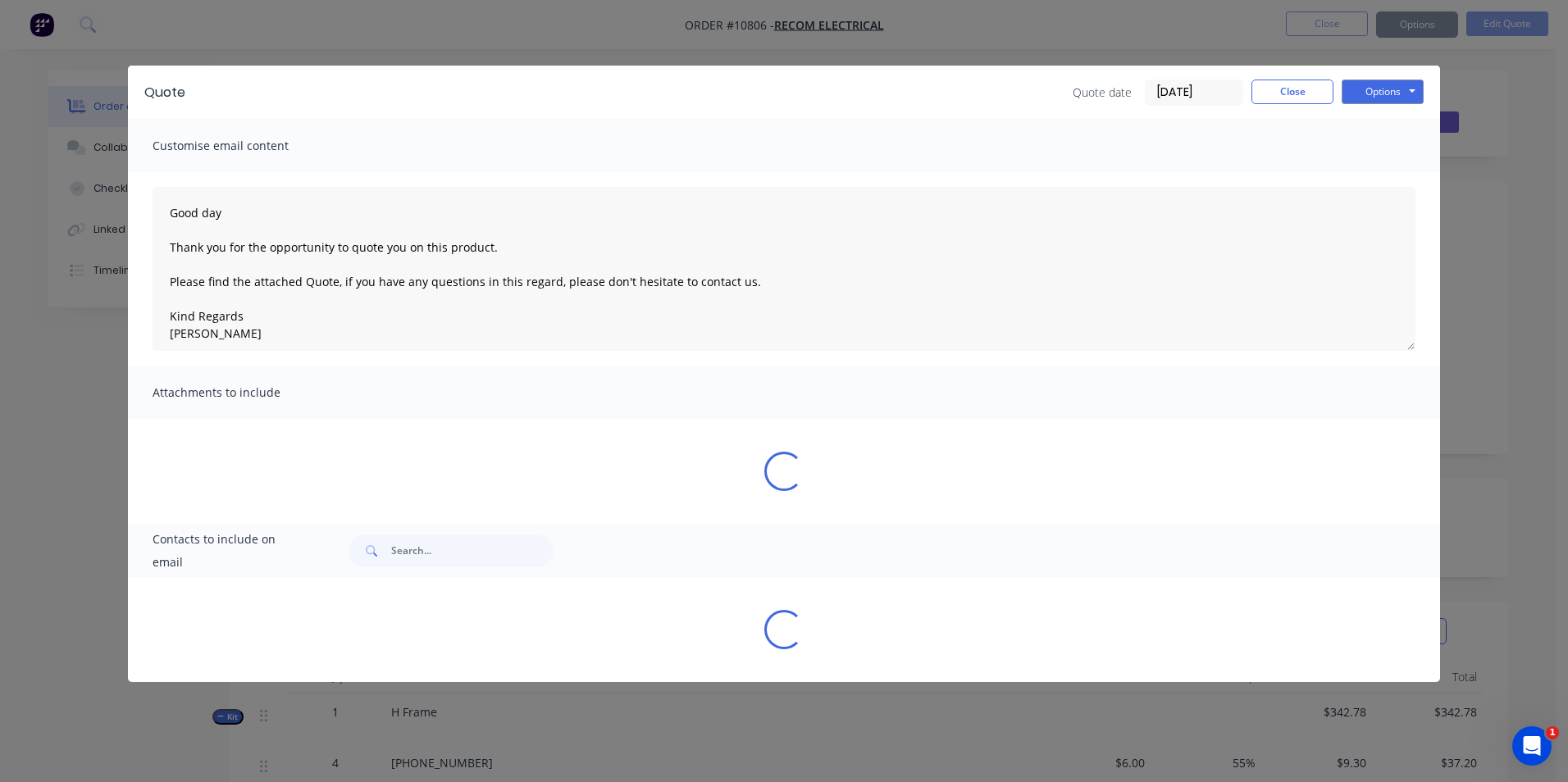
type textarea "Good day Thank you for the opportunity to quote you on this product. Please fin…"
